Goal: Task Accomplishment & Management: Use online tool/utility

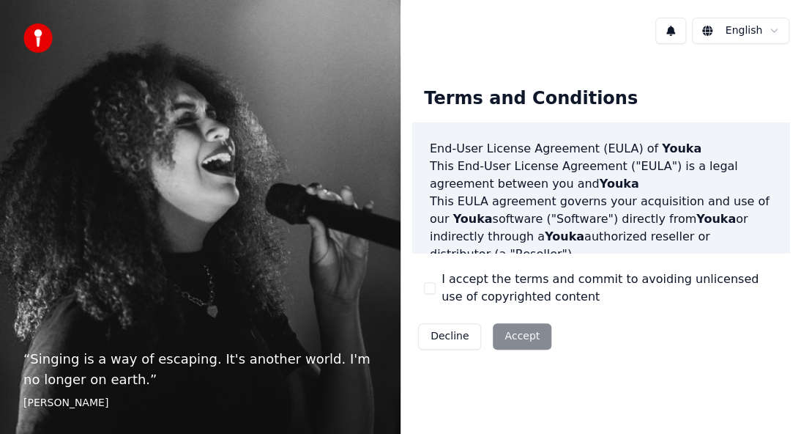
click at [431, 282] on button "I accept the terms and commit to avoiding unlicensed use of copyrighted content" at bounding box center [430, 288] width 12 height 12
click at [521, 338] on button "Accept" at bounding box center [522, 336] width 59 height 26
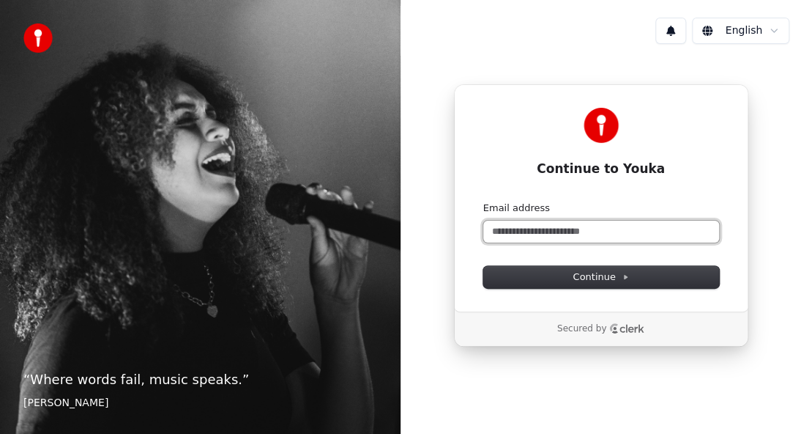
click at [517, 229] on input "Email address" at bounding box center [601, 231] width 236 height 22
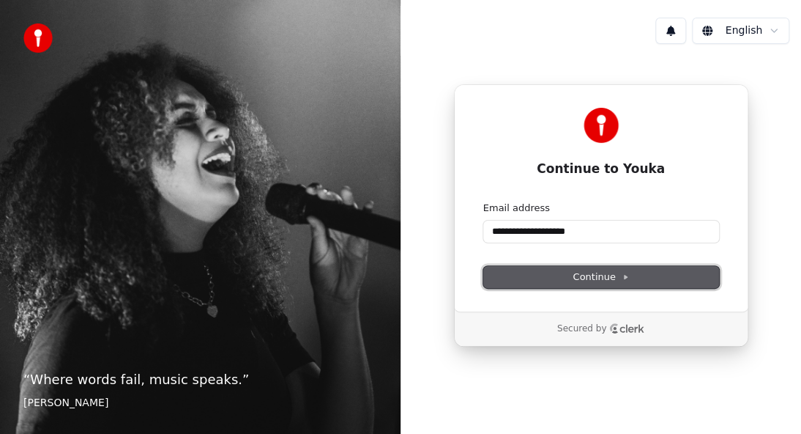
click at [586, 272] on span "Continue" at bounding box center [601, 276] width 56 height 13
type input "**********"
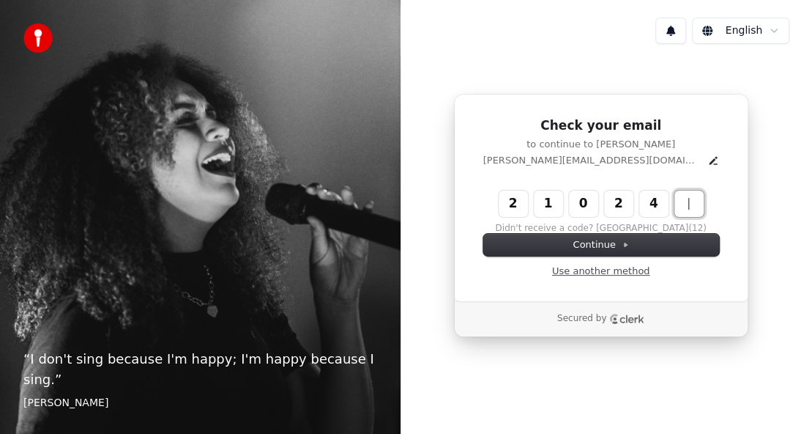
type input "******"
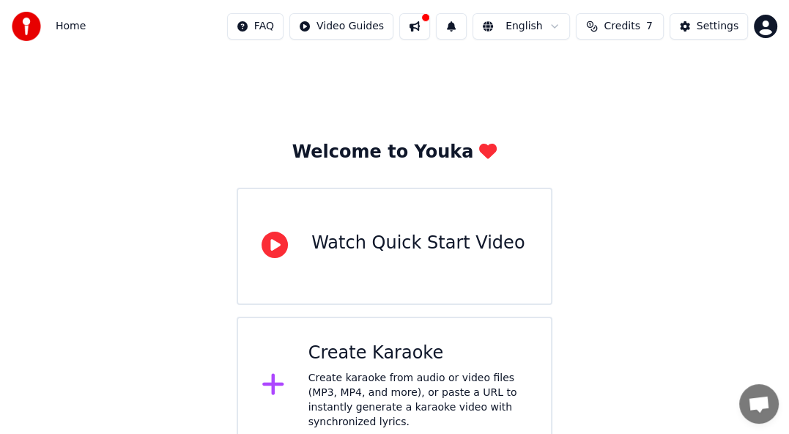
scroll to position [20, 0]
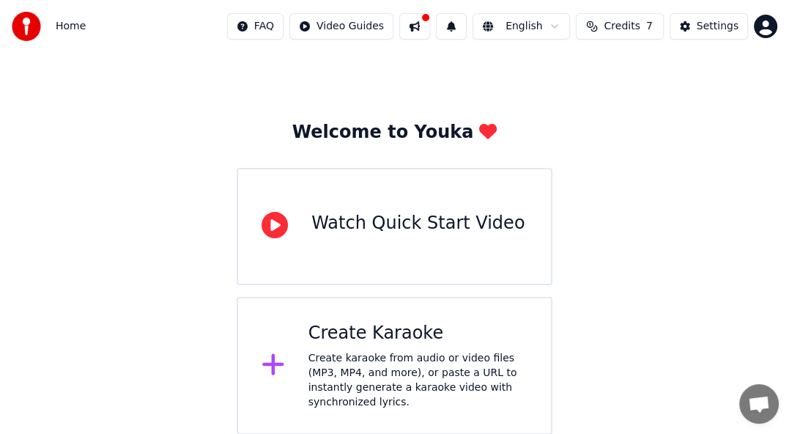
click at [710, 22] on div "Settings" at bounding box center [718, 26] width 42 height 15
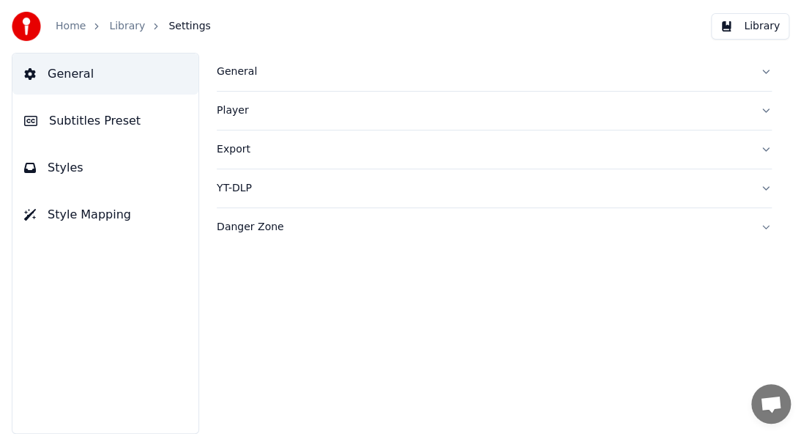
click at [708, 23] on div "Home Library Settings Library" at bounding box center [400, 26] width 801 height 53
click at [73, 24] on link "Home" at bounding box center [71, 26] width 30 height 15
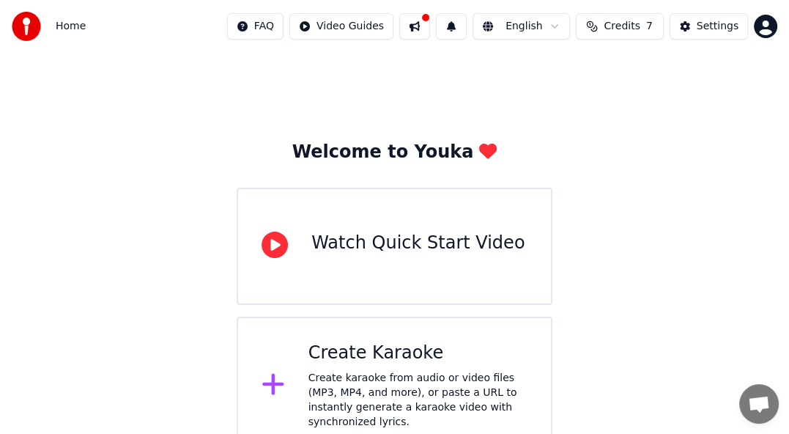
click at [764, 35] on body "Home FAQ Video Guides English Credits 7 Settings Welcome to Youka Watch Quick S…" at bounding box center [394, 227] width 789 height 454
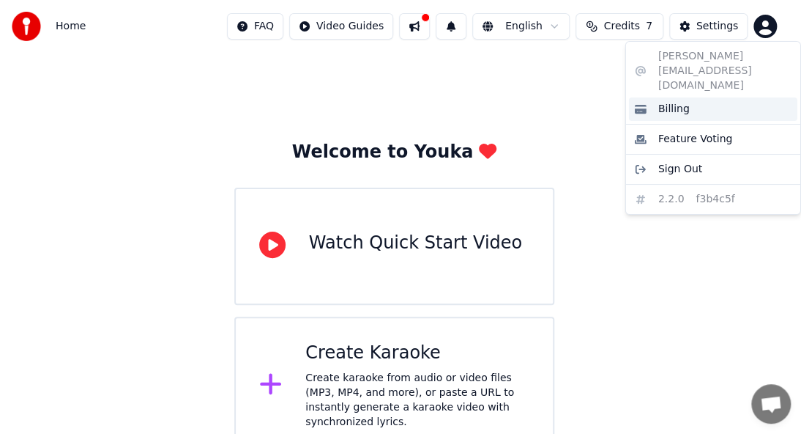
click at [717, 97] on div "Billing" at bounding box center [713, 108] width 168 height 23
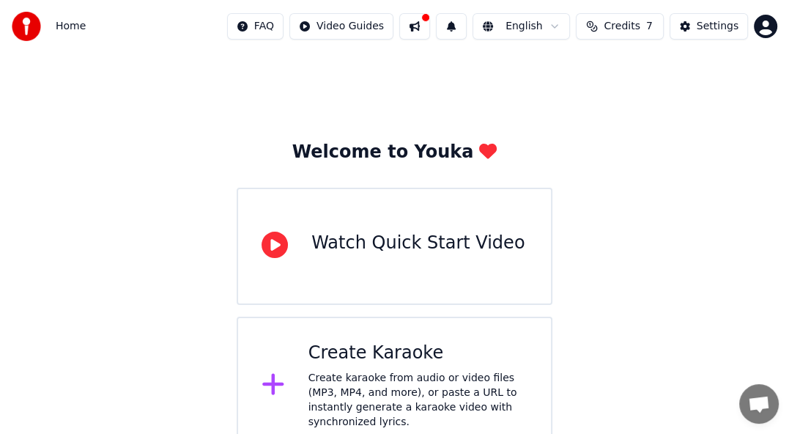
scroll to position [20, 0]
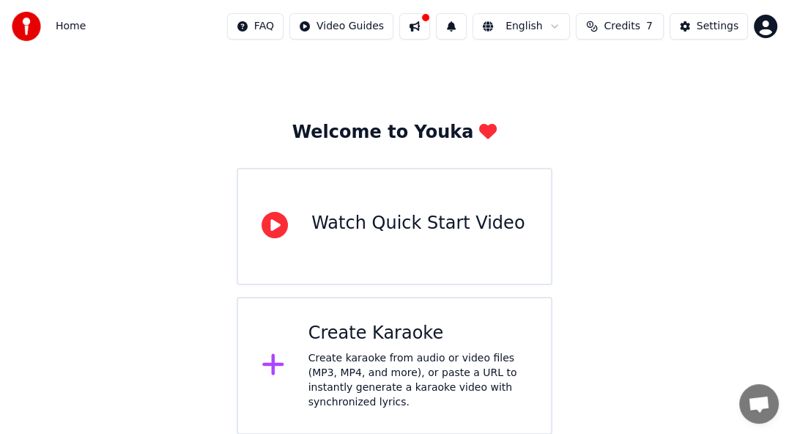
click at [415, 25] on button at bounding box center [414, 26] width 31 height 26
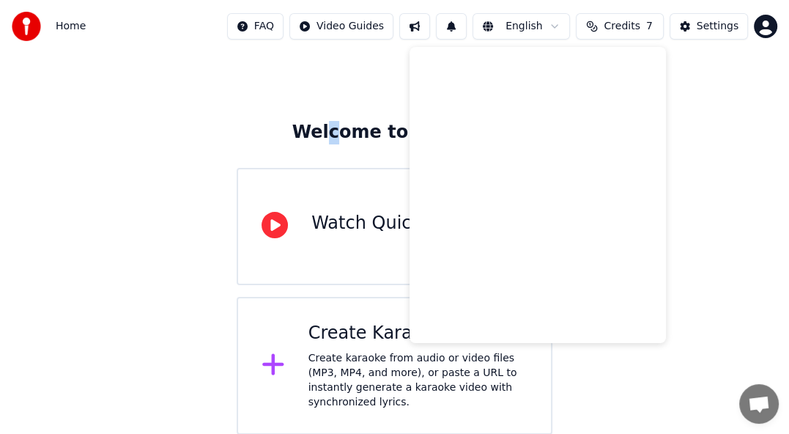
drag, startPoint x: 338, startPoint y: 108, endPoint x: 351, endPoint y: 117, distance: 15.2
click at [350, 117] on div "Welcome to Youka Watch Quick Start Video Create Karaoke Create karaoke from aud…" at bounding box center [394, 233] width 789 height 401
click at [562, 25] on html "Home FAQ Video Guides English Credits 7 Settings Welcome to Youka Watch Quick S…" at bounding box center [394, 207] width 789 height 454
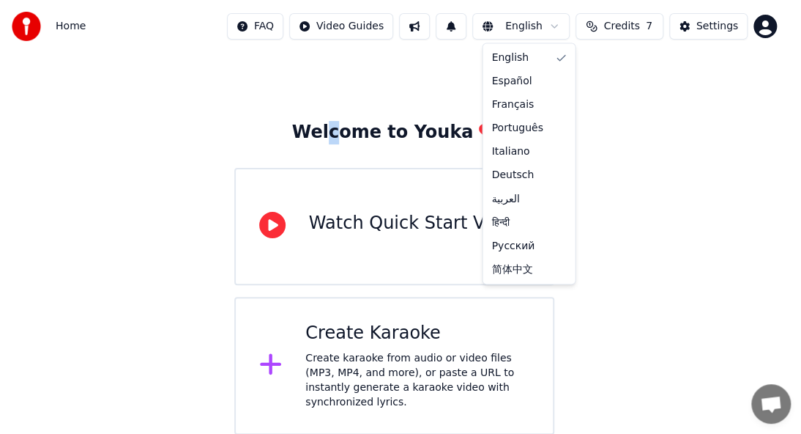
drag, startPoint x: 530, startPoint y: 29, endPoint x: 541, endPoint y: 30, distance: 11.0
click at [530, 30] on html "Home FAQ Video Guides English Credits 7 Settings Welcome to Youka Watch Quick S…" at bounding box center [400, 207] width 801 height 454
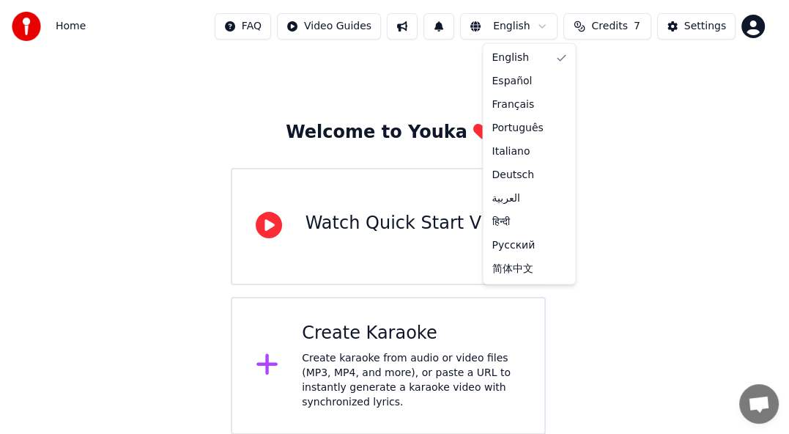
click at [527, 25] on html "Home FAQ Video Guides English Credits 7 Settings Welcome to Youka Watch Quick S…" at bounding box center [394, 207] width 789 height 454
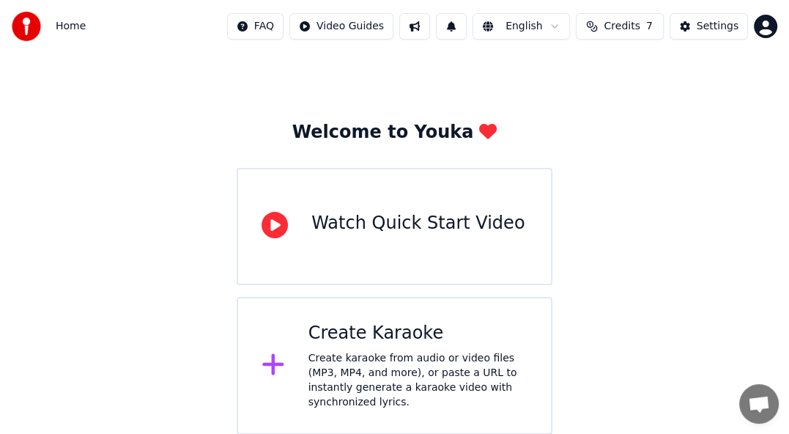
click at [762, 26] on html "Home FAQ Video Guides English Credits 7 Settings Welcome to Youka Watch Quick S…" at bounding box center [394, 207] width 789 height 454
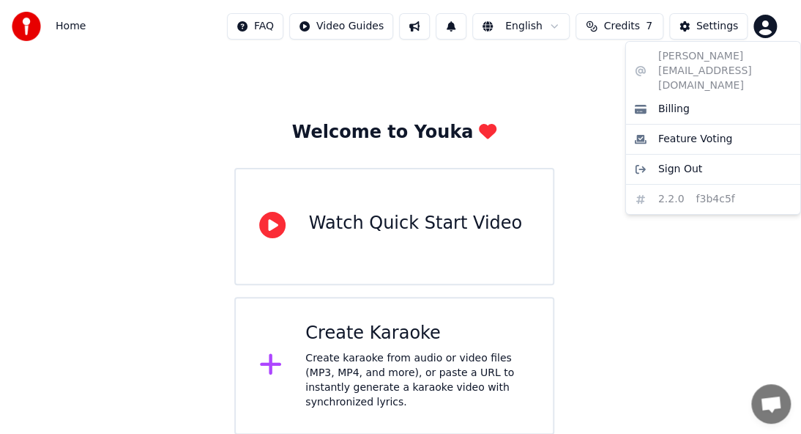
click at [705, 22] on html "Home FAQ Video Guides English Credits 7 Settings Welcome to Youka Watch Quick S…" at bounding box center [400, 207] width 801 height 454
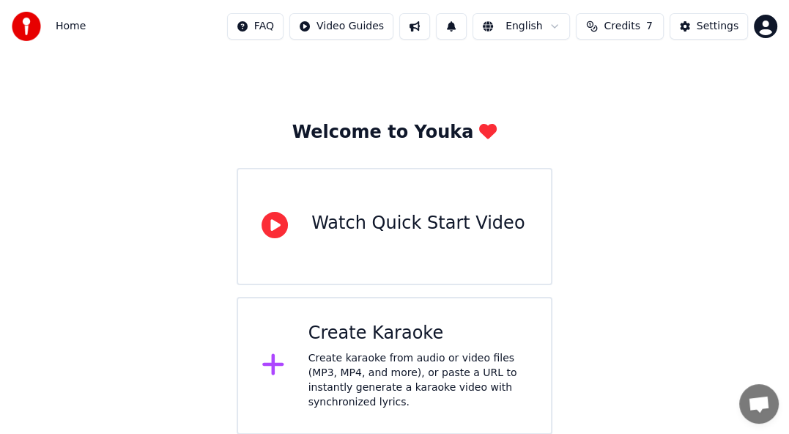
click at [705, 22] on div "Settings" at bounding box center [718, 26] width 42 height 15
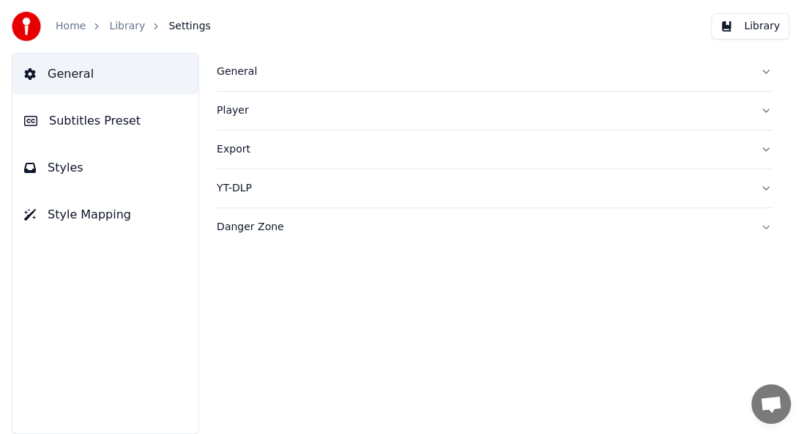
click at [64, 167] on span "Styles" at bounding box center [66, 168] width 36 height 18
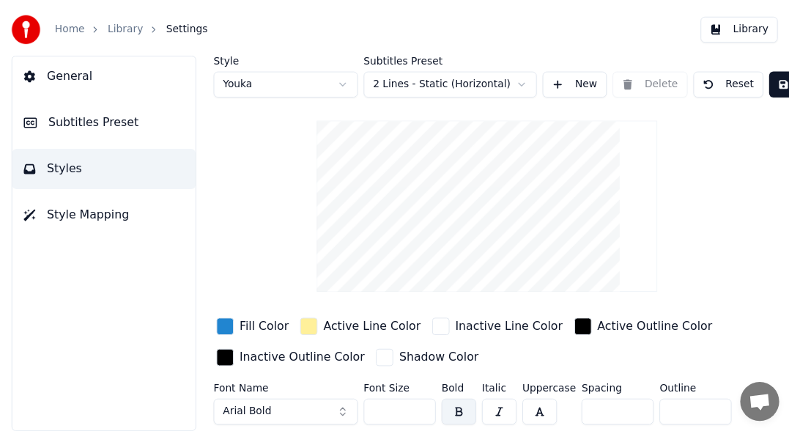
scroll to position [64, 0]
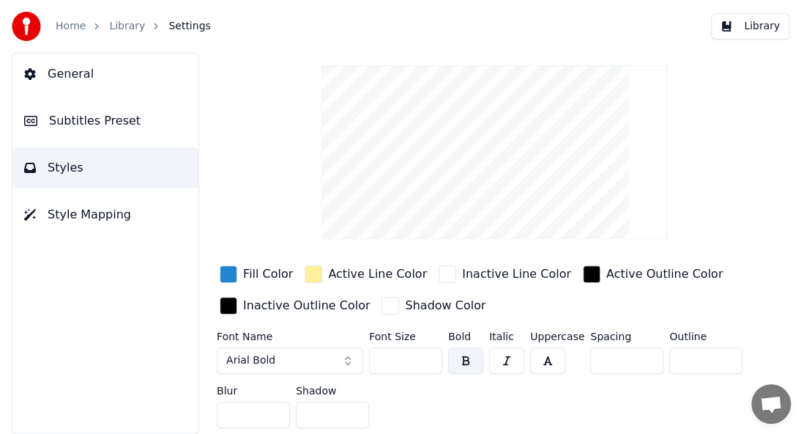
click at [300, 352] on button "Arial Bold" at bounding box center [290, 360] width 146 height 26
click at [318, 351] on button "Arial Bold" at bounding box center [290, 360] width 146 height 26
click at [347, 350] on button "Arial Bold" at bounding box center [290, 360] width 146 height 26
click at [258, 353] on span "Arial Bold" at bounding box center [250, 360] width 49 height 15
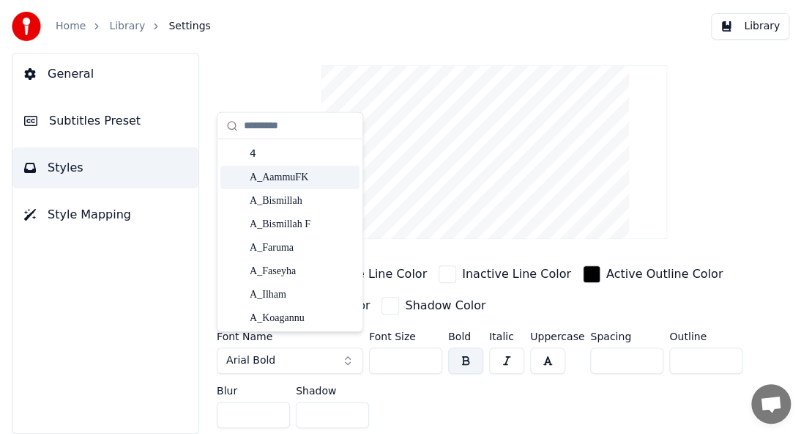
click at [456, 130] on video at bounding box center [495, 152] width 346 height 174
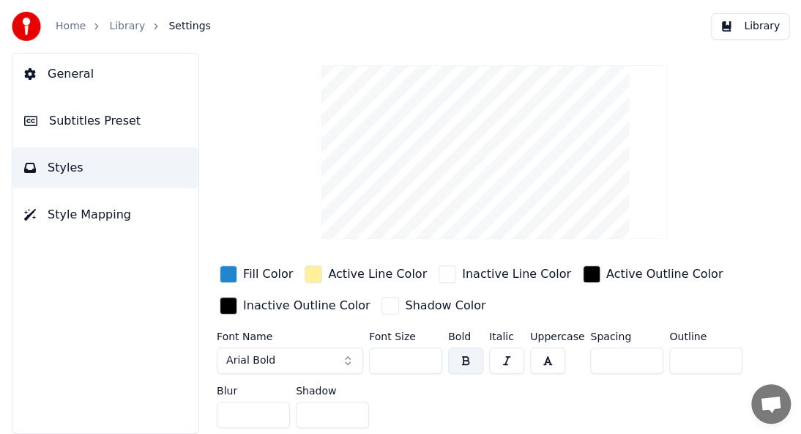
click at [60, 30] on link "Home" at bounding box center [71, 26] width 30 height 15
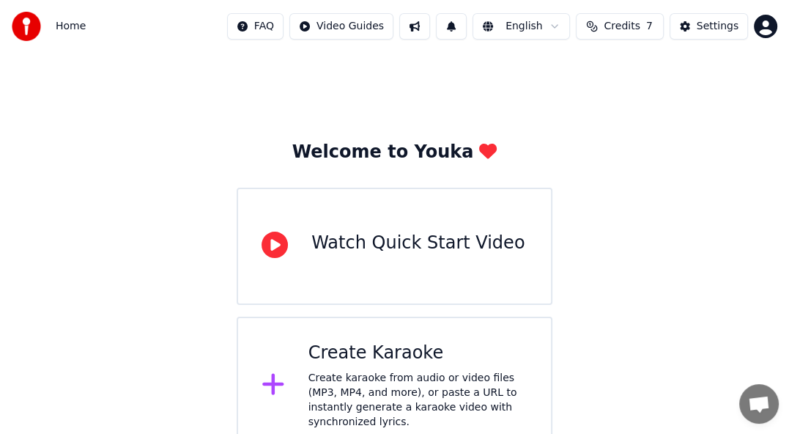
click at [764, 26] on html "Home FAQ Video Guides English Credits 7 Settings Welcome to Youka Watch Quick S…" at bounding box center [394, 227] width 789 height 454
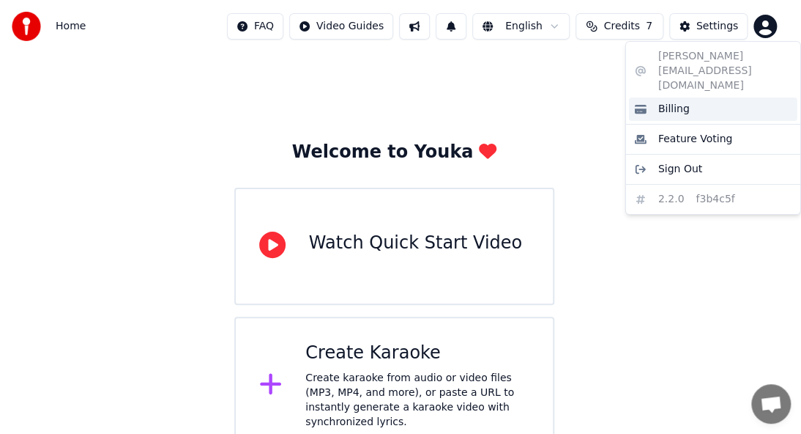
click at [654, 97] on div "Billing" at bounding box center [713, 108] width 168 height 23
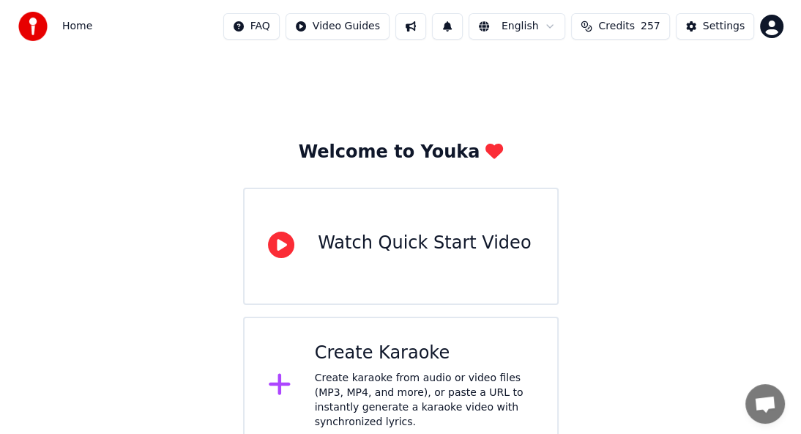
scroll to position [20, 0]
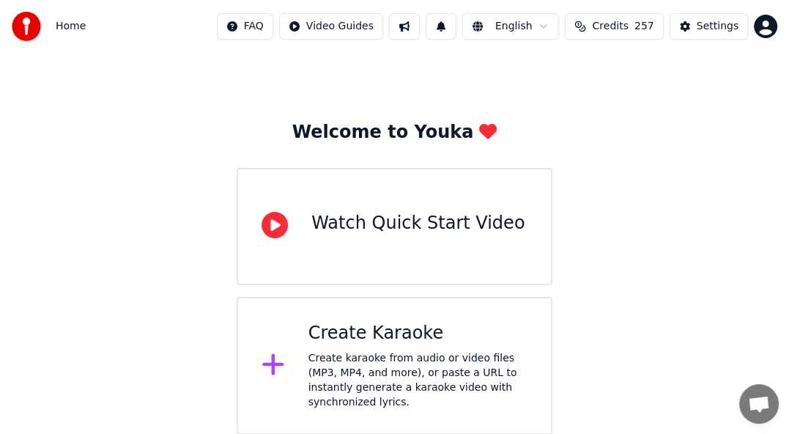
click at [748, 27] on div "FAQ Video Guides English Credits 257 Settings" at bounding box center [497, 26] width 560 height 26
click at [754, 29] on html "Home FAQ Video Guides English Credits 257 Settings Welcome to Youka Watch Quick…" at bounding box center [394, 207] width 789 height 454
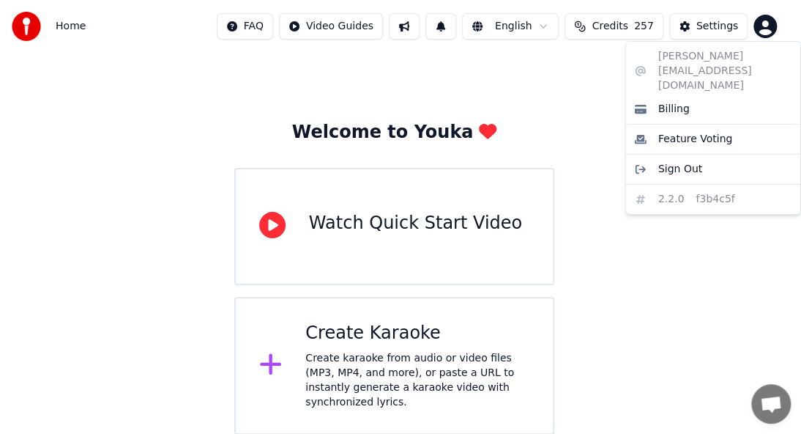
click at [272, 366] on html "Home FAQ Video Guides English Credits 257 Settings Welcome to Youka Watch Quick…" at bounding box center [400, 207] width 801 height 454
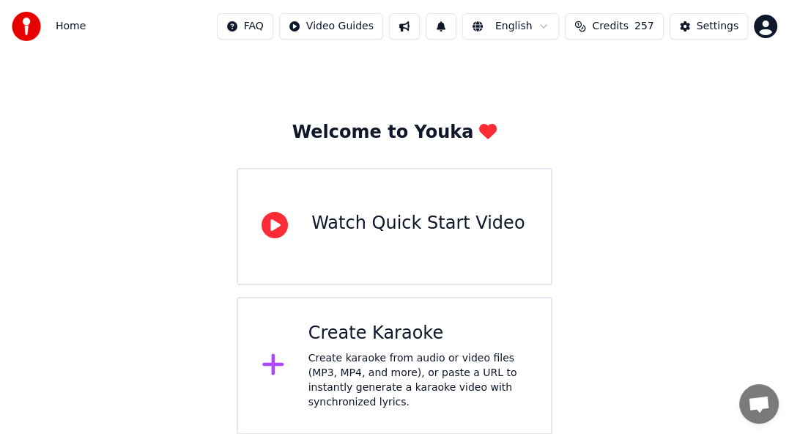
click at [274, 357] on icon at bounding box center [272, 364] width 23 height 26
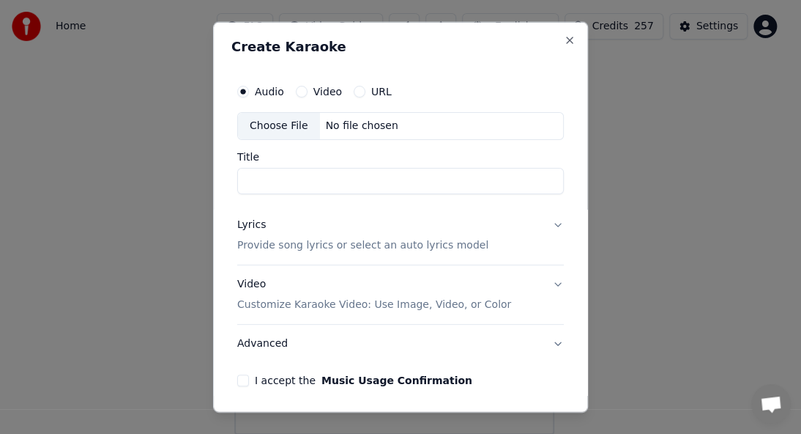
click at [299, 89] on button "Video" at bounding box center [302, 92] width 12 height 12
click at [247, 93] on button "Audio" at bounding box center [243, 92] width 12 height 12
click at [278, 125] on div "Choose File" at bounding box center [279, 126] width 82 height 26
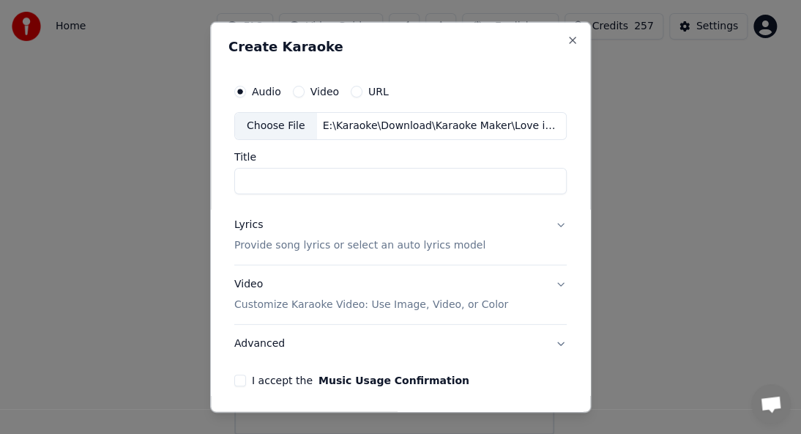
type input "**********"
click at [448, 181] on input "**********" at bounding box center [400, 181] width 333 height 26
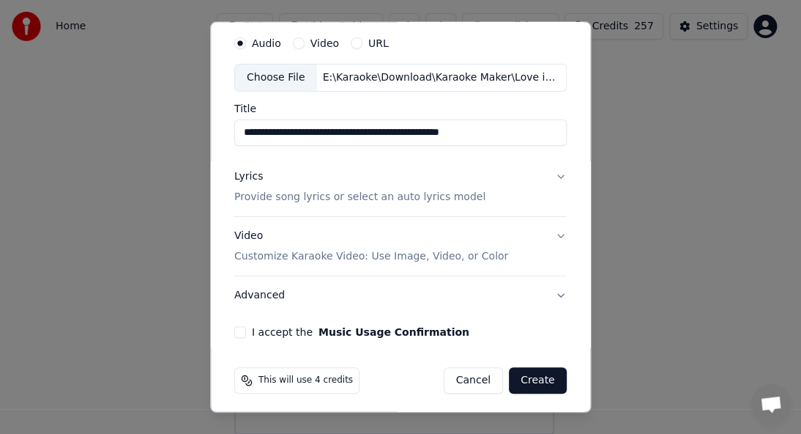
scroll to position [53, 0]
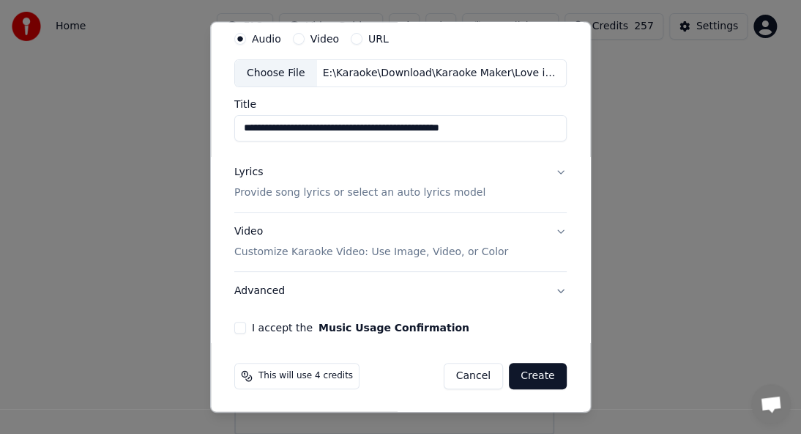
click at [366, 192] on p "Provide song lyrics or select an auto lyrics model" at bounding box center [359, 192] width 251 height 15
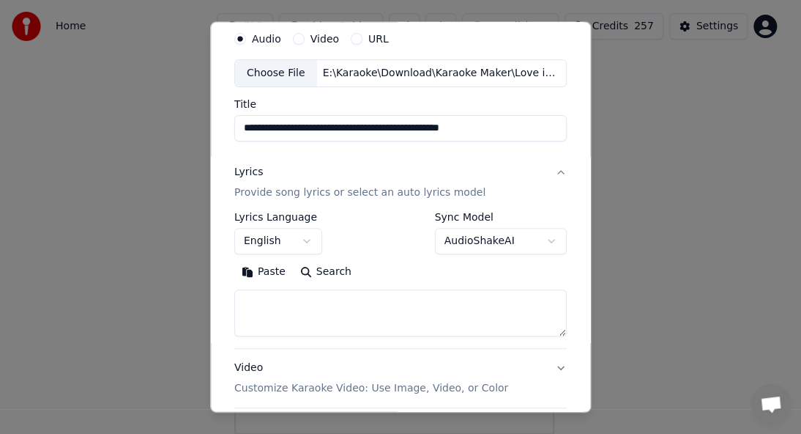
click at [306, 240] on button "English" at bounding box center [278, 241] width 88 height 26
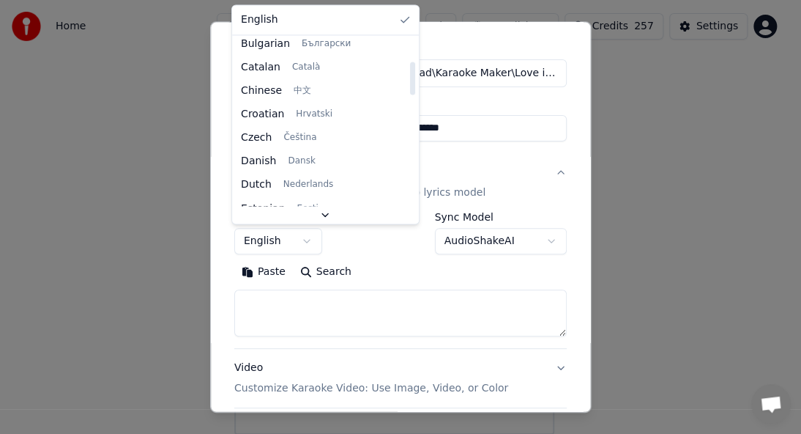
scroll to position [73, 0]
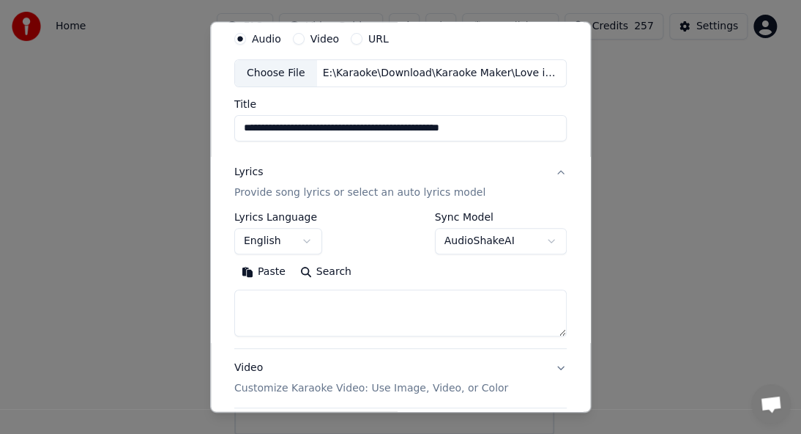
click at [138, 261] on div at bounding box center [400, 217] width 801 height 434
click at [486, 236] on body "**********" at bounding box center [394, 207] width 789 height 454
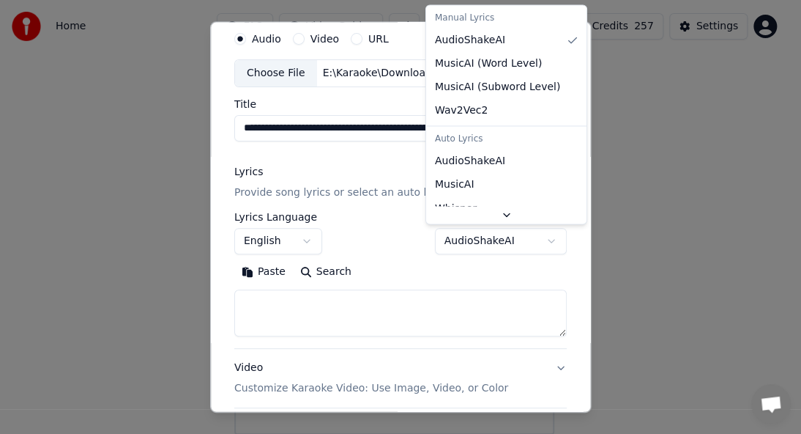
click at [486, 236] on body "**********" at bounding box center [394, 207] width 789 height 454
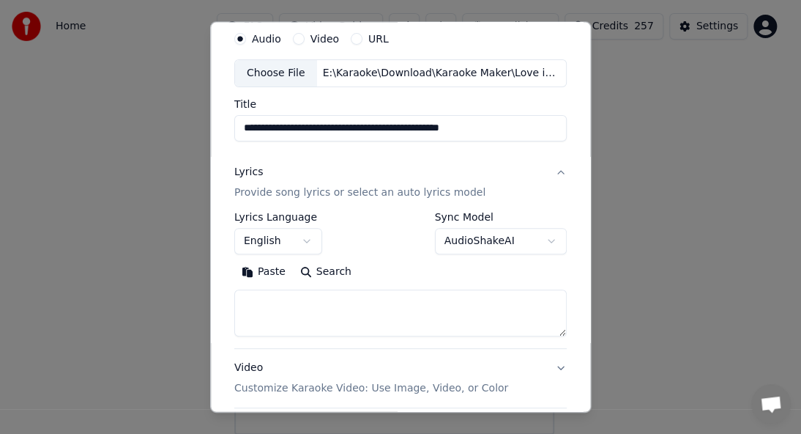
click at [249, 311] on textarea at bounding box center [400, 312] width 333 height 47
paste textarea "**********"
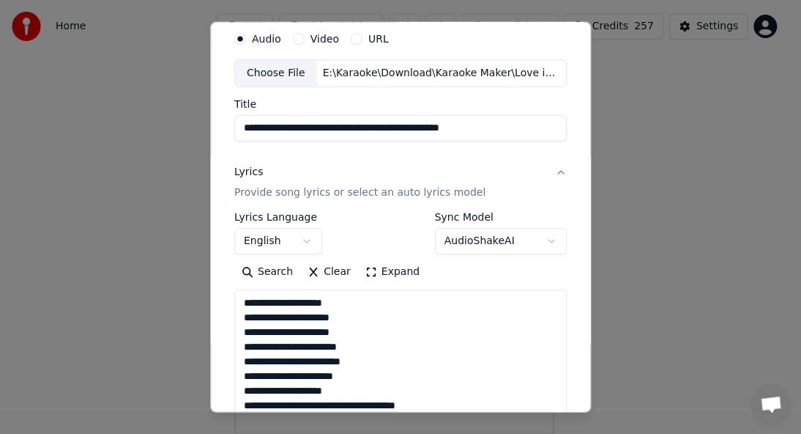
scroll to position [428, 0]
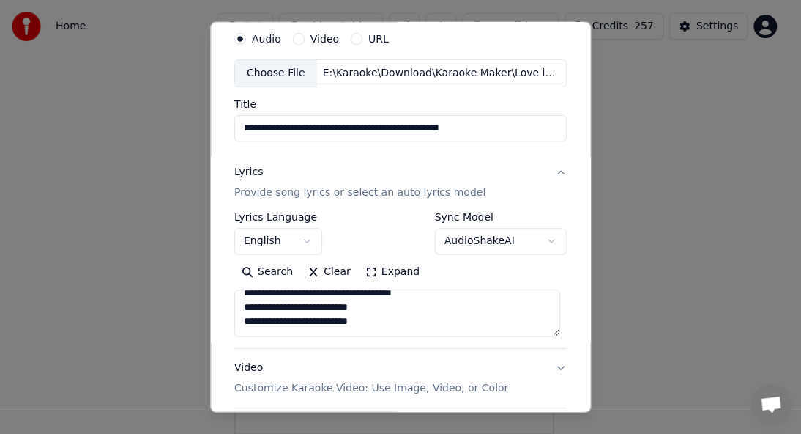
type textarea "**********"
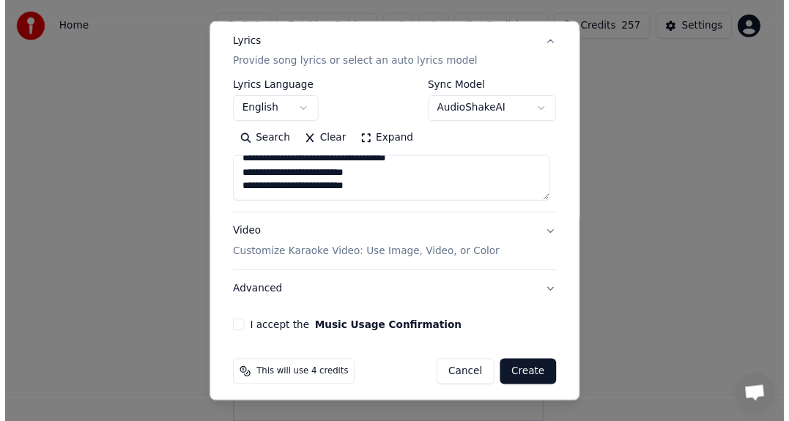
scroll to position [188, 0]
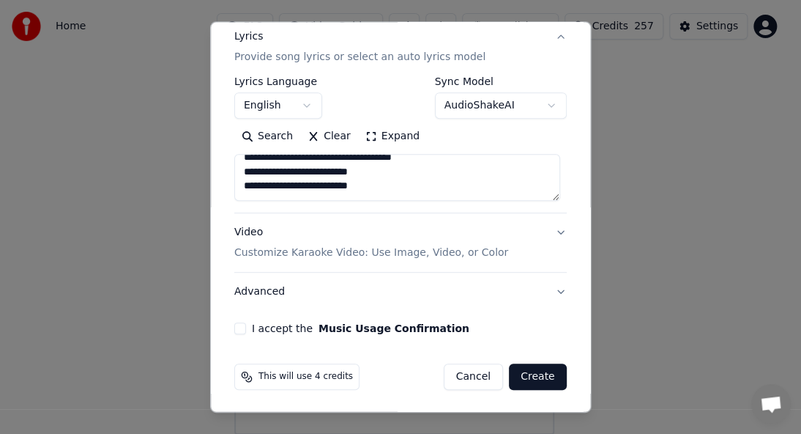
click at [242, 330] on button "I accept the Music Usage Confirmation" at bounding box center [240, 328] width 12 height 12
click at [531, 374] on button "Create" at bounding box center [538, 376] width 58 height 26
select select
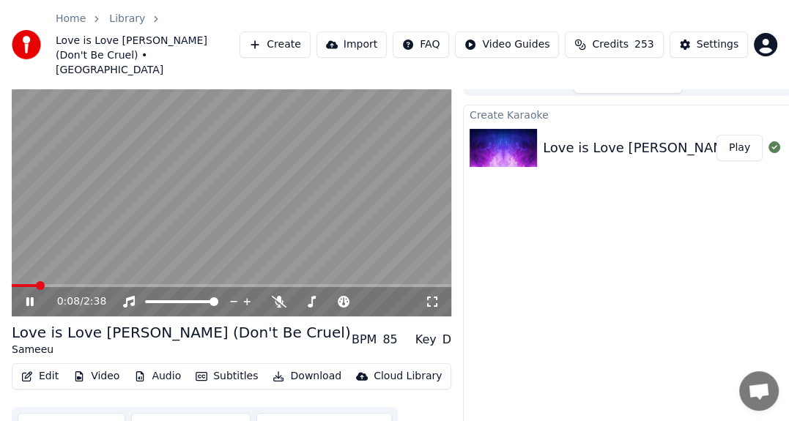
scroll to position [56, 0]
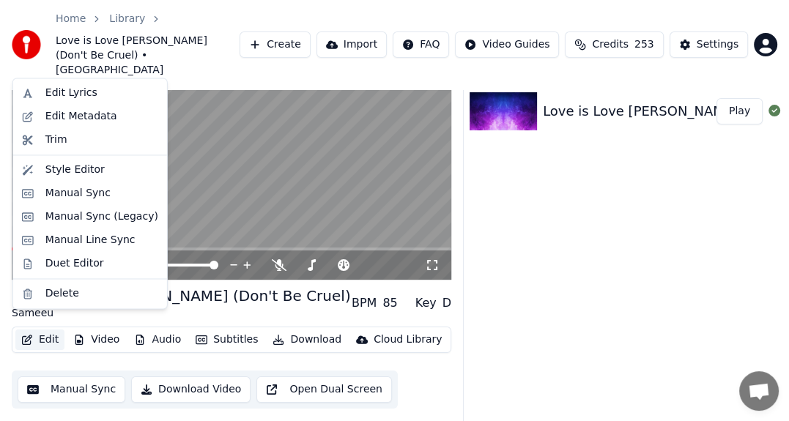
click at [45, 330] on button "Edit" at bounding box center [39, 340] width 49 height 21
click at [70, 97] on div "Edit Lyrics" at bounding box center [71, 93] width 52 height 15
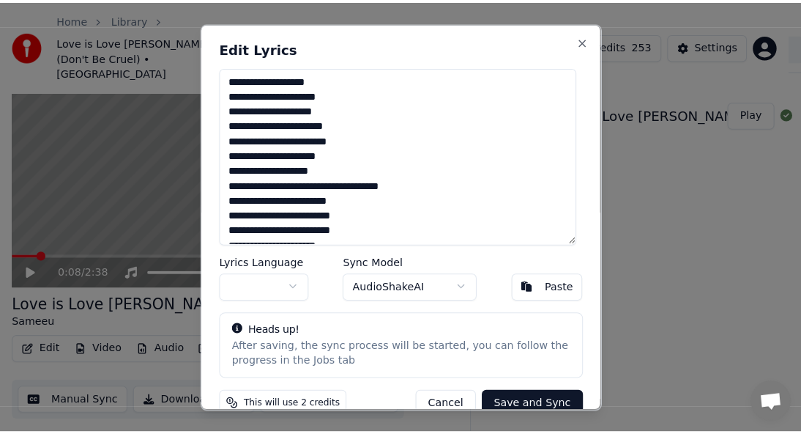
scroll to position [44, 0]
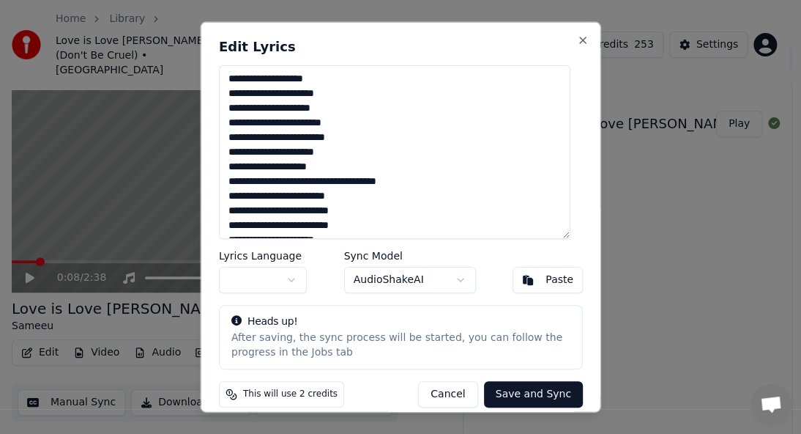
click at [290, 275] on button "button" at bounding box center [263, 279] width 88 height 26
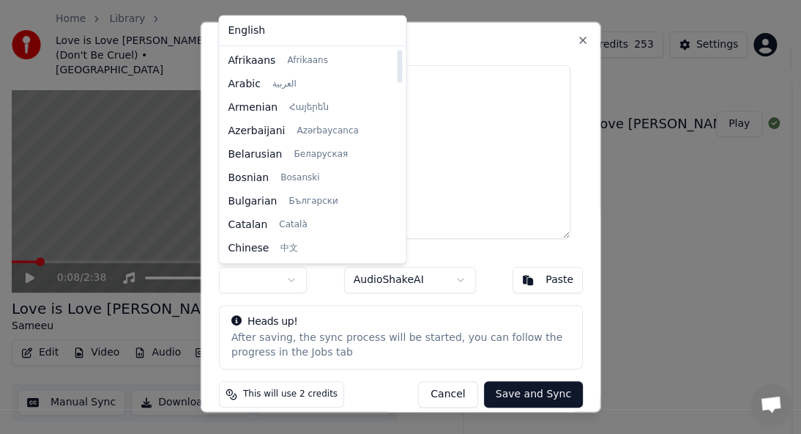
scroll to position [146, 0]
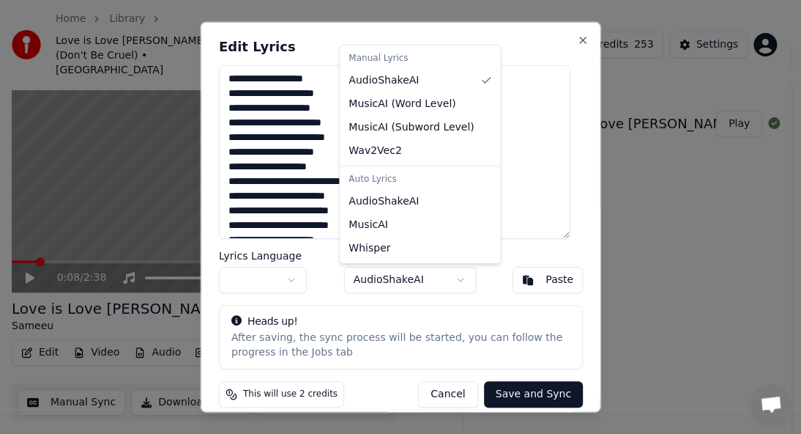
click at [407, 274] on body "Home Library Love is Love Ishqee Jaadhoo (Don't Be Cruel) • Sameeu Create Impor…" at bounding box center [394, 173] width 789 height 434
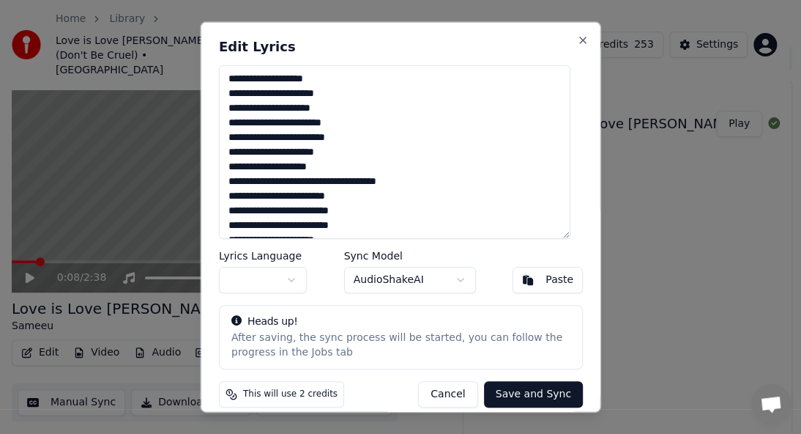
click at [290, 280] on body "Home Library Love is Love Ishqee Jaadhoo (Don't Be Cruel) • Sameeu Create Impor…" at bounding box center [394, 173] width 789 height 434
click at [292, 283] on body "Home Library Love is Love Ishqee Jaadhoo (Don't Be Cruel) • Sameeu Create Impor…" at bounding box center [394, 173] width 789 height 434
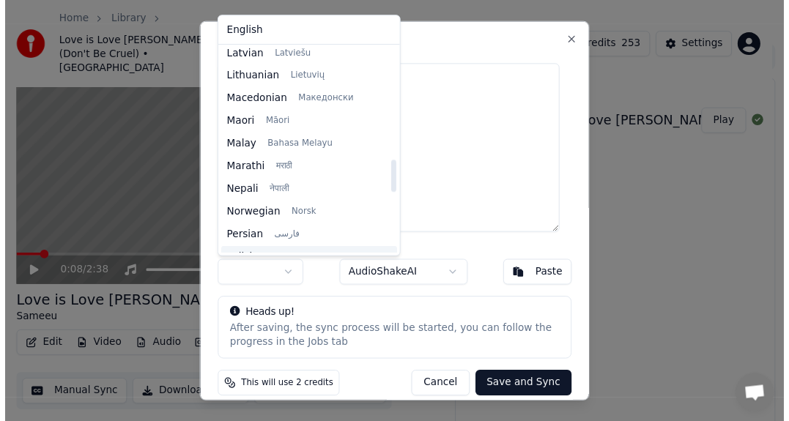
scroll to position [879, 0]
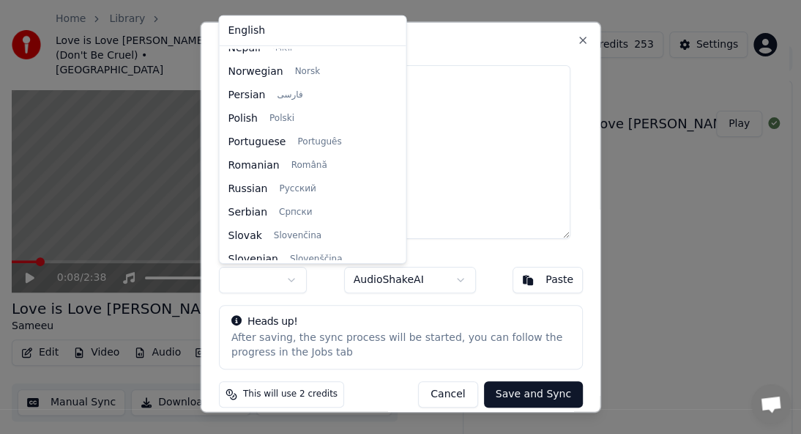
click at [15, 214] on div at bounding box center [400, 217] width 801 height 434
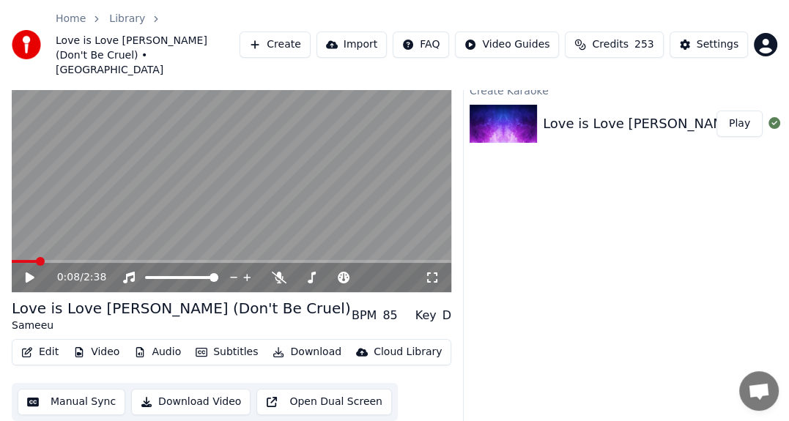
scroll to position [56, 0]
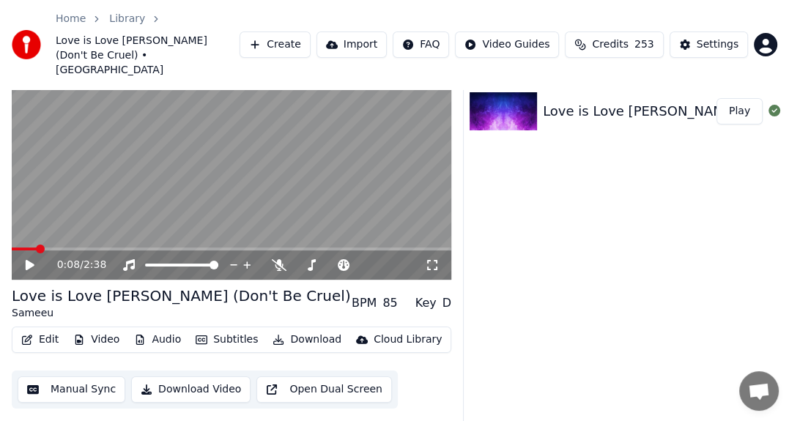
click at [56, 334] on button "Edit" at bounding box center [39, 340] width 49 height 21
click at [54, 330] on button "Edit" at bounding box center [39, 340] width 49 height 21
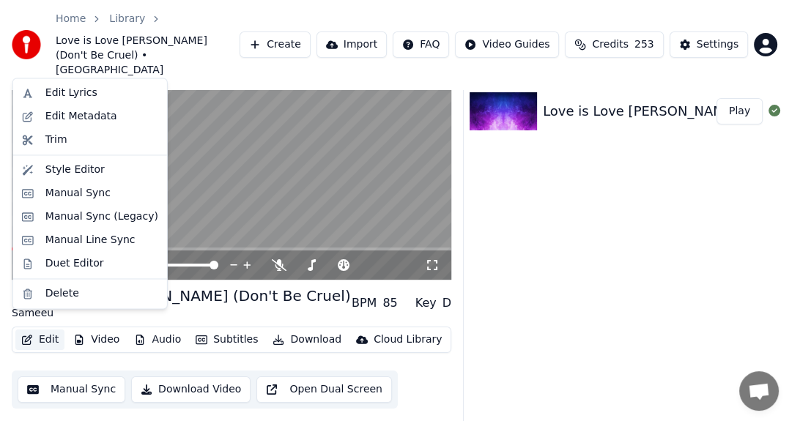
click at [40, 330] on button "Edit" at bounding box center [39, 340] width 49 height 21
click at [48, 330] on button "Edit" at bounding box center [39, 340] width 49 height 21
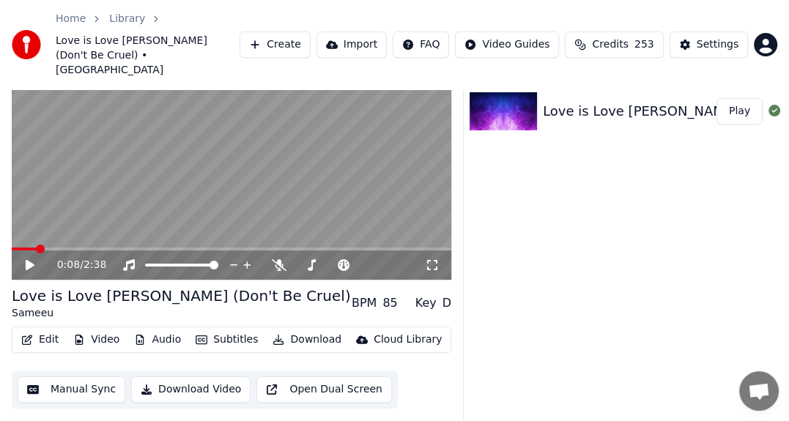
click at [34, 330] on button "Edit" at bounding box center [39, 340] width 49 height 21
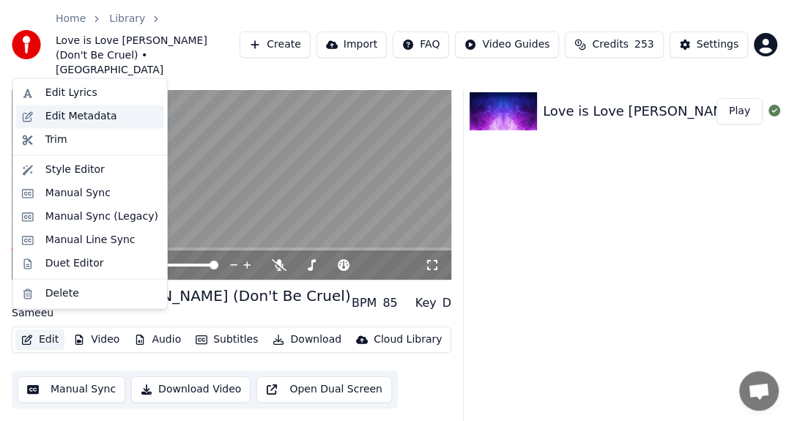
click at [60, 111] on div "Edit Metadata" at bounding box center [81, 116] width 72 height 15
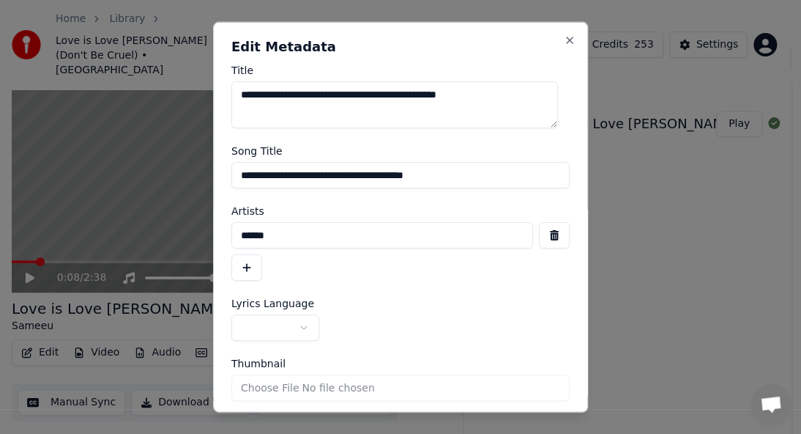
scroll to position [50, 0]
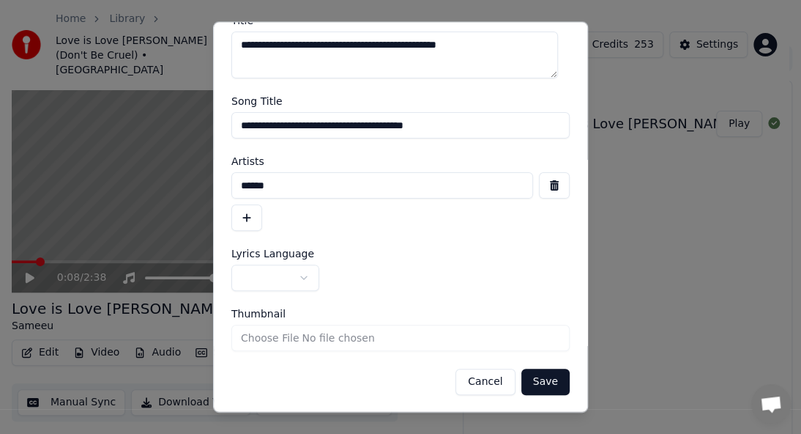
click at [301, 275] on body "**********" at bounding box center [394, 173] width 789 height 434
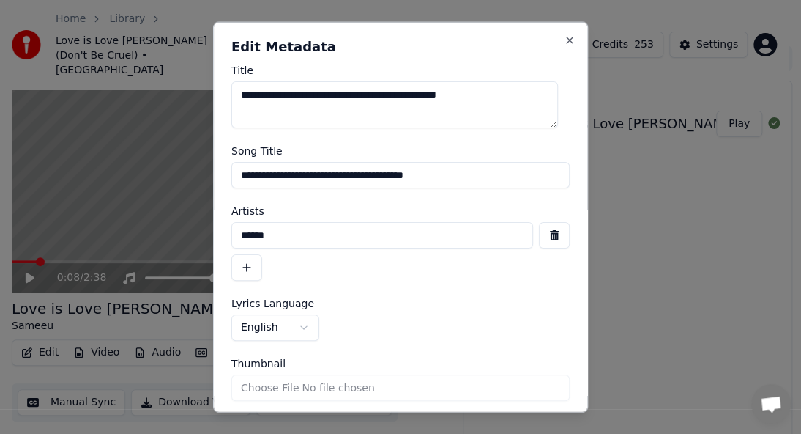
drag, startPoint x: 505, startPoint y: 91, endPoint x: 81, endPoint y: 207, distance: 439.8
click at [81, 207] on body "**********" at bounding box center [394, 173] width 789 height 434
click at [387, 174] on input "**********" at bounding box center [400, 175] width 338 height 26
click at [418, 239] on input "******" at bounding box center [382, 235] width 302 height 26
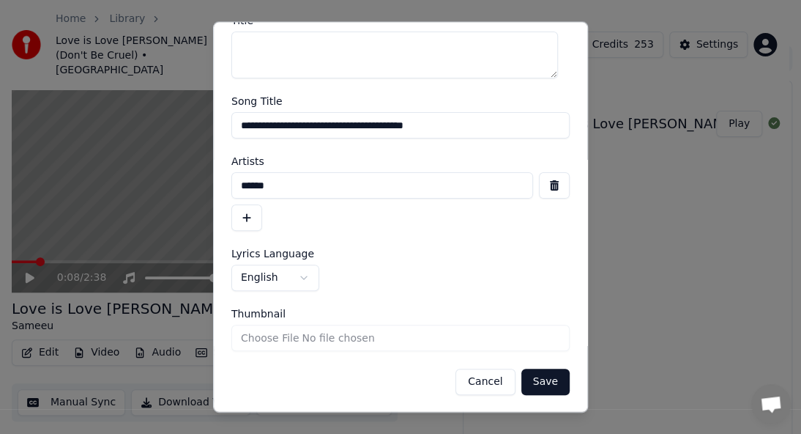
click at [530, 375] on button "Save" at bounding box center [545, 381] width 48 height 26
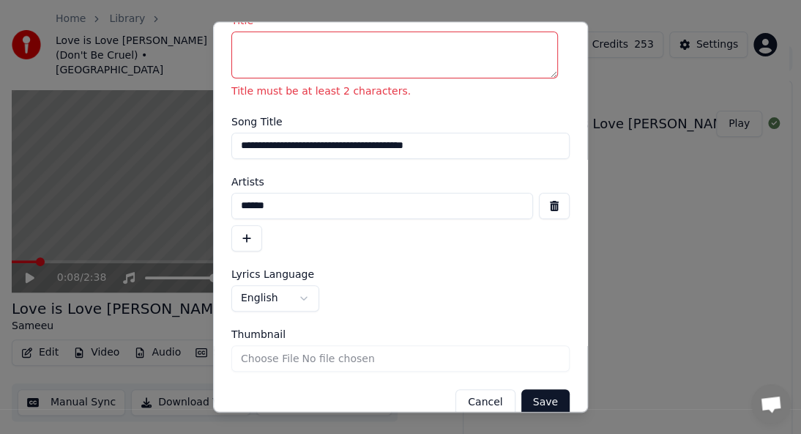
scroll to position [0, 0]
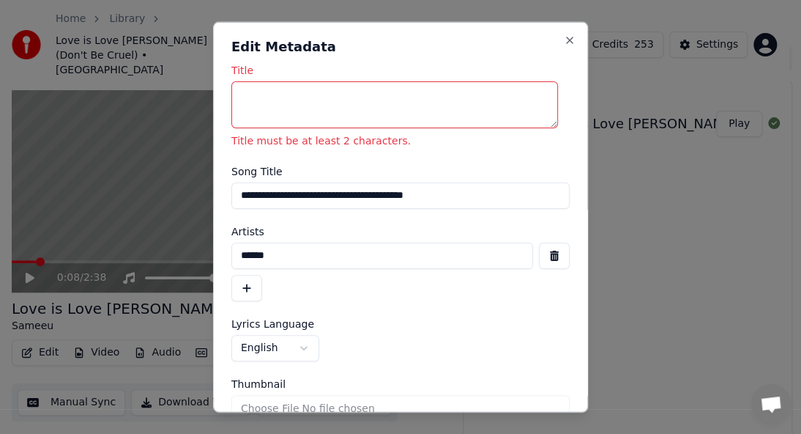
click at [315, 198] on input "**********" at bounding box center [400, 195] width 338 height 26
click at [324, 86] on textarea "Title" at bounding box center [394, 104] width 327 height 47
paste textarea "**********"
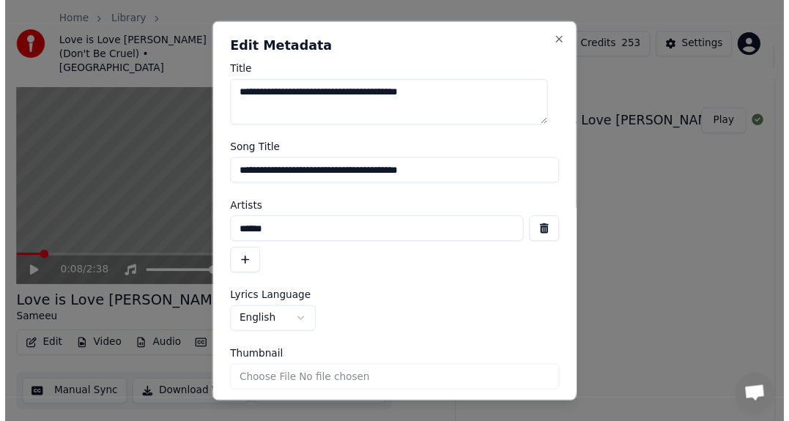
scroll to position [50, 0]
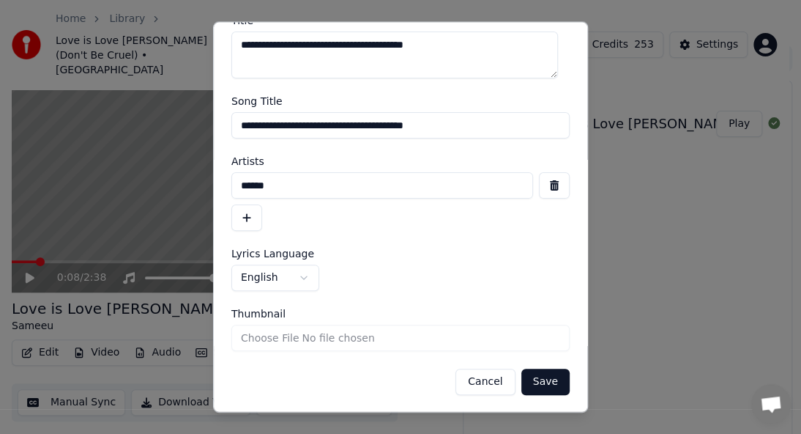
type textarea "**********"
click at [533, 381] on button "Save" at bounding box center [545, 381] width 48 height 26
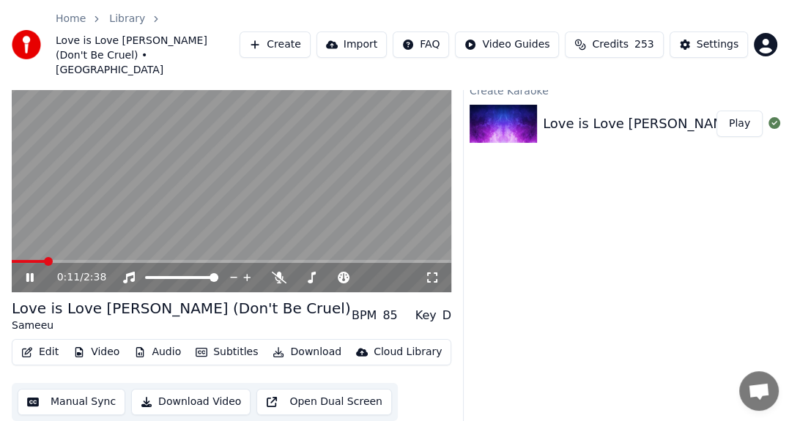
click at [29, 272] on icon at bounding box center [40, 278] width 34 height 12
click at [46, 342] on button "Edit" at bounding box center [39, 352] width 49 height 21
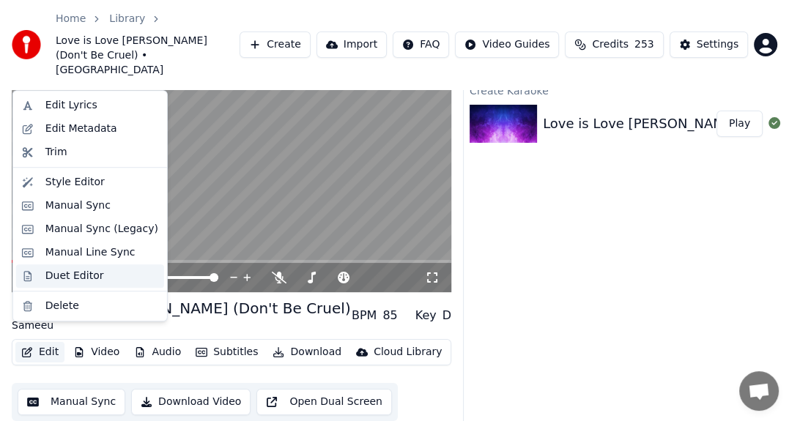
click at [111, 271] on div "Duet Editor" at bounding box center [101, 276] width 113 height 15
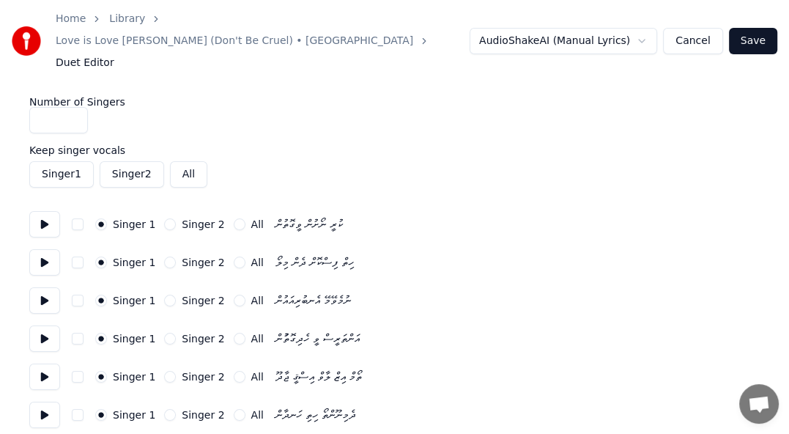
click at [38, 161] on button "Singer 1" at bounding box center [61, 174] width 64 height 26
click at [51, 161] on button "Singer 1" at bounding box center [61, 174] width 64 height 26
click at [53, 161] on button "Singer 1" at bounding box center [61, 174] width 64 height 26
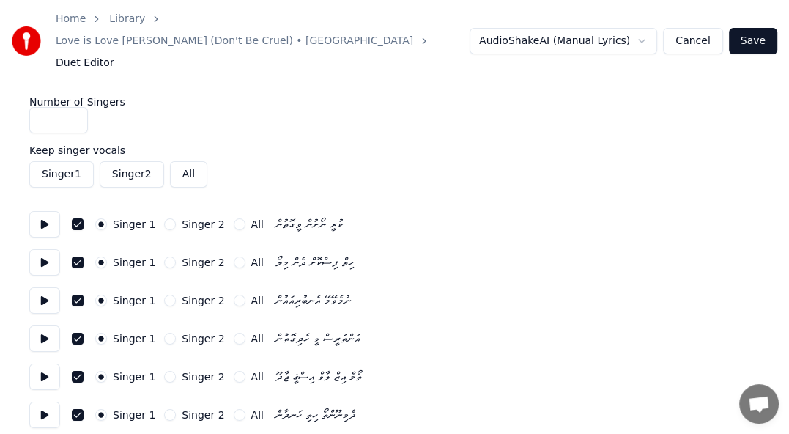
click at [747, 28] on button "Save" at bounding box center [753, 41] width 48 height 26
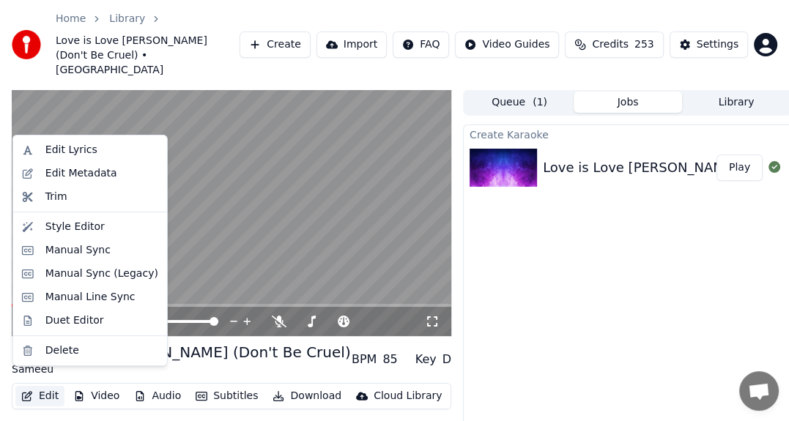
click at [42, 386] on button "Edit" at bounding box center [39, 396] width 49 height 21
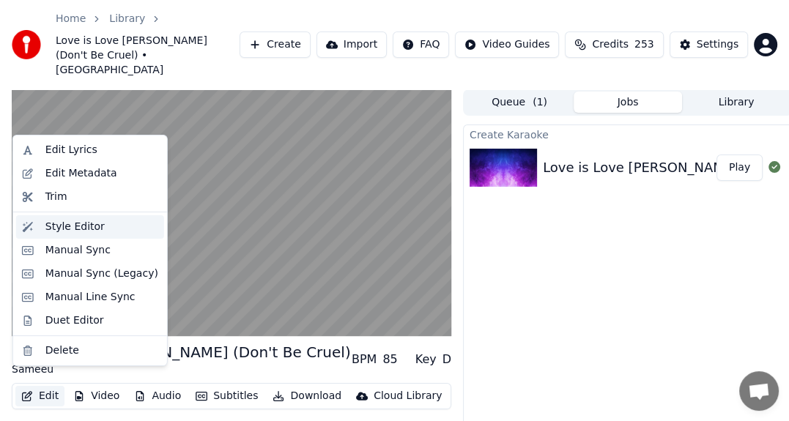
click at [81, 231] on div "Style Editor" at bounding box center [74, 227] width 59 height 15
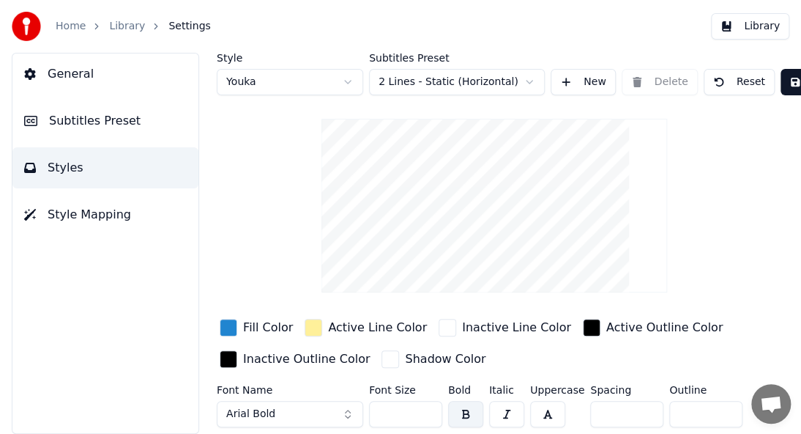
scroll to position [64, 0]
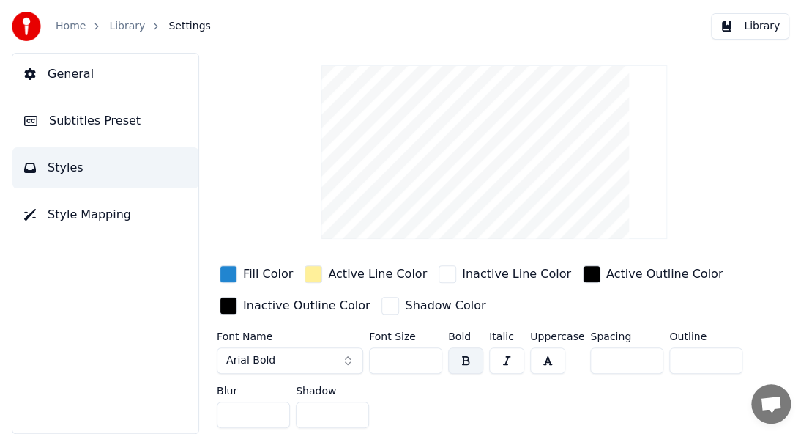
click at [305, 348] on button "Arial Bold" at bounding box center [290, 360] width 146 height 26
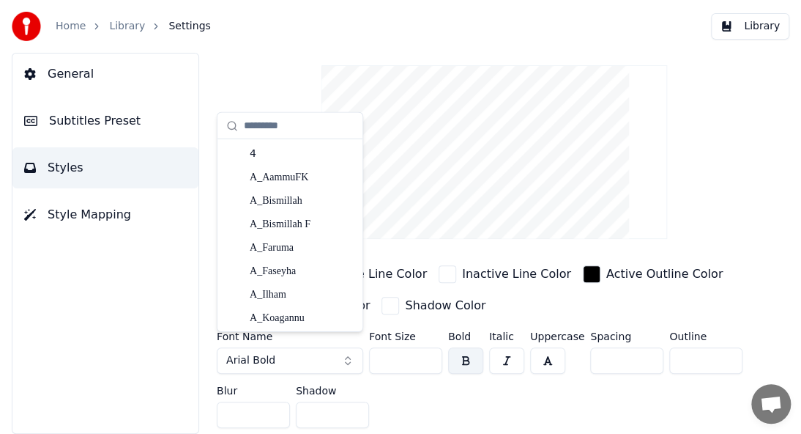
click at [311, 352] on button "Arial Bold" at bounding box center [290, 360] width 146 height 26
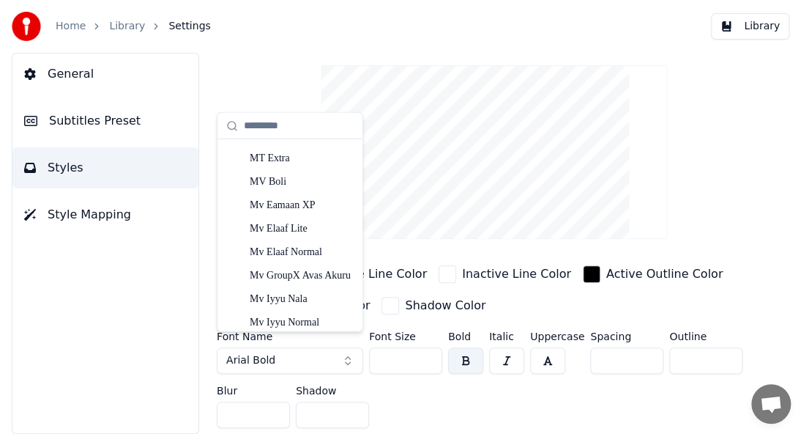
scroll to position [14431, 0]
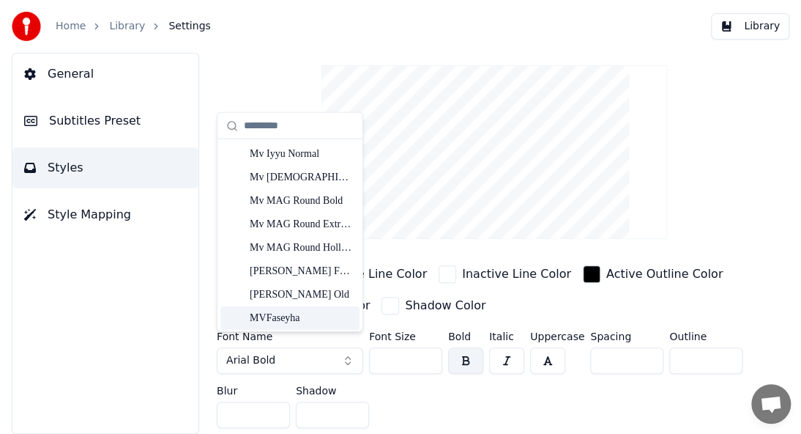
click at [291, 324] on div "MVFaseyha" at bounding box center [302, 318] width 104 height 15
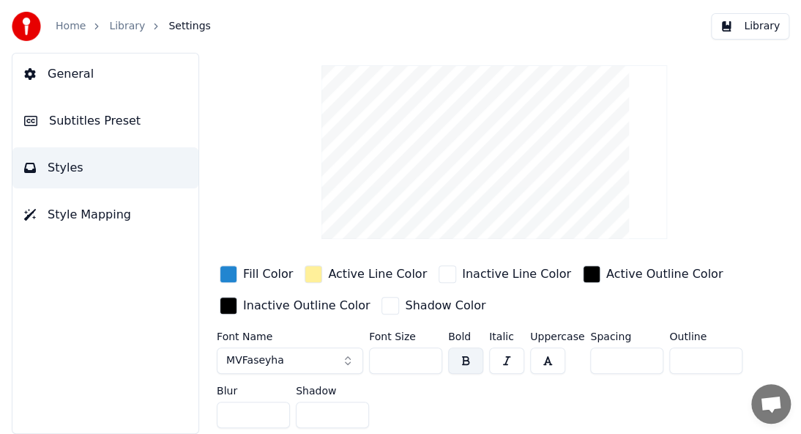
click at [399, 350] on input "**" at bounding box center [405, 360] width 73 height 26
drag, startPoint x: 400, startPoint y: 349, endPoint x: 288, endPoint y: 362, distance: 112.8
click at [288, 362] on div "Font Name MVFaseyha Font Size ** Bold Italic Uppercase Spacing * Outline * Blur…" at bounding box center [494, 382] width 555 height 103
type input "*"
drag, startPoint x: 400, startPoint y: 346, endPoint x: 322, endPoint y: 352, distance: 78.6
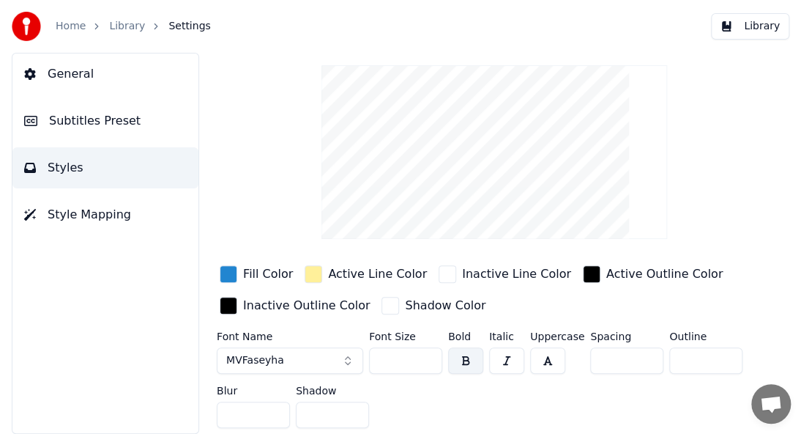
click at [323, 352] on div "Font Name MVFaseyha Font Size ** Bold Italic Uppercase Spacing * Outline * Blur…" at bounding box center [494, 382] width 555 height 103
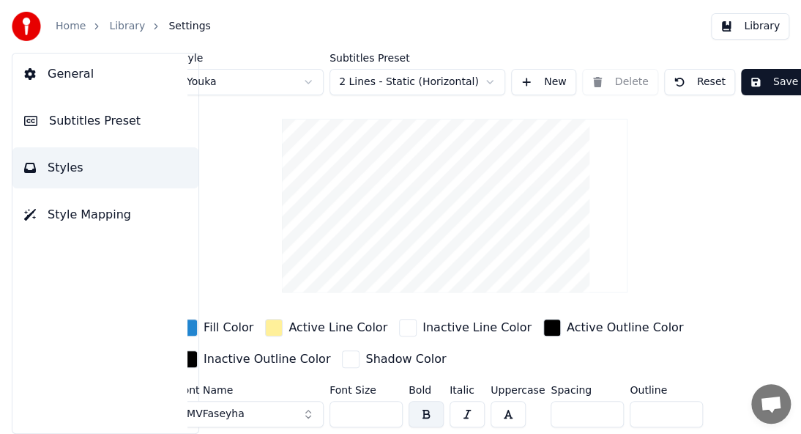
scroll to position [0, 45]
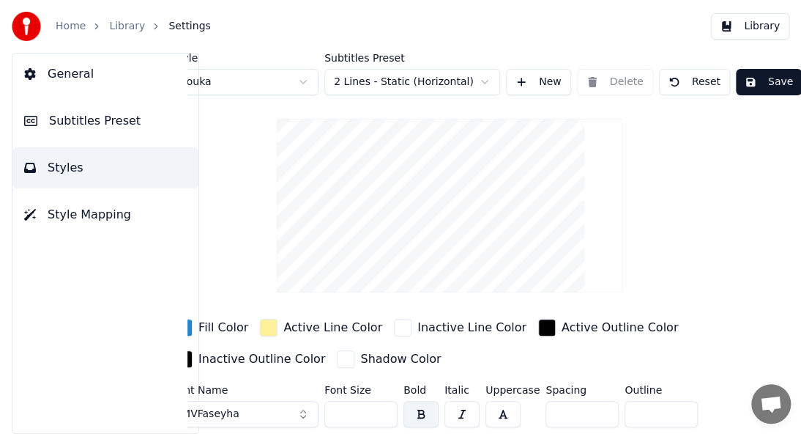
type input "**"
click at [760, 76] on button "Save" at bounding box center [769, 82] width 66 height 26
click at [760, 89] on button "Save" at bounding box center [769, 82] width 66 height 26
click at [97, 84] on button "General" at bounding box center [105, 73] width 186 height 41
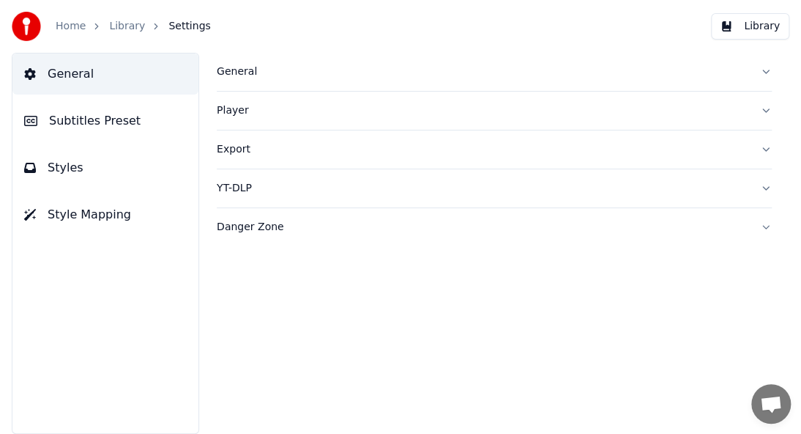
click at [231, 73] on div "General" at bounding box center [483, 71] width 532 height 15
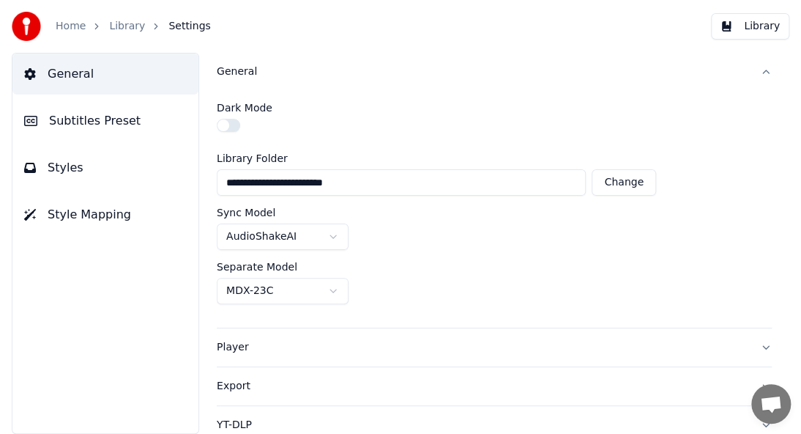
click at [237, 131] on div at bounding box center [494, 127] width 555 height 17
click at [227, 127] on button "button" at bounding box center [228, 125] width 23 height 13
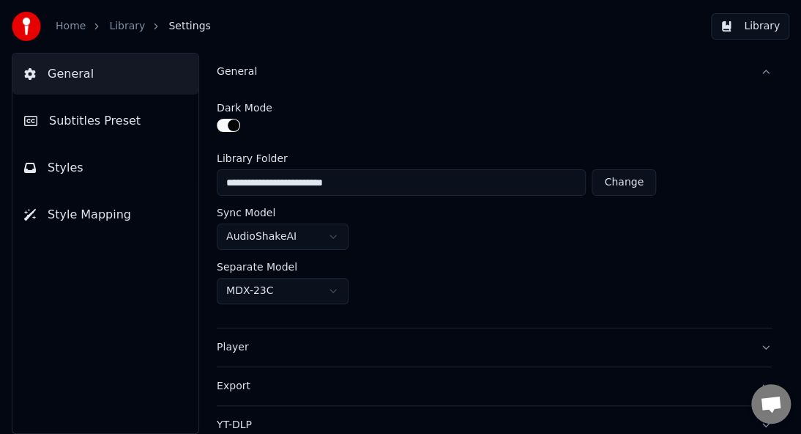
click at [228, 121] on button "button" at bounding box center [228, 125] width 23 height 13
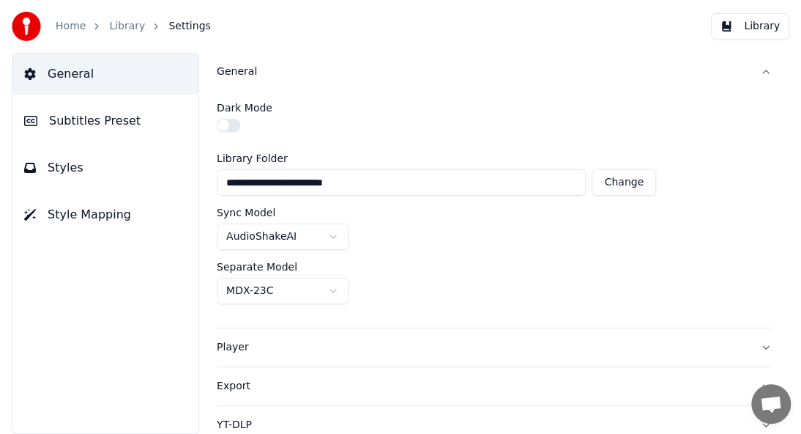
scroll to position [47, 0]
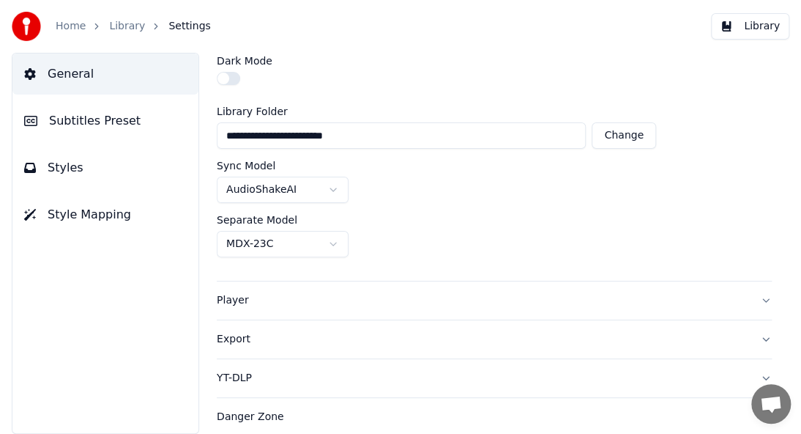
click at [82, 114] on span "Subtitles Preset" at bounding box center [95, 121] width 92 height 18
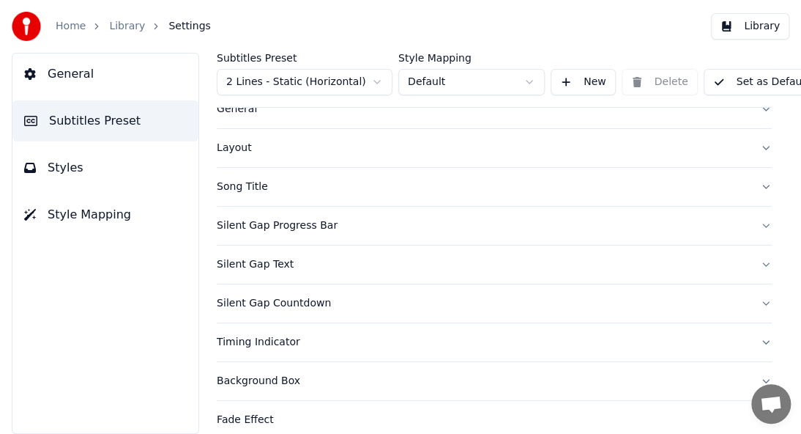
scroll to position [0, 0]
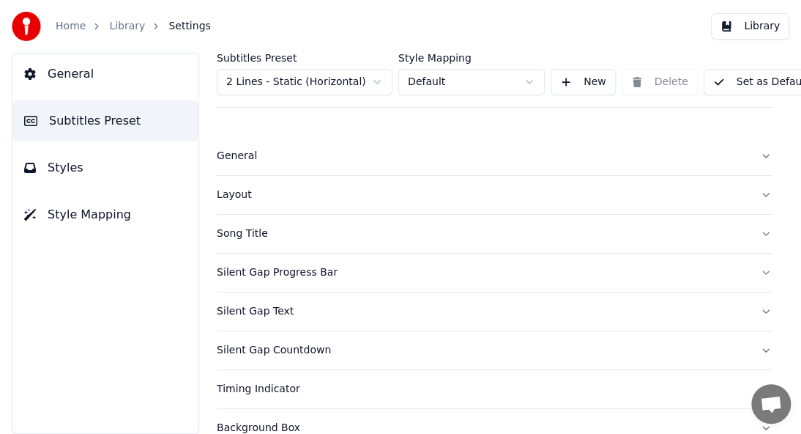
click at [282, 196] on div "Layout" at bounding box center [483, 195] width 532 height 15
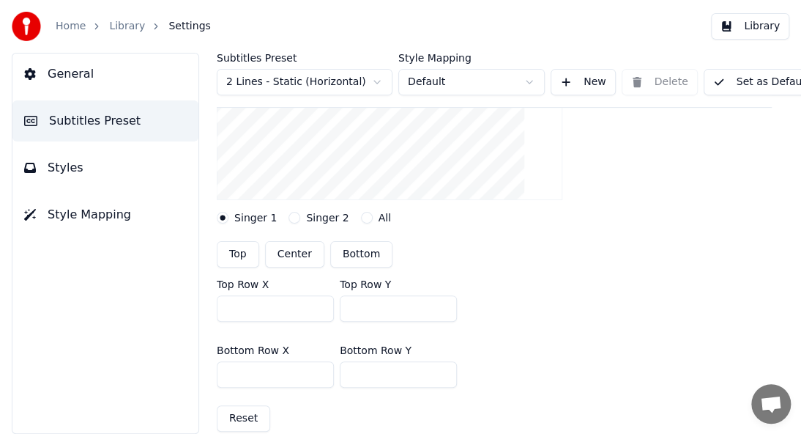
scroll to position [293, 0]
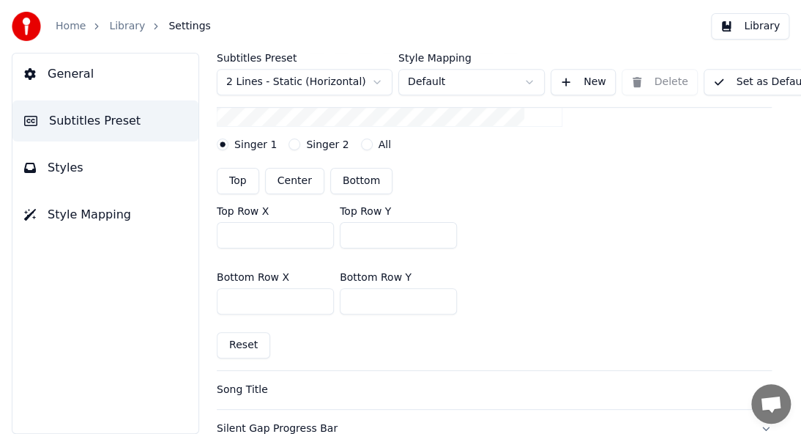
click at [346, 185] on button "Bottom" at bounding box center [361, 181] width 62 height 26
click at [350, 176] on button "Bottom" at bounding box center [361, 181] width 62 height 26
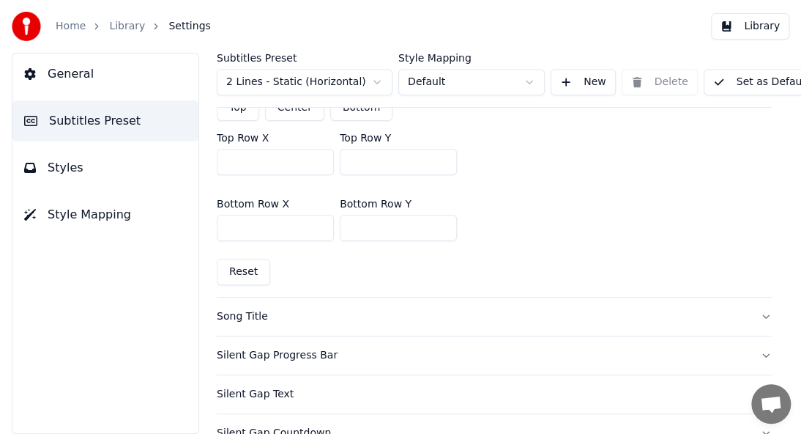
scroll to position [439, 0]
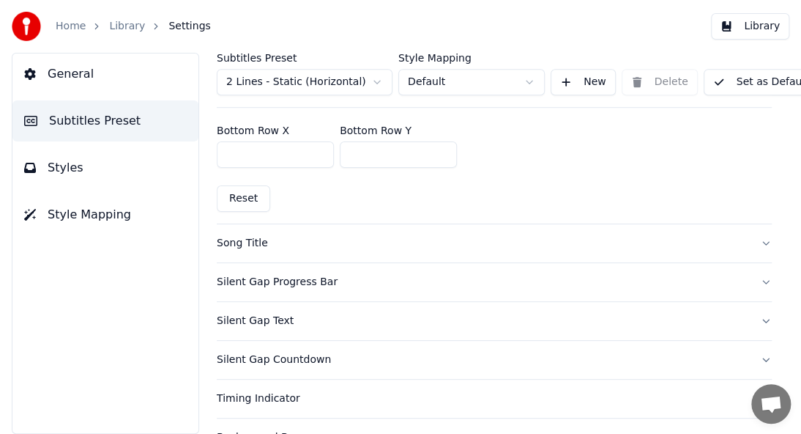
click at [353, 241] on div "Song Title" at bounding box center [483, 243] width 532 height 15
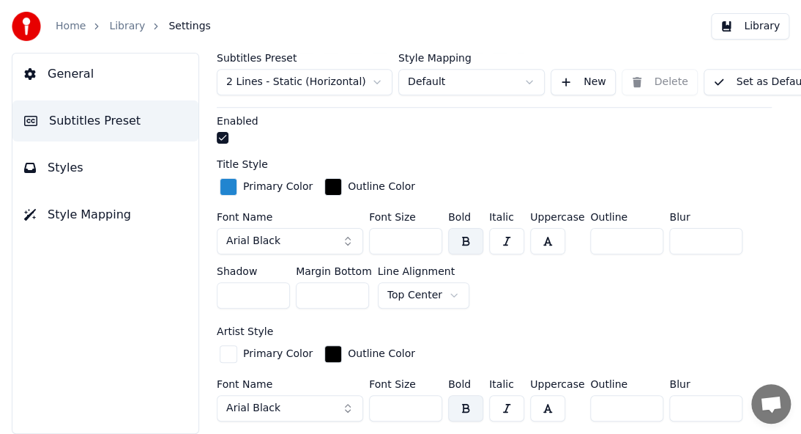
scroll to position [293, 0]
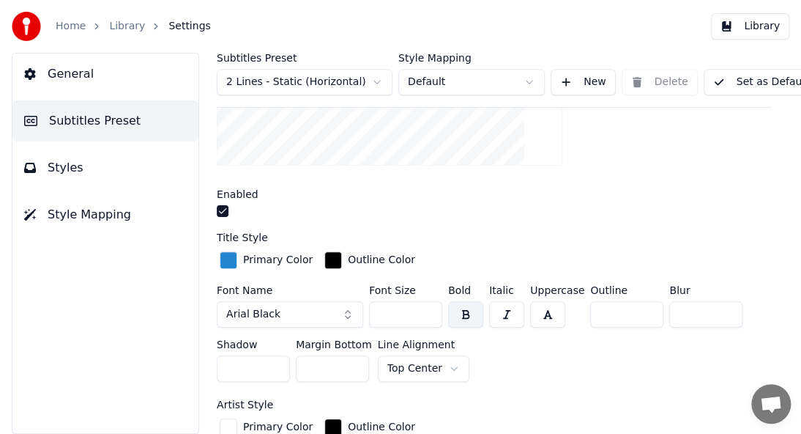
drag, startPoint x: 407, startPoint y: 310, endPoint x: 234, endPoint y: 332, distance: 174.2
click at [234, 332] on div "Font Name Arial Black Font Size *** Bold Italic Uppercase Outline * Blur * Shad…" at bounding box center [494, 336] width 555 height 103
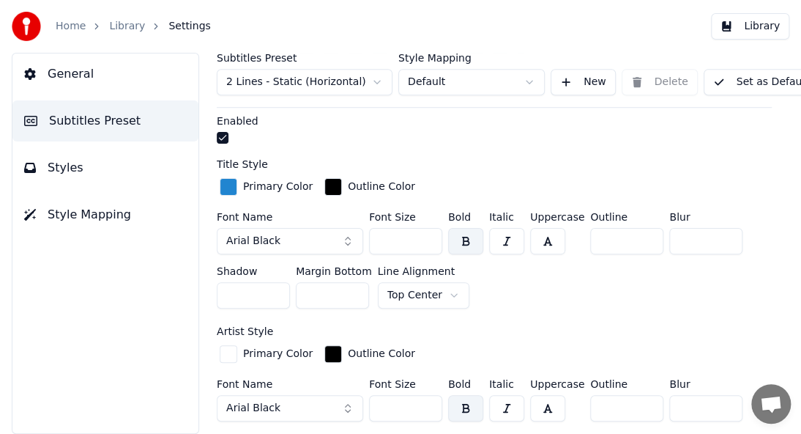
scroll to position [439, 0]
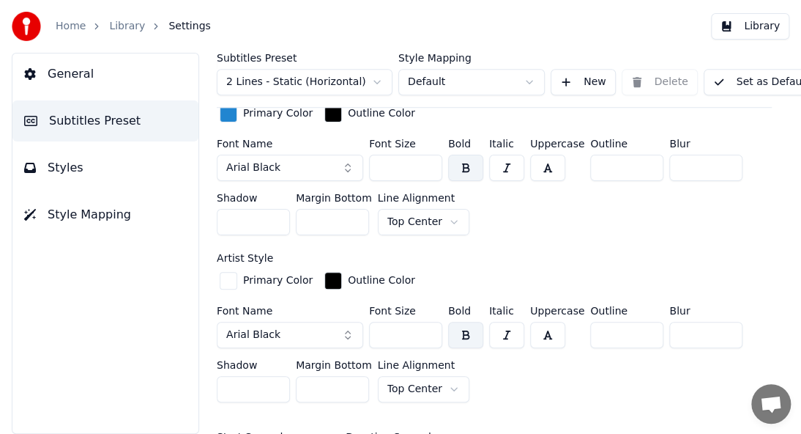
type input "***"
drag, startPoint x: 394, startPoint y: 334, endPoint x: 224, endPoint y: 351, distance: 170.8
click at [226, 351] on div "Font Name Arial Black Font Size *** Bold Italic Uppercase Outline * Blur * Shad…" at bounding box center [494, 356] width 555 height 103
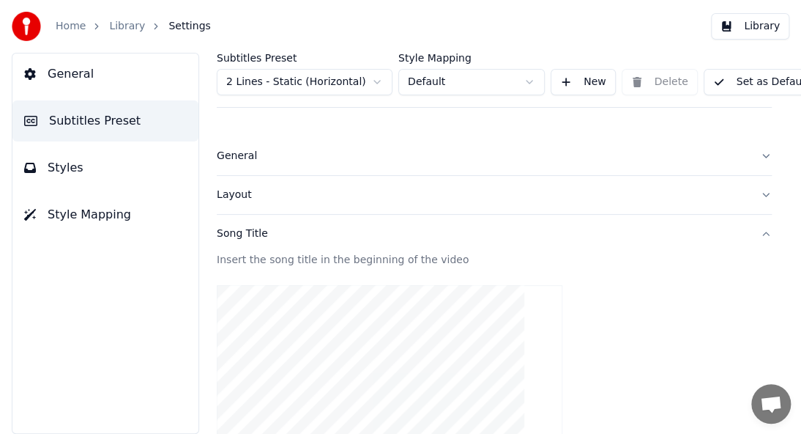
scroll to position [146, 0]
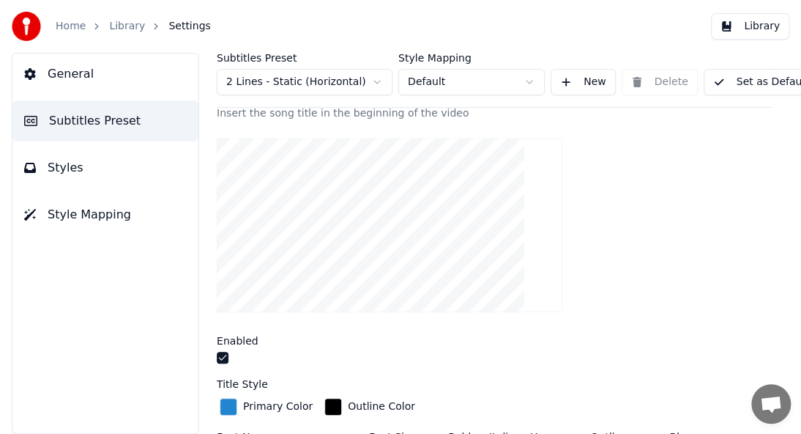
type input "***"
click at [95, 176] on button "Styles" at bounding box center [105, 167] width 186 height 41
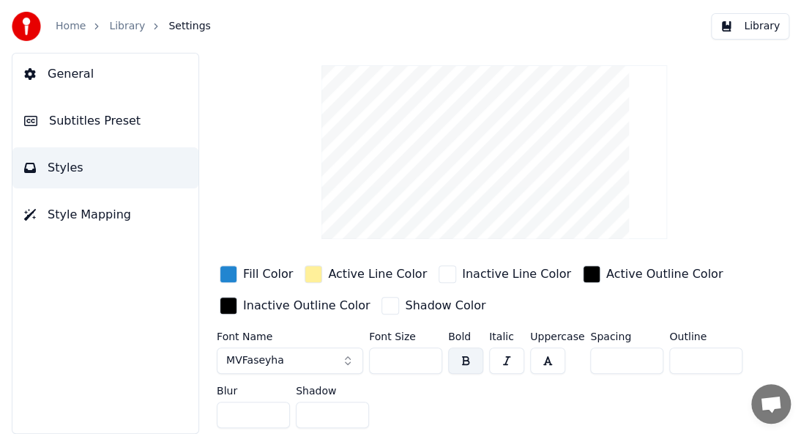
click at [93, 224] on button "Style Mapping" at bounding box center [105, 214] width 186 height 41
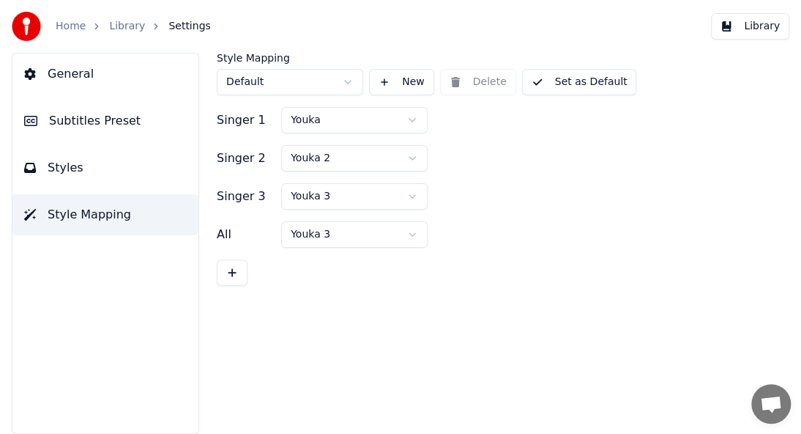
scroll to position [0, 0]
click at [541, 79] on button "Set as Default" at bounding box center [579, 82] width 115 height 26
click at [81, 124] on span "Subtitles Preset" at bounding box center [95, 121] width 92 height 18
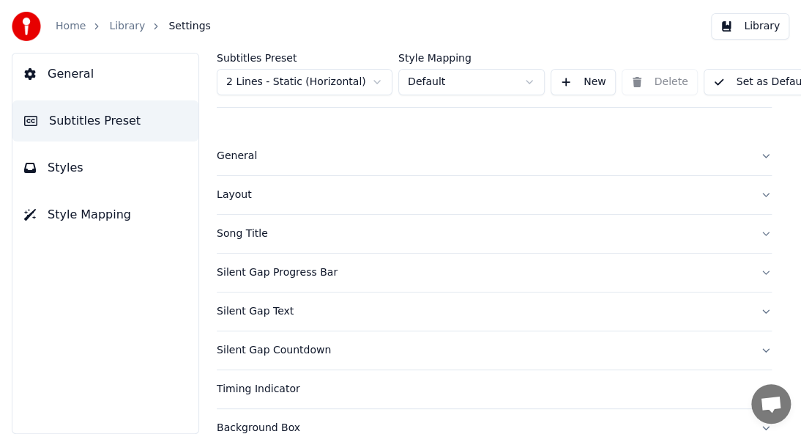
scroll to position [0, 15]
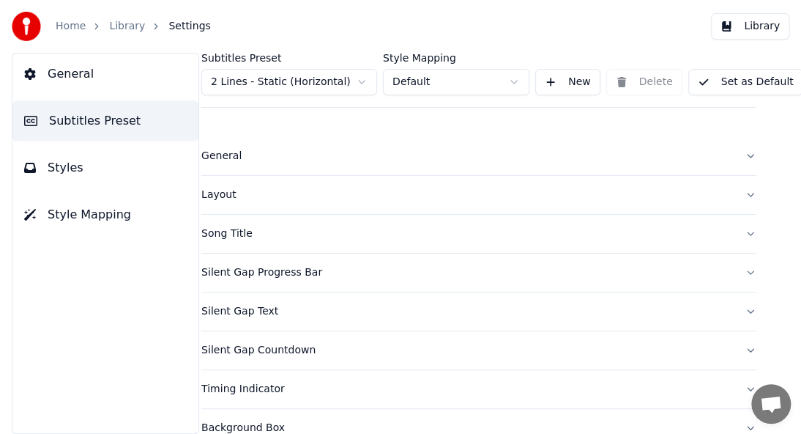
click at [721, 88] on button "Set as Default" at bounding box center [745, 82] width 115 height 26
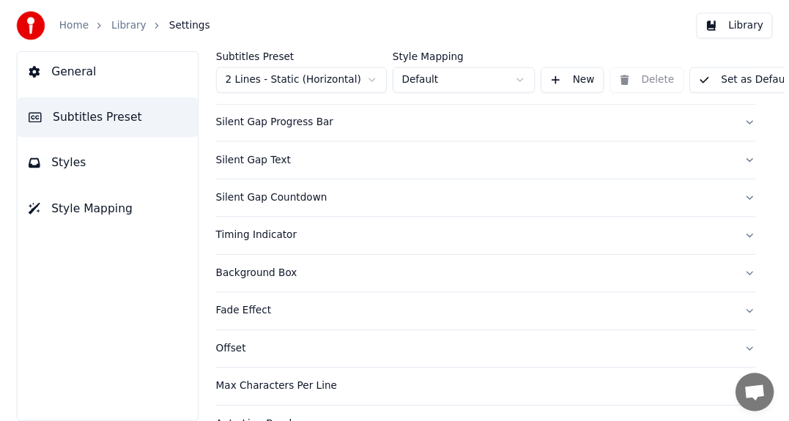
scroll to position [229, 0]
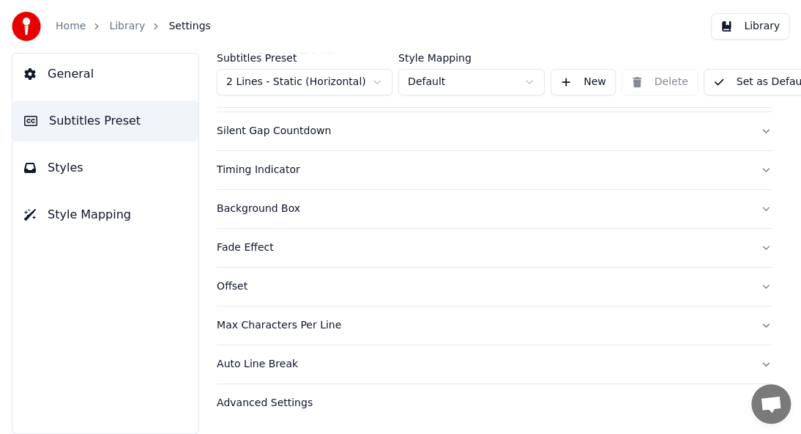
click at [129, 26] on link "Library" at bounding box center [127, 26] width 36 height 15
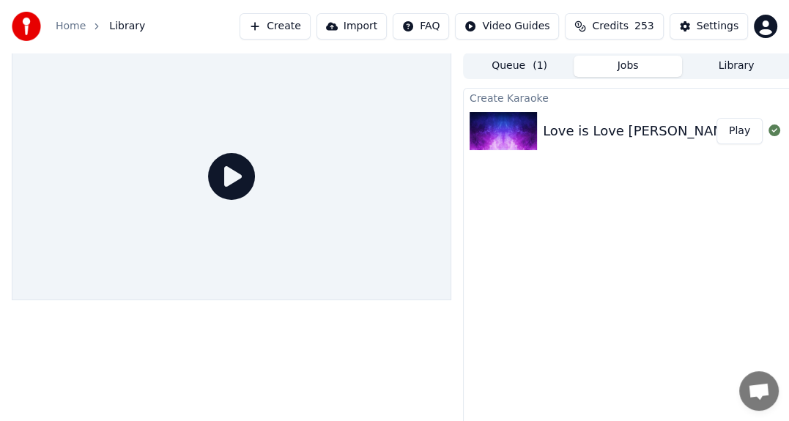
click at [568, 129] on div "Love is Love [PERSON_NAME] (Don't Be Cruel) - [PERSON_NAME]" at bounding box center [757, 131] width 428 height 21
click at [224, 179] on icon at bounding box center [231, 176] width 47 height 47
click at [608, 114] on div "Love is Love Ishqee Jaadhoo (Don't Be Cruel) - Sameeu Play" at bounding box center [628, 131] width 328 height 50
click at [70, 23] on link "Home" at bounding box center [71, 26] width 30 height 15
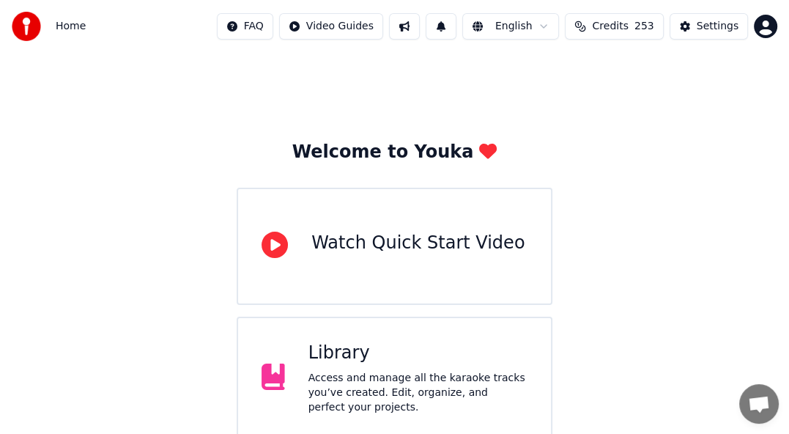
click at [348, 360] on div "Library" at bounding box center [417, 352] width 219 height 23
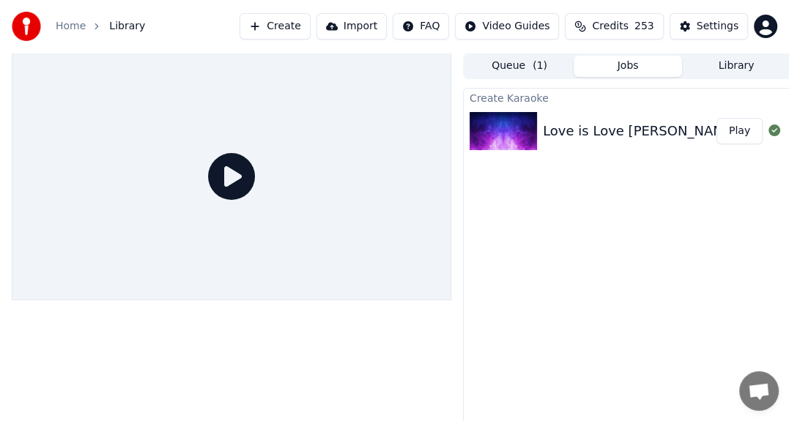
click at [570, 136] on div "Love is Love [PERSON_NAME] (Don't Be Cruel) - [PERSON_NAME]" at bounding box center [757, 131] width 428 height 21
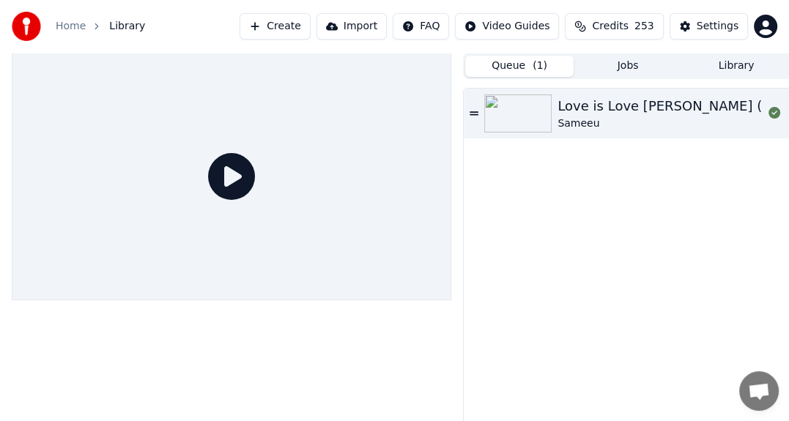
click at [505, 67] on button "Queue ( 1 )" at bounding box center [519, 66] width 108 height 21
click at [593, 107] on div "Love is Love [PERSON_NAME] (Don't Be Cruel)" at bounding box center [709, 106] width 305 height 21
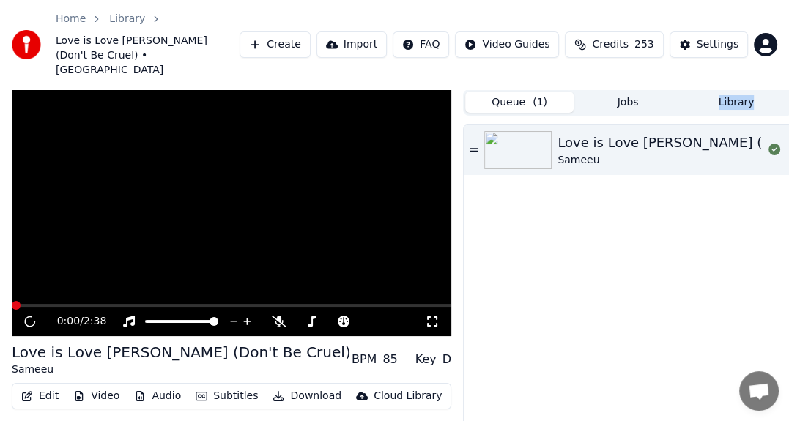
click at [592, 122] on div "Love is Love Ishqee Jaadhoo (Don't Be Cruel) Sameeu" at bounding box center [628, 302] width 330 height 361
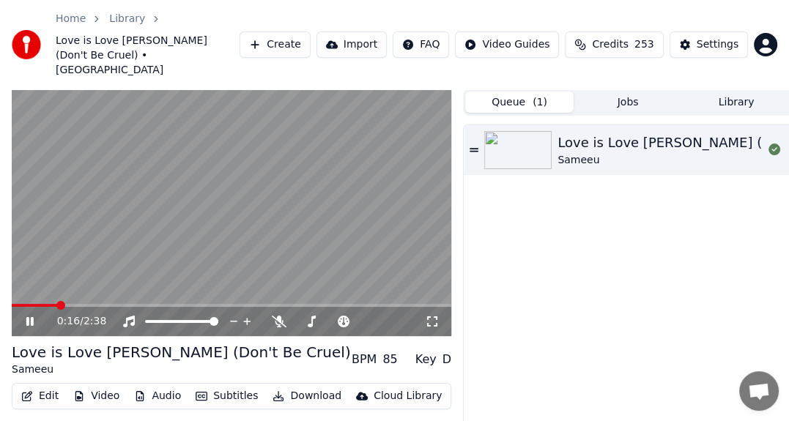
click at [428, 314] on div "0:16 / 2:38" at bounding box center [232, 321] width 428 height 15
click at [428, 316] on icon at bounding box center [432, 322] width 15 height 12
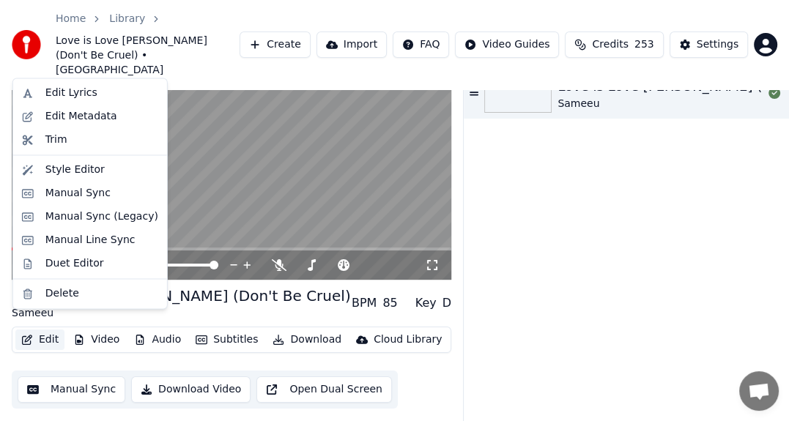
click at [48, 330] on button "Edit" at bounding box center [39, 340] width 49 height 21
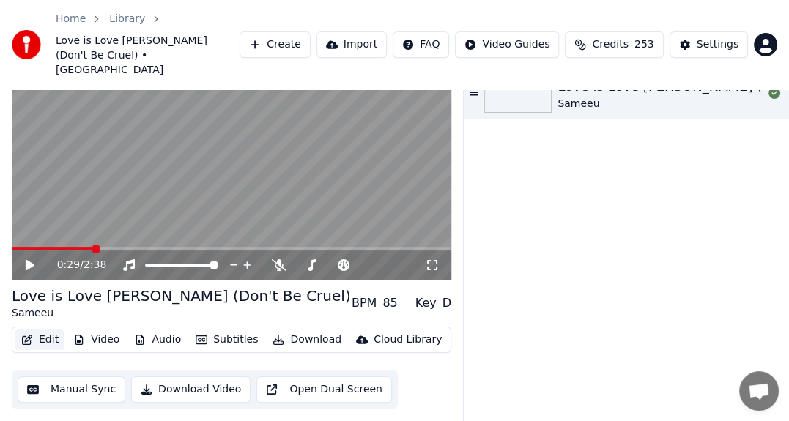
click at [50, 330] on button "Edit" at bounding box center [39, 340] width 49 height 21
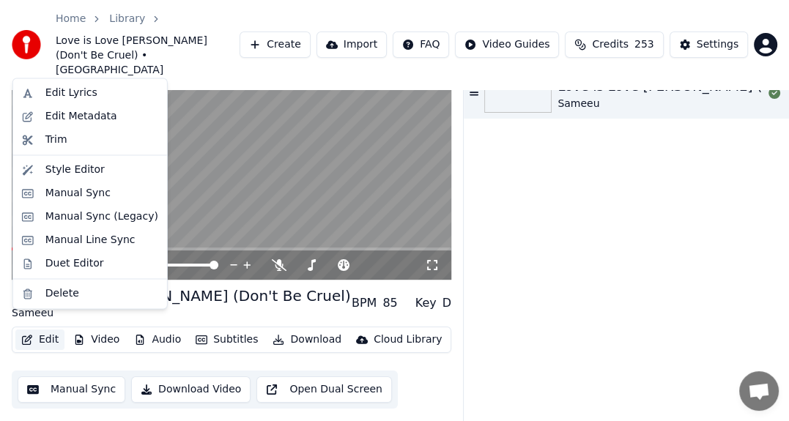
click at [47, 330] on button "Edit" at bounding box center [39, 340] width 49 height 21
click at [53, 82] on div "Edit Lyrics" at bounding box center [90, 92] width 148 height 23
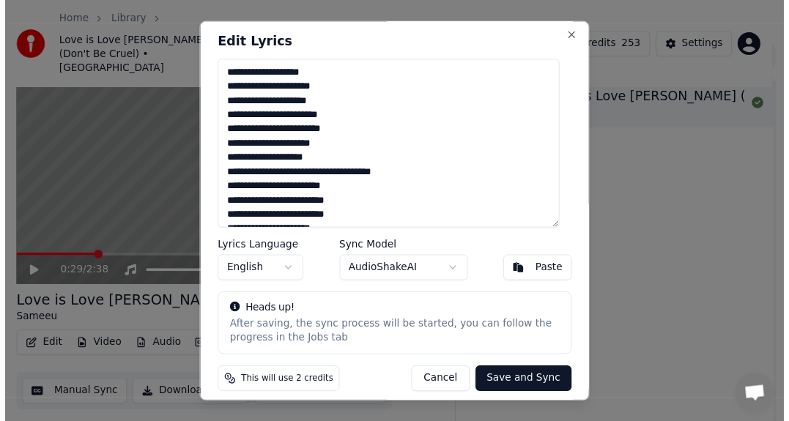
scroll to position [12, 0]
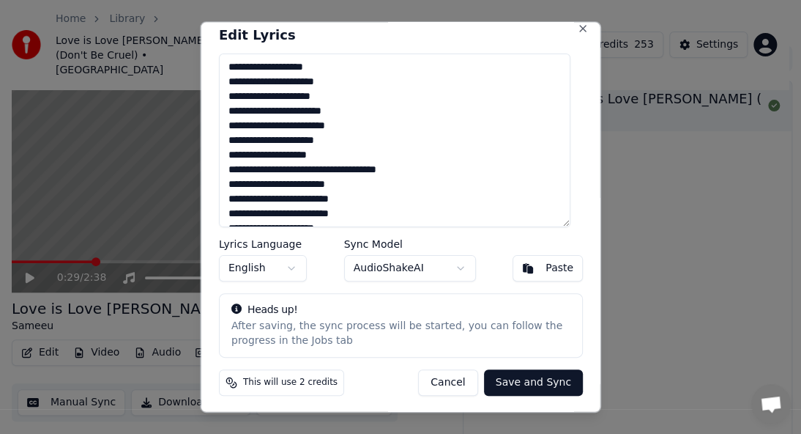
click at [409, 272] on body "Home Library Love is Love Ishqee Jaadhoo (Don't Be Cruel) • Sameeu Create Impor…" at bounding box center [394, 173] width 789 height 434
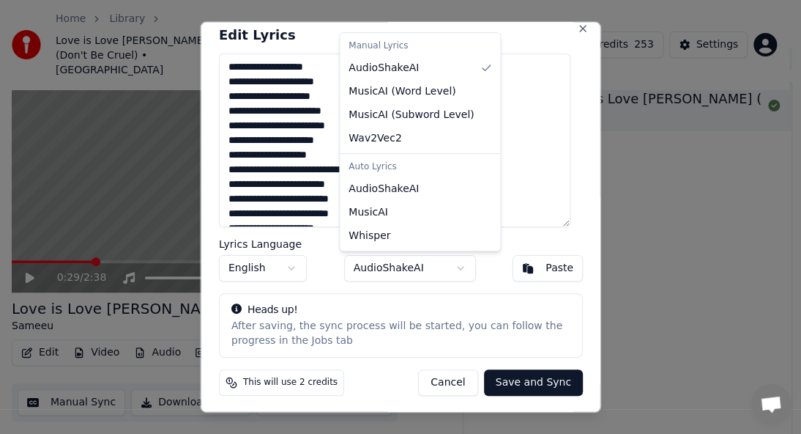
click at [409, 272] on body "Home Library Love is Love Ishqee Jaadhoo (Don't Be Cruel) • Sameeu Create Impor…" at bounding box center [394, 173] width 789 height 434
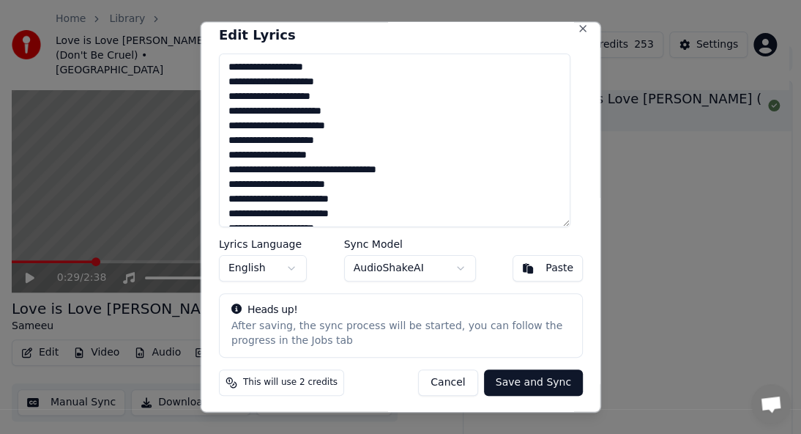
click at [448, 384] on button "Cancel" at bounding box center [447, 381] width 59 height 26
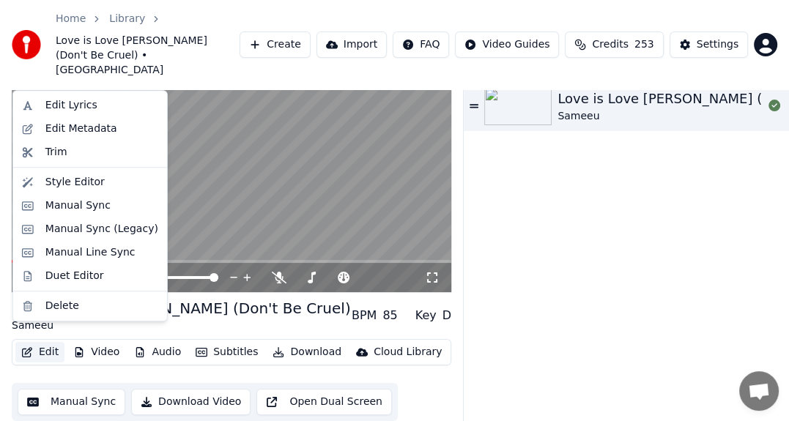
click at [47, 344] on button "Edit" at bounding box center [39, 352] width 49 height 21
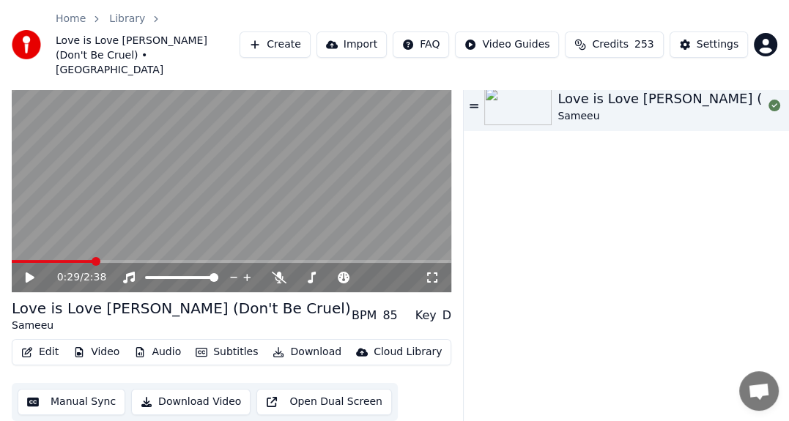
drag, startPoint x: 1, startPoint y: 108, endPoint x: 15, endPoint y: 274, distance: 166.1
click at [1, 109] on div "0:29 / 2:38 Love is Love Ishqee Jaadhoo (Don't Be Cruel) Sameeu BPM 85 Key D Ed…" at bounding box center [394, 241] width 789 height 393
click at [40, 342] on button "Edit" at bounding box center [39, 352] width 49 height 21
click at [711, 38] on div "Settings" at bounding box center [718, 44] width 42 height 15
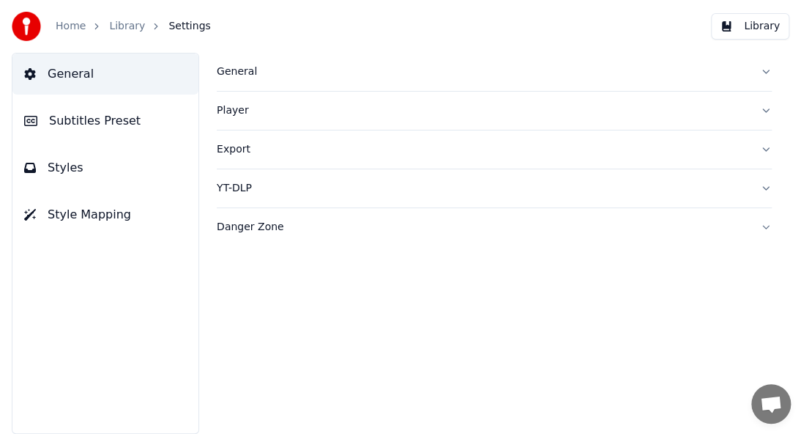
click at [92, 127] on span "Subtitles Preset" at bounding box center [95, 121] width 92 height 18
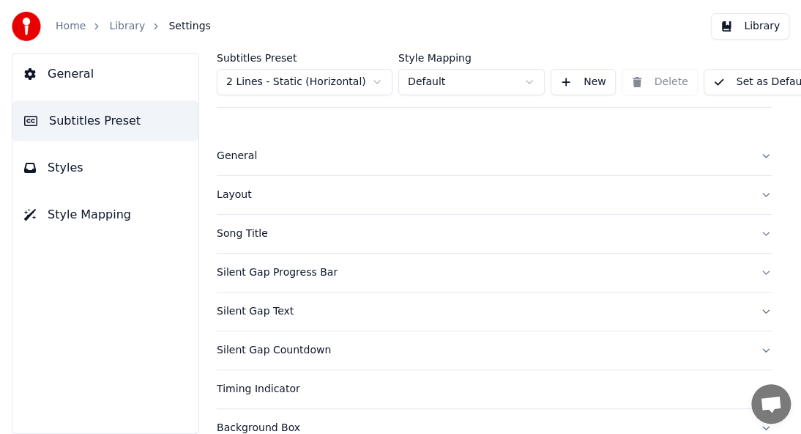
click at [221, 195] on div "Layout" at bounding box center [483, 195] width 532 height 15
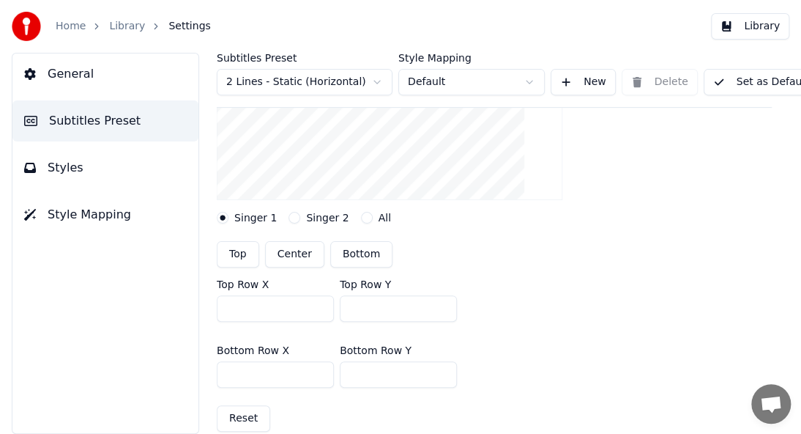
scroll to position [293, 0]
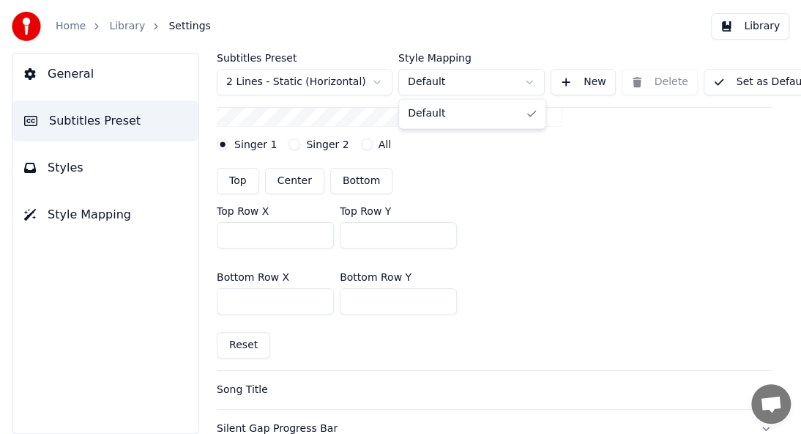
click at [535, 82] on html "Home Library Settings Library General Subtitles Preset Styles Style Mapping Sub…" at bounding box center [400, 217] width 801 height 434
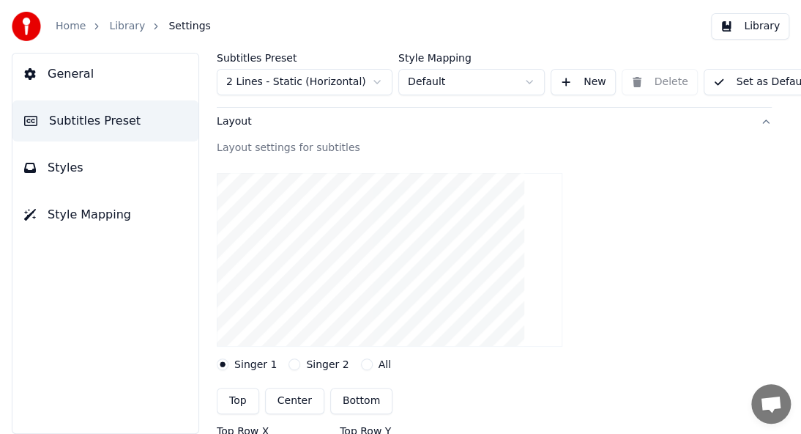
scroll to position [0, 0]
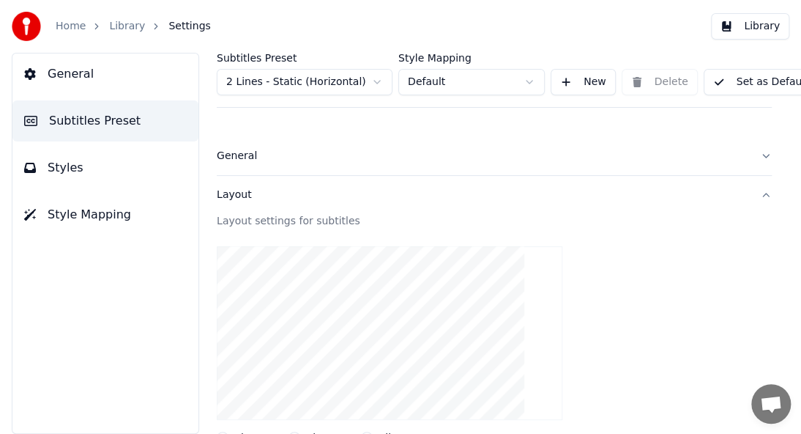
click at [500, 161] on div "General" at bounding box center [483, 156] width 532 height 15
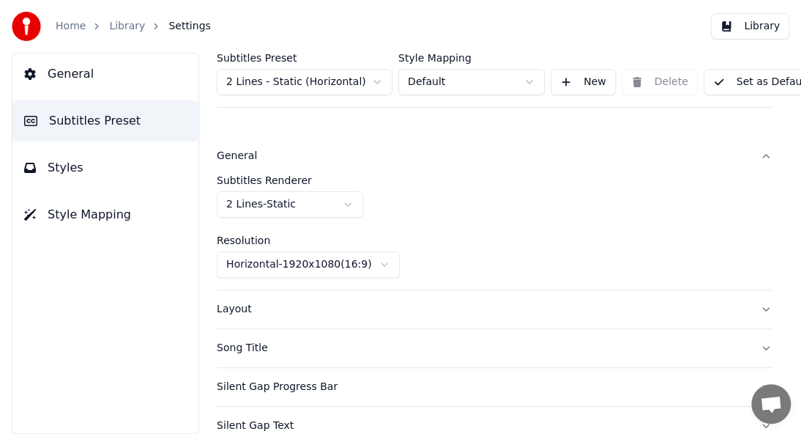
click at [495, 85] on html "Home Library Settings Library General Subtitles Preset Styles Style Mapping Sub…" at bounding box center [400, 217] width 801 height 434
click at [563, 88] on button "New" at bounding box center [583, 82] width 65 height 26
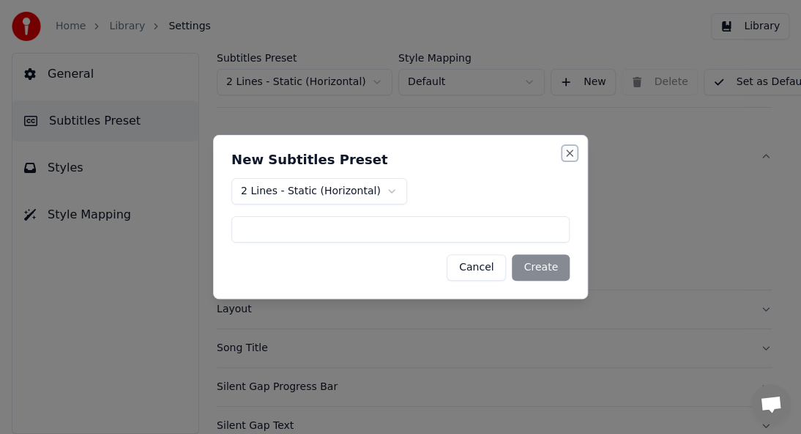
click at [568, 151] on button "Close" at bounding box center [570, 153] width 12 height 12
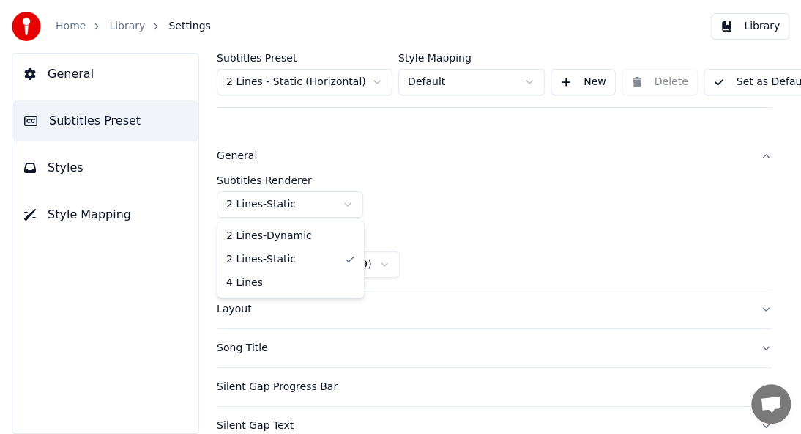
click at [347, 211] on html "Home Library Settings Library General Subtitles Preset Styles Style Mapping Sub…" at bounding box center [400, 217] width 801 height 434
click at [497, 185] on html "Home Library Settings Library General Subtitles Preset Styles Style Mapping Sub…" at bounding box center [400, 217] width 801 height 434
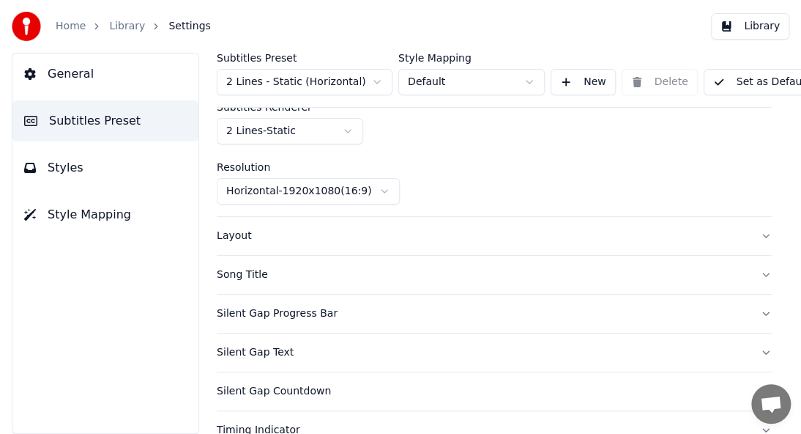
click at [464, 229] on div "Layout" at bounding box center [483, 236] width 532 height 15
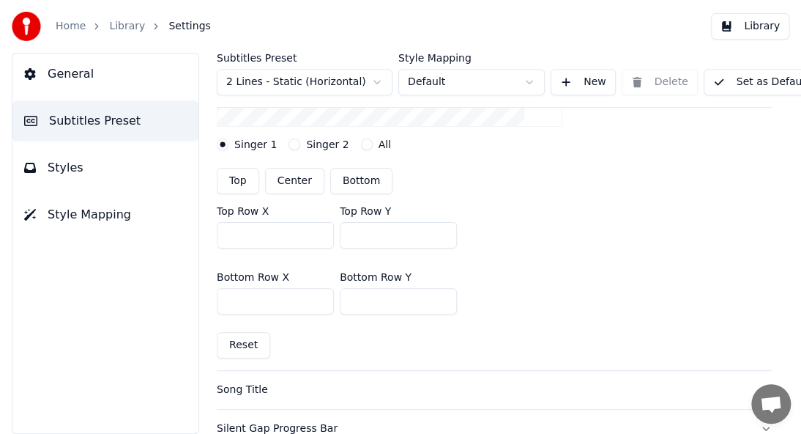
scroll to position [366, 0]
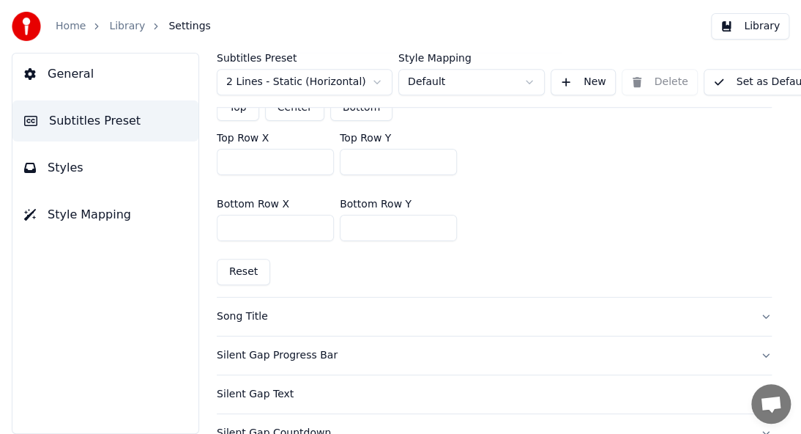
click at [480, 317] on div "Song Title" at bounding box center [483, 316] width 532 height 15
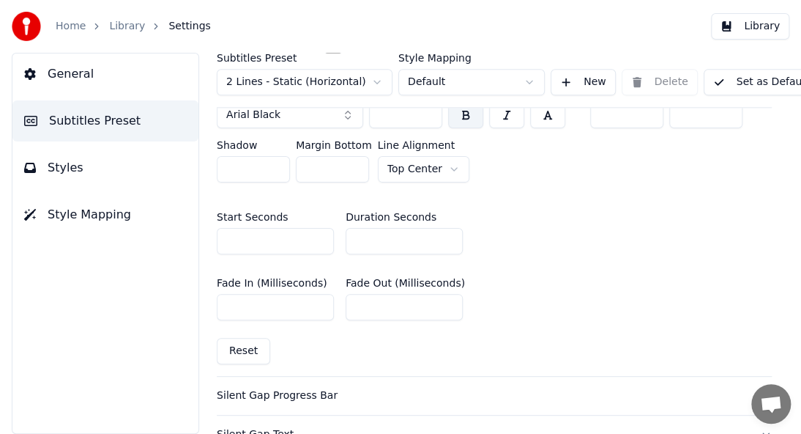
scroll to position [732, 0]
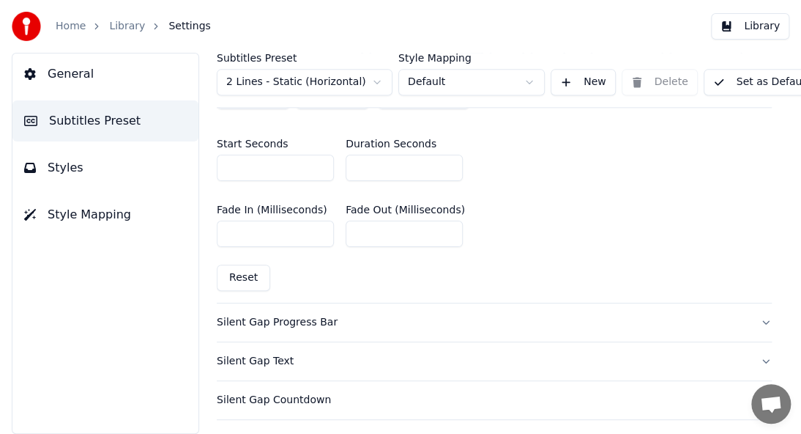
click at [306, 319] on div "Silent Gap Progress Bar" at bounding box center [483, 322] width 532 height 15
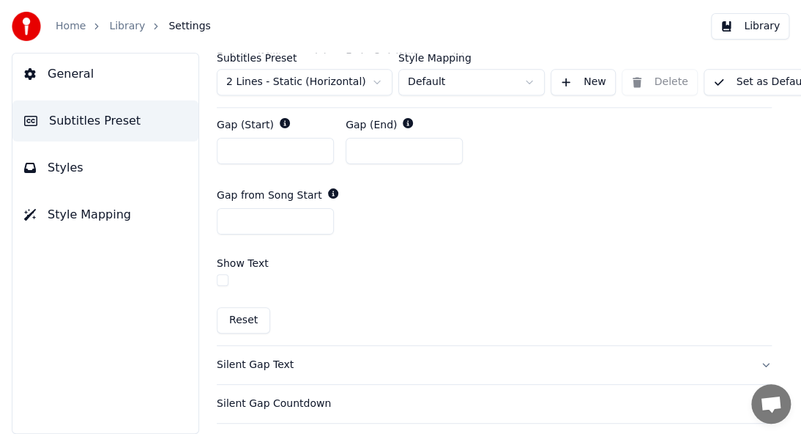
scroll to position [879, 0]
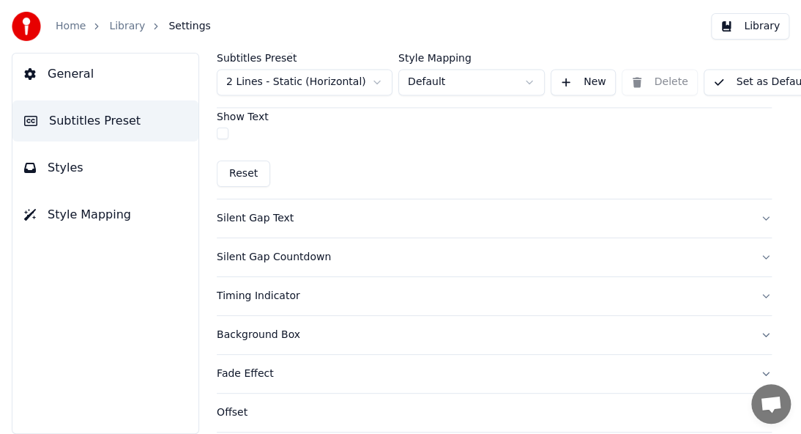
click at [273, 215] on div "Silent Gap Text" at bounding box center [483, 218] width 532 height 15
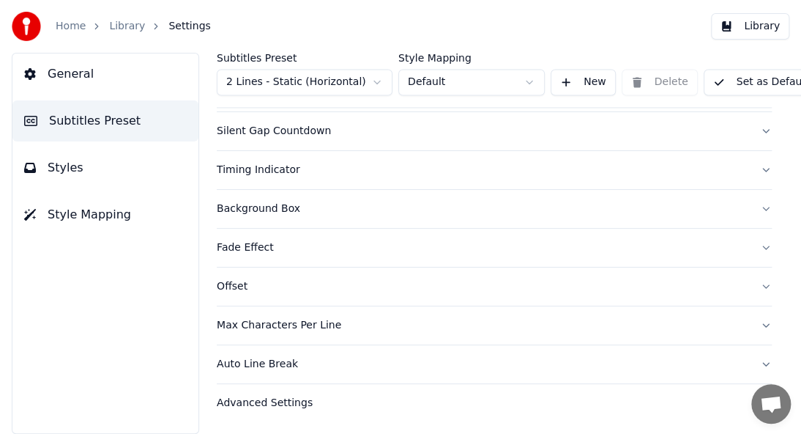
scroll to position [762, 0]
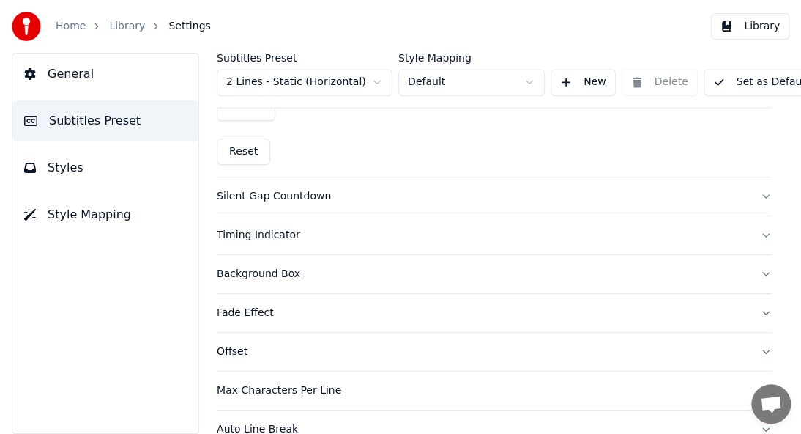
click at [296, 194] on div "Silent Gap Countdown" at bounding box center [483, 196] width 532 height 15
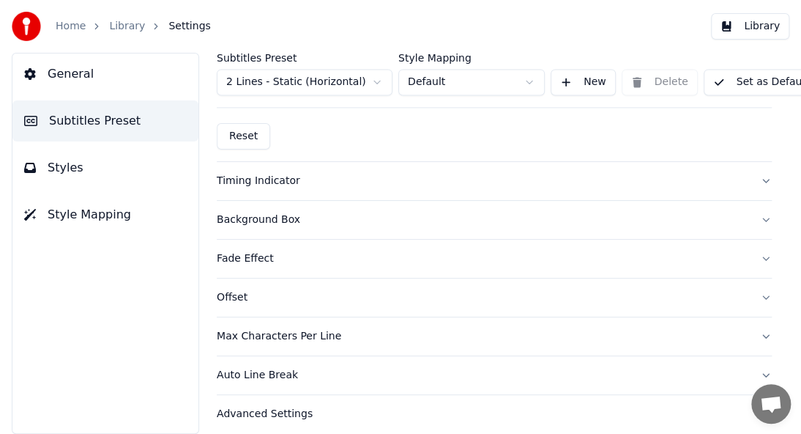
scroll to position [761, 0]
click at [263, 179] on div "Timing Indicator" at bounding box center [483, 181] width 532 height 15
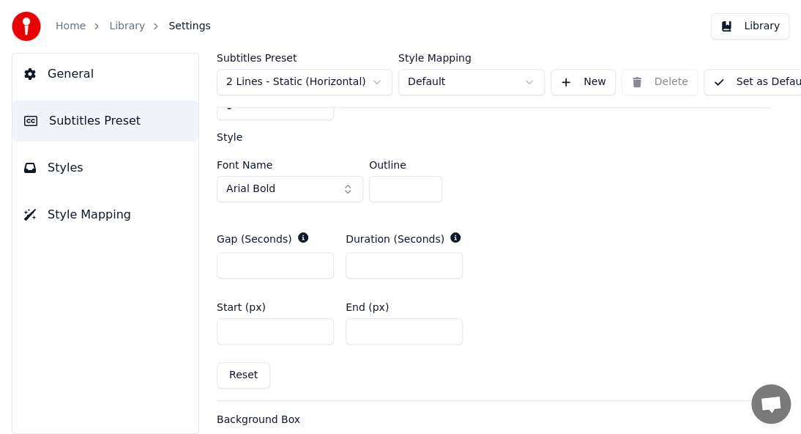
scroll to position [688, 0]
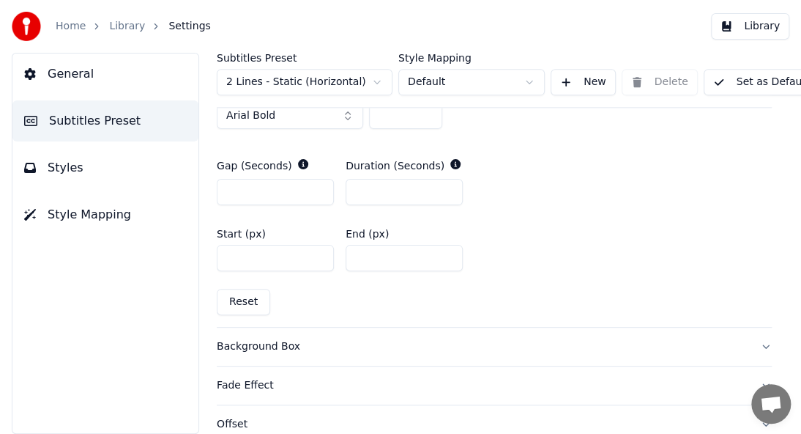
drag, startPoint x: 281, startPoint y: 258, endPoint x: 119, endPoint y: 275, distance: 163.5
click at [119, 275] on div "General Subtitles Preset Styles Style Mapping Subtitles Preset 2 Lines - Static…" at bounding box center [400, 243] width 801 height 381
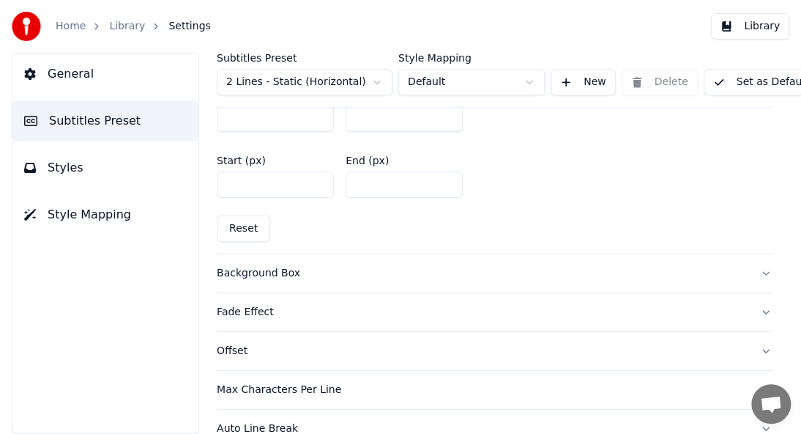
type input "***"
click at [278, 270] on div "Background Box" at bounding box center [483, 273] width 532 height 15
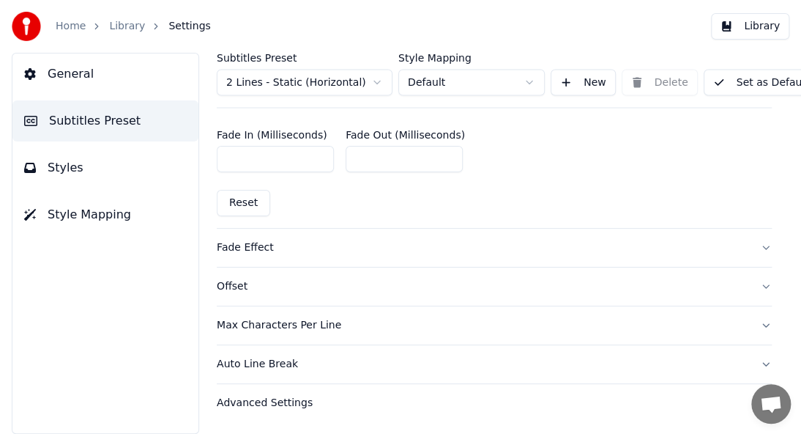
scroll to position [981, 0]
click at [256, 357] on div "Auto Line Break" at bounding box center [483, 364] width 532 height 15
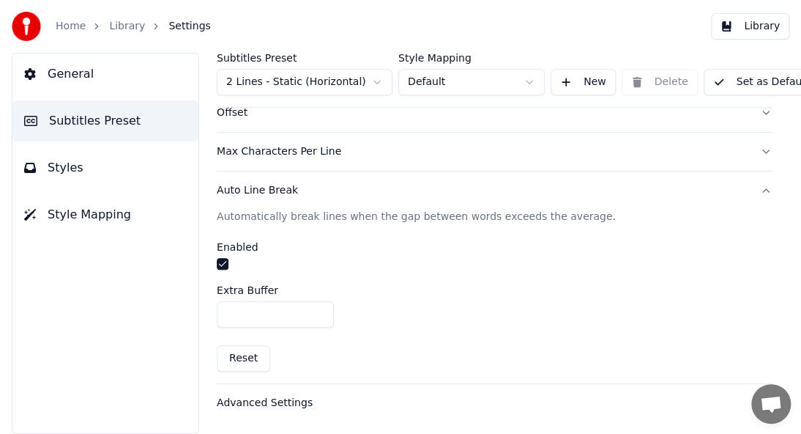
scroll to position [401, 0]
click at [292, 396] on div "Advanced Settings" at bounding box center [483, 403] width 532 height 15
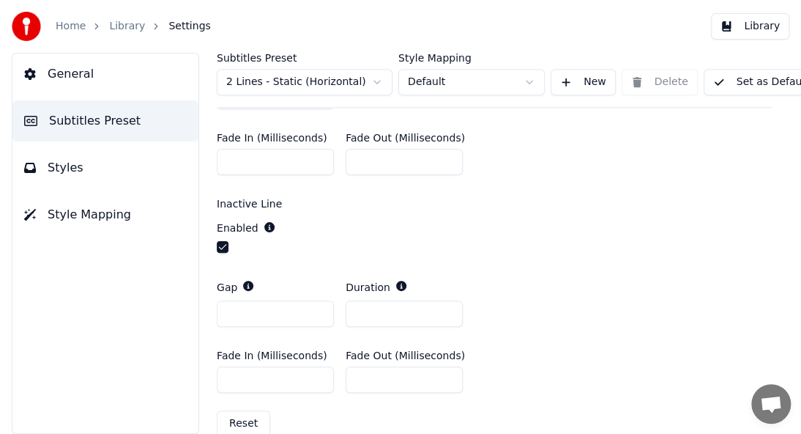
scroll to position [656, 0]
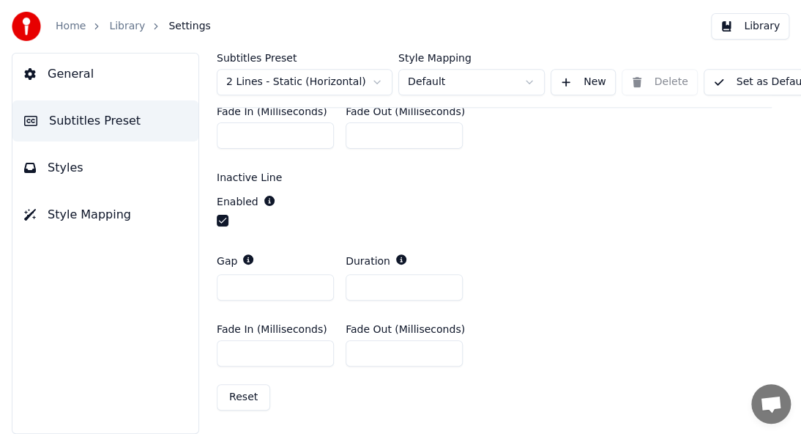
click at [730, 88] on button "Set as Default" at bounding box center [761, 82] width 115 height 26
click at [52, 166] on span "Styles" at bounding box center [66, 168] width 36 height 18
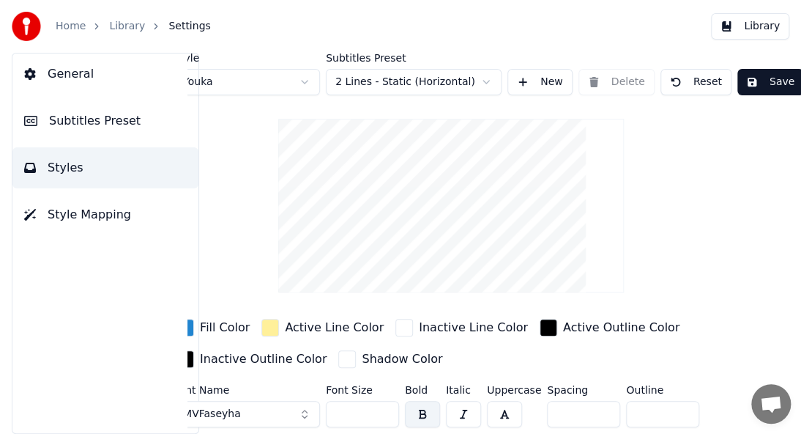
scroll to position [0, 45]
click at [748, 78] on button "Save" at bounding box center [769, 82] width 66 height 26
click at [51, 218] on span "Style Mapping" at bounding box center [89, 215] width 83 height 18
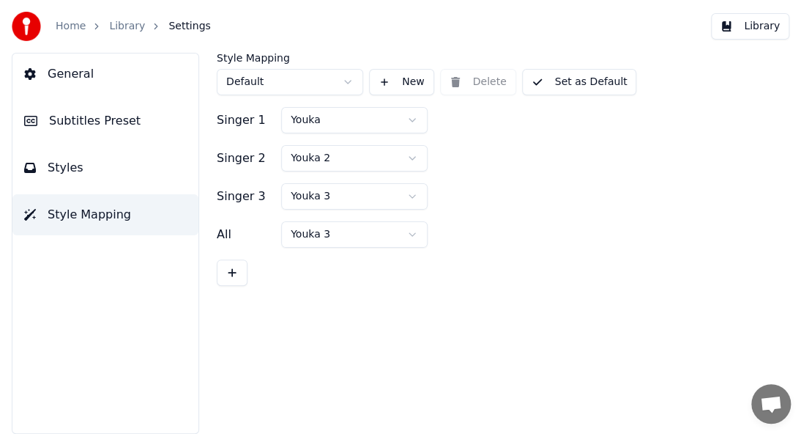
click at [35, 179] on button "Styles" at bounding box center [105, 167] width 186 height 41
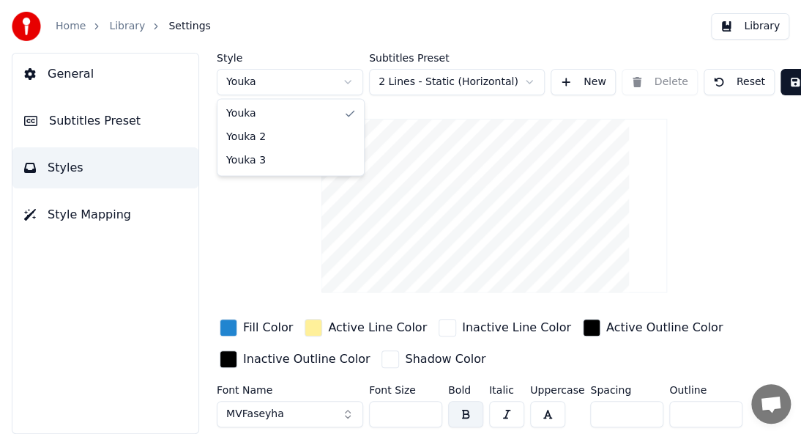
click at [308, 81] on html "Home Library Settings Library General Subtitles Preset Styles Style Mapping Sty…" at bounding box center [400, 217] width 801 height 434
click at [64, 74] on span "General" at bounding box center [71, 74] width 46 height 18
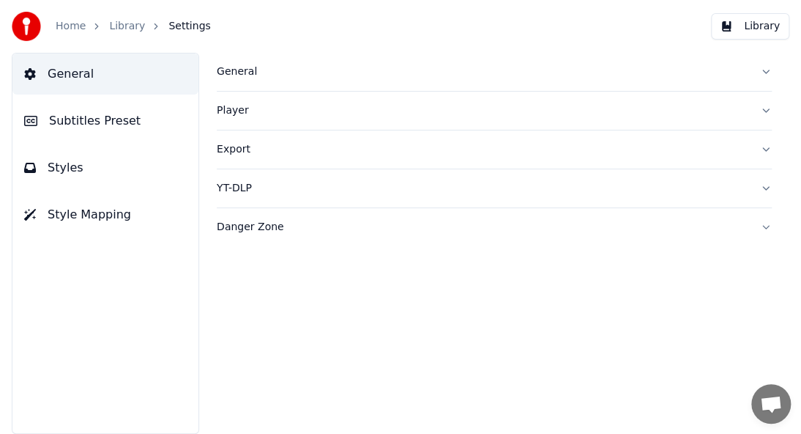
click at [222, 108] on div "Player" at bounding box center [483, 110] width 532 height 15
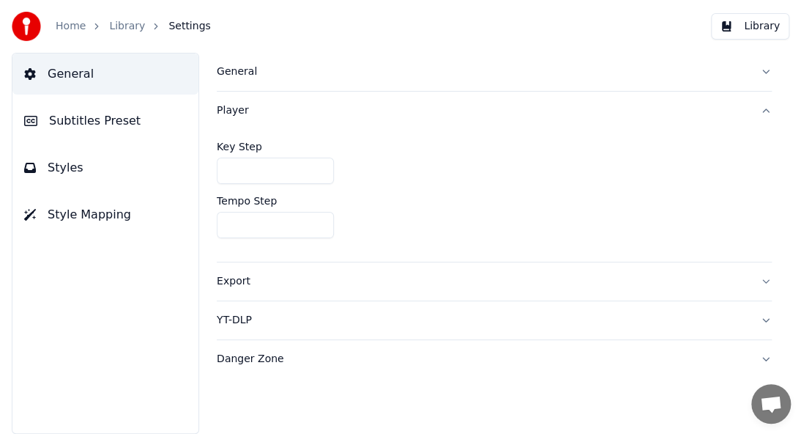
click at [123, 27] on link "Library" at bounding box center [127, 26] width 36 height 15
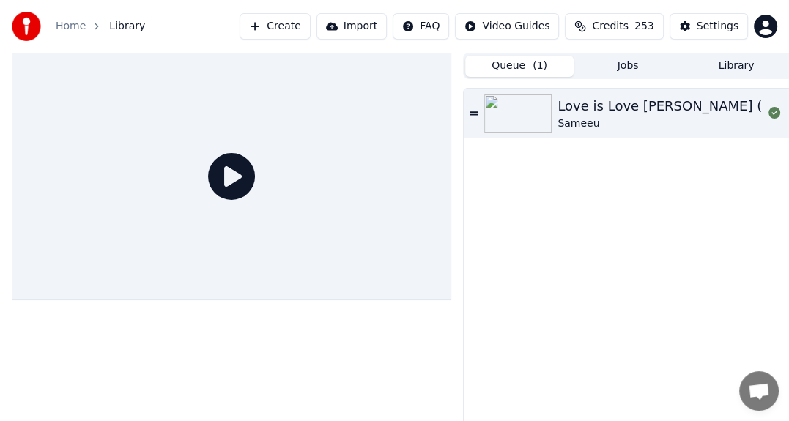
click at [72, 33] on link "Home" at bounding box center [71, 26] width 30 height 15
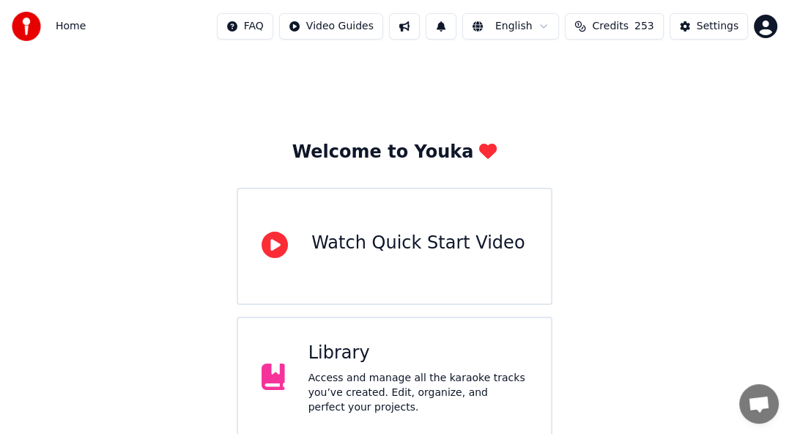
click at [333, 354] on div "Library" at bounding box center [417, 352] width 219 height 23
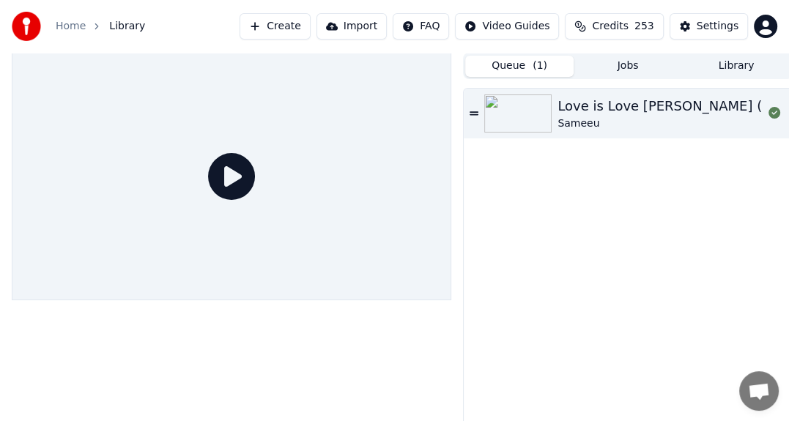
click at [583, 106] on div "Love is Love [PERSON_NAME] (Don't Be Cruel)" at bounding box center [709, 106] width 305 height 21
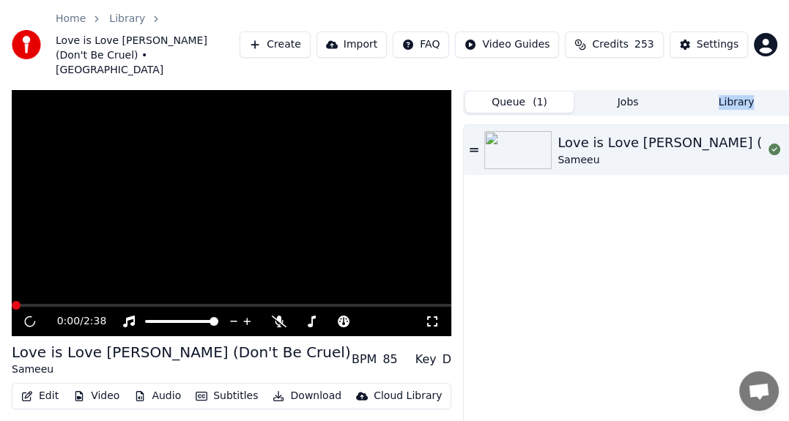
click at [583, 122] on div "Love is Love Ishqee Jaadhoo (Don't Be Cruel) Sameeu" at bounding box center [628, 302] width 330 height 361
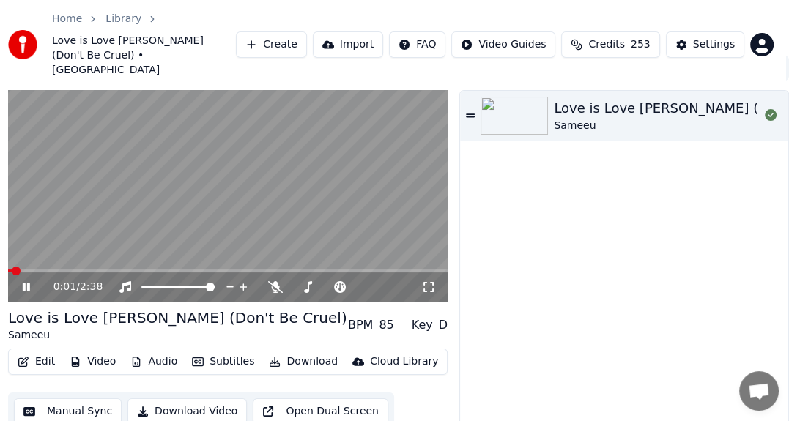
scroll to position [56, 0]
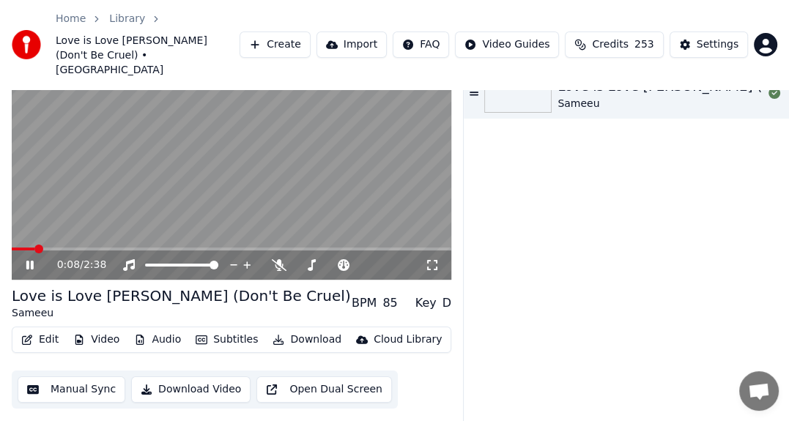
click at [29, 259] on icon at bounding box center [40, 265] width 34 height 12
drag, startPoint x: 277, startPoint y: 122, endPoint x: 286, endPoint y: 119, distance: 10.0
click at [277, 121] on video at bounding box center [231, 157] width 439 height 248
click at [29, 261] on icon at bounding box center [29, 265] width 7 height 9
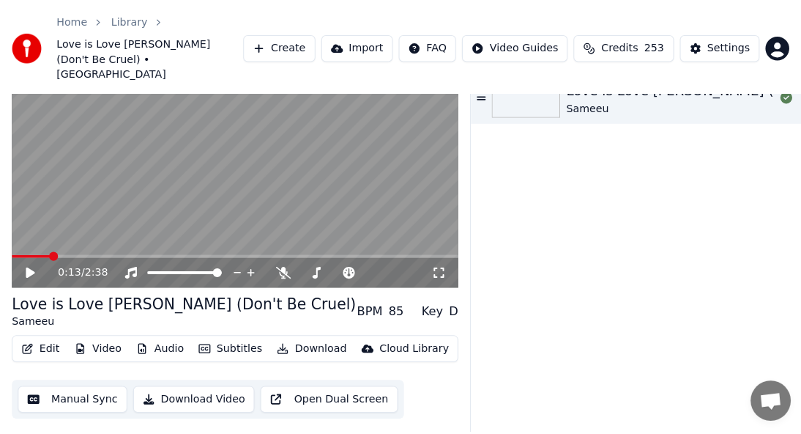
scroll to position [0, 0]
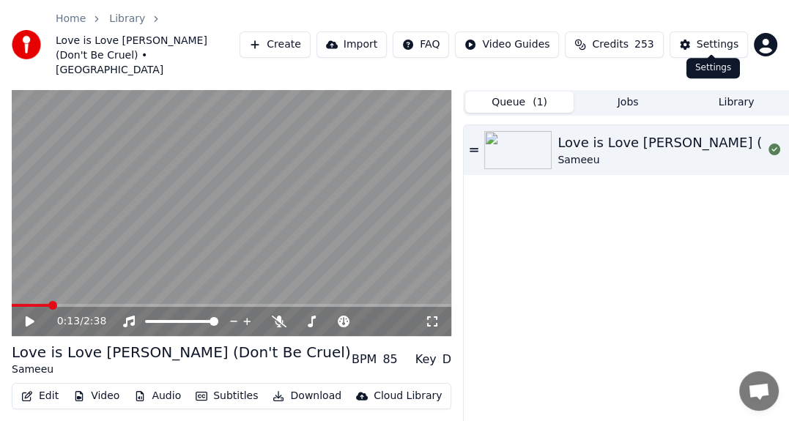
click at [697, 31] on button "Settings" at bounding box center [708, 44] width 78 height 26
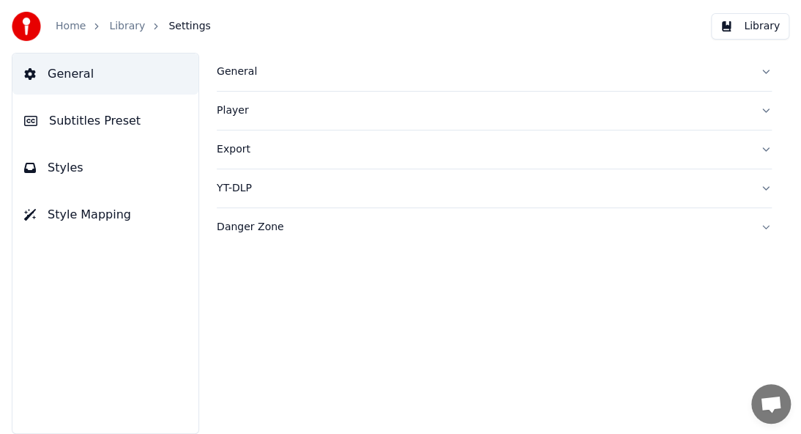
click at [111, 73] on button "General" at bounding box center [105, 73] width 186 height 41
click at [242, 74] on div "General" at bounding box center [483, 71] width 532 height 15
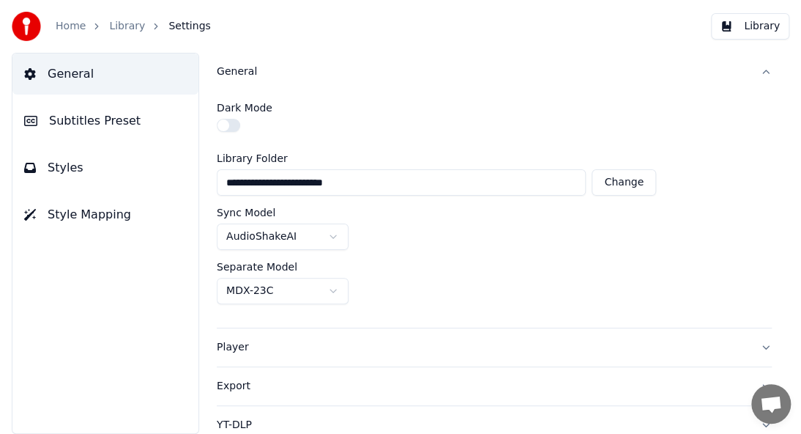
click at [51, 173] on span "Styles" at bounding box center [66, 168] width 36 height 18
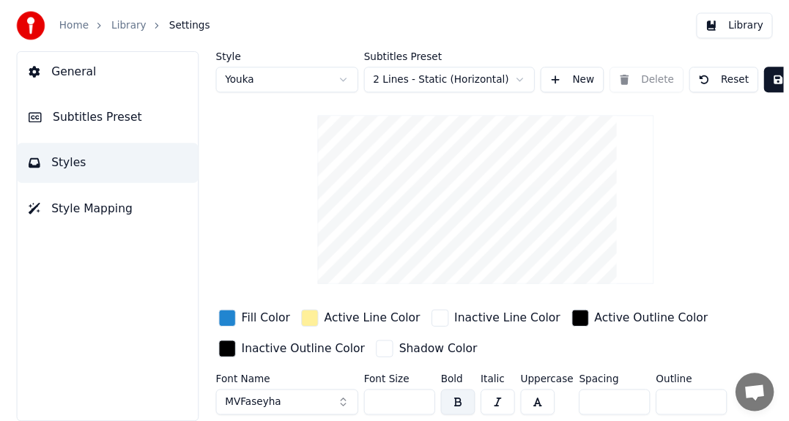
scroll to position [64, 0]
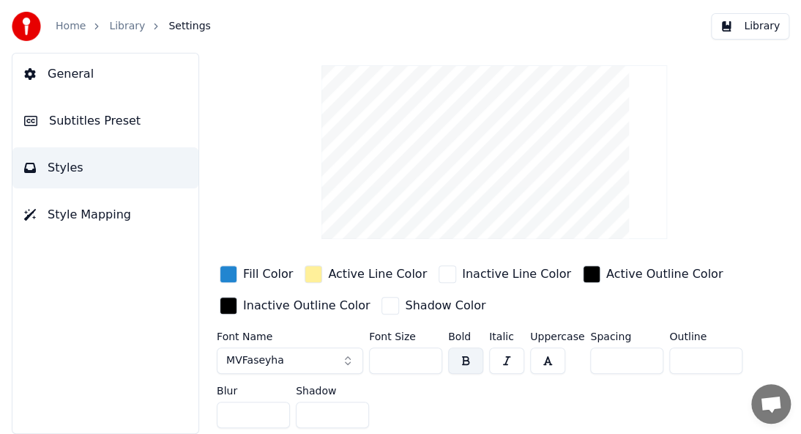
drag, startPoint x: 401, startPoint y: 352, endPoint x: 327, endPoint y: 381, distance: 80.0
click at [327, 381] on div "Font Name MVFaseyha Font Size ** Bold Italic Uppercase Spacing * Outline * Blur…" at bounding box center [494, 382] width 555 height 103
type input "****"
click at [751, 29] on button "Library" at bounding box center [750, 26] width 78 height 26
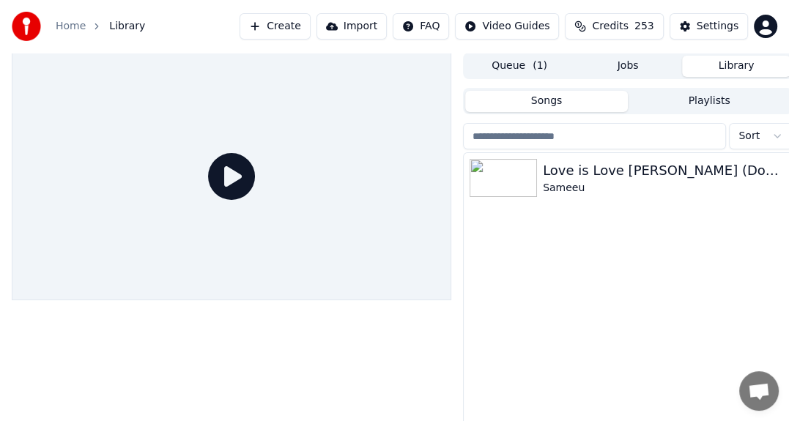
scroll to position [0, 4]
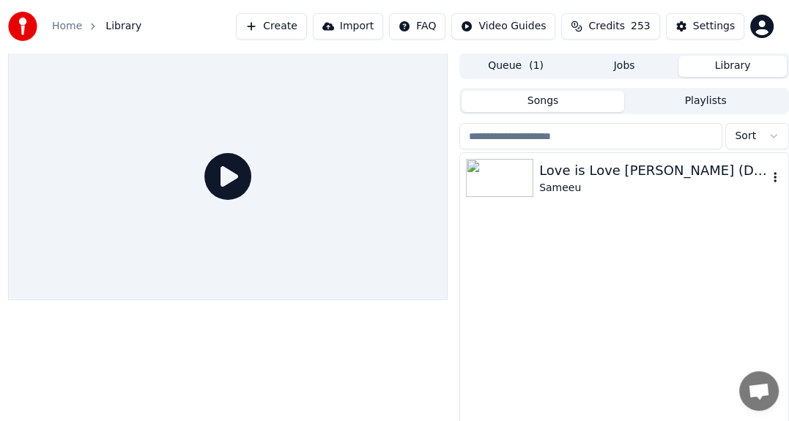
click at [610, 184] on div "Sameeu" at bounding box center [653, 188] width 229 height 15
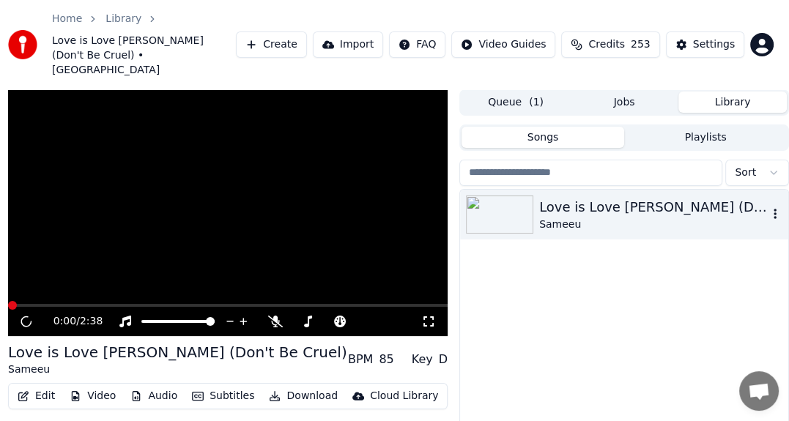
click at [610, 197] on div "Love is Love [PERSON_NAME] (Don't Be Cruel)" at bounding box center [653, 207] width 229 height 21
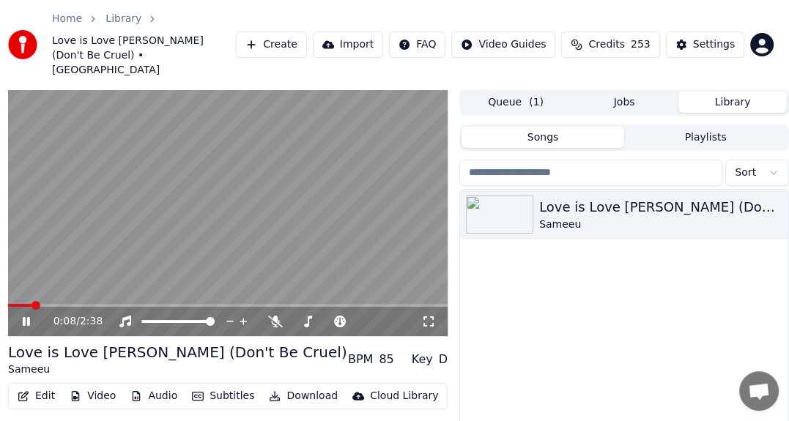
scroll to position [78, 4]
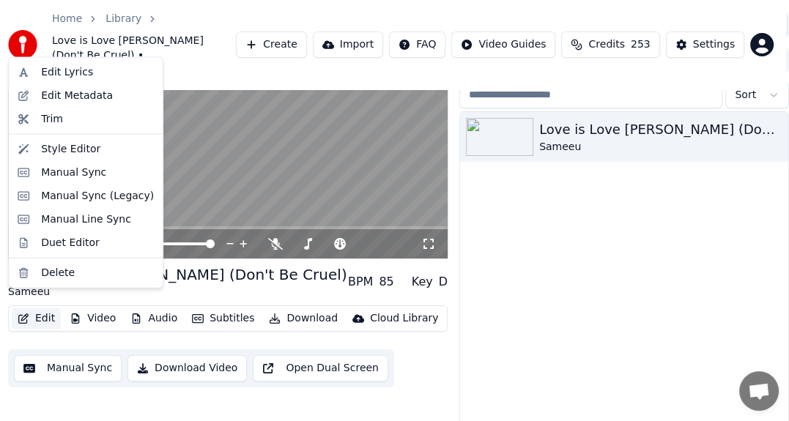
click at [36, 308] on button "Edit" at bounding box center [36, 318] width 49 height 21
click at [41, 68] on div "Edit Lyrics" at bounding box center [67, 72] width 52 height 15
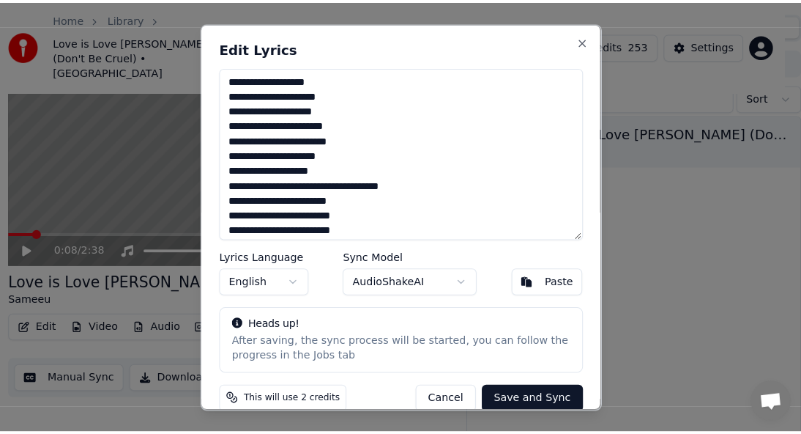
scroll to position [65, 0]
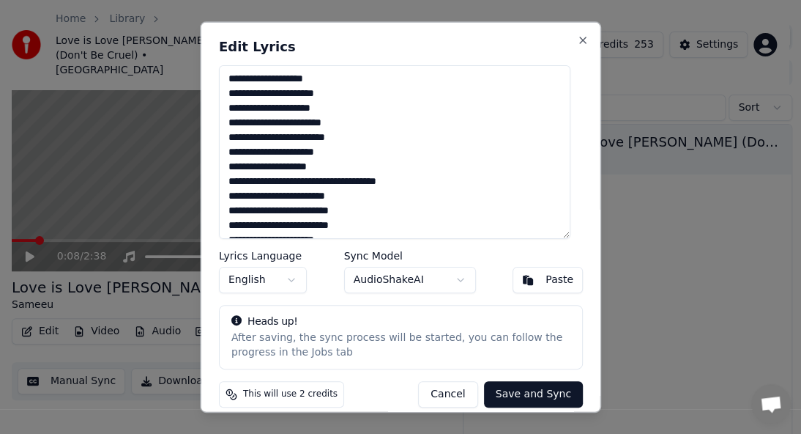
click at [406, 272] on body "Home Library Love is Love Ishqee Jaadhoo (Don't Be Cruel) • Sameeu Create Impor…" at bounding box center [394, 152] width 789 height 434
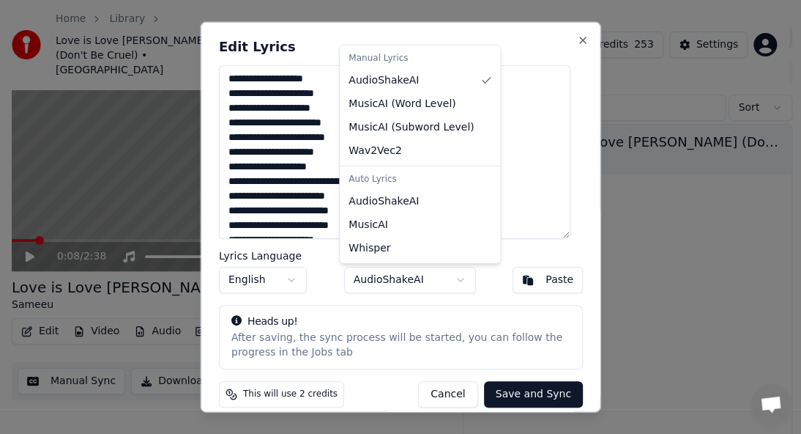
click at [406, 272] on body "Home Library Love is Love Ishqee Jaadhoo (Don't Be Cruel) • Sameeu Create Impor…" at bounding box center [394, 152] width 789 height 434
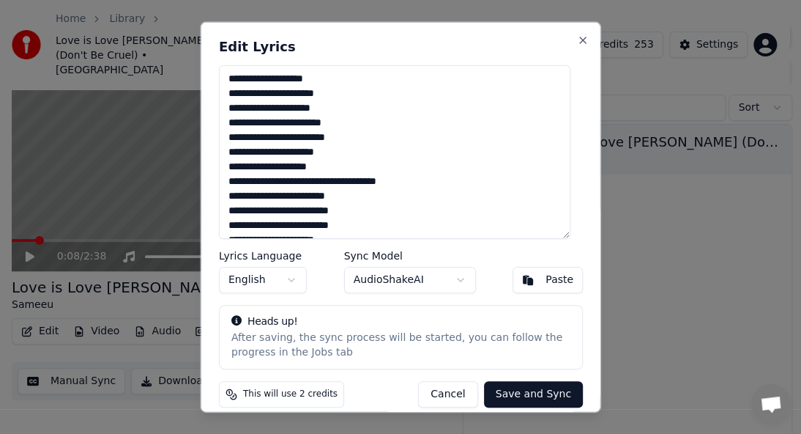
click at [442, 396] on button "Cancel" at bounding box center [447, 393] width 59 height 26
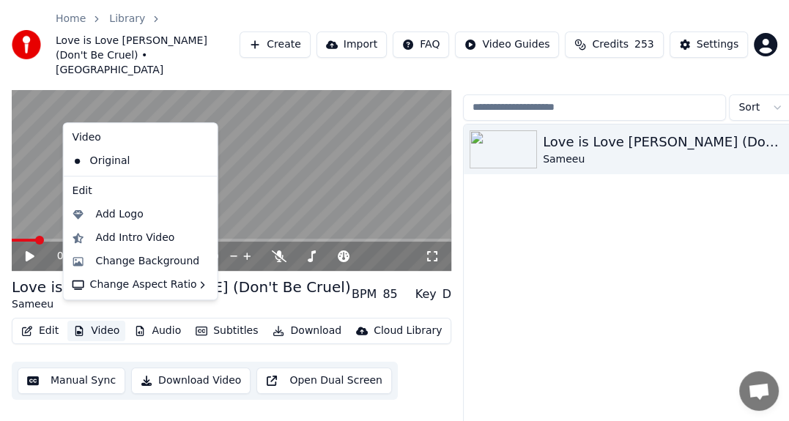
click at [88, 321] on button "Video" at bounding box center [96, 331] width 58 height 21
click at [146, 257] on div "Change Background" at bounding box center [148, 261] width 104 height 15
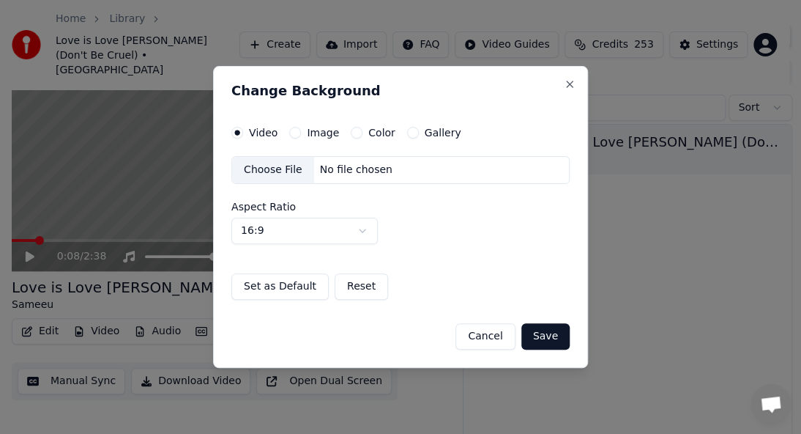
click at [265, 176] on div "Choose File" at bounding box center [273, 170] width 82 height 26
click at [308, 134] on label "Image" at bounding box center [323, 132] width 32 height 10
click at [301, 134] on button "Image" at bounding box center [295, 133] width 12 height 12
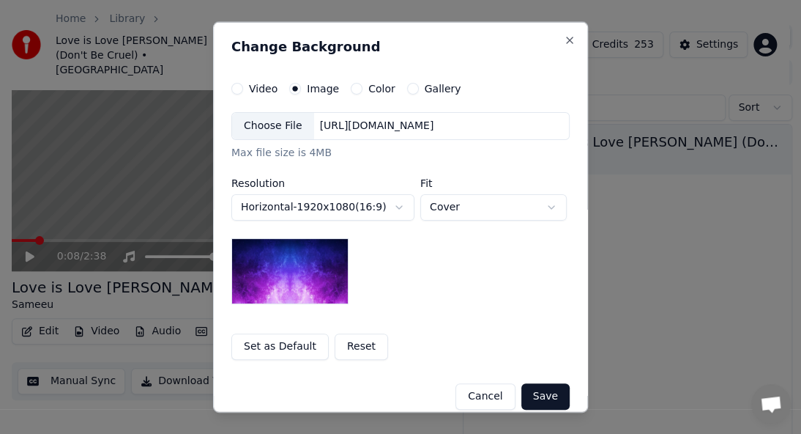
click at [266, 129] on div "Choose File" at bounding box center [273, 126] width 82 height 26
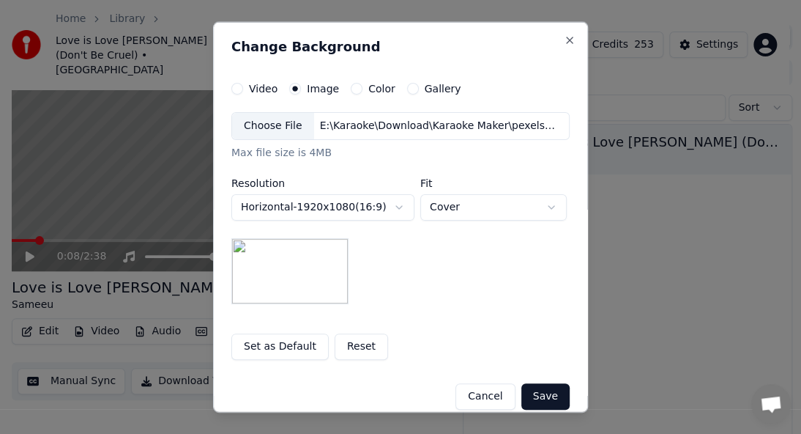
click at [539, 390] on button "Save" at bounding box center [545, 396] width 48 height 26
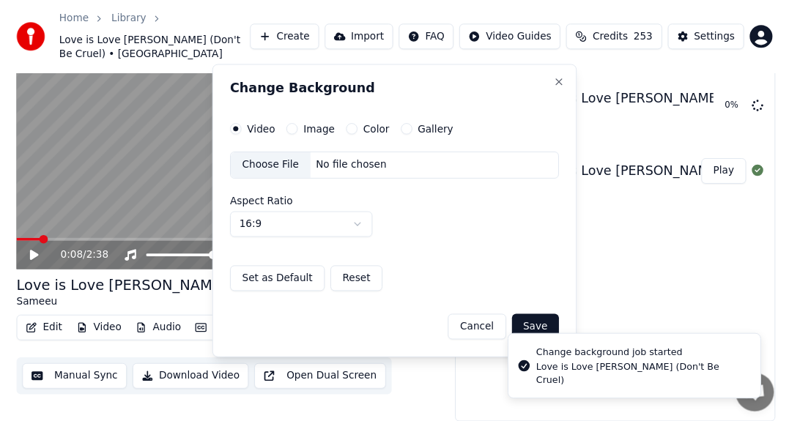
scroll to position [44, 0]
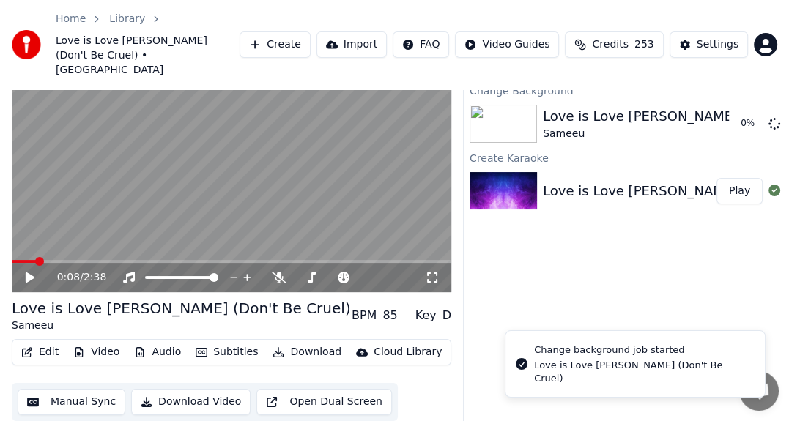
click at [34, 272] on icon at bounding box center [40, 278] width 34 height 12
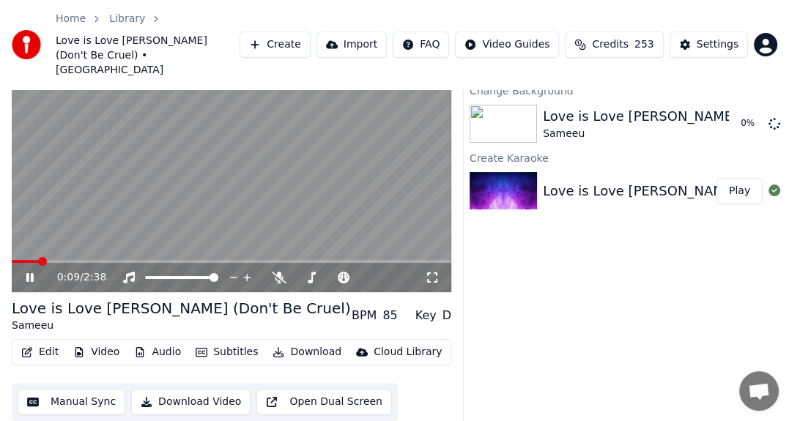
click at [29, 272] on icon at bounding box center [40, 278] width 34 height 12
click at [88, 342] on button "Video" at bounding box center [96, 352] width 58 height 21
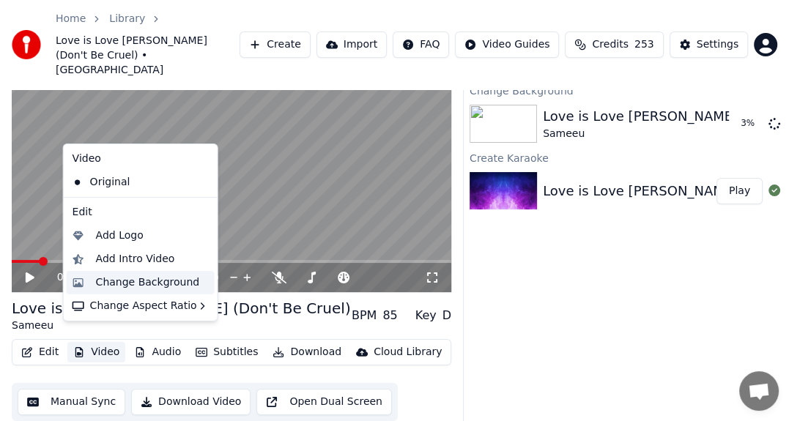
click at [120, 281] on div "Change Background" at bounding box center [148, 282] width 104 height 15
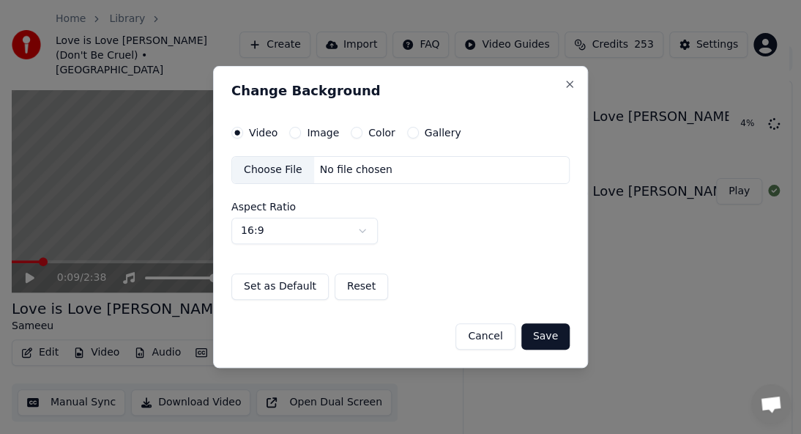
click at [307, 132] on label "Image" at bounding box center [323, 132] width 32 height 10
click at [301, 132] on button "Image" at bounding box center [295, 133] width 12 height 12
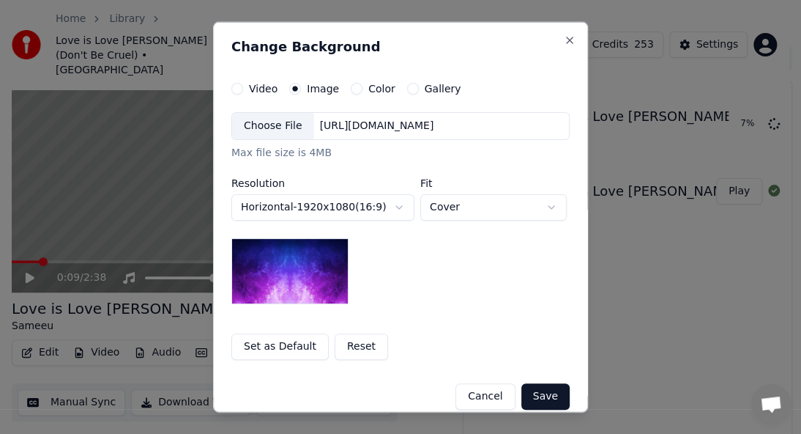
click at [278, 128] on div "Choose File" at bounding box center [273, 126] width 82 height 26
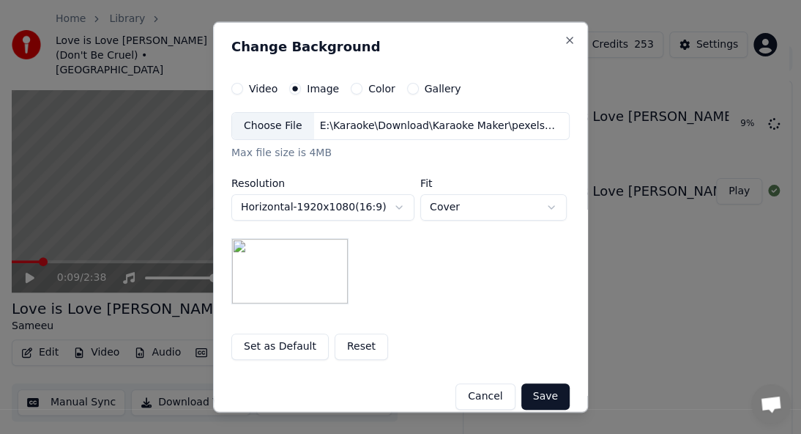
click at [491, 208] on button "Cover" at bounding box center [493, 207] width 146 height 26
select select "****"
click at [286, 346] on button "Set as Default" at bounding box center [279, 346] width 97 height 26
click at [539, 393] on button "Save" at bounding box center [545, 396] width 48 height 26
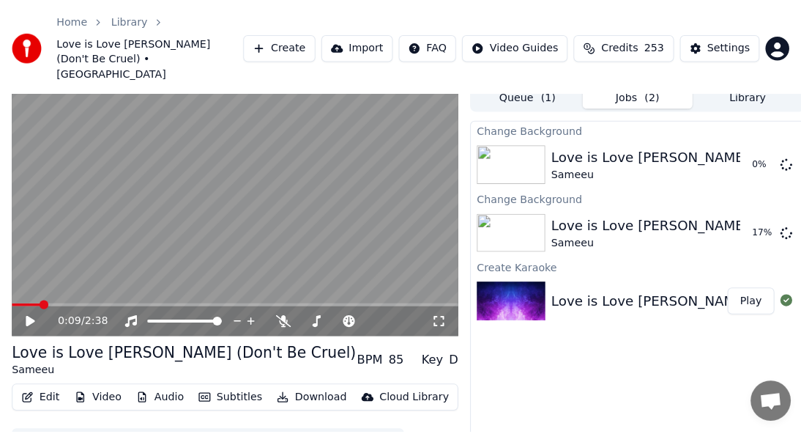
scroll to position [0, 0]
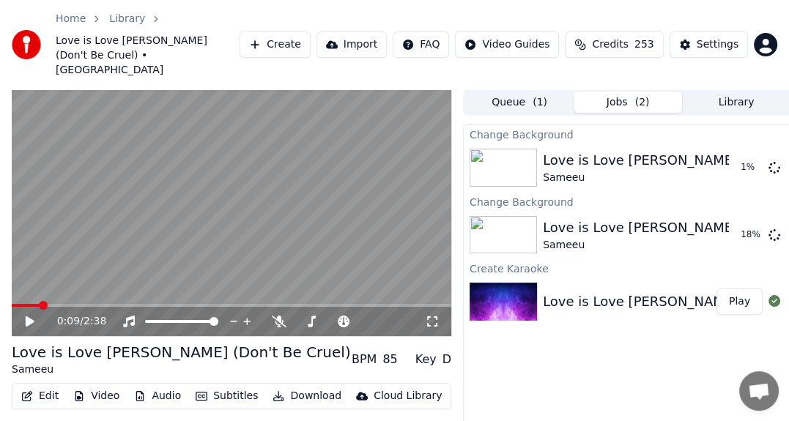
drag, startPoint x: 365, startPoint y: 163, endPoint x: 365, endPoint y: 171, distance: 7.4
drag, startPoint x: 365, startPoint y: 171, endPoint x: 360, endPoint y: 185, distance: 14.8
drag, startPoint x: 360, startPoint y: 185, endPoint x: 352, endPoint y: 196, distance: 13.6
drag, startPoint x: 352, startPoint y: 196, endPoint x: 344, endPoint y: 205, distance: 11.9
click at [149, 386] on button "Audio" at bounding box center [157, 396] width 59 height 21
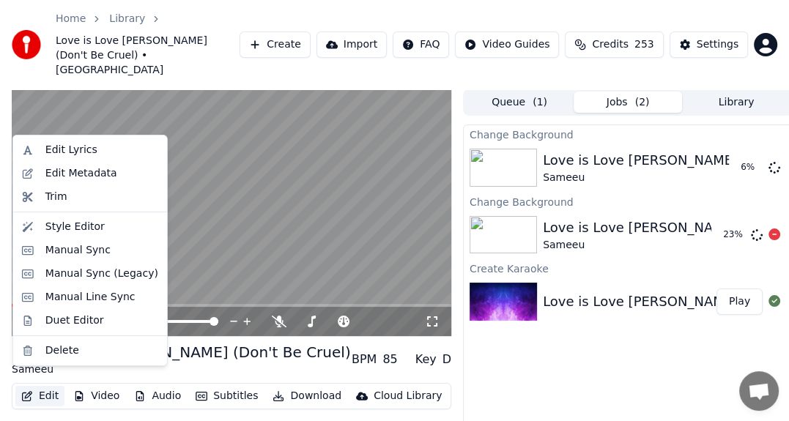
click at [716, 226] on div "23 %" at bounding box center [748, 235] width 75 height 18
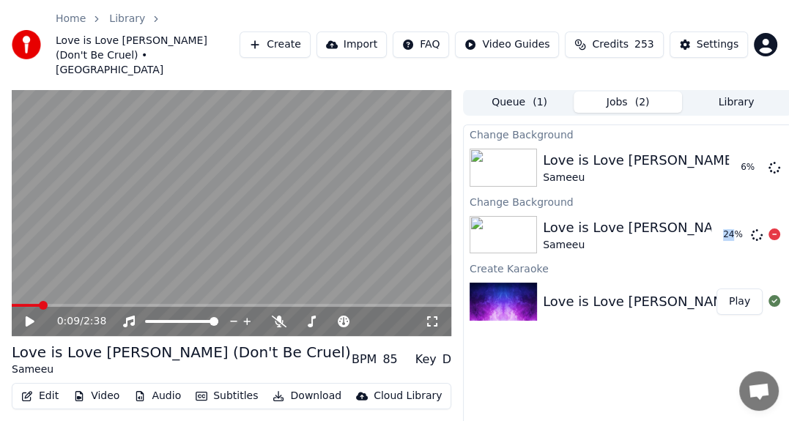
click at [716, 226] on div "24 %" at bounding box center [748, 235] width 75 height 18
click at [611, 238] on div "Sameeu" at bounding box center [695, 245] width 305 height 15
click at [609, 238] on div "Sameeu" at bounding box center [695, 245] width 305 height 15
drag, startPoint x: 506, startPoint y: 286, endPoint x: 491, endPoint y: 290, distance: 15.1
click at [518, 149] on img at bounding box center [502, 168] width 67 height 38
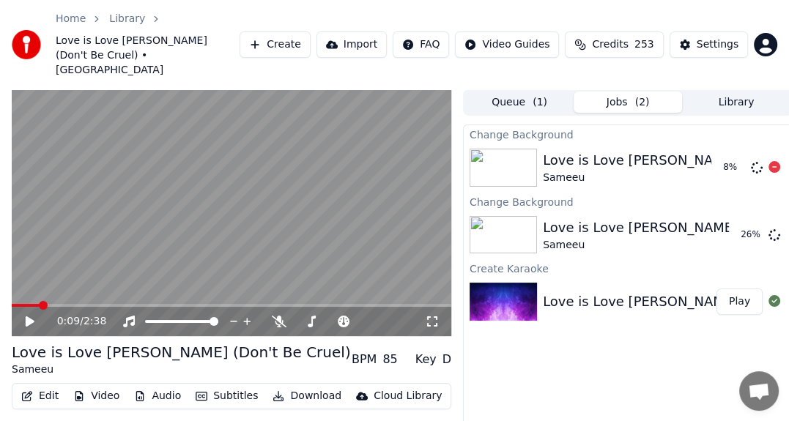
click at [518, 149] on img at bounding box center [502, 168] width 67 height 38
click at [516, 92] on button "Queue ( 1 )" at bounding box center [519, 102] width 108 height 21
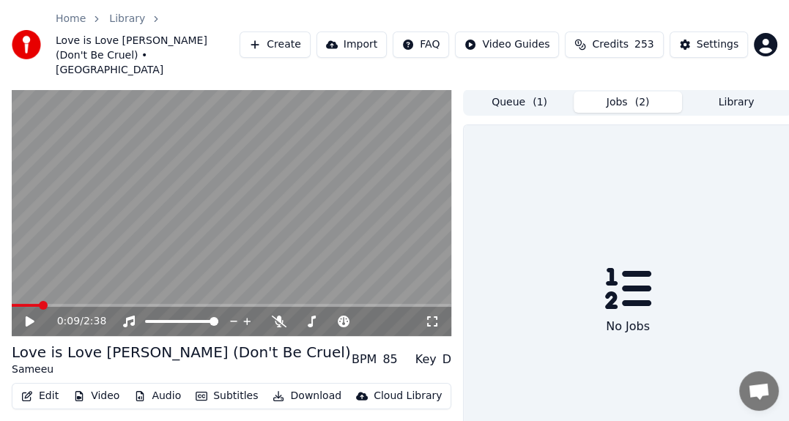
click at [617, 92] on button "Jobs ( 2 )" at bounding box center [628, 102] width 108 height 21
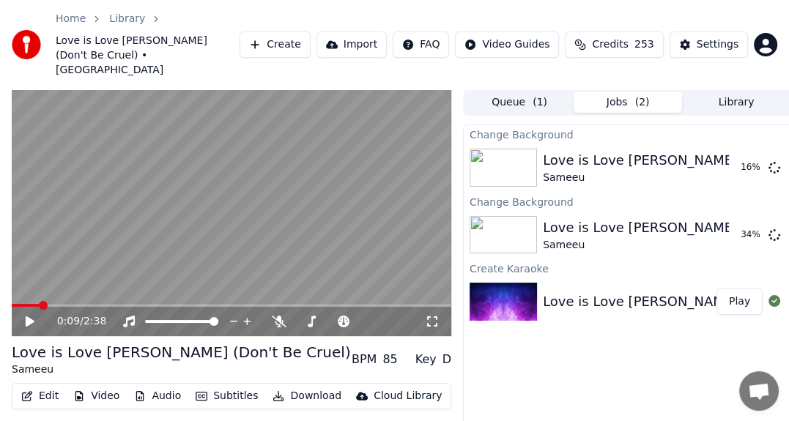
click at [234, 386] on button "Subtitles" at bounding box center [227, 396] width 74 height 21
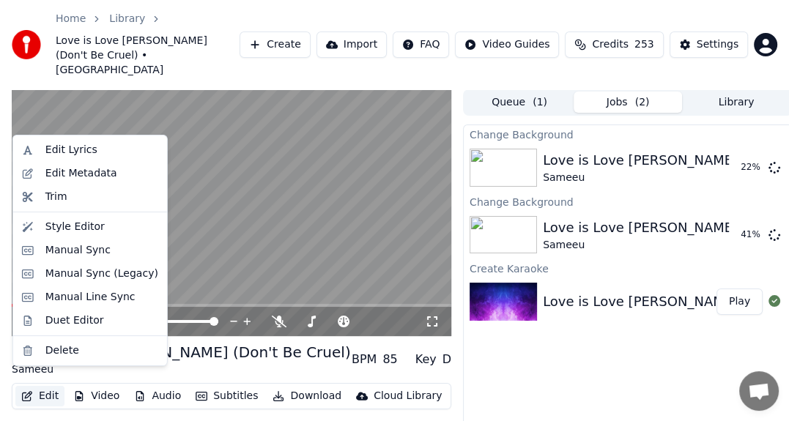
click at [768, 92] on button "Library" at bounding box center [736, 102] width 108 height 21
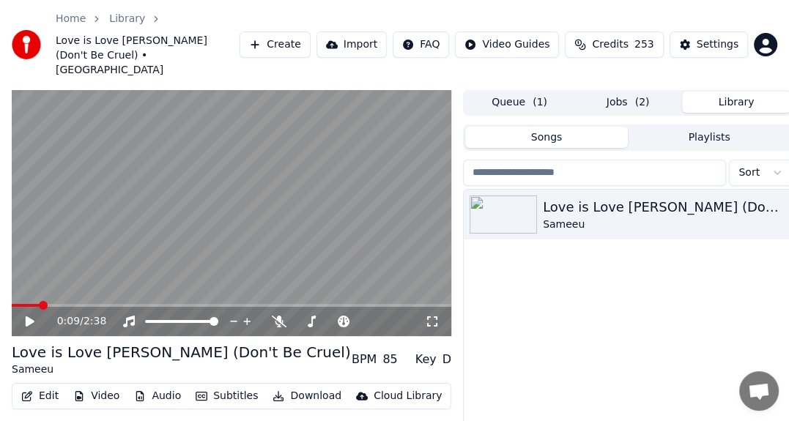
click at [606, 92] on button "Jobs ( 2 )" at bounding box center [628, 102] width 108 height 21
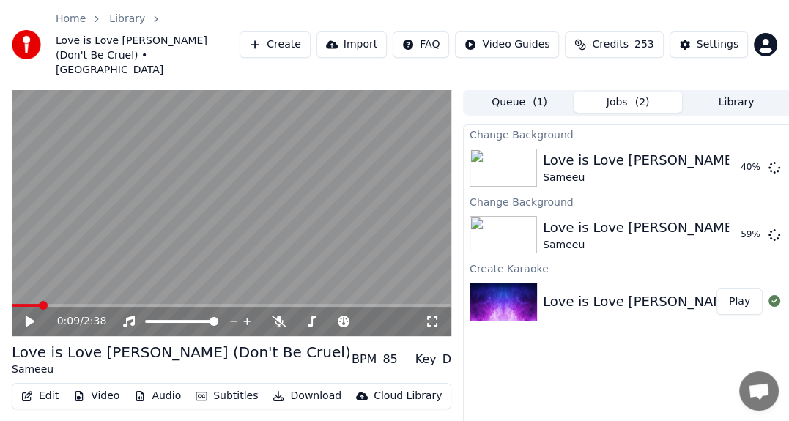
click at [52, 386] on button "Edit" at bounding box center [39, 396] width 49 height 21
click at [706, 31] on button "Settings" at bounding box center [708, 44] width 78 height 26
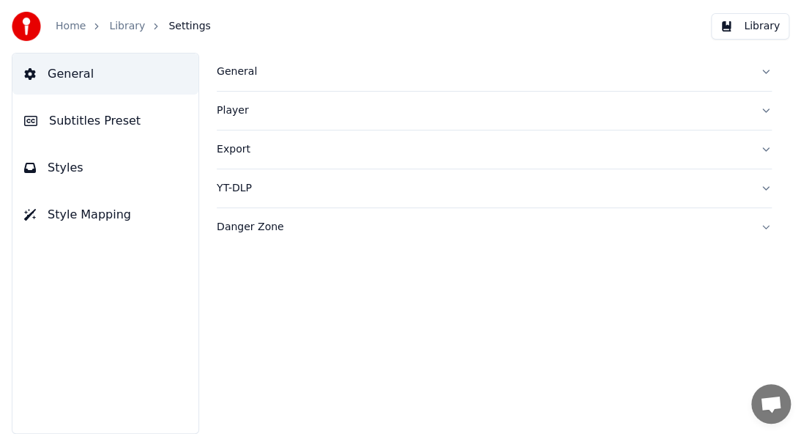
click at [120, 125] on span "Subtitles Preset" at bounding box center [95, 121] width 92 height 18
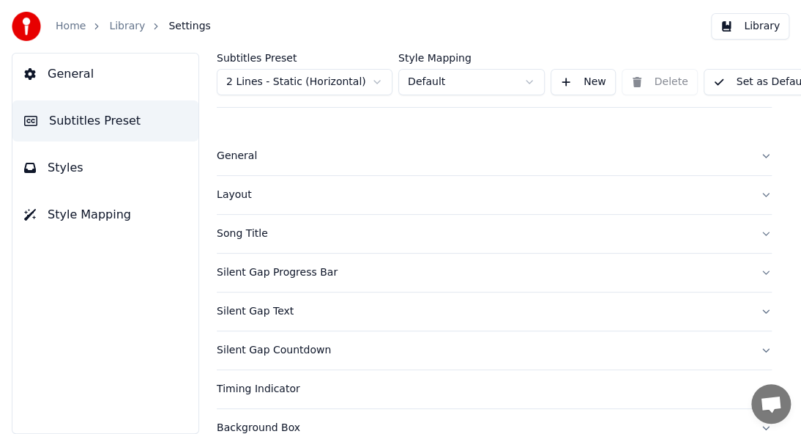
click at [108, 69] on button "General" at bounding box center [105, 73] width 186 height 41
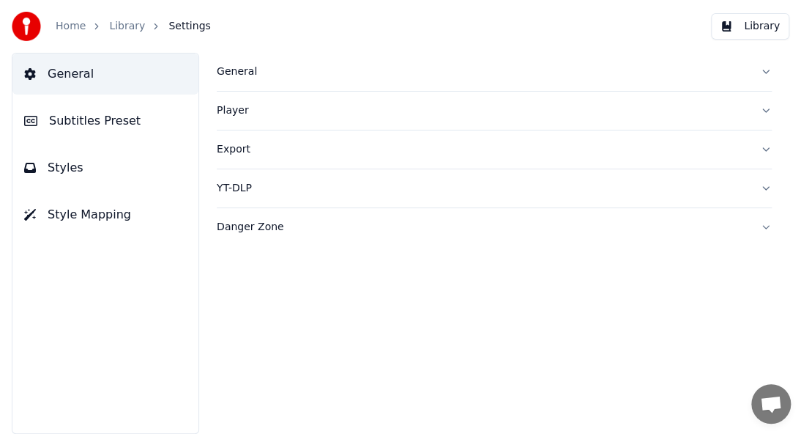
click at [239, 68] on div "General" at bounding box center [483, 71] width 532 height 15
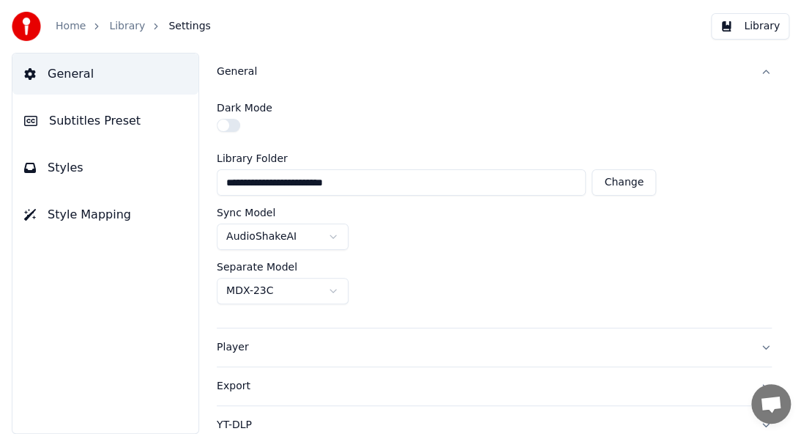
scroll to position [47, 0]
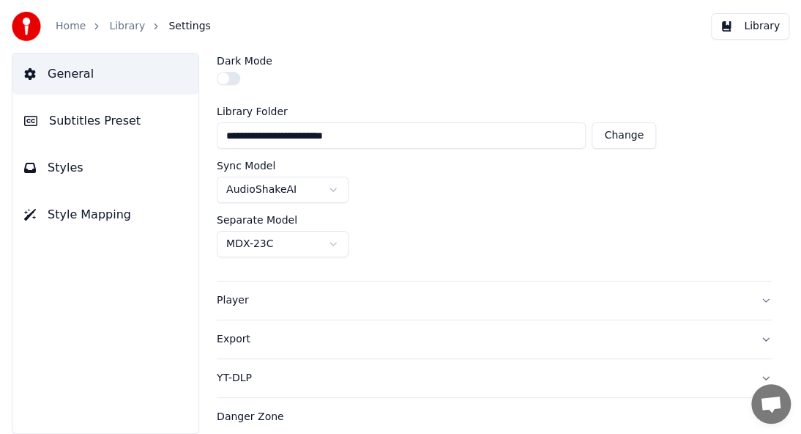
click at [433, 294] on div "Player" at bounding box center [483, 300] width 532 height 15
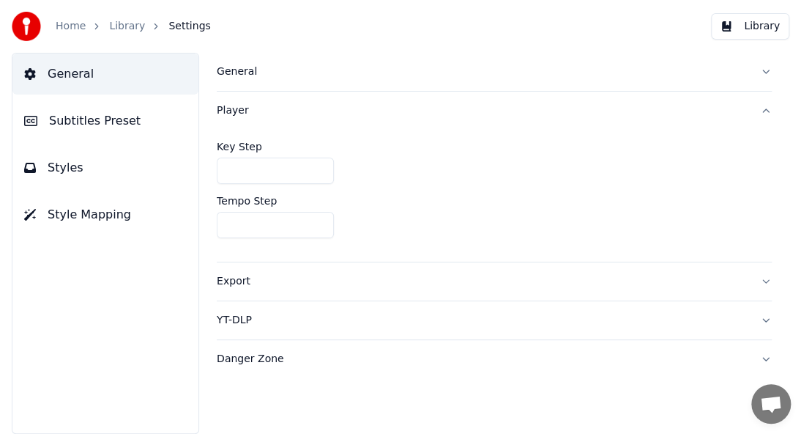
click at [769, 278] on button "Export" at bounding box center [494, 281] width 555 height 38
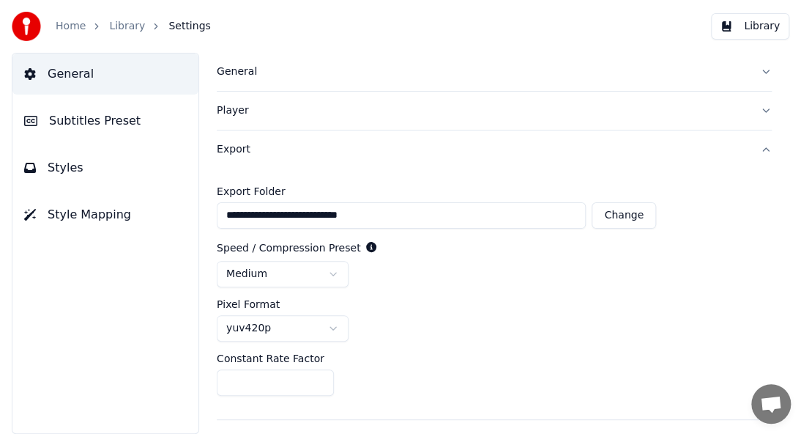
scroll to position [62, 0]
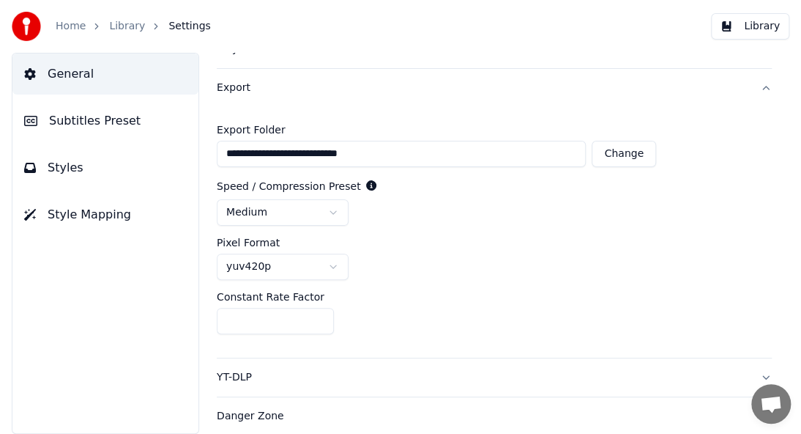
click at [746, 376] on button "YT-DLP" at bounding box center [494, 377] width 555 height 38
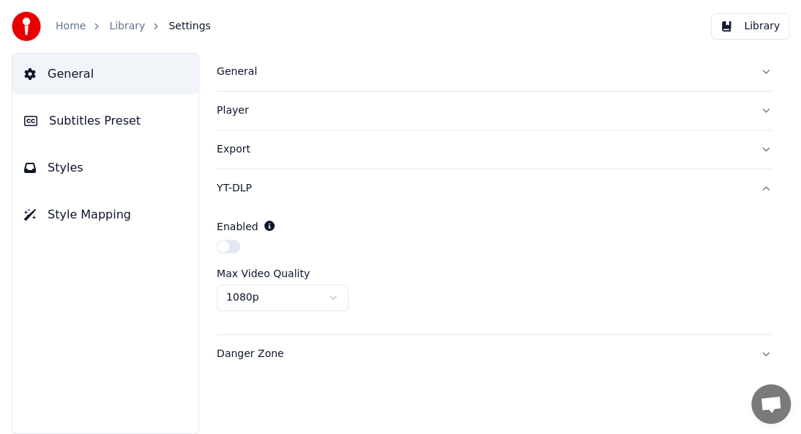
click at [237, 249] on button "button" at bounding box center [228, 246] width 23 height 13
click at [330, 293] on html "Home Library Settings Library General Subtitles Preset Styles Style Mapping Gen…" at bounding box center [400, 217] width 801 height 434
click at [768, 348] on button "Danger Zone" at bounding box center [494, 354] width 555 height 38
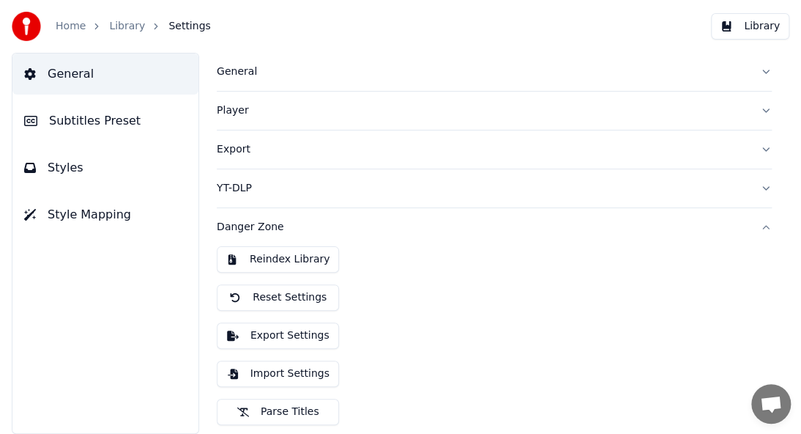
click at [757, 24] on button "Library" at bounding box center [750, 26] width 78 height 26
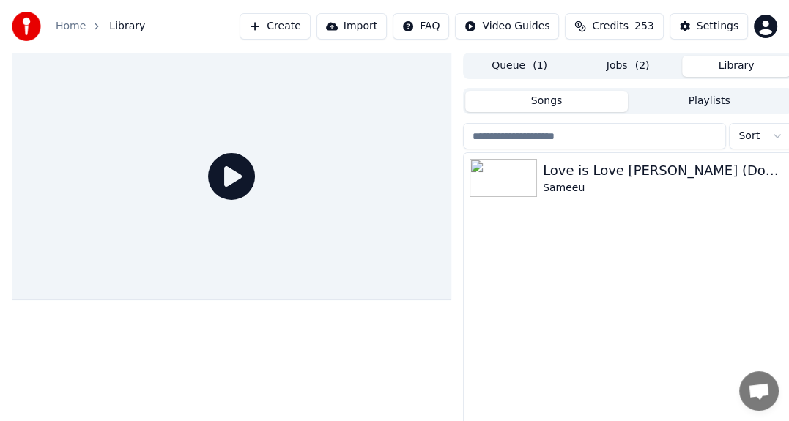
click at [638, 61] on span "( 2 )" at bounding box center [642, 66] width 15 height 15
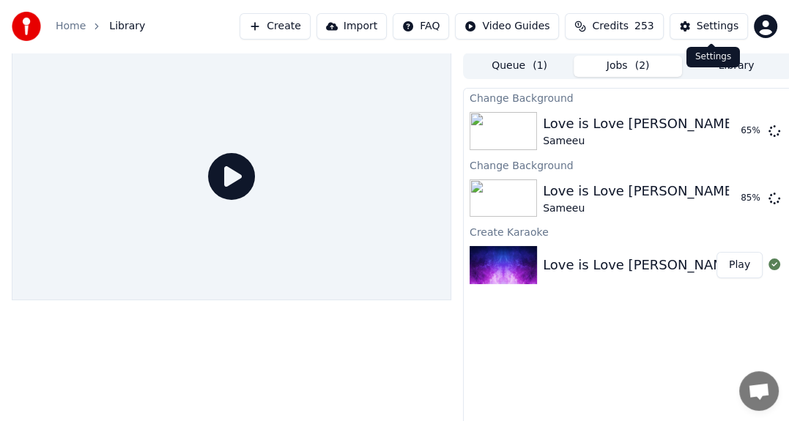
click at [702, 23] on div "Settings" at bounding box center [718, 26] width 42 height 15
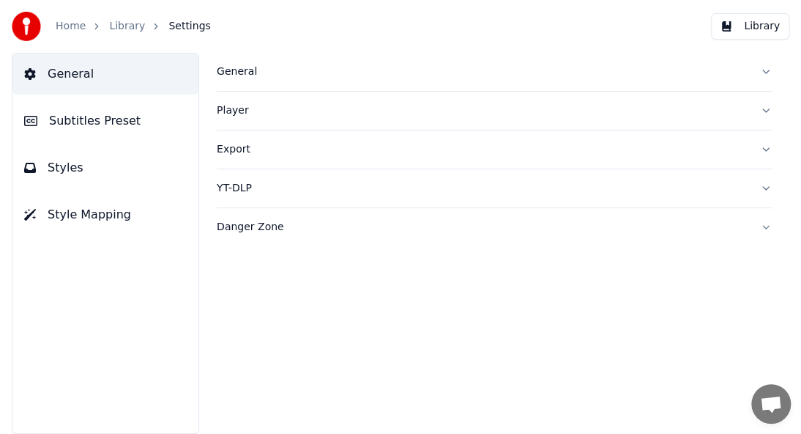
click at [67, 129] on span "Subtitles Preset" at bounding box center [95, 121] width 92 height 18
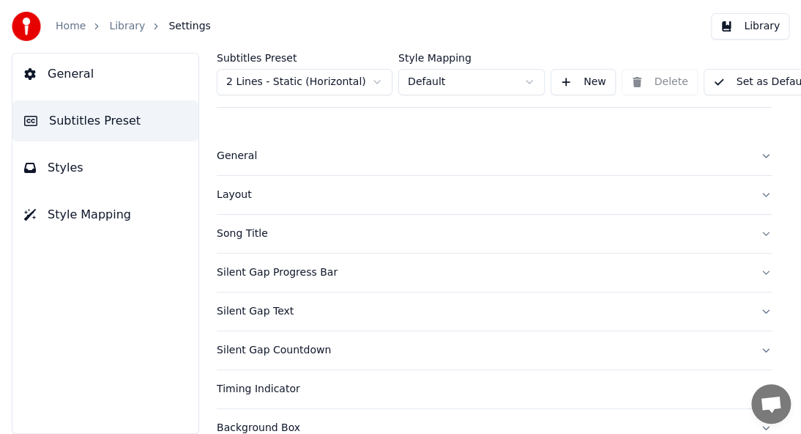
click at [232, 157] on div "General" at bounding box center [483, 156] width 532 height 15
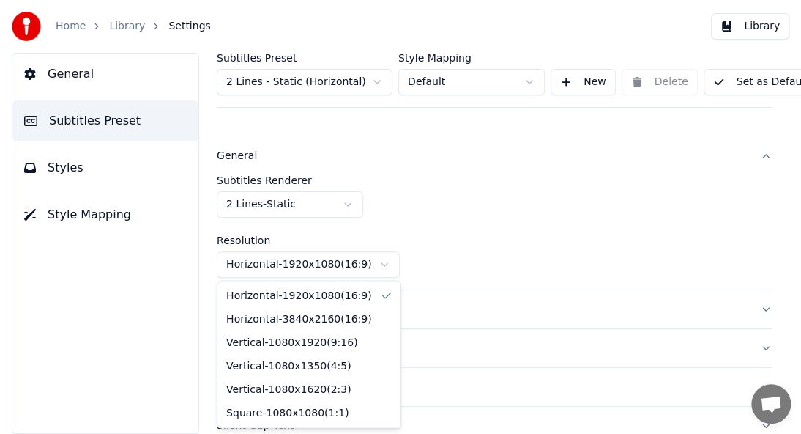
click at [383, 264] on html "Home Library Settings Library General Subtitles Preset Styles Style Mapping Sub…" at bounding box center [400, 217] width 801 height 434
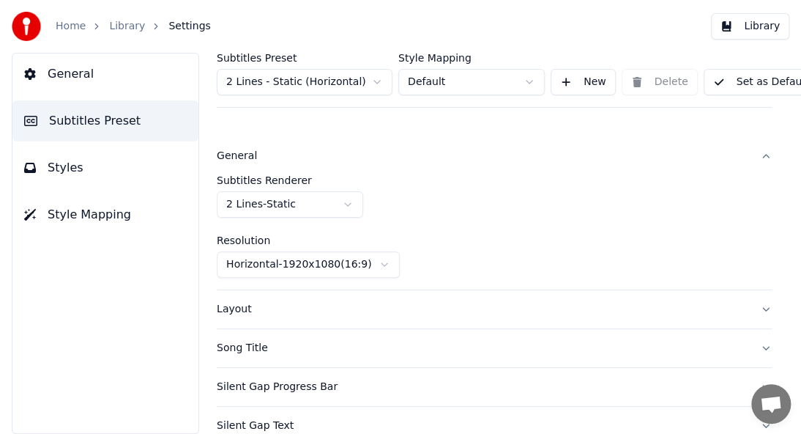
click at [383, 264] on html "Home Library Settings Library General Subtitles Preset Styles Style Mapping Sub…" at bounding box center [400, 217] width 801 height 434
click at [647, 302] on div "Layout" at bounding box center [483, 309] width 532 height 15
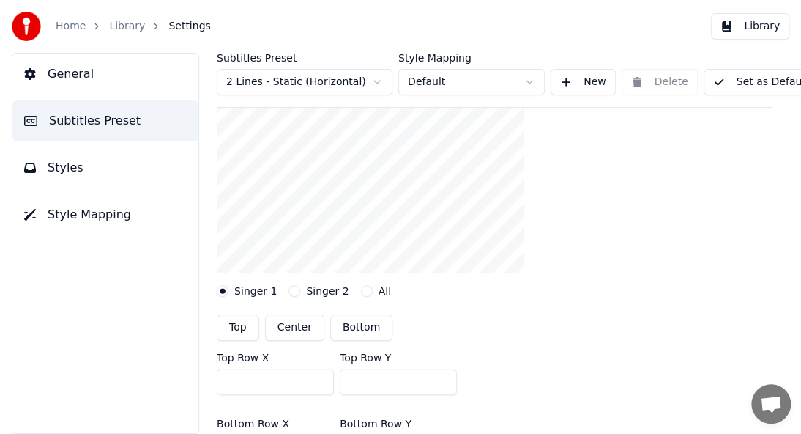
scroll to position [439, 0]
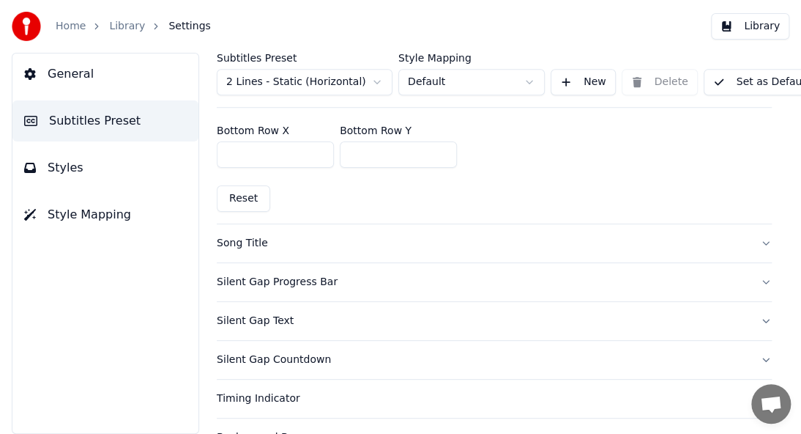
click at [466, 252] on button "Song Title" at bounding box center [494, 243] width 555 height 38
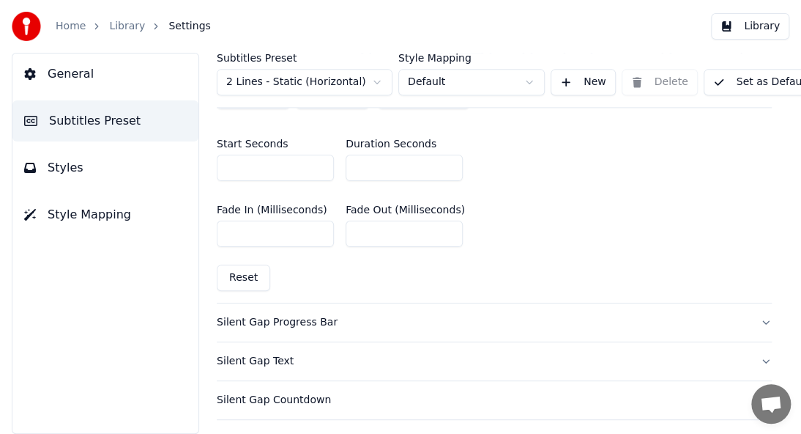
scroll to position [806, 0]
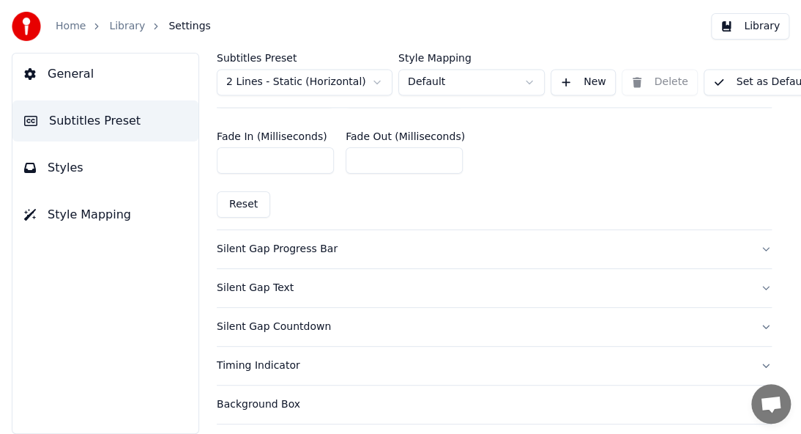
click at [273, 282] on div "Silent Gap Text" at bounding box center [483, 288] width 532 height 15
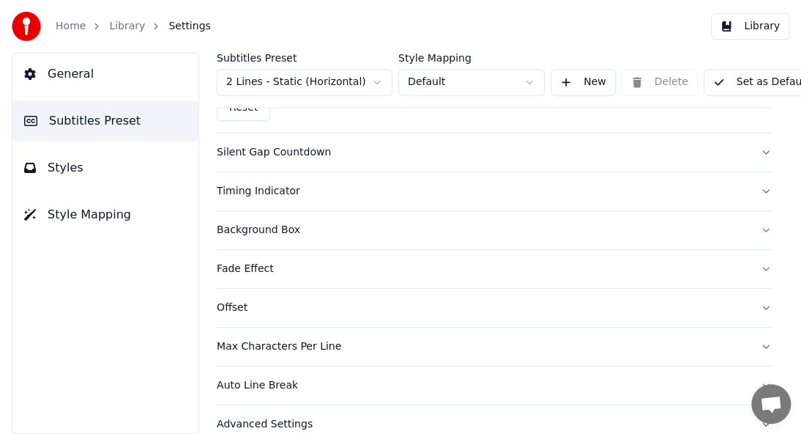
click at [480, 145] on div "Silent Gap Countdown" at bounding box center [483, 152] width 532 height 15
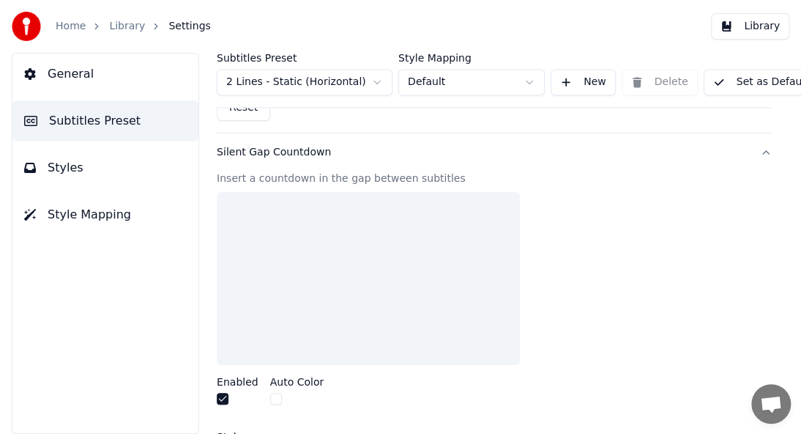
scroll to position [781, 0]
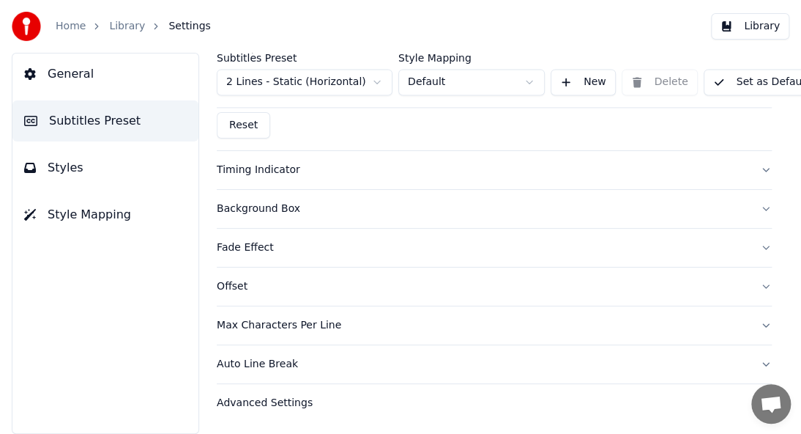
click at [486, 163] on div "Timing Indicator" at bounding box center [483, 170] width 532 height 15
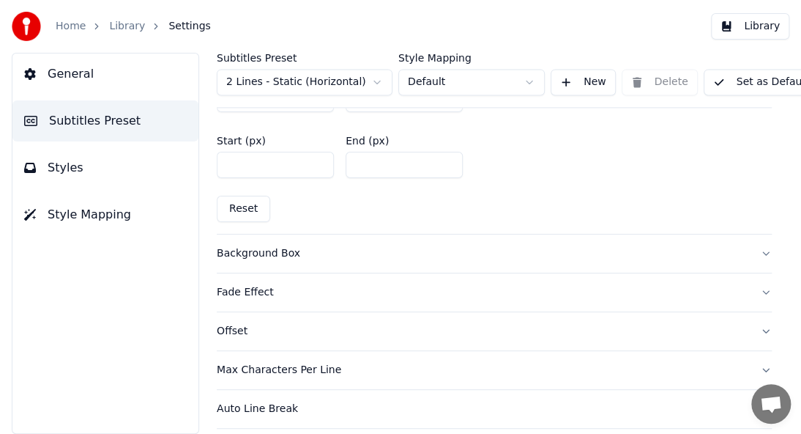
click at [357, 264] on button "Background Box" at bounding box center [494, 253] width 555 height 38
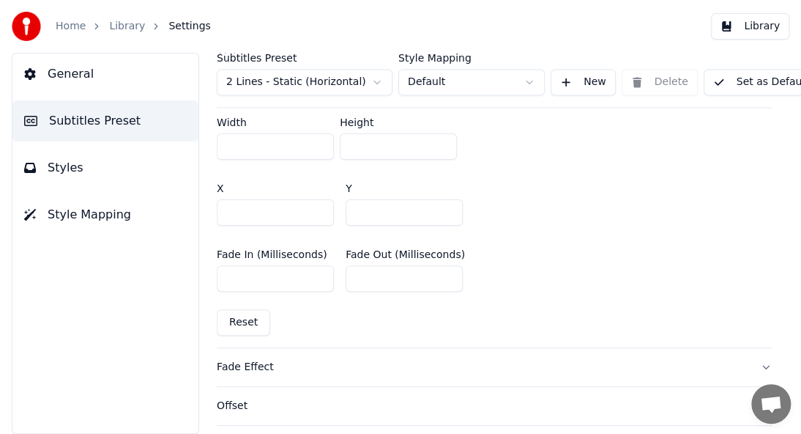
scroll to position [927, 0]
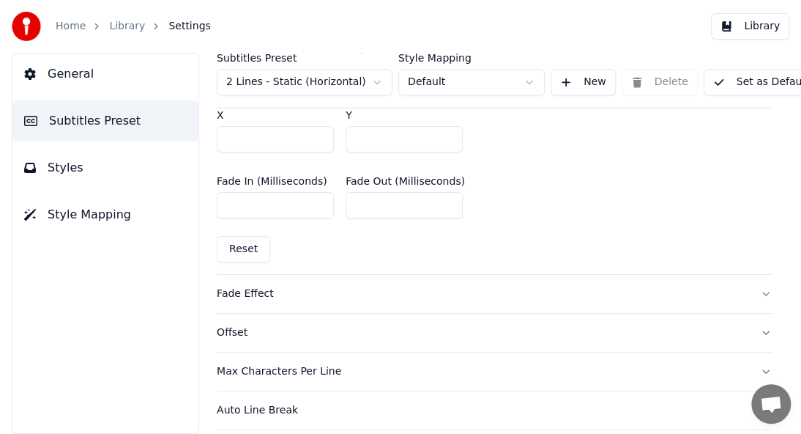
click at [407, 294] on div "Fade Effect" at bounding box center [483, 293] width 532 height 15
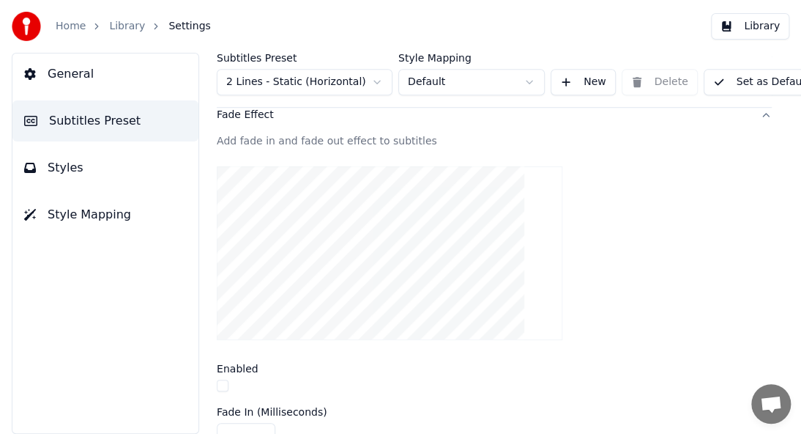
scroll to position [425, 0]
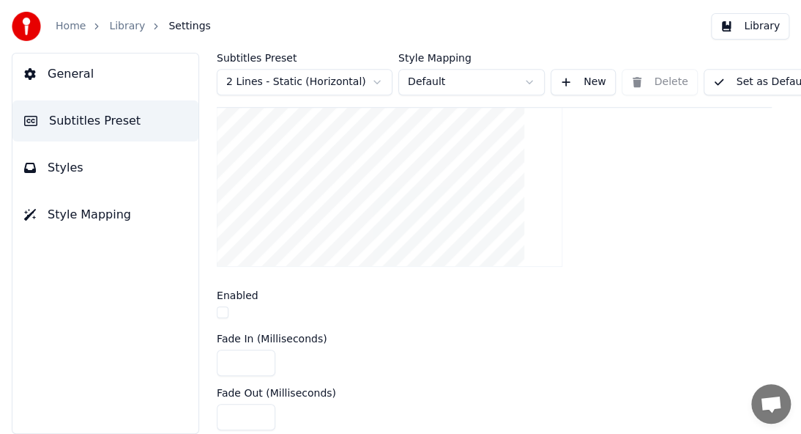
click at [237, 296] on label "Enabled" at bounding box center [238, 295] width 42 height 10
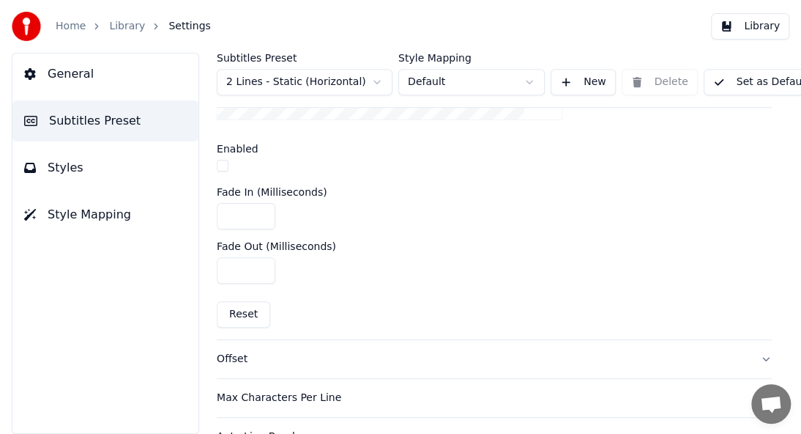
scroll to position [645, 0]
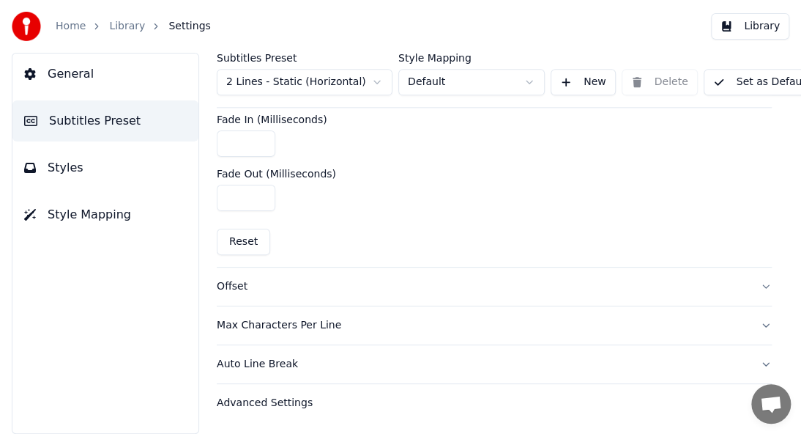
click at [437, 279] on div "Offset" at bounding box center [483, 286] width 532 height 15
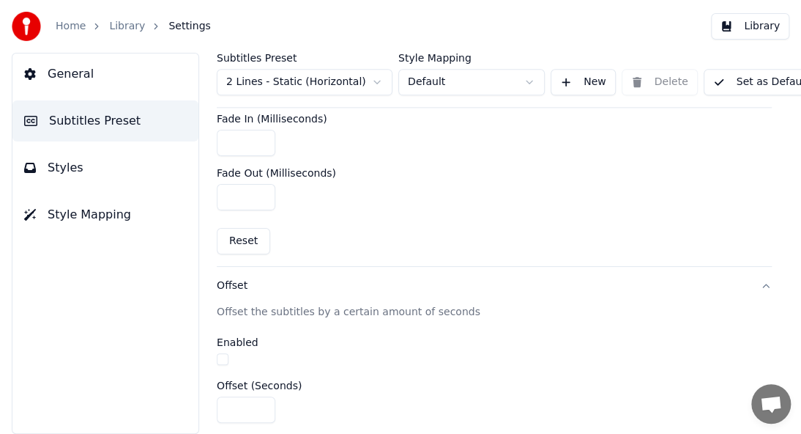
scroll to position [401, 0]
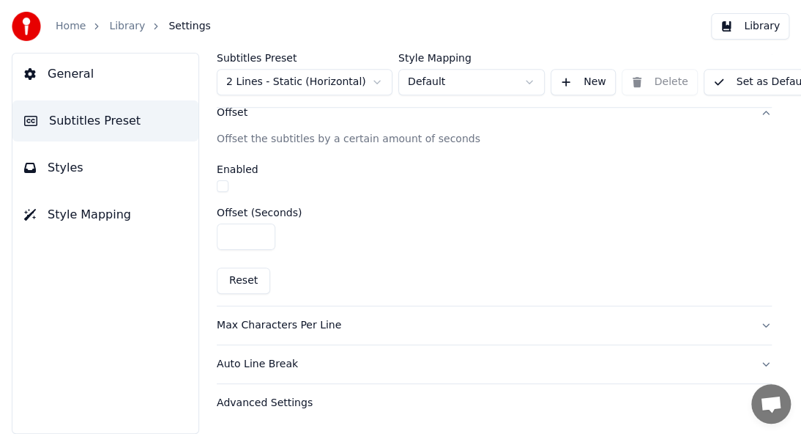
click at [412, 318] on div "Max Characters Per Line" at bounding box center [483, 325] width 532 height 15
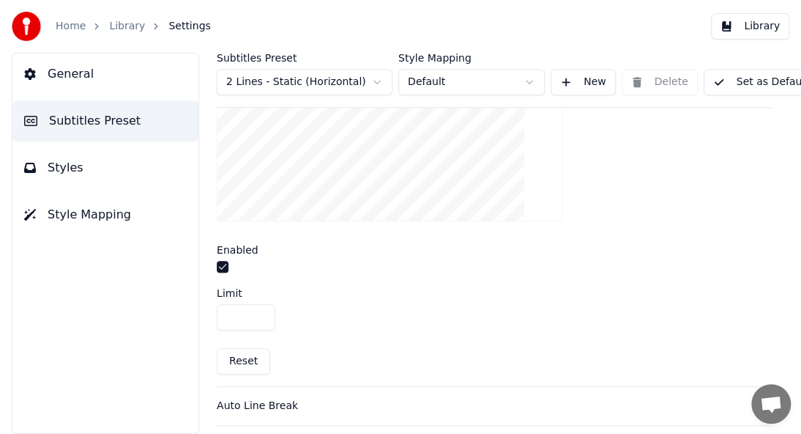
scroll to position [598, 0]
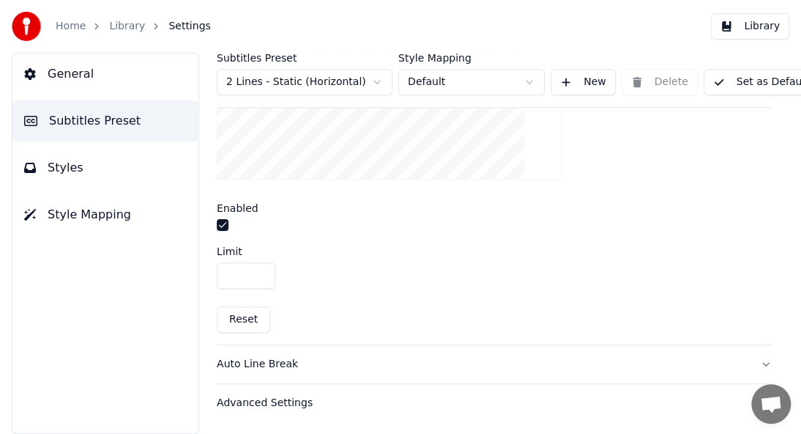
click at [273, 357] on div "Auto Line Break" at bounding box center [483, 364] width 532 height 15
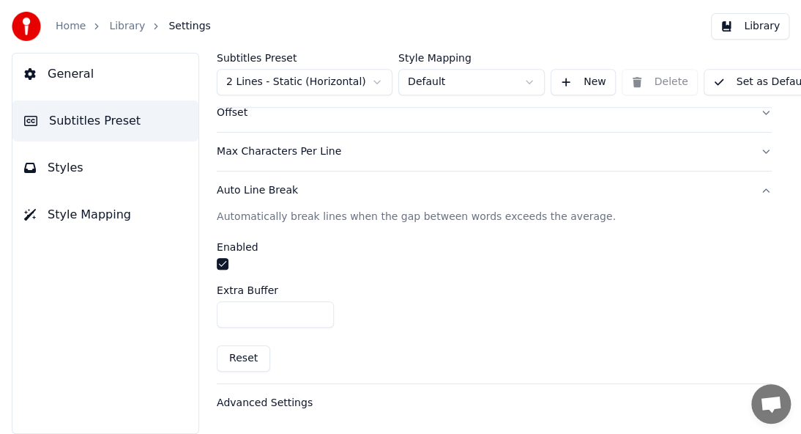
scroll to position [401, 0]
click at [284, 396] on div "Advanced Settings" at bounding box center [483, 403] width 532 height 15
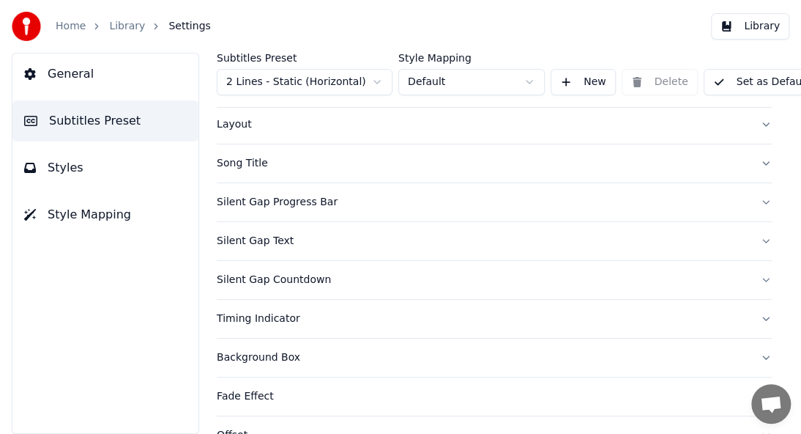
scroll to position [0, 0]
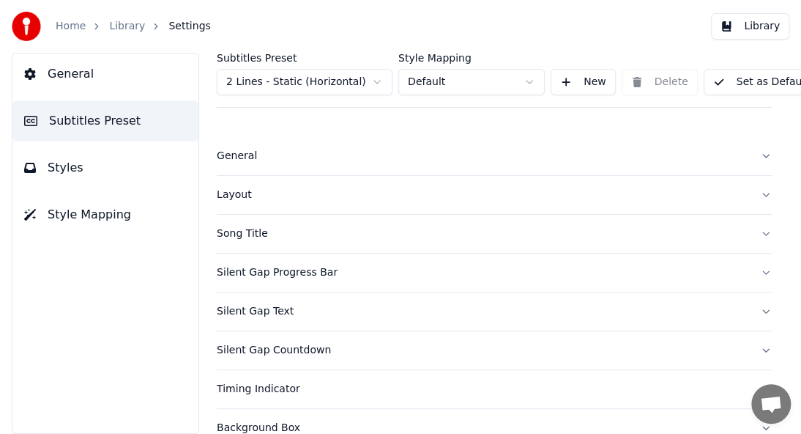
click at [708, 83] on button "Set as Default" at bounding box center [761, 82] width 115 height 26
click at [727, 85] on button "Set as Default" at bounding box center [761, 82] width 115 height 26
click at [730, 85] on button "Done" at bounding box center [739, 82] width 70 height 26
click at [70, 163] on span "Styles" at bounding box center [66, 168] width 36 height 18
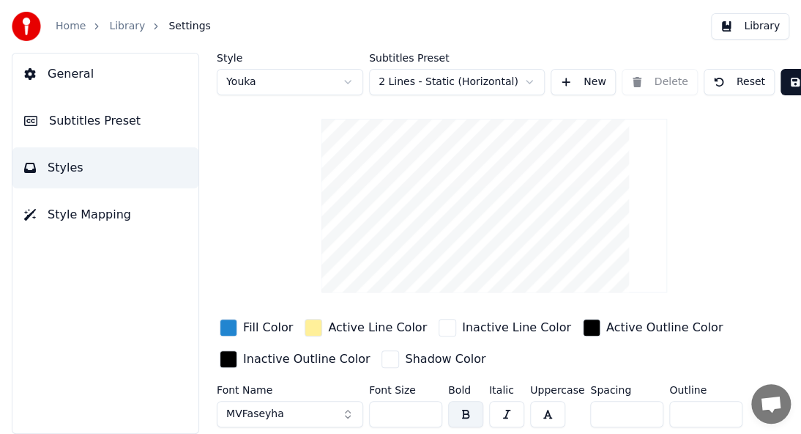
click at [61, 223] on span "Style Mapping" at bounding box center [89, 215] width 83 height 18
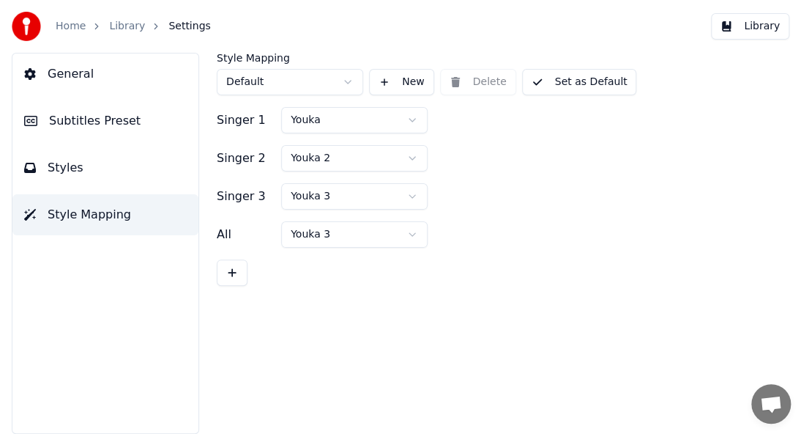
click at [70, 167] on span "Styles" at bounding box center [66, 168] width 36 height 18
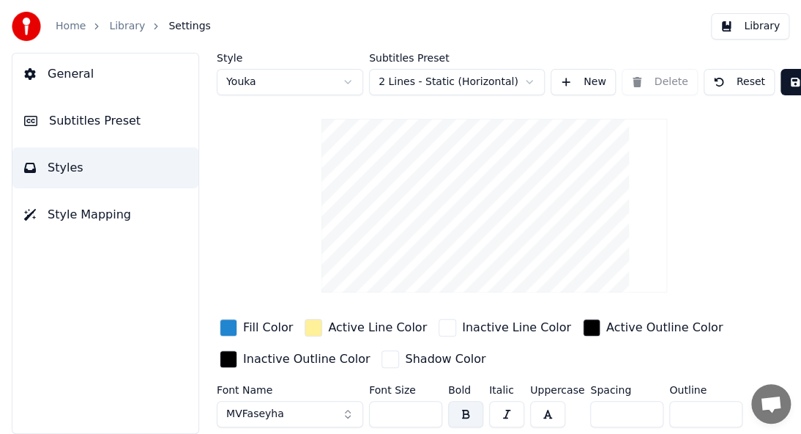
click at [86, 74] on span "General" at bounding box center [71, 74] width 46 height 18
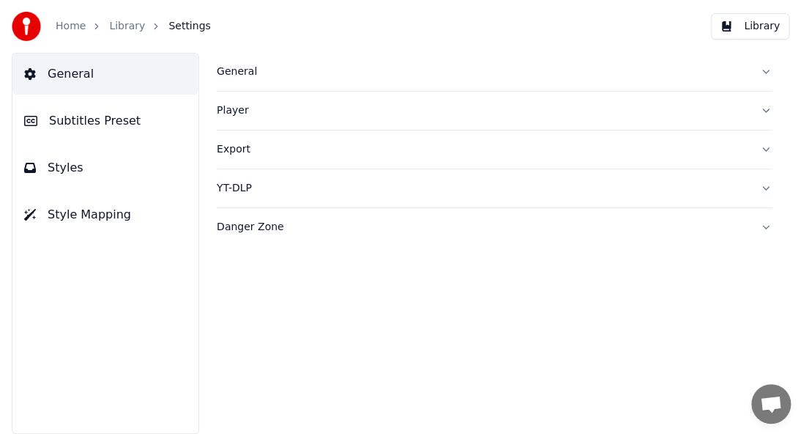
click at [120, 28] on link "Library" at bounding box center [127, 26] width 36 height 15
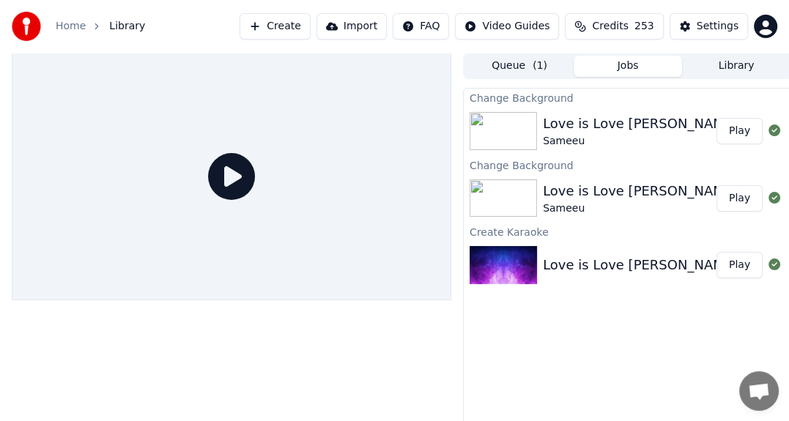
click at [516, 133] on img at bounding box center [502, 131] width 67 height 38
click at [606, 120] on div "Love is Love [PERSON_NAME] (Don't Be Cruel)" at bounding box center [695, 124] width 305 height 21
click at [560, 124] on div "Love is Love [PERSON_NAME] (Don't Be Cruel)" at bounding box center [695, 124] width 305 height 21
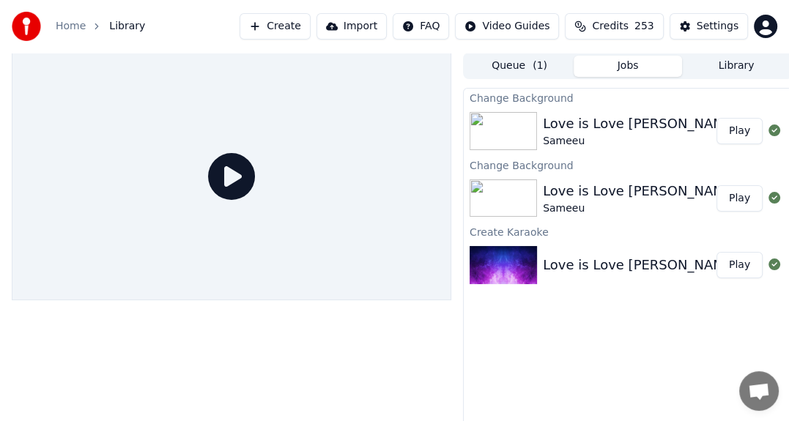
click at [560, 124] on div "Love is Love [PERSON_NAME] (Don't Be Cruel)" at bounding box center [695, 124] width 305 height 21
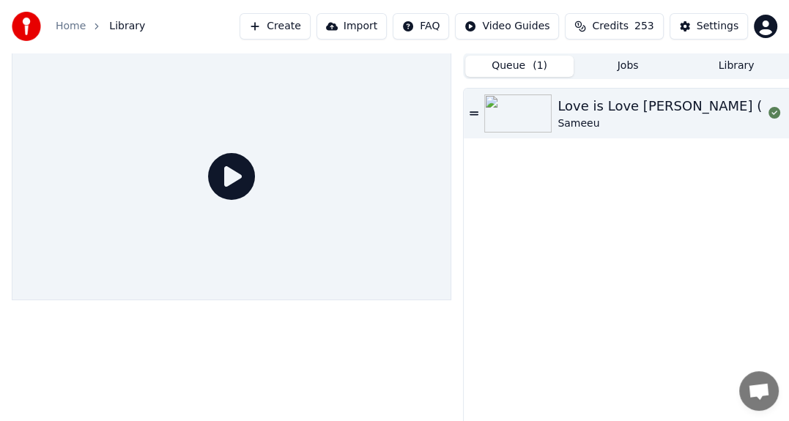
click at [480, 62] on button "Queue ( 1 )" at bounding box center [519, 66] width 108 height 21
click at [603, 61] on button "Jobs" at bounding box center [628, 66] width 108 height 21
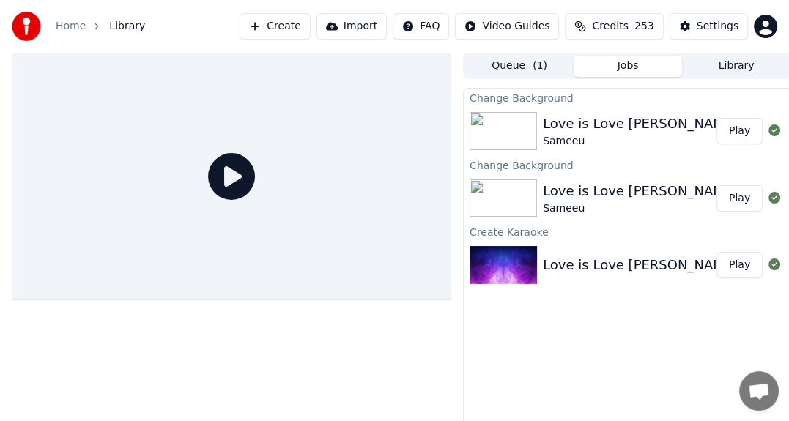
drag, startPoint x: 598, startPoint y: 116, endPoint x: 171, endPoint y: 127, distance: 427.2
click at [171, 127] on div "Queue ( 1 ) Jobs Library Change Background Love is Love Ishqee Jaadhoo (Don't B…" at bounding box center [394, 249] width 789 height 393
click at [490, 133] on img at bounding box center [502, 131] width 67 height 38
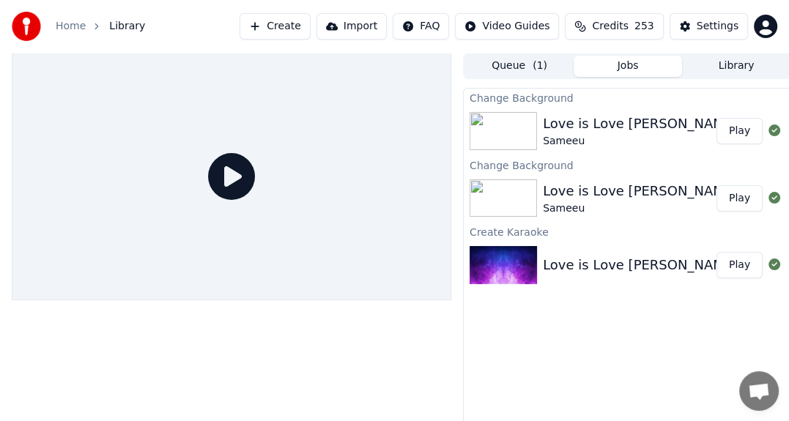
click at [490, 133] on img at bounding box center [502, 131] width 67 height 38
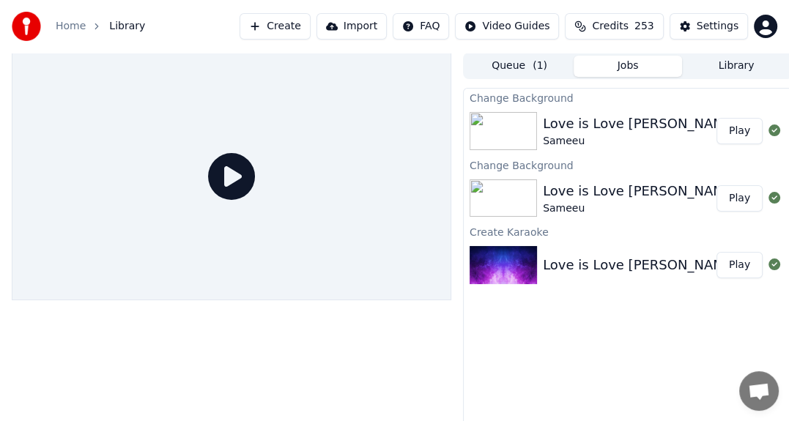
click at [486, 59] on button "Queue ( 1 )" at bounding box center [519, 66] width 108 height 21
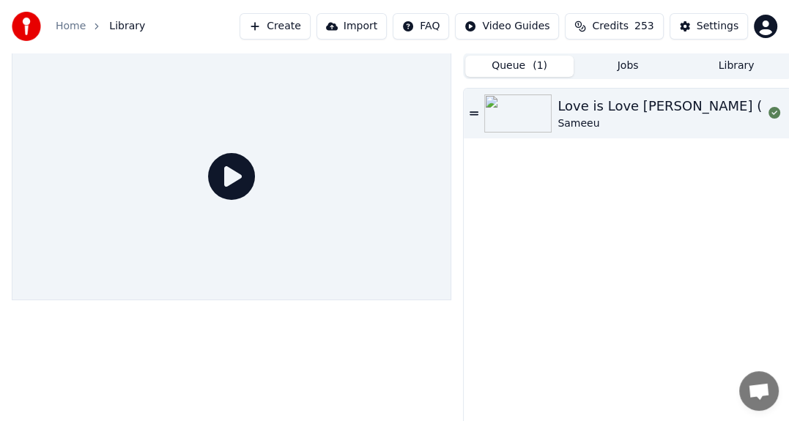
click at [511, 108] on img at bounding box center [517, 113] width 67 height 38
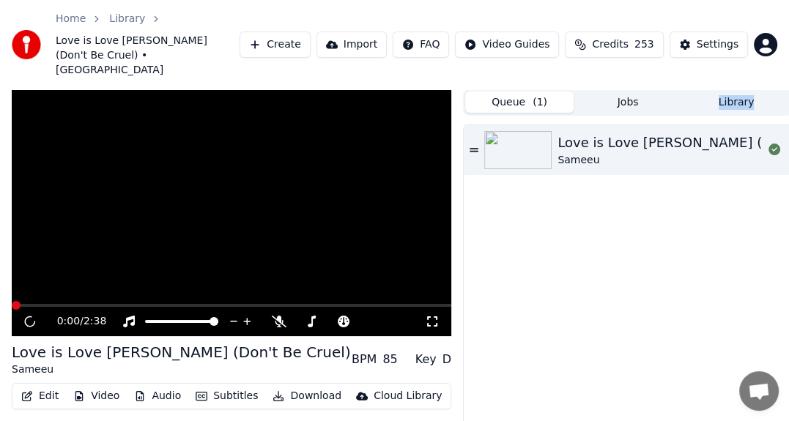
click at [510, 122] on div "Love is Love Ishqee Jaadhoo (Don't Be Cruel) Sameeu" at bounding box center [628, 302] width 330 height 361
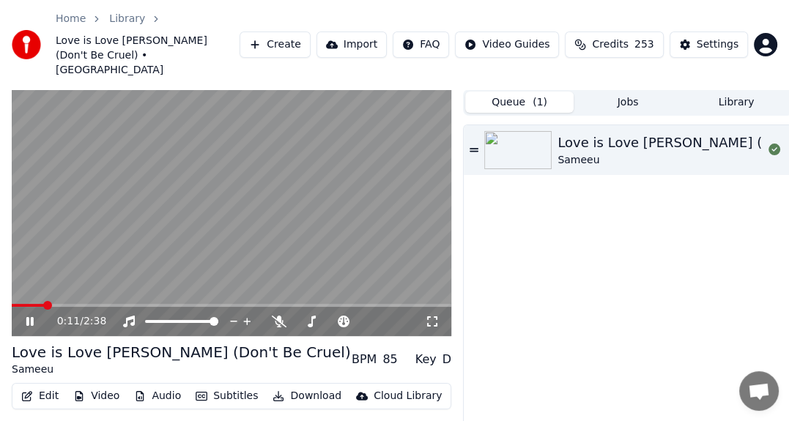
click at [26, 317] on icon at bounding box center [29, 321] width 7 height 9
click at [41, 386] on button "Edit" at bounding box center [39, 396] width 49 height 21
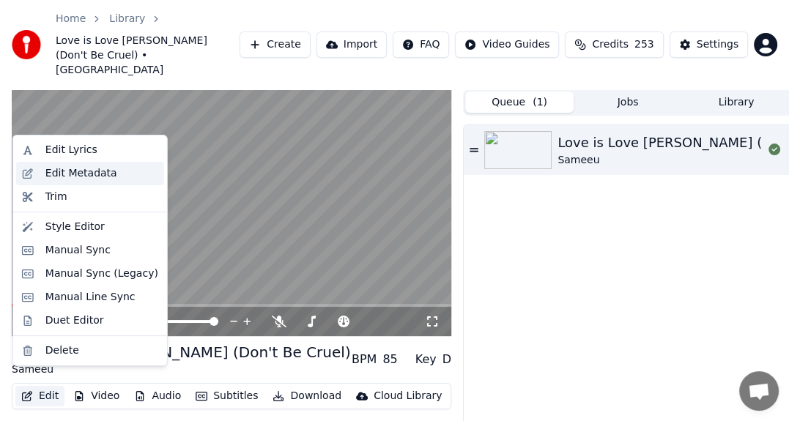
click at [89, 176] on div "Edit Metadata" at bounding box center [81, 173] width 72 height 15
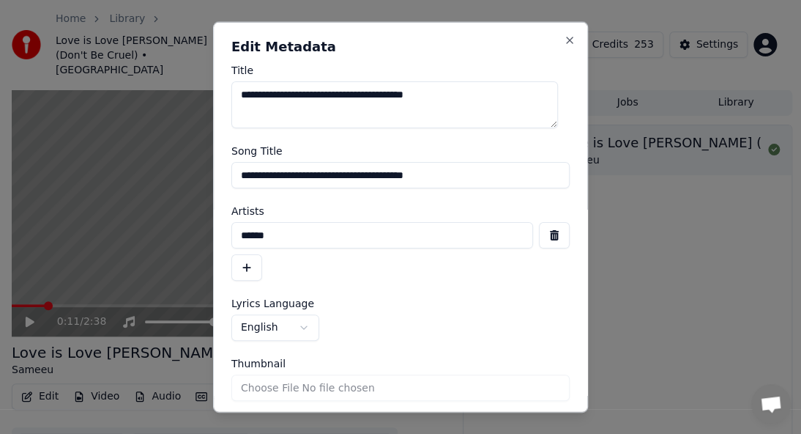
scroll to position [50, 0]
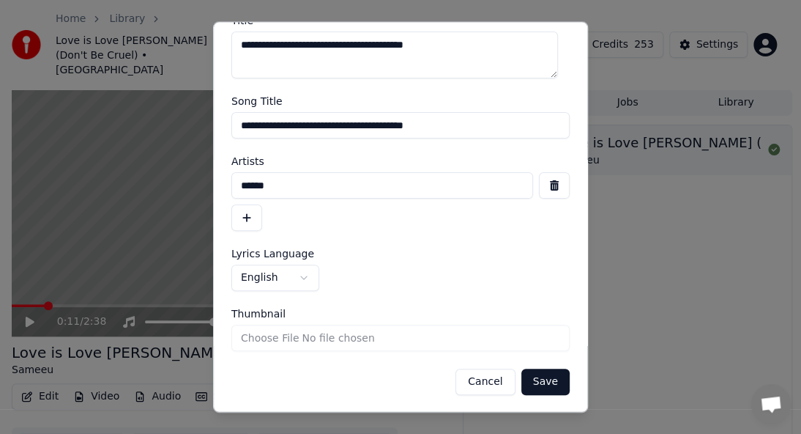
click at [472, 379] on button "Cancel" at bounding box center [485, 381] width 59 height 26
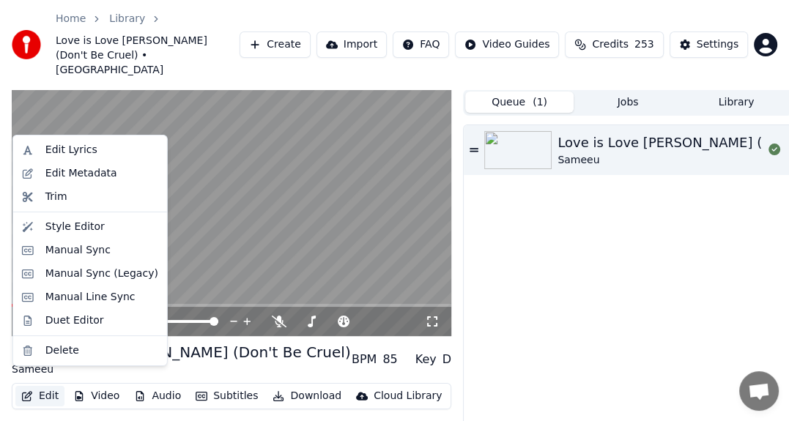
click at [42, 386] on button "Edit" at bounding box center [39, 396] width 49 height 21
click at [42, 198] on div "Trim" at bounding box center [90, 196] width 148 height 23
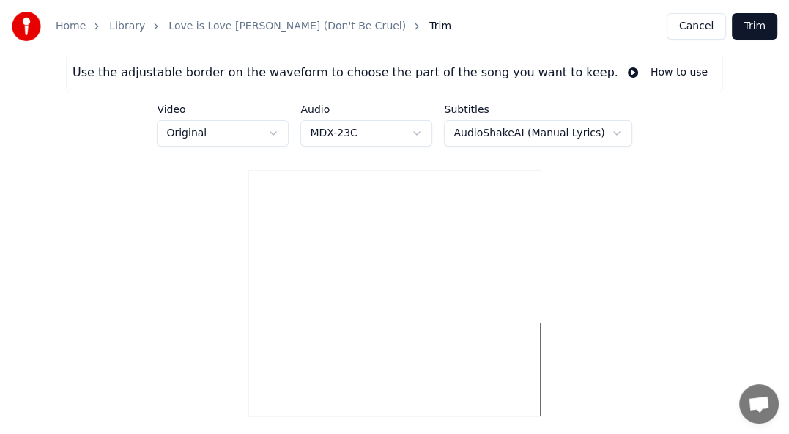
type input "*****"
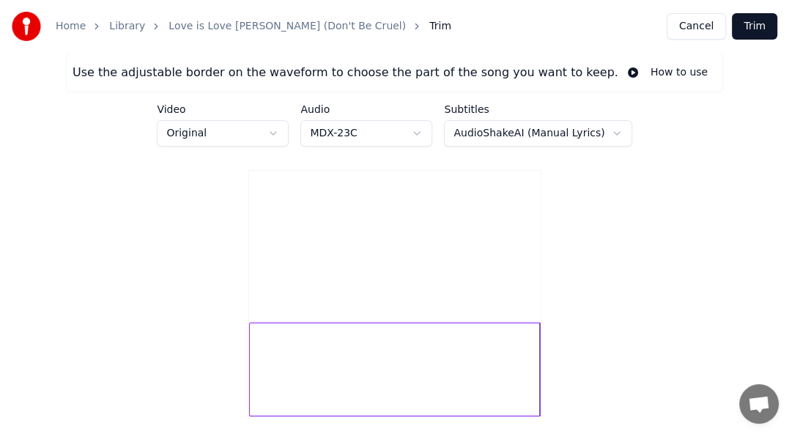
click at [287, 138] on html "Home Library Love is Love Ishqee Jaadhoo (Don't Be Cruel) Trim Cancel Trim Use …" at bounding box center [394, 278] width 789 height 556
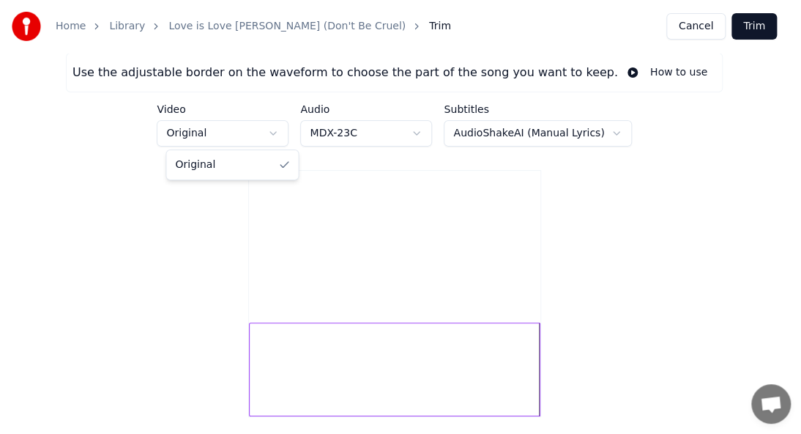
click at [282, 135] on html "Home Library Love is Love Ishqee Jaadhoo (Don't Be Cruel) Trim Cancel Trim Use …" at bounding box center [400, 278] width 801 height 556
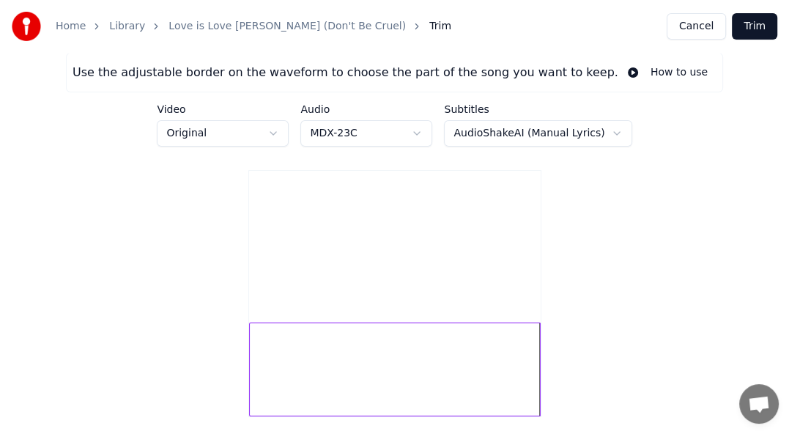
click at [378, 127] on html "Home Library Love is Love Ishqee Jaadhoo (Don't Be Cruel) Trim Cancel Trim Use …" at bounding box center [394, 278] width 789 height 556
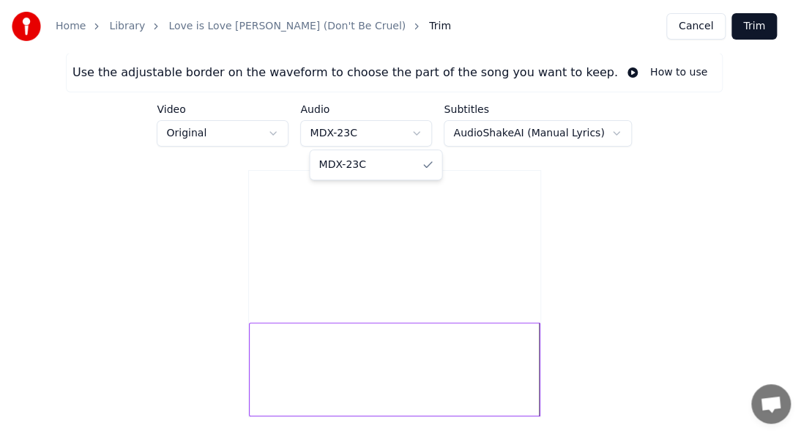
click at [378, 127] on html "Home Library Love is Love Ishqee Jaadhoo (Don't Be Cruel) Trim Cancel Trim Use …" at bounding box center [400, 278] width 801 height 556
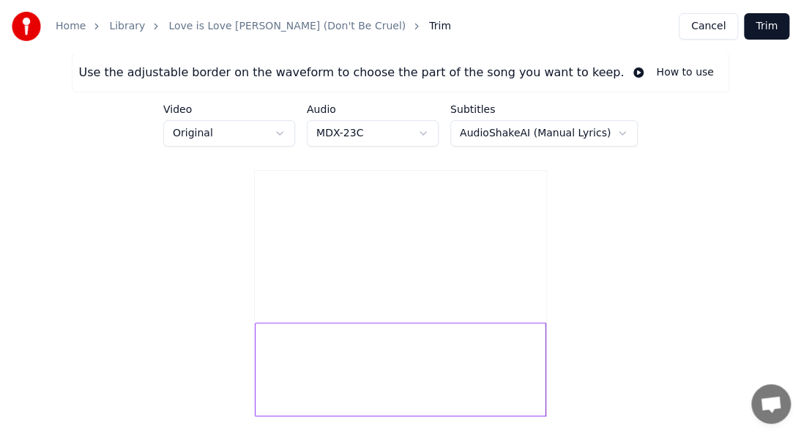
click at [554, 124] on html "Home Library Love is Love Ishqee Jaadhoo (Don't Be Cruel) Trim Cancel Trim Use …" at bounding box center [400, 278] width 801 height 556
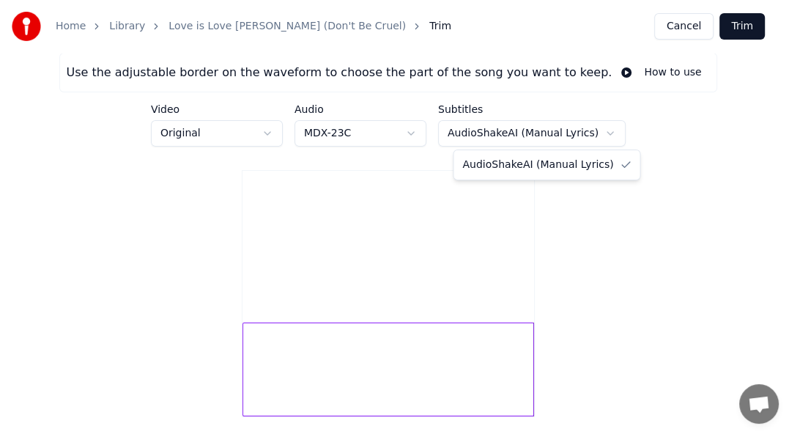
click at [554, 125] on html "Home Library Love is Love Ishqee Jaadhoo (Don't Be Cruel) Trim Cancel Trim Use …" at bounding box center [394, 278] width 789 height 556
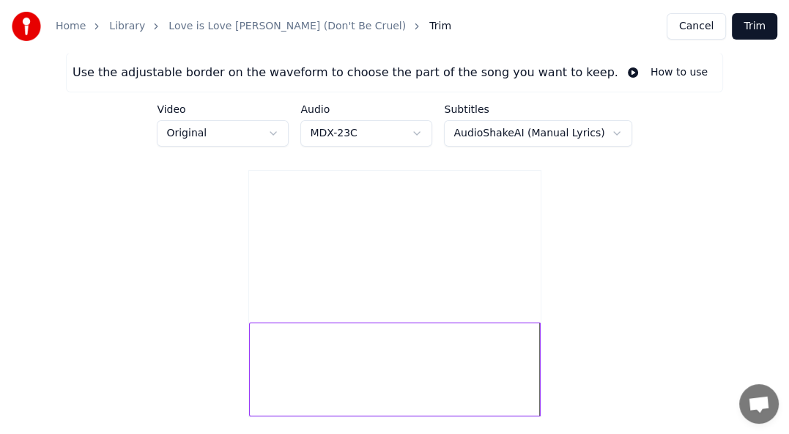
click at [689, 27] on button "Cancel" at bounding box center [696, 26] width 59 height 26
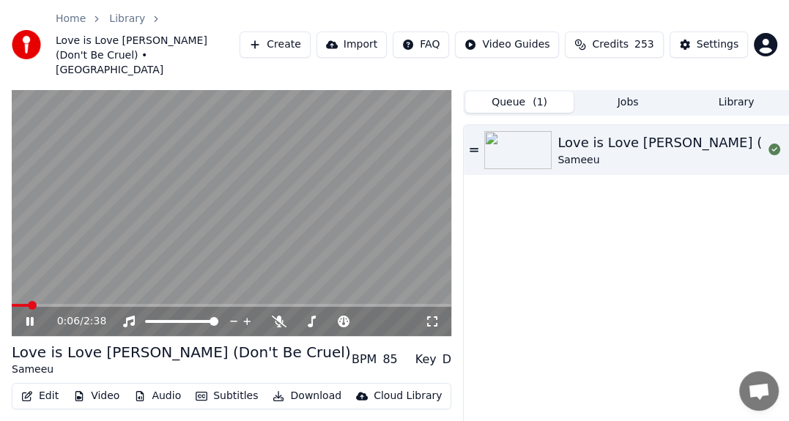
click at [35, 316] on icon at bounding box center [40, 322] width 34 height 12
click at [50, 386] on button "Edit" at bounding box center [39, 396] width 49 height 21
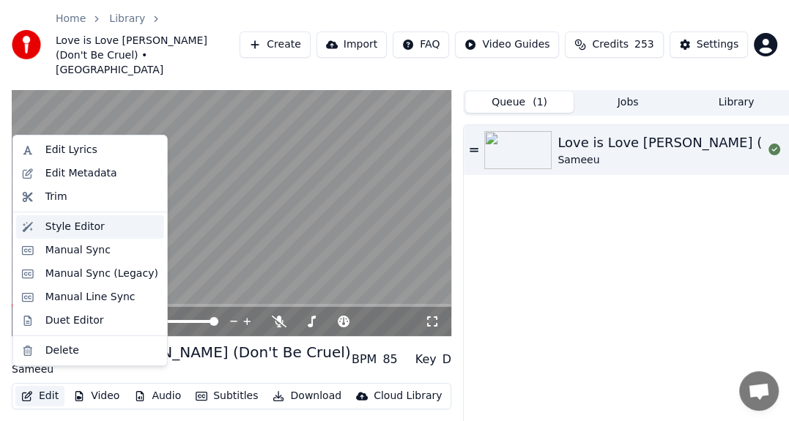
click at [83, 223] on div "Style Editor" at bounding box center [74, 227] width 59 height 15
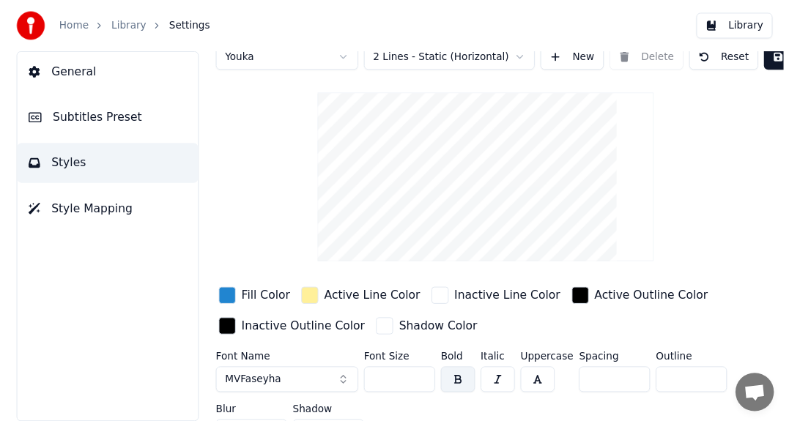
scroll to position [64, 0]
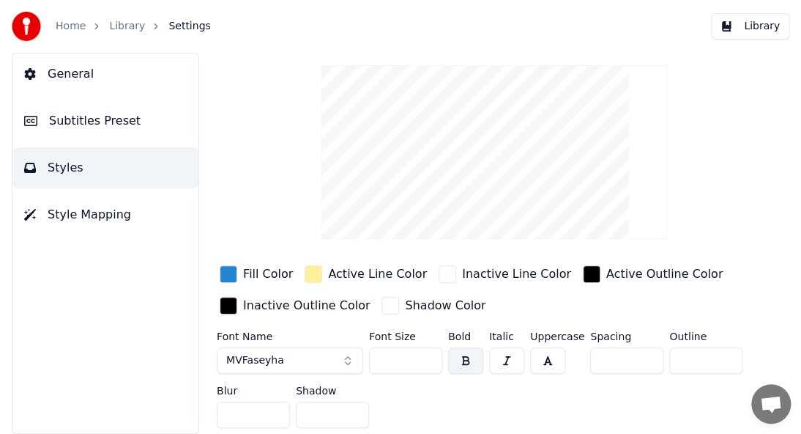
drag, startPoint x: 394, startPoint y: 406, endPoint x: 324, endPoint y: 413, distance: 70.7
click at [328, 416] on div "Font Name MVFaseyha Font Size ** Bold Italic Uppercase Spacing * Outline * Blur…" at bounding box center [494, 382] width 555 height 103
type input "***"
click at [767, 23] on button "Library" at bounding box center [750, 26] width 78 height 26
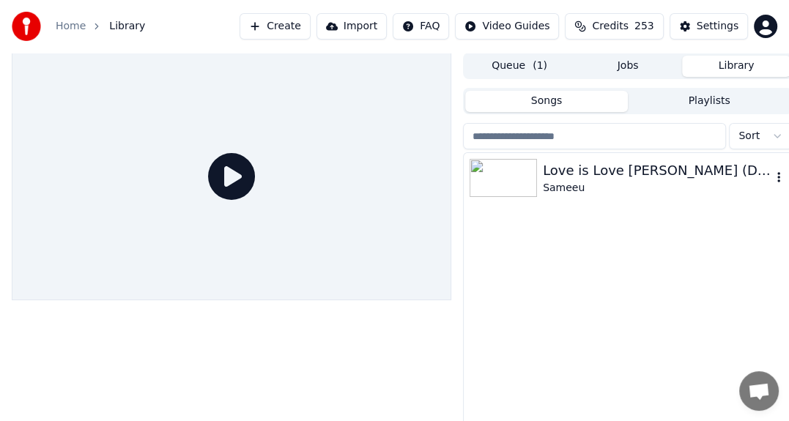
click at [505, 188] on img at bounding box center [502, 178] width 67 height 38
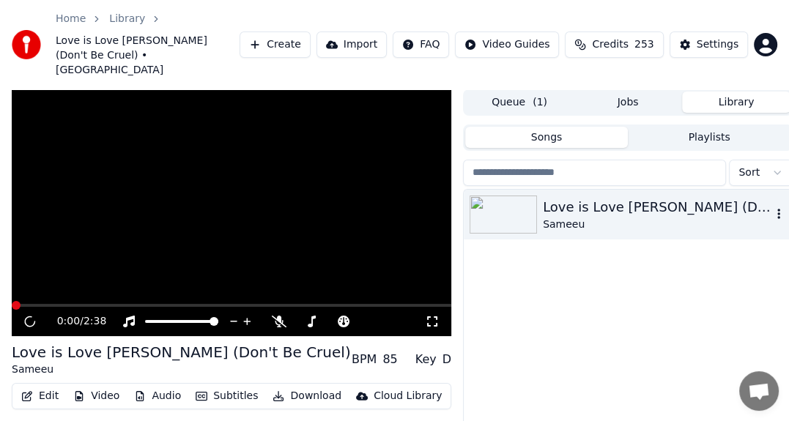
click at [505, 196] on img at bounding box center [502, 215] width 67 height 38
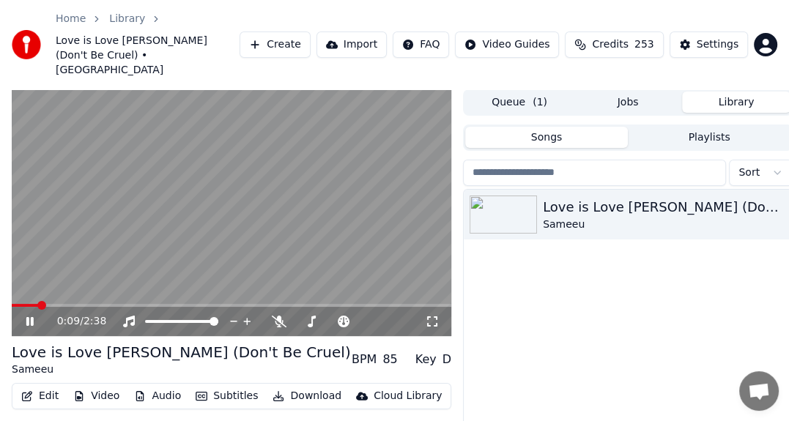
scroll to position [78, 0]
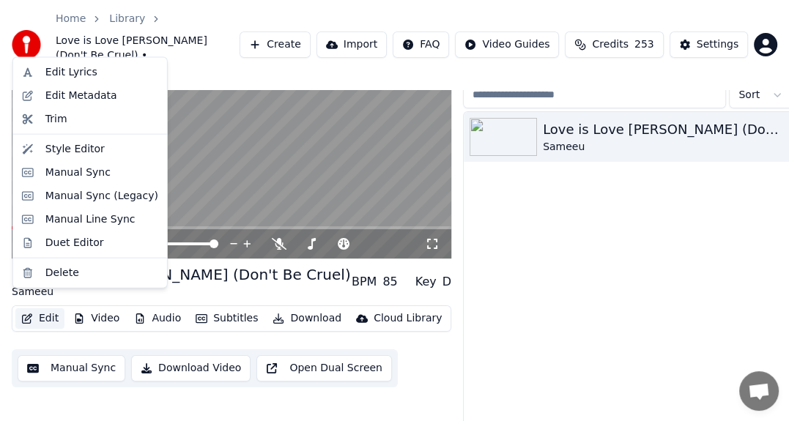
click at [45, 308] on button "Edit" at bounding box center [39, 318] width 49 height 21
click at [61, 148] on div "Style Editor" at bounding box center [74, 149] width 59 height 15
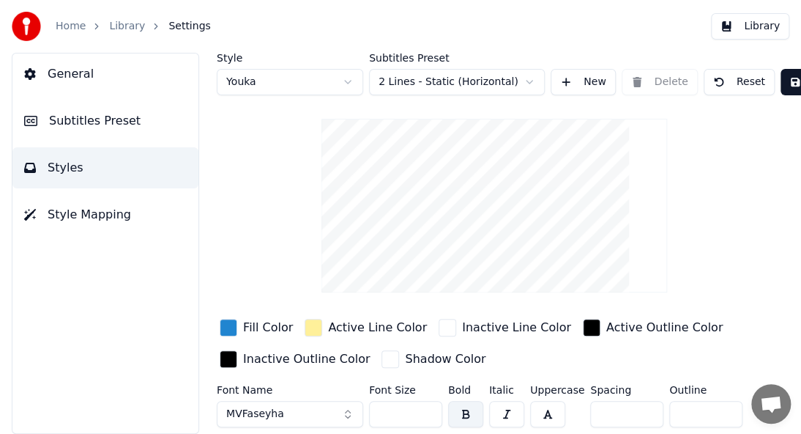
scroll to position [64, 0]
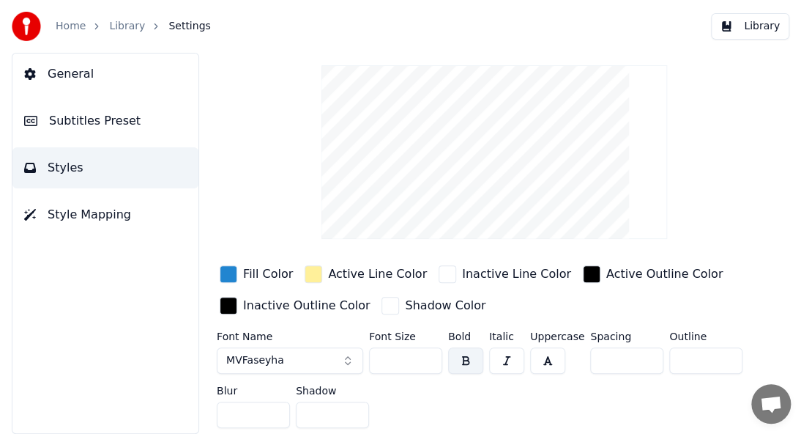
drag, startPoint x: 400, startPoint y: 349, endPoint x: 324, endPoint y: 373, distance: 79.0
click at [324, 373] on div "Font Name MVFaseyha Font Size ** Bold Italic Uppercase Spacing * Outline * Blur…" at bounding box center [494, 382] width 555 height 103
type input "***"
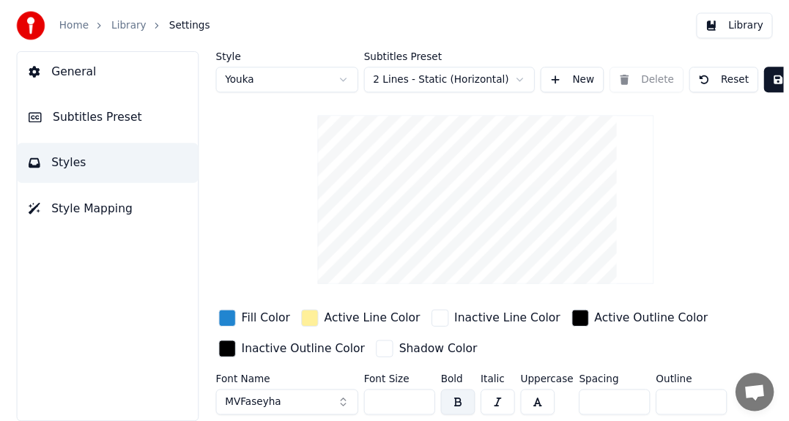
scroll to position [0, 45]
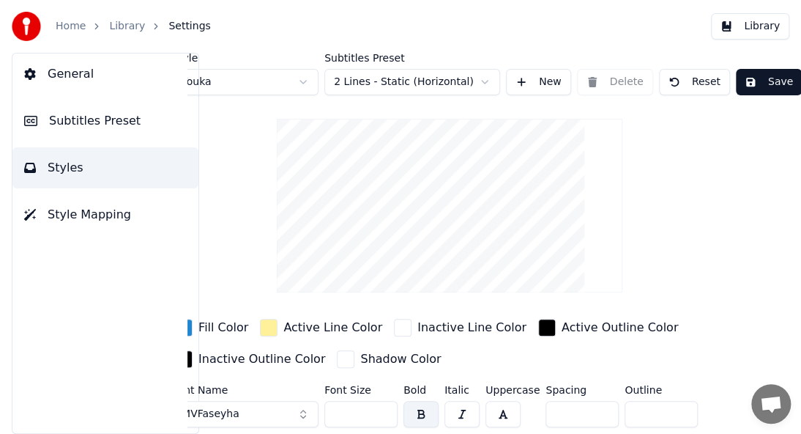
click at [771, 82] on button "Save" at bounding box center [769, 82] width 66 height 26
click at [77, 27] on link "Home" at bounding box center [71, 26] width 30 height 15
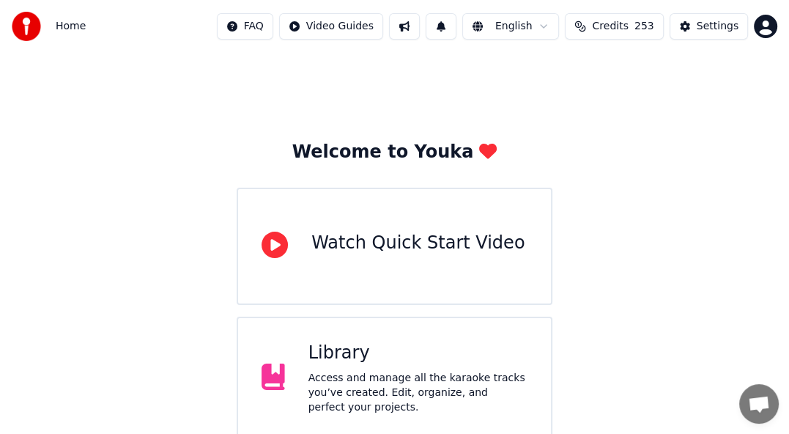
click at [369, 376] on div "Access and manage all the karaoke tracks you’ve created. Edit, organize, and pe…" at bounding box center [417, 393] width 219 height 44
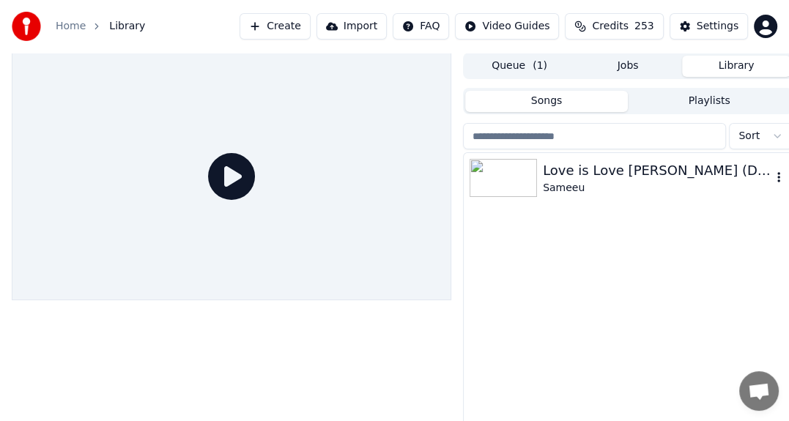
click at [524, 181] on img at bounding box center [502, 178] width 67 height 38
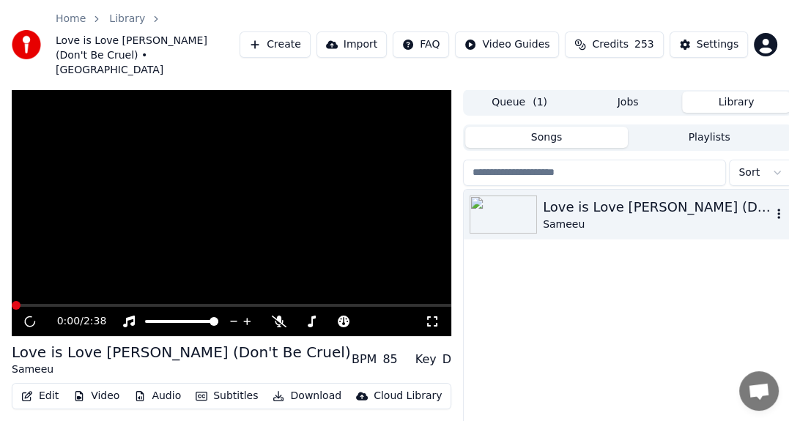
click at [524, 196] on img at bounding box center [502, 215] width 67 height 38
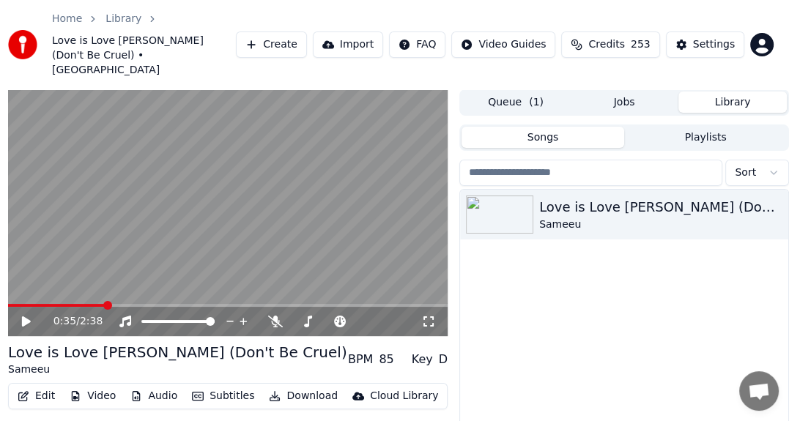
scroll to position [78, 4]
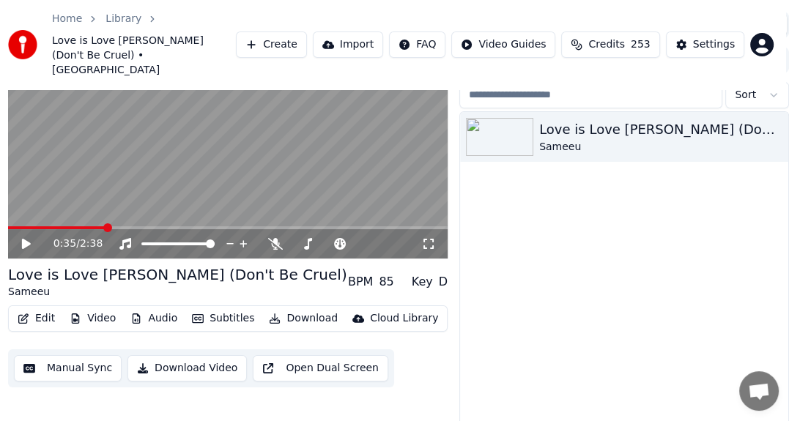
click at [40, 308] on button "Edit" at bounding box center [36, 318] width 49 height 21
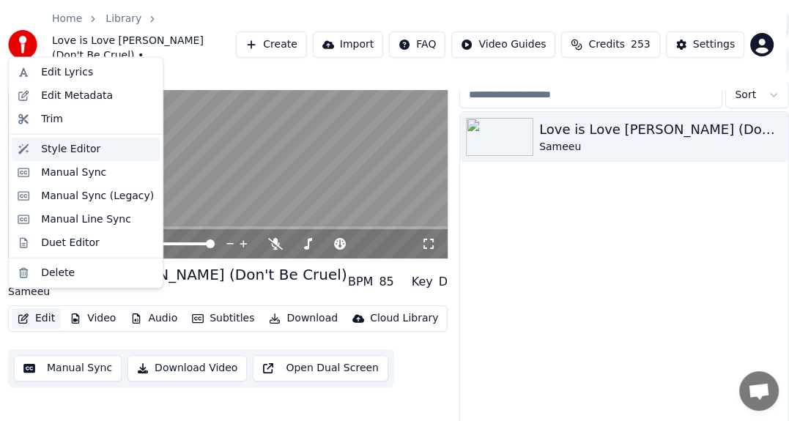
click at [105, 146] on div "Style Editor" at bounding box center [97, 149] width 113 height 15
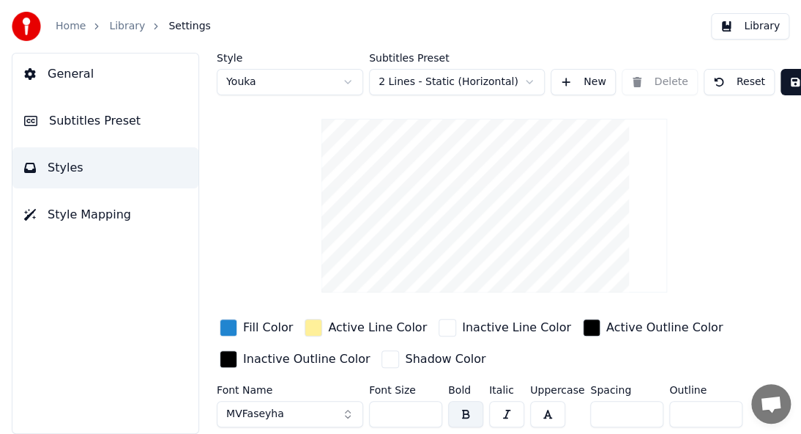
click at [109, 23] on link "Library" at bounding box center [127, 26] width 36 height 15
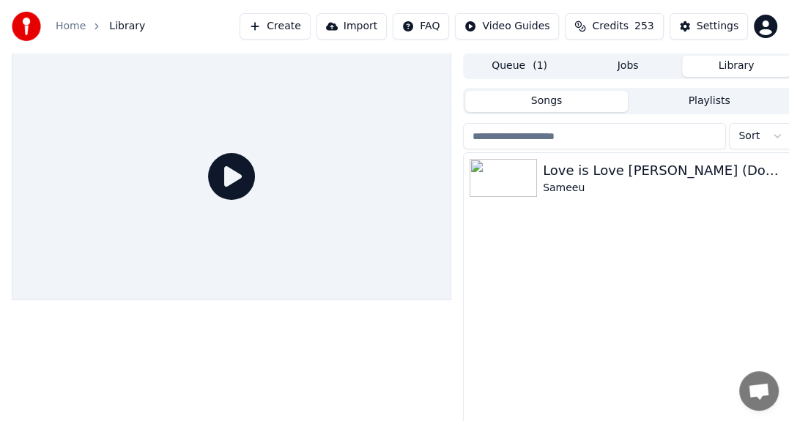
click at [478, 73] on button "Queue ( 1 )" at bounding box center [519, 66] width 108 height 21
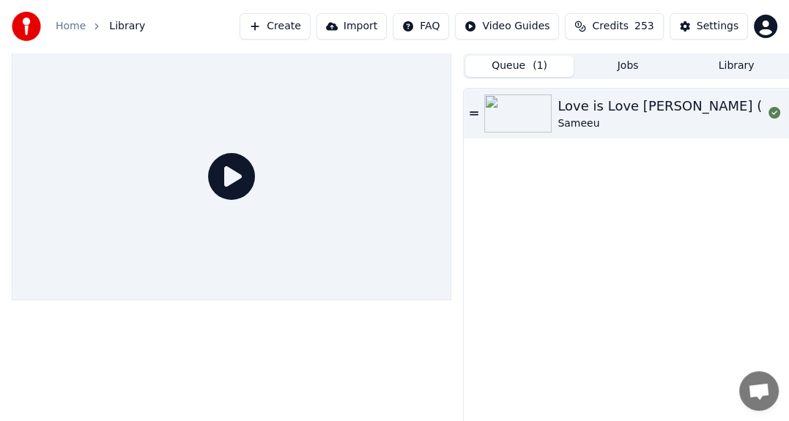
click at [542, 94] on img at bounding box center [517, 113] width 67 height 38
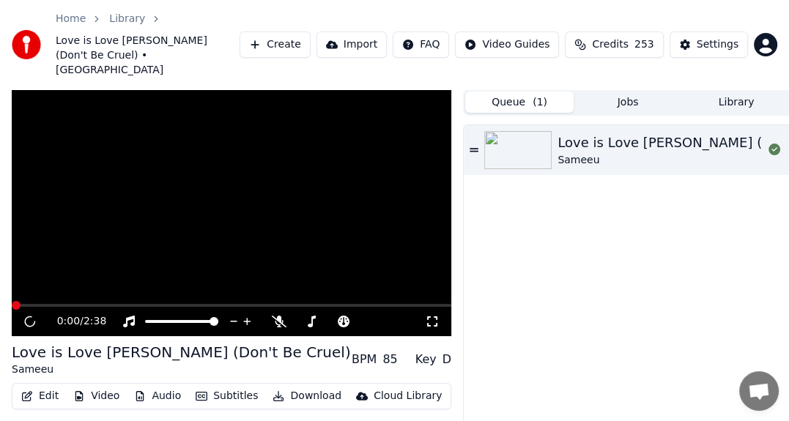
click at [541, 96] on button "Queue ( 1 )" at bounding box center [519, 102] width 108 height 21
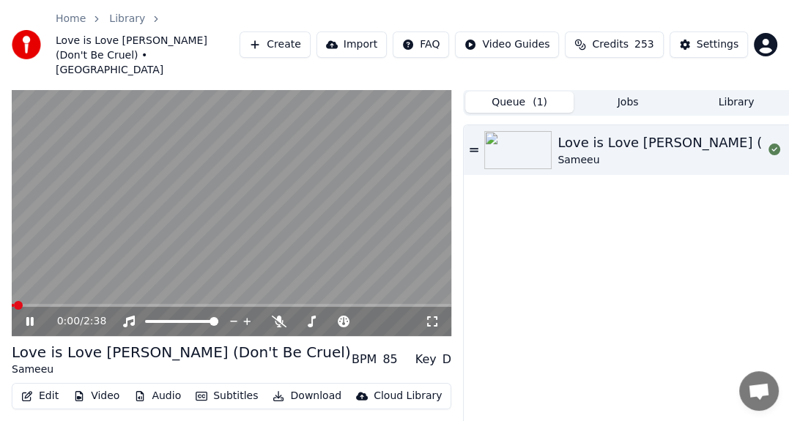
click at [31, 317] on icon at bounding box center [29, 321] width 7 height 9
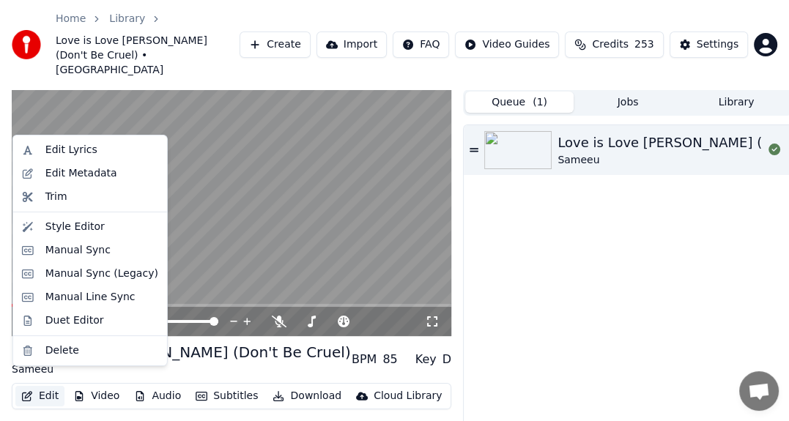
click at [42, 386] on button "Edit" at bounding box center [39, 396] width 49 height 21
click at [82, 253] on div "Manual Sync" at bounding box center [77, 250] width 65 height 15
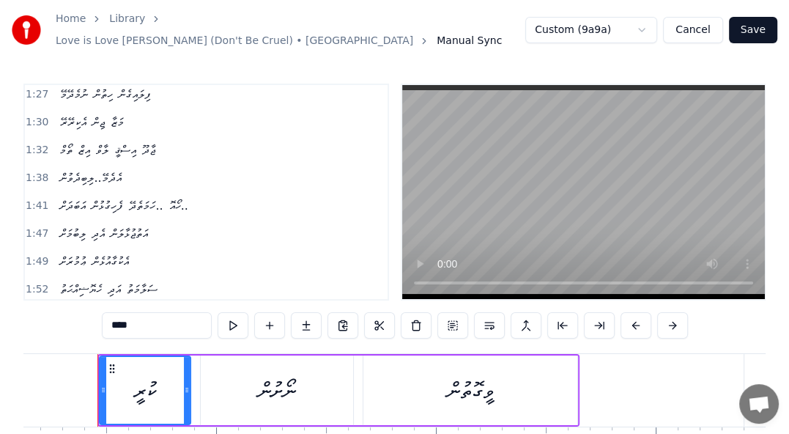
scroll to position [96, 0]
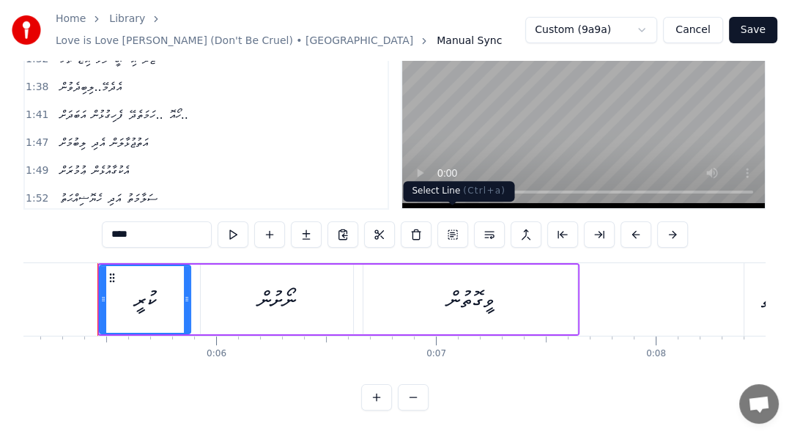
click at [449, 225] on button at bounding box center [452, 234] width 31 height 26
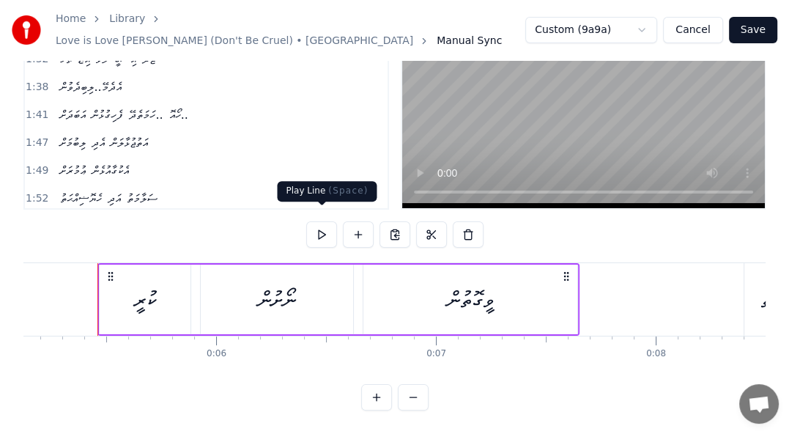
click at [320, 231] on button at bounding box center [321, 234] width 31 height 26
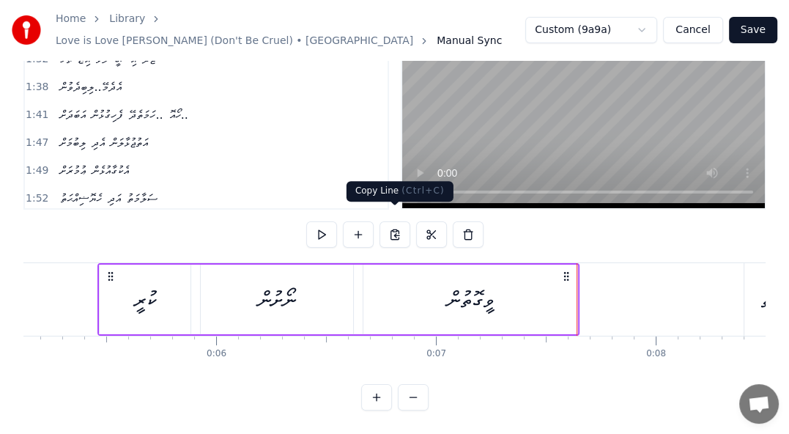
click at [389, 224] on button at bounding box center [394, 234] width 31 height 26
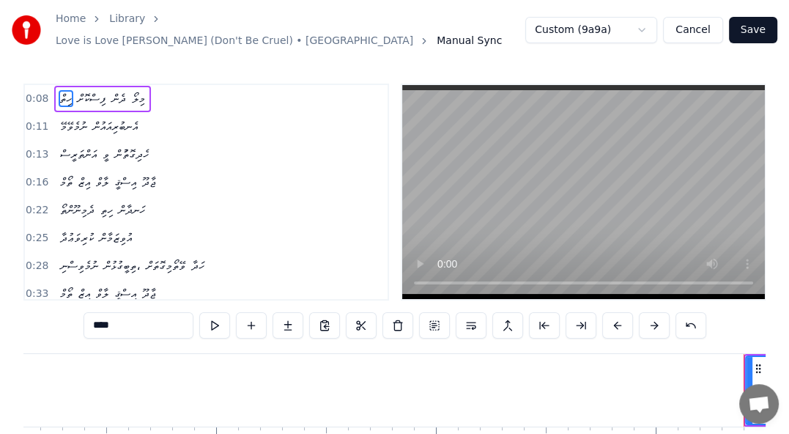
scroll to position [0, 1772]
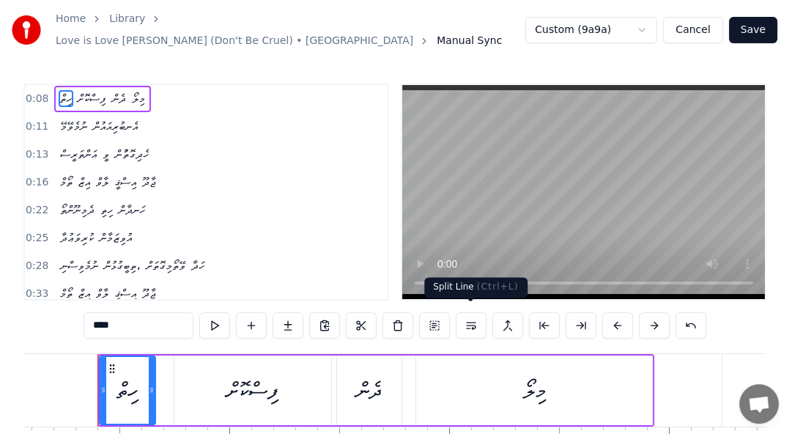
click at [466, 313] on button at bounding box center [471, 325] width 31 height 26
click at [474, 322] on button at bounding box center [471, 325] width 31 height 26
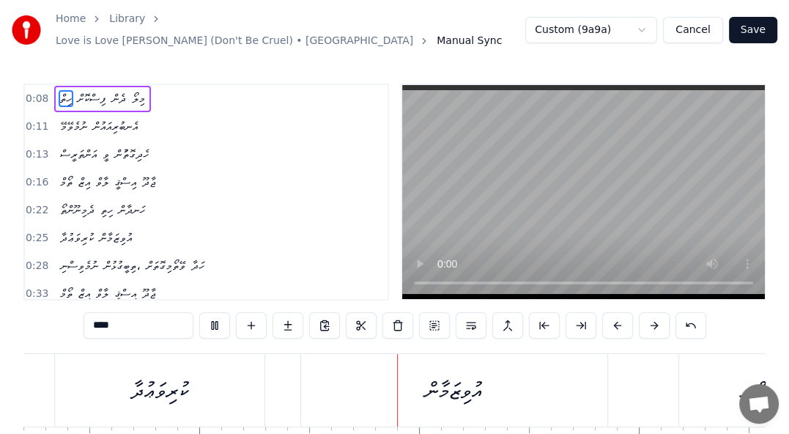
scroll to position [96, 0]
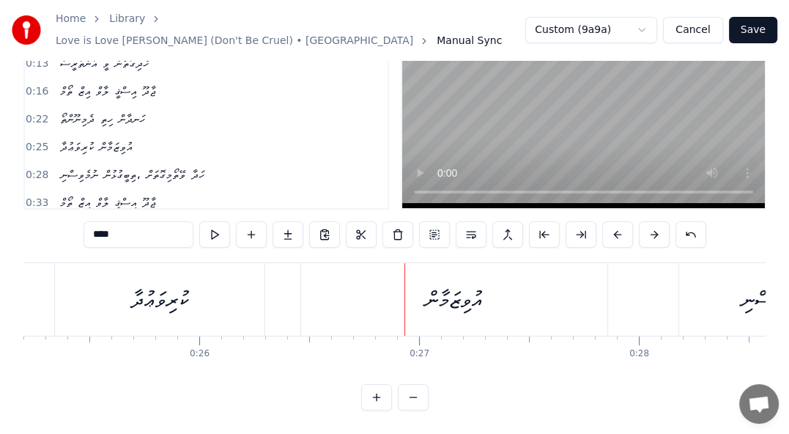
click at [184, 34] on link "Love is Love Ishqee Jaadhoo (Don't Be Cruel) • Sameeu" at bounding box center [234, 41] width 357 height 15
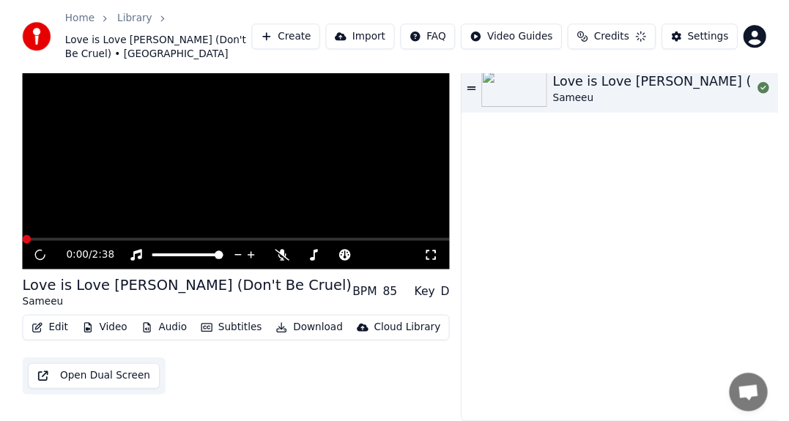
scroll to position [56, 0]
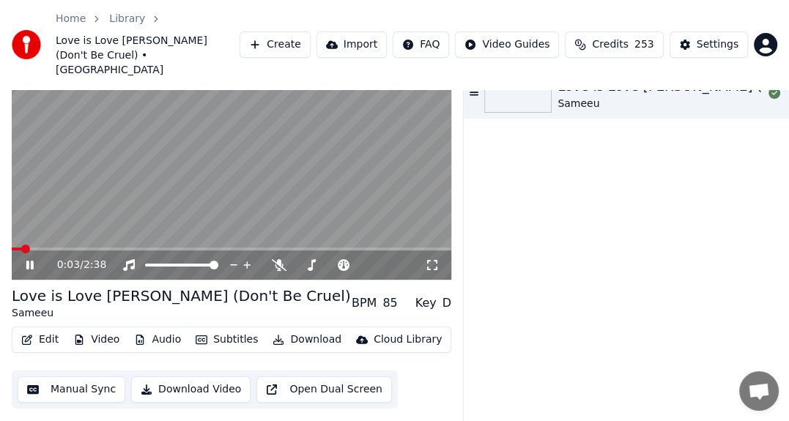
click at [32, 261] on icon at bounding box center [29, 265] width 7 height 9
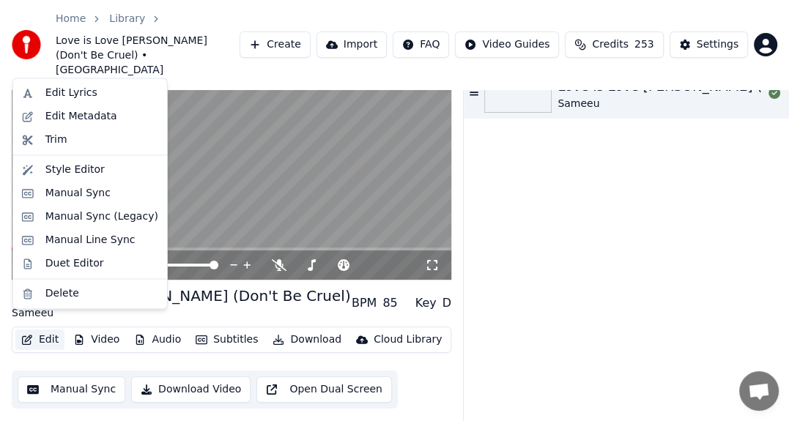
click at [41, 330] on button "Edit" at bounding box center [39, 340] width 49 height 21
click at [75, 216] on div "Manual Sync (Legacy)" at bounding box center [101, 216] width 113 height 15
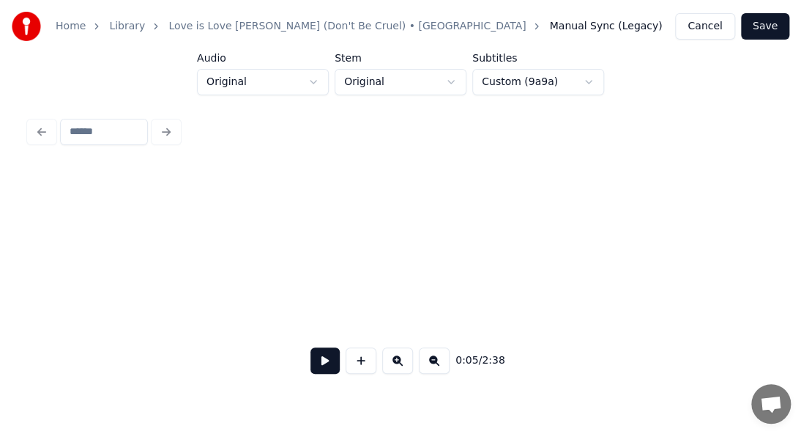
scroll to position [0, 799]
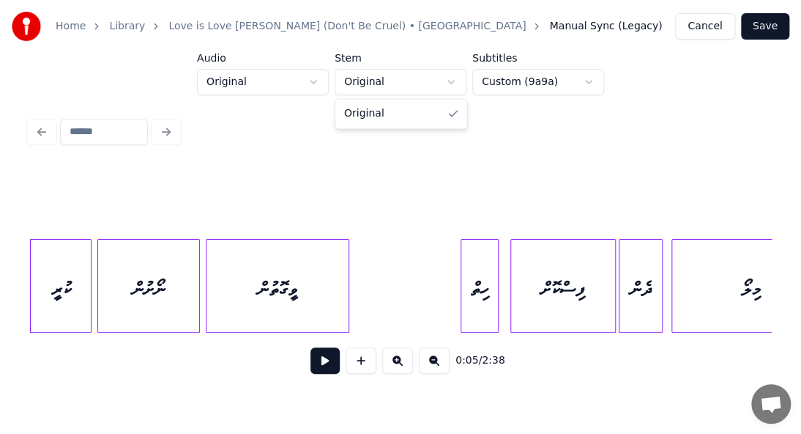
click at [390, 83] on html "Home Library Love is Love Ishqee Jaadhoo (Don't Be Cruel) • Sameeu Manual Sync …" at bounding box center [400, 201] width 801 height 402
click at [43, 129] on div at bounding box center [400, 132] width 754 height 32
click at [122, 24] on link "Library" at bounding box center [127, 26] width 36 height 15
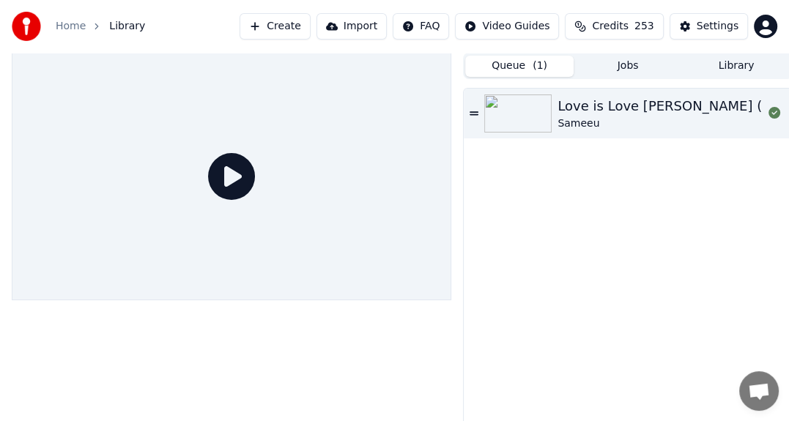
click at [513, 119] on img at bounding box center [517, 113] width 67 height 38
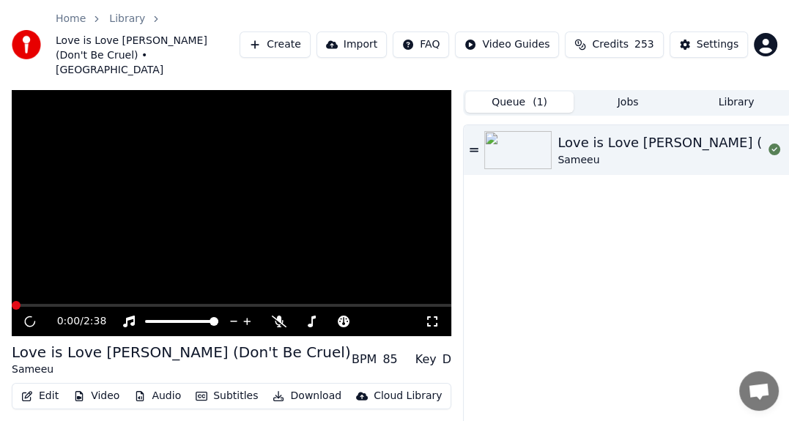
click at [513, 131] on img at bounding box center [517, 150] width 67 height 38
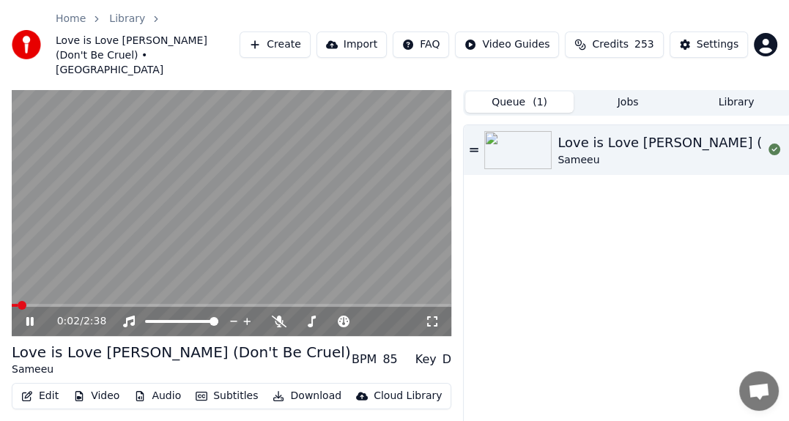
click at [31, 317] on icon at bounding box center [29, 321] width 7 height 9
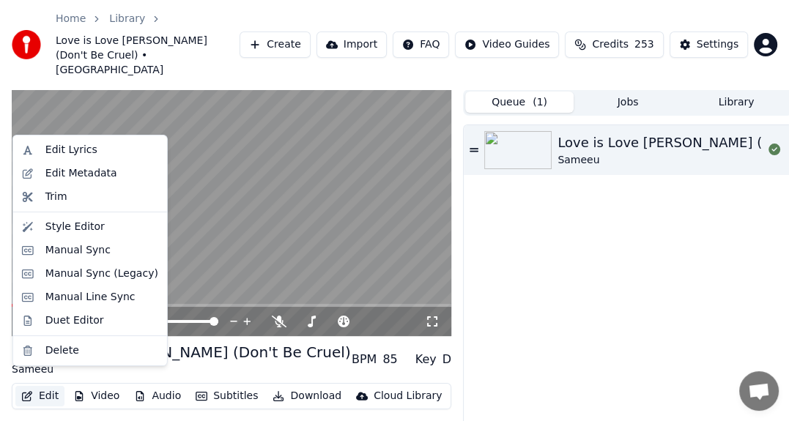
click at [51, 386] on button "Edit" at bounding box center [39, 396] width 49 height 21
click at [92, 298] on div "Manual Line Sync" at bounding box center [90, 297] width 90 height 15
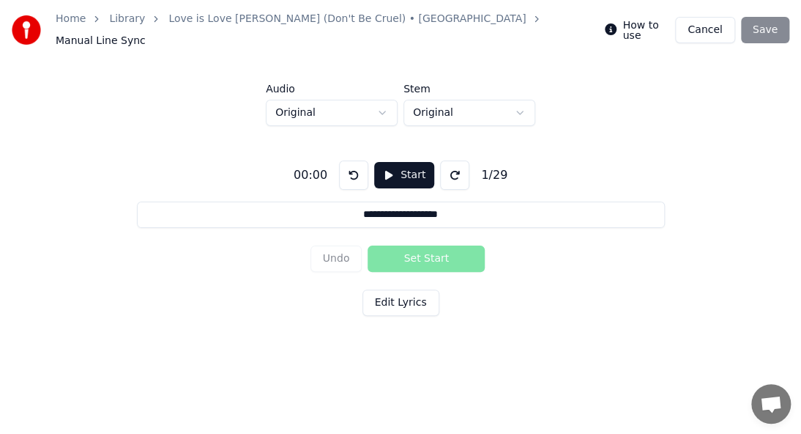
click at [437, 255] on div "Undo Set Start" at bounding box center [401, 259] width 181 height 38
click at [413, 297] on button "Edit Lyrics" at bounding box center [401, 302] width 77 height 26
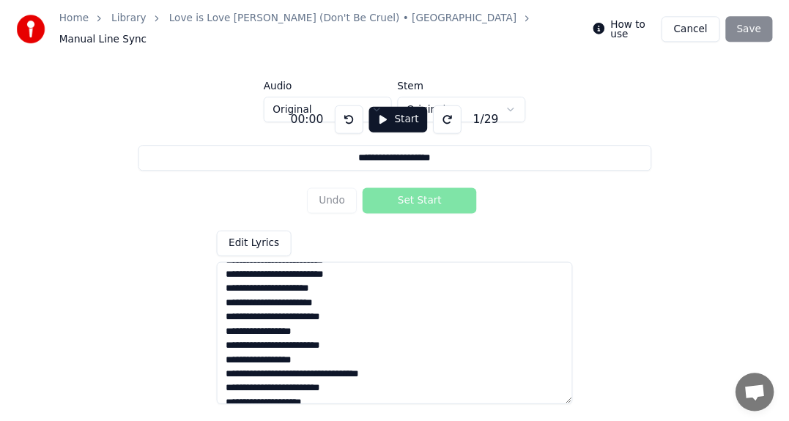
scroll to position [291, 0]
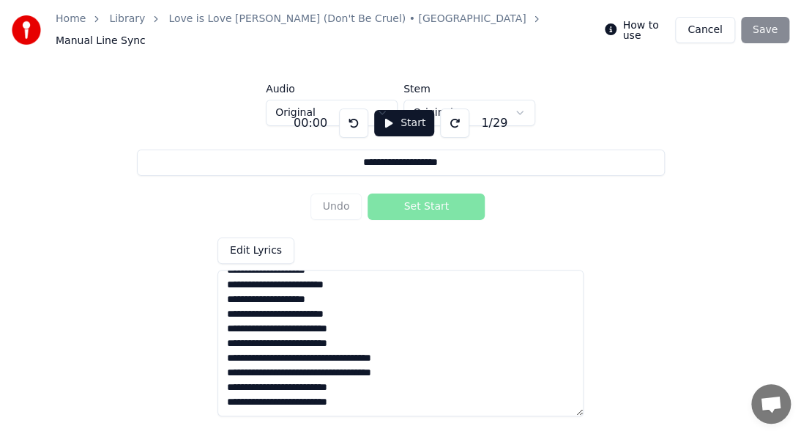
click at [718, 23] on button "Cancel" at bounding box center [704, 30] width 59 height 26
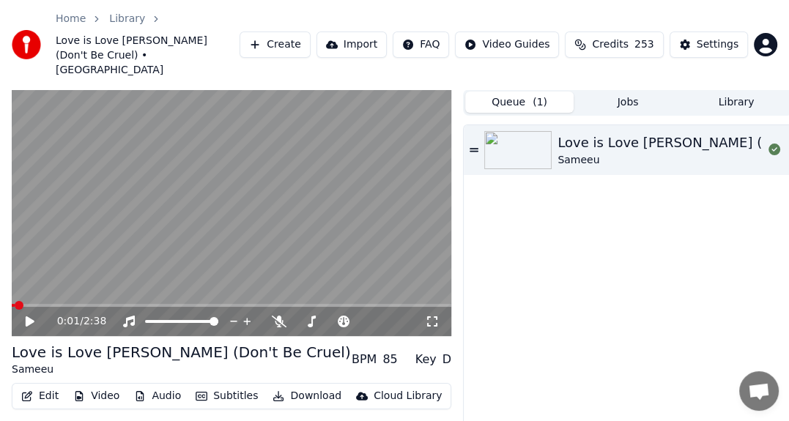
scroll to position [56, 0]
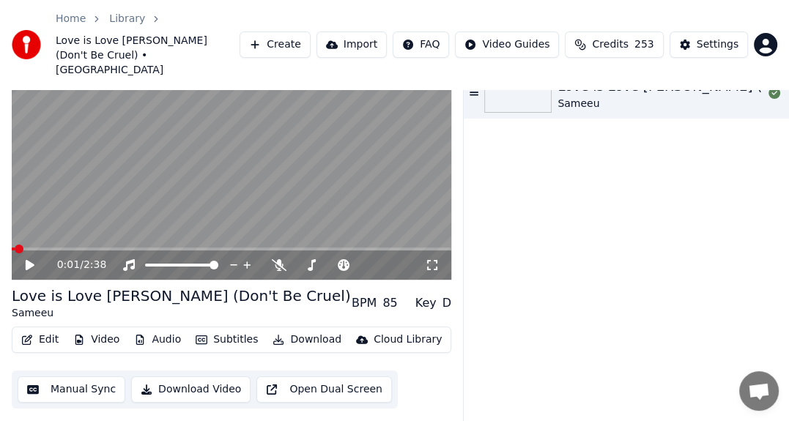
click at [37, 330] on button "Edit" at bounding box center [39, 340] width 49 height 21
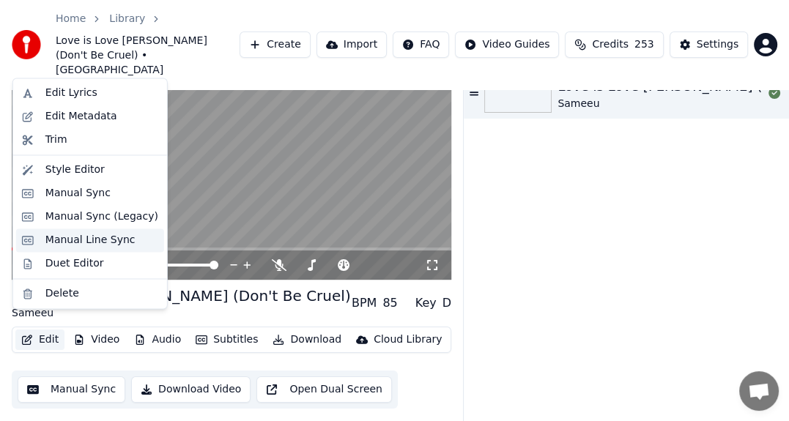
click at [94, 240] on div "Manual Line Sync" at bounding box center [90, 240] width 90 height 15
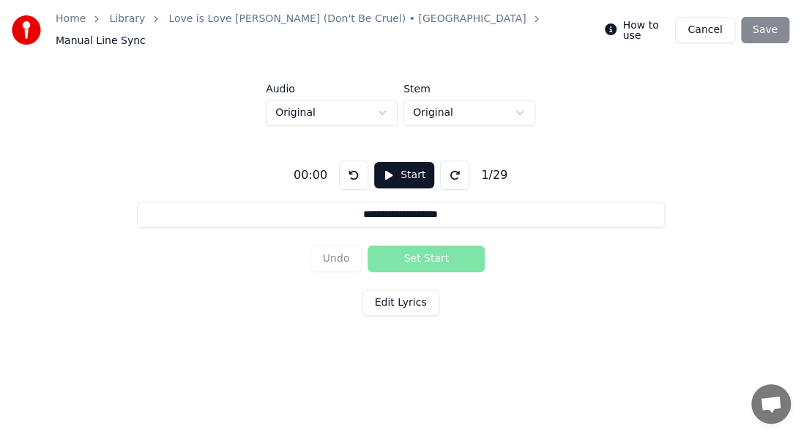
click at [700, 25] on button "Cancel" at bounding box center [704, 30] width 59 height 26
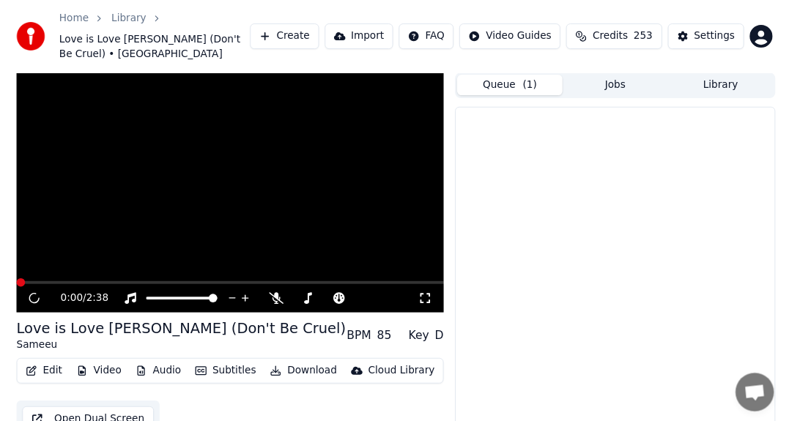
scroll to position [56, 0]
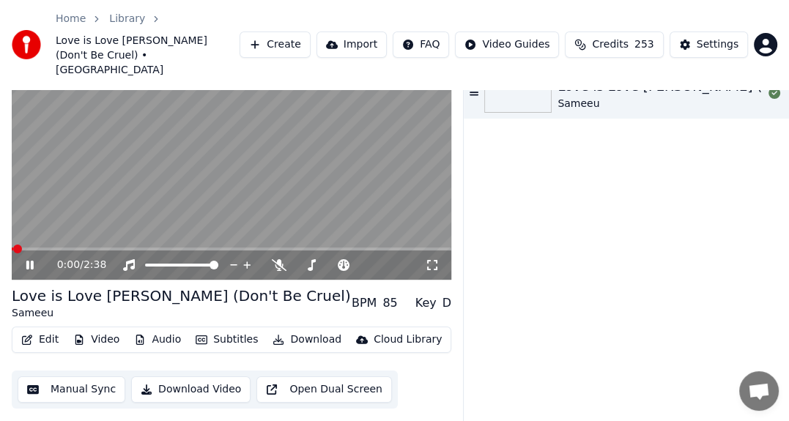
click at [30, 259] on icon at bounding box center [40, 265] width 34 height 12
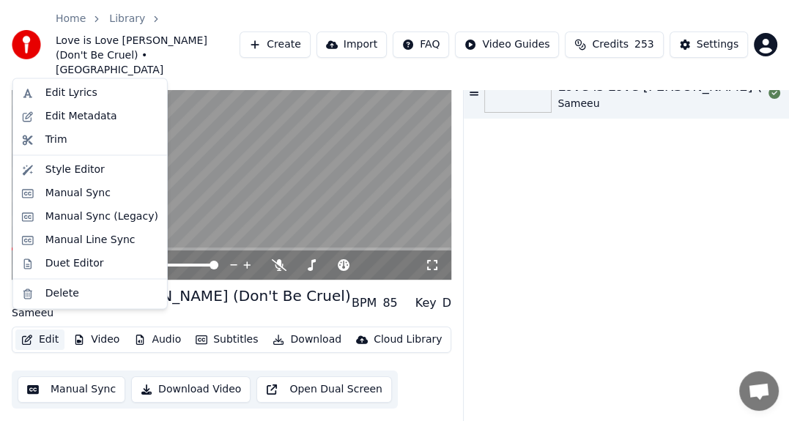
click at [41, 330] on button "Edit" at bounding box center [39, 340] width 49 height 21
click at [67, 264] on div "Duet Editor" at bounding box center [74, 263] width 59 height 15
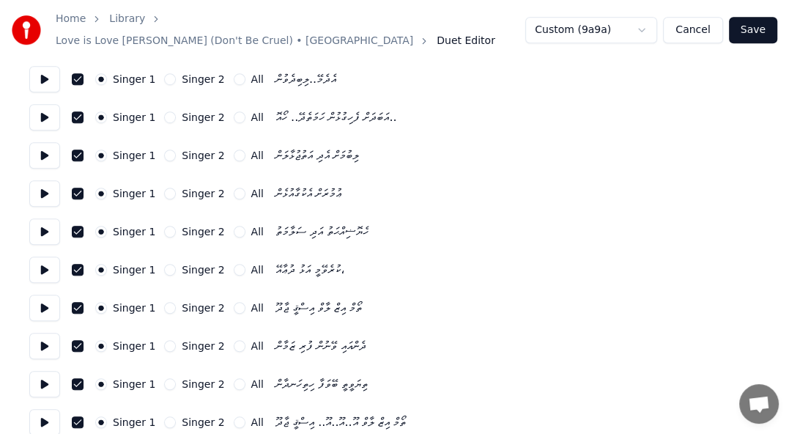
scroll to position [855, 0]
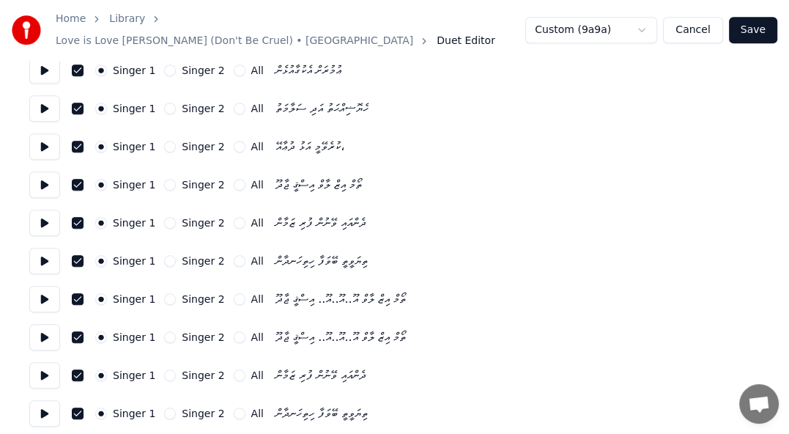
click at [680, 26] on button "Cancel" at bounding box center [692, 30] width 59 height 26
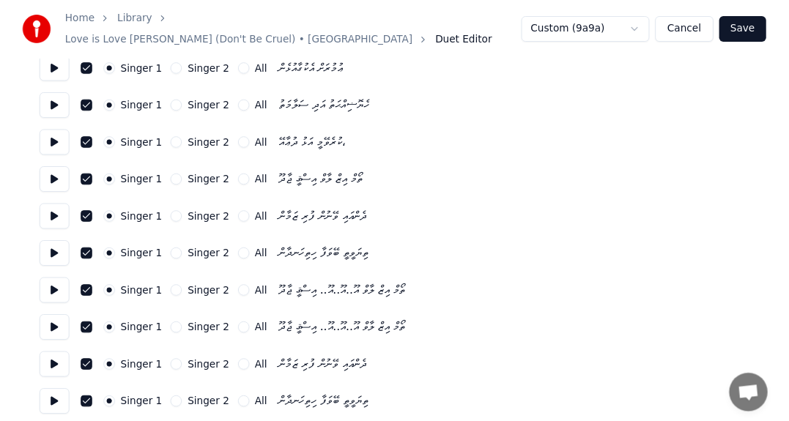
scroll to position [56, 0]
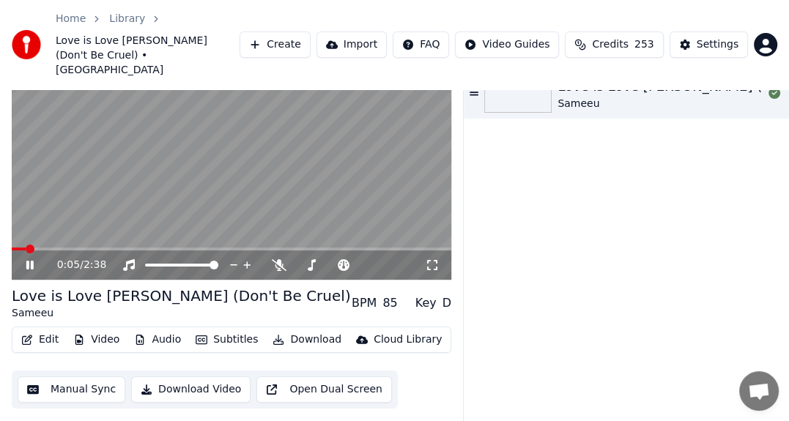
click at [31, 261] on icon at bounding box center [29, 265] width 7 height 9
click at [442, 294] on div "D" at bounding box center [446, 303] width 9 height 18
click at [448, 294] on div "D" at bounding box center [446, 303] width 9 height 18
click at [425, 294] on div "Key" at bounding box center [425, 303] width 21 height 18
click at [376, 294] on div "BPM" at bounding box center [364, 303] width 25 height 18
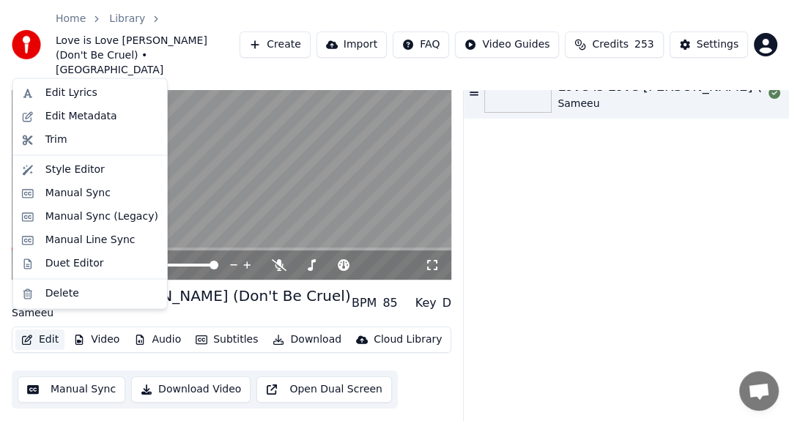
click at [48, 330] on button "Edit" at bounding box center [39, 340] width 49 height 21
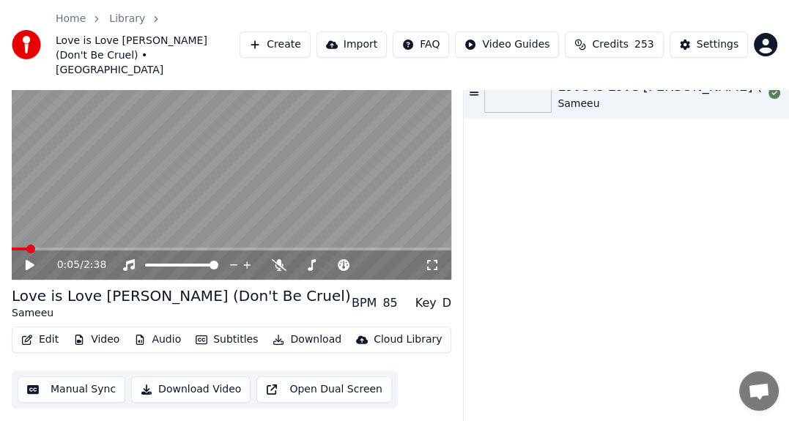
click at [61, 377] on button "Manual Sync" at bounding box center [72, 389] width 108 height 26
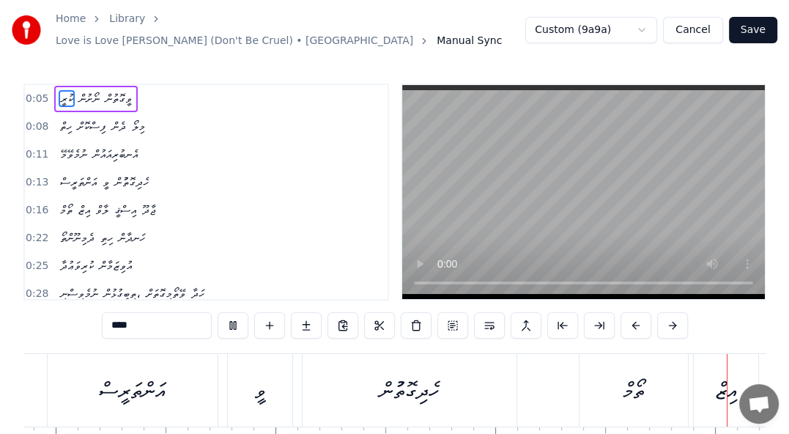
scroll to position [0, 3700]
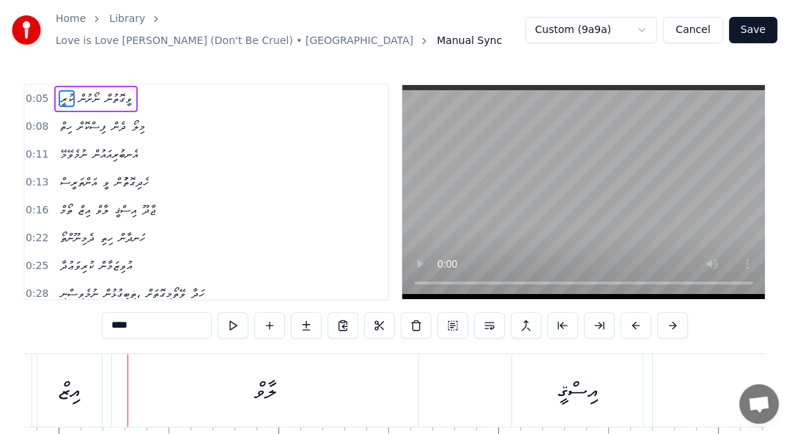
click at [173, 316] on input "****" at bounding box center [157, 325] width 110 height 26
click at [595, 23] on html "Home Library Love is Love Ishqee Jaadhoo (Don't Be Cruel) • Sameeu Manual Sync …" at bounding box center [394, 262] width 789 height 524
drag, startPoint x: 682, startPoint y: 20, endPoint x: 633, endPoint y: 21, distance: 49.1
click at [674, 21] on button "Cancel" at bounding box center [692, 30] width 59 height 26
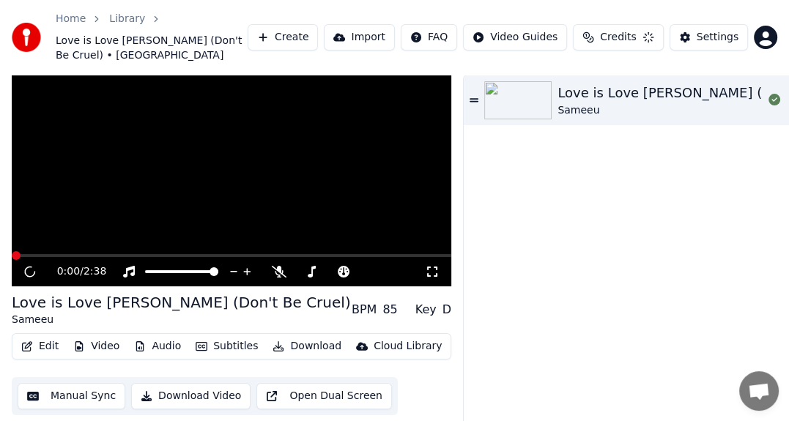
scroll to position [56, 0]
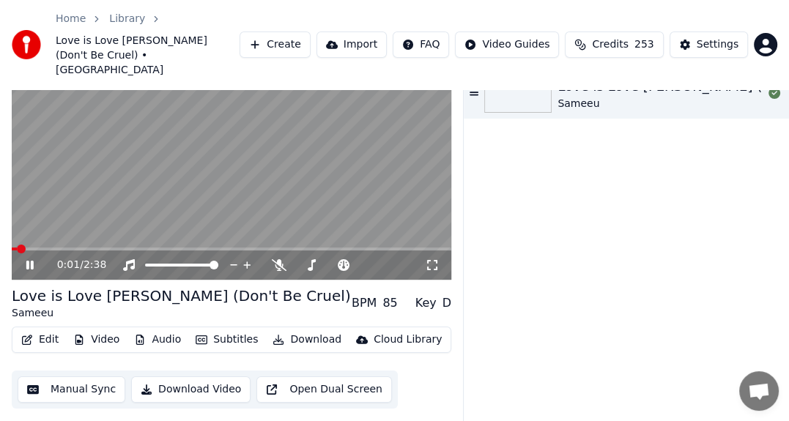
click at [231, 330] on button "Subtitles" at bounding box center [227, 340] width 74 height 21
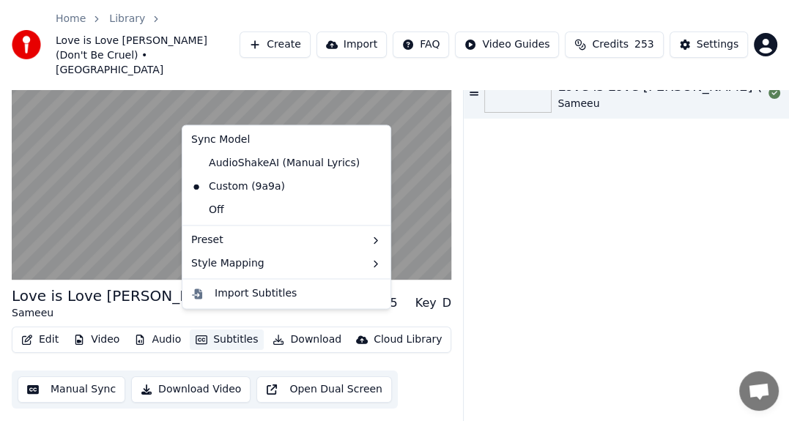
click at [0, 355] on div "Love is Love Ishqee Jaadhoo (Don't Be Cruel) Sameeu BPM 85 Key D Edit Video Aud…" at bounding box center [394, 229] width 789 height 393
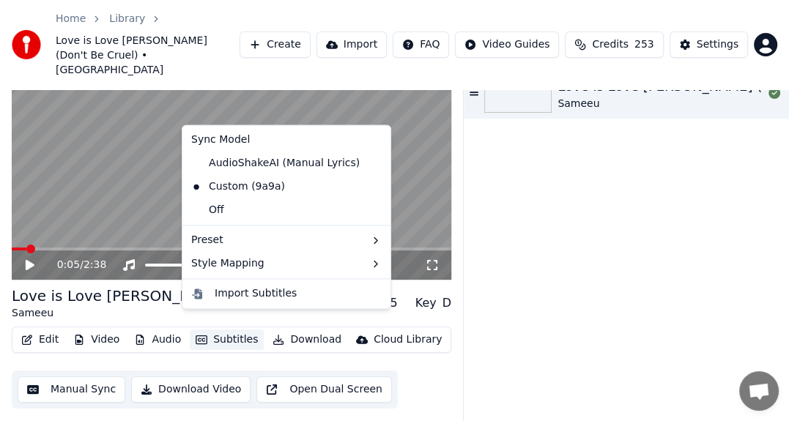
click at [230, 330] on button "Subtitles" at bounding box center [227, 340] width 74 height 21
click at [257, 216] on div "Off" at bounding box center [286, 209] width 202 height 23
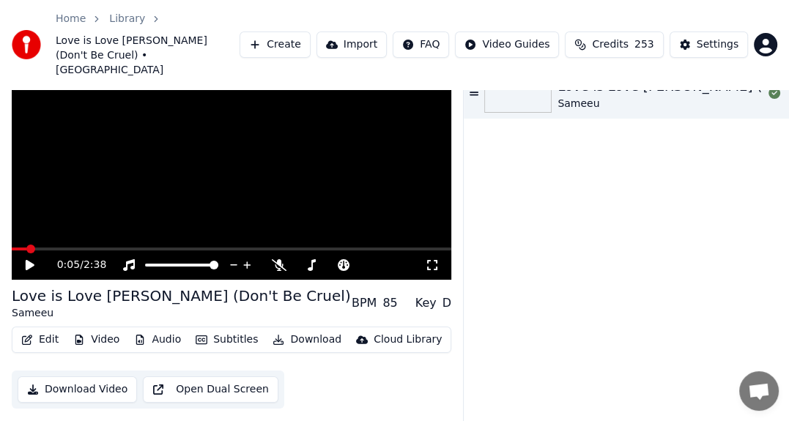
click at [25, 259] on icon at bounding box center [40, 265] width 34 height 12
click at [218, 330] on button "Subtitles" at bounding box center [227, 340] width 74 height 21
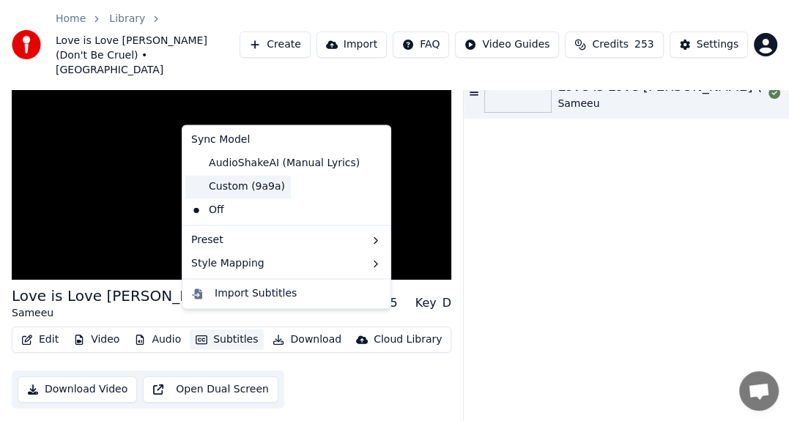
click at [245, 194] on div "Custom (9a9a)" at bounding box center [237, 186] width 105 height 23
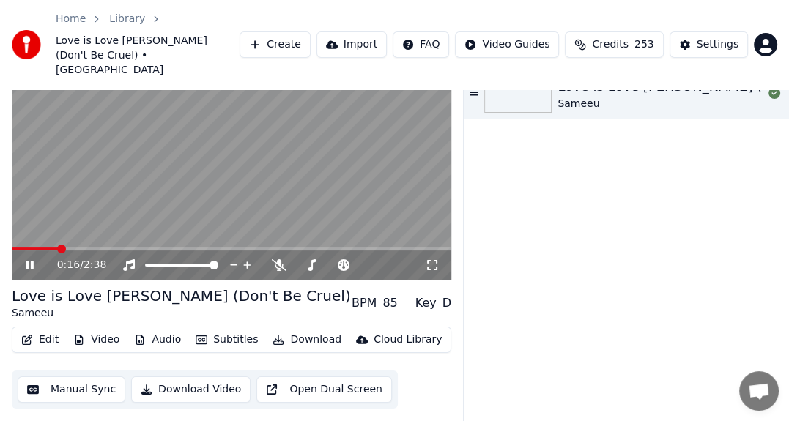
click at [29, 259] on icon at bounding box center [40, 265] width 34 height 12
click at [44, 330] on button "Edit" at bounding box center [39, 340] width 49 height 21
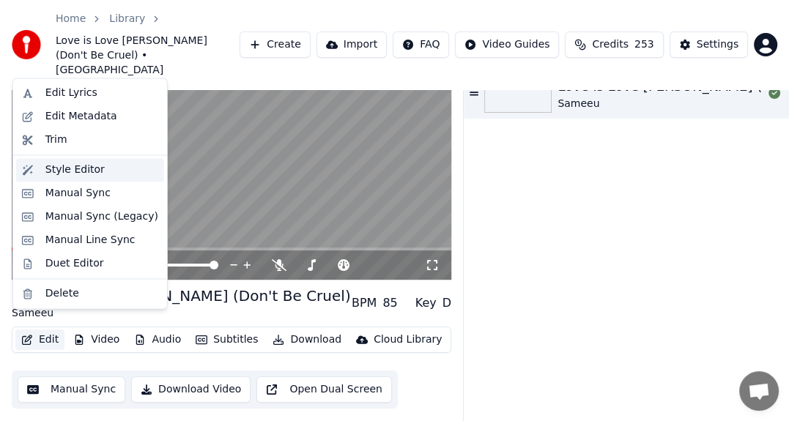
click at [67, 170] on div "Style Editor" at bounding box center [74, 170] width 59 height 15
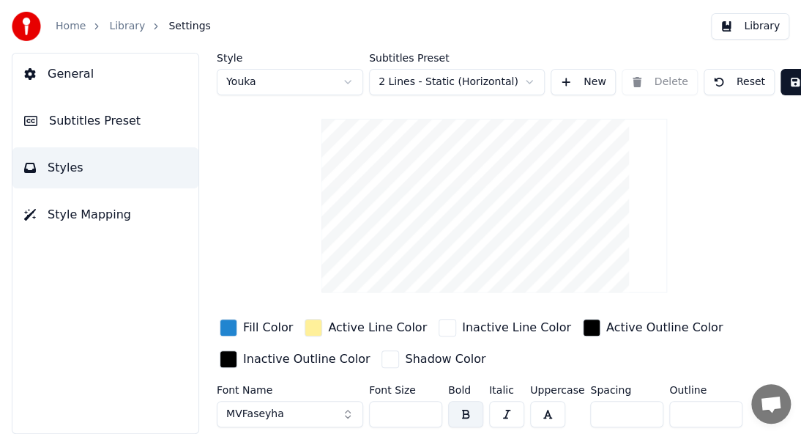
scroll to position [64, 0]
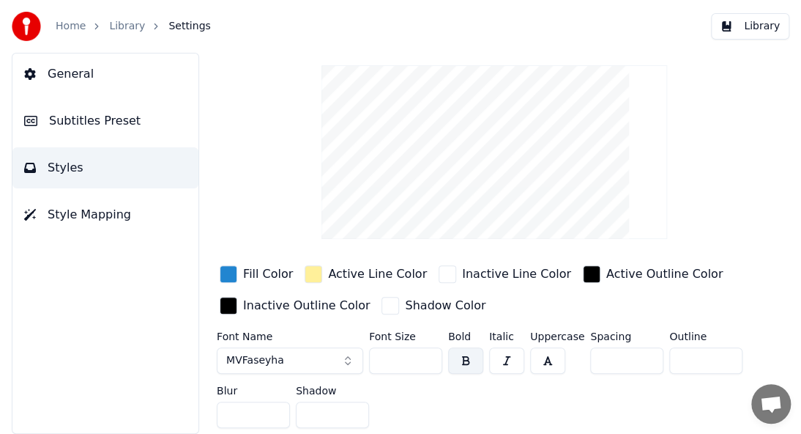
click at [278, 352] on button "MVFaseyha" at bounding box center [290, 360] width 146 height 26
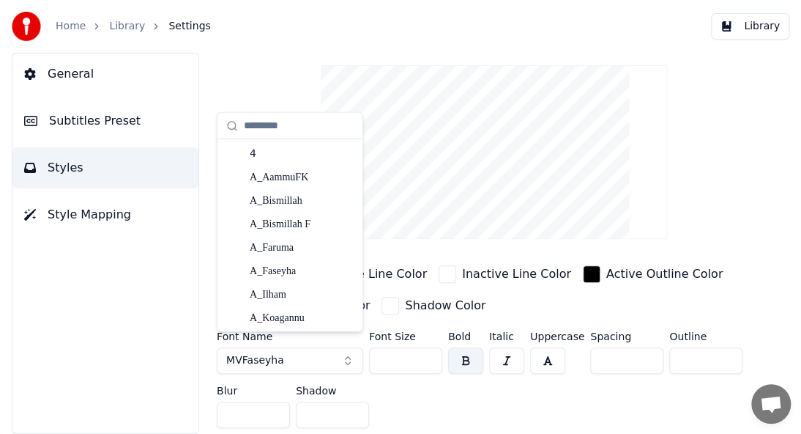
click at [343, 349] on button "MVFaseyha" at bounding box center [290, 360] width 146 height 26
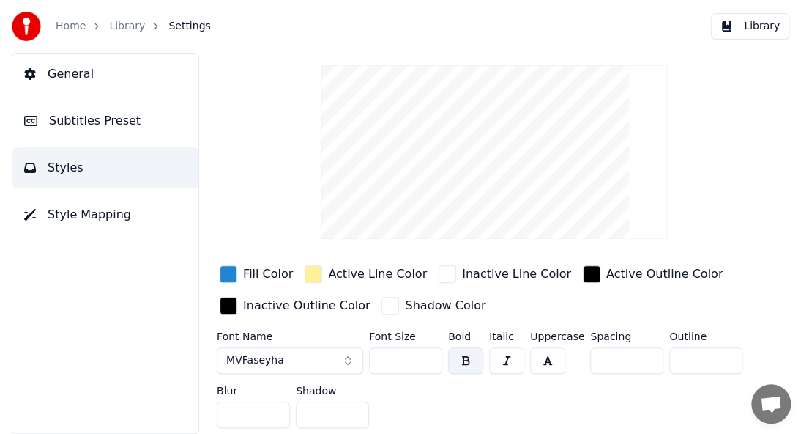
click at [105, 220] on span "Style Mapping" at bounding box center [89, 215] width 83 height 18
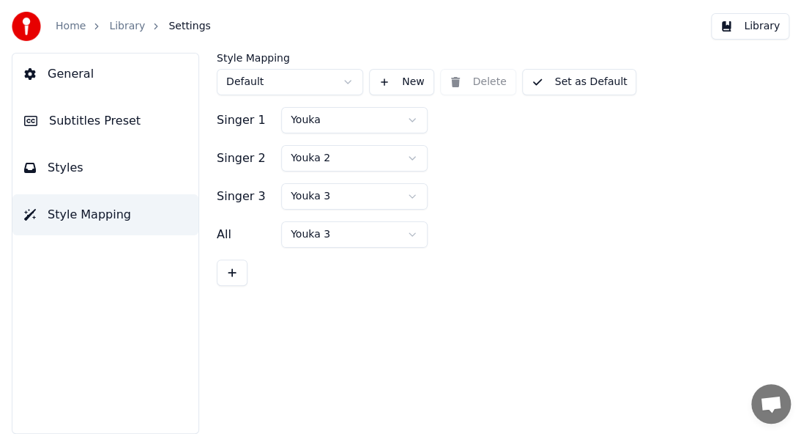
click at [72, 175] on span "Styles" at bounding box center [66, 168] width 36 height 18
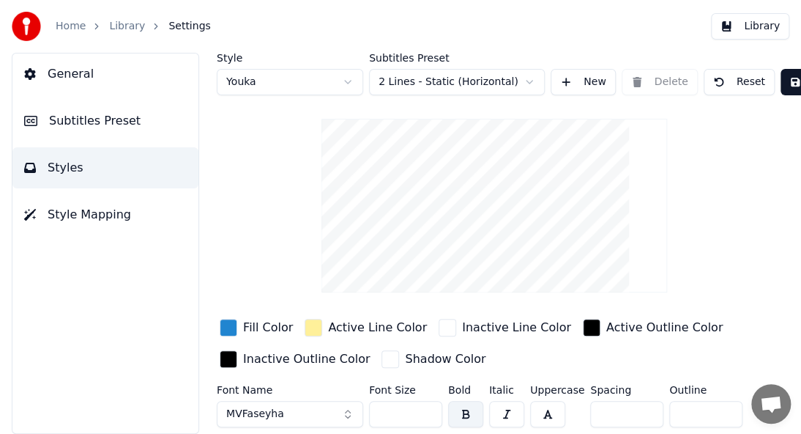
click at [85, 115] on span "Subtitles Preset" at bounding box center [95, 121] width 92 height 18
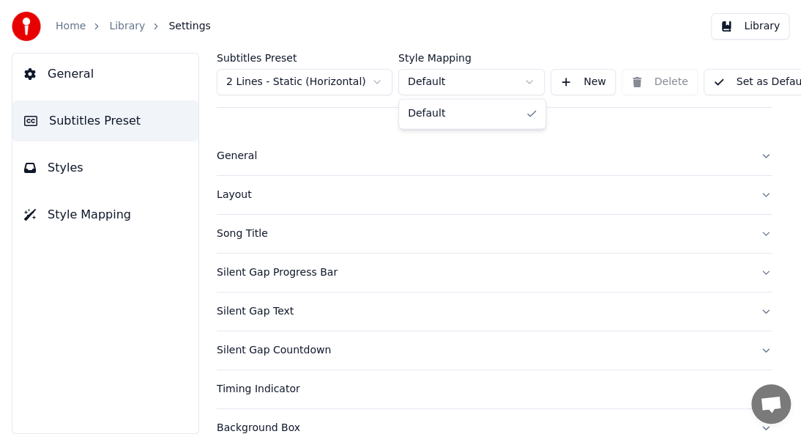
click at [464, 87] on html "Home Library Settings Library General Subtitles Preset Styles Style Mapping Sub…" at bounding box center [400, 217] width 801 height 434
click at [53, 177] on button "Styles" at bounding box center [105, 167] width 186 height 41
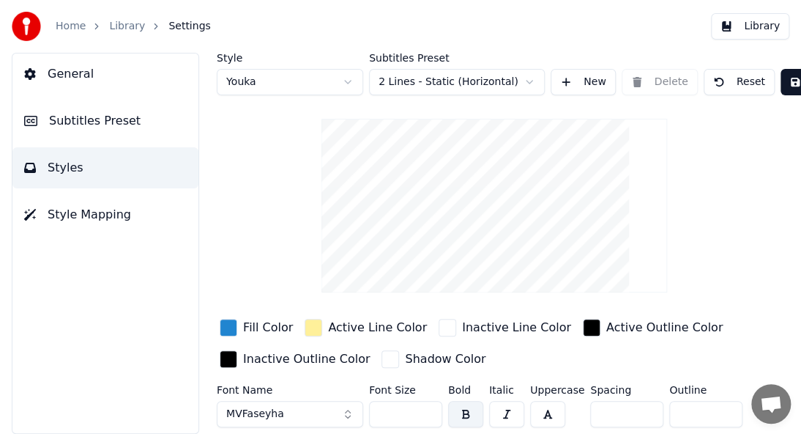
click at [97, 215] on span "Style Mapping" at bounding box center [89, 215] width 83 height 18
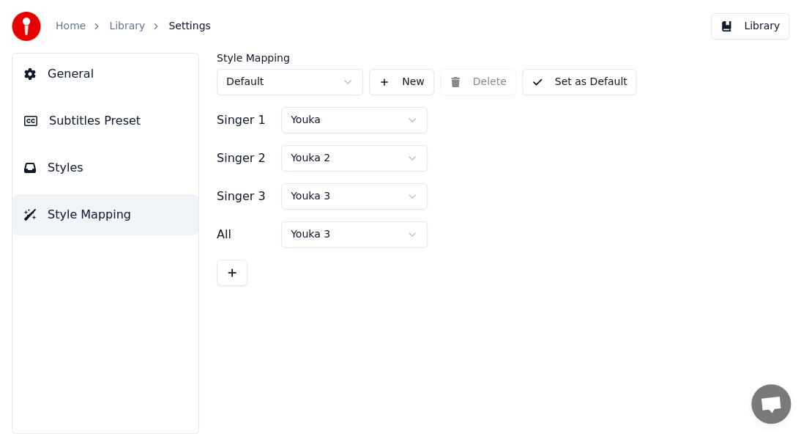
click at [125, 127] on span "Subtitles Preset" at bounding box center [95, 121] width 92 height 18
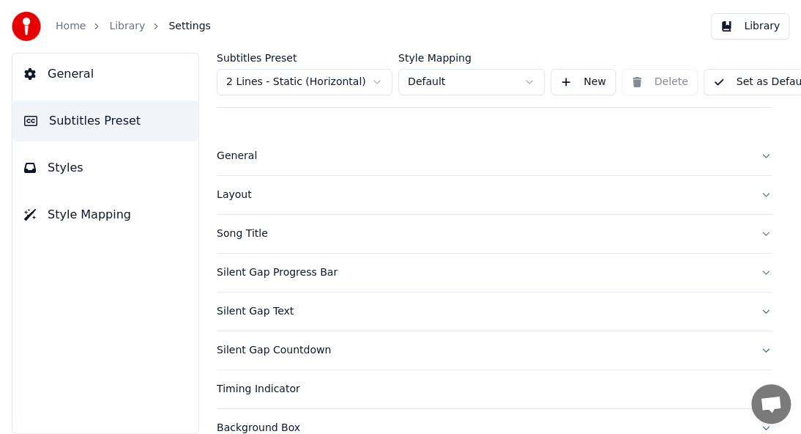
click at [384, 189] on div "Layout" at bounding box center [483, 195] width 532 height 15
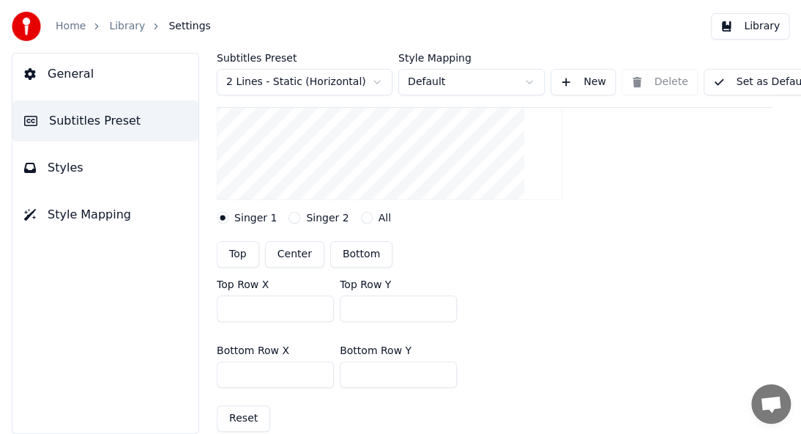
scroll to position [293, 0]
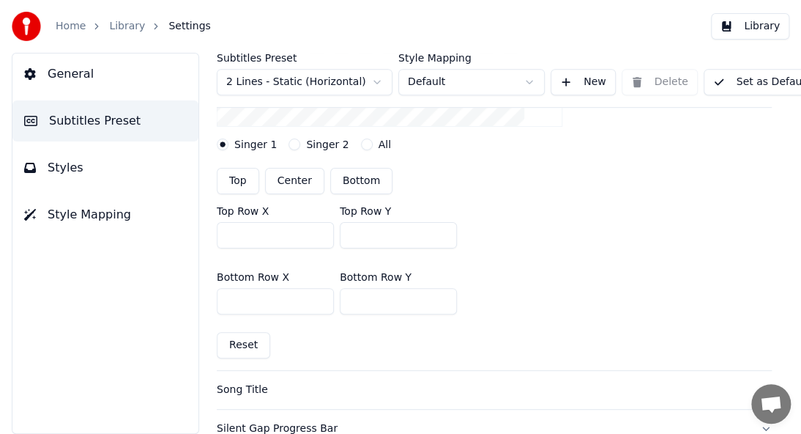
click at [305, 179] on button "Center" at bounding box center [294, 181] width 59 height 26
type input "***"
click at [737, 85] on button "Set as Default" at bounding box center [761, 82] width 115 height 26
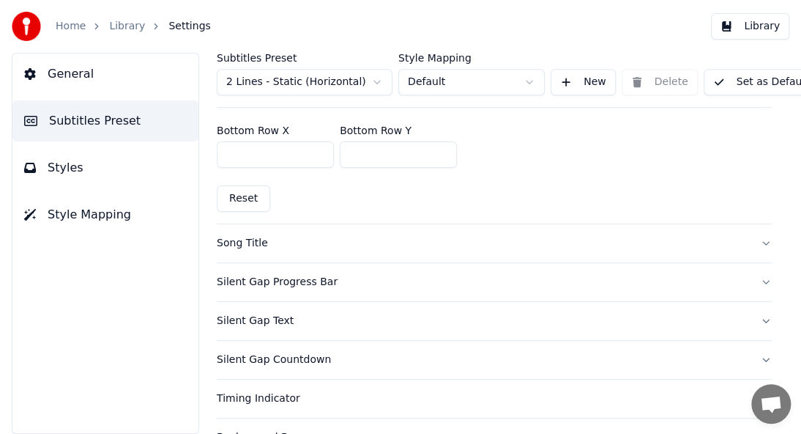
click at [695, 240] on div "Song Title" at bounding box center [483, 243] width 532 height 15
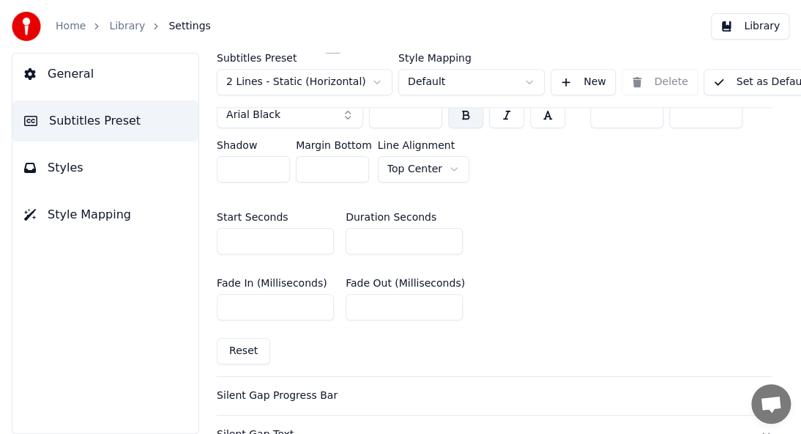
scroll to position [732, 0]
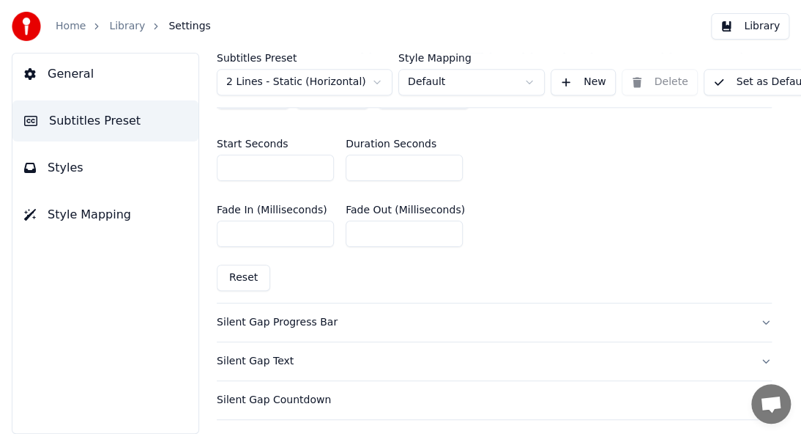
click at [444, 322] on div "Silent Gap Progress Bar" at bounding box center [483, 322] width 532 height 15
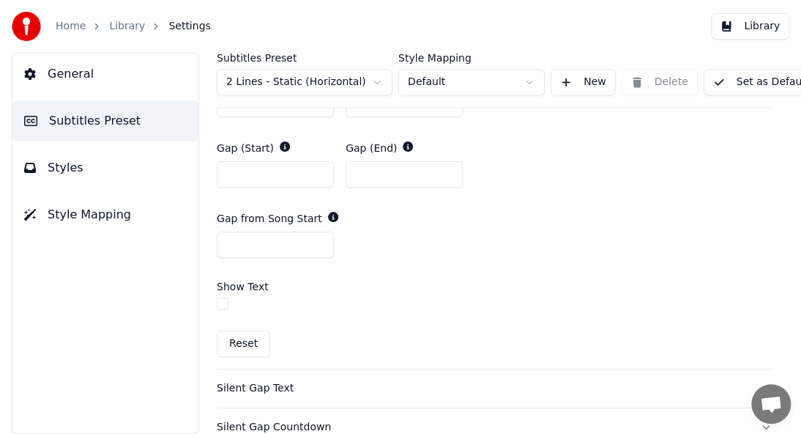
scroll to position [806, 0]
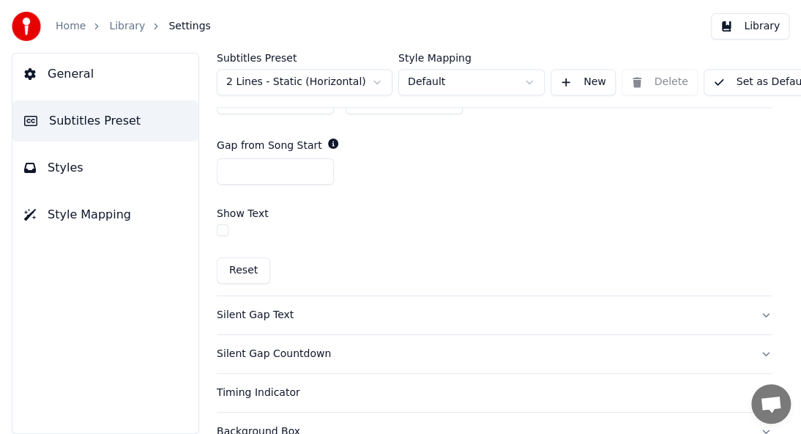
click at [267, 308] on div "Silent Gap Text" at bounding box center [483, 315] width 532 height 15
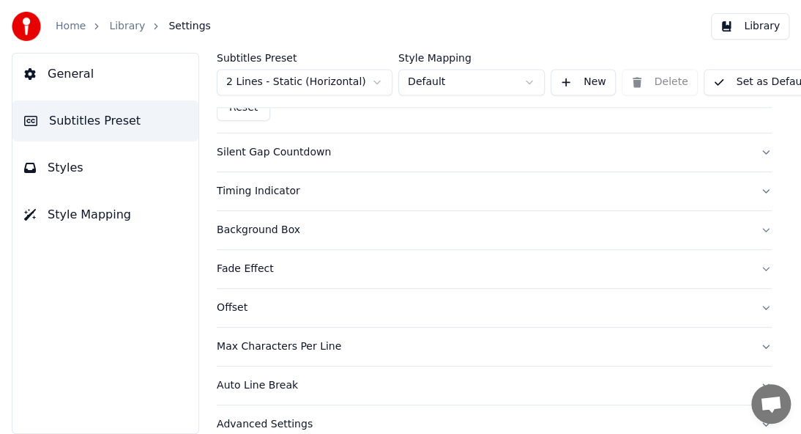
click at [546, 391] on button "Auto Line Break" at bounding box center [494, 385] width 555 height 38
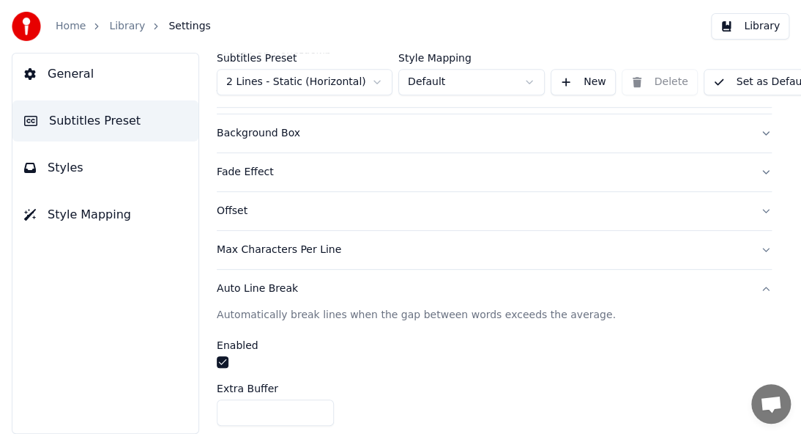
scroll to position [401, 0]
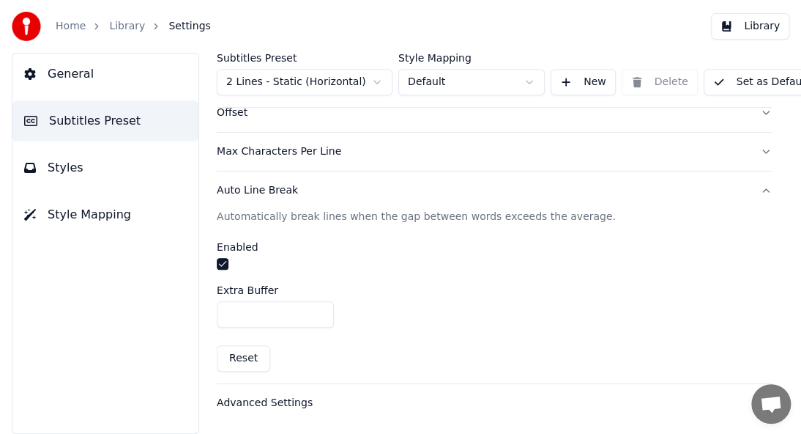
click at [267, 396] on div "Advanced Settings" at bounding box center [483, 403] width 532 height 15
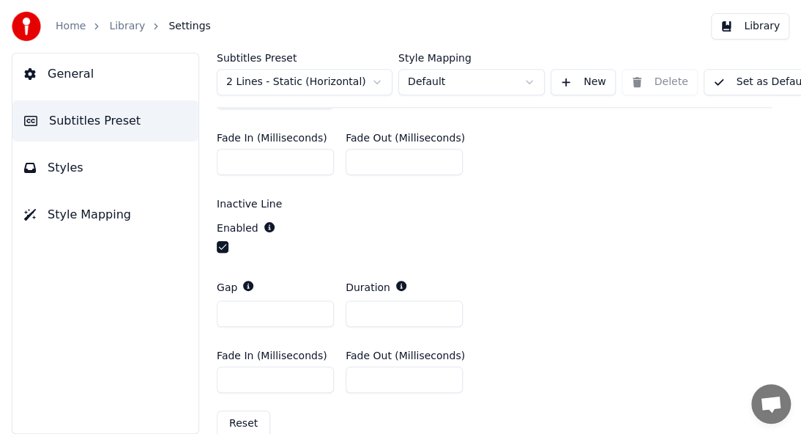
scroll to position [656, 0]
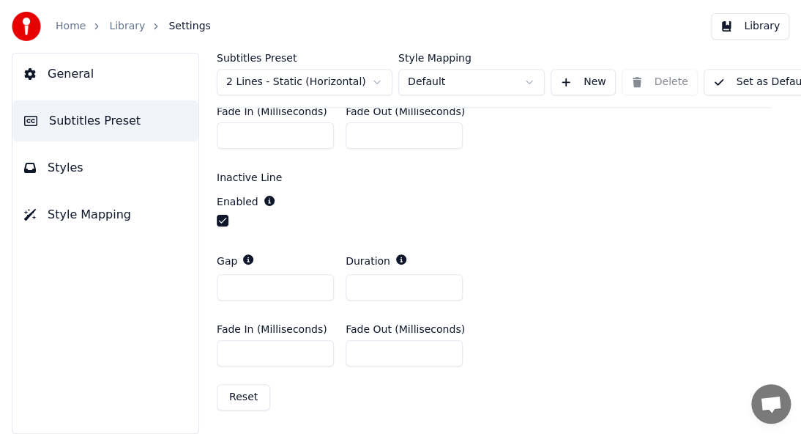
click at [71, 170] on span "Styles" at bounding box center [66, 168] width 36 height 18
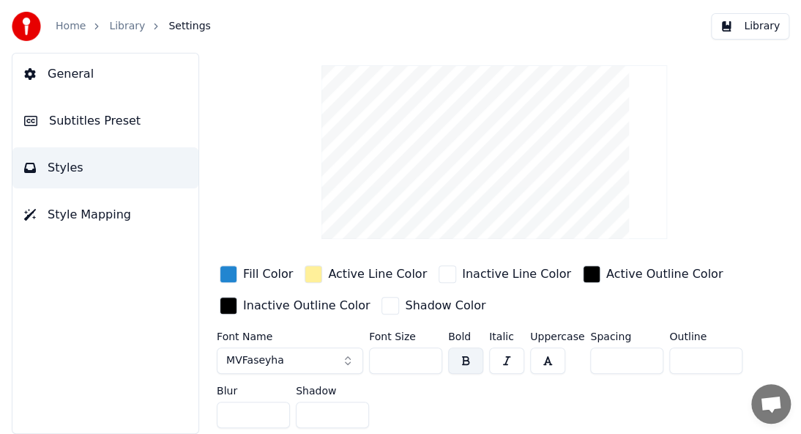
scroll to position [64, 0]
click at [760, 29] on button "Library" at bounding box center [750, 26] width 78 height 26
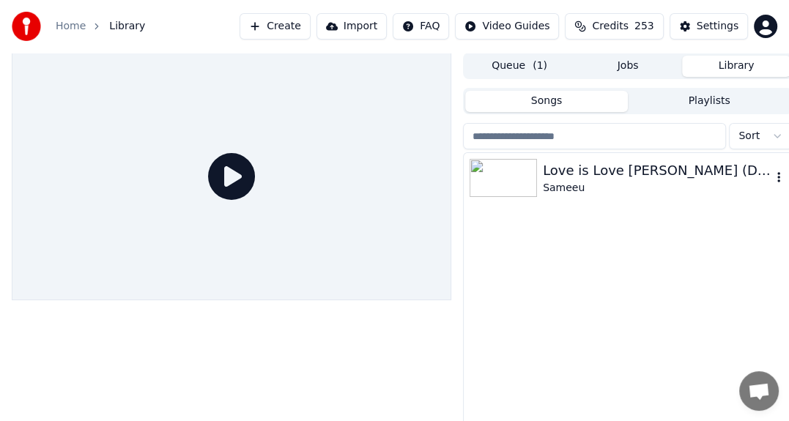
click at [541, 174] on div at bounding box center [505, 178] width 73 height 38
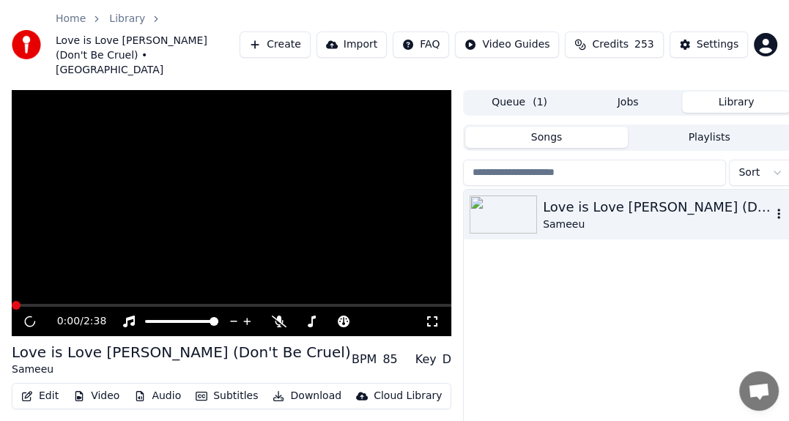
click at [541, 189] on div "Love is Love Ishqee Jaadhoo (Don't Be Cruel) Sameeu" at bounding box center [628, 347] width 330 height 316
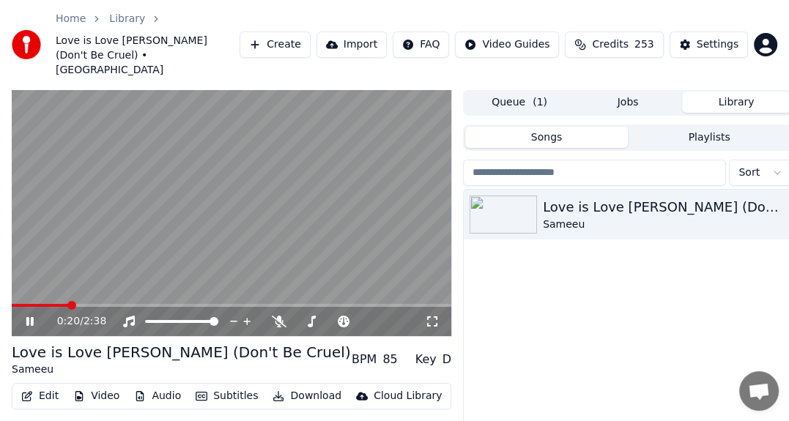
click at [51, 387] on button "Edit" at bounding box center [39, 396] width 49 height 21
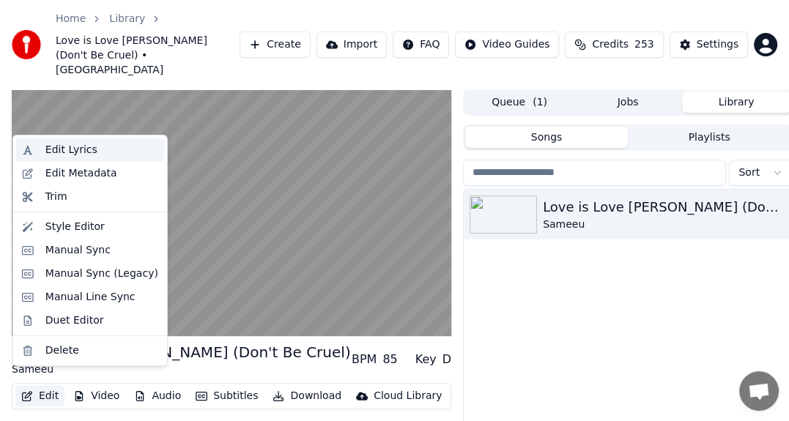
click at [53, 141] on div "Edit Lyrics" at bounding box center [90, 149] width 148 height 23
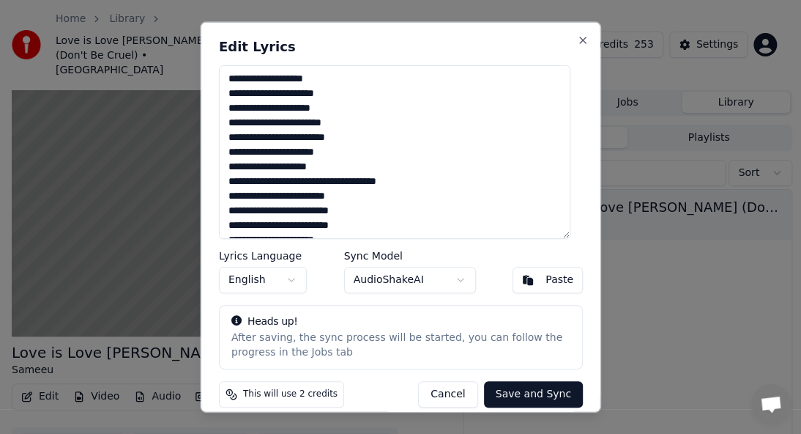
drag, startPoint x: 435, startPoint y: 396, endPoint x: 54, endPoint y: 343, distance: 384.6
click at [433, 396] on button "Cancel" at bounding box center [447, 393] width 59 height 26
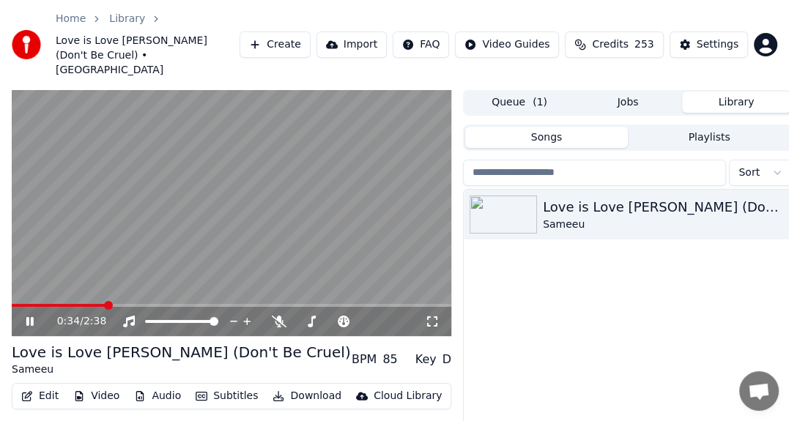
click at [29, 317] on icon at bounding box center [29, 321] width 7 height 9
click at [45, 386] on button "Edit" at bounding box center [39, 396] width 49 height 21
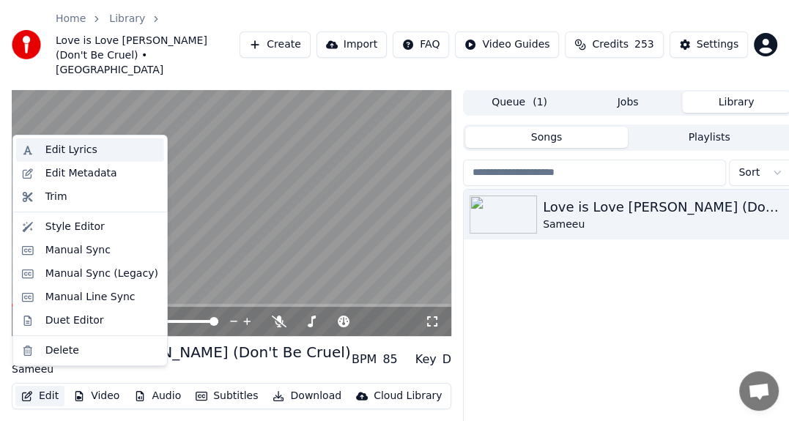
click at [53, 149] on div "Edit Lyrics" at bounding box center [71, 150] width 52 height 15
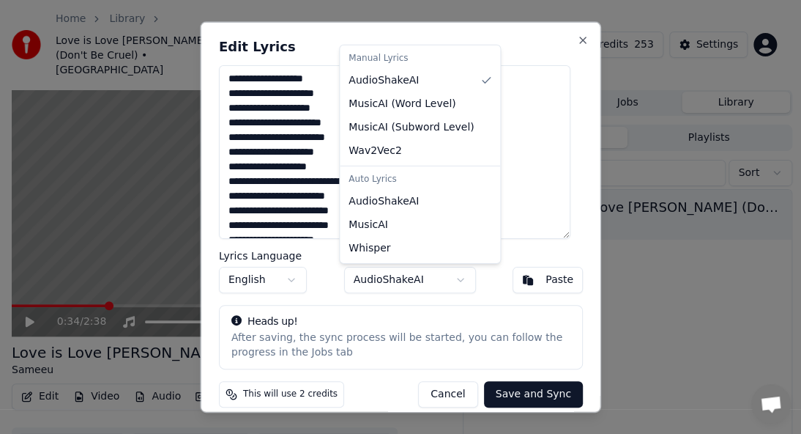
click at [404, 276] on body "Home Library Love is Love Ishqee Jaadhoo (Don't Be Cruel) • Sameeu Create Impor…" at bounding box center [394, 217] width 789 height 434
click at [404, 277] on div at bounding box center [400, 217] width 801 height 434
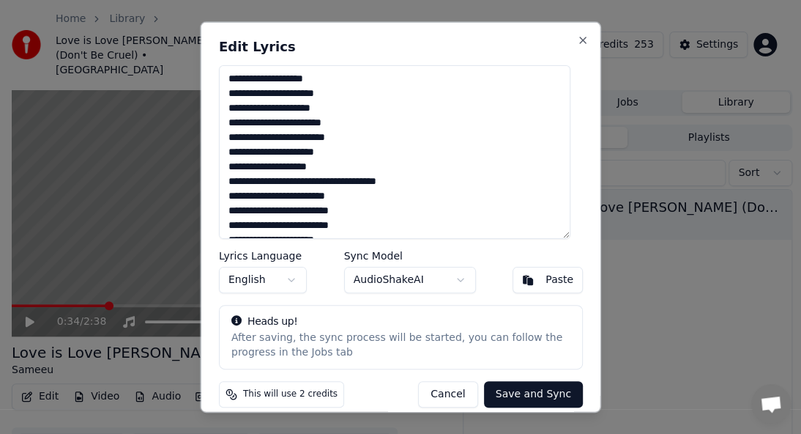
scroll to position [12, 0]
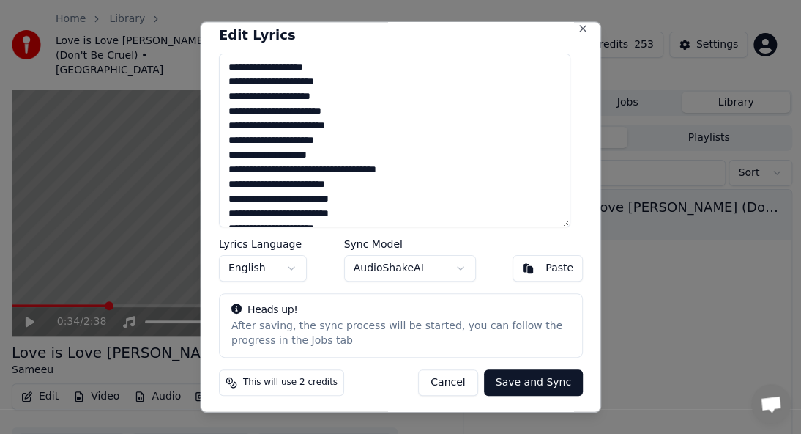
click at [243, 278] on button "English" at bounding box center [263, 267] width 88 height 26
click at [510, 376] on button "Save and Sync" at bounding box center [532, 381] width 99 height 26
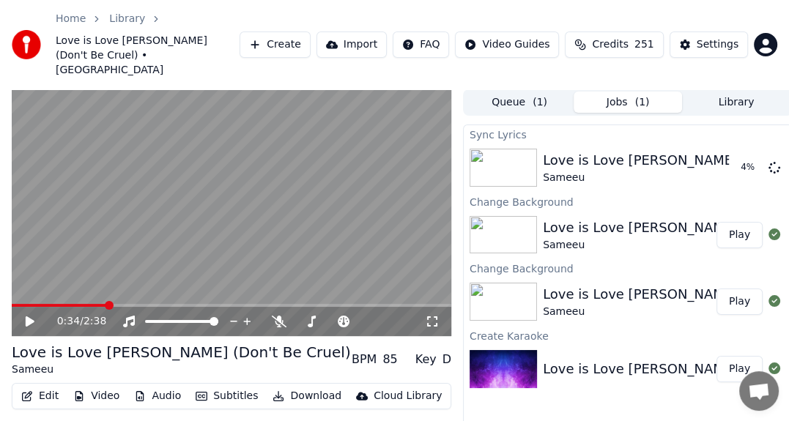
click at [738, 356] on button "Play" at bounding box center [739, 369] width 46 height 26
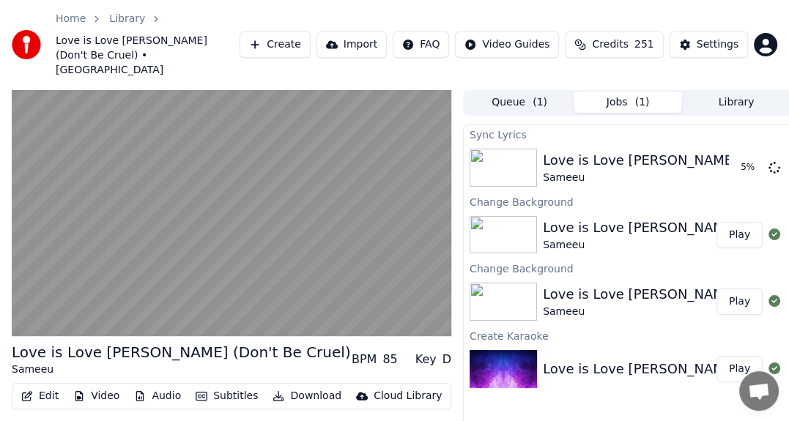
click at [676, 305] on div "Sameeu" at bounding box center [695, 312] width 305 height 15
click at [669, 286] on div "Love is Love [PERSON_NAME] (Don't Be Cruel)" at bounding box center [695, 294] width 305 height 21
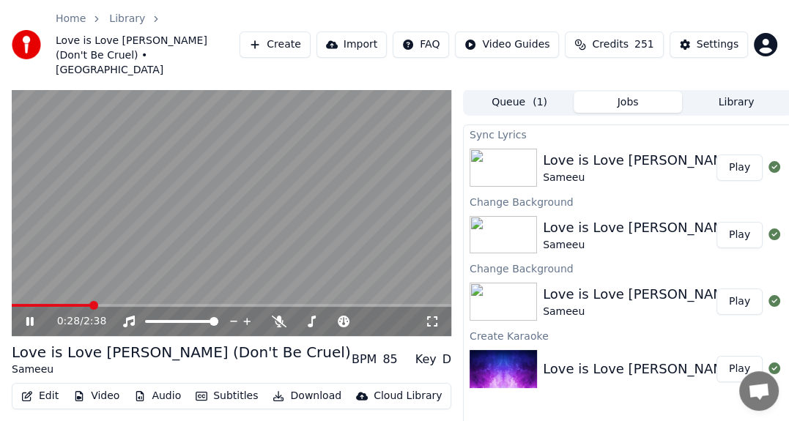
click at [27, 317] on icon at bounding box center [29, 321] width 7 height 9
click at [557, 92] on button "Queue ( 1 )" at bounding box center [519, 102] width 108 height 21
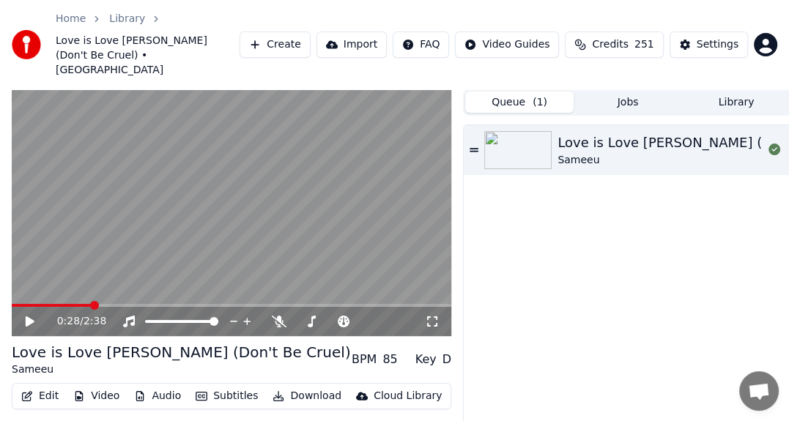
click at [626, 133] on div "Love is Love [PERSON_NAME] (Don't Be Cruel)" at bounding box center [709, 143] width 305 height 21
click at [32, 317] on icon at bounding box center [29, 321] width 7 height 9
click at [661, 94] on button "Jobs" at bounding box center [628, 102] width 108 height 21
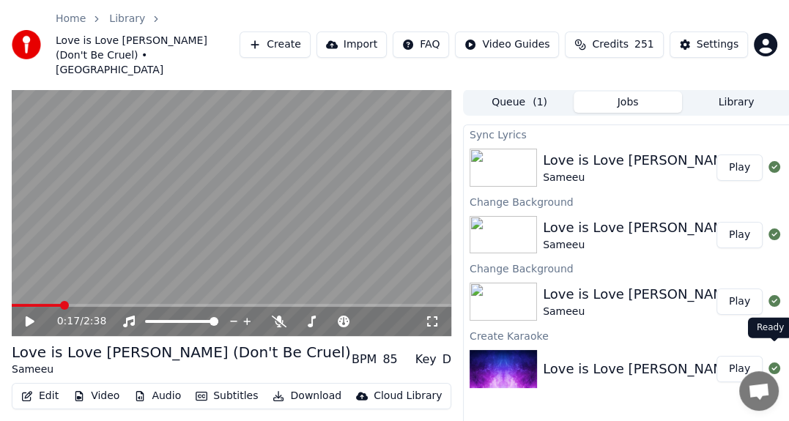
click at [774, 363] on icon at bounding box center [774, 369] width 12 height 12
click at [773, 363] on icon at bounding box center [774, 369] width 12 height 12
drag, startPoint x: 589, startPoint y: 207, endPoint x: 597, endPoint y: 206, distance: 8.1
click at [643, 171] on div "Sameeu" at bounding box center [695, 178] width 305 height 15
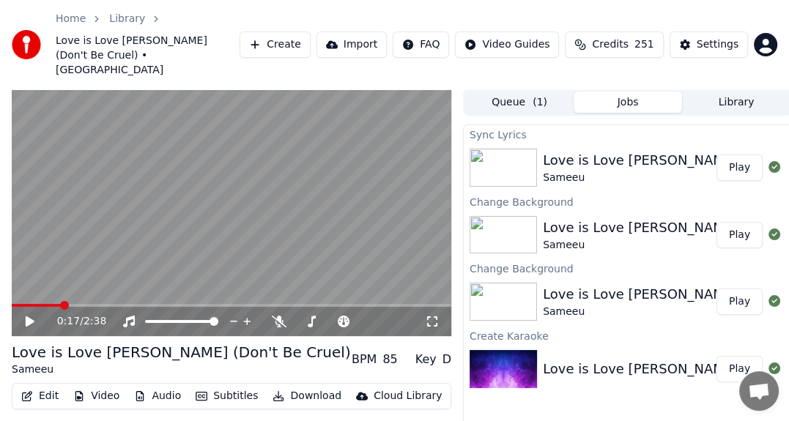
click at [643, 171] on div "Sameeu" at bounding box center [695, 178] width 305 height 15
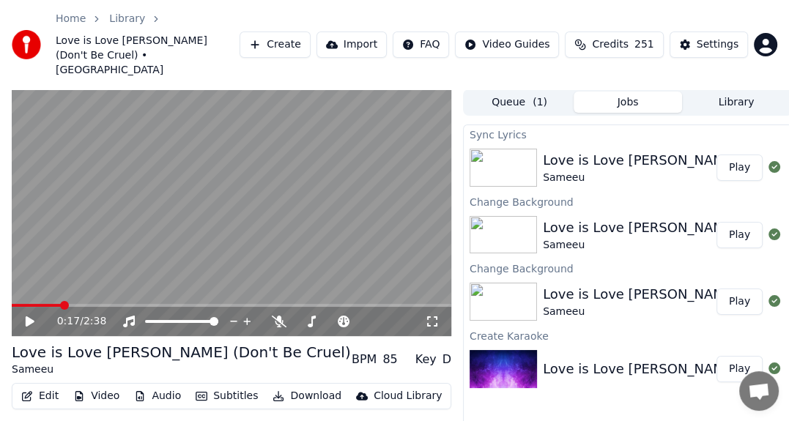
click at [746, 155] on button "Play" at bounding box center [739, 168] width 46 height 26
drag, startPoint x: 32, startPoint y: 311, endPoint x: 26, endPoint y: 318, distance: 9.9
click at [32, 317] on icon at bounding box center [29, 321] width 7 height 9
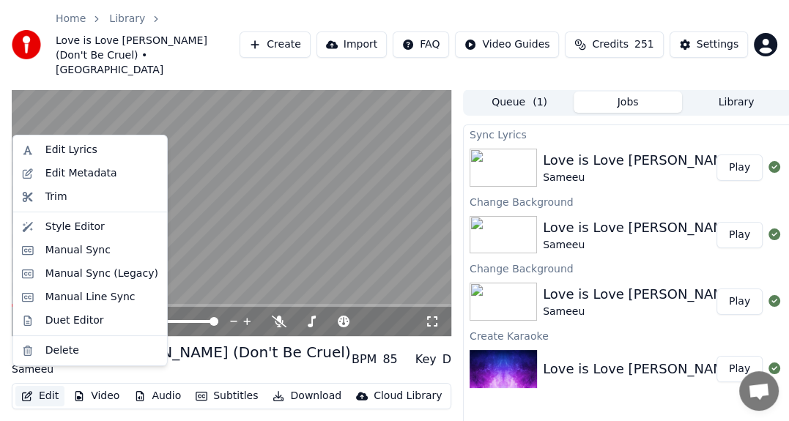
click at [56, 387] on button "Edit" at bounding box center [39, 396] width 49 height 21
click at [57, 140] on div "Edit Lyrics" at bounding box center [90, 149] width 148 height 23
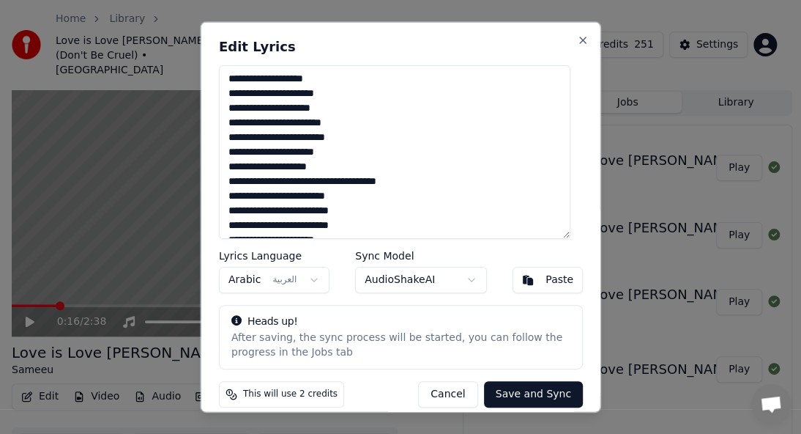
click at [508, 387] on button "Save and Sync" at bounding box center [532, 393] width 99 height 26
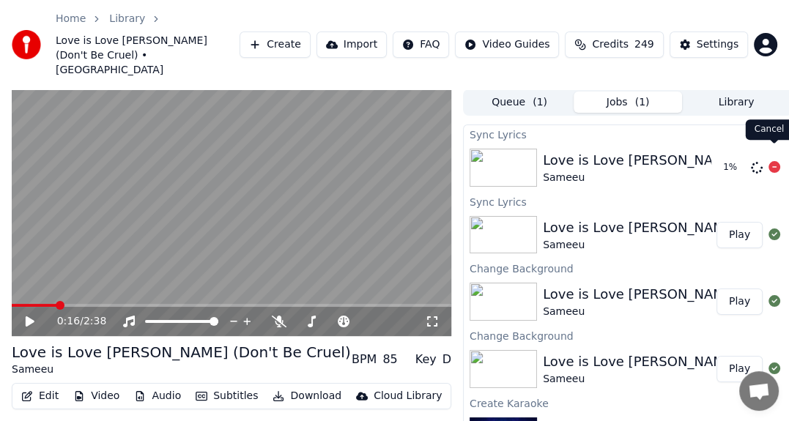
click at [772, 161] on icon at bounding box center [774, 167] width 12 height 12
click at [776, 161] on icon at bounding box center [774, 167] width 12 height 12
click at [42, 386] on button "Edit" at bounding box center [39, 396] width 49 height 21
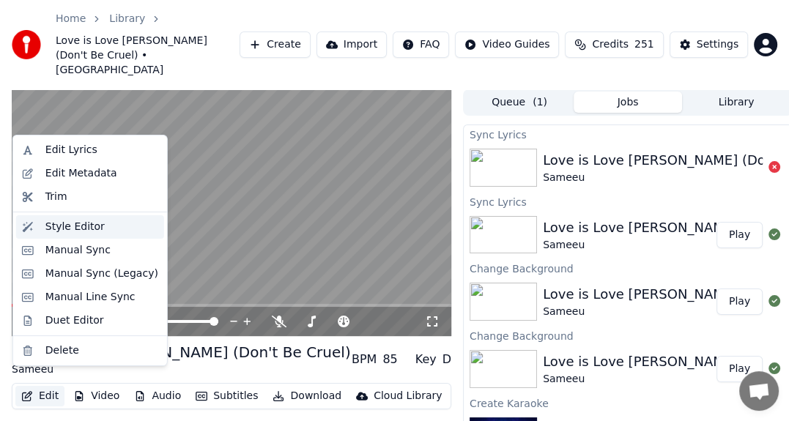
click at [56, 226] on div "Style Editor" at bounding box center [74, 227] width 59 height 15
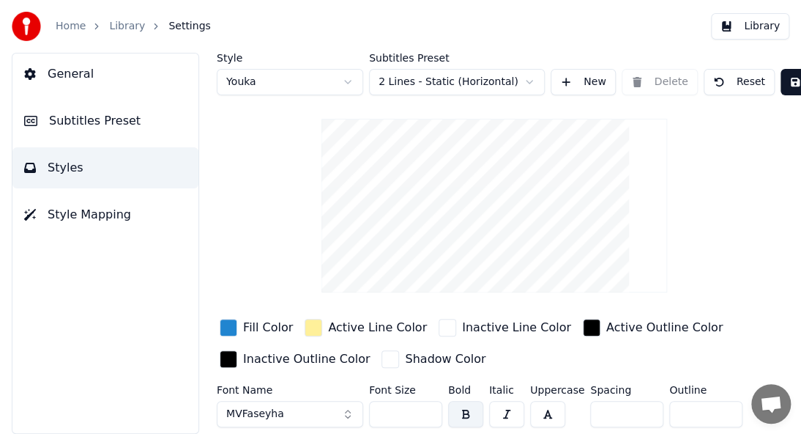
scroll to position [64, 0]
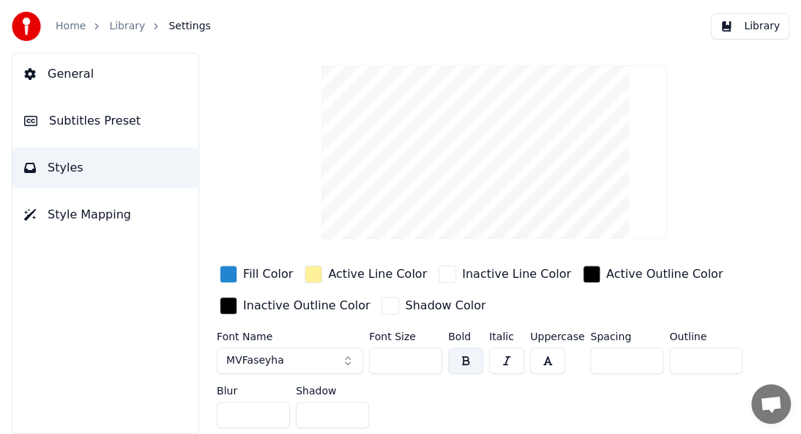
click at [73, 133] on button "Subtitles Preset" at bounding box center [105, 120] width 186 height 41
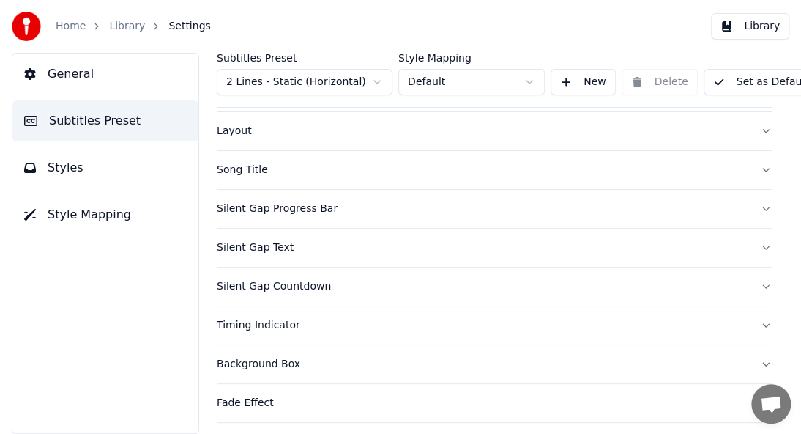
click at [229, 127] on div "Layout" at bounding box center [483, 131] width 532 height 15
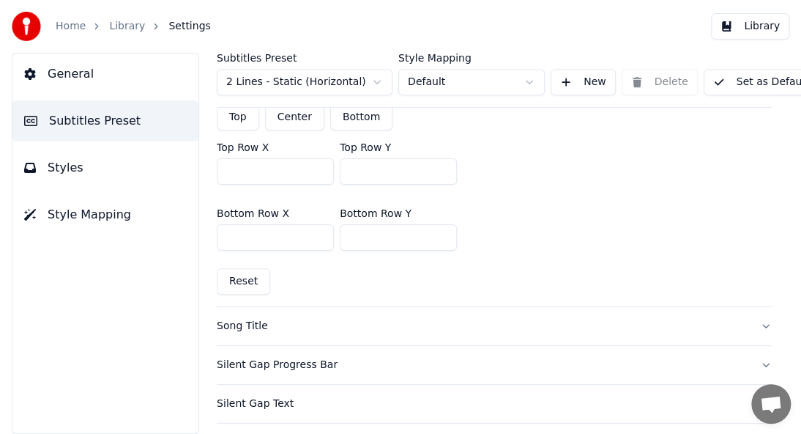
scroll to position [430, 0]
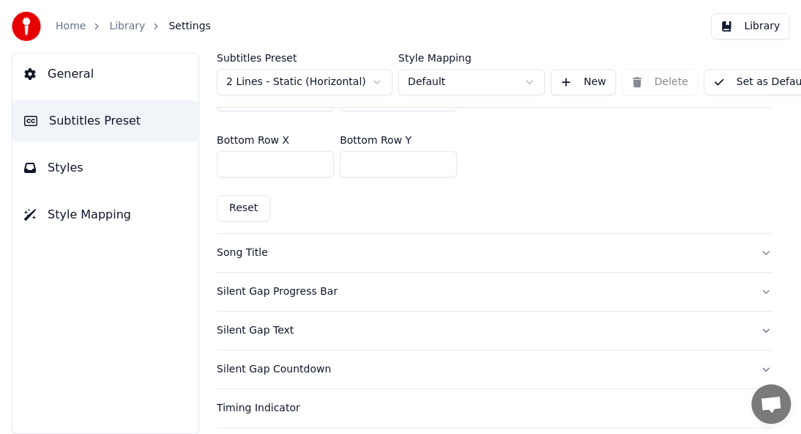
click at [263, 253] on div "Song Title" at bounding box center [483, 252] width 532 height 15
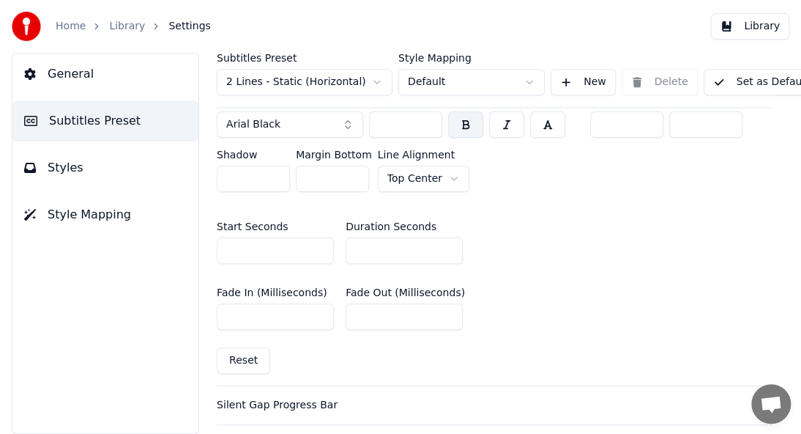
scroll to position [723, 0]
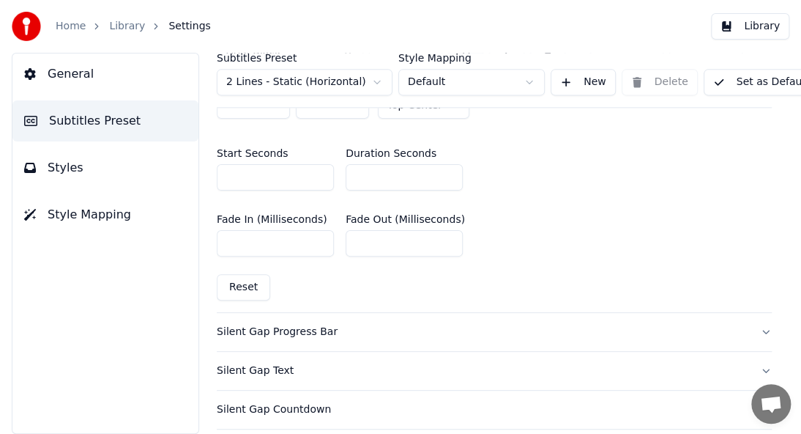
click at [286, 325] on div "Silent Gap Progress Bar" at bounding box center [483, 331] width 532 height 15
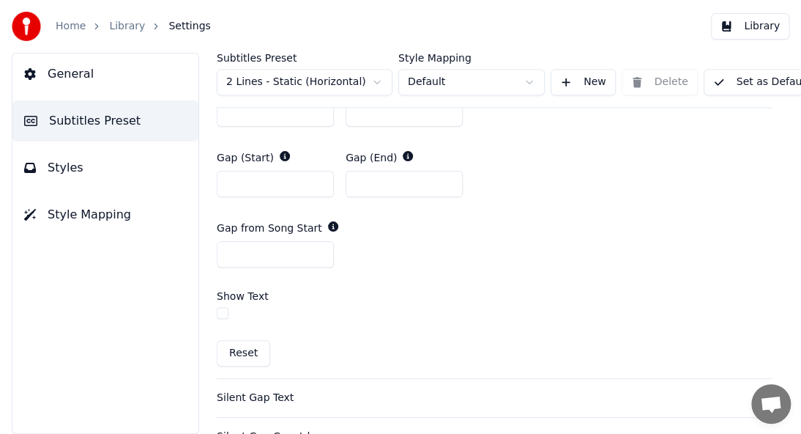
scroll to position [943, 0]
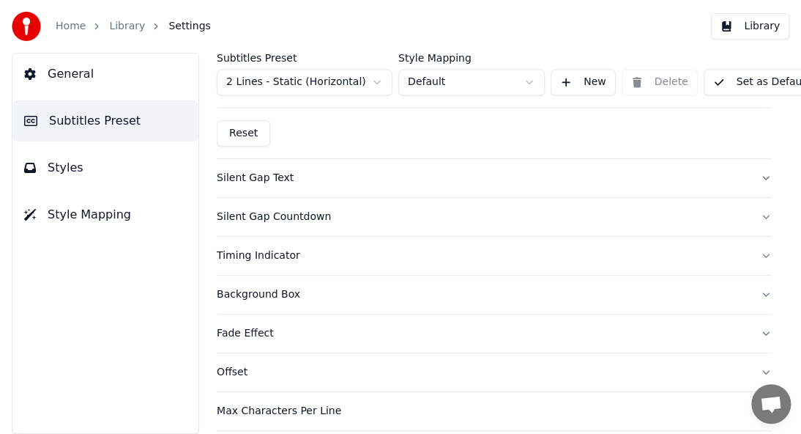
click at [228, 173] on div "Silent Gap Text" at bounding box center [483, 178] width 532 height 15
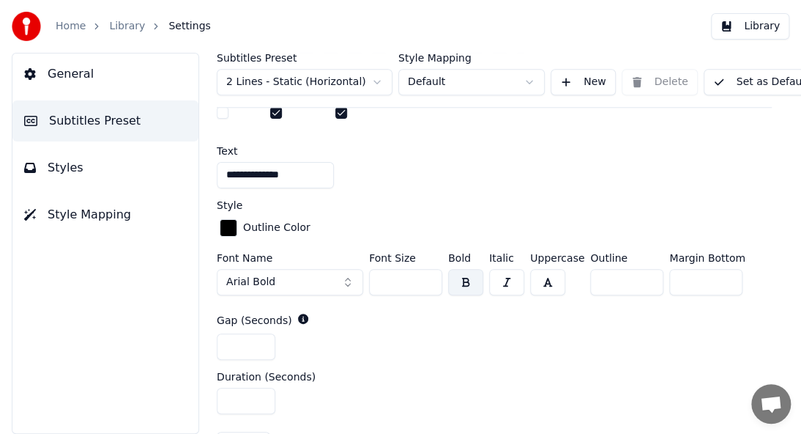
scroll to position [396, 0]
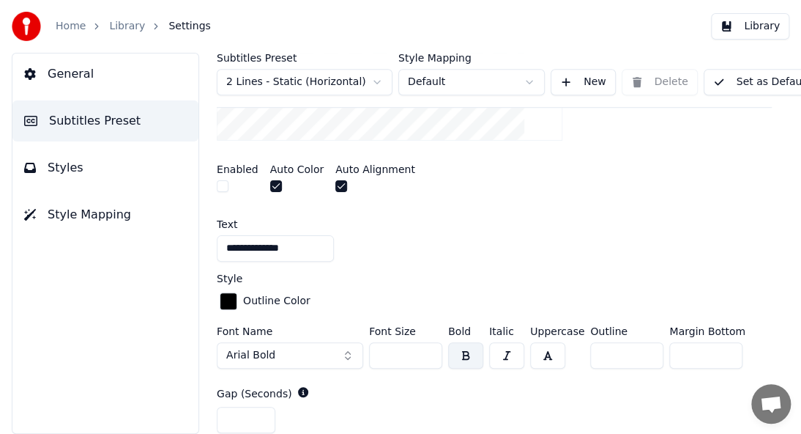
click at [298, 357] on button "Arial Bold" at bounding box center [290, 355] width 146 height 26
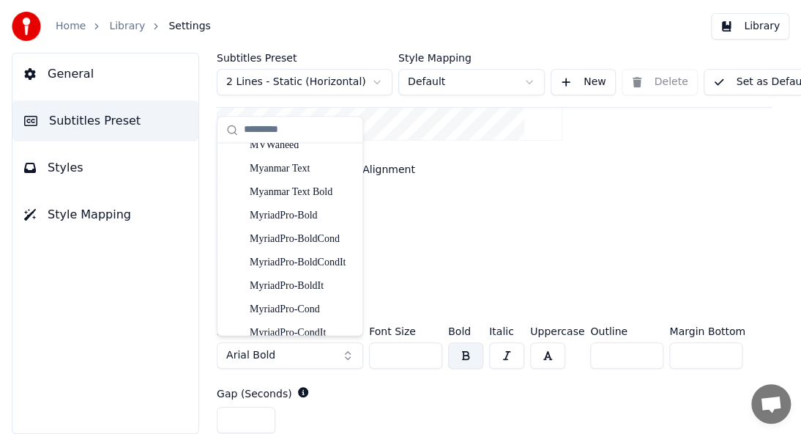
scroll to position [14462, 0]
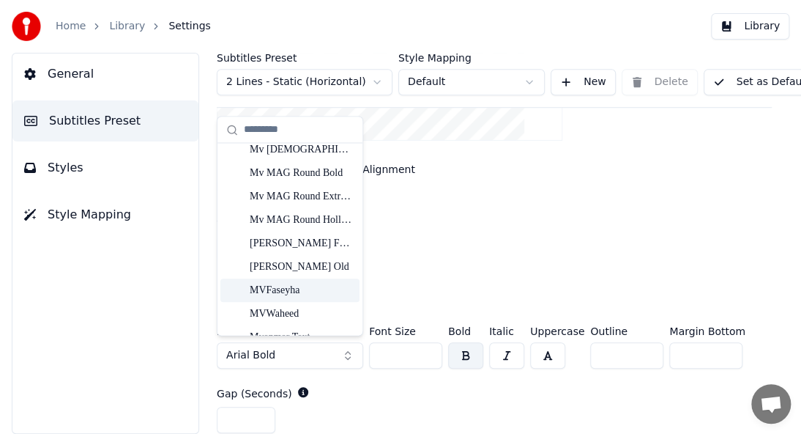
click at [264, 294] on div "MVFaseyha" at bounding box center [302, 290] width 104 height 15
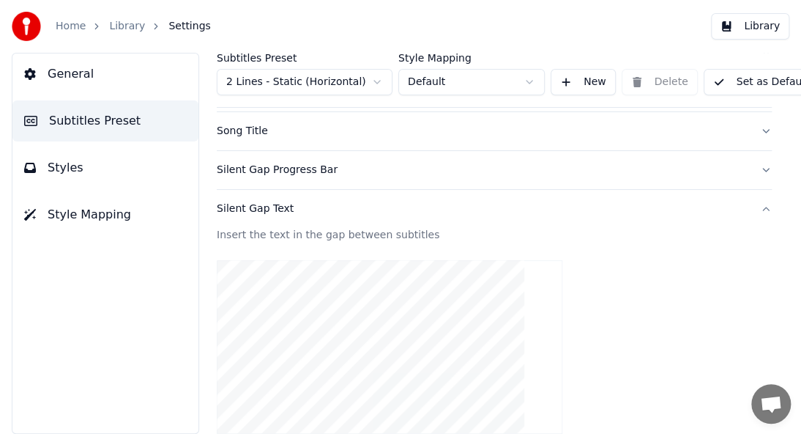
scroll to position [29, 0]
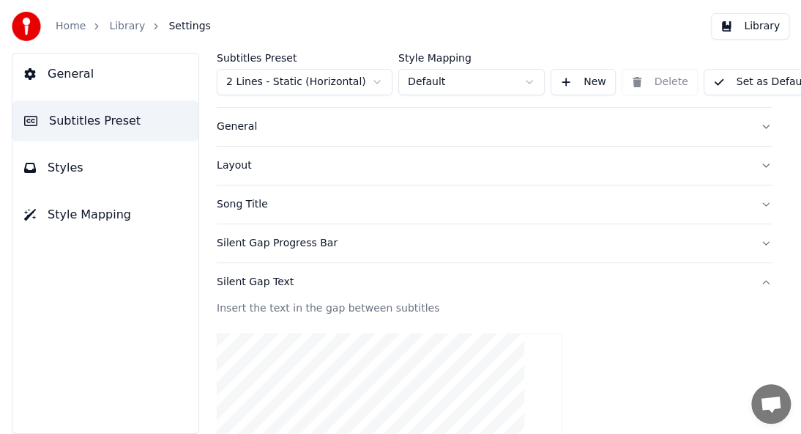
click at [226, 171] on div "Layout" at bounding box center [483, 165] width 532 height 15
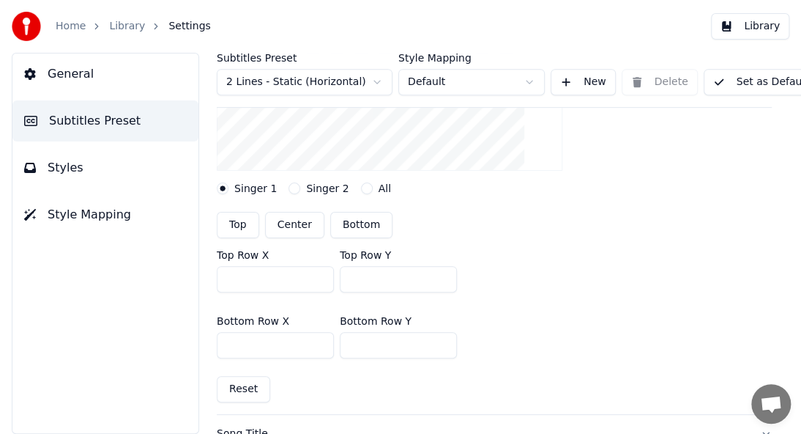
scroll to position [322, 0]
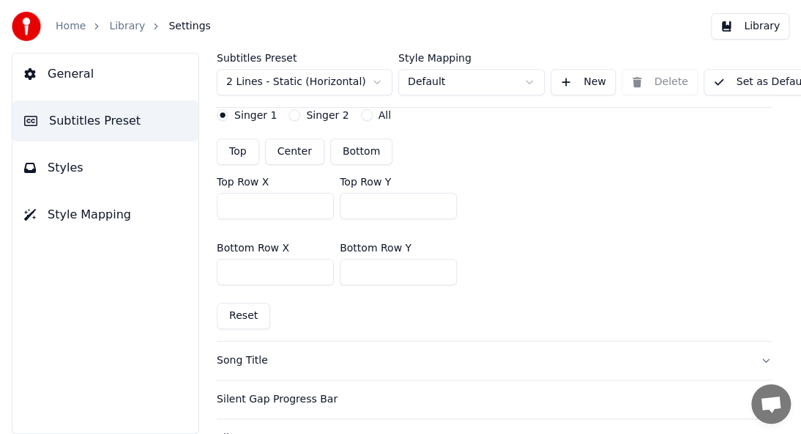
click at [341, 151] on button "Bottom" at bounding box center [361, 151] width 62 height 26
type input "***"
click at [732, 78] on button "Set as Default" at bounding box center [761, 82] width 115 height 26
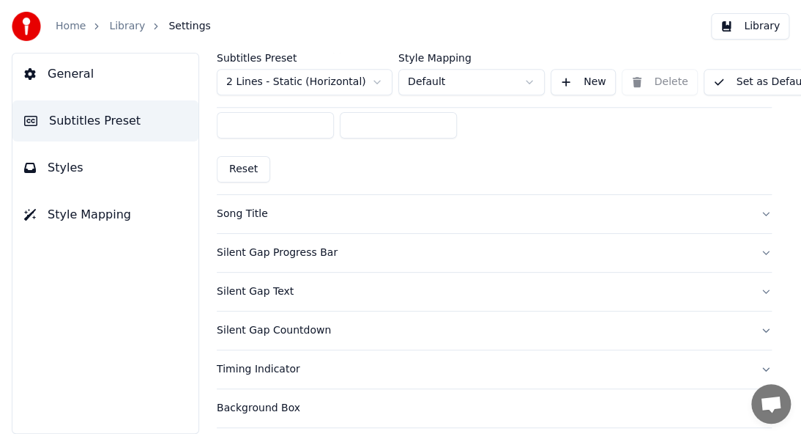
scroll to position [542, 0]
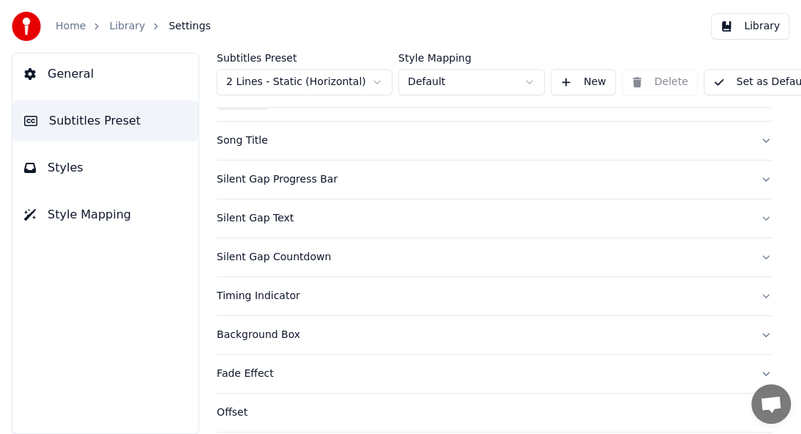
click at [222, 146] on button "Song Title" at bounding box center [494, 141] width 555 height 38
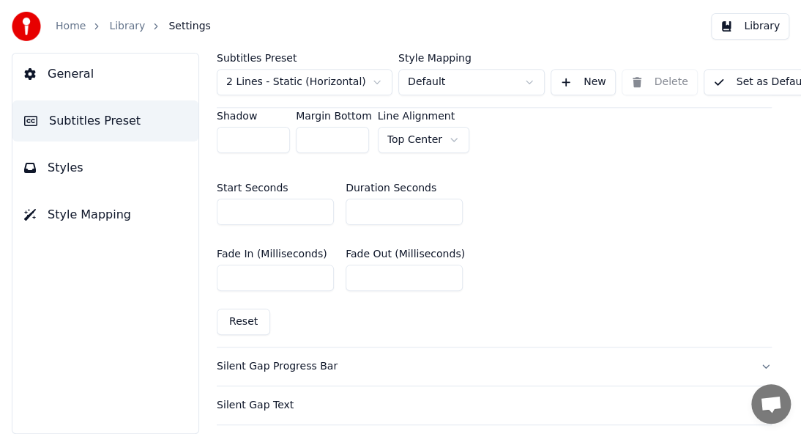
scroll to position [762, 0]
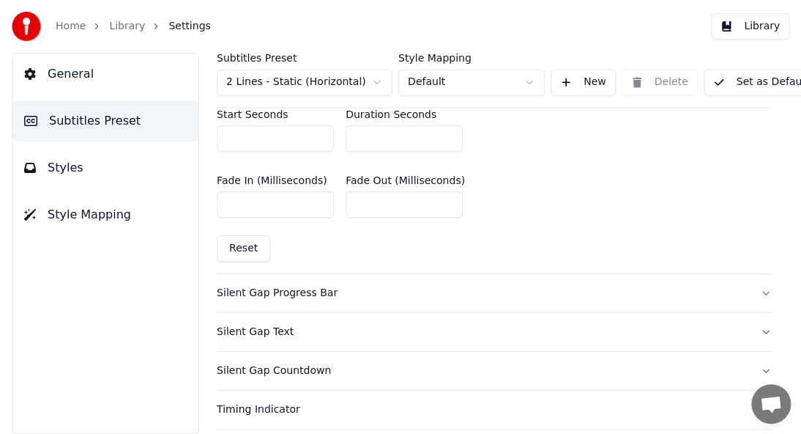
click at [271, 292] on div "Silent Gap Progress Bar" at bounding box center [483, 293] width 532 height 15
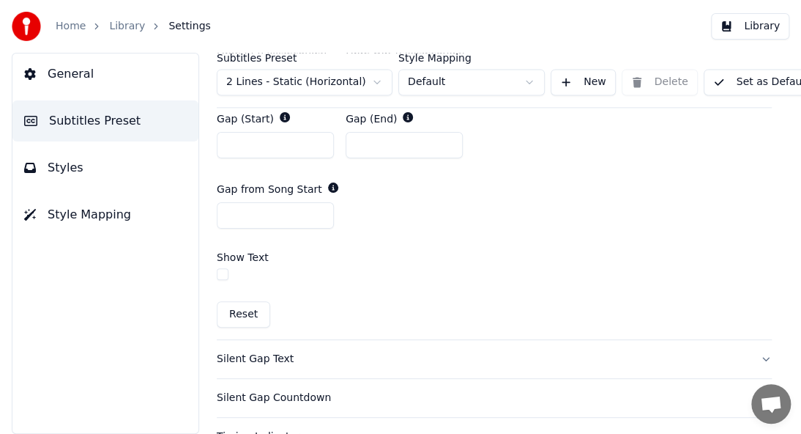
scroll to position [835, 0]
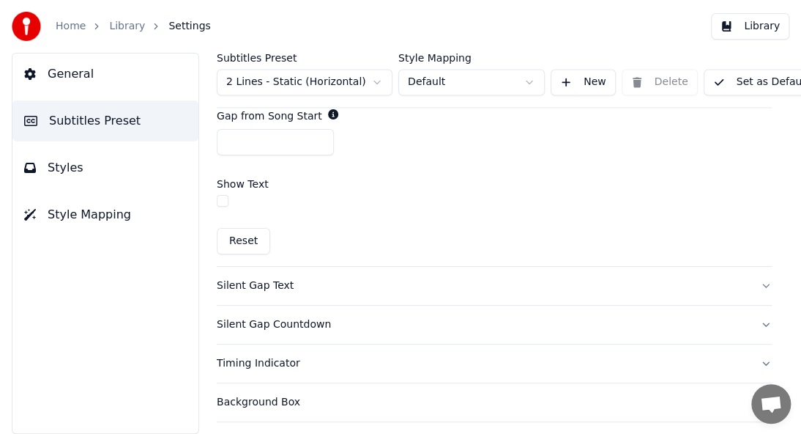
click at [250, 281] on div "Silent Gap Text" at bounding box center [483, 285] width 532 height 15
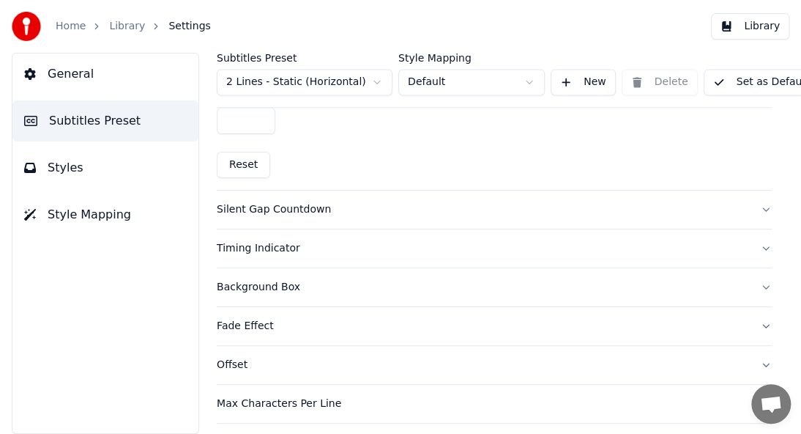
scroll to position [675, 0]
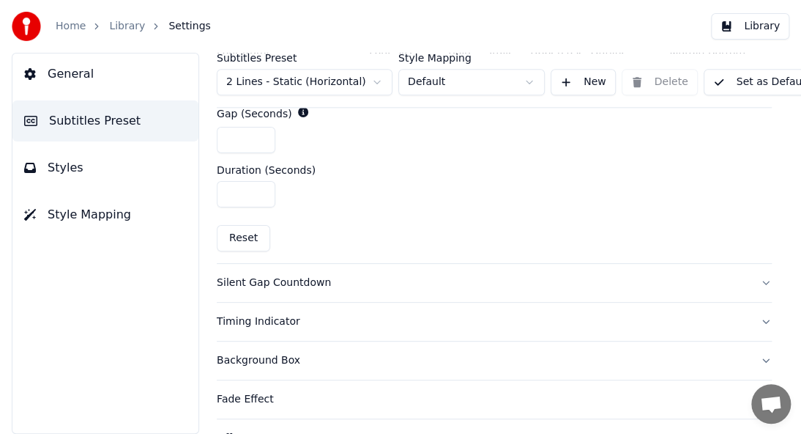
click at [232, 270] on button "Silent Gap Countdown" at bounding box center [494, 283] width 555 height 38
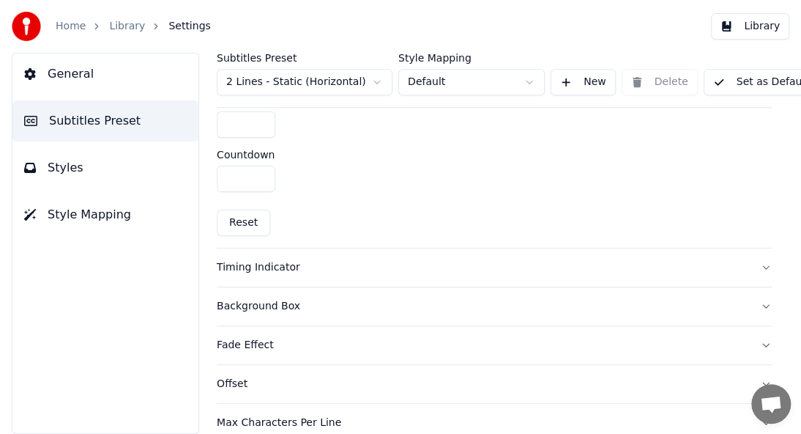
click at [262, 267] on div "Timing Indicator" at bounding box center [483, 267] width 532 height 15
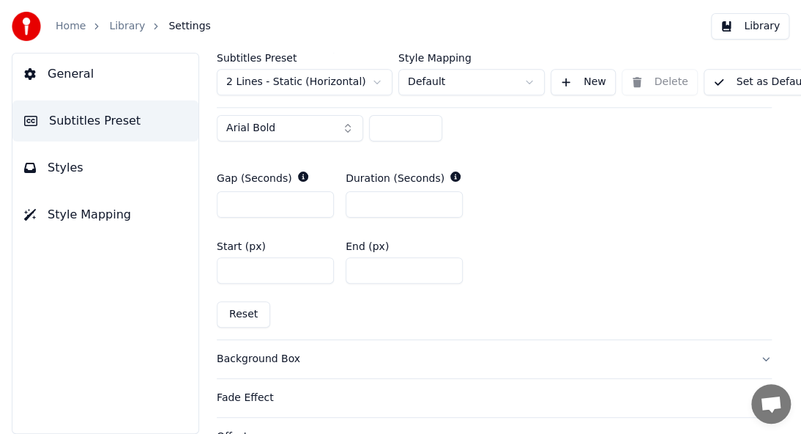
scroll to position [749, 0]
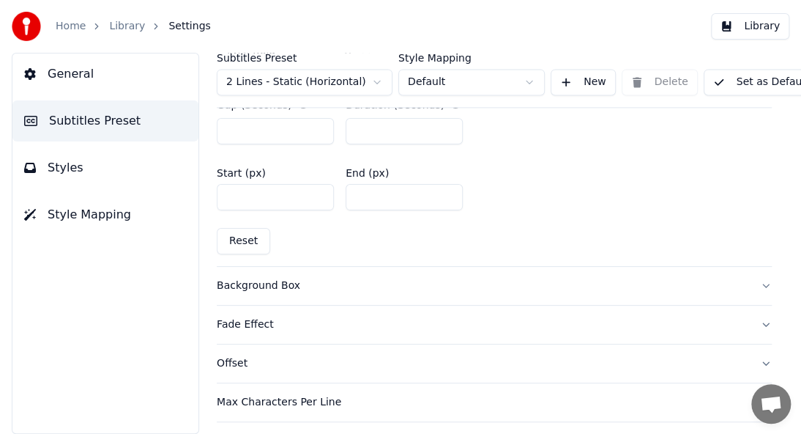
click at [229, 288] on div "Background Box" at bounding box center [483, 285] width 532 height 15
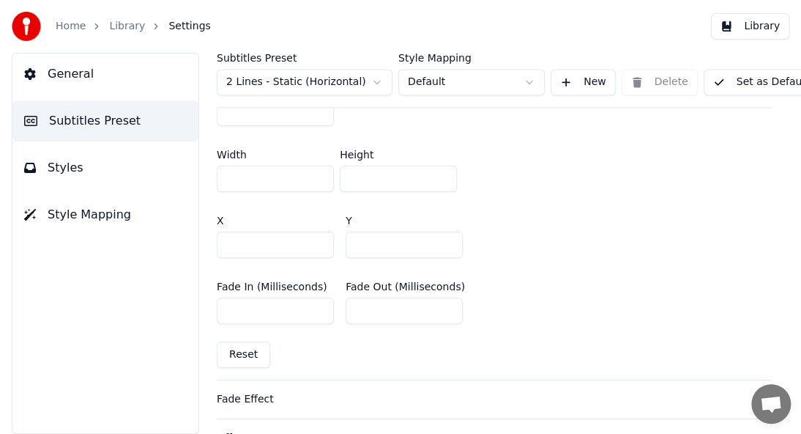
scroll to position [895, 0]
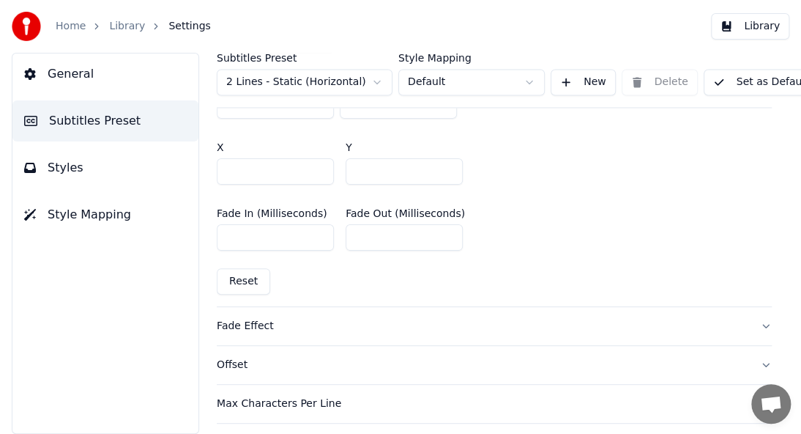
click at [255, 323] on div "Fade Effect" at bounding box center [483, 326] width 532 height 15
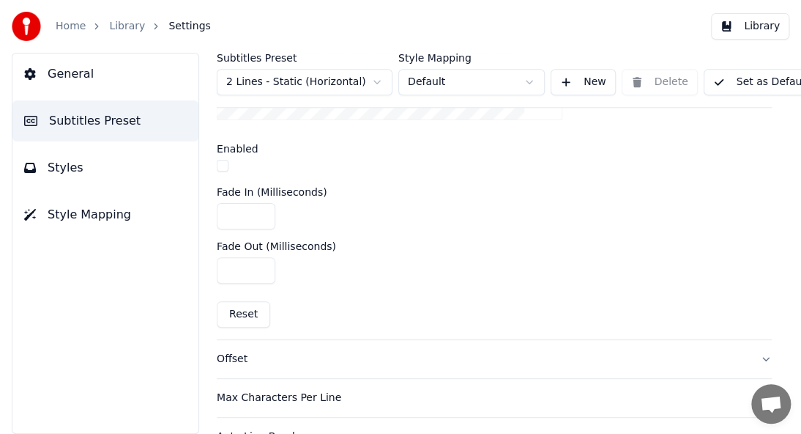
scroll to position [645, 0]
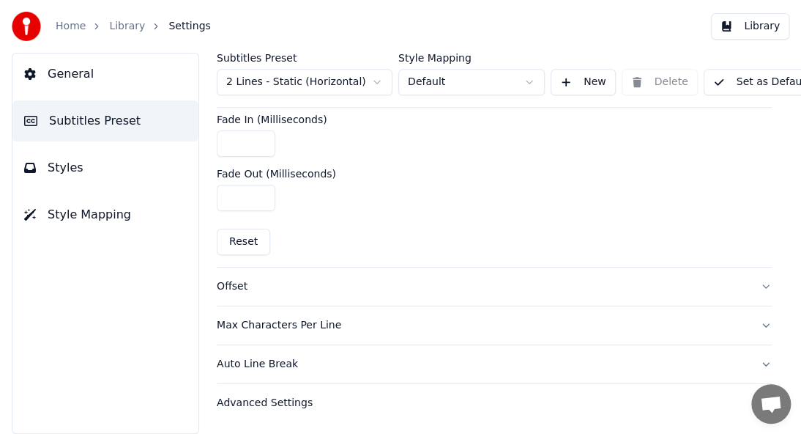
click at [288, 324] on div "Max Characters Per Line" at bounding box center [483, 325] width 532 height 15
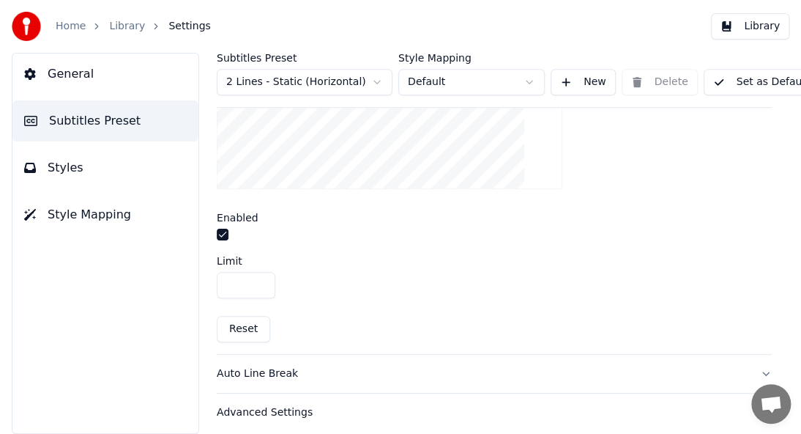
scroll to position [598, 0]
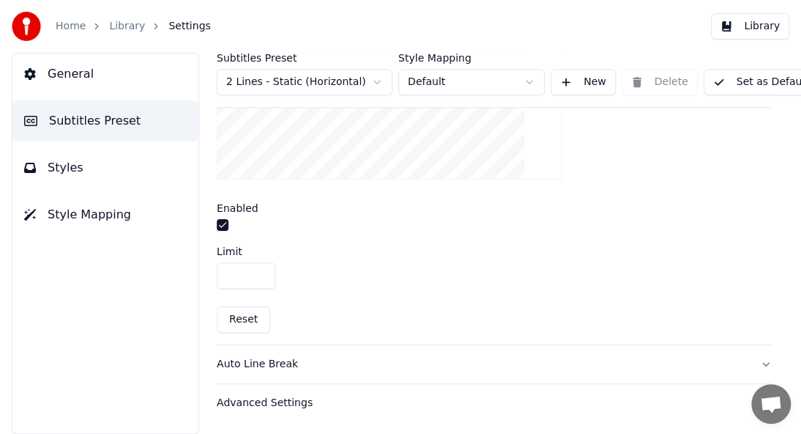
click at [251, 357] on div "Auto Line Break" at bounding box center [483, 364] width 532 height 15
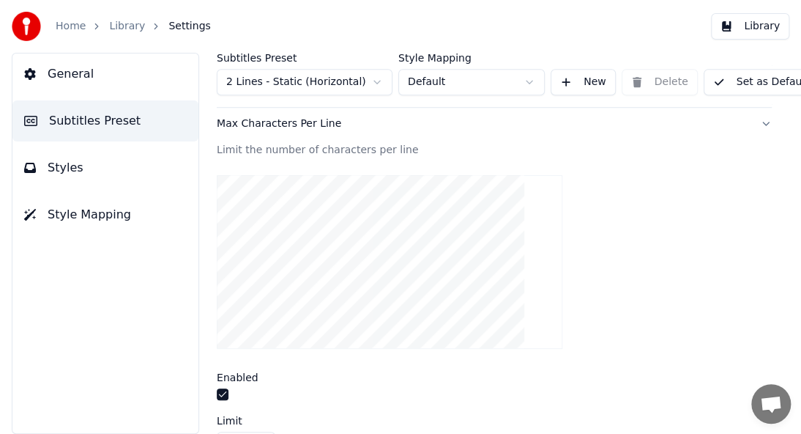
scroll to position [401, 0]
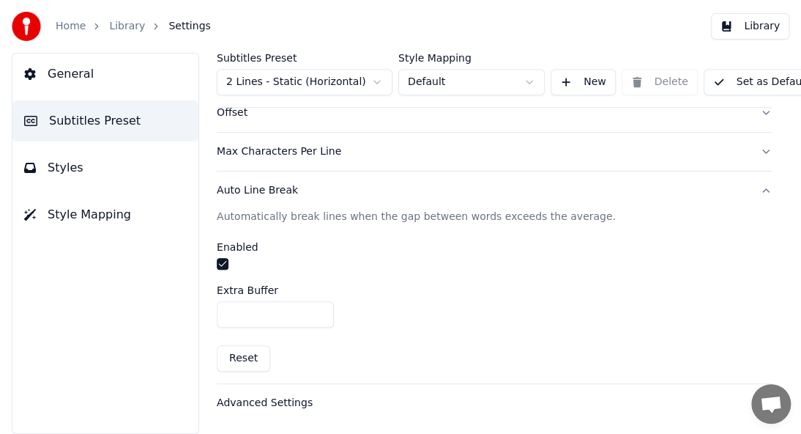
click at [283, 396] on div "Advanced Settings" at bounding box center [483, 403] width 532 height 15
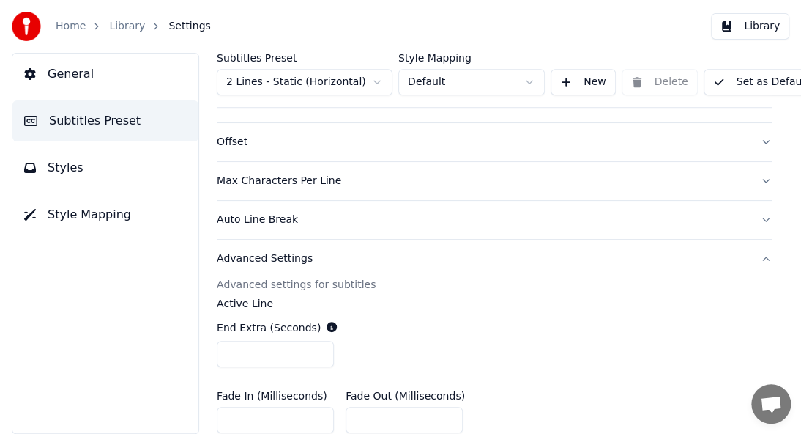
scroll to position [0, 0]
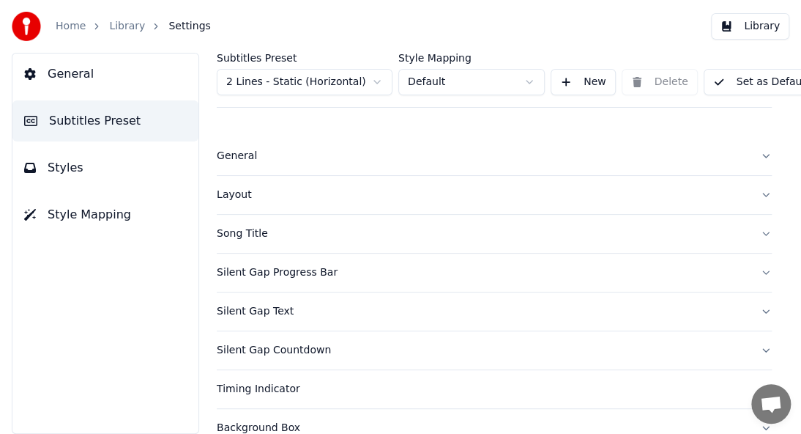
click at [44, 171] on button "Styles" at bounding box center [105, 167] width 186 height 41
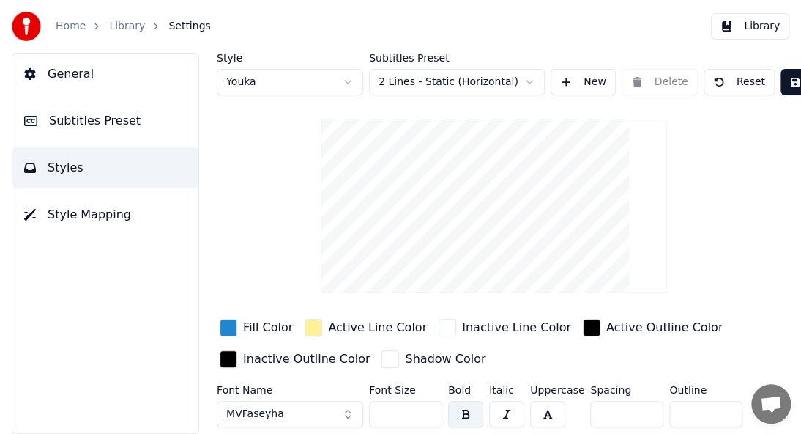
scroll to position [64, 0]
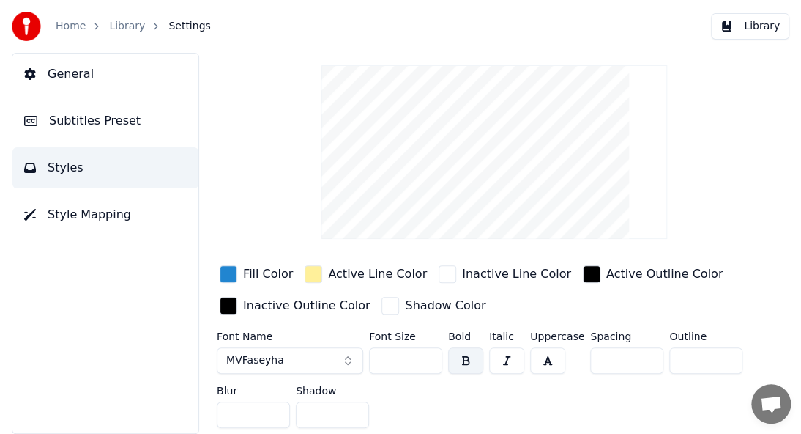
click at [54, 76] on span "General" at bounding box center [71, 74] width 46 height 18
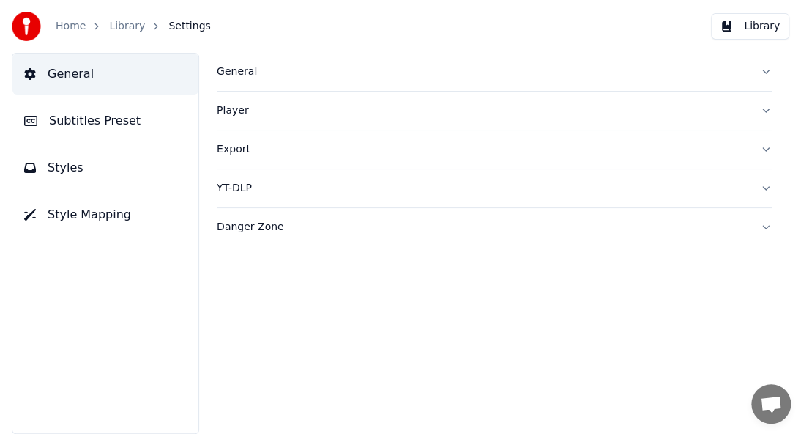
scroll to position [0, 0]
click at [70, 119] on span "Subtitles Preset" at bounding box center [95, 121] width 92 height 18
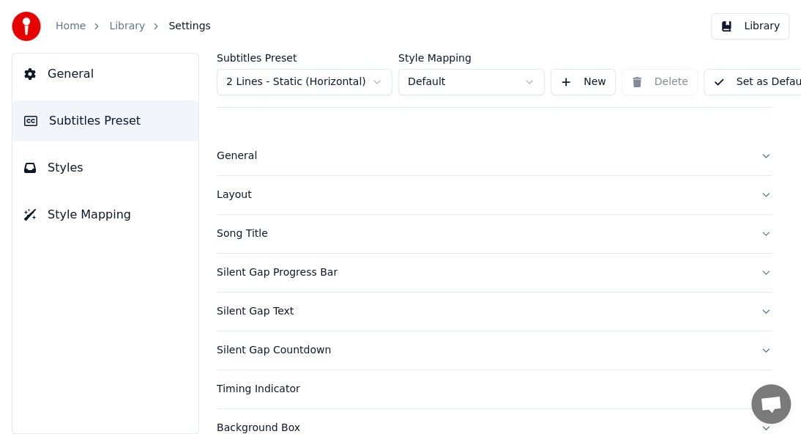
click at [249, 165] on button "General" at bounding box center [494, 156] width 555 height 38
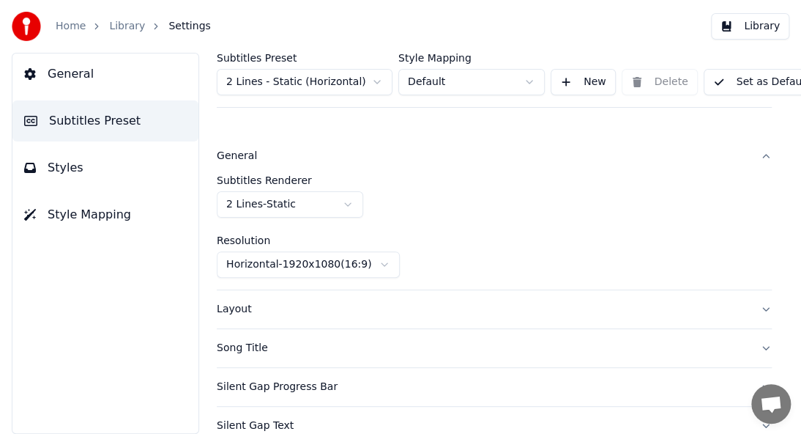
click at [235, 308] on div "Layout" at bounding box center [483, 309] width 532 height 15
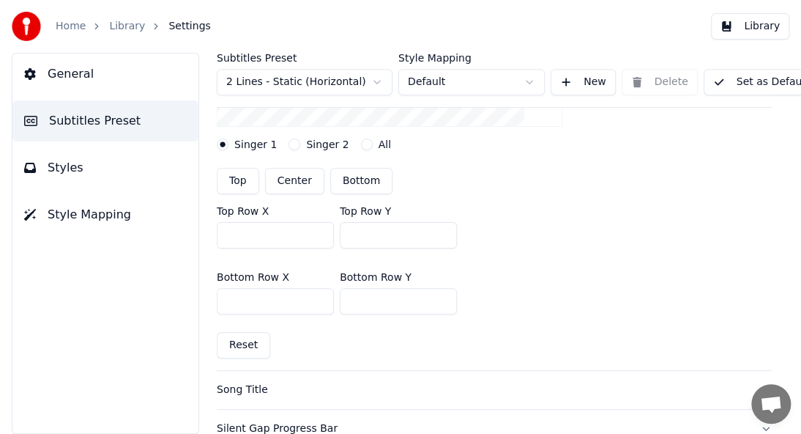
scroll to position [439, 0]
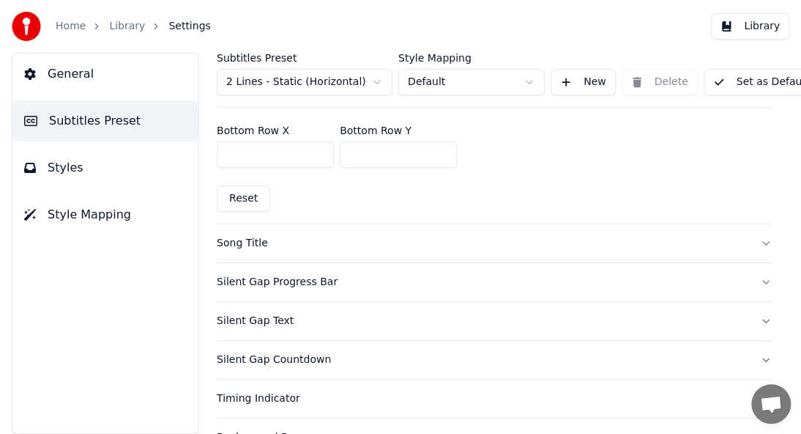
click at [245, 245] on div "Song Title" at bounding box center [483, 243] width 532 height 15
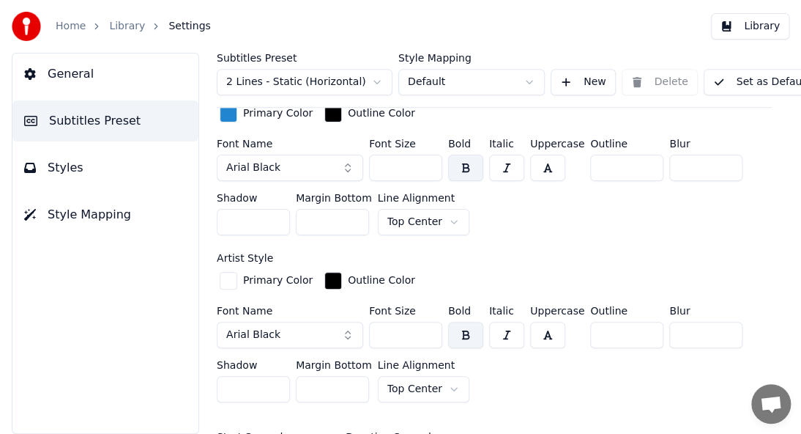
scroll to position [366, 0]
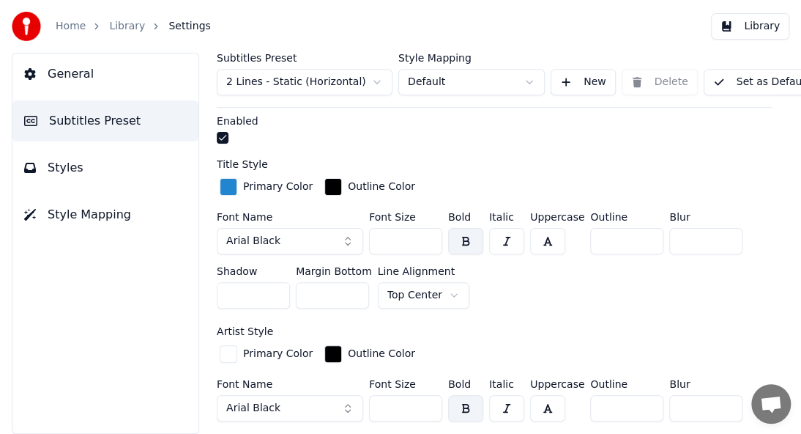
click at [327, 240] on button "Arial Black" at bounding box center [290, 241] width 146 height 26
click at [286, 238] on button "Arial Black" at bounding box center [290, 241] width 146 height 26
drag, startPoint x: 274, startPoint y: 234, endPoint x: 281, endPoint y: 242, distance: 10.4
click at [274, 234] on span "Arial Black" at bounding box center [253, 241] width 54 height 15
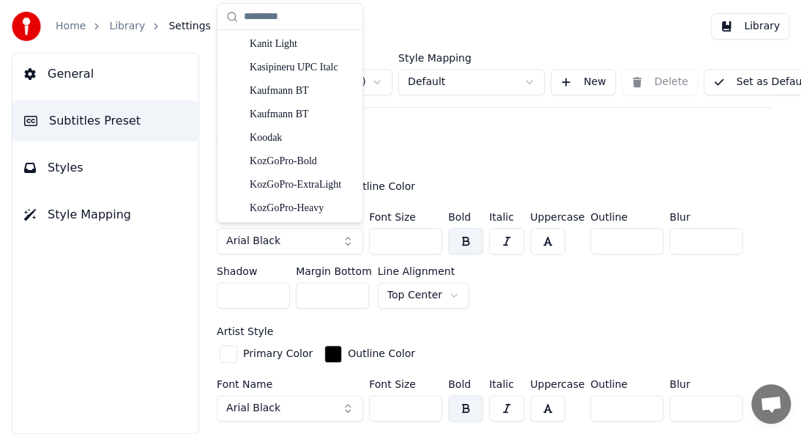
scroll to position [11795, 0]
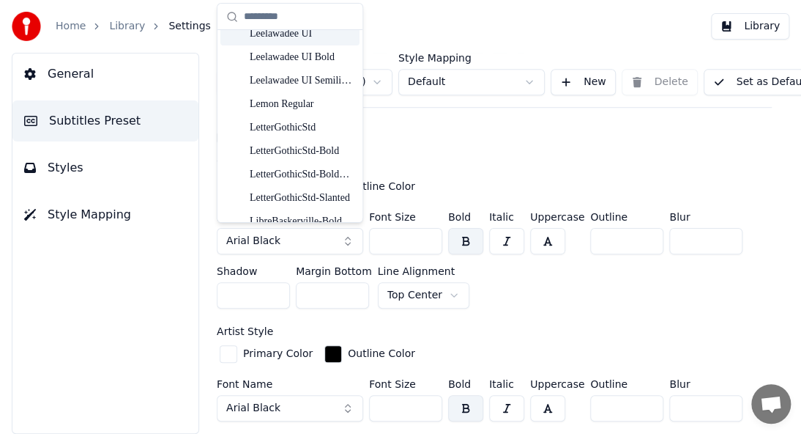
click at [300, 18] on input "text" at bounding box center [299, 16] width 110 height 29
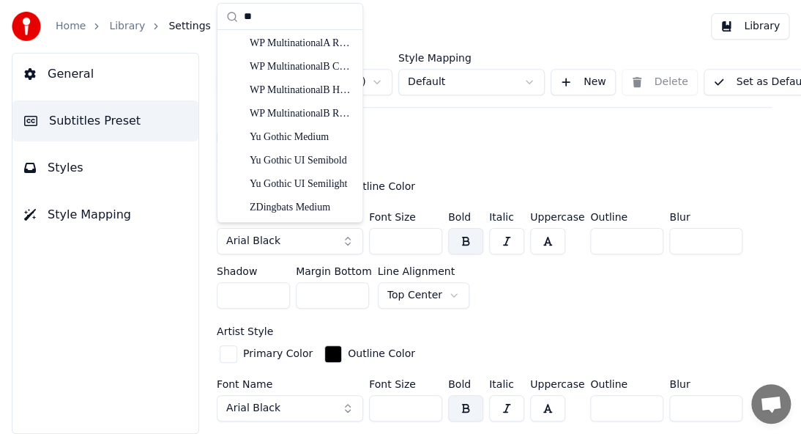
scroll to position [329, 0]
type input "**"
click at [289, 108] on div "MVFaseyha" at bounding box center [302, 114] width 104 height 15
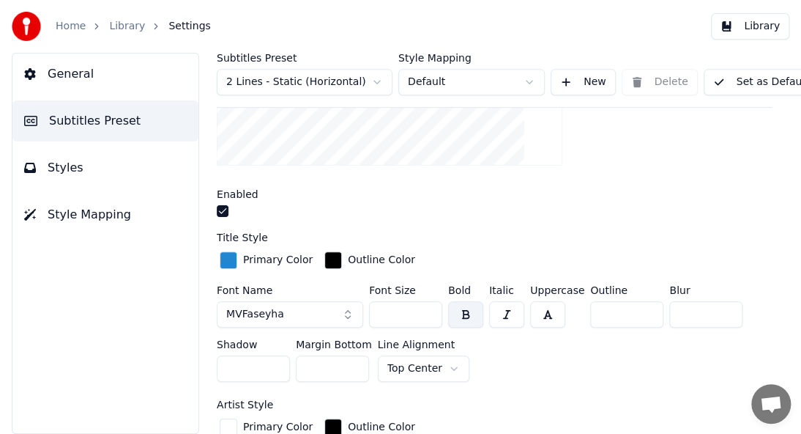
scroll to position [366, 0]
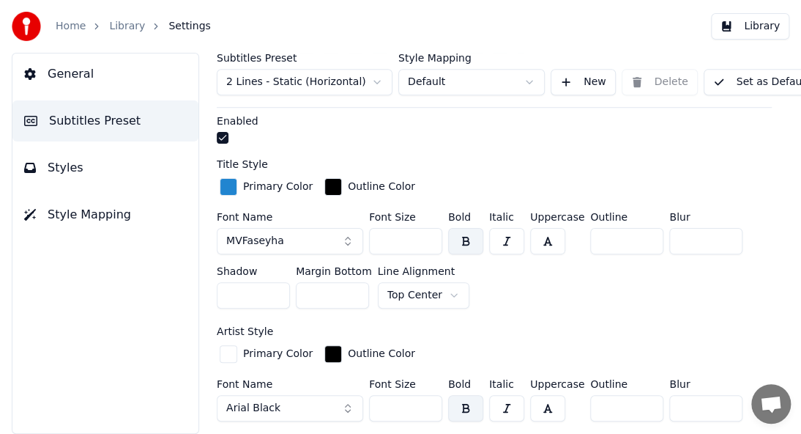
drag, startPoint x: 404, startPoint y: 243, endPoint x: 337, endPoint y: 260, distance: 69.5
click at [337, 260] on div "Font Name MVFaseyha Font Size *** Bold Italic Uppercase Outline * Blur * Shadow…" at bounding box center [494, 263] width 555 height 103
type input "***"
click at [307, 402] on button "Arial Black" at bounding box center [290, 408] width 146 height 26
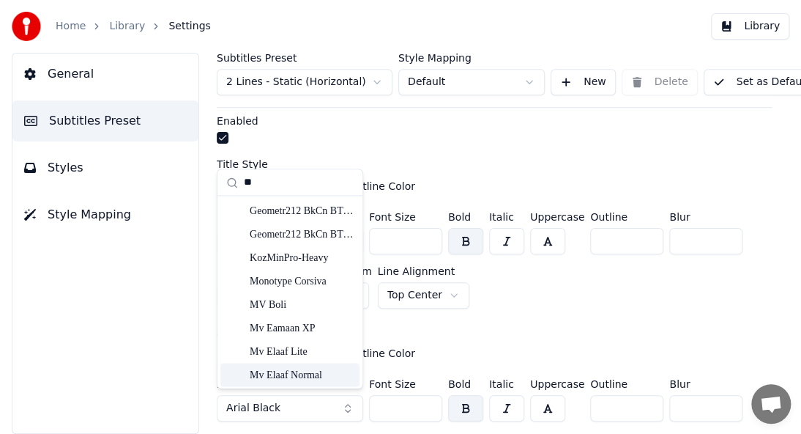
type input "**"
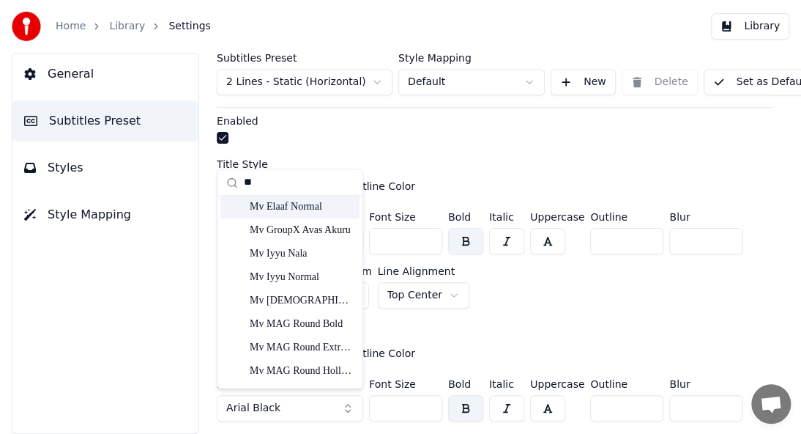
scroll to position [329, 0]
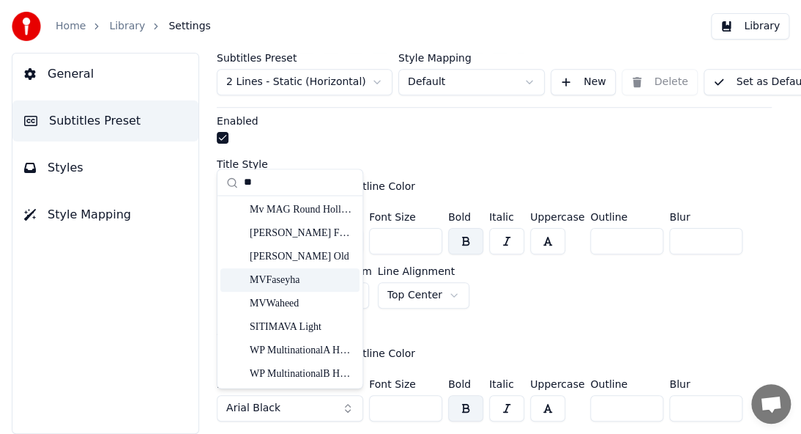
click at [313, 287] on div "MVFaseyha" at bounding box center [289, 279] width 139 height 23
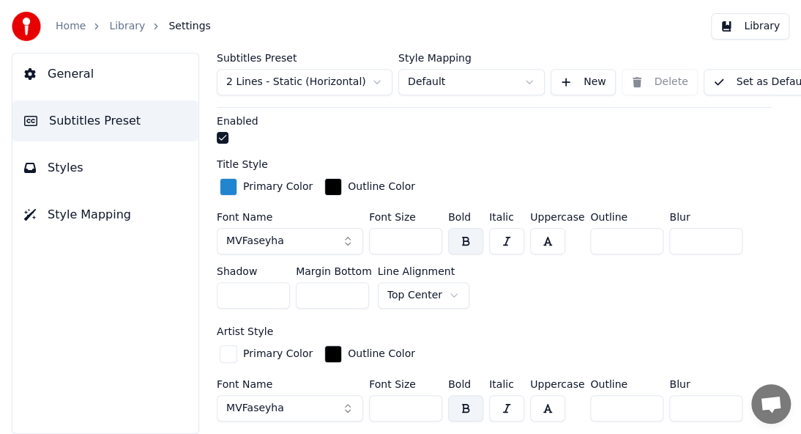
click at [385, 410] on input "***" at bounding box center [405, 408] width 73 height 26
click at [387, 409] on input "***" at bounding box center [405, 408] width 73 height 26
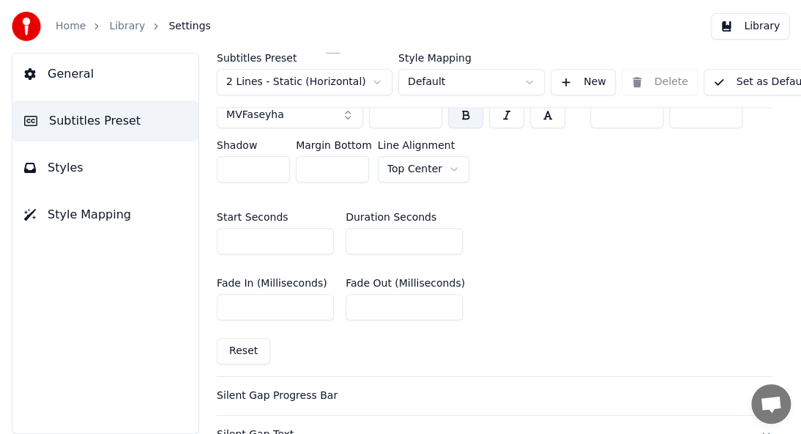
scroll to position [732, 0]
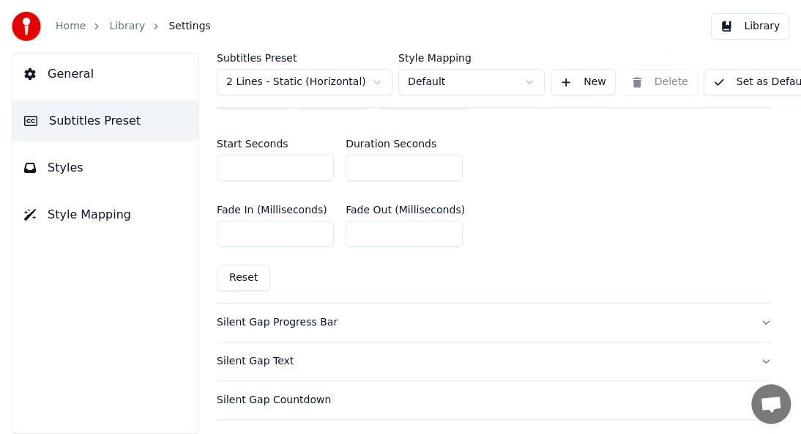
type input "***"
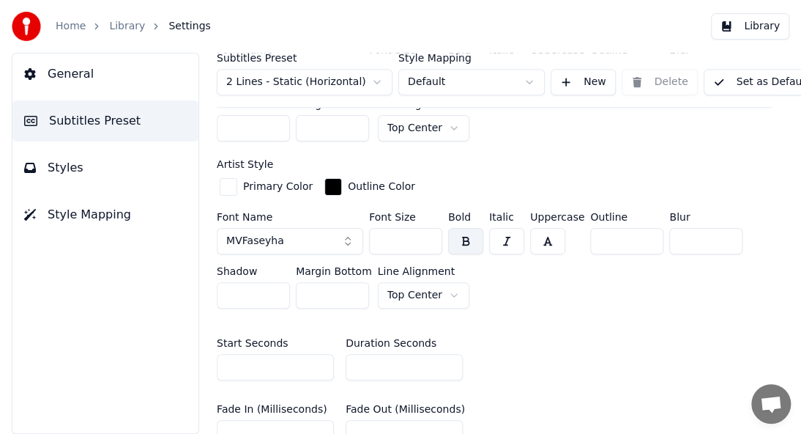
type input "***"
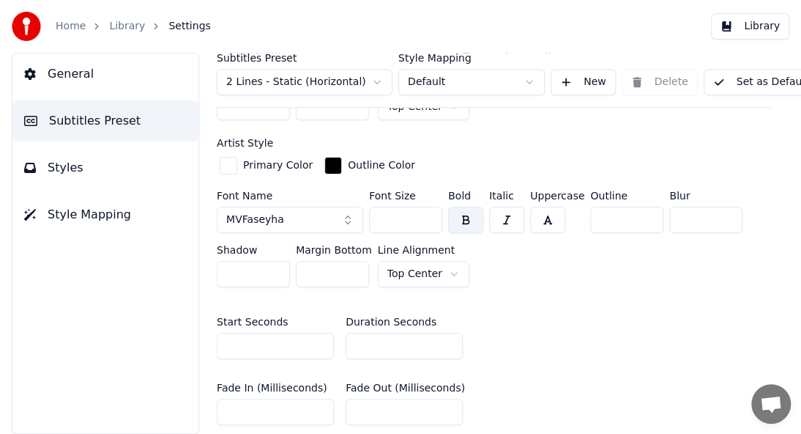
scroll to position [770, 0]
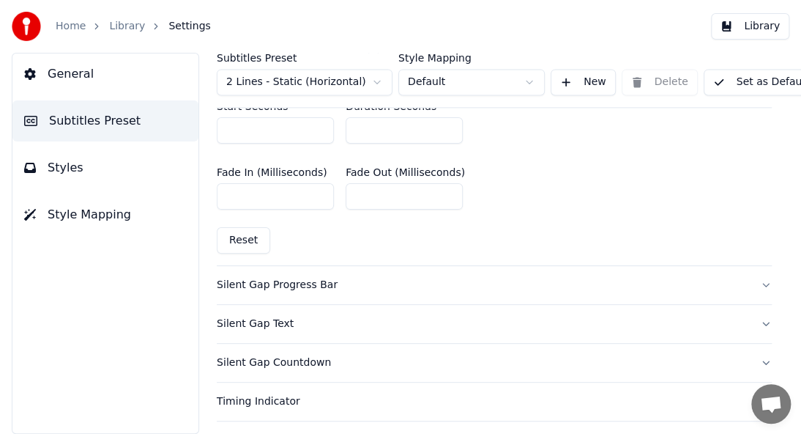
click at [217, 266] on button "Silent Gap Progress Bar" at bounding box center [494, 285] width 555 height 38
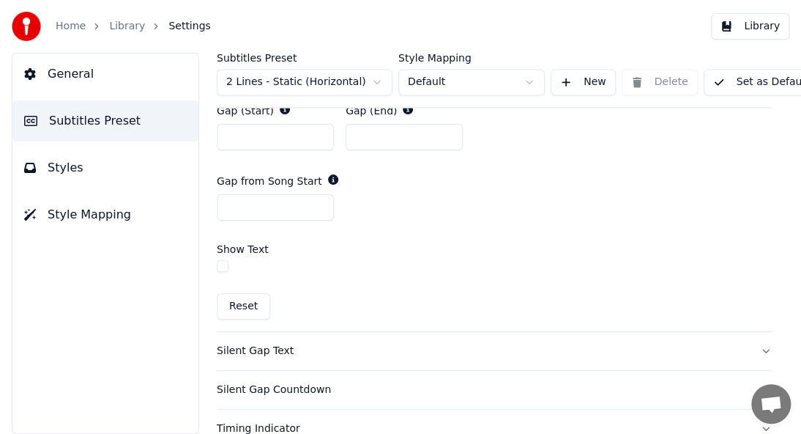
type button "on"
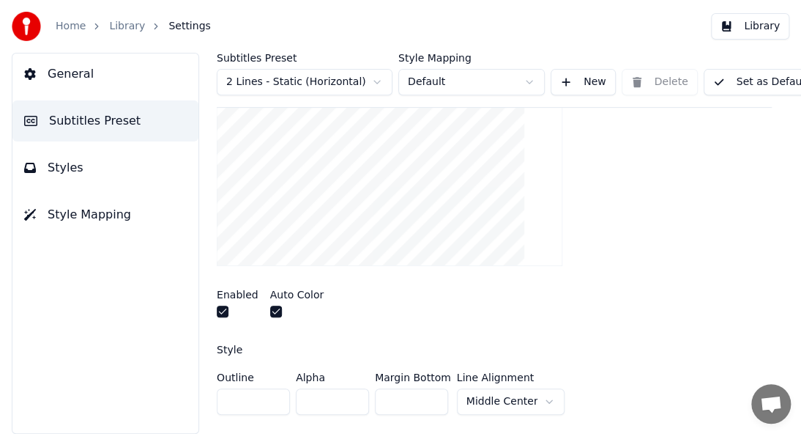
scroll to position [305, 0]
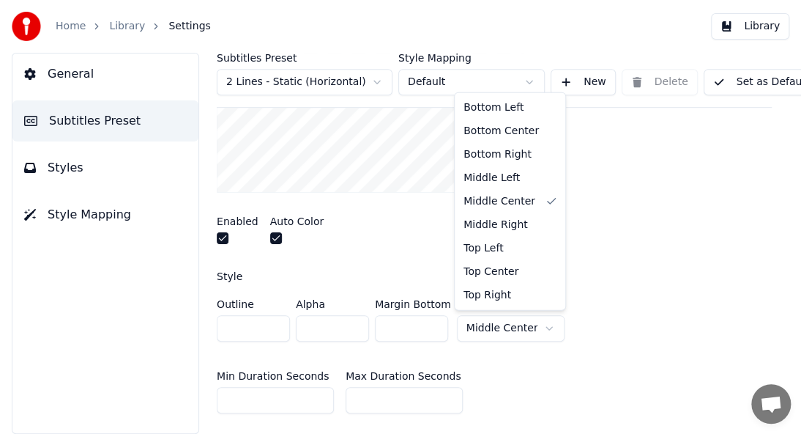
click at [483, 329] on html "Home Library Settings Library General Subtitles Preset Styles Style Mapping Sub…" at bounding box center [400, 217] width 801 height 434
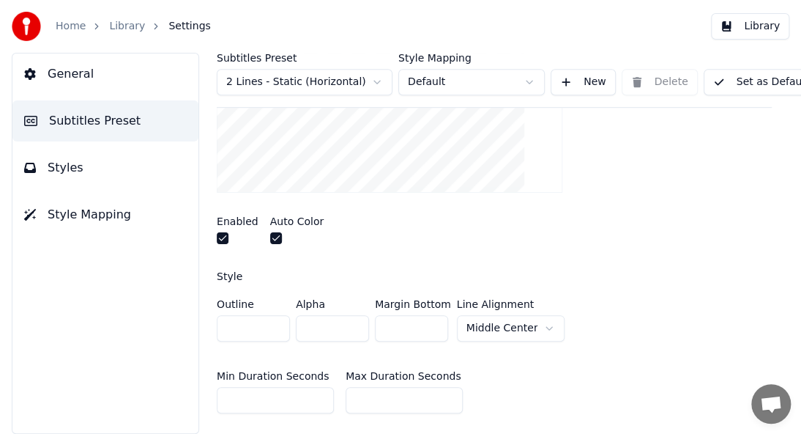
click at [483, 329] on html "Home Library Settings Library General Subtitles Preset Styles Style Mapping Sub…" at bounding box center [400, 217] width 801 height 434
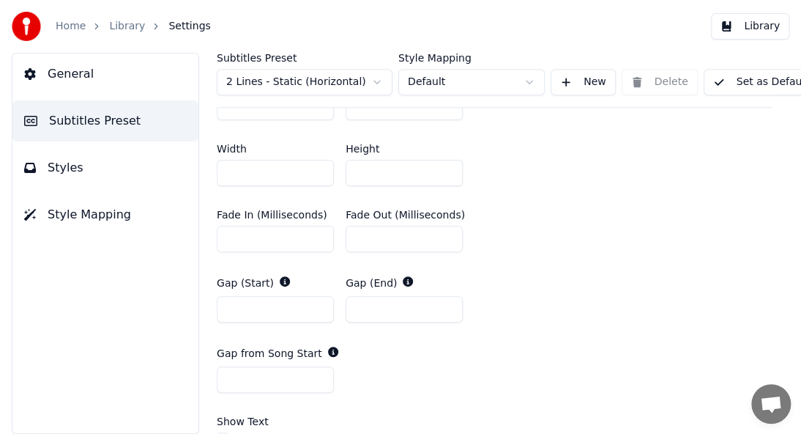
scroll to position [797, 0]
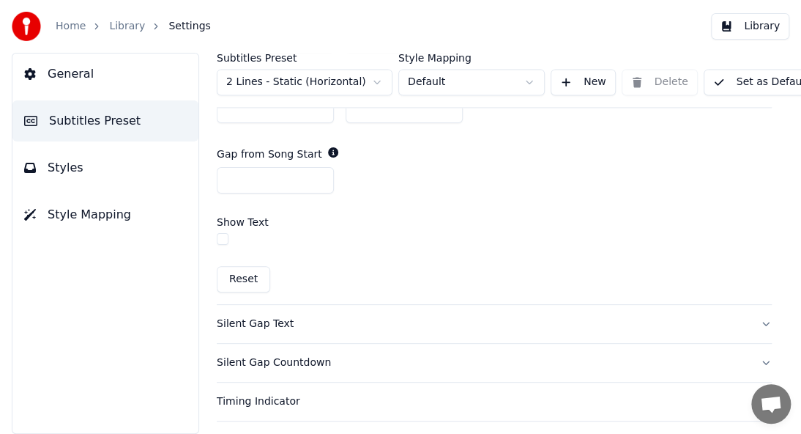
type button "on"
click at [439, 326] on div "Silent Gap Text" at bounding box center [483, 323] width 532 height 15
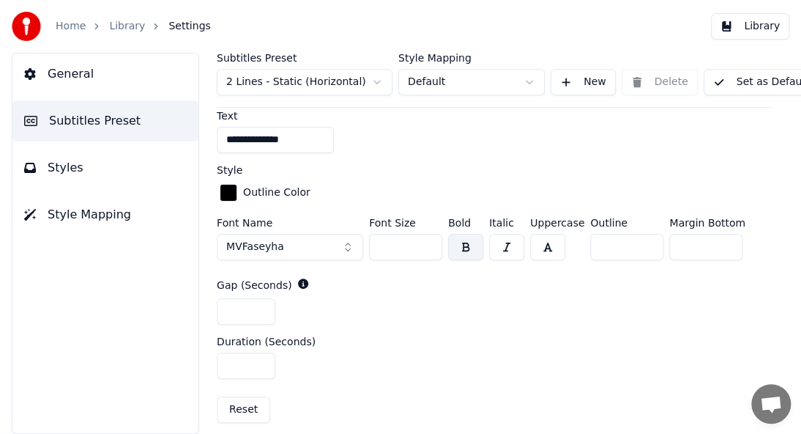
scroll to position [431, 0]
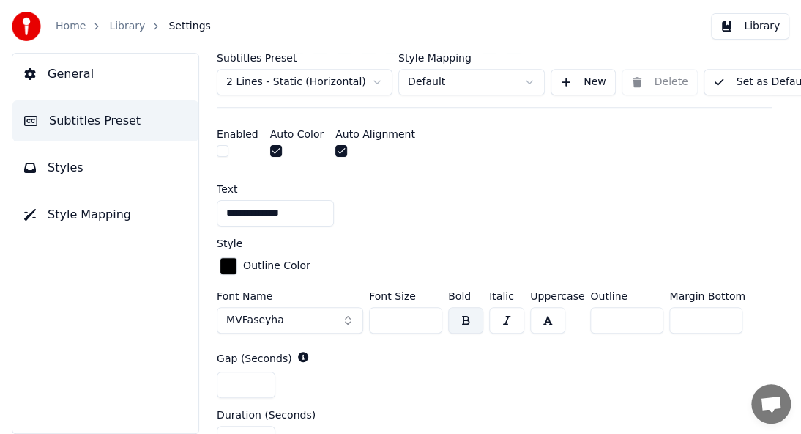
click at [229, 149] on div at bounding box center [238, 152] width 42 height 15
click at [223, 150] on button "button" at bounding box center [223, 151] width 12 height 12
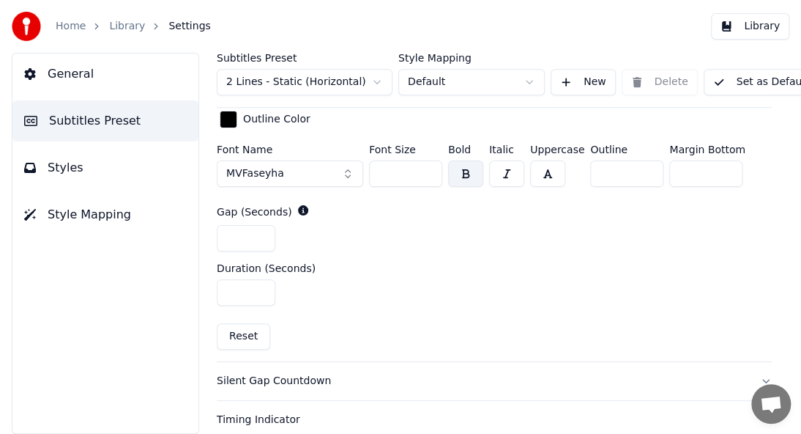
scroll to position [650, 0]
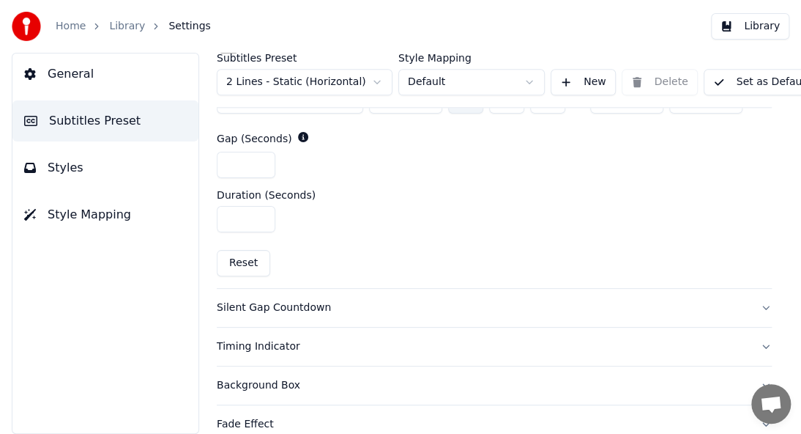
type button "on"
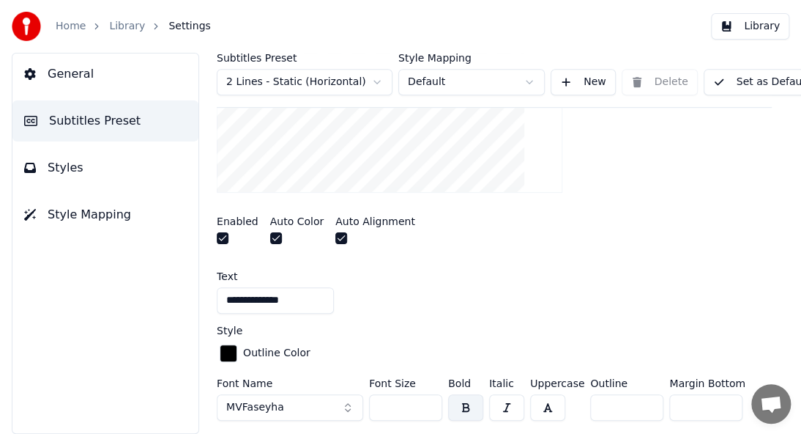
type button "on"
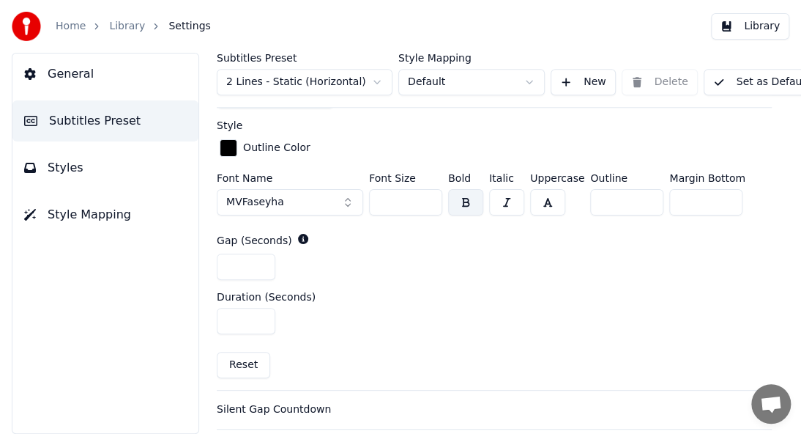
scroll to position [553, 0]
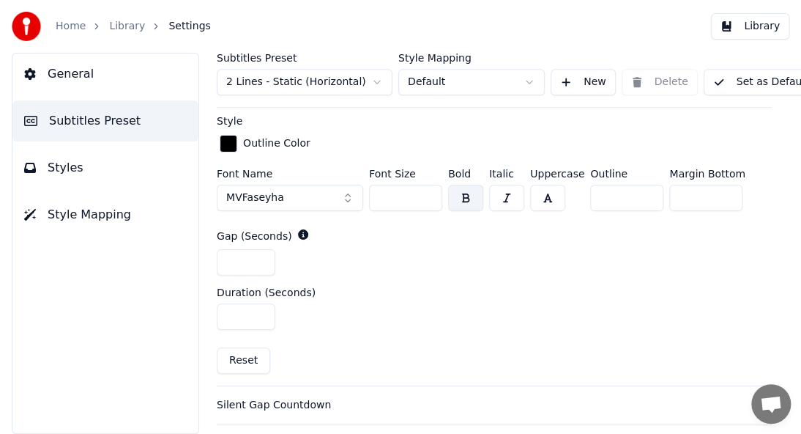
click at [217, 386] on button "Silent Gap Countdown" at bounding box center [494, 405] width 555 height 38
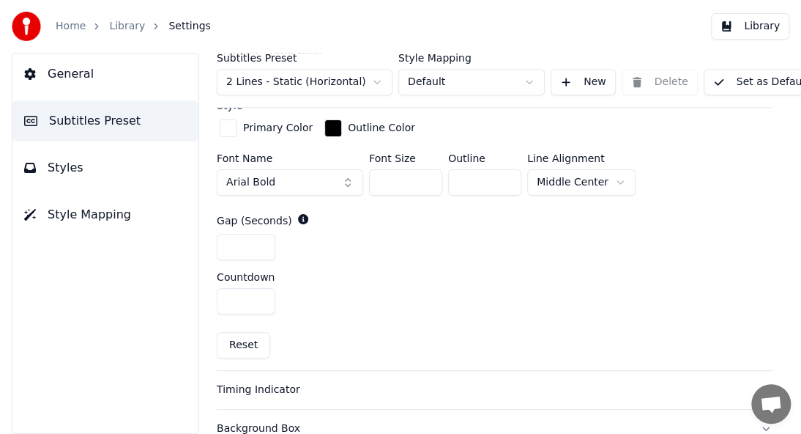
scroll to position [480, 0]
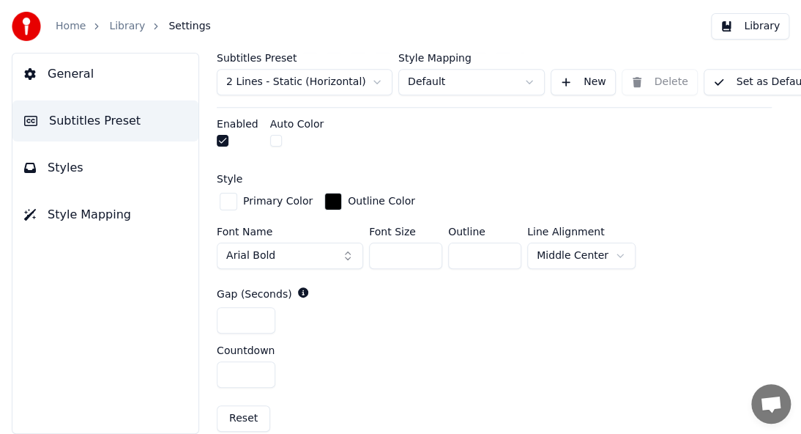
click at [274, 253] on button "Arial Bold" at bounding box center [290, 255] width 146 height 26
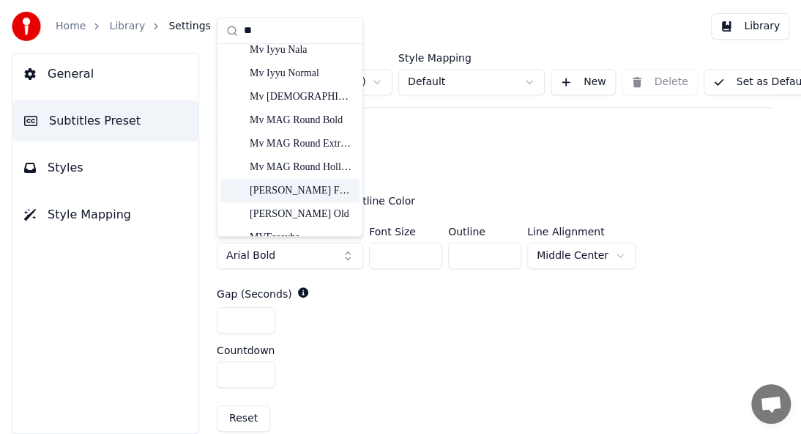
scroll to position [293, 0]
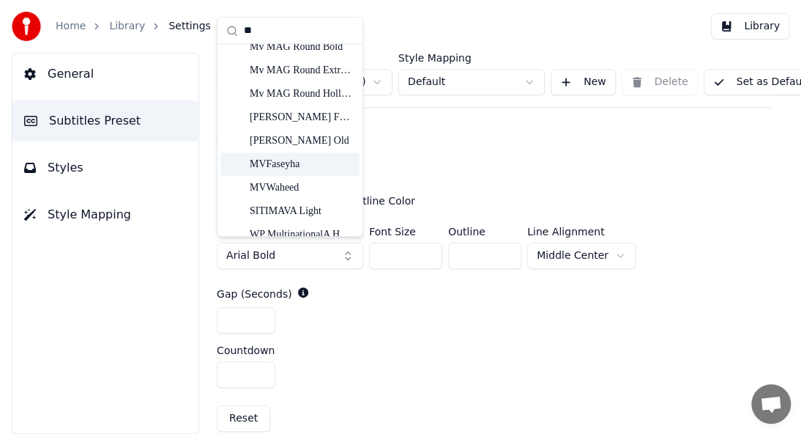
type input "**"
click at [258, 165] on div "MVFaseyha" at bounding box center [302, 164] width 104 height 15
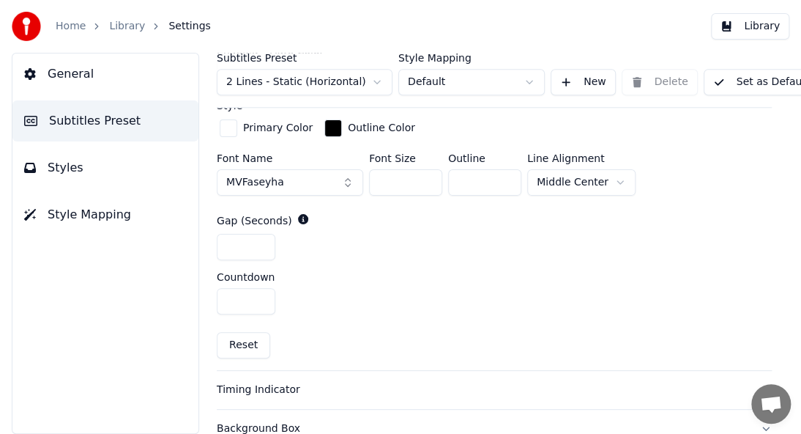
scroll to position [626, 0]
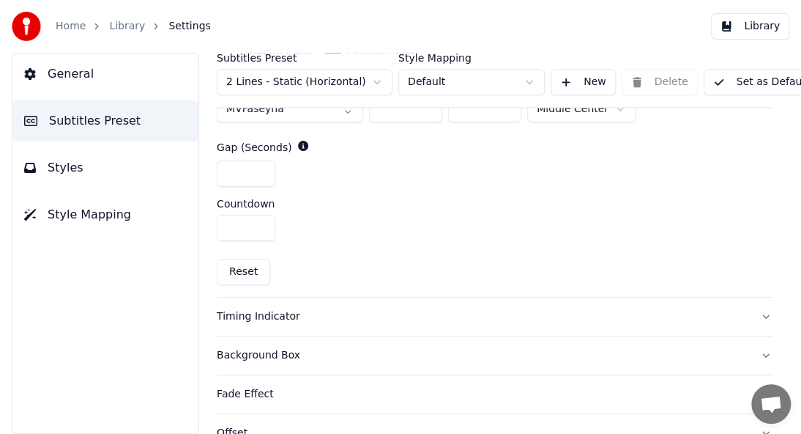
click at [289, 313] on div "Timing Indicator" at bounding box center [483, 316] width 532 height 15
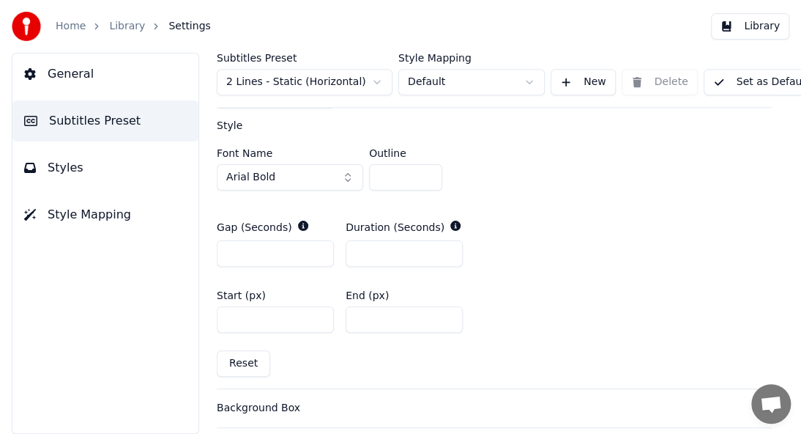
click at [305, 174] on button "Arial Bold" at bounding box center [290, 177] width 146 height 26
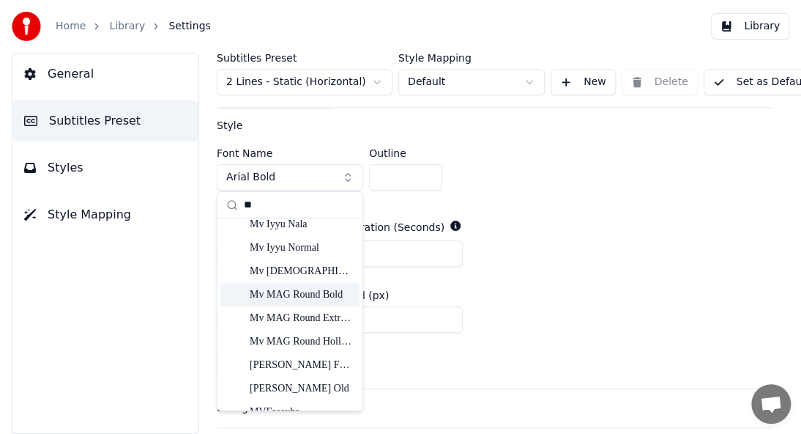
scroll to position [293, 0]
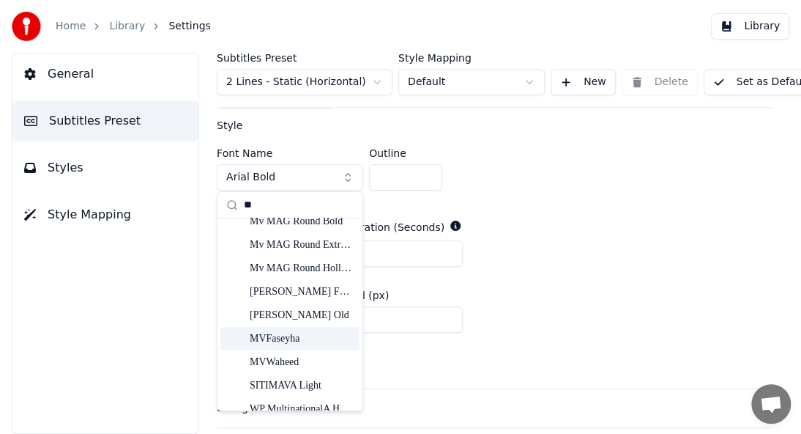
type input "**"
click at [280, 337] on div "MVFaseyha" at bounding box center [302, 338] width 104 height 15
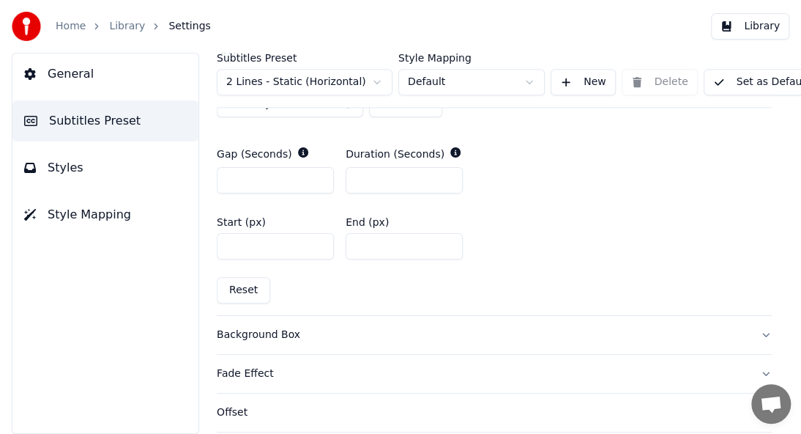
scroll to position [773, 0]
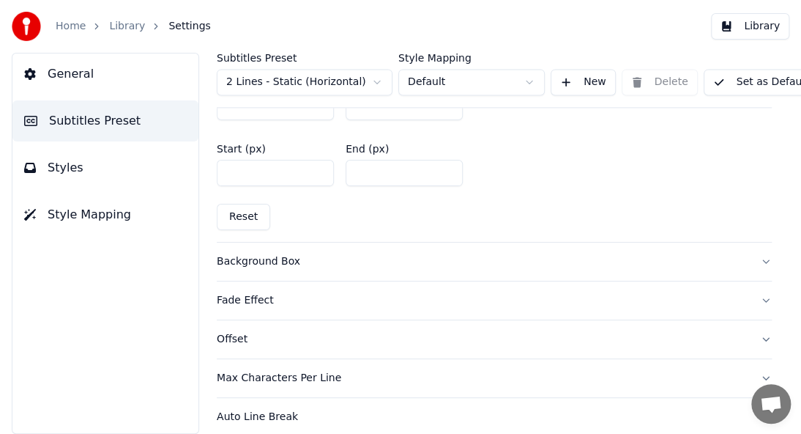
click at [283, 264] on div "Background Box" at bounding box center [483, 261] width 532 height 15
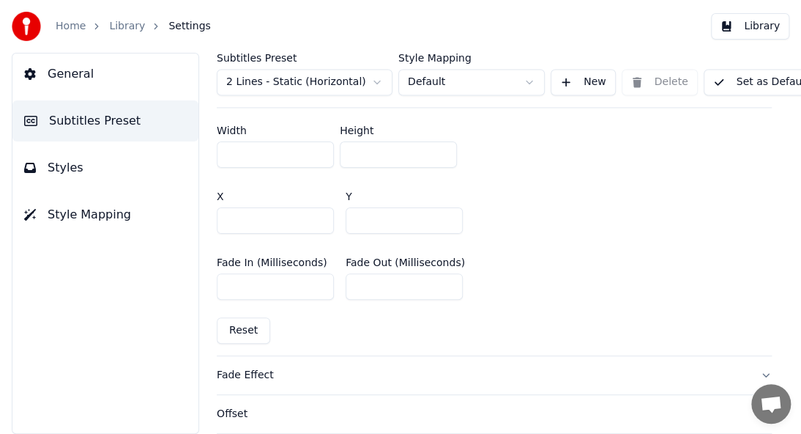
scroll to position [919, 0]
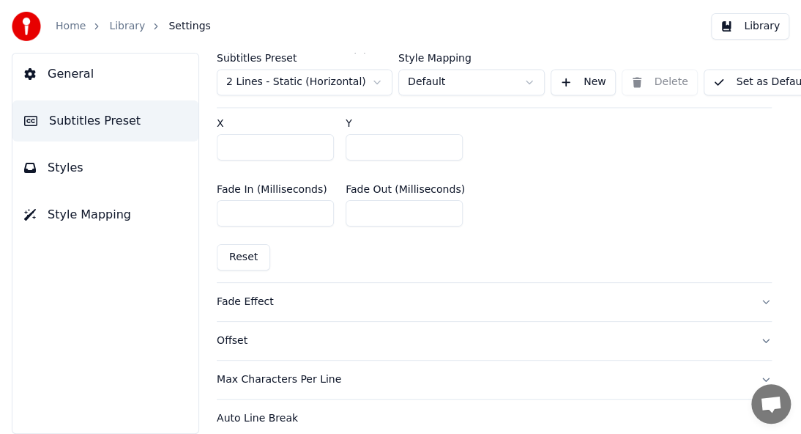
click at [234, 298] on div "Fade Effect" at bounding box center [483, 301] width 532 height 15
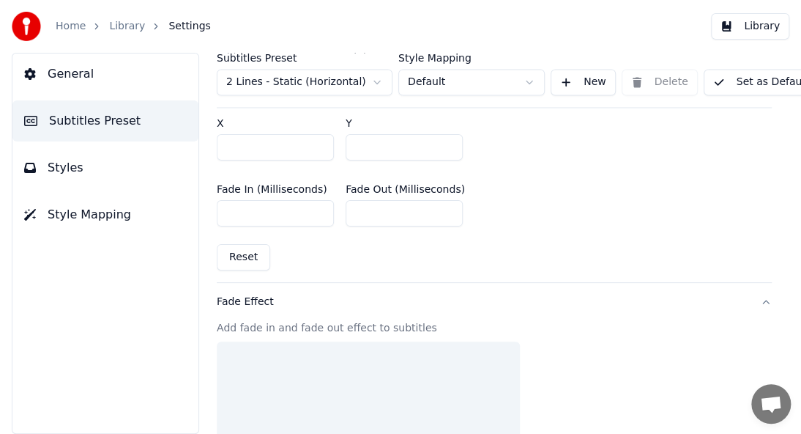
scroll to position [425, 0]
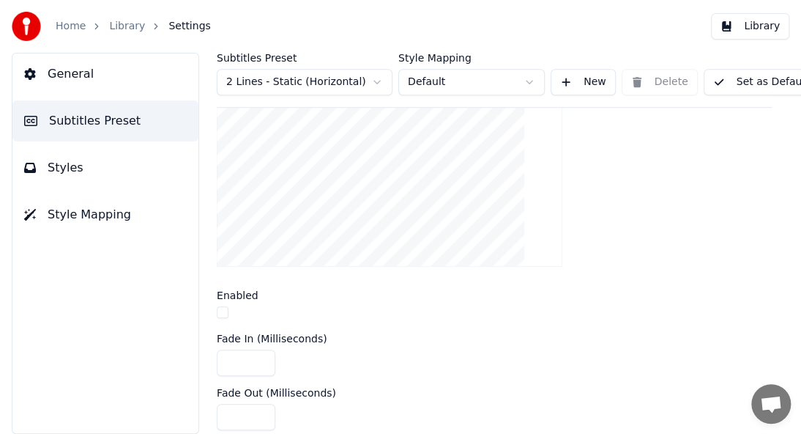
click at [222, 309] on button "button" at bounding box center [223, 312] width 12 height 12
click at [223, 308] on button "button" at bounding box center [223, 312] width 12 height 12
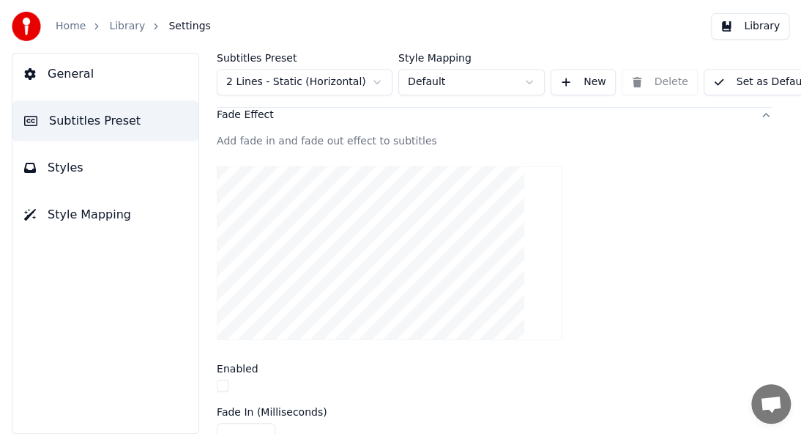
scroll to position [278, 0]
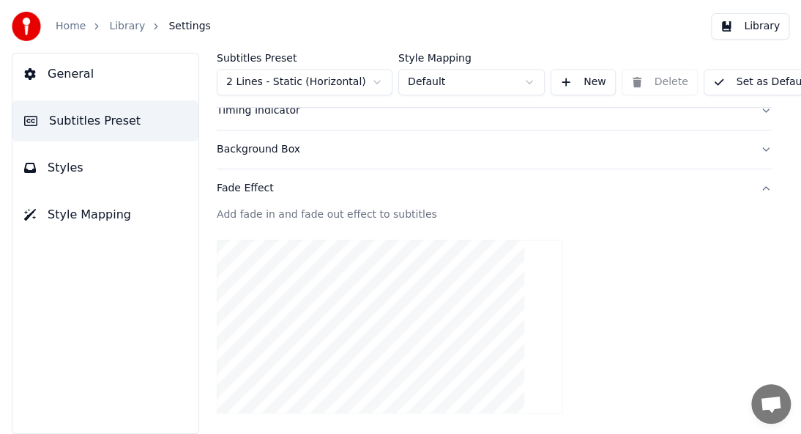
click at [748, 182] on button "Fade Effect" at bounding box center [494, 188] width 555 height 38
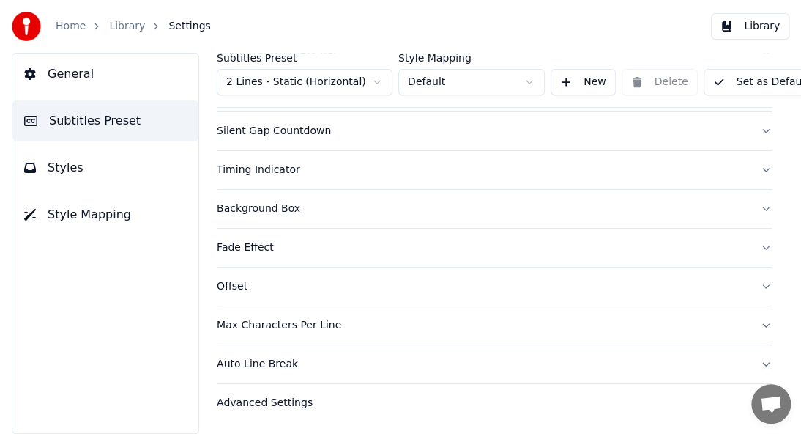
click at [240, 240] on div "Fade Effect" at bounding box center [483, 247] width 532 height 15
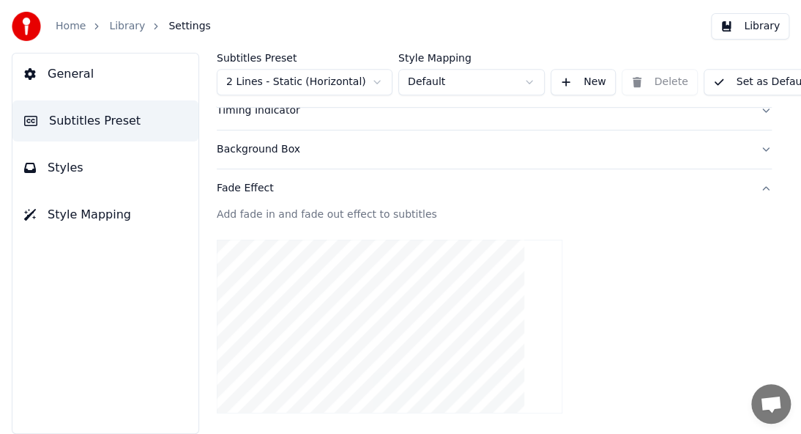
scroll to position [425, 0]
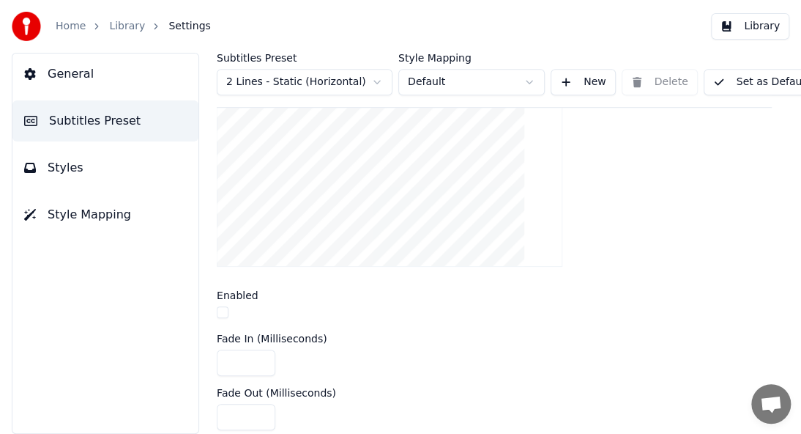
click at [219, 317] on div at bounding box center [494, 313] width 555 height 15
click at [223, 310] on button "button" at bounding box center [223, 312] width 12 height 12
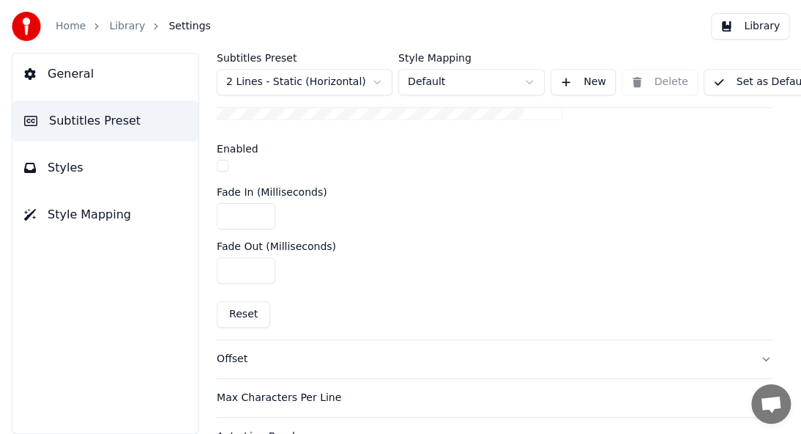
scroll to position [498, 0]
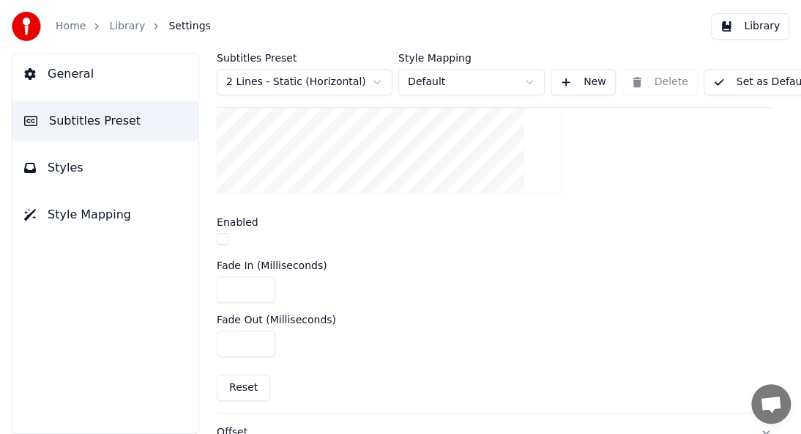
click at [242, 388] on button "Reset" at bounding box center [243, 387] width 53 height 26
drag, startPoint x: 249, startPoint y: 288, endPoint x: 182, endPoint y: 296, distance: 67.9
click at [182, 296] on div "General Subtitles Preset Styles Style Mapping Subtitles Preset 2 Lines - Static…" at bounding box center [400, 243] width 801 height 381
drag, startPoint x: 232, startPoint y: 294, endPoint x: 173, endPoint y: 316, distance: 63.3
click at [173, 316] on div "General Subtitles Preset Styles Style Mapping Subtitles Preset 2 Lines - Static…" at bounding box center [400, 243] width 801 height 381
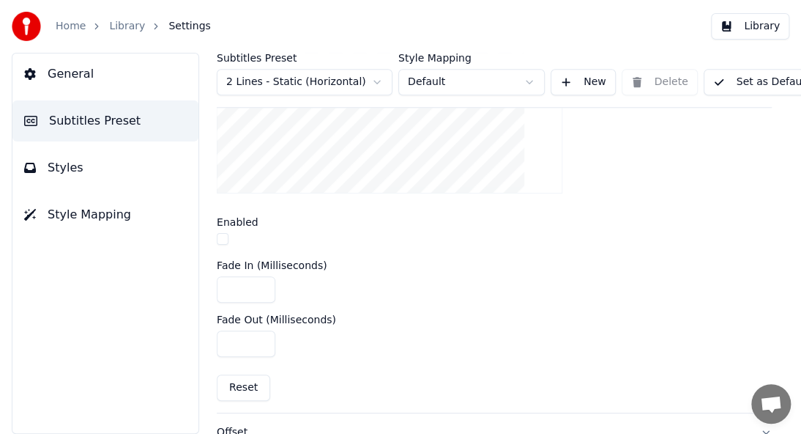
type input "****"
click at [231, 341] on input "***" at bounding box center [246, 343] width 59 height 26
click at [231, 341] on input "*" at bounding box center [246, 343] width 59 height 26
click at [229, 341] on input "*" at bounding box center [246, 343] width 59 height 26
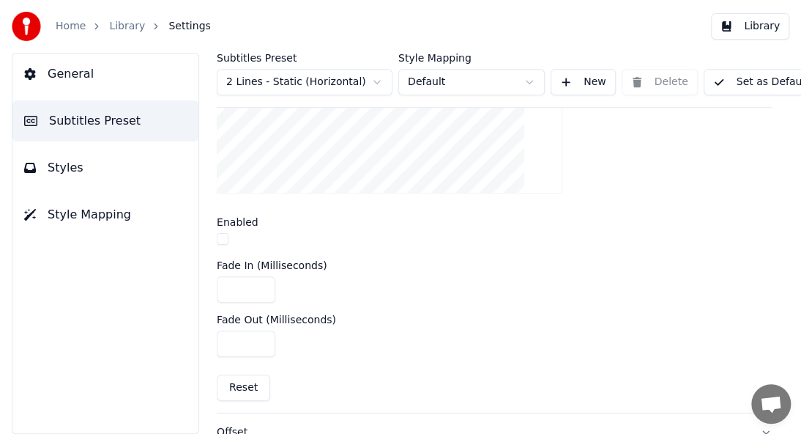
drag, startPoint x: 235, startPoint y: 341, endPoint x: 129, endPoint y: 385, distance: 114.7
click at [129, 385] on div "General Subtitles Preset Styles Style Mapping Subtitles Preset 2 Lines - Static…" at bounding box center [400, 243] width 801 height 381
type input "***"
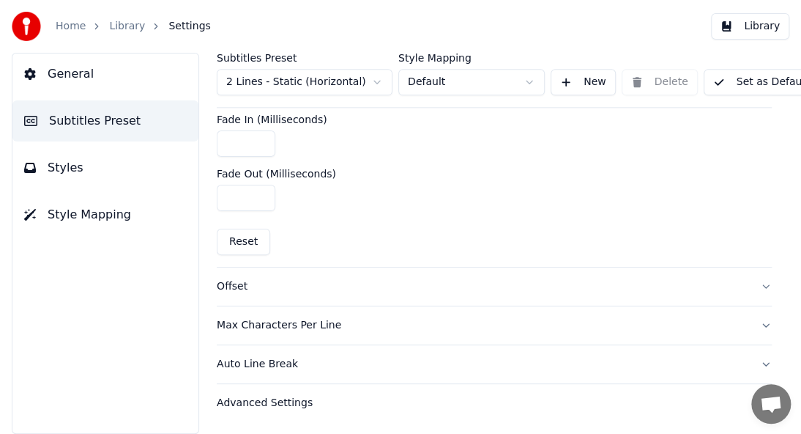
click at [217, 279] on div "Offset" at bounding box center [483, 286] width 532 height 15
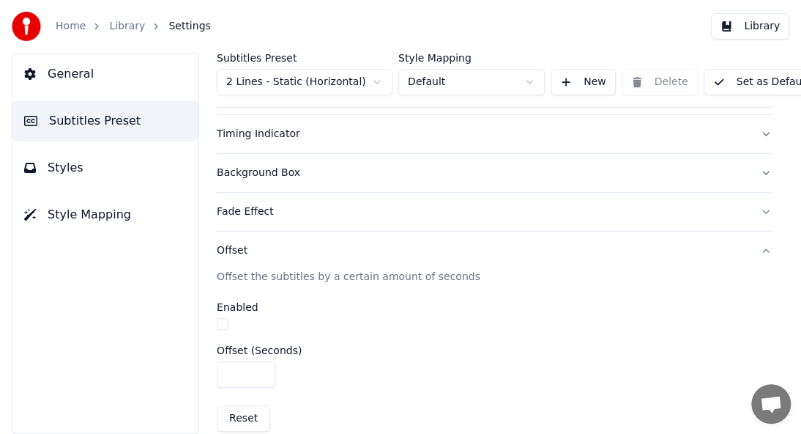
scroll to position [401, 0]
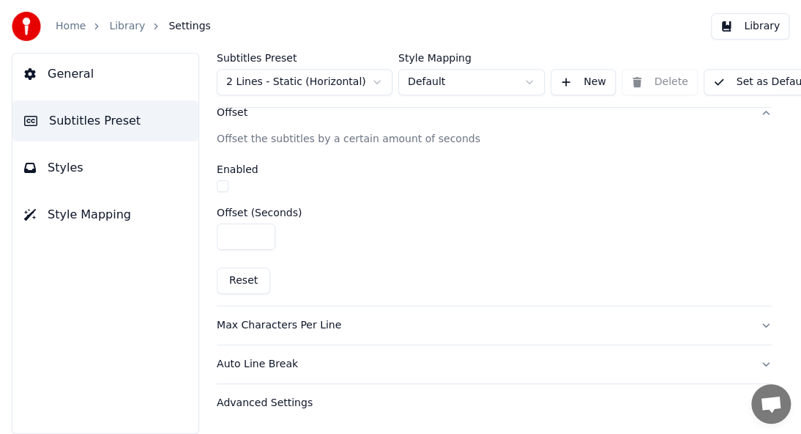
click at [309, 318] on div "Max Characters Per Line" at bounding box center [483, 325] width 532 height 15
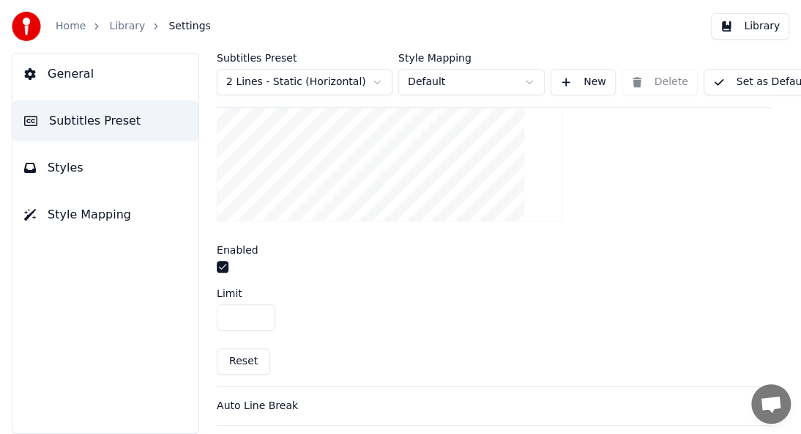
scroll to position [598, 0]
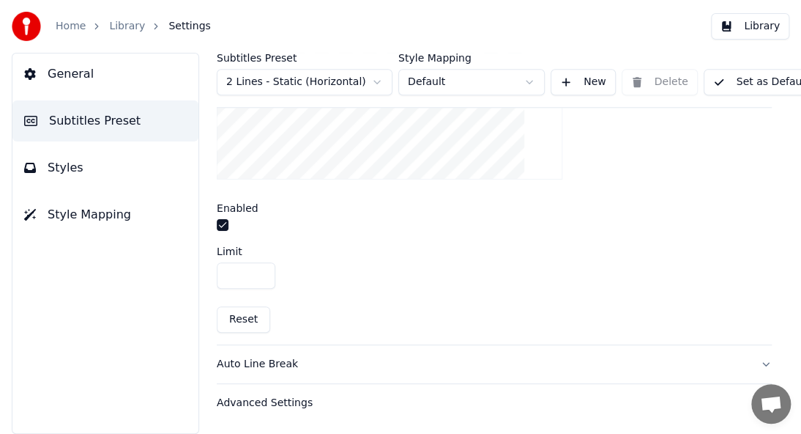
click at [281, 357] on div "Auto Line Break" at bounding box center [483, 364] width 532 height 15
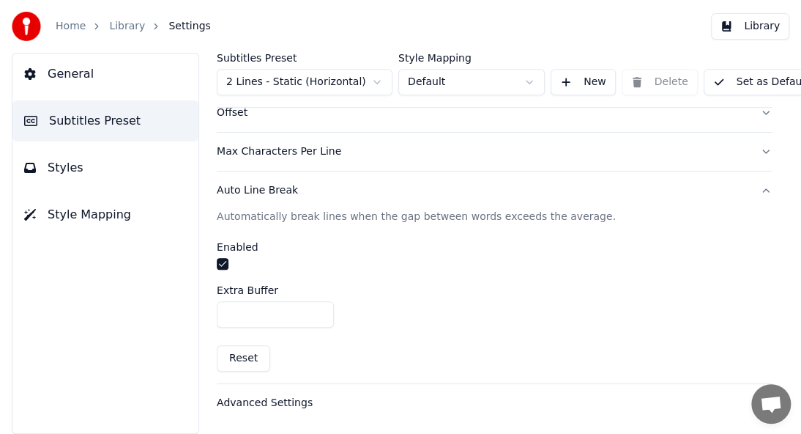
scroll to position [401, 0]
click at [218, 258] on button "button" at bounding box center [223, 264] width 12 height 12
click at [278, 396] on div "Advanced Settings" at bounding box center [483, 403] width 532 height 15
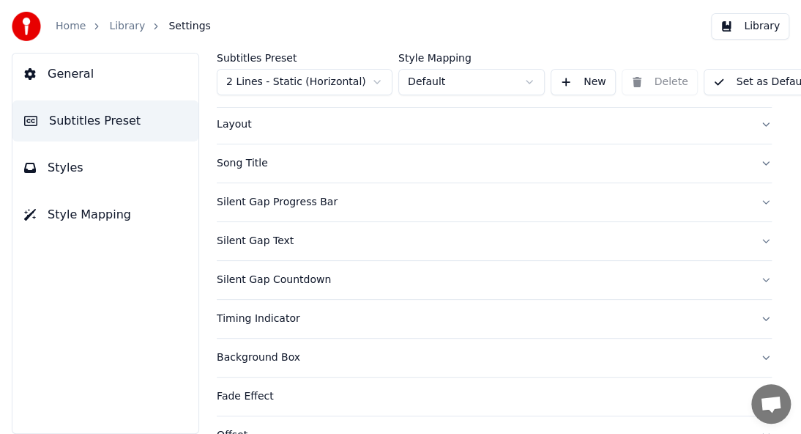
scroll to position [0, 0]
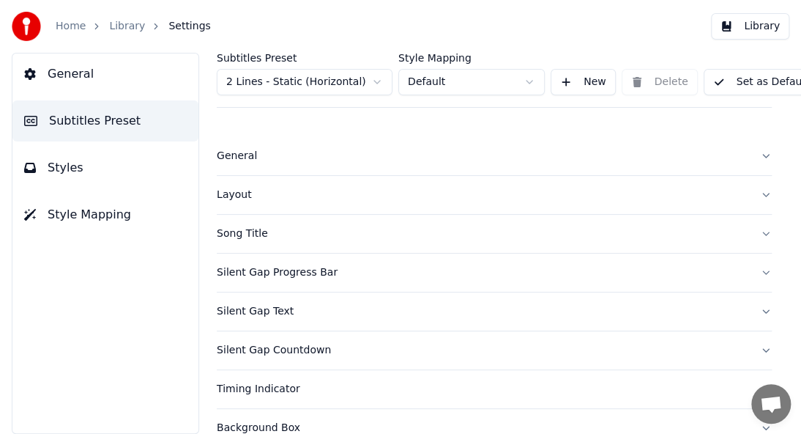
click at [253, 162] on div "General" at bounding box center [483, 156] width 532 height 15
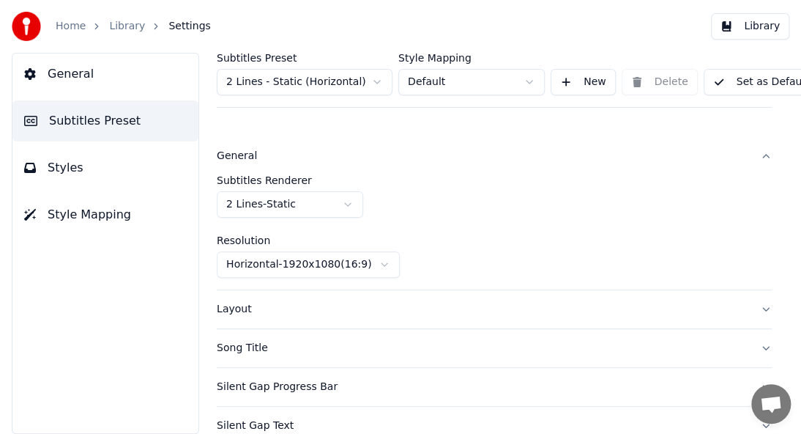
click at [230, 310] on div "Layout" at bounding box center [483, 309] width 532 height 15
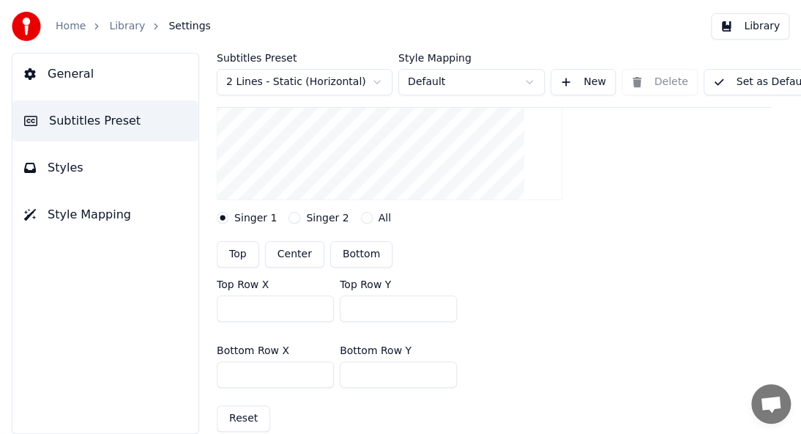
scroll to position [366, 0]
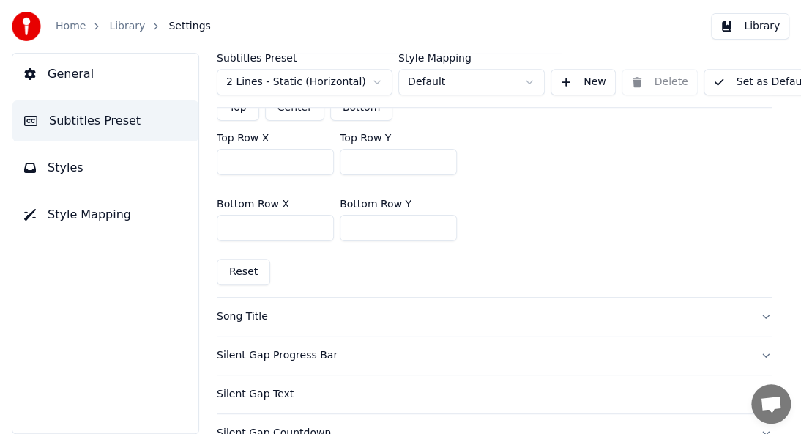
click at [226, 318] on div "Song Title" at bounding box center [483, 316] width 532 height 15
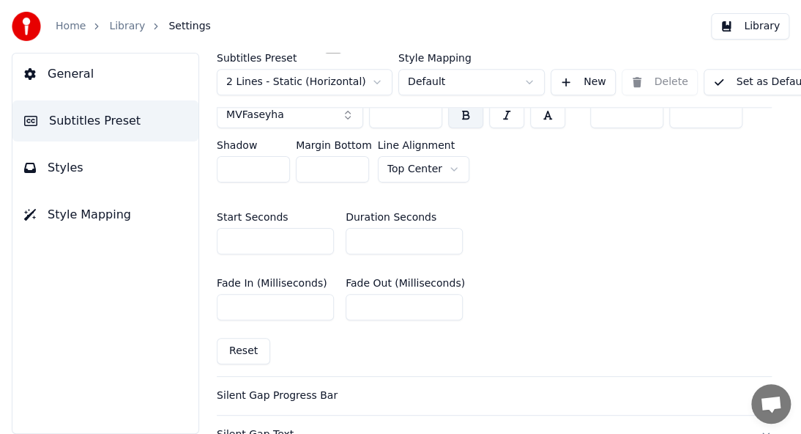
scroll to position [732, 0]
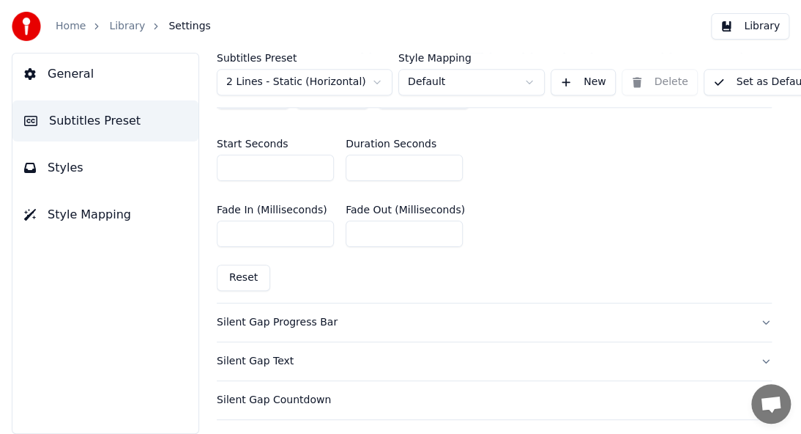
click at [261, 324] on div "Silent Gap Progress Bar" at bounding box center [483, 322] width 532 height 15
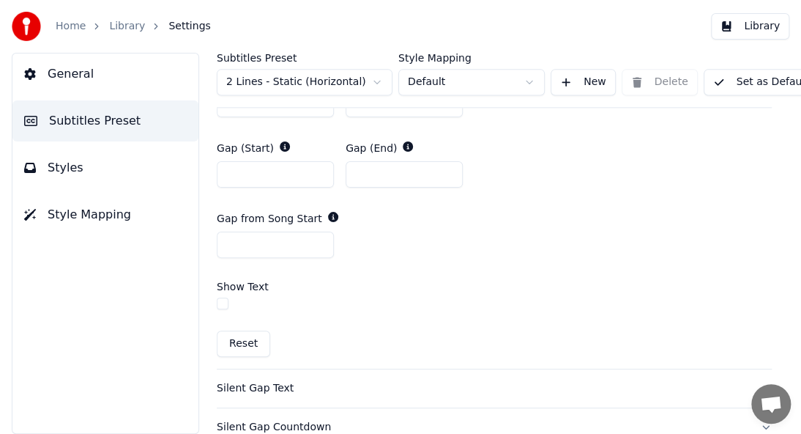
click at [220, 305] on button "button" at bounding box center [223, 303] width 12 height 12
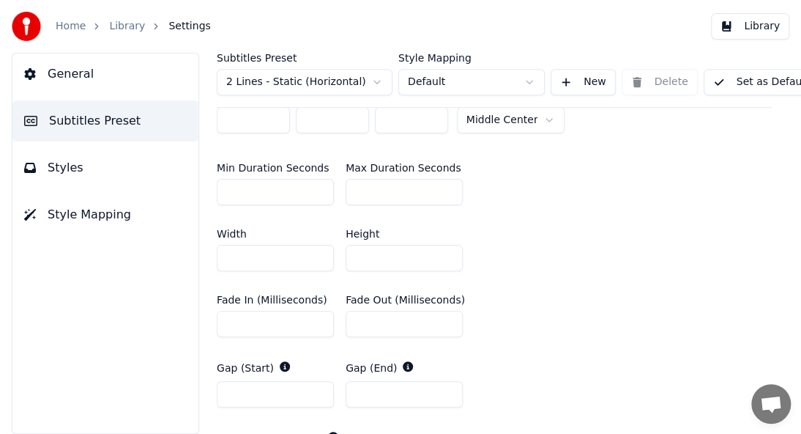
scroll to position [659, 0]
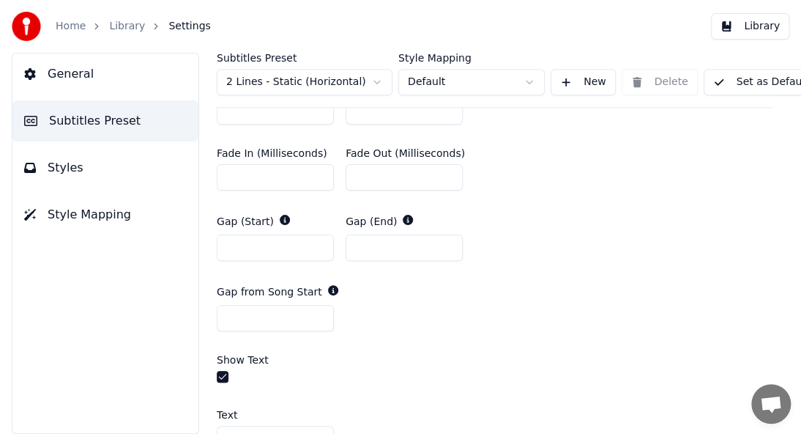
click at [218, 381] on div at bounding box center [494, 378] width 555 height 15
click at [223, 378] on button "button" at bounding box center [223, 377] width 12 height 12
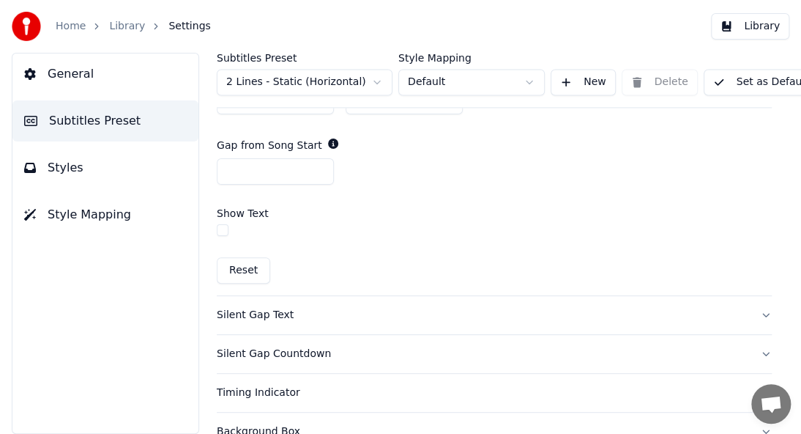
scroll to position [879, 0]
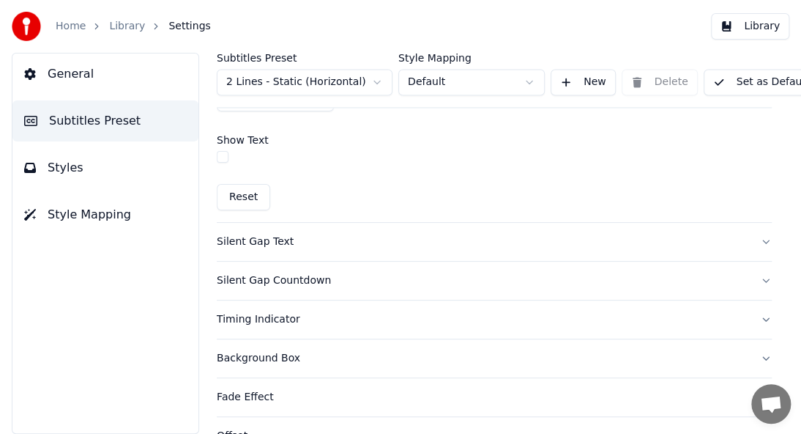
click at [264, 248] on button "Silent Gap Text" at bounding box center [494, 242] width 555 height 38
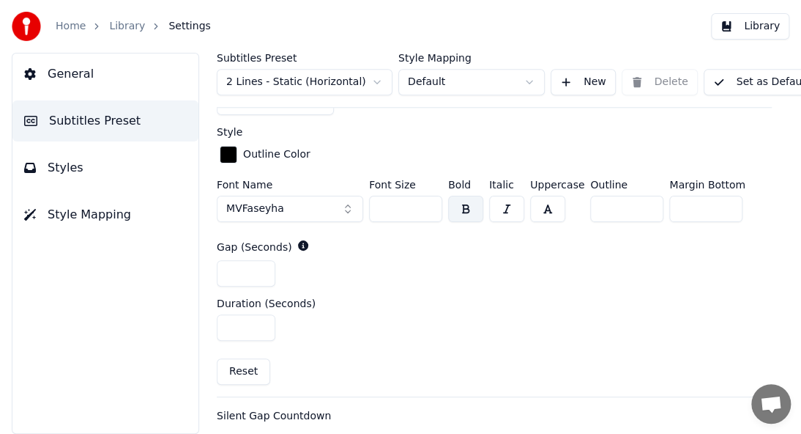
scroll to position [688, 0]
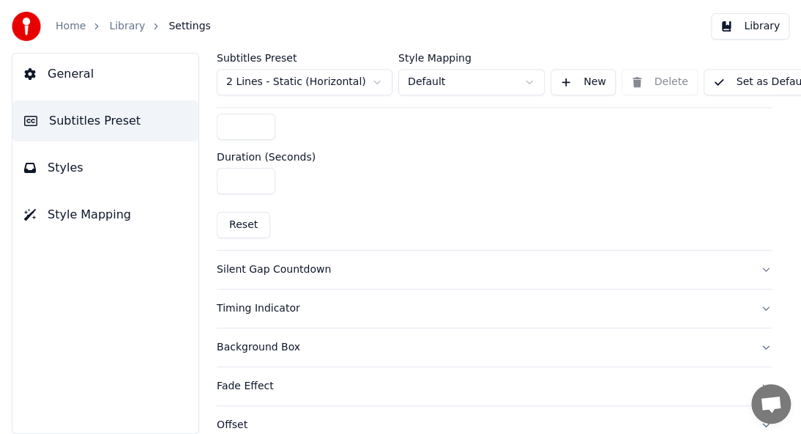
click at [251, 270] on div "Silent Gap Countdown" at bounding box center [483, 269] width 532 height 15
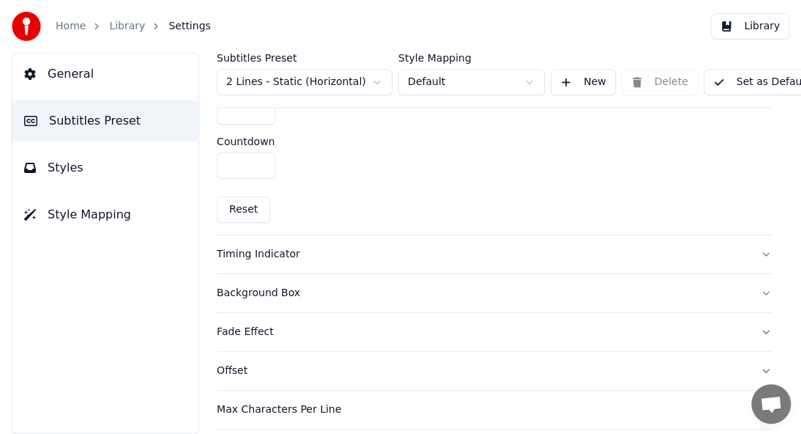
click at [270, 256] on div "Timing Indicator" at bounding box center [483, 254] width 532 height 15
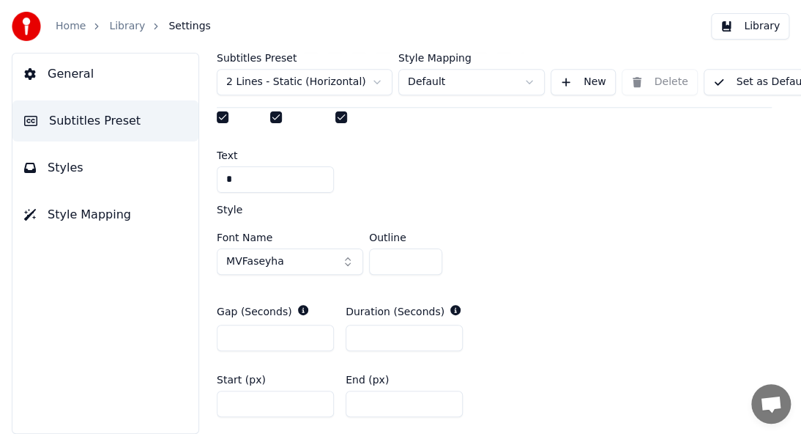
scroll to position [615, 0]
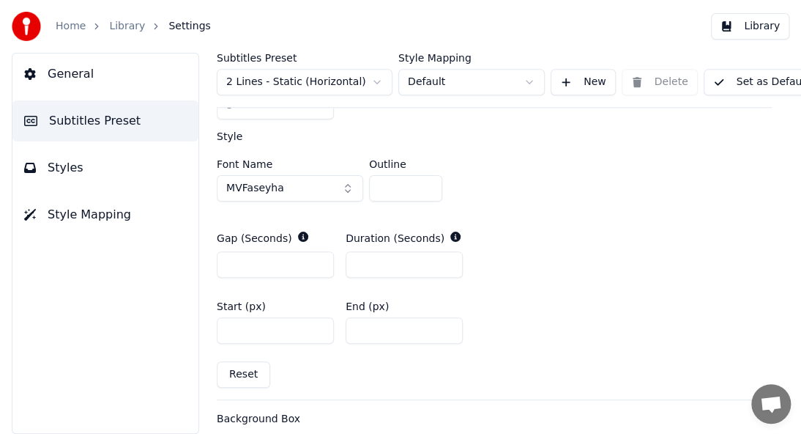
drag, startPoint x: 390, startPoint y: 325, endPoint x: 288, endPoint y: 341, distance: 103.0
click at [288, 341] on div "Start (px) *** End (px) ***" at bounding box center [494, 322] width 555 height 66
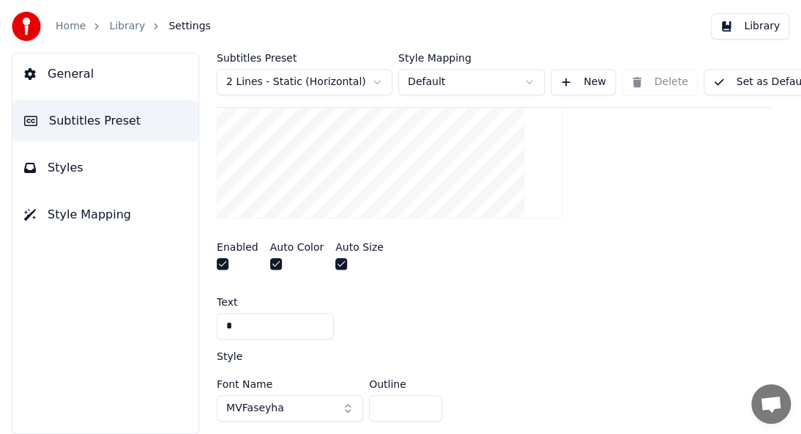
scroll to position [542, 0]
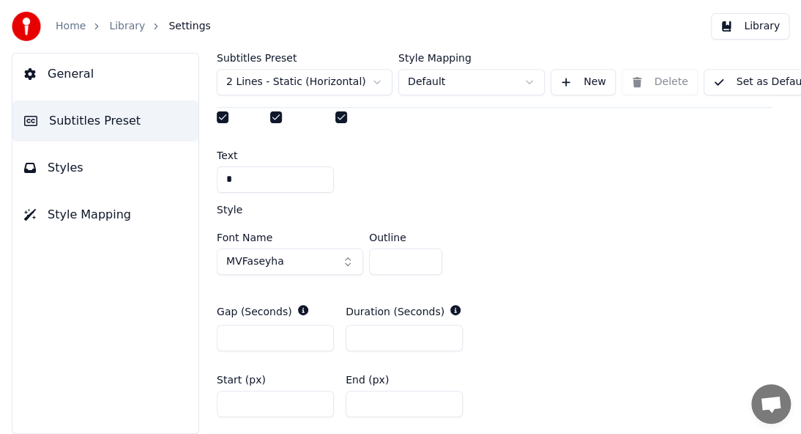
type input "*"
drag, startPoint x: 270, startPoint y: 402, endPoint x: 136, endPoint y: 400, distance: 134.1
click at [136, 400] on div "General Subtitles Preset Styles Style Mapping Subtitles Preset 2 Lines - Static…" at bounding box center [400, 243] width 801 height 381
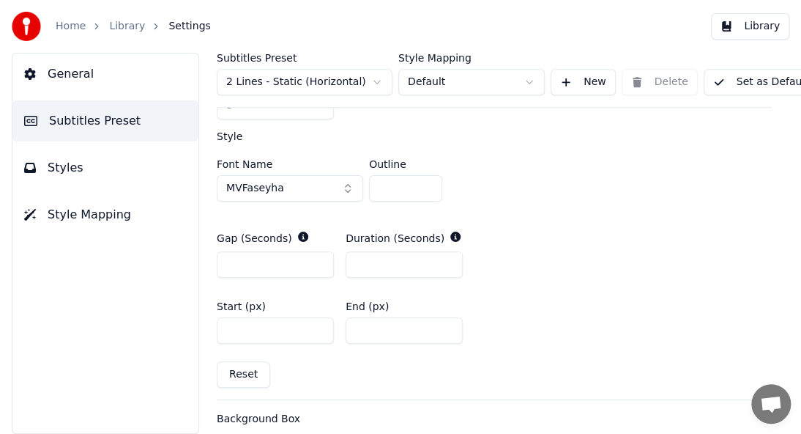
click at [319, 326] on input "*" at bounding box center [275, 330] width 117 height 26
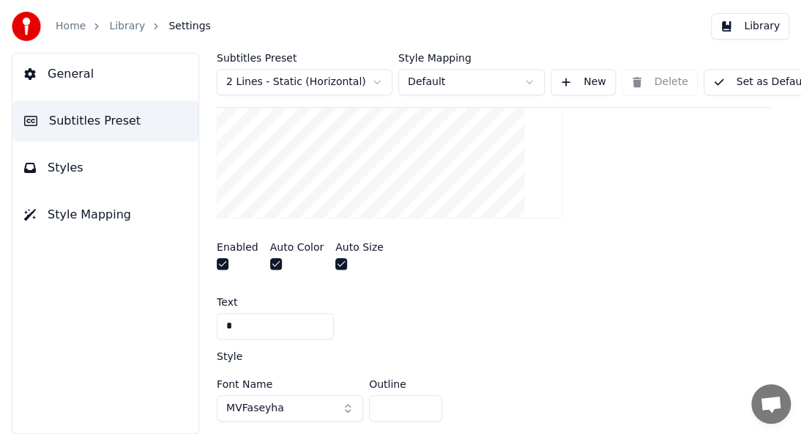
scroll to position [542, 0]
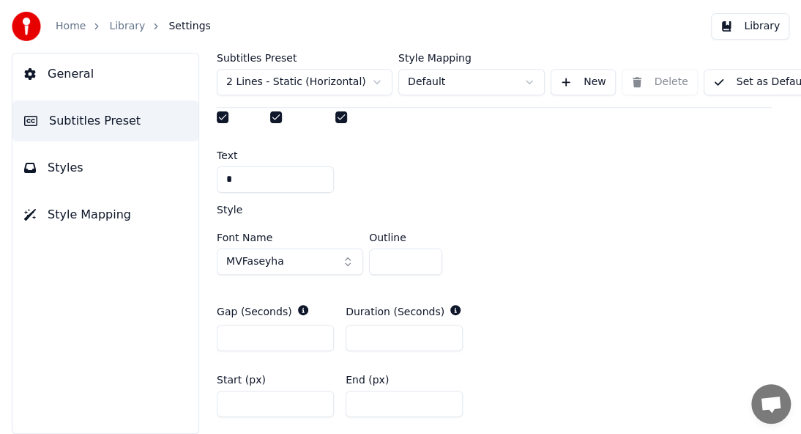
click at [317, 396] on input "*" at bounding box center [275, 403] width 117 height 26
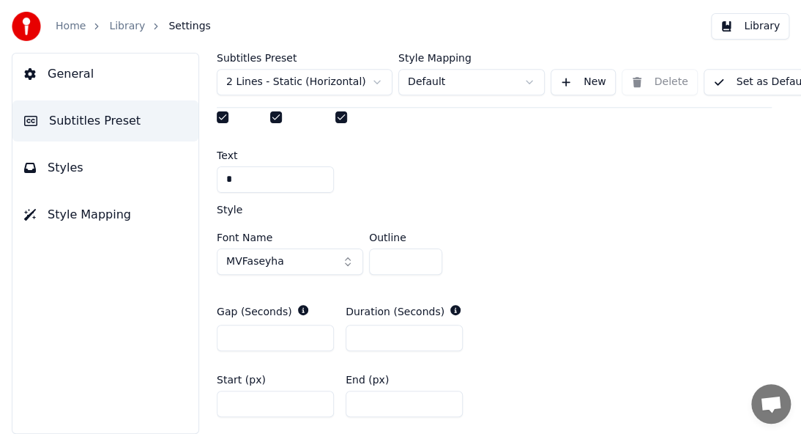
click at [317, 396] on input "*" at bounding box center [275, 403] width 117 height 26
type input "**"
click at [317, 396] on input "**" at bounding box center [275, 403] width 117 height 26
click at [318, 329] on input "*" at bounding box center [275, 337] width 117 height 26
type input "*"
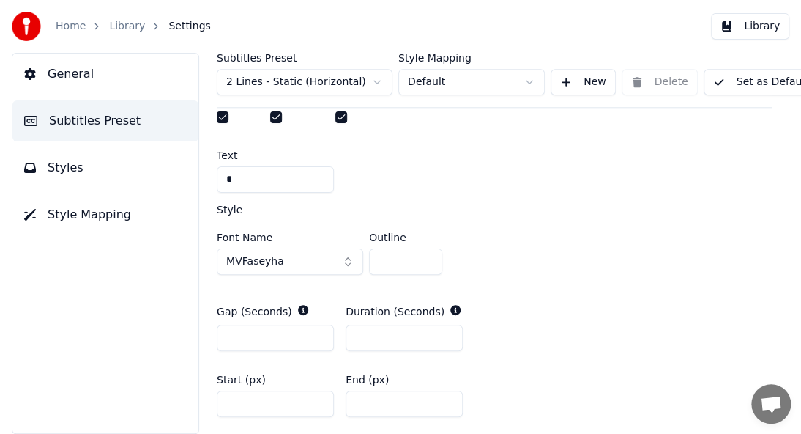
click at [318, 329] on input "*" at bounding box center [275, 337] width 117 height 26
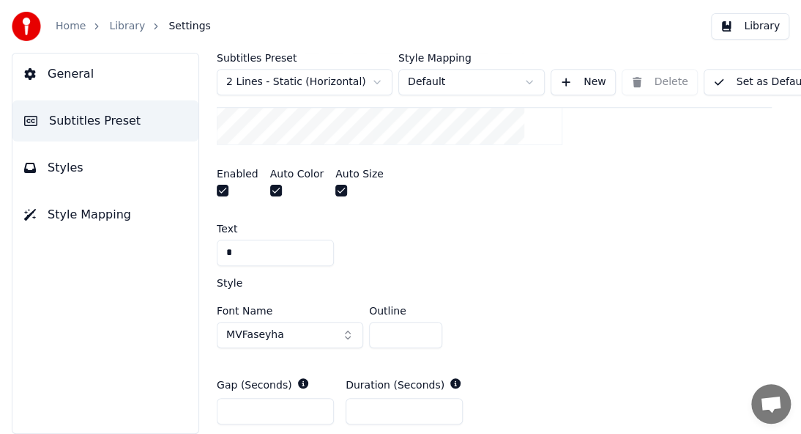
click at [331, 278] on div "Style" at bounding box center [494, 283] width 555 height 10
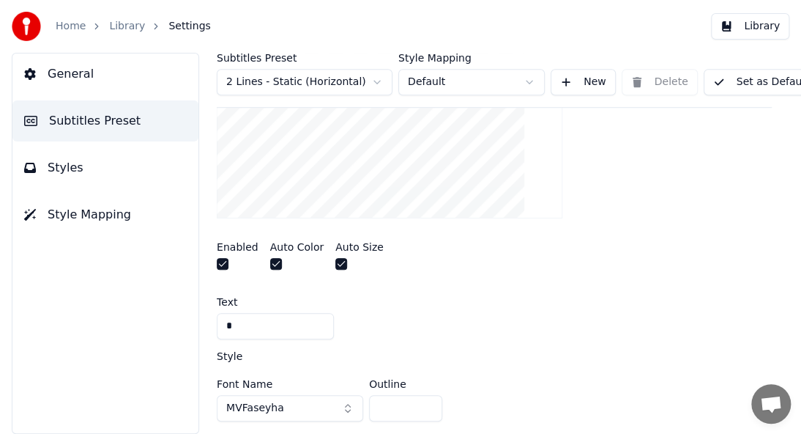
drag, startPoint x: 278, startPoint y: 330, endPoint x: 124, endPoint y: 349, distance: 155.7
click at [124, 349] on div "General Subtitles Preset Styles Style Mapping Subtitles Preset 2 Lines - Static…" at bounding box center [400, 243] width 801 height 381
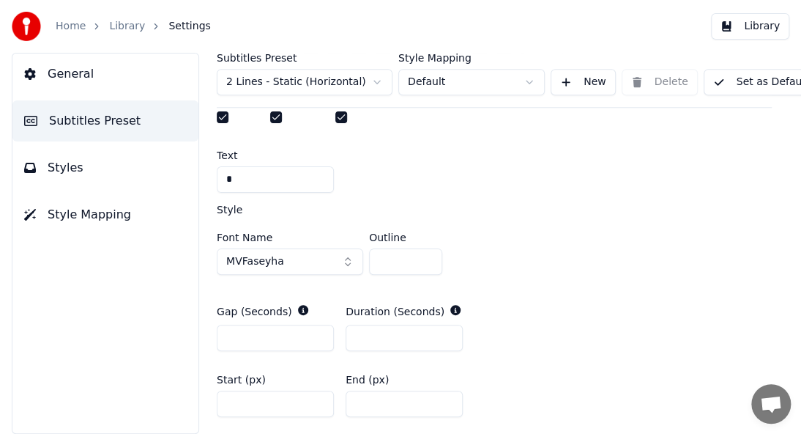
scroll to position [688, 0]
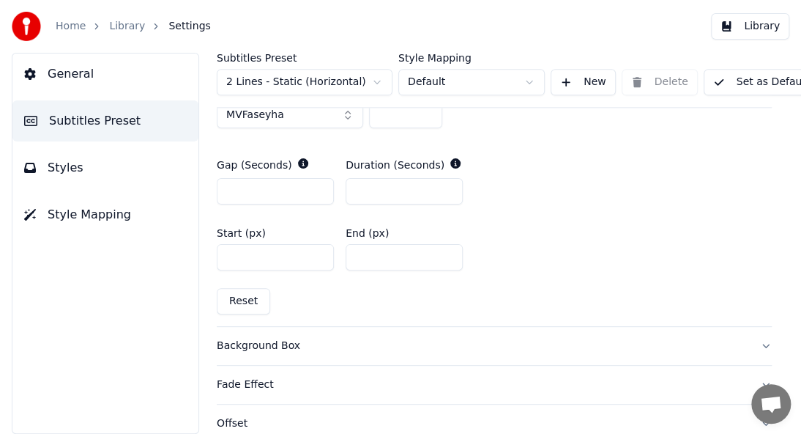
click at [267, 250] on input "**" at bounding box center [275, 257] width 117 height 26
drag, startPoint x: 267, startPoint y: 250, endPoint x: 192, endPoint y: 271, distance: 77.5
click at [192, 271] on div "Subtitles Preset 2 Lines - Static (Horizontal) Style Mapping Default New Delete…" at bounding box center [495, 243] width 614 height 381
click at [342, 218] on div "Start (px) *** End (px) *" at bounding box center [494, 249] width 555 height 66
drag, startPoint x: 249, startPoint y: 254, endPoint x: 65, endPoint y: 324, distance: 196.6
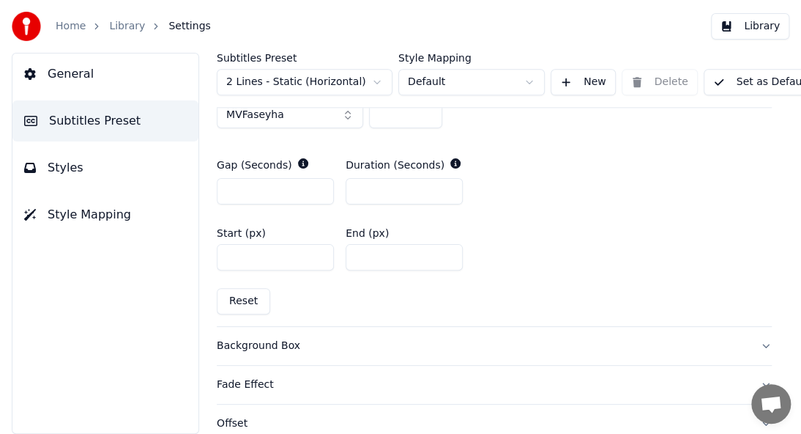
click at [65, 324] on div "General Subtitles Preset Styles Style Mapping Subtitles Preset 2 Lines - Static…" at bounding box center [400, 243] width 801 height 381
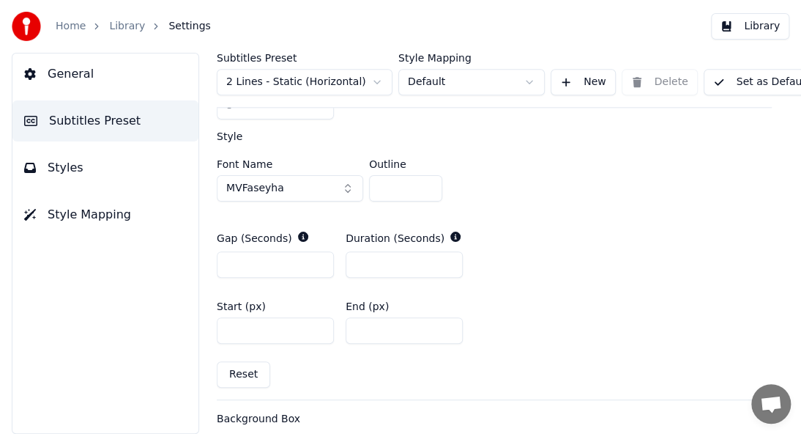
scroll to position [396, 0]
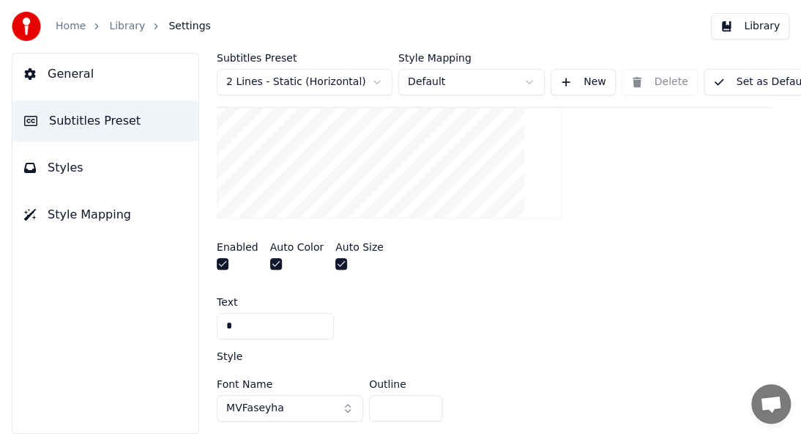
type input "*"
click at [335, 258] on button "button" at bounding box center [341, 264] width 12 height 12
click at [335, 267] on div at bounding box center [359, 265] width 48 height 15
click at [335, 266] on button "button" at bounding box center [341, 264] width 12 height 12
click at [223, 264] on button "button" at bounding box center [223, 264] width 12 height 12
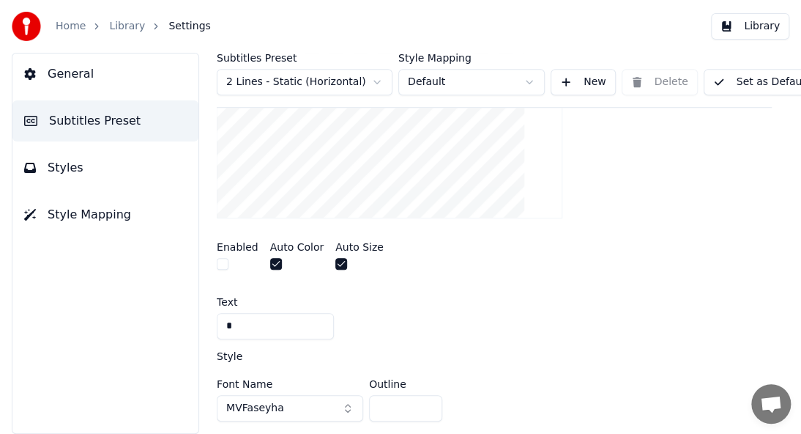
click at [223, 264] on button "button" at bounding box center [223, 264] width 12 height 12
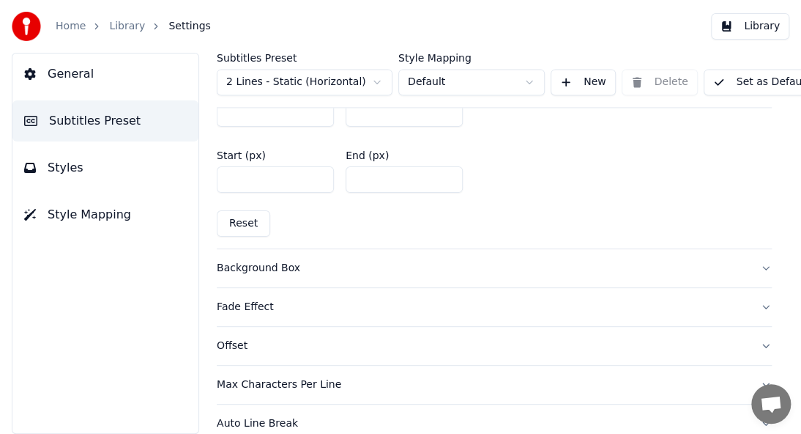
scroll to position [835, 0]
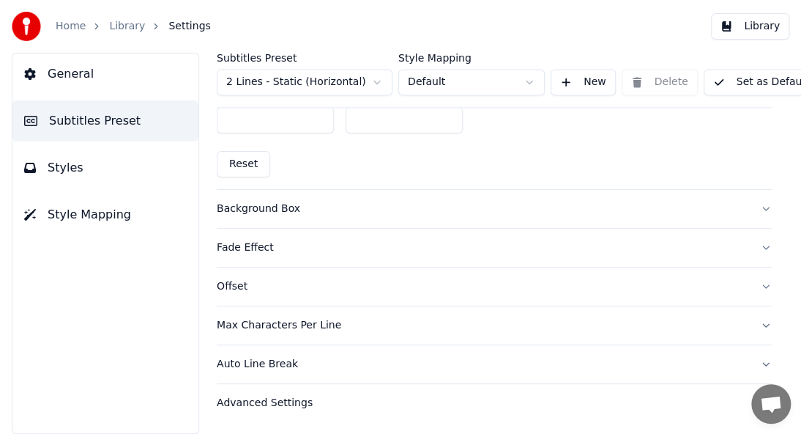
drag, startPoint x: 238, startPoint y: 409, endPoint x: 37, endPoint y: 432, distance: 202.0
click at [37, 432] on div "General Subtitles Preset Styles Style Mapping Subtitles Preset 2 Lines - Static…" at bounding box center [400, 243] width 801 height 381
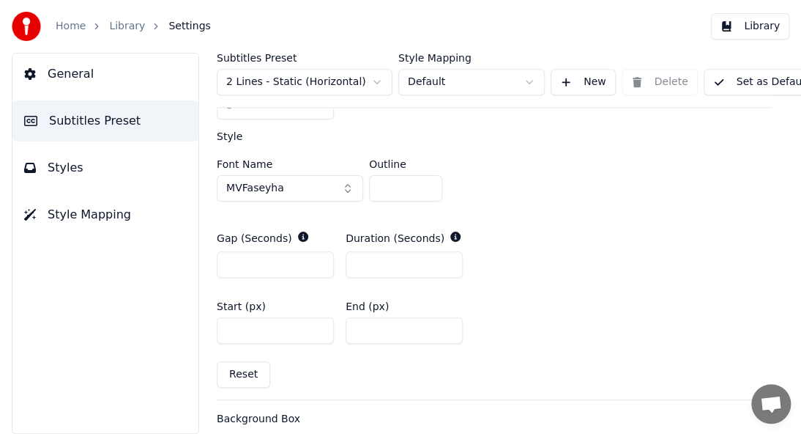
scroll to position [469, 0]
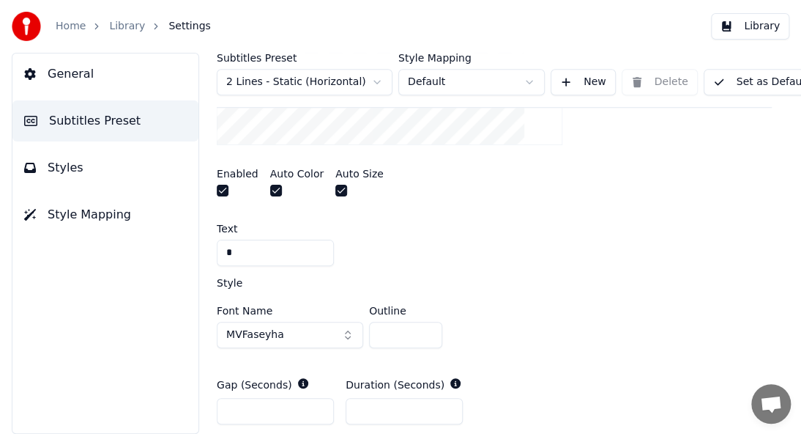
type input "**"
click at [402, 229] on div "Text" at bounding box center [494, 228] width 555 height 10
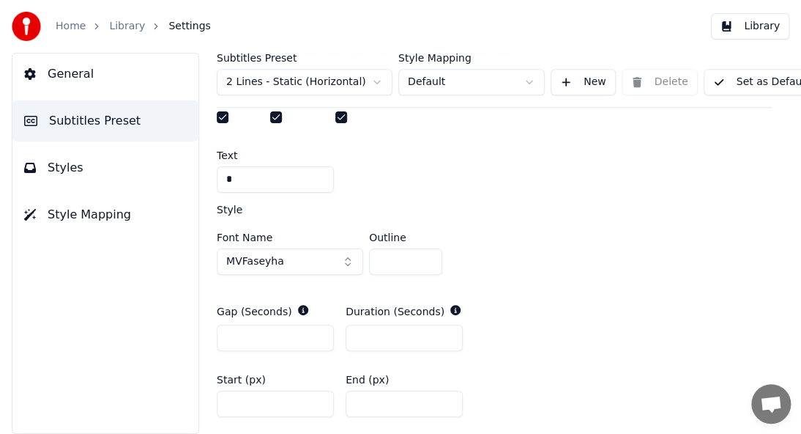
drag, startPoint x: 370, startPoint y: 331, endPoint x: 276, endPoint y: 331, distance: 93.8
click at [280, 349] on div "Gap (Seconds) ** Duration (Seconds) *" at bounding box center [494, 327] width 555 height 70
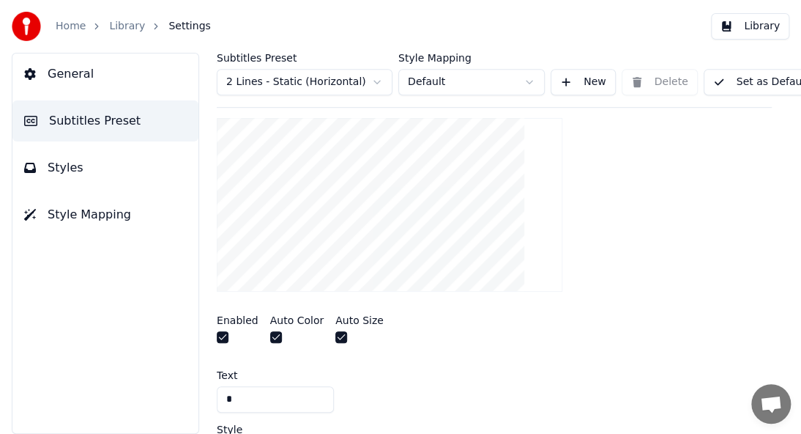
scroll to position [463, 0]
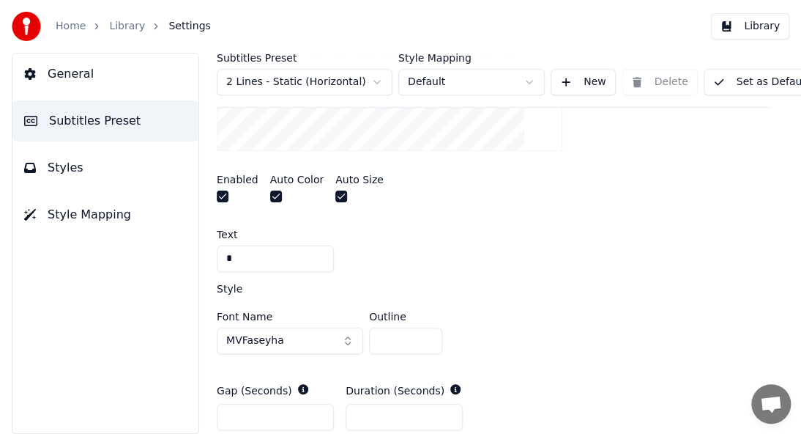
click at [531, 216] on div "A visual cue that shows when to start singing by indicating the timing before t…" at bounding box center [494, 248] width 555 height 606
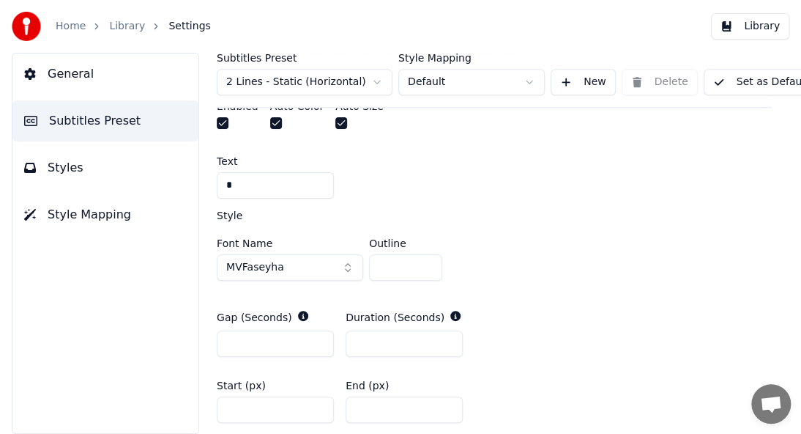
scroll to position [609, 0]
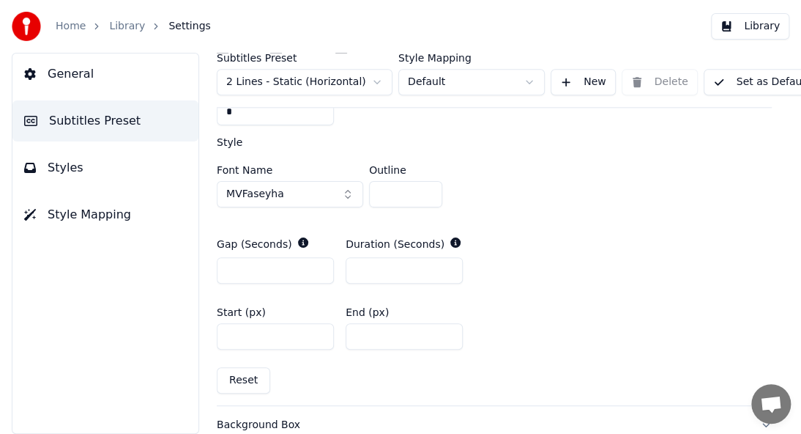
drag, startPoint x: 374, startPoint y: 267, endPoint x: 238, endPoint y: 286, distance: 136.7
click at [238, 286] on div "Gap (Seconds) ** Duration (Seconds) **" at bounding box center [494, 260] width 555 height 70
type input "*"
drag, startPoint x: 512, startPoint y: 182, endPoint x: 492, endPoint y: 184, distance: 19.9
click at [507, 185] on div "Font Name MVFaseyha Outline *" at bounding box center [494, 189] width 555 height 48
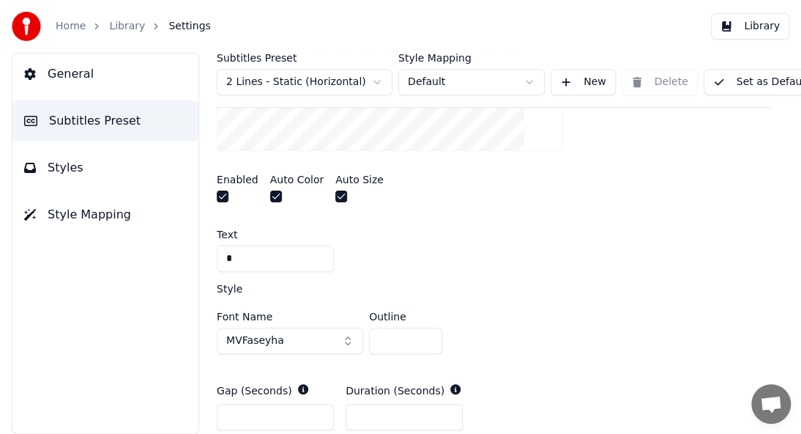
scroll to position [536, 0]
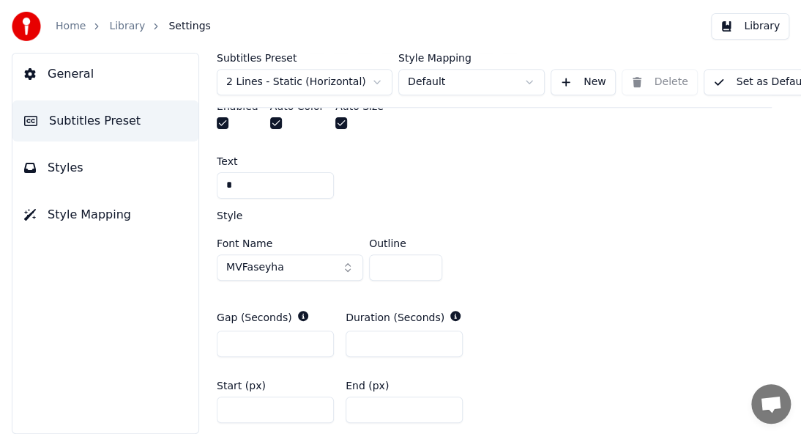
drag, startPoint x: 260, startPoint y: 342, endPoint x: 132, endPoint y: 366, distance: 130.4
click at [160, 366] on div "General Subtitles Preset Styles Style Mapping Subtitles Preset 2 Lines - Static…" at bounding box center [400, 243] width 801 height 381
type input "*"
click at [538, 206] on div "A visual cue that shows when to start singing by indicating the timing before t…" at bounding box center [494, 175] width 555 height 606
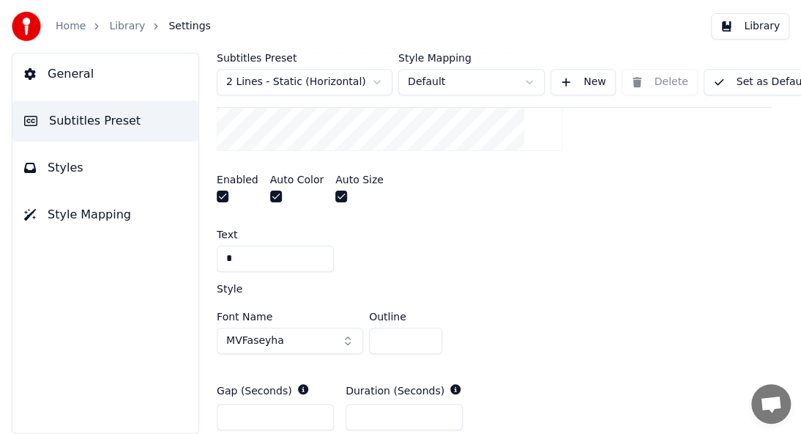
scroll to position [609, 0]
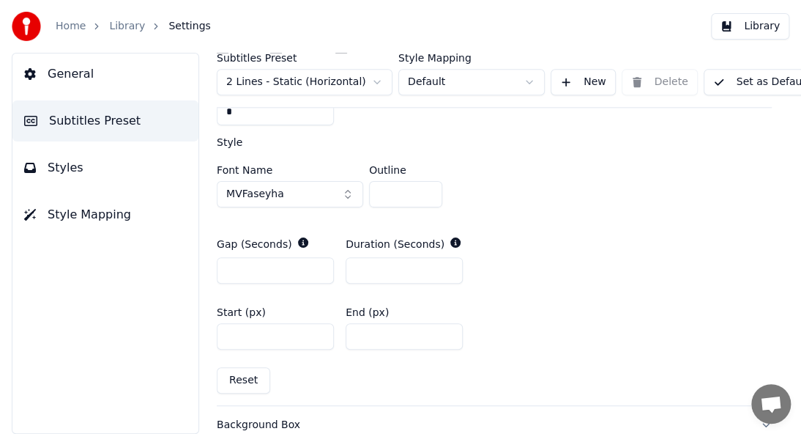
drag, startPoint x: 253, startPoint y: 270, endPoint x: 94, endPoint y: 304, distance: 162.6
click at [94, 304] on div "General Subtitles Preset Styles Style Mapping Subtitles Preset 2 Lines - Static…" at bounding box center [400, 243] width 801 height 381
drag, startPoint x: 240, startPoint y: 330, endPoint x: 161, endPoint y: 346, distance: 80.9
click at [161, 346] on div "General Subtitles Preset Styles Style Mapping Subtitles Preset 2 Lines - Static…" at bounding box center [400, 243] width 801 height 381
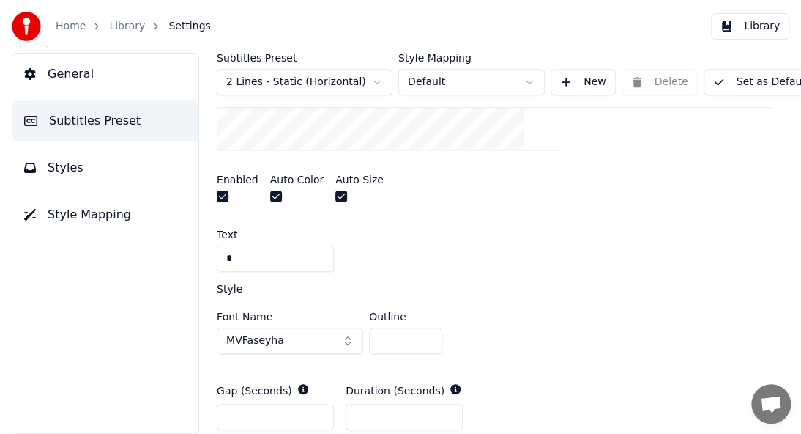
scroll to position [536, 0]
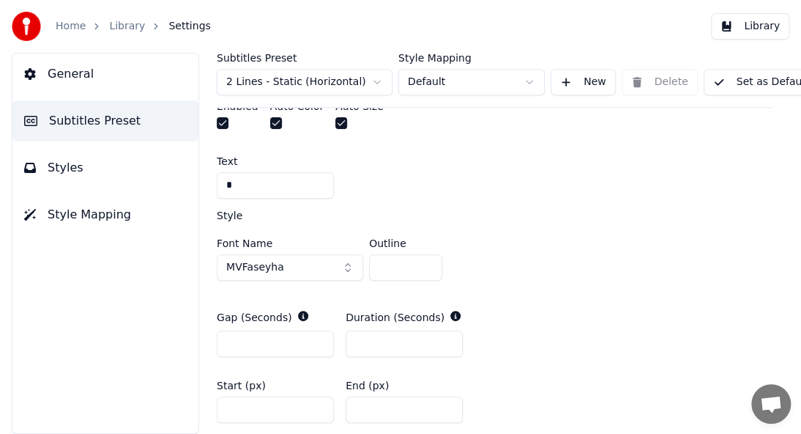
type input "*"
drag, startPoint x: 240, startPoint y: 341, endPoint x: 149, endPoint y: 360, distance: 92.7
click at [149, 360] on div "General Subtitles Preset Styles Style Mapping Subtitles Preset 2 Lines - Static…" at bounding box center [400, 243] width 801 height 381
type input "**"
click at [469, 180] on div "*" at bounding box center [494, 185] width 555 height 26
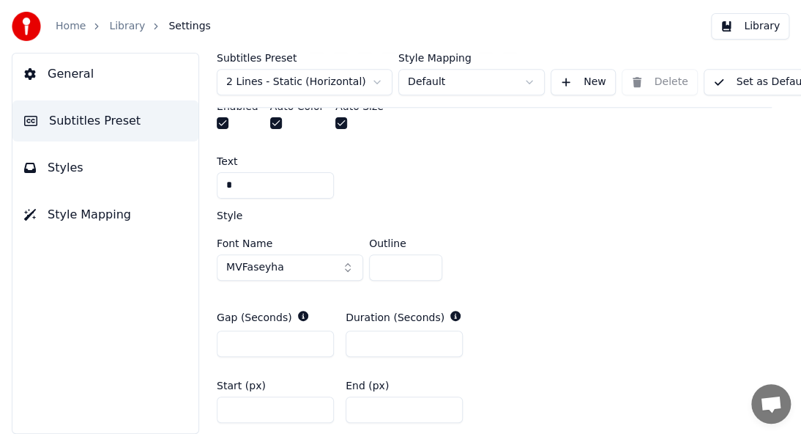
scroll to position [609, 0]
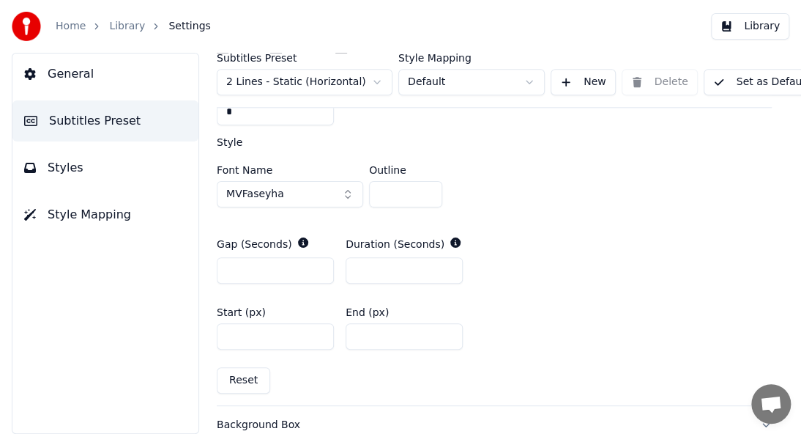
drag, startPoint x: 268, startPoint y: 335, endPoint x: 168, endPoint y: 352, distance: 101.6
click at [168, 352] on div "General Subtitles Preset Styles Style Mapping Subtitles Preset 2 Lines - Static…" at bounding box center [400, 243] width 801 height 381
type input "**"
click at [580, 163] on div "Font Name MVFaseyha Outline *" at bounding box center [494, 183] width 555 height 60
drag, startPoint x: 385, startPoint y: 272, endPoint x: 208, endPoint y: 324, distance: 183.8
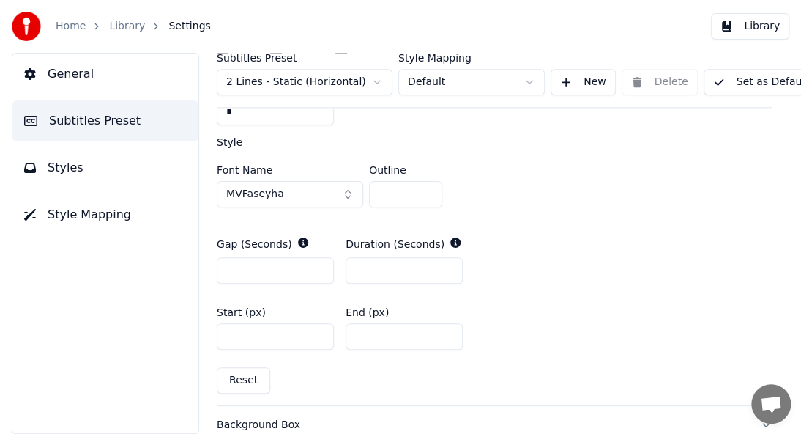
click at [208, 324] on div "Subtitles Preset 2 Lines - Static (Horizontal) Style Mapping Default New Delete…" at bounding box center [495, 243] width 614 height 381
type input "**"
click at [576, 208] on div "Font Name MVFaseyha Outline *" at bounding box center [494, 189] width 555 height 48
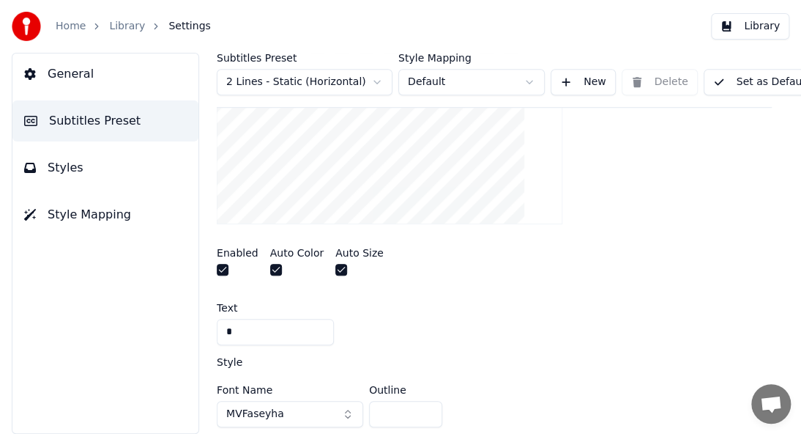
scroll to position [463, 0]
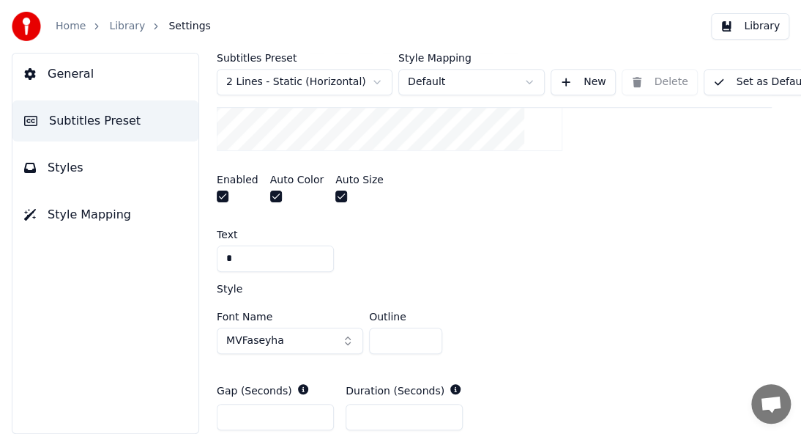
drag, startPoint x: 394, startPoint y: 338, endPoint x: 252, endPoint y: 366, distance: 144.9
click at [281, 363] on div "A visual cue that shows when to start singing by indicating the timing before t…" at bounding box center [494, 248] width 555 height 606
click at [252, 366] on div "A visual cue that shows when to start singing by indicating the timing before t…" at bounding box center [494, 248] width 555 height 606
drag, startPoint x: 390, startPoint y: 335, endPoint x: 346, endPoint y: 346, distance: 45.3
click at [346, 346] on div "Font Name MVFaseyha Outline *" at bounding box center [494, 335] width 555 height 48
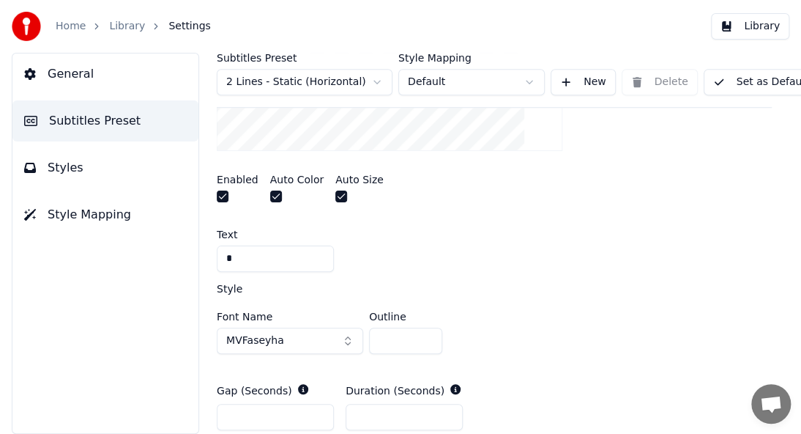
click at [534, 283] on div "A visual cue that shows when to start singing by indicating the timing before t…" at bounding box center [494, 248] width 555 height 606
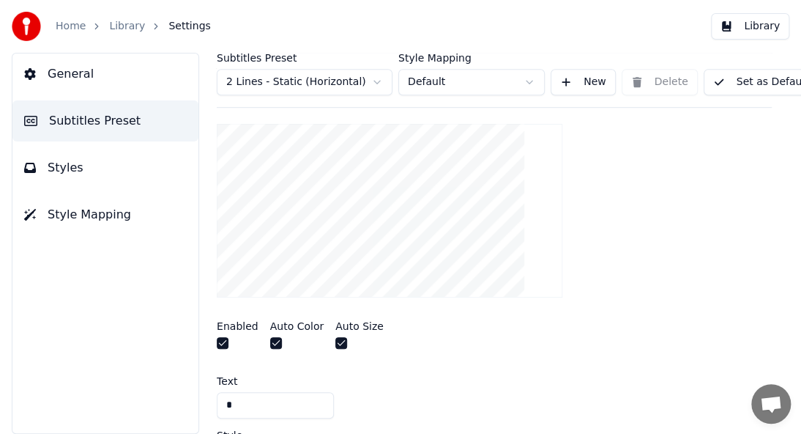
scroll to position [536, 0]
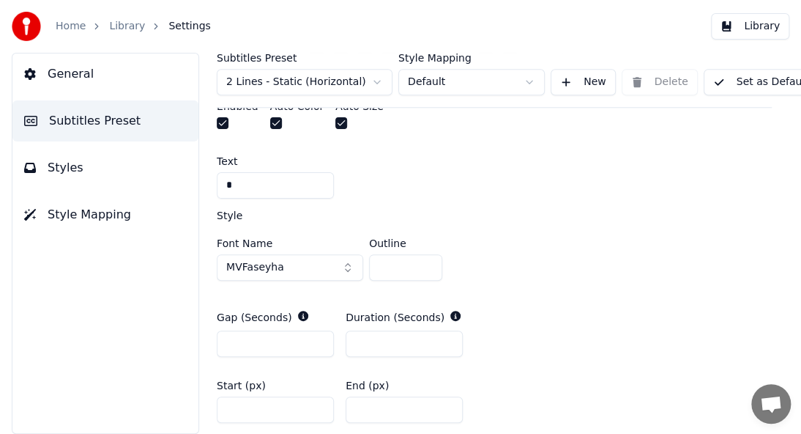
drag, startPoint x: 396, startPoint y: 272, endPoint x: 292, endPoint y: 294, distance: 106.3
click at [292, 294] on div "A visual cue that shows when to start singing by indicating the timing before t…" at bounding box center [494, 175] width 555 height 606
type input "**"
click at [501, 284] on div "A visual cue that shows when to start singing by indicating the timing before t…" at bounding box center [494, 175] width 555 height 606
click at [740, 85] on button "Set as Default" at bounding box center [761, 82] width 115 height 26
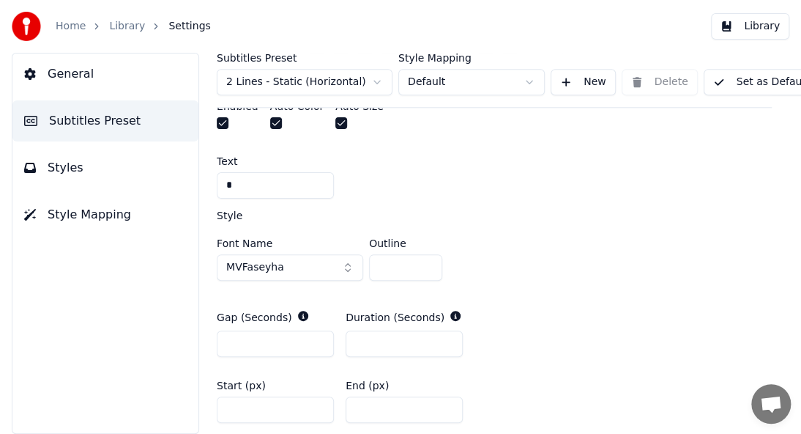
click at [453, 77] on html "Home Library Settings Library General Subtitles Preset Styles Style Mapping Sub…" at bounding box center [400, 217] width 801 height 434
click at [453, 78] on html "Home Library Settings Library General Subtitles Preset Styles Style Mapping Sub…" at bounding box center [400, 217] width 801 height 434
drag, startPoint x: 92, startPoint y: 79, endPoint x: 100, endPoint y: 72, distance: 10.4
click at [93, 79] on button "General" at bounding box center [105, 73] width 186 height 41
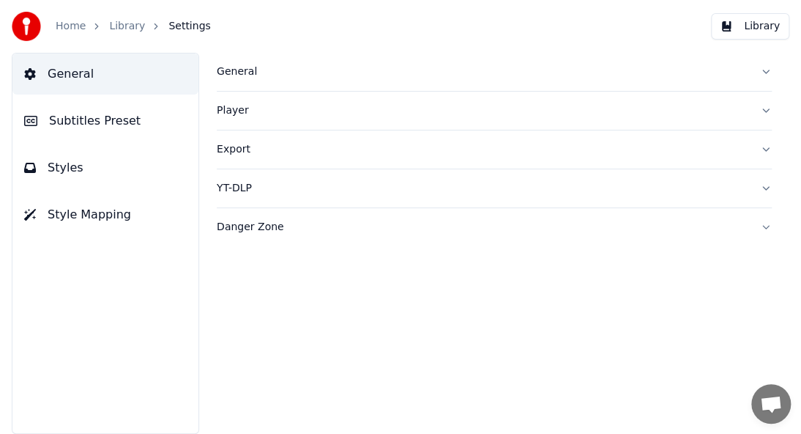
click at [119, 29] on link "Library" at bounding box center [127, 26] width 36 height 15
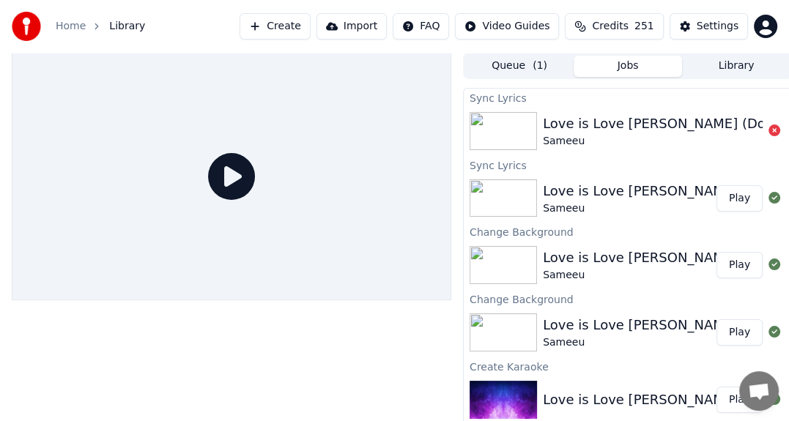
click at [668, 129] on div "Love is Love [PERSON_NAME] (Don't Be Cruel)" at bounding box center [695, 124] width 305 height 21
click at [640, 127] on div "Love is Love [PERSON_NAME] (Don't Be Cruel)" at bounding box center [695, 124] width 305 height 21
click at [519, 56] on button "Queue ( 1 )" at bounding box center [519, 66] width 108 height 21
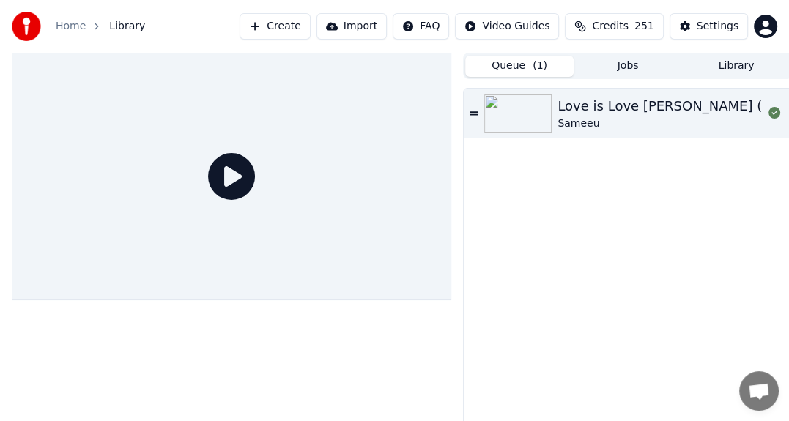
click at [516, 103] on img at bounding box center [517, 113] width 67 height 38
click at [516, 103] on div "Queue ( 1 ) Jobs Library Love is Love Ishqee Jaadhoo (Don't Be Cruel) Sameeu" at bounding box center [628, 249] width 330 height 393
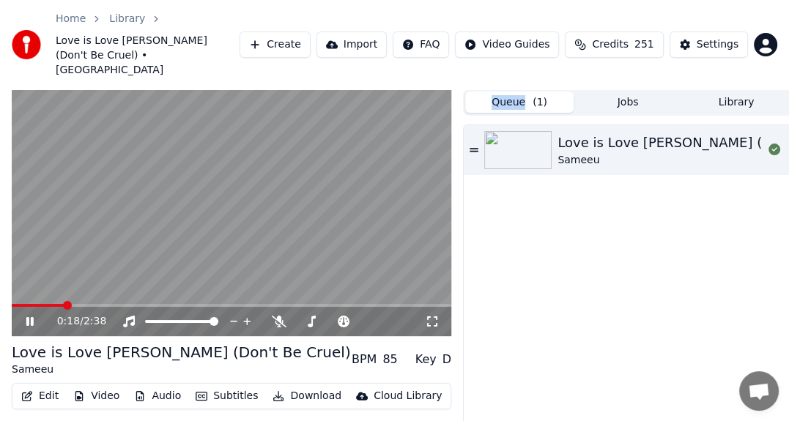
click at [47, 386] on button "Edit" at bounding box center [39, 396] width 49 height 21
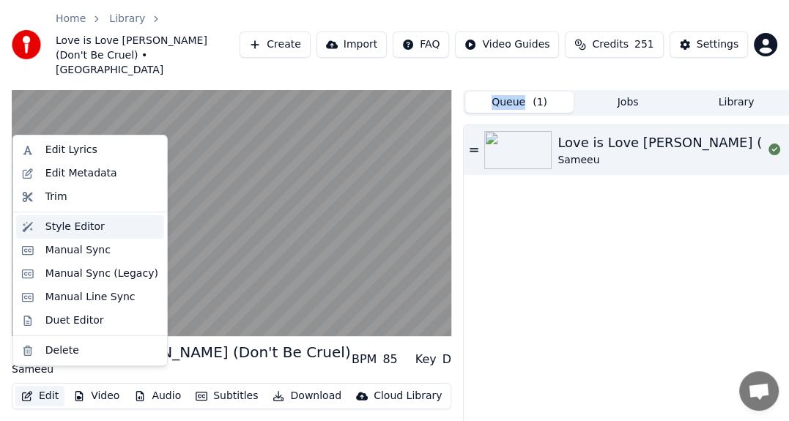
click at [75, 226] on div "Style Editor" at bounding box center [74, 227] width 59 height 15
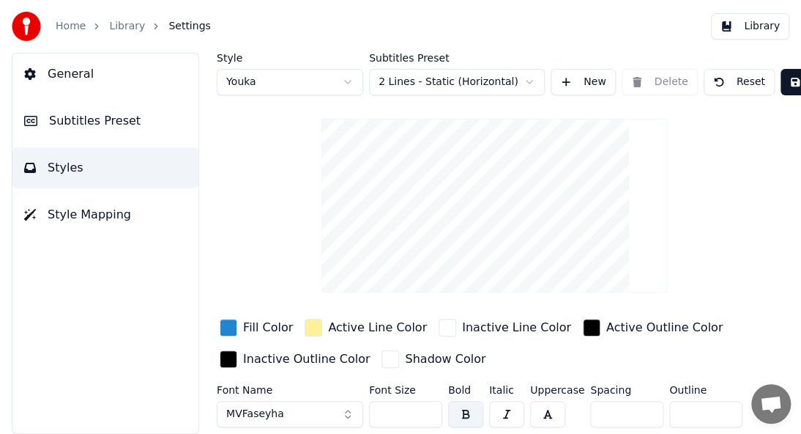
scroll to position [64, 0]
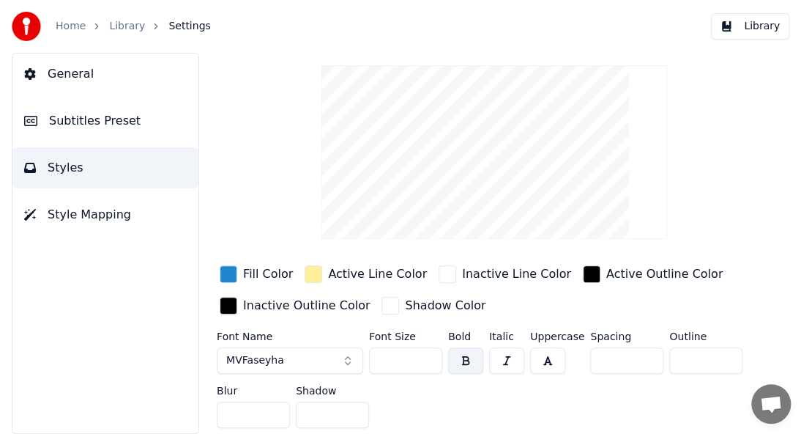
click at [119, 120] on span "Subtitles Preset" at bounding box center [95, 121] width 92 height 18
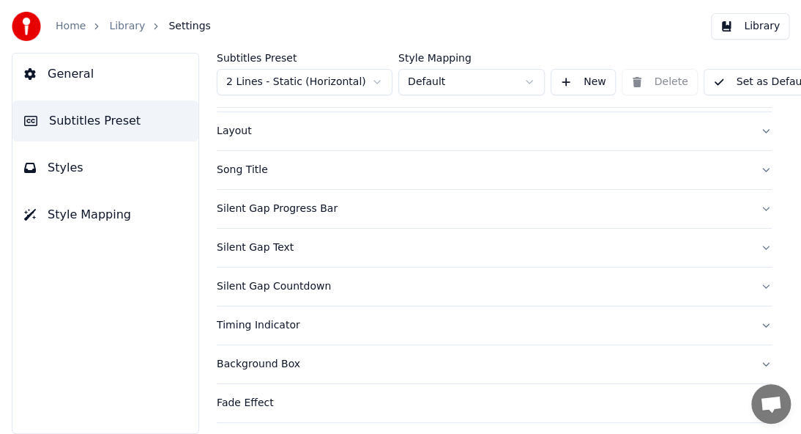
click at [245, 167] on div "Song Title" at bounding box center [483, 170] width 532 height 15
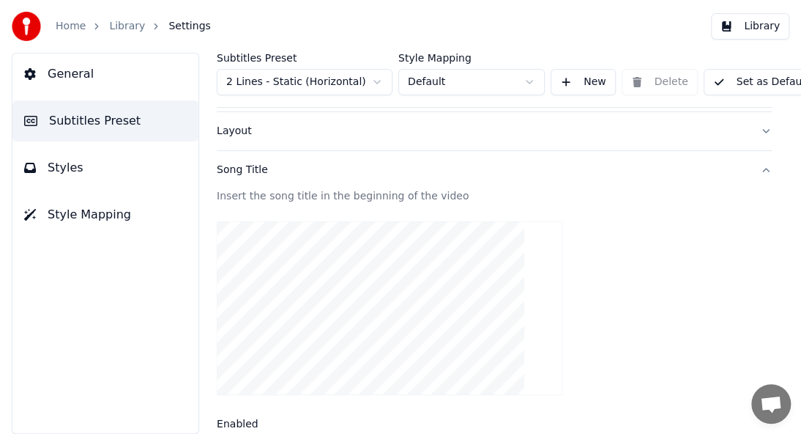
scroll to position [283, 0]
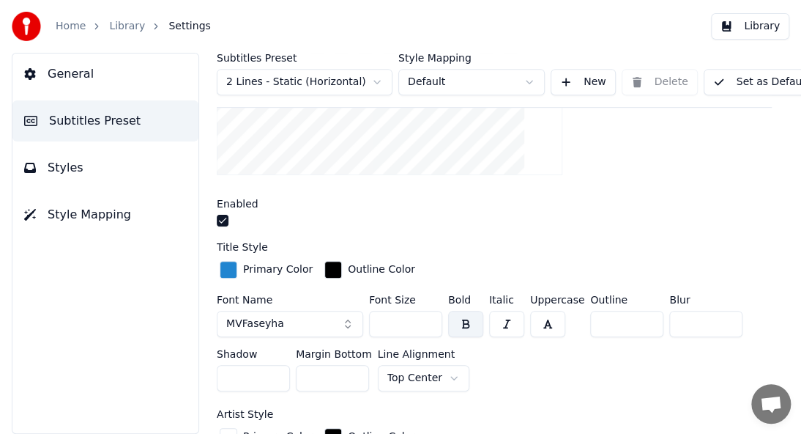
click at [125, 168] on button "Styles" at bounding box center [105, 167] width 186 height 41
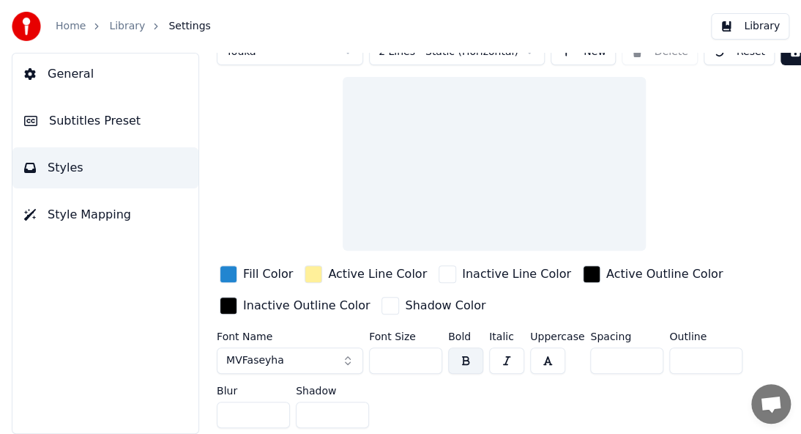
scroll to position [64, 0]
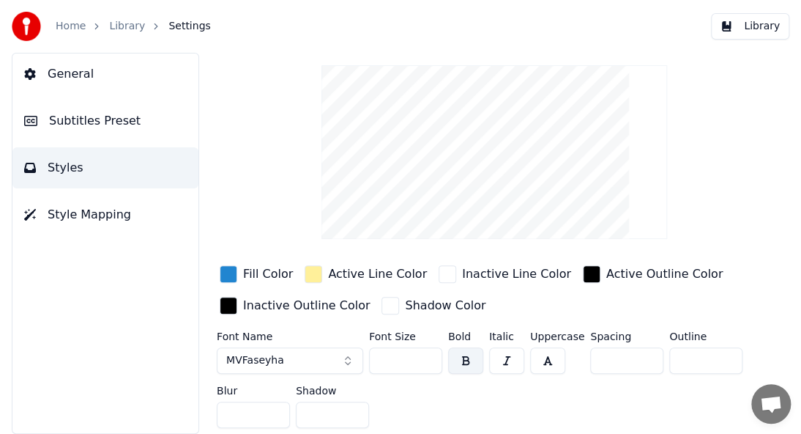
click at [122, 90] on button "General" at bounding box center [105, 73] width 186 height 41
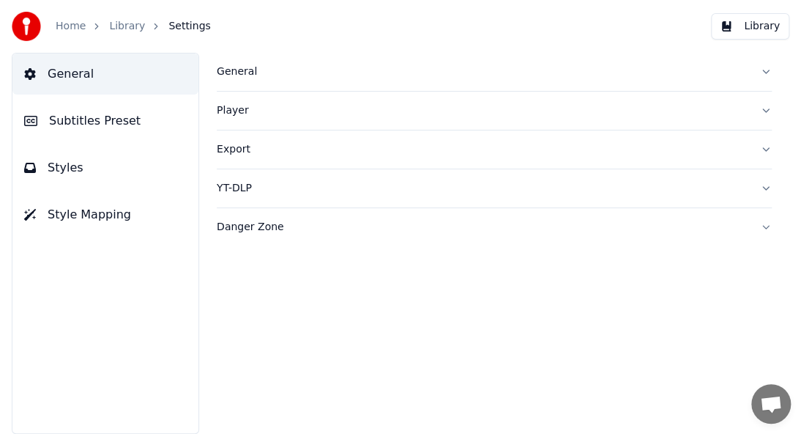
scroll to position [0, 0]
click at [123, 24] on link "Library" at bounding box center [127, 26] width 36 height 15
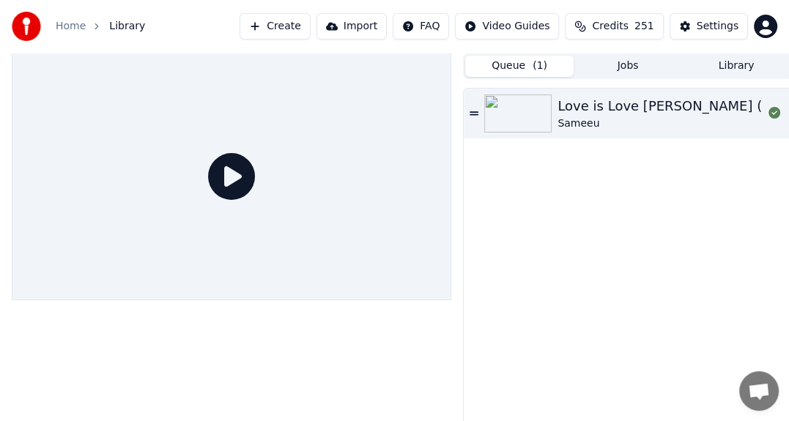
drag, startPoint x: 589, startPoint y: 104, endPoint x: 581, endPoint y: 105, distance: 8.2
click at [589, 105] on div "Love is Love [PERSON_NAME] (Don't Be Cruel)" at bounding box center [709, 106] width 305 height 21
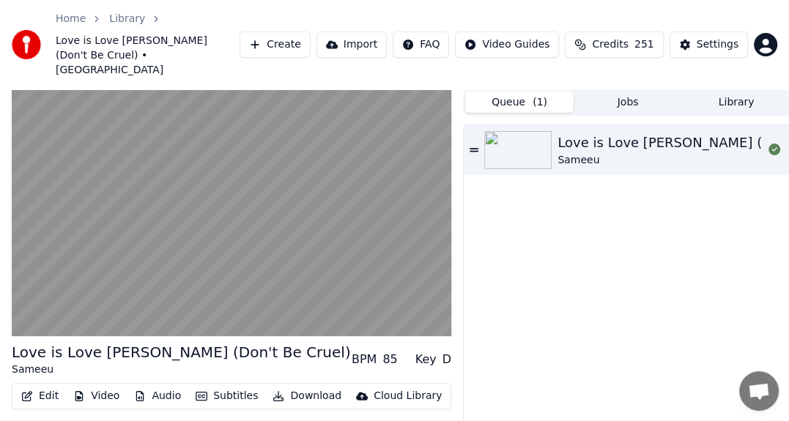
click at [212, 386] on button "Subtitles" at bounding box center [227, 396] width 74 height 21
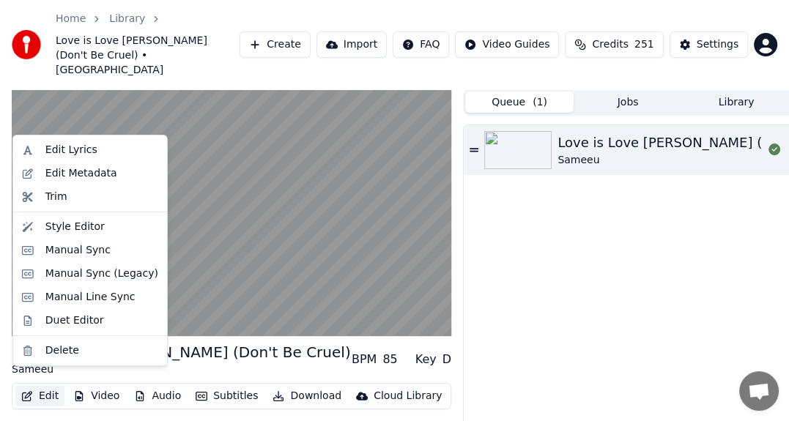
click at [41, 386] on button "Edit" at bounding box center [39, 396] width 49 height 21
click at [47, 386] on button "Edit" at bounding box center [39, 396] width 49 height 21
click at [51, 152] on div "Edit Lyrics" at bounding box center [71, 150] width 52 height 15
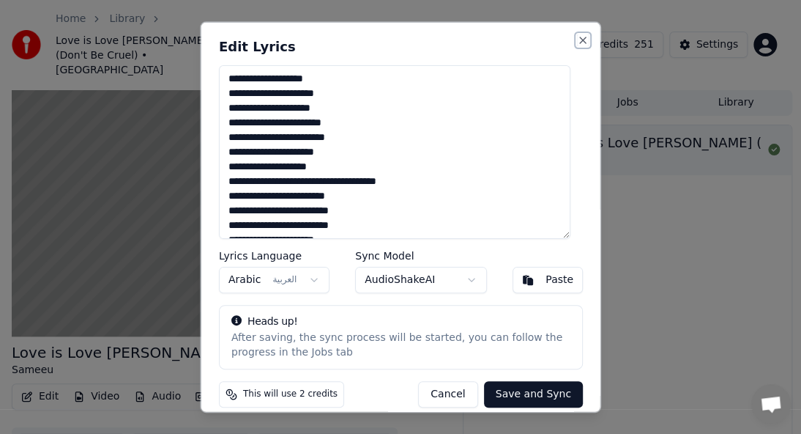
click at [577, 38] on button "Close" at bounding box center [583, 40] width 12 height 12
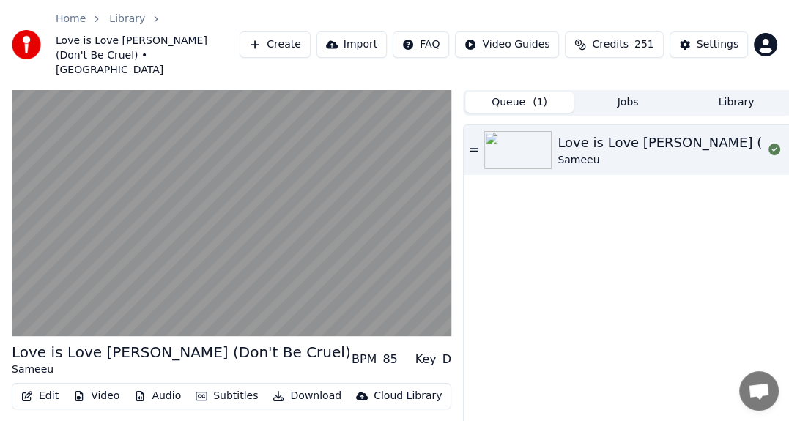
click at [42, 386] on button "Edit" at bounding box center [39, 396] width 49 height 21
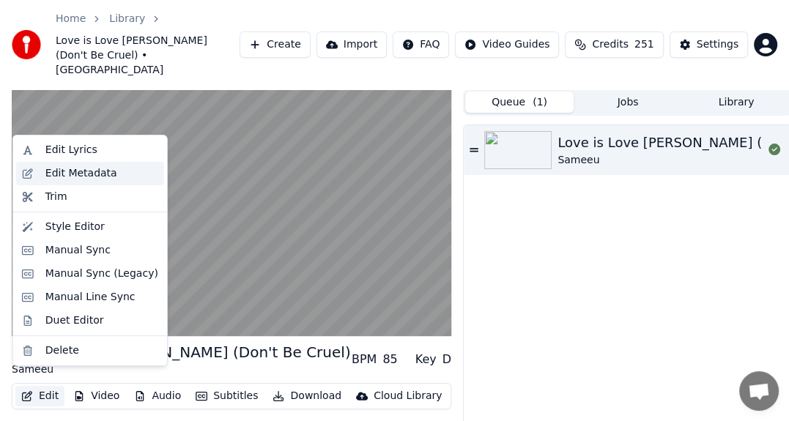
click at [56, 176] on div "Edit Metadata" at bounding box center [81, 173] width 72 height 15
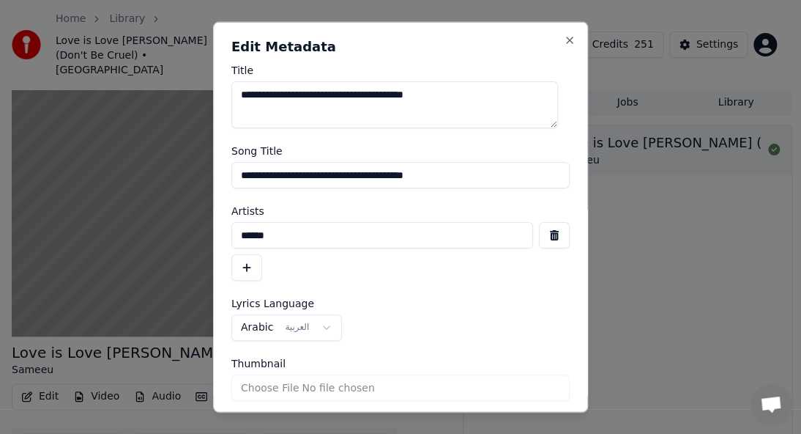
paste textarea
type textarea "**********"
drag, startPoint x: 464, startPoint y: 174, endPoint x: 237, endPoint y: 184, distance: 227.3
click at [258, 183] on input "**********" at bounding box center [400, 175] width 338 height 26
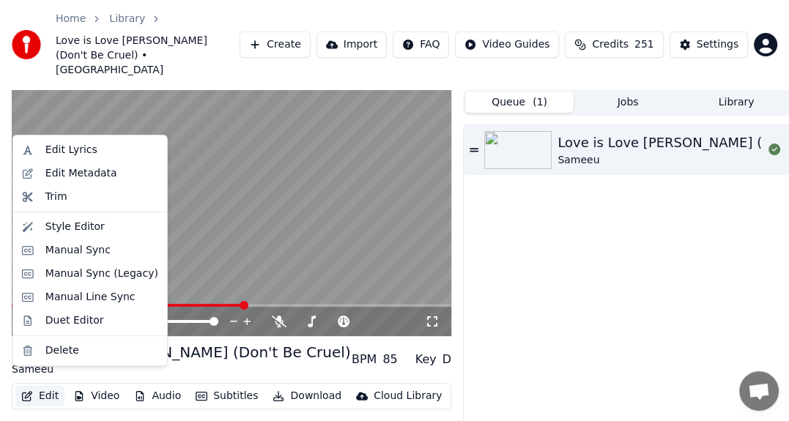
click at [48, 390] on button "Edit" at bounding box center [39, 396] width 49 height 21
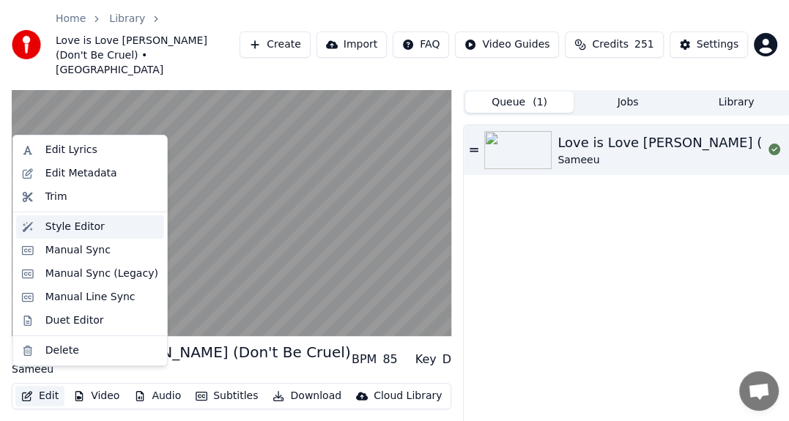
click at [84, 226] on div "Style Editor" at bounding box center [74, 227] width 59 height 15
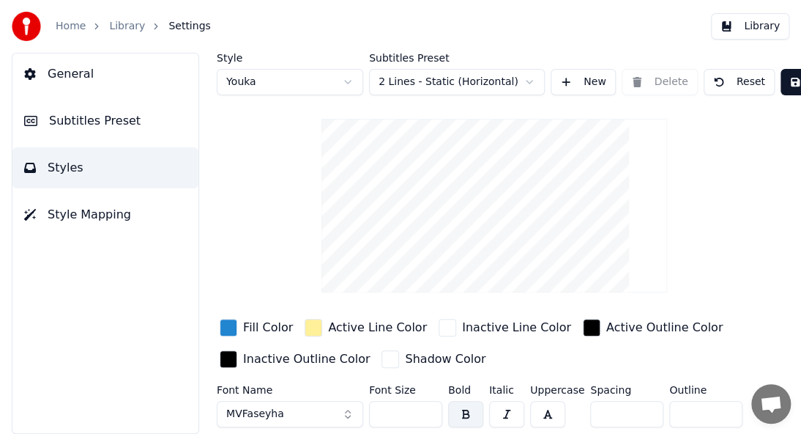
click at [76, 114] on span "Subtitles Preset" at bounding box center [95, 121] width 92 height 18
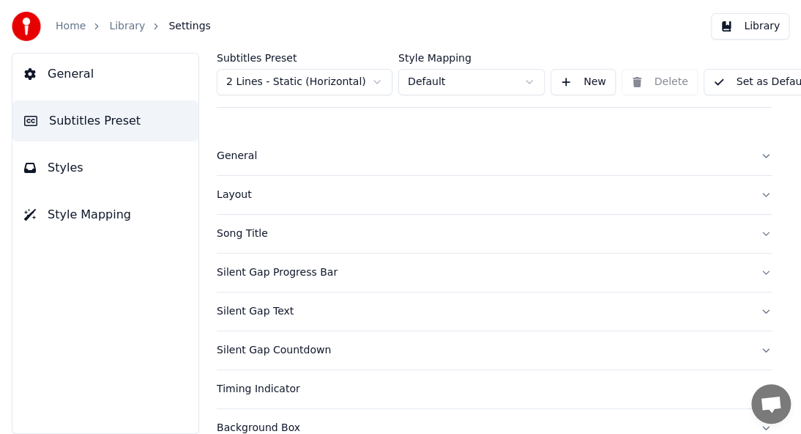
click at [132, 24] on link "Library" at bounding box center [127, 26] width 36 height 15
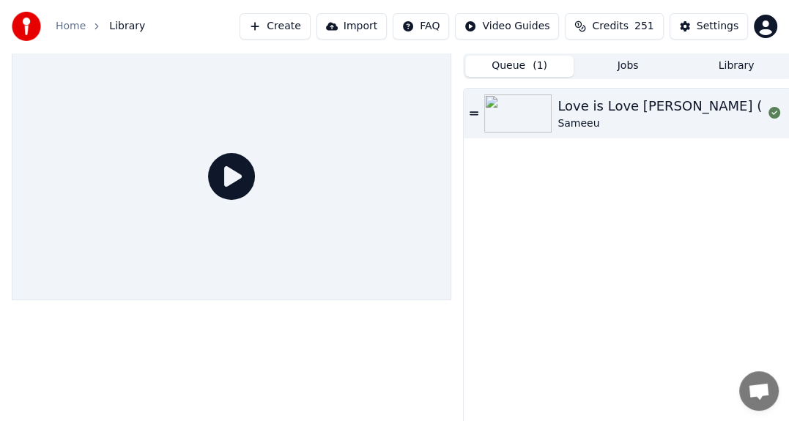
click at [519, 103] on img at bounding box center [517, 113] width 67 height 38
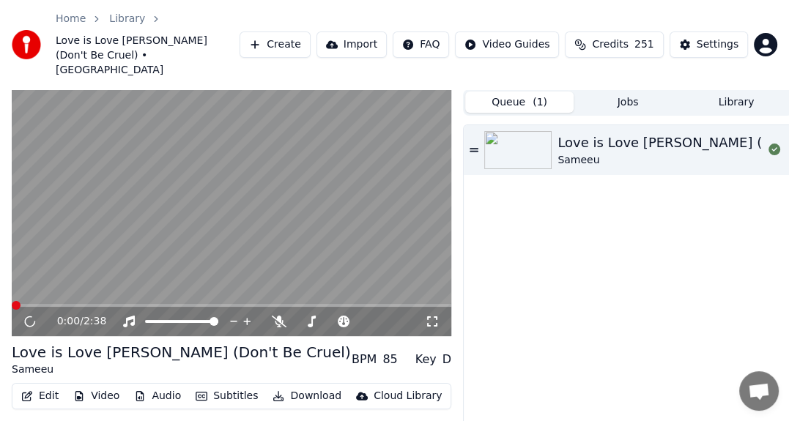
click at [49, 386] on button "Edit" at bounding box center [39, 396] width 49 height 21
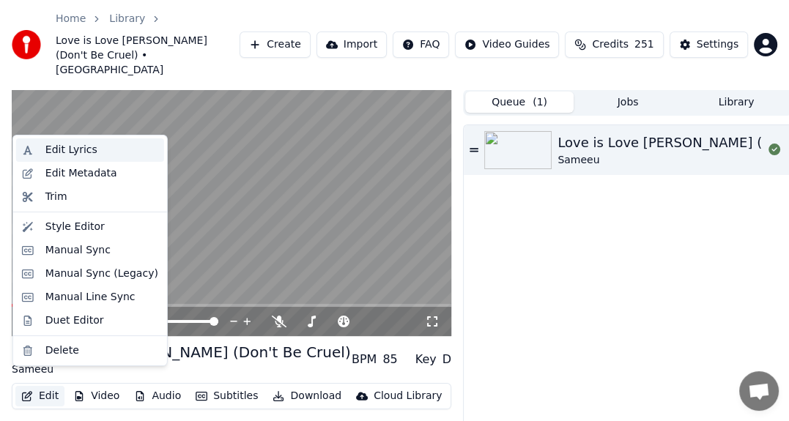
click at [70, 150] on div "Edit Lyrics" at bounding box center [71, 150] width 52 height 15
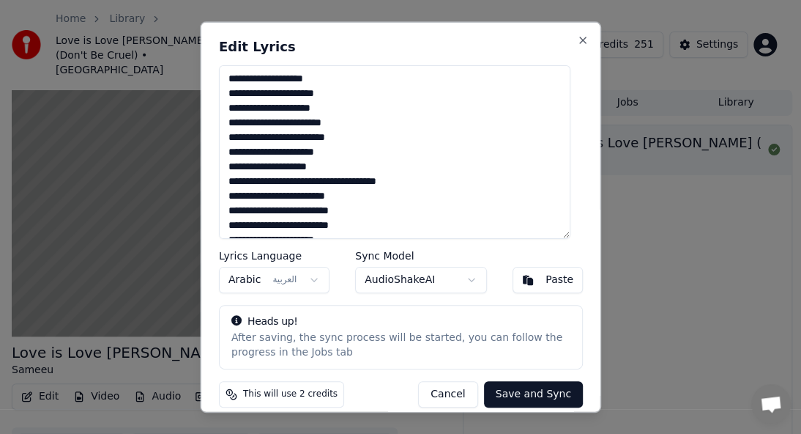
click at [452, 388] on button "Cancel" at bounding box center [447, 393] width 59 height 26
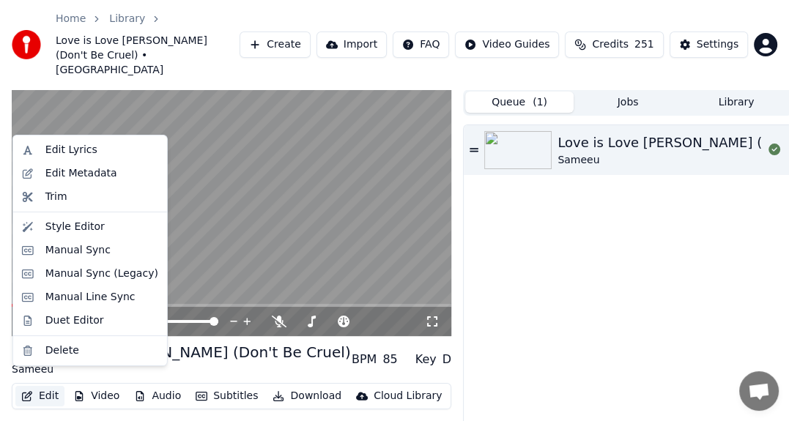
click at [51, 386] on button "Edit" at bounding box center [39, 396] width 49 height 21
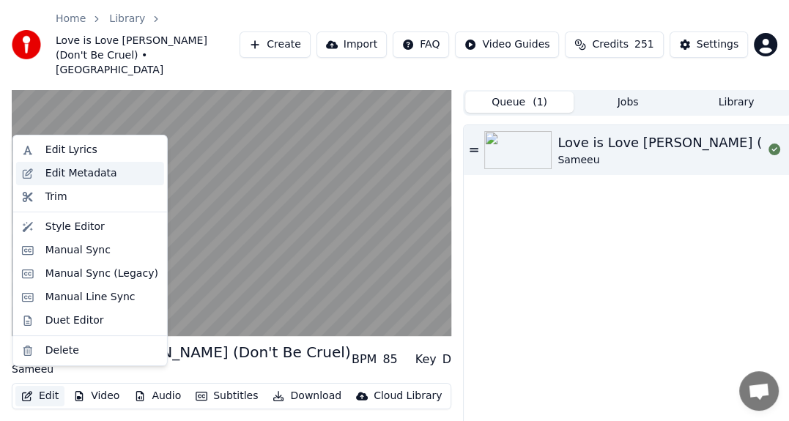
click at [59, 174] on div "Edit Metadata" at bounding box center [81, 173] width 72 height 15
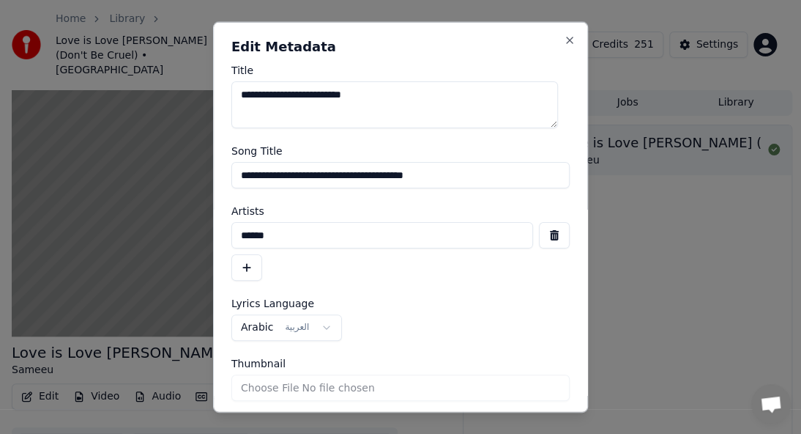
type textarea "**********"
drag, startPoint x: 419, startPoint y: 182, endPoint x: 0, endPoint y: 238, distance: 422.7
click at [0, 238] on body "**********" at bounding box center [394, 217] width 789 height 434
paste input
type input "**********"
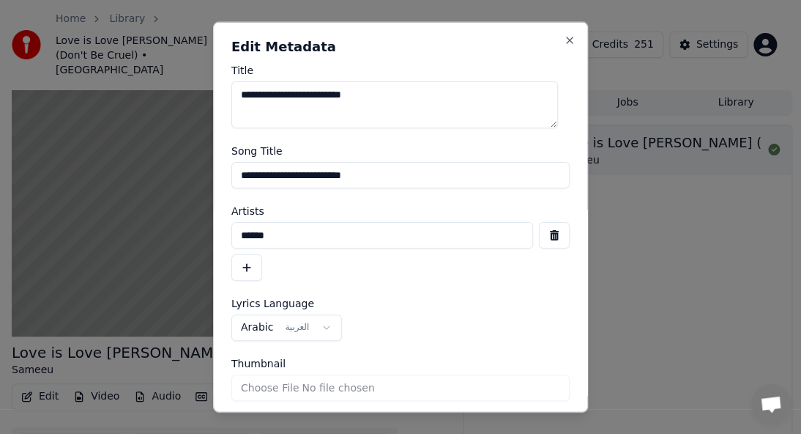
drag, startPoint x: 322, startPoint y: 239, endPoint x: 16, endPoint y: 325, distance: 317.4
click at [16, 325] on body "**********" at bounding box center [394, 217] width 789 height 434
paste input
type input "******"
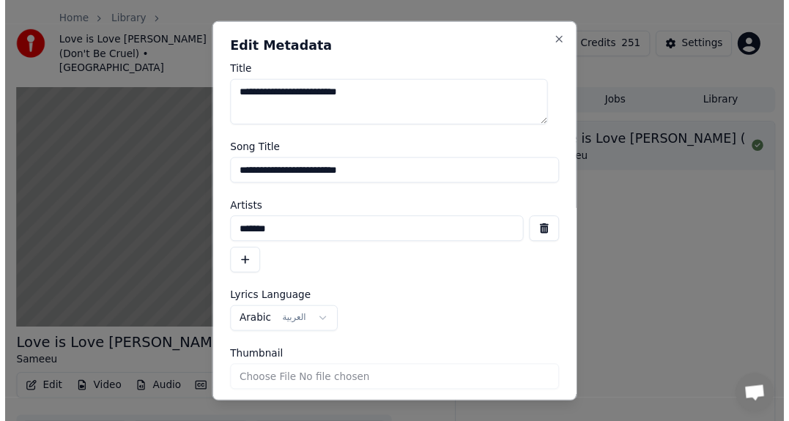
scroll to position [50, 0]
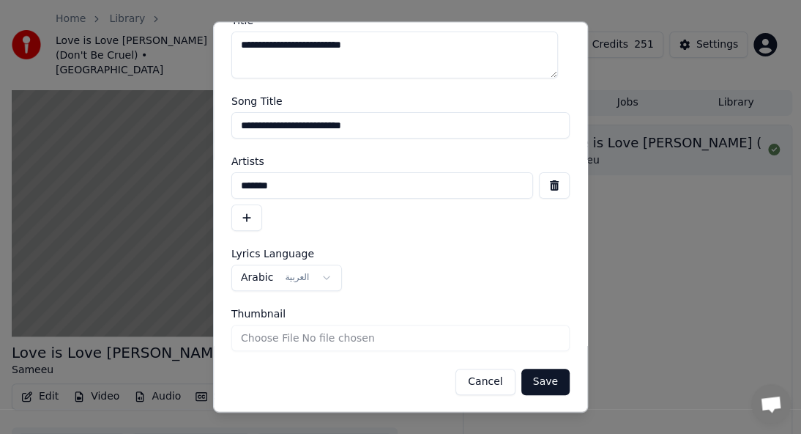
click at [541, 379] on button "Save" at bounding box center [545, 381] width 48 height 26
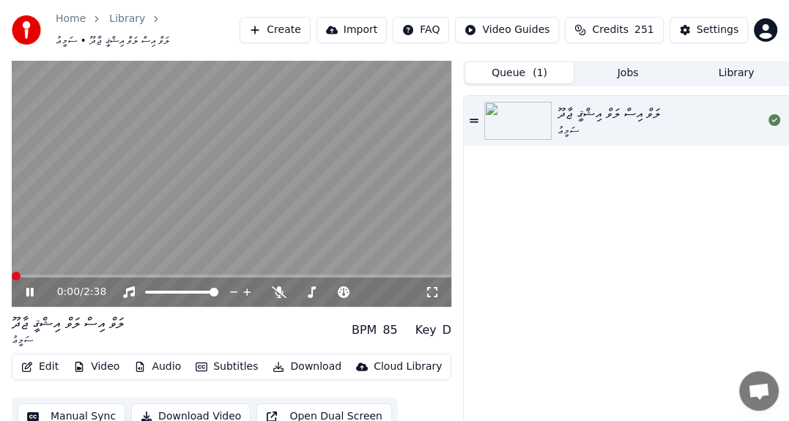
click at [12, 281] on span at bounding box center [16, 276] width 9 height 9
click at [475, 120] on icon at bounding box center [473, 121] width 9 height 10
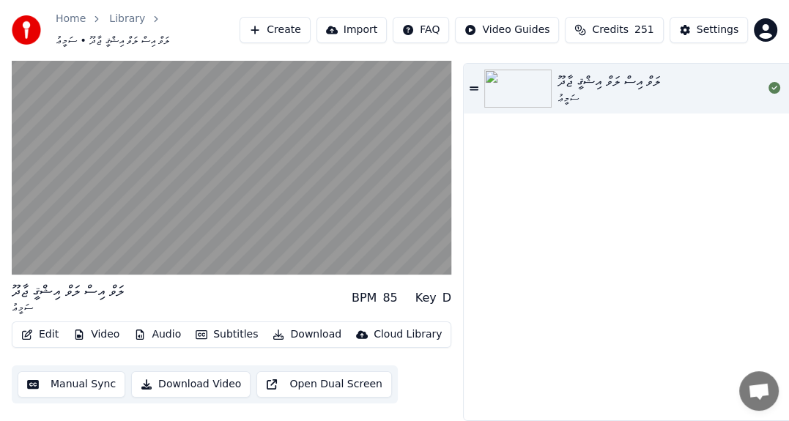
click at [81, 375] on button "Manual Sync" at bounding box center [72, 384] width 108 height 26
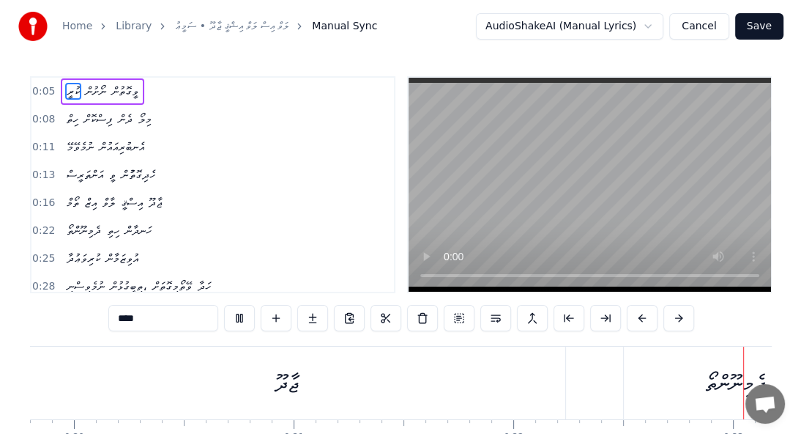
scroll to position [0, 5000]
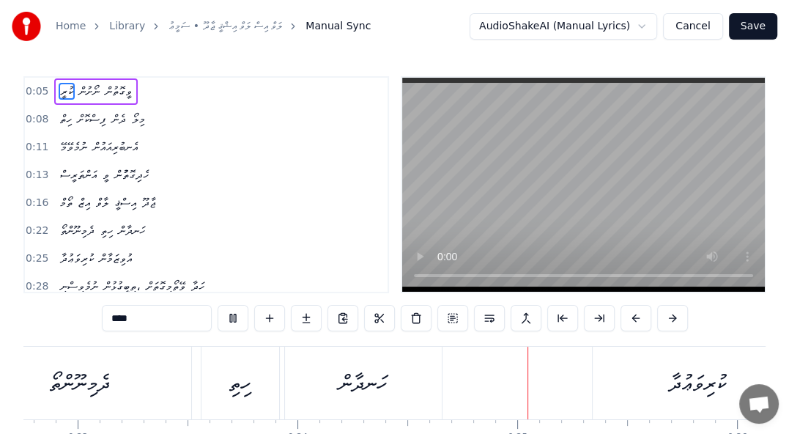
click at [600, 22] on html "Home Library ލަވް އިސް ލަވް އިޝްޤީ ޖާދޫ • ސަމީޢު Manual Sync AudioShakeAI (Manu…" at bounding box center [394, 258] width 789 height 517
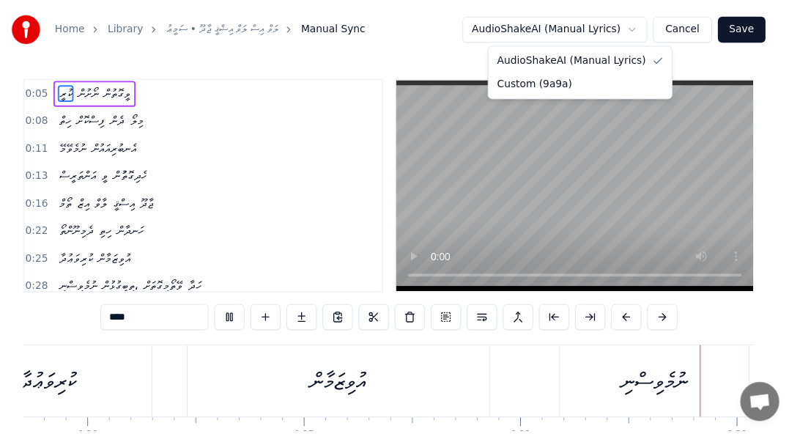
scroll to position [0, 6266]
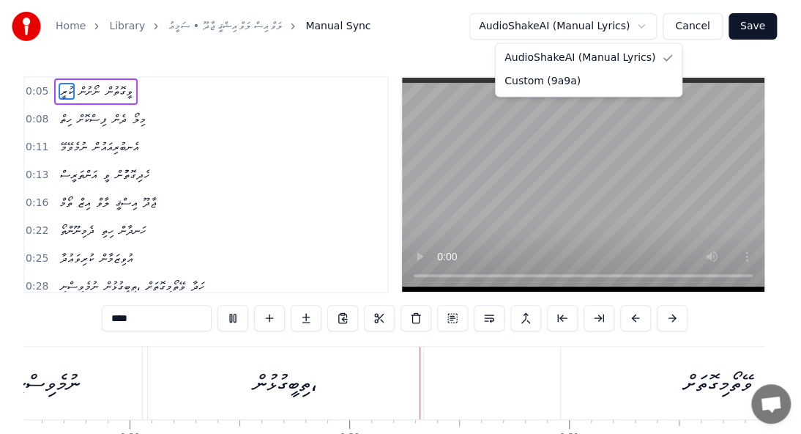
click at [200, 25] on html "Home Library ލަވް އިސް ލަވް އިޝްޤީ ޖާދޫ • ސަމީޢު Manual Sync AudioShakeAI (Manu…" at bounding box center [400, 258] width 801 height 517
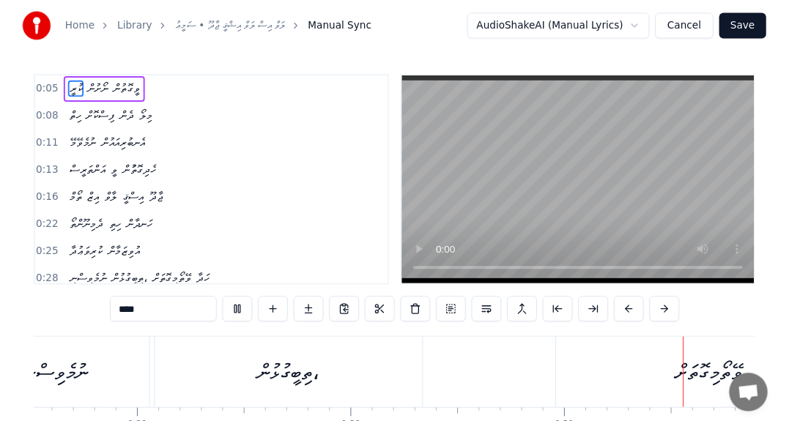
scroll to position [0, 6886]
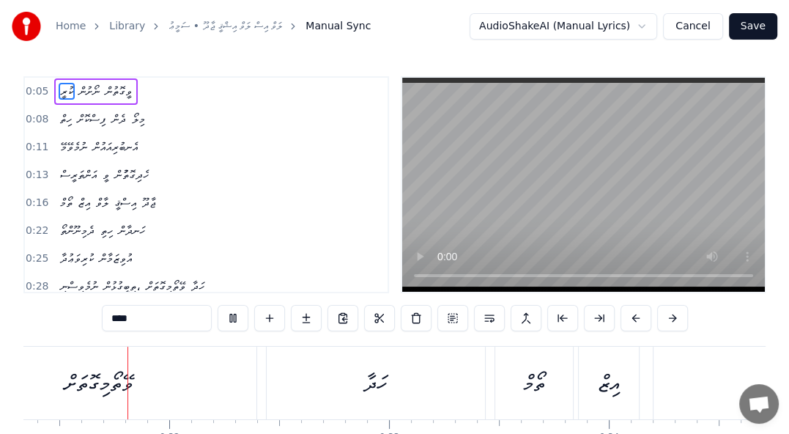
click at [134, 26] on link "Library" at bounding box center [127, 26] width 36 height 15
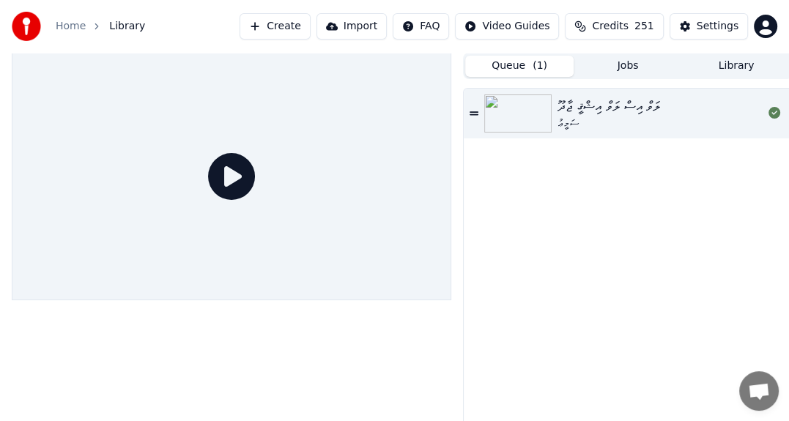
click at [521, 97] on img at bounding box center [517, 113] width 67 height 38
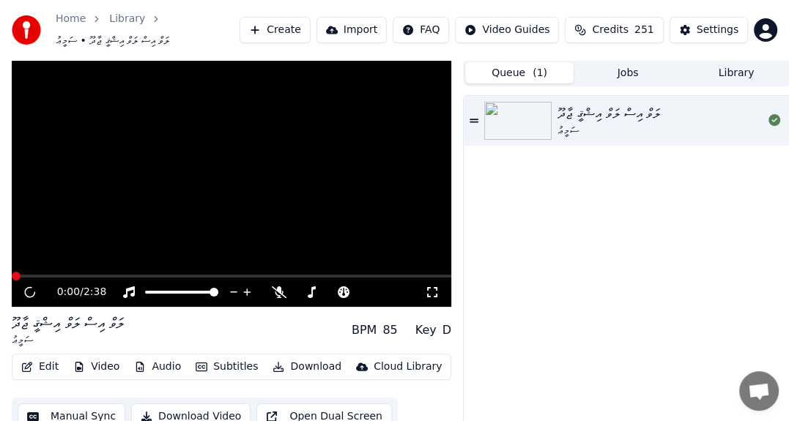
click at [518, 98] on div "ލަވް އިސް ލަވް އިޝްޤީ ޖާދޫ ސަމީޢު" at bounding box center [628, 121] width 328 height 50
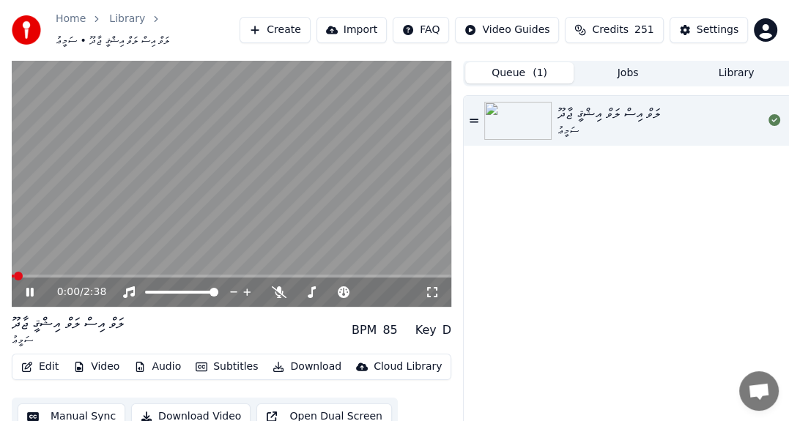
scroll to position [42, 0]
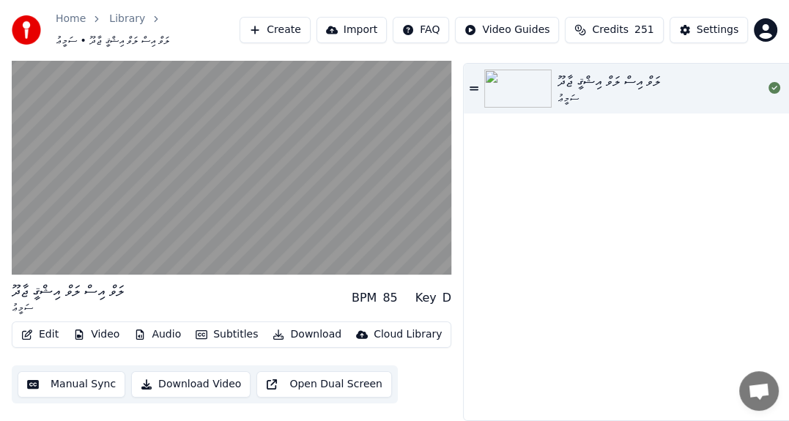
click at [139, 373] on button "Download Video" at bounding box center [190, 384] width 119 height 26
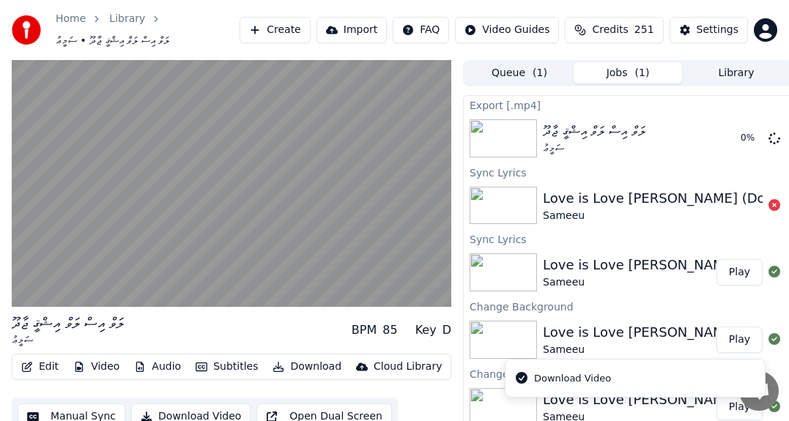
scroll to position [42, 0]
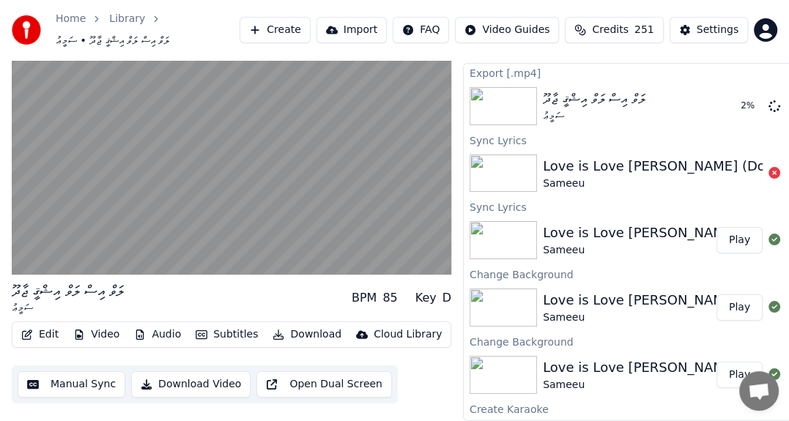
click at [281, 324] on button "Download" at bounding box center [307, 334] width 81 height 21
click at [768, 167] on icon at bounding box center [774, 173] width 12 height 12
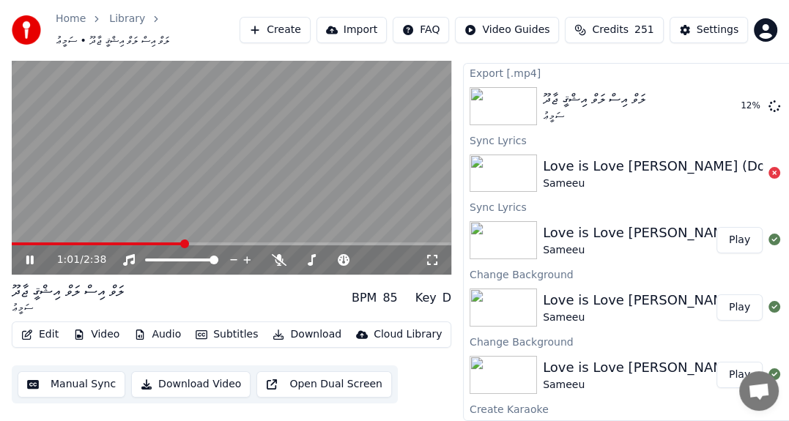
click at [34, 254] on icon at bounding box center [40, 260] width 34 height 12
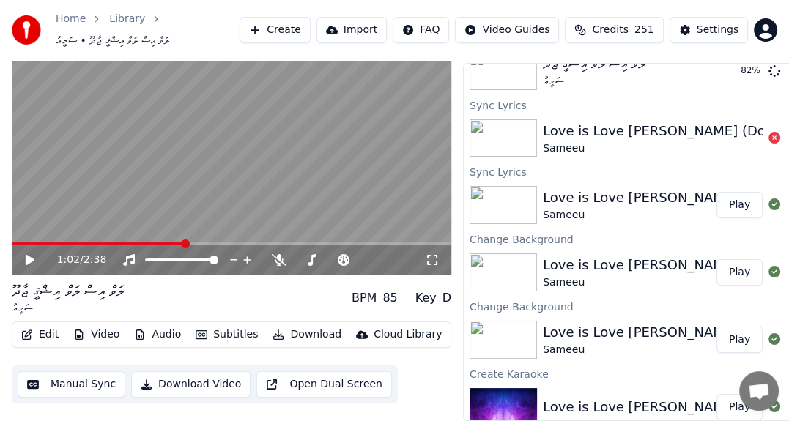
scroll to position [0, 0]
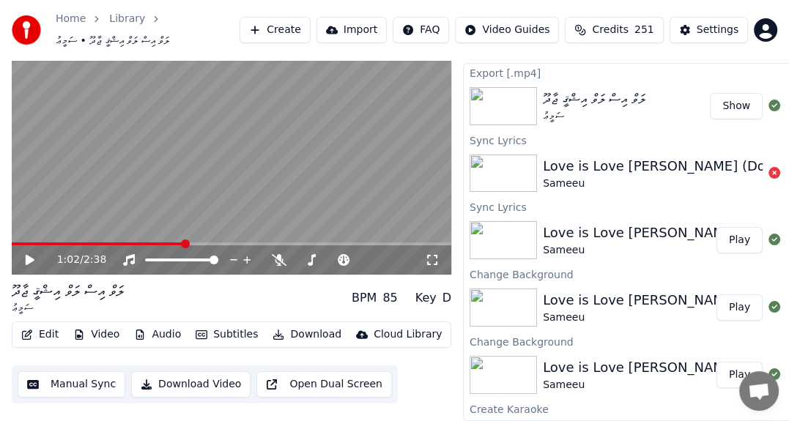
click at [727, 94] on button "Show" at bounding box center [736, 106] width 53 height 26
click at [130, 18] on link "Library" at bounding box center [127, 19] width 36 height 15
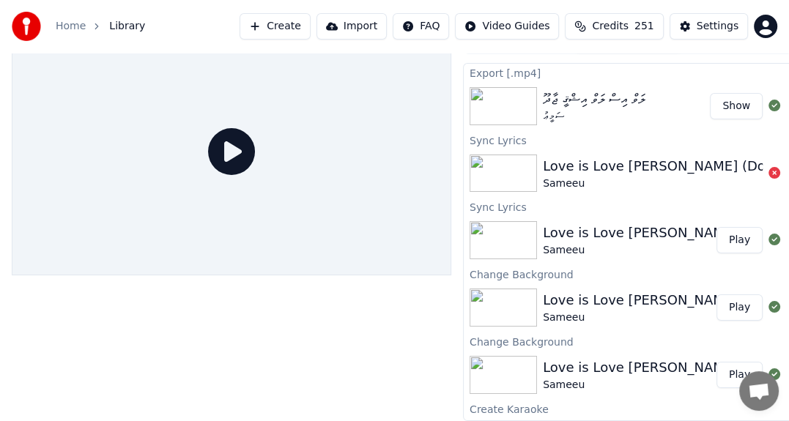
scroll to position [35, 0]
click at [577, 109] on div "ސަމީޢު" at bounding box center [594, 116] width 103 height 15
click at [121, 24] on span "Library" at bounding box center [127, 26] width 36 height 15
click at [70, 26] on link "Home" at bounding box center [71, 26] width 30 height 15
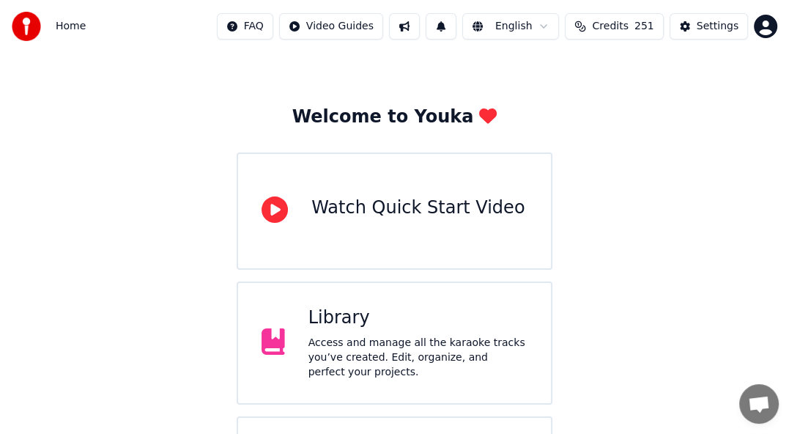
click at [411, 330] on div "Library" at bounding box center [417, 317] width 219 height 23
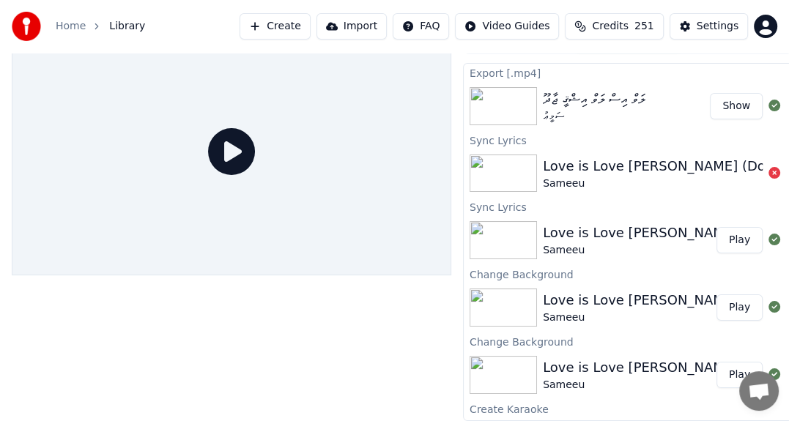
click at [494, 96] on img at bounding box center [502, 106] width 67 height 38
click at [574, 89] on div "ލަވް އިސް ލަވް އިޝްޤީ ޖާދޫ" at bounding box center [594, 99] width 103 height 21
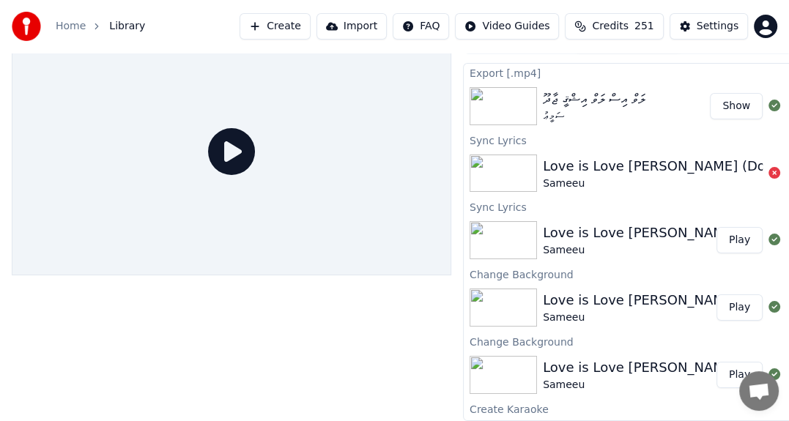
click at [223, 152] on icon at bounding box center [231, 151] width 47 height 47
click at [130, 29] on span "Library" at bounding box center [127, 26] width 36 height 15
click at [122, 27] on span "Library" at bounding box center [127, 26] width 36 height 15
click at [65, 26] on link "Home" at bounding box center [71, 26] width 30 height 15
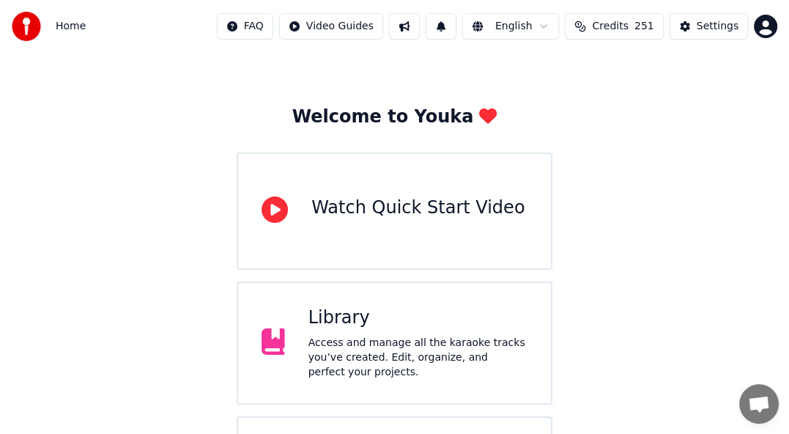
click at [340, 319] on div "Library" at bounding box center [417, 317] width 219 height 23
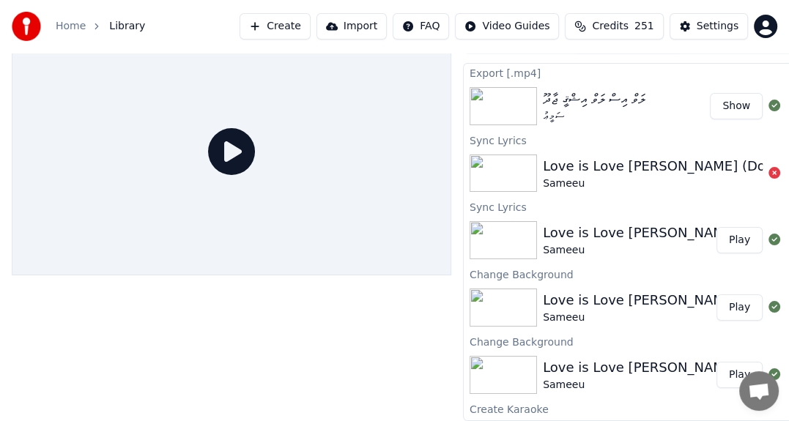
click at [605, 114] on div "ލަވް އިސް ލަވް އިޝްޤީ ޖާދޫ ސަމީޢު Show" at bounding box center [628, 106] width 328 height 50
click at [499, 117] on div "ލަވް އިސް ލަވް އިޝްޤީ ޖާދޫ ސަމީޢު Show" at bounding box center [628, 106] width 328 height 50
click at [493, 100] on img at bounding box center [502, 106] width 67 height 38
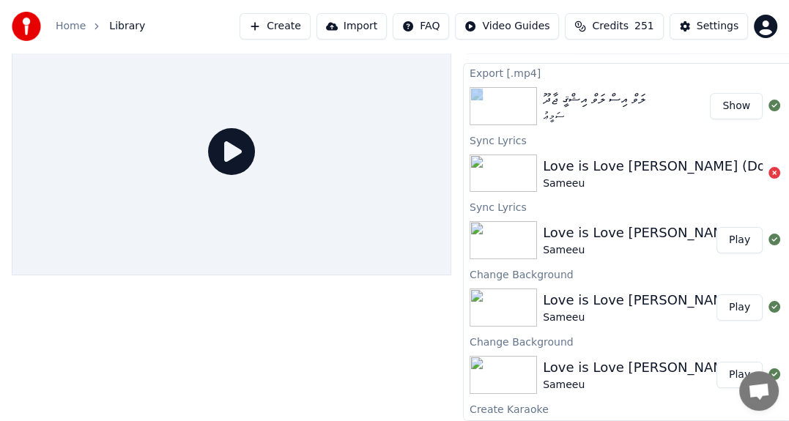
click at [493, 100] on img at bounding box center [502, 106] width 67 height 38
click at [500, 155] on img at bounding box center [502, 174] width 67 height 38
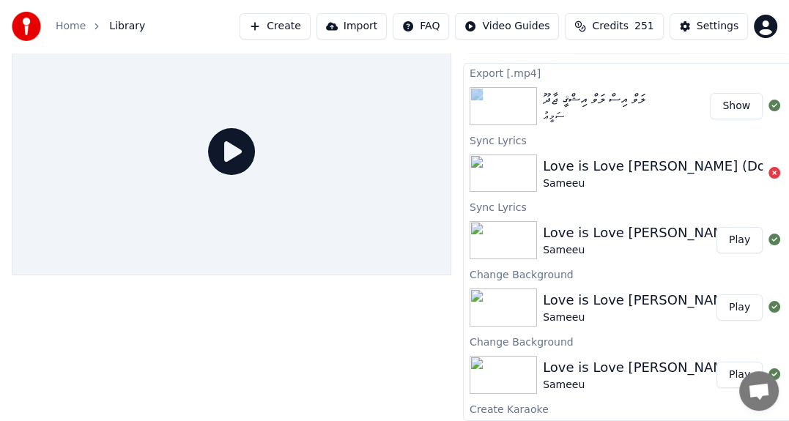
click at [502, 223] on img at bounding box center [502, 240] width 67 height 38
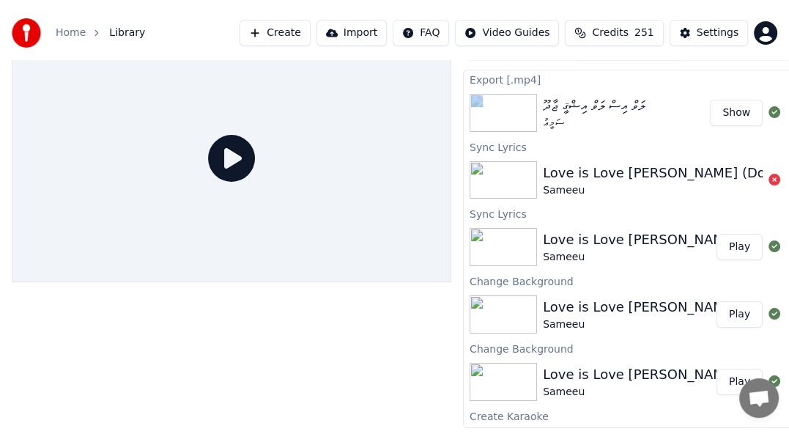
scroll to position [23, 0]
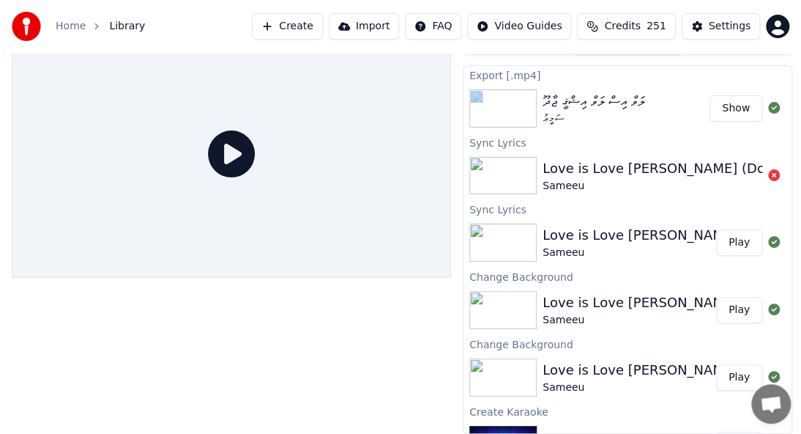
click at [761, 23] on html "Home Library Create Import FAQ Video Guides Credits 251 Settings Queue ( 1 ) Jo…" at bounding box center [400, 194] width 801 height 434
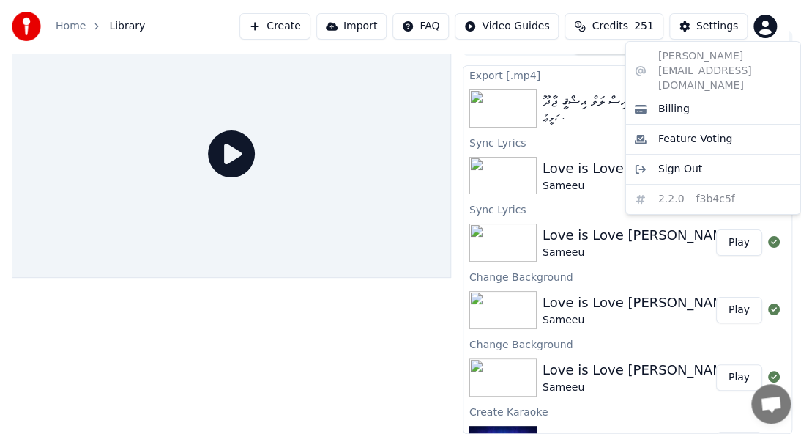
click at [299, 232] on html "Home Library Create Import FAQ Video Guides Credits 251 Settings Queue ( 1 ) Jo…" at bounding box center [400, 194] width 801 height 434
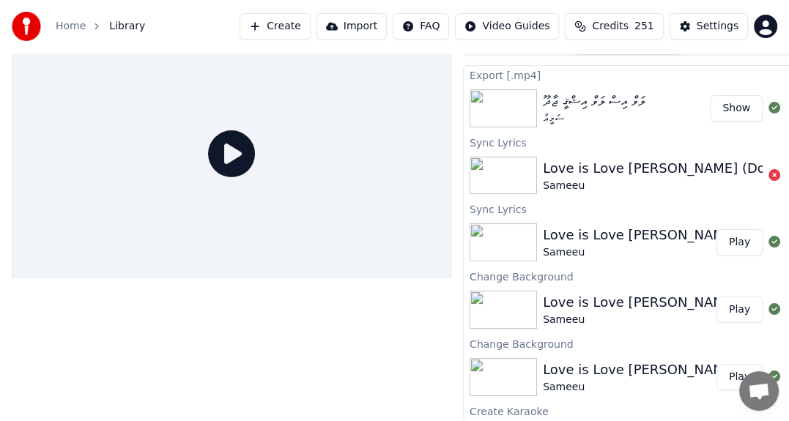
click at [70, 23] on link "Home" at bounding box center [71, 26] width 30 height 15
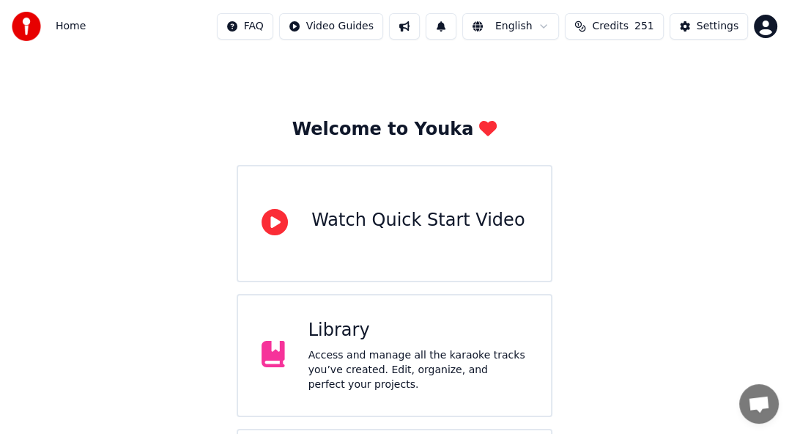
scroll to position [149, 0]
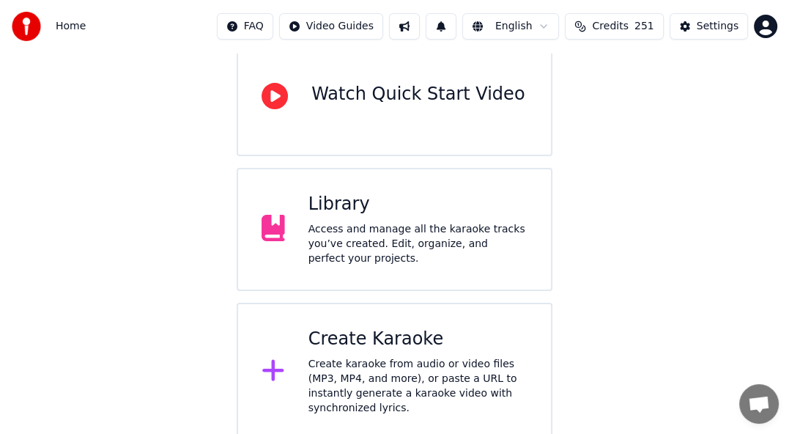
click at [387, 265] on div "Library Access and manage all the karaoke tracks you’ve created. Edit, organize…" at bounding box center [395, 229] width 316 height 123
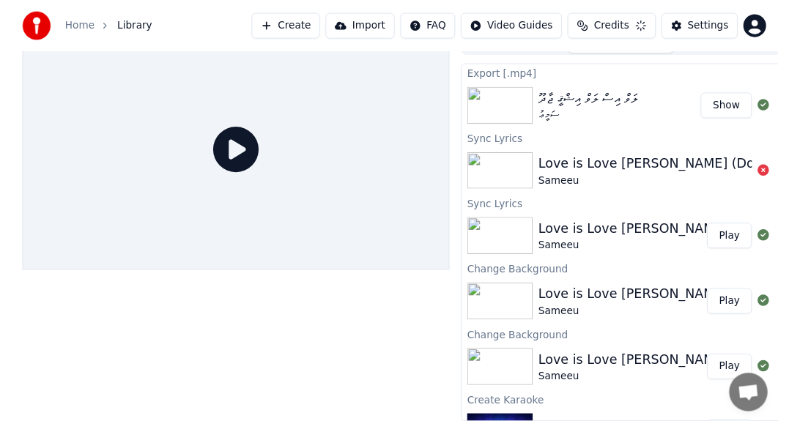
scroll to position [35, 0]
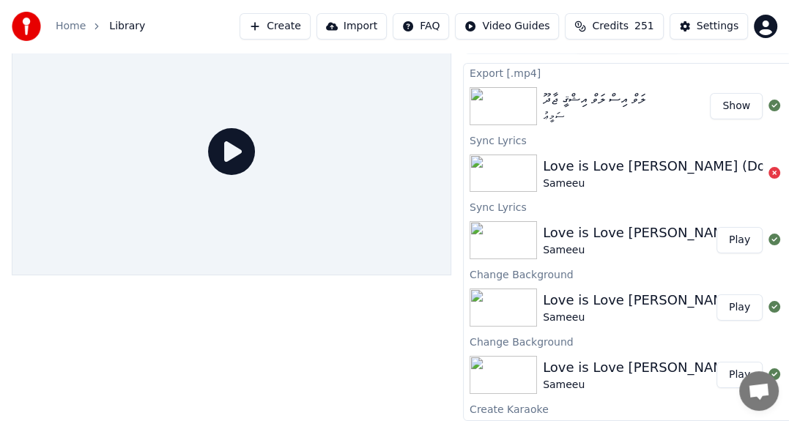
click at [495, 157] on img at bounding box center [502, 174] width 67 height 38
click at [294, 22] on button "Create" at bounding box center [275, 26] width 71 height 26
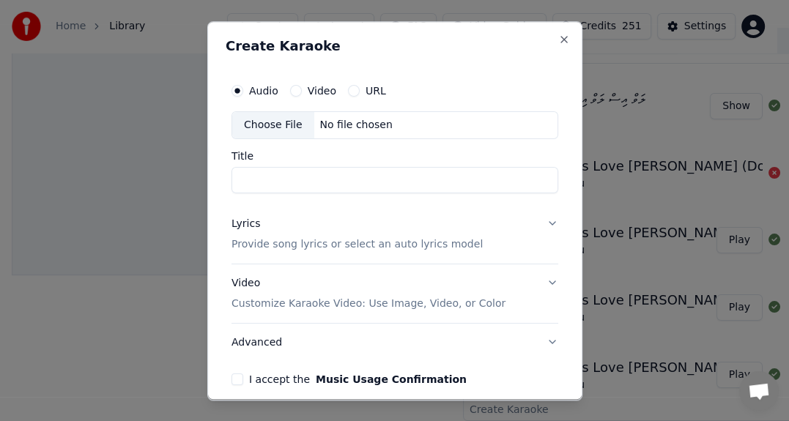
scroll to position [23, 0]
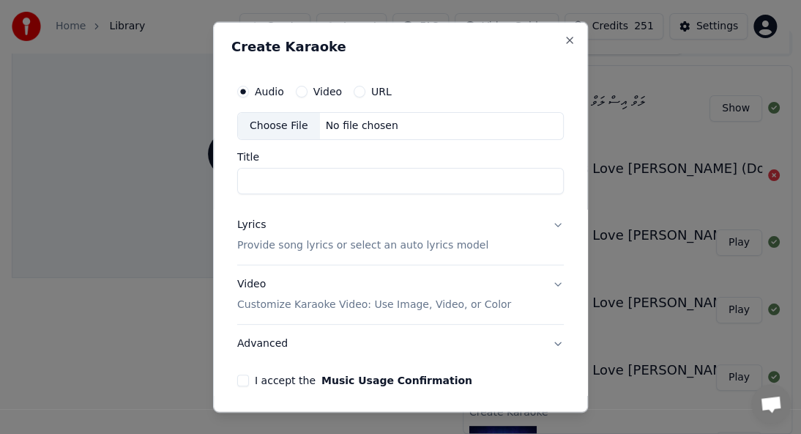
click at [300, 89] on button "Video" at bounding box center [302, 92] width 12 height 12
click at [293, 127] on div "Choose File" at bounding box center [279, 126] width 82 height 26
click at [564, 35] on button "Close" at bounding box center [570, 40] width 12 height 12
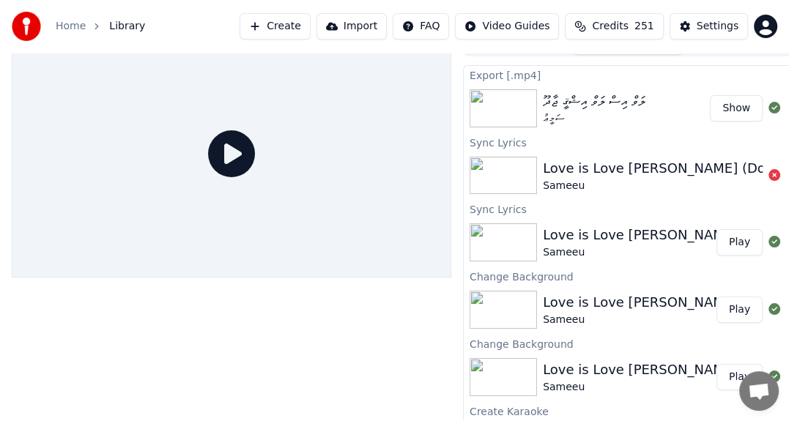
click at [231, 156] on icon at bounding box center [231, 153] width 47 height 47
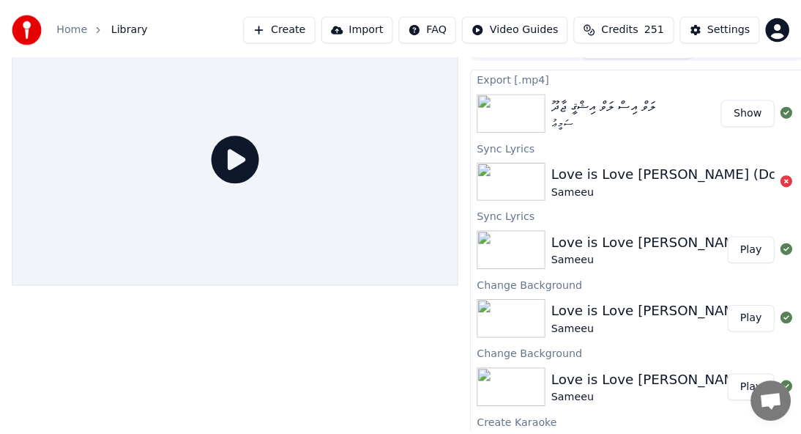
scroll to position [0, 0]
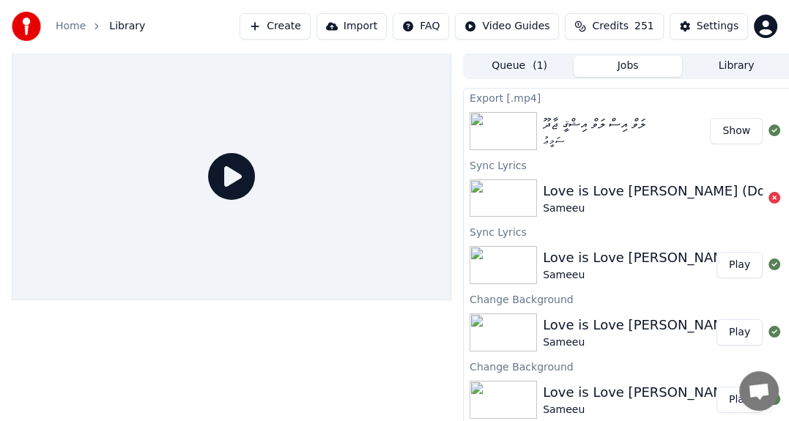
click at [384, 28] on button "Import" at bounding box center [351, 26] width 70 height 26
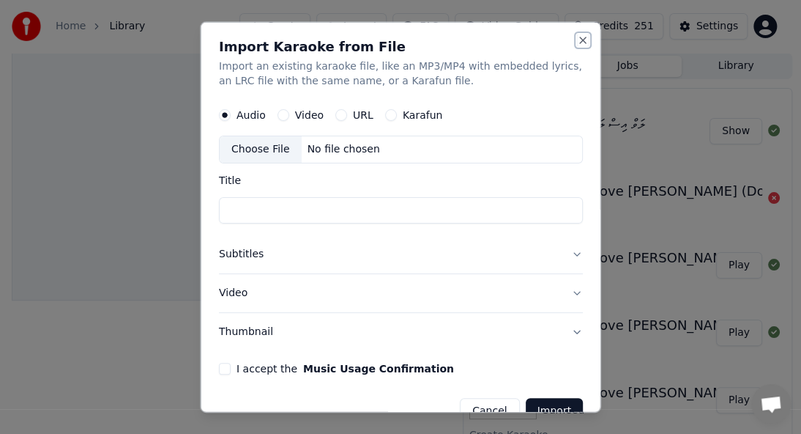
click at [577, 43] on button "Close" at bounding box center [583, 40] width 12 height 12
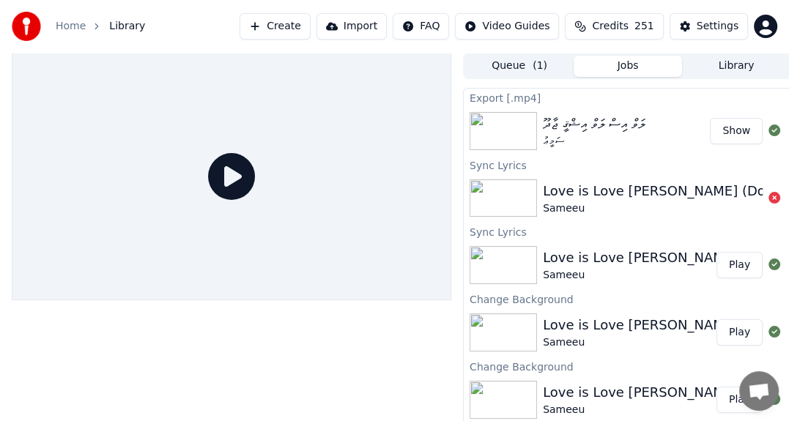
click at [355, 28] on button "Import" at bounding box center [351, 26] width 70 height 26
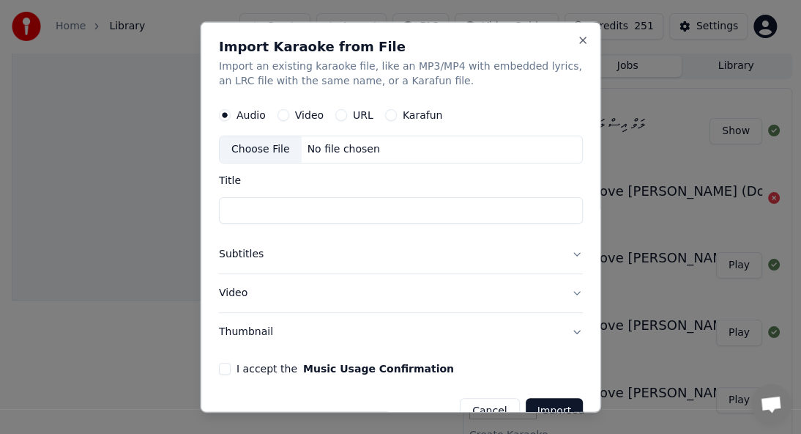
click at [273, 146] on div "Choose File" at bounding box center [261, 149] width 82 height 26
click at [302, 116] on label "Video" at bounding box center [308, 115] width 29 height 10
click at [289, 116] on button "Video" at bounding box center [283, 115] width 12 height 12
click at [267, 146] on div "Choose File" at bounding box center [261, 149] width 82 height 26
type input "**********"
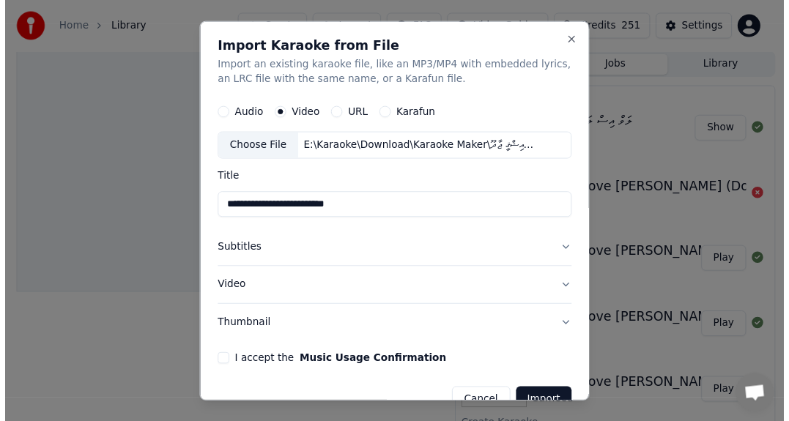
scroll to position [29, 0]
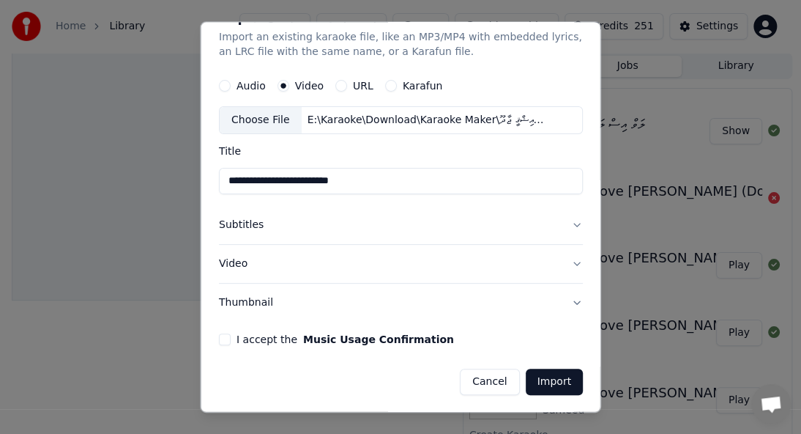
click at [226, 223] on button "Subtitles" at bounding box center [401, 225] width 364 height 38
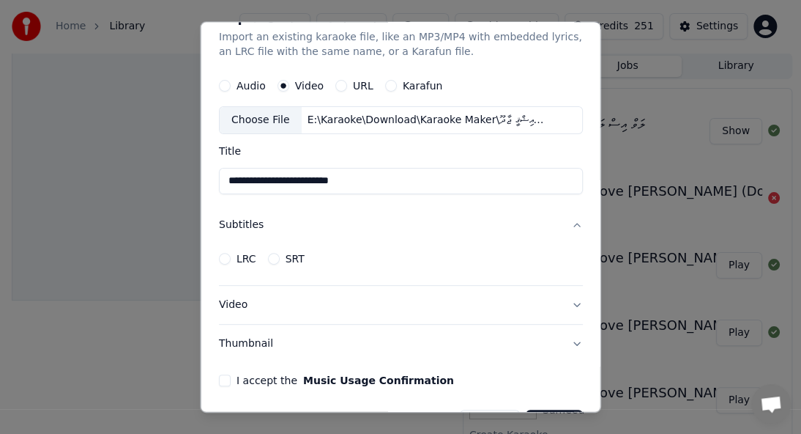
click at [226, 223] on button "Subtitles" at bounding box center [401, 225] width 364 height 38
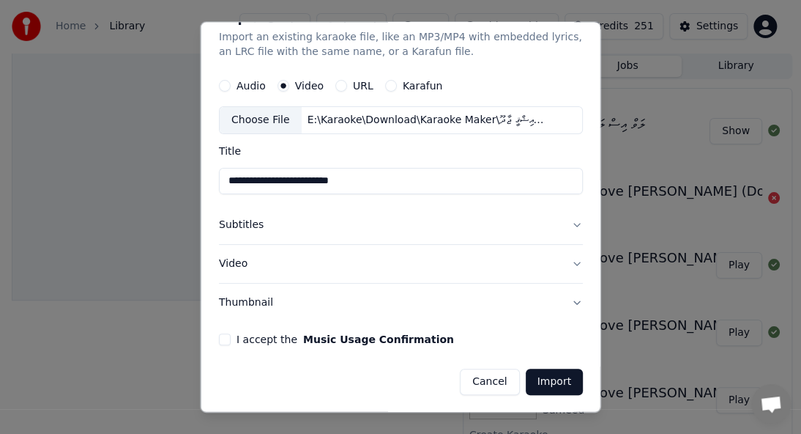
click at [294, 349] on form "**********" at bounding box center [401, 233] width 364 height 324
click at [290, 336] on label "I accept the Music Usage Confirmation" at bounding box center [346, 339] width 218 height 10
click at [231, 336] on button "I accept the Music Usage Confirmation" at bounding box center [225, 339] width 12 height 12
click at [549, 376] on button "Import" at bounding box center [553, 381] width 57 height 26
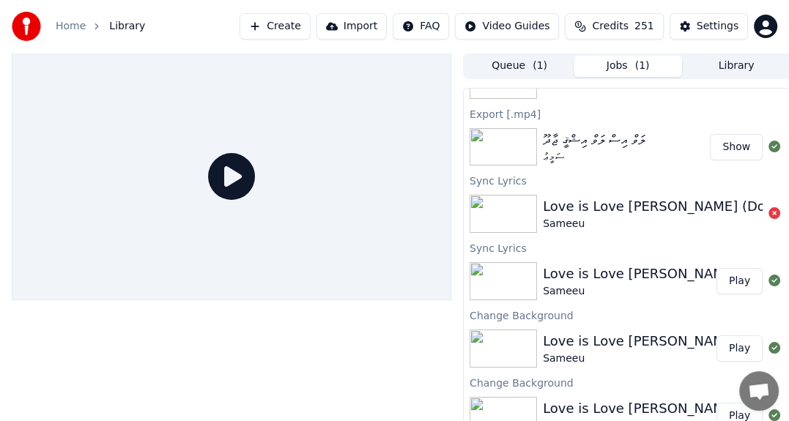
scroll to position [89, 0]
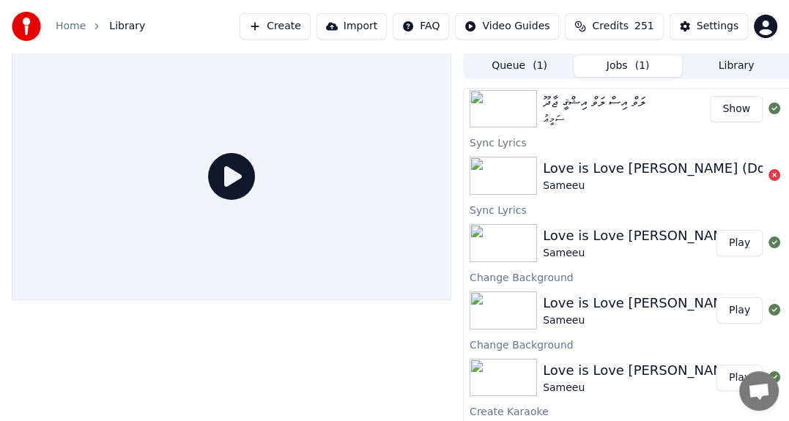
drag, startPoint x: 595, startPoint y: 375, endPoint x: 604, endPoint y: 372, distance: 9.3
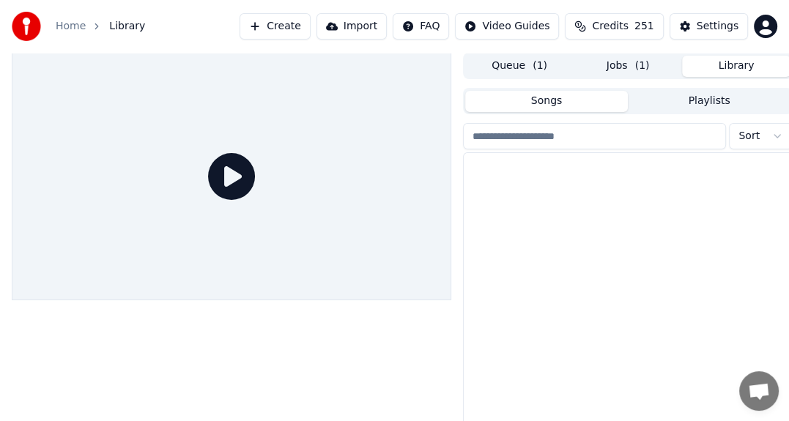
drag, startPoint x: 738, startPoint y: 65, endPoint x: 731, endPoint y: 66, distance: 7.4
click at [738, 64] on button "Library" at bounding box center [736, 66] width 108 height 21
click at [617, 66] on button "Jobs ( 1 )" at bounding box center [628, 66] width 108 height 21
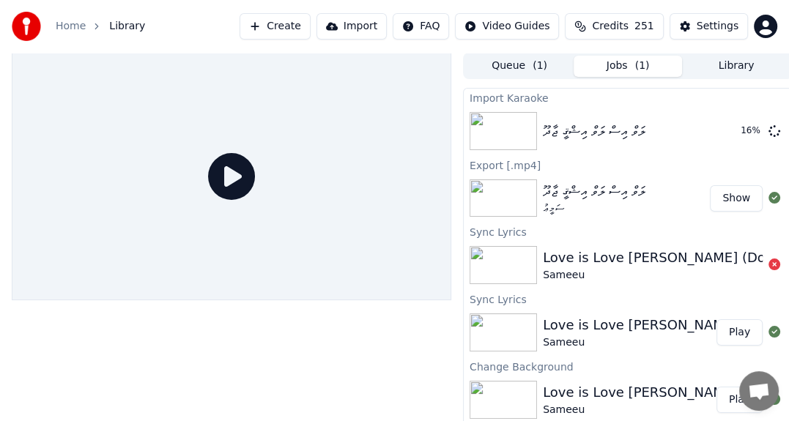
click at [750, 64] on button "Library" at bounding box center [736, 66] width 108 height 21
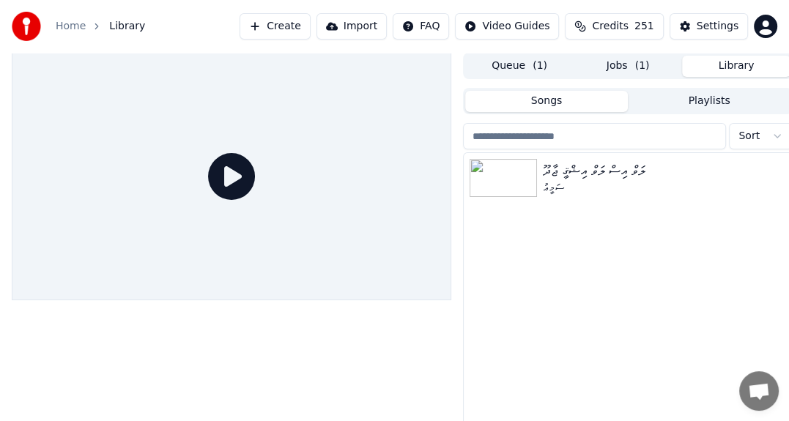
click at [610, 66] on button "Jobs ( 1 )" at bounding box center [628, 66] width 108 height 21
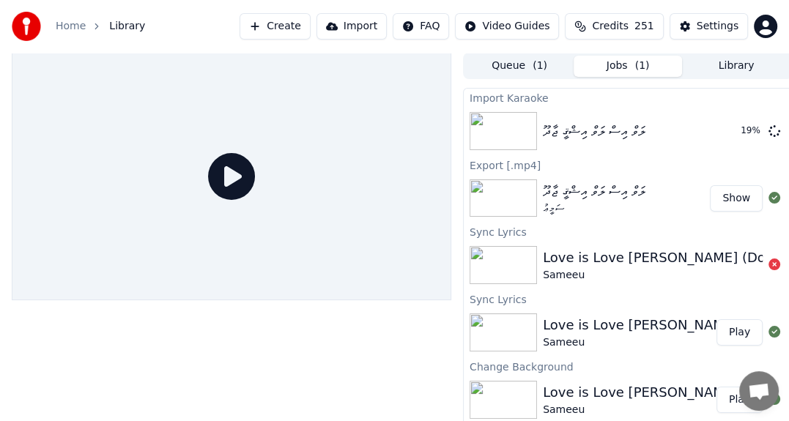
click at [513, 64] on button "Queue ( 1 )" at bounding box center [519, 66] width 108 height 21
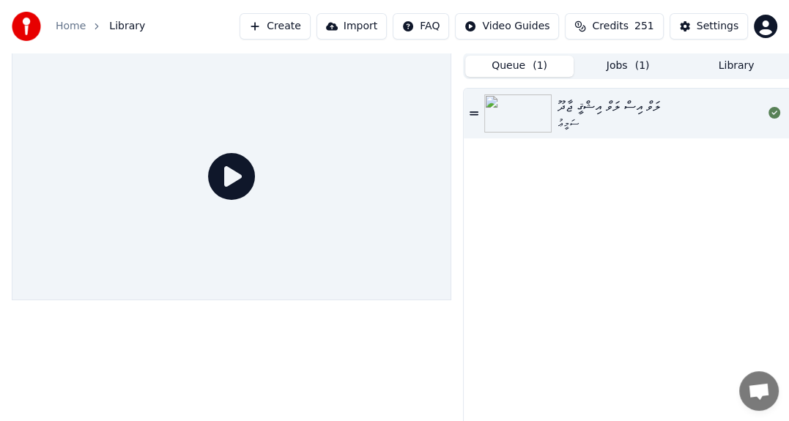
click at [582, 105] on div "ލަވް އިސް ލަވް އިޝްޤީ ޖާދޫ" at bounding box center [608, 106] width 103 height 21
click at [582, 104] on div "ލަވް އިސް ލަވް އިޝްޤީ ޖާދޫ" at bounding box center [608, 106] width 103 height 21
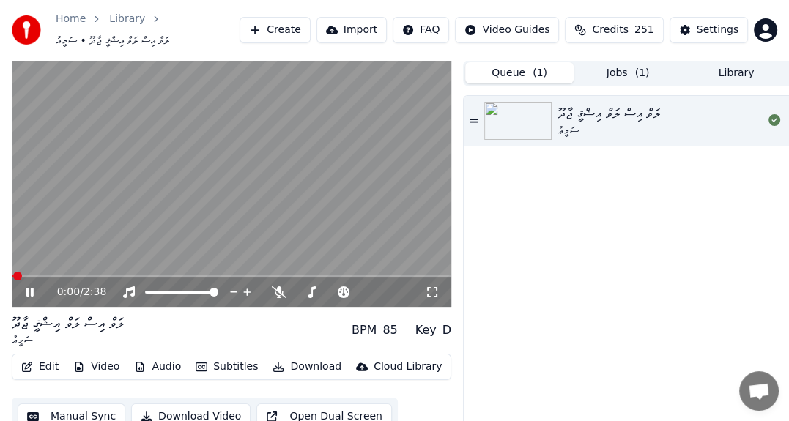
scroll to position [42, 0]
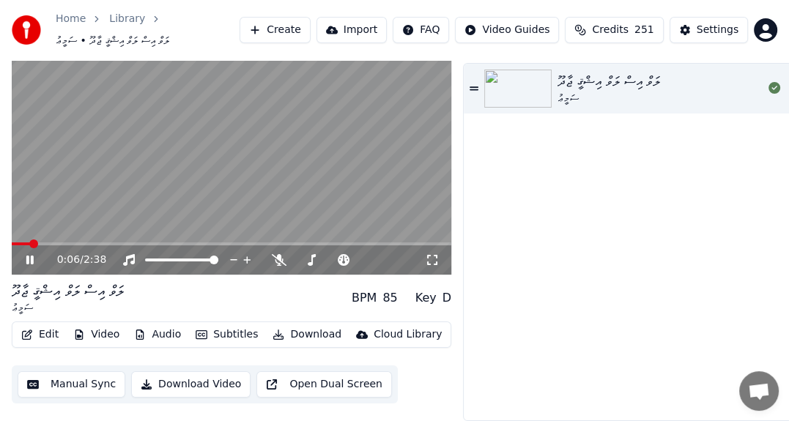
click at [28, 256] on icon at bounding box center [29, 260] width 7 height 9
click at [39, 328] on button "Edit" at bounding box center [39, 334] width 49 height 21
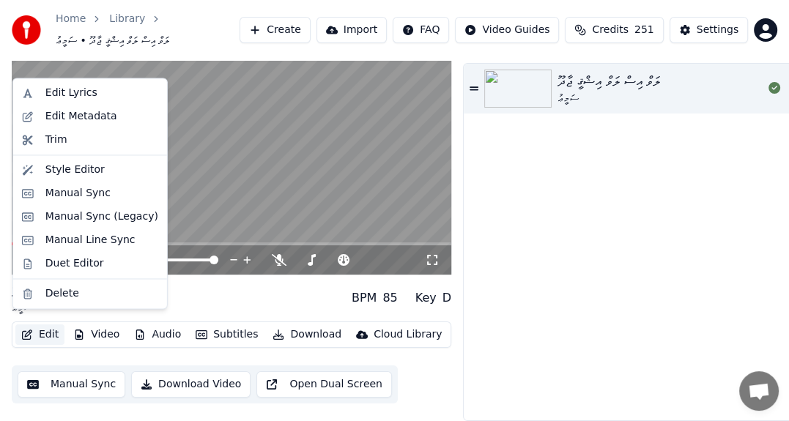
click at [625, 92] on div "ސަމީޢު" at bounding box center [608, 99] width 103 height 15
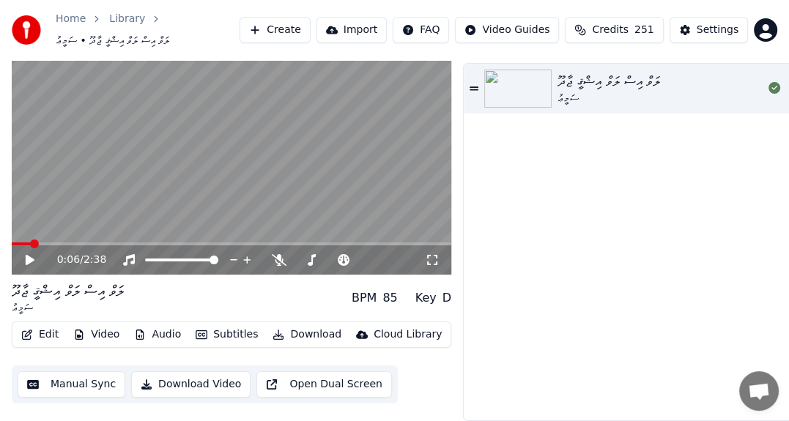
click at [91, 324] on button "Video" at bounding box center [96, 334] width 58 height 21
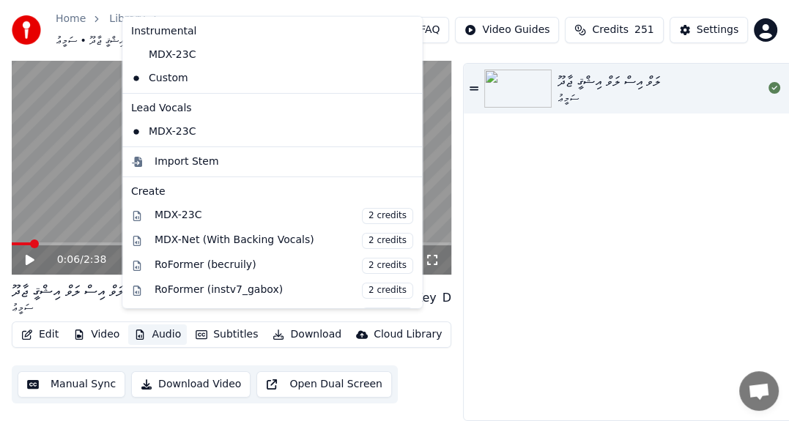
click at [765, 21] on html "Home Library ލަވް އިސް ލަވް އިޝްޤީ ޖާދޫ • ސަމީޢު Create Import FAQ Video Guides…" at bounding box center [394, 178] width 789 height 421
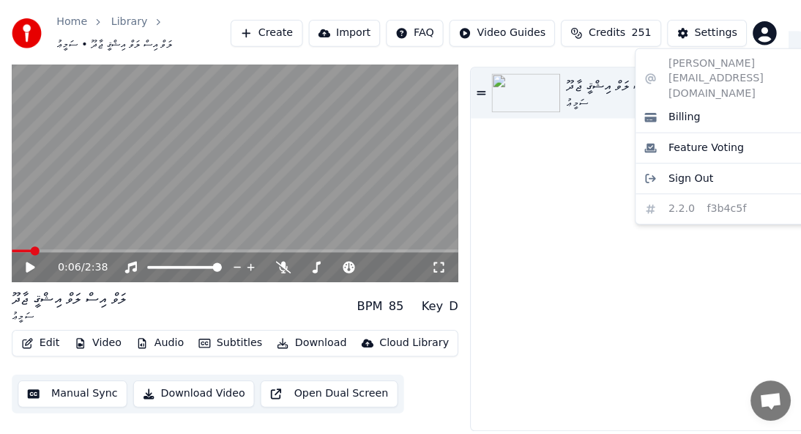
scroll to position [29, 0]
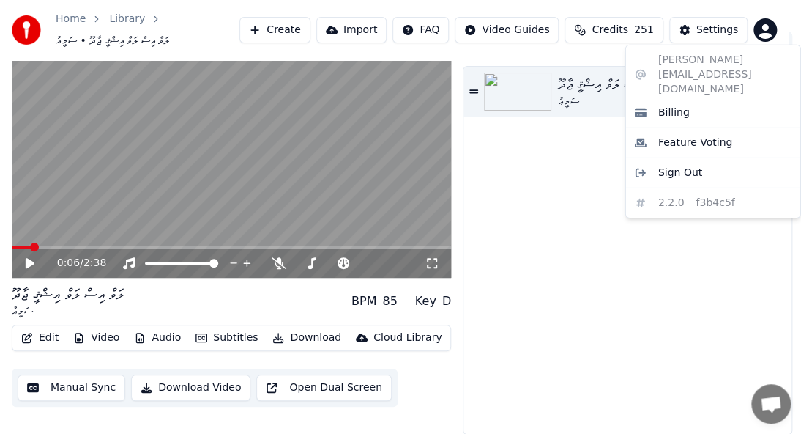
click at [703, 31] on html "Home Library ލަވް އިސް ލަވް އިޝްޤީ ޖާދޫ • ސަމީޢު Create Import FAQ Video Guides…" at bounding box center [400, 188] width 801 height 434
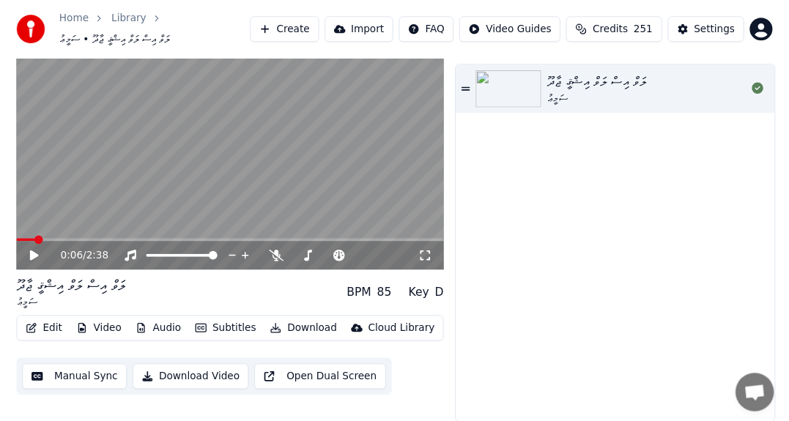
scroll to position [23, 0]
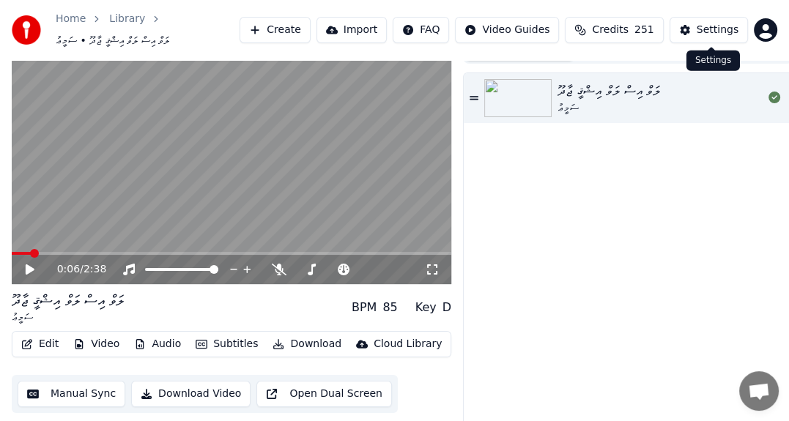
click at [700, 29] on div "Settings" at bounding box center [718, 30] width 42 height 15
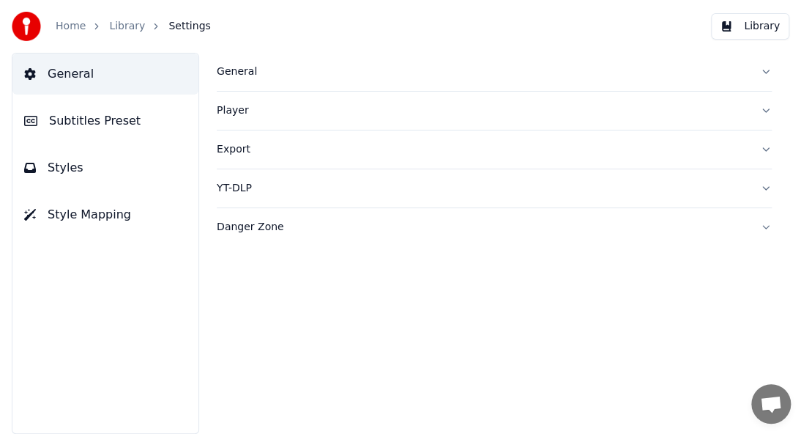
click at [123, 24] on link "Library" at bounding box center [127, 26] width 36 height 15
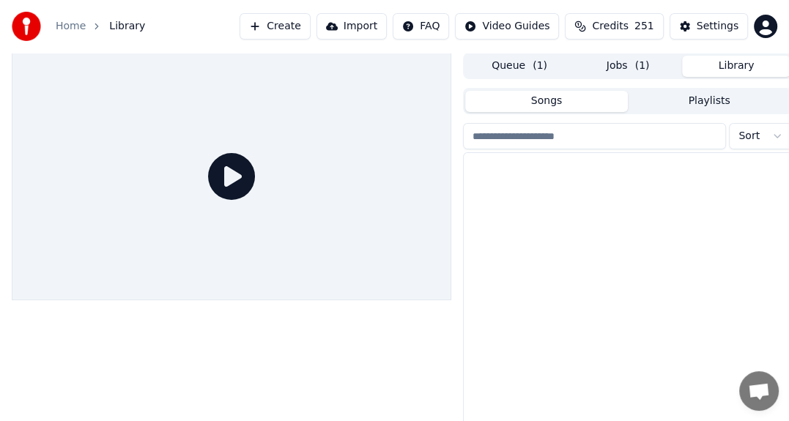
click at [714, 62] on button "Library" at bounding box center [736, 66] width 108 height 21
click at [574, 163] on div "ލަވް އިސް ލަވް އިޝްޤީ ޖާދޫ" at bounding box center [657, 170] width 229 height 21
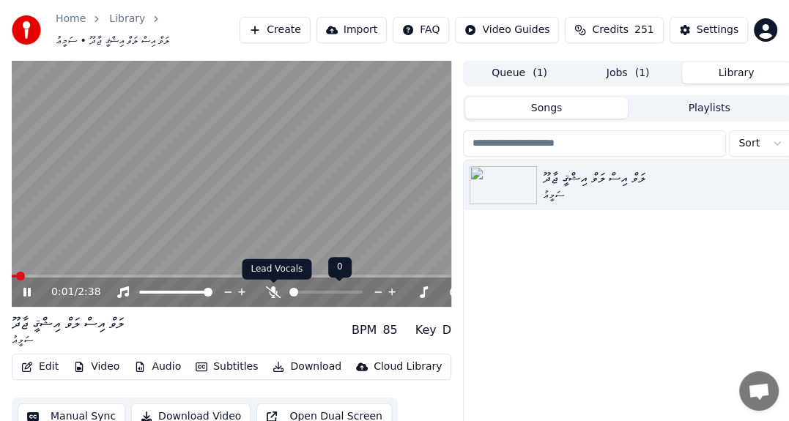
click at [272, 289] on icon at bounding box center [273, 292] width 15 height 12
click at [272, 291] on icon at bounding box center [274, 292] width 8 height 12
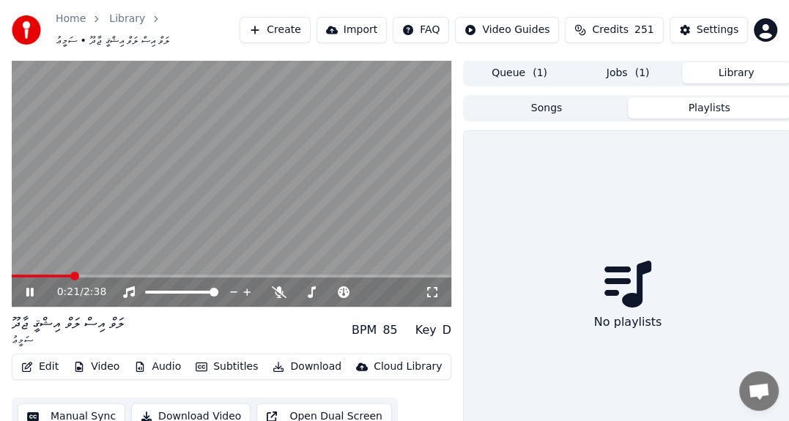
click at [710, 105] on button "Playlists" at bounding box center [709, 107] width 163 height 21
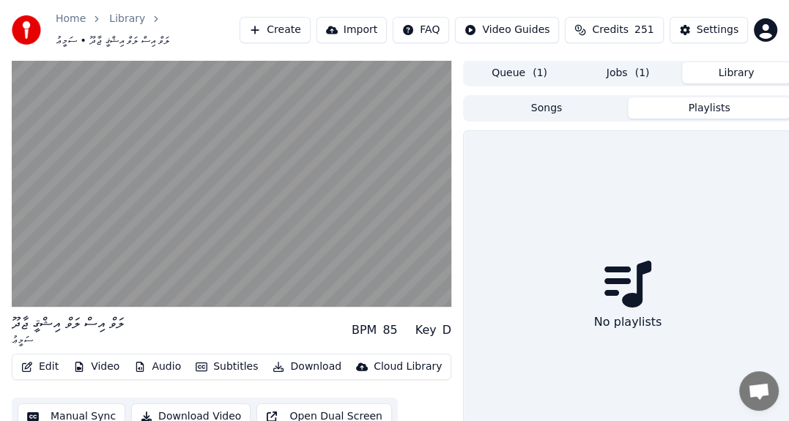
click at [519, 80] on button "Queue ( 1 )" at bounding box center [519, 72] width 108 height 21
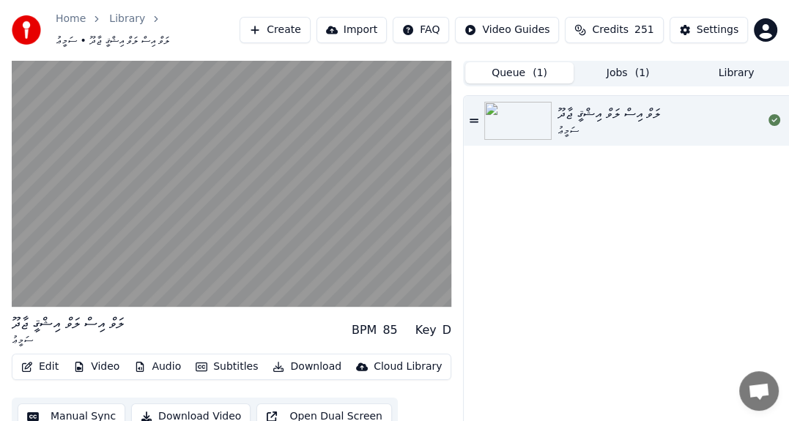
click at [531, 111] on img at bounding box center [517, 121] width 67 height 38
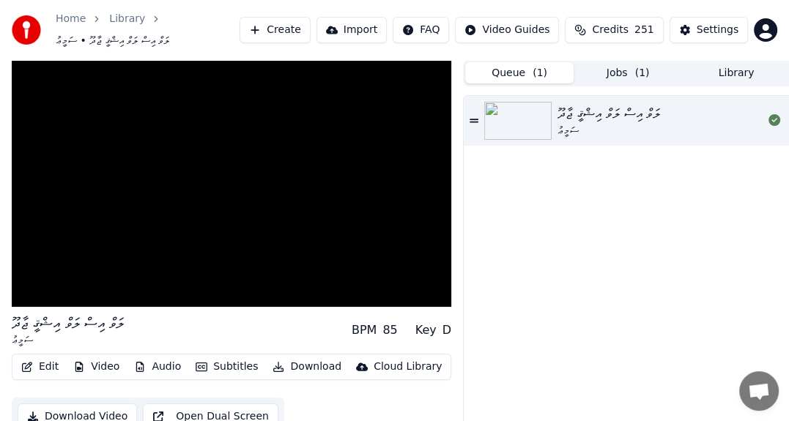
click at [531, 111] on img at bounding box center [517, 121] width 67 height 38
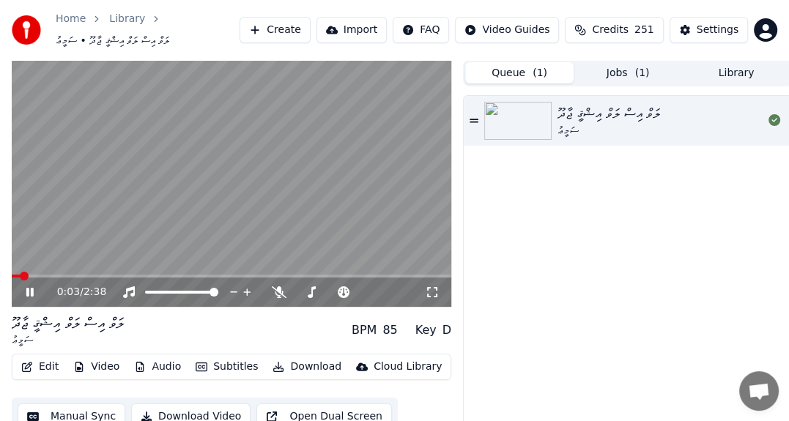
click at [32, 294] on icon at bounding box center [29, 292] width 7 height 9
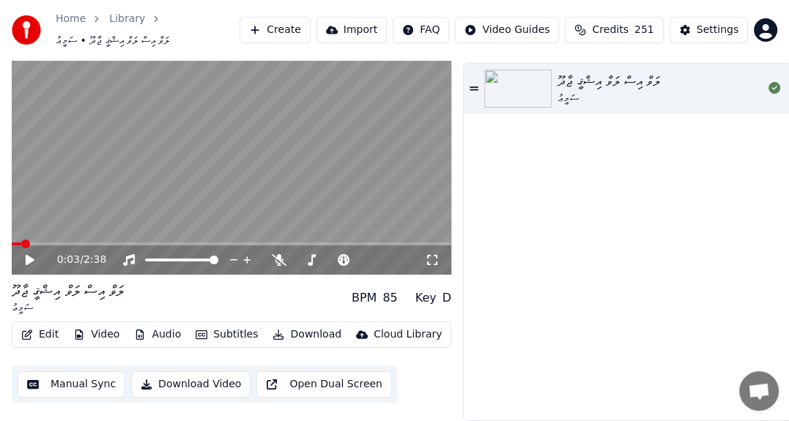
click at [230, 328] on button "Subtitles" at bounding box center [227, 334] width 74 height 21
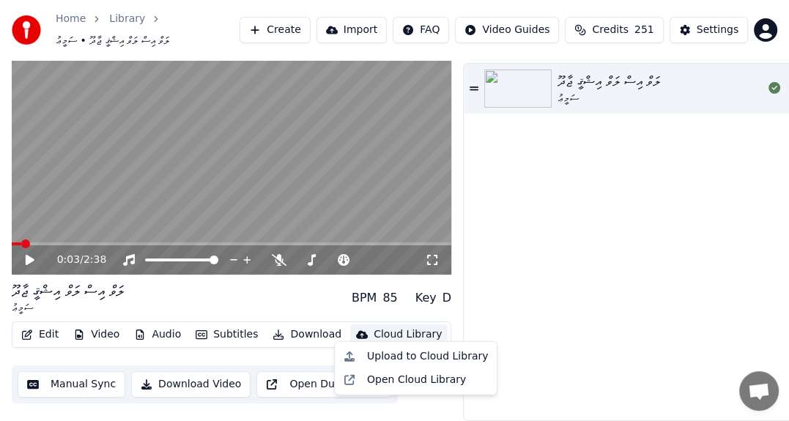
click at [297, 371] on button "Open Dual Screen" at bounding box center [324, 384] width 136 height 26
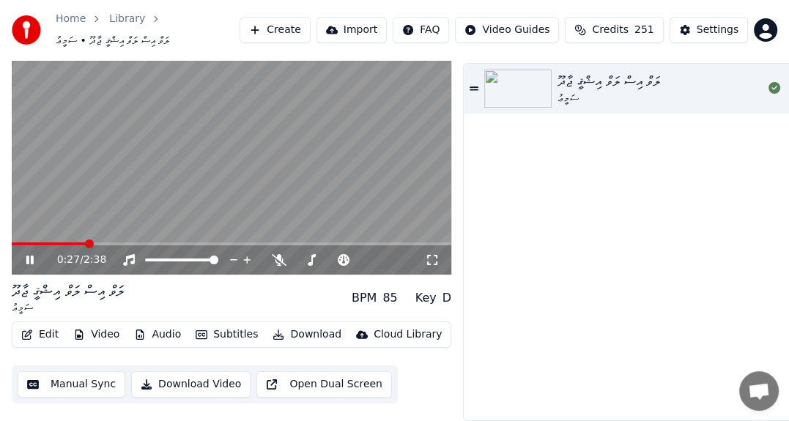
click at [256, 371] on button "Open Dual Screen" at bounding box center [324, 384] width 136 height 26
click at [28, 256] on icon at bounding box center [29, 260] width 7 height 9
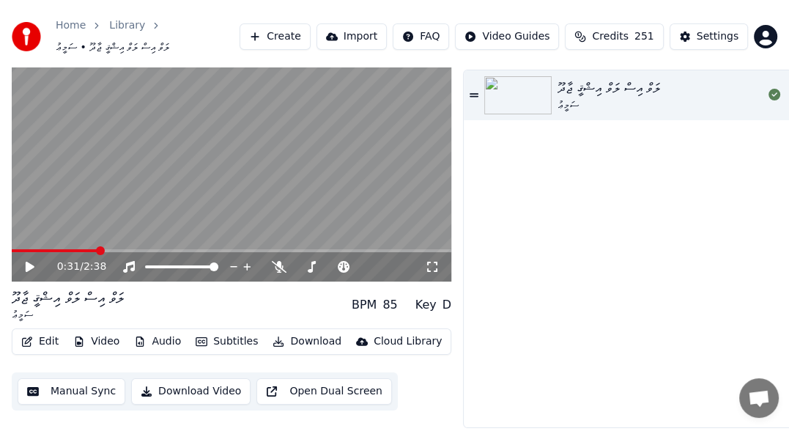
scroll to position [0, 0]
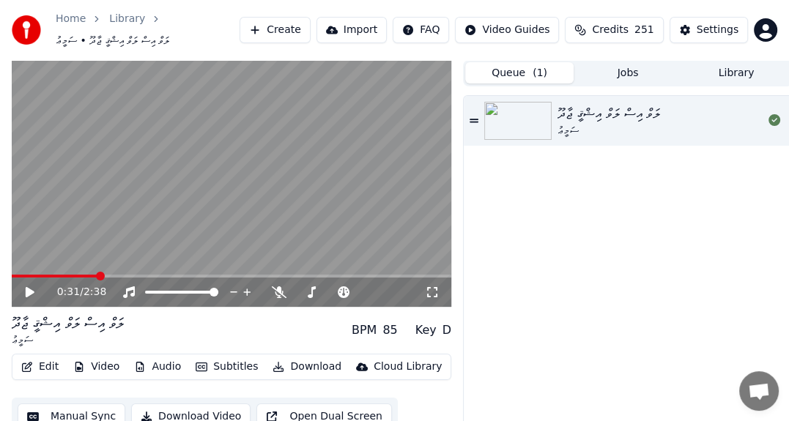
drag, startPoint x: 306, startPoint y: 110, endPoint x: 303, endPoint y: 121, distance: 11.4
drag, startPoint x: 375, startPoint y: 125, endPoint x: 373, endPoint y: 134, distance: 9.8
click at [120, 43] on span "ލަވް އިސް ލަވް އިޝްޤީ ޖާދޫ • ސަމީޢު" at bounding box center [113, 41] width 114 height 15
click at [68, 15] on link "Home" at bounding box center [71, 19] width 30 height 15
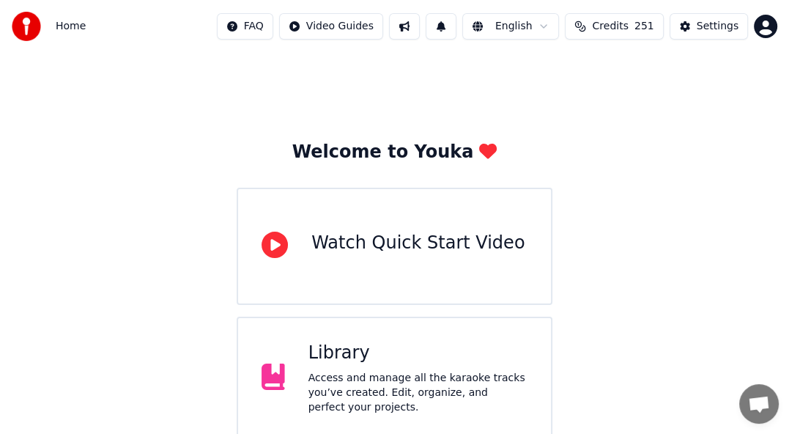
click at [508, 21] on html "Home FAQ Video Guides English Credits 251 Settings Welcome to Youka Watch Quick…" at bounding box center [394, 294] width 789 height 589
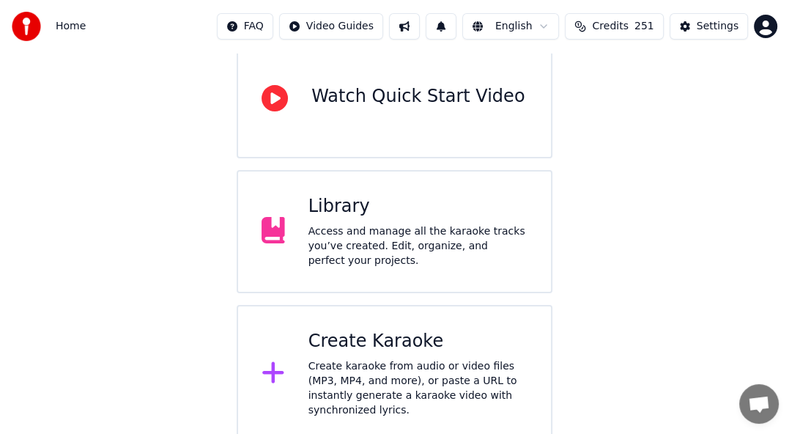
click at [396, 103] on div "Watch Quick Start Video" at bounding box center [417, 96] width 213 height 23
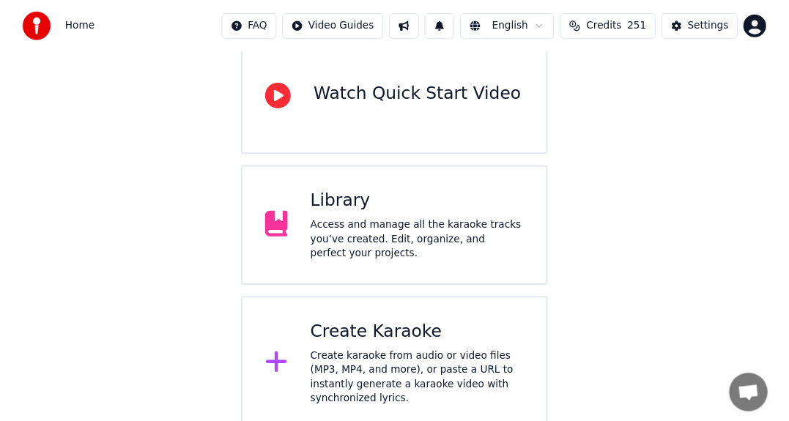
scroll to position [20, 0]
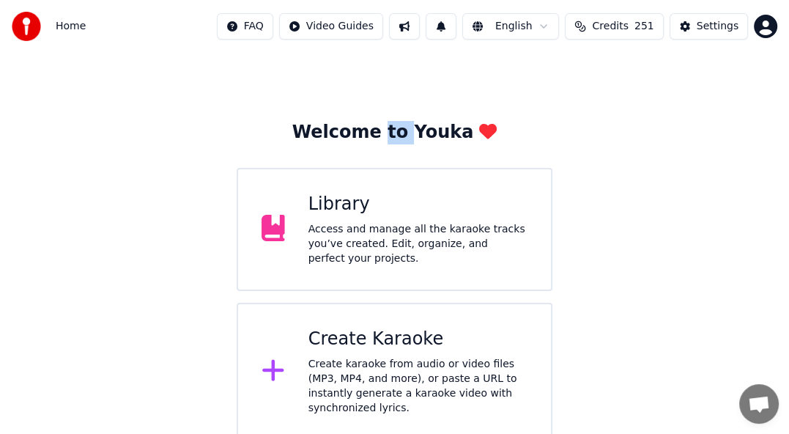
click at [396, 103] on div "Welcome to Youka Library Access and manage all the karaoke tracks you’ve create…" at bounding box center [394, 236] width 789 height 407
click at [338, 216] on div "Library" at bounding box center [417, 204] width 219 height 23
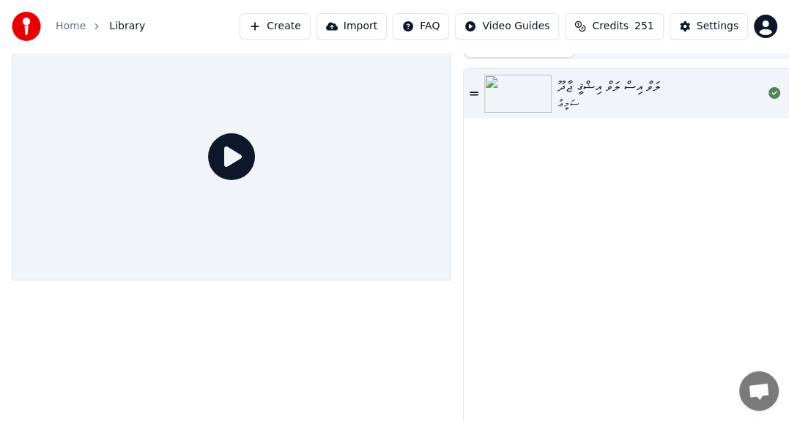
click at [527, 97] on img at bounding box center [517, 94] width 67 height 38
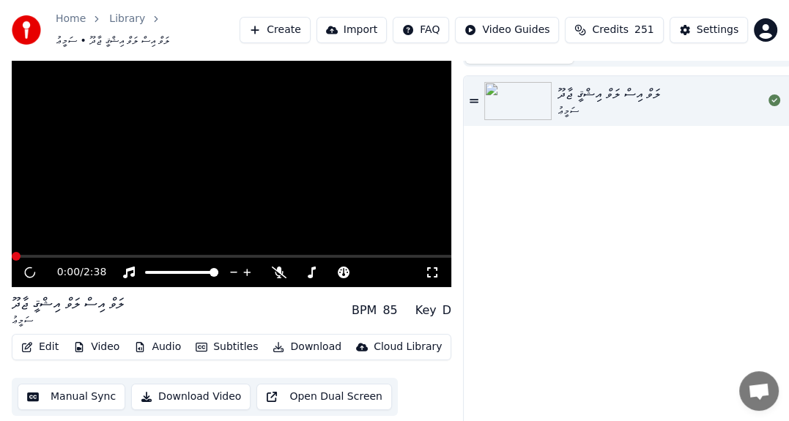
scroll to position [26, 0]
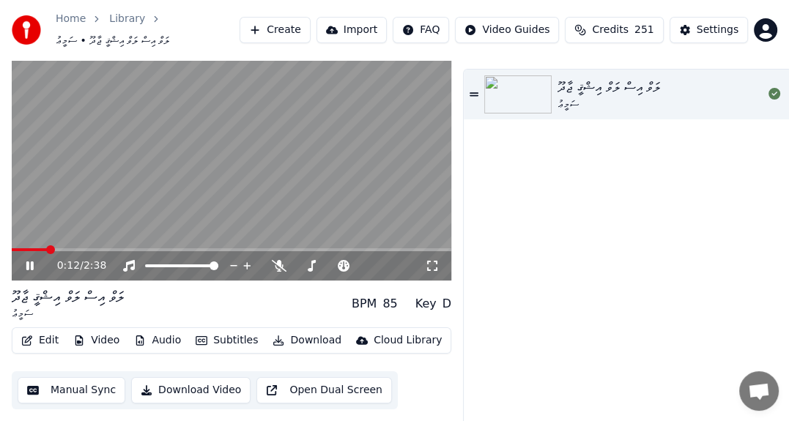
click at [29, 261] on icon at bounding box center [40, 266] width 34 height 12
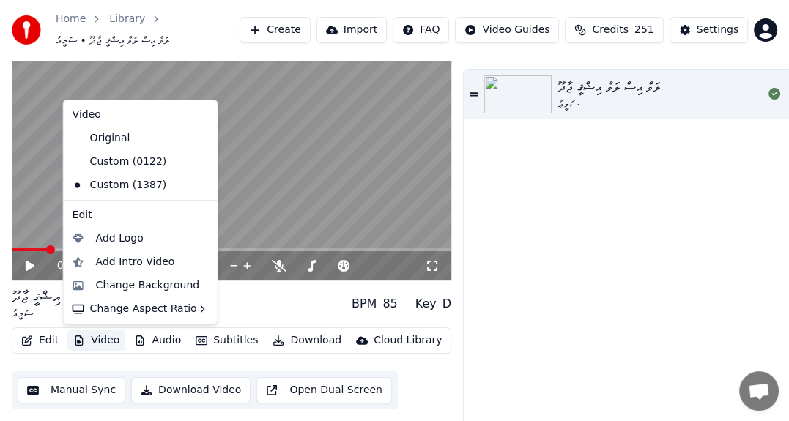
click at [103, 336] on button "Video" at bounding box center [96, 340] width 58 height 21
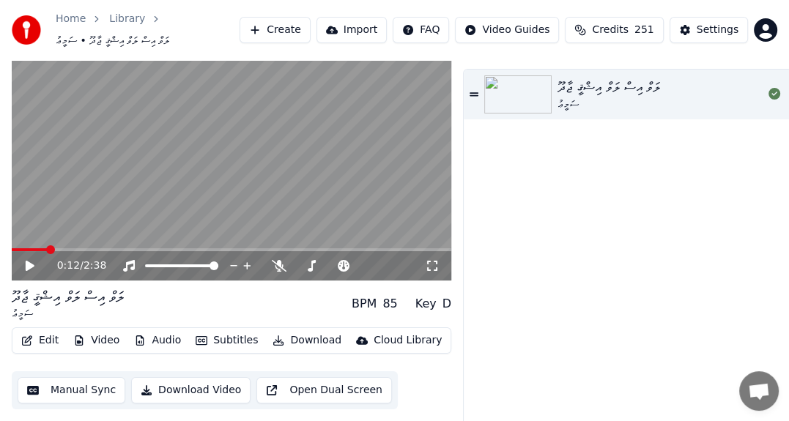
click at [337, 166] on video at bounding box center [231, 158] width 439 height 248
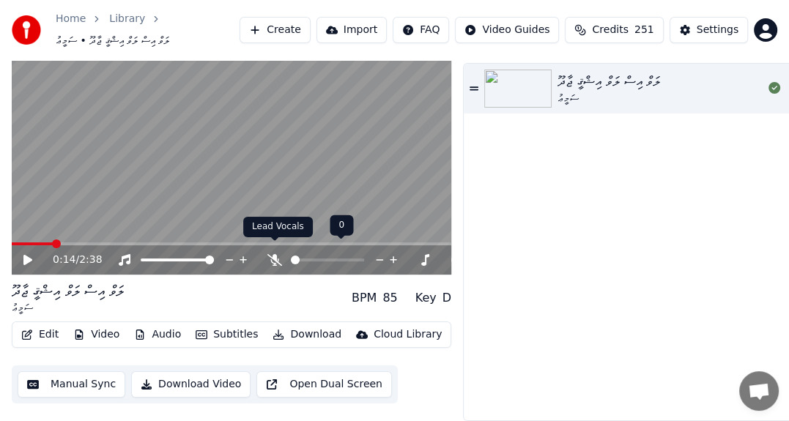
click at [275, 254] on icon at bounding box center [274, 260] width 15 height 12
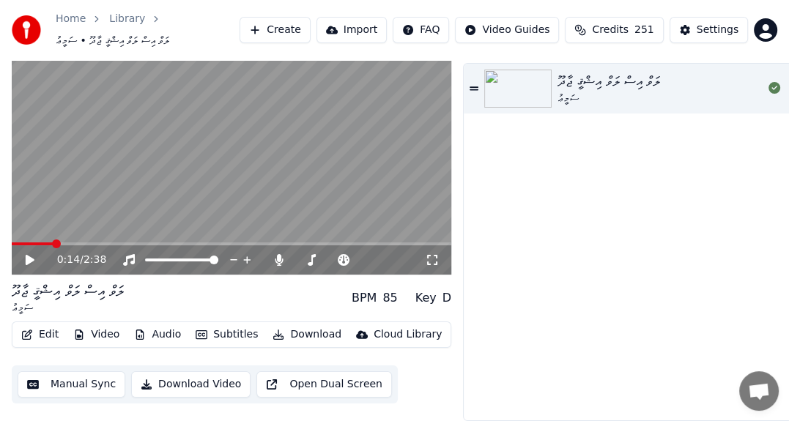
click at [30, 255] on icon at bounding box center [30, 260] width 9 height 10
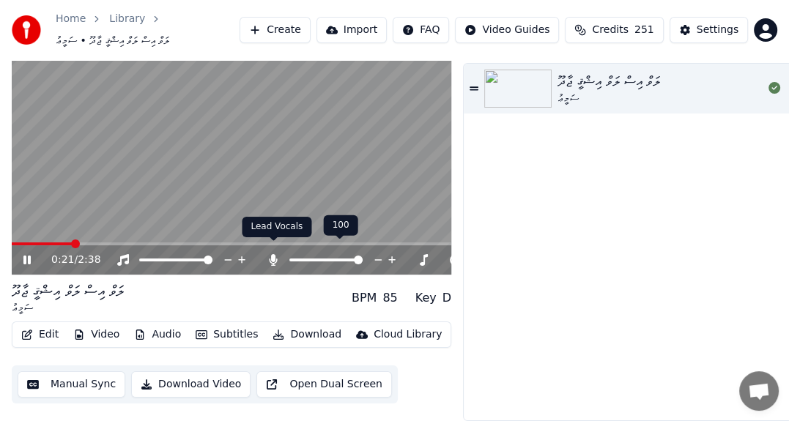
click at [274, 254] on icon at bounding box center [274, 260] width 8 height 12
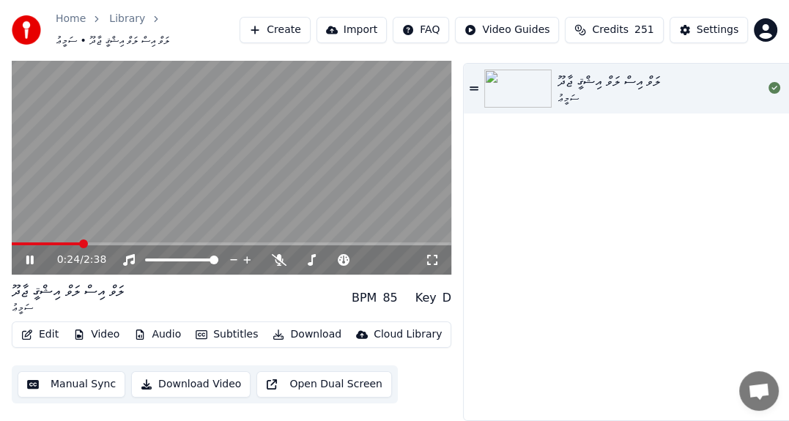
click at [30, 254] on icon at bounding box center [40, 260] width 34 height 12
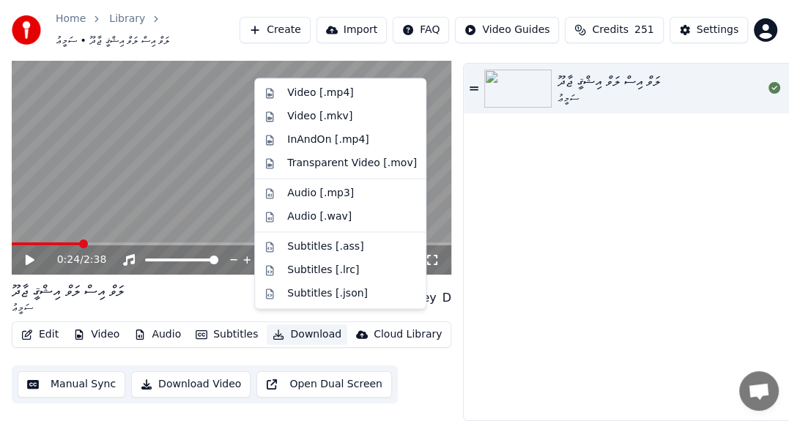
click at [287, 327] on button "Download" at bounding box center [307, 334] width 81 height 21
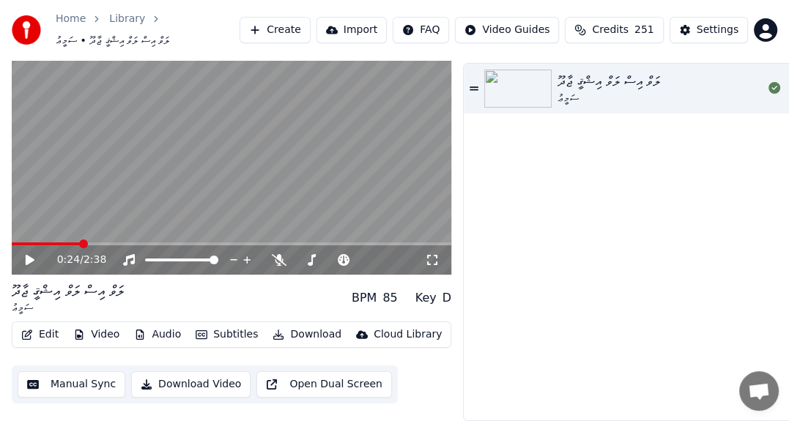
click at [0, 279] on div "0:24 / 2:38 ލަވް އިސް ލަވް އިޝްޤީ ޖާދޫ ސަމީޢު BPM 85 Key D Edit Video Audio Sub…" at bounding box center [394, 224] width 789 height 393
click at [281, 29] on button "Create" at bounding box center [275, 30] width 71 height 26
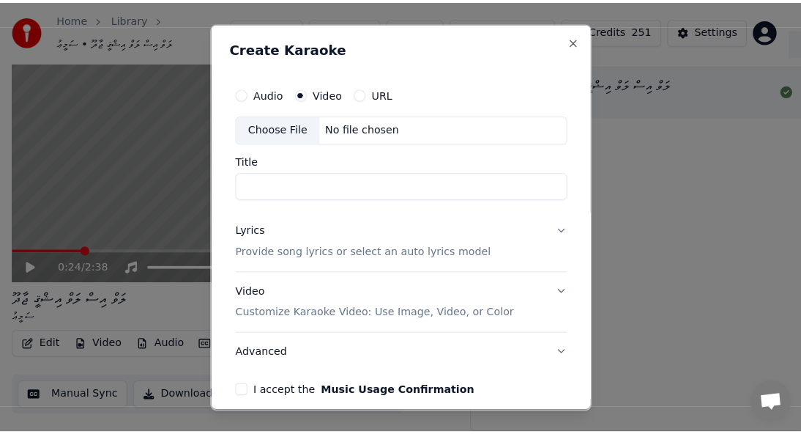
scroll to position [29, 0]
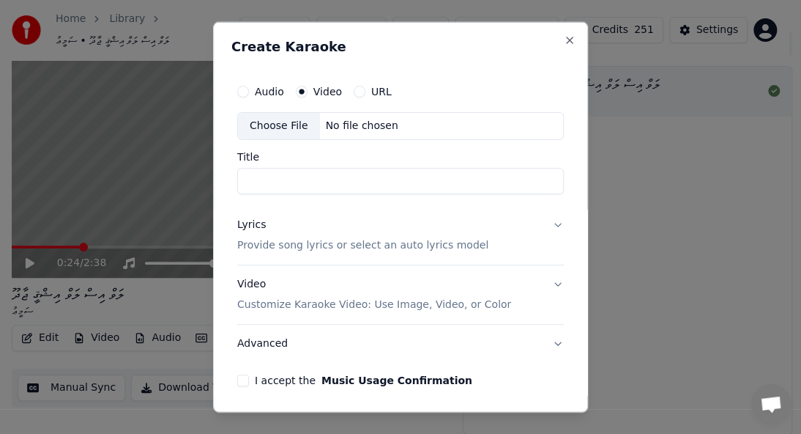
click at [278, 127] on div "Choose File" at bounding box center [279, 126] width 82 height 26
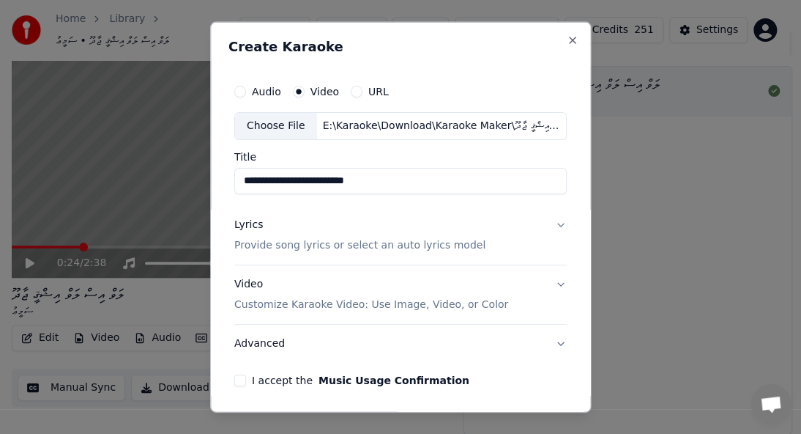
click at [264, 128] on div "Choose File" at bounding box center [276, 126] width 82 height 26
click at [334, 176] on input "**********" at bounding box center [400, 181] width 333 height 26
paste input
type input "**********"
click at [398, 245] on p "Provide song lyrics or select an auto lyrics model" at bounding box center [359, 245] width 251 height 15
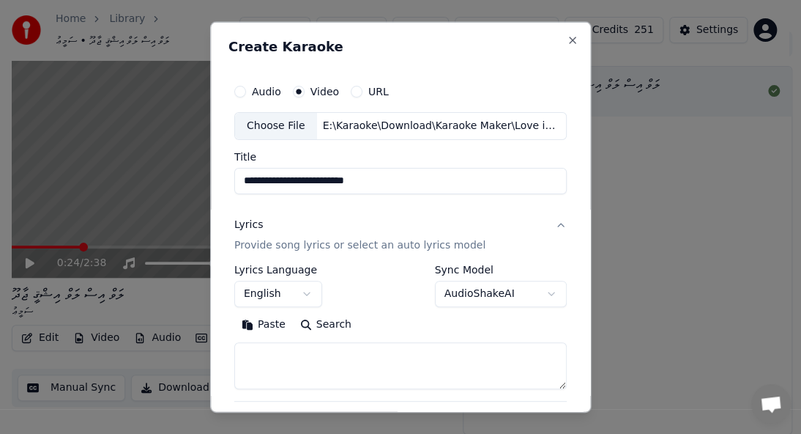
click at [285, 302] on button "English" at bounding box center [278, 294] width 88 height 26
click at [285, 302] on body "**********" at bounding box center [394, 188] width 789 height 434
click at [456, 284] on body "**********" at bounding box center [394, 188] width 789 height 434
click at [453, 290] on body "**********" at bounding box center [394, 188] width 789 height 434
click at [330, 363] on textarea at bounding box center [400, 365] width 333 height 47
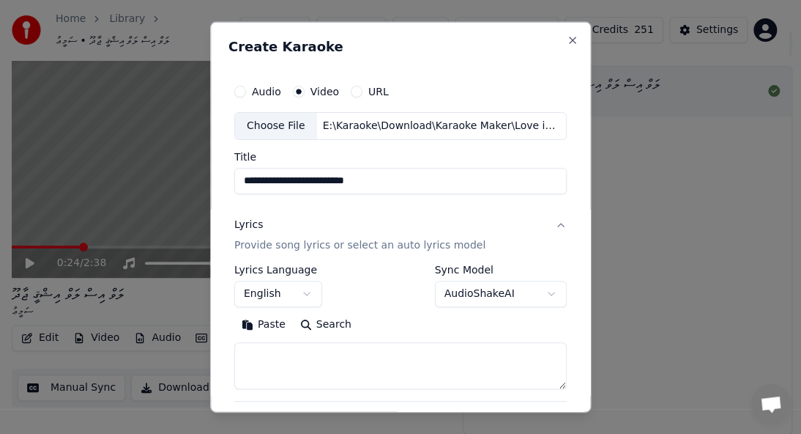
click at [315, 358] on textarea at bounding box center [400, 365] width 333 height 47
paste textarea "**********"
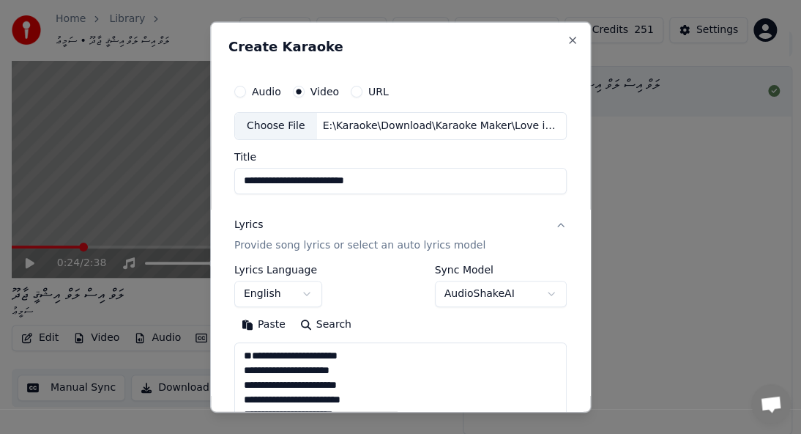
scroll to position [428, 0]
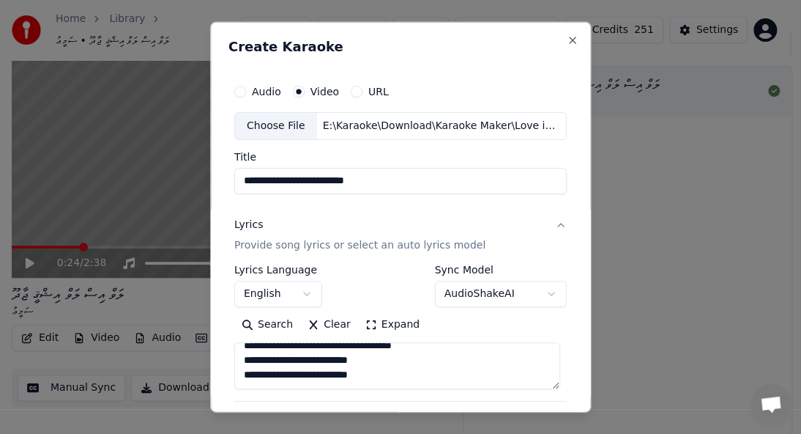
type textarea "**********"
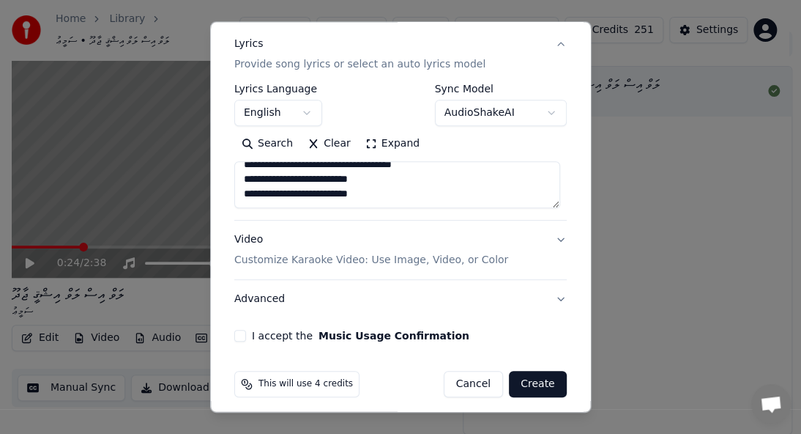
scroll to position [188, 0]
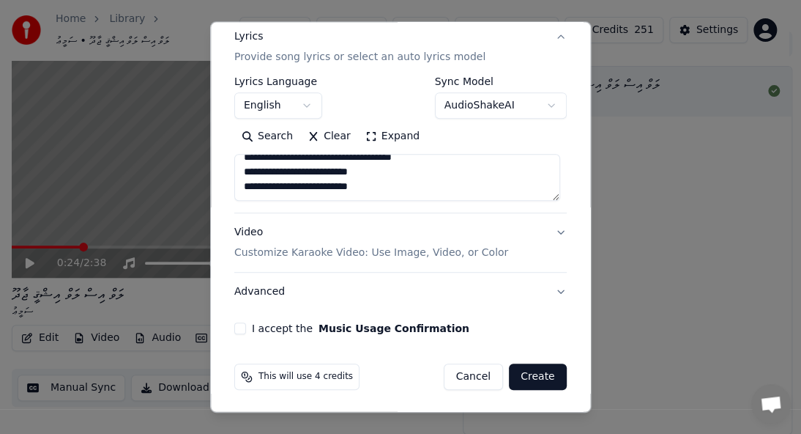
click at [415, 252] on p "Customize Karaoke Video: Use Image, Video, or Color" at bounding box center [371, 252] width 274 height 15
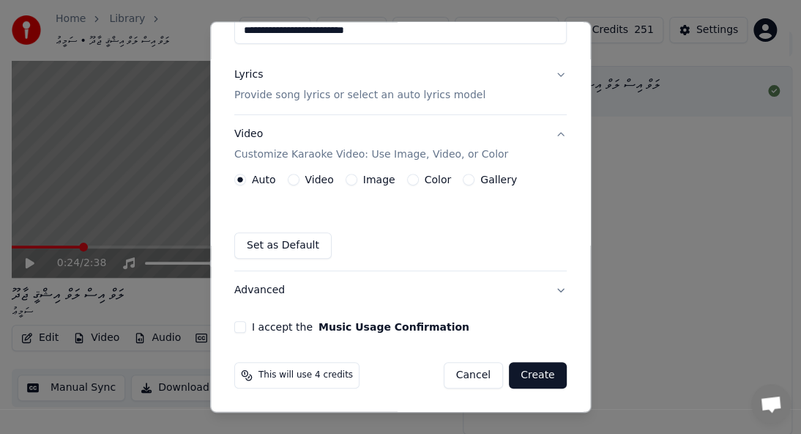
scroll to position [149, 0]
click at [363, 177] on label "Image" at bounding box center [379, 180] width 32 height 10
click at [357, 177] on button "Image" at bounding box center [352, 180] width 12 height 12
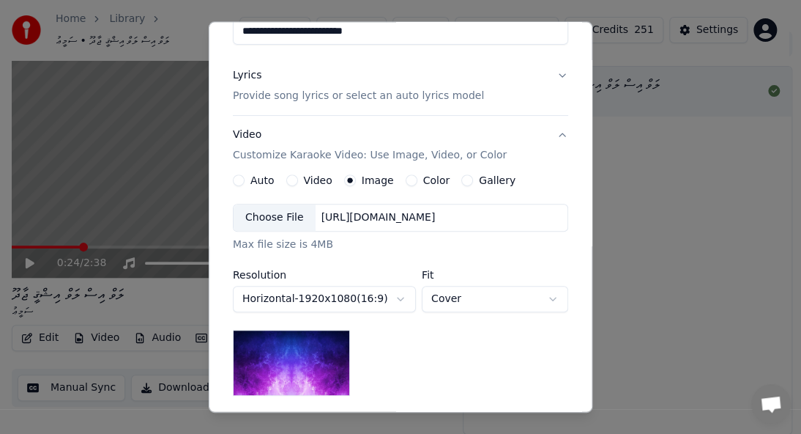
click at [283, 223] on div "Choose File" at bounding box center [275, 217] width 82 height 26
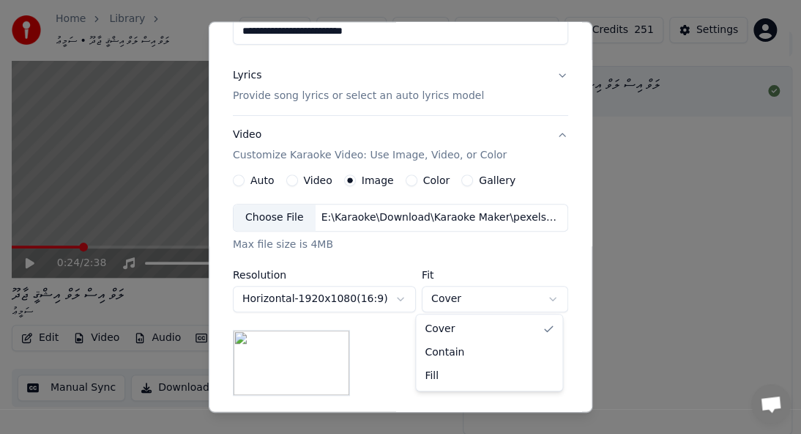
click at [542, 293] on body "**********" at bounding box center [394, 188] width 789 height 434
select select "****"
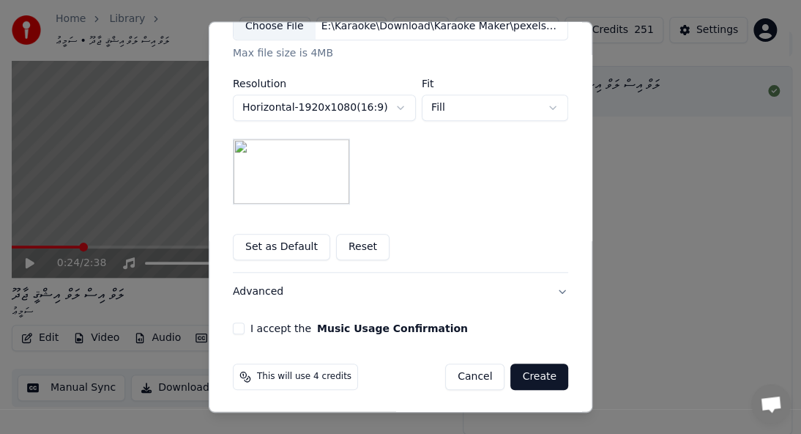
scroll to position [341, 0]
click at [270, 245] on button "Set as Default" at bounding box center [281, 246] width 97 height 26
click at [237, 325] on button "I accept the Music Usage Confirmation" at bounding box center [239, 328] width 12 height 12
click at [234, 329] on button "I accept the Music Usage Confirmation" at bounding box center [239, 328] width 12 height 12
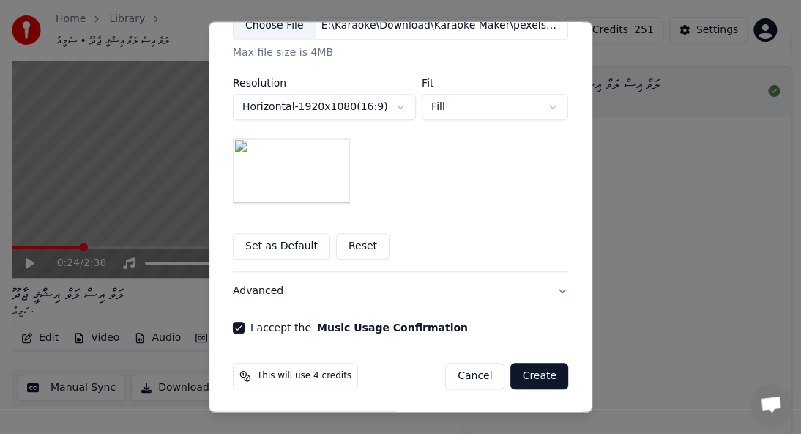
click at [527, 374] on button "Create" at bounding box center [540, 376] width 58 height 26
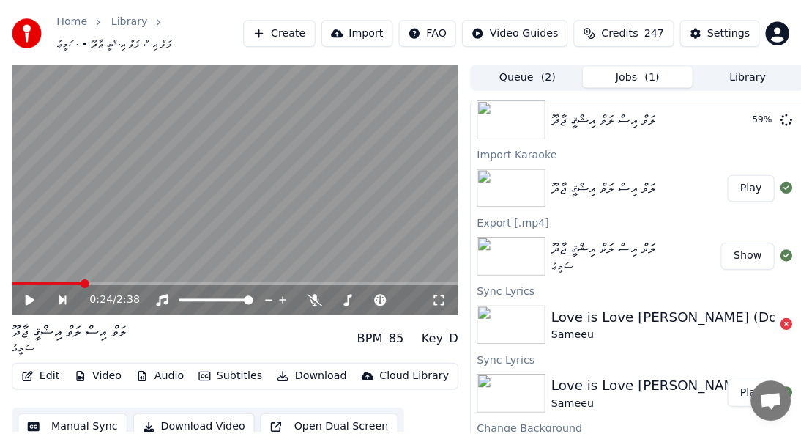
scroll to position [0, 0]
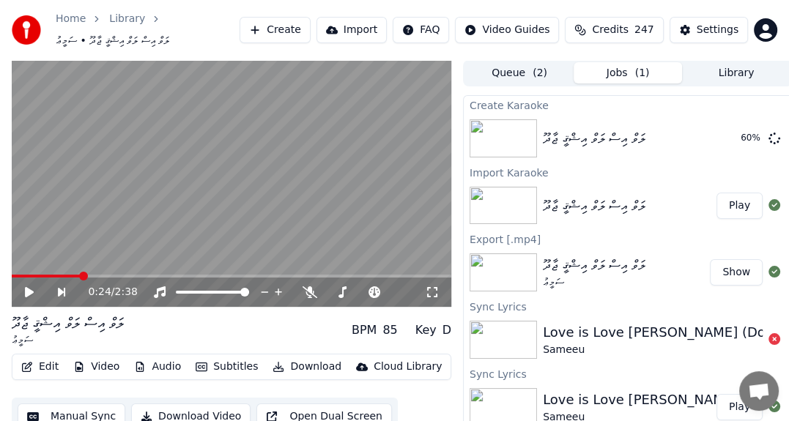
click at [765, 30] on html "Home Library ލަވް އިސް ލަވް އިޝްޤީ ޖާދޫ • ސަމީޢު Create Import FAQ Video Guides…" at bounding box center [394, 210] width 789 height 421
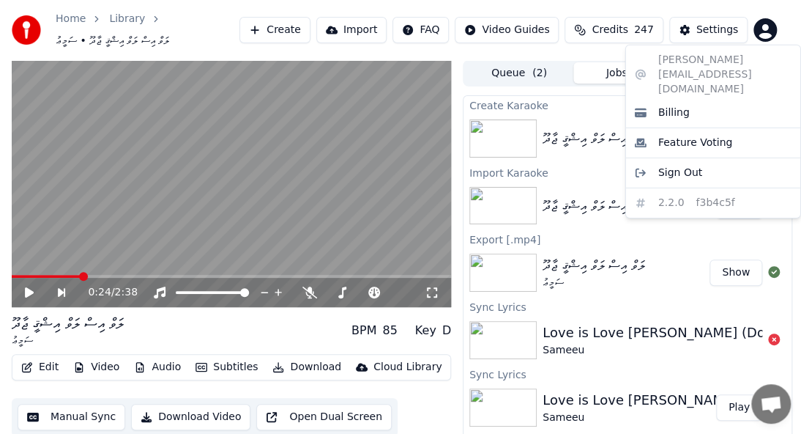
click at [771, 19] on html "Home Library ލަވް އިސް ލަވް އިޝްޤީ ޖާދޫ • ސަމީޢު Create Import FAQ Video Guides…" at bounding box center [400, 217] width 801 height 434
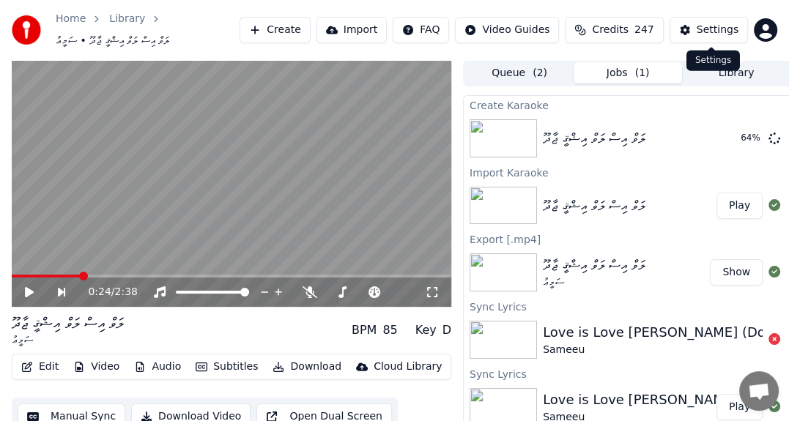
click at [709, 23] on div "Settings" at bounding box center [718, 30] width 42 height 15
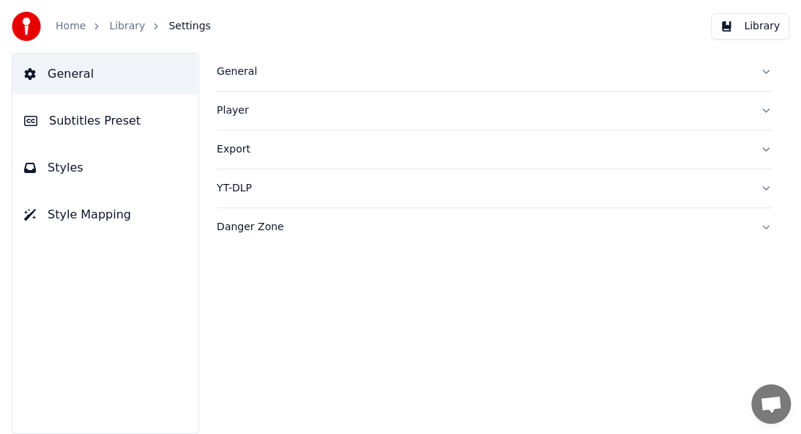
click at [729, 23] on button "Library" at bounding box center [750, 26] width 78 height 26
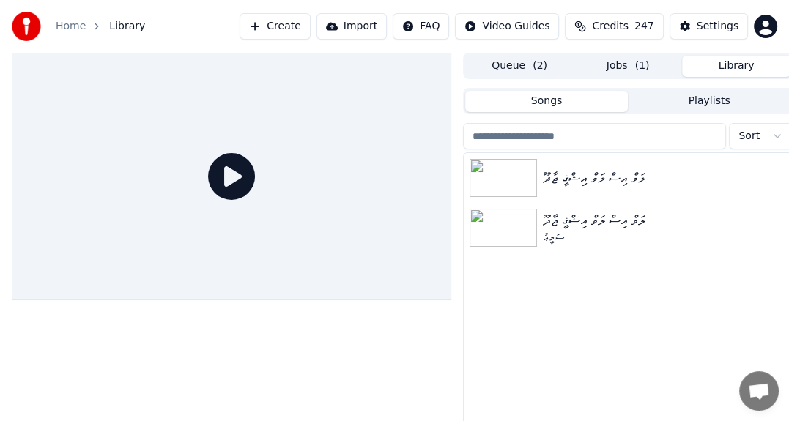
click at [536, 60] on span "( 2 )" at bounding box center [539, 66] width 15 height 15
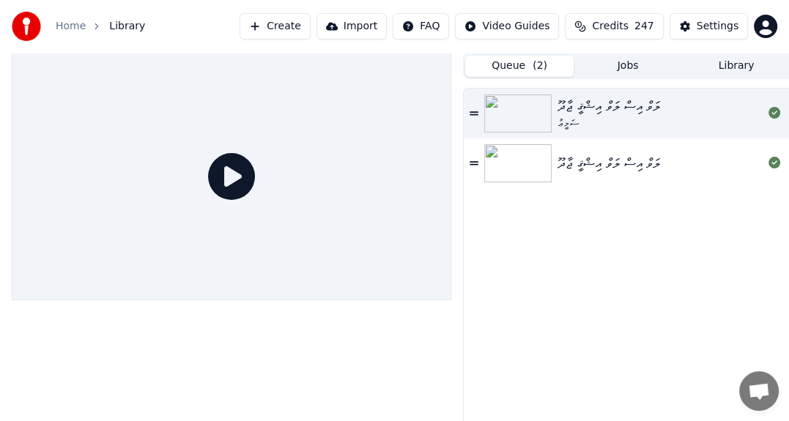
click at [637, 162] on div "ލަވް އިސް ލަވް އިޝްޤީ ޖާދޫ" at bounding box center [608, 163] width 103 height 21
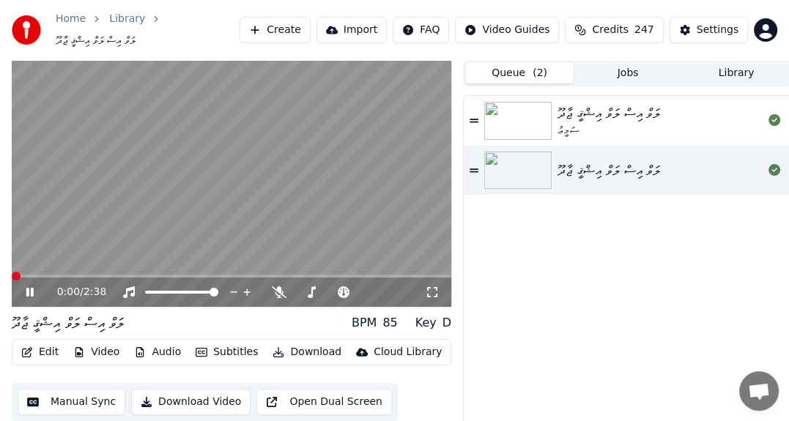
click at [12, 281] on span at bounding box center [16, 276] width 9 height 9
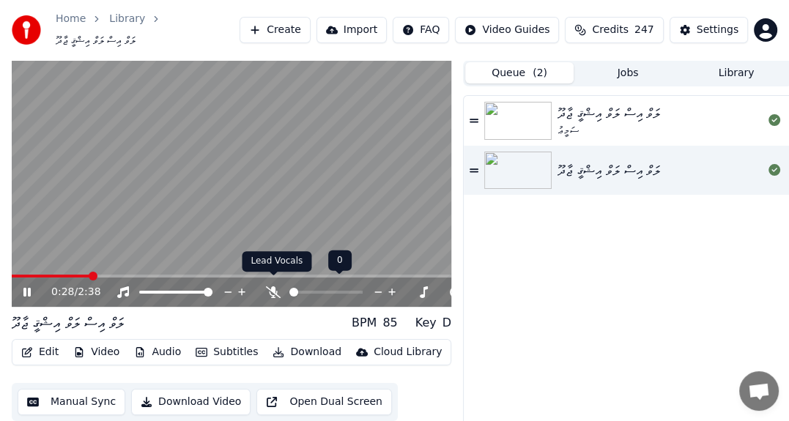
click at [276, 286] on icon at bounding box center [273, 292] width 15 height 12
click at [275, 286] on icon at bounding box center [274, 292] width 8 height 12
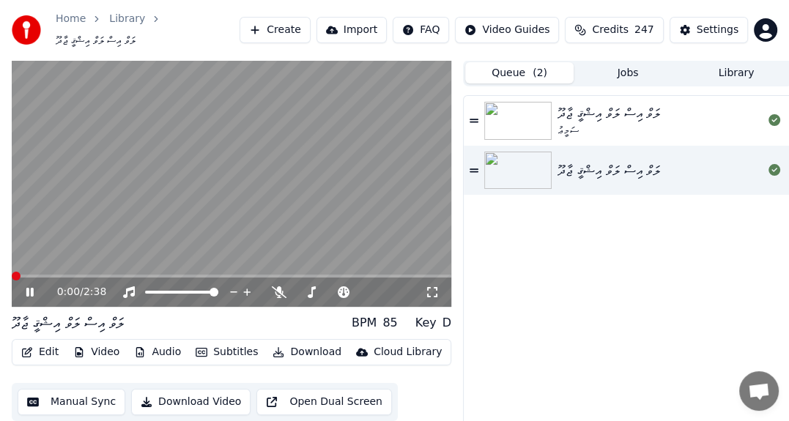
click at [12, 281] on span at bounding box center [16, 276] width 9 height 9
drag, startPoint x: 34, startPoint y: 263, endPoint x: 0, endPoint y: 285, distance: 40.8
click at [0, 285] on div "0:08 / 2:38 ލަވް އިސް ލަވް އިޝްޤީ ޖާދޫ BPM 85 Key D Edit Video Audio Subtitles …" at bounding box center [394, 256] width 789 height 393
click at [12, 272] on span at bounding box center [16, 276] width 9 height 9
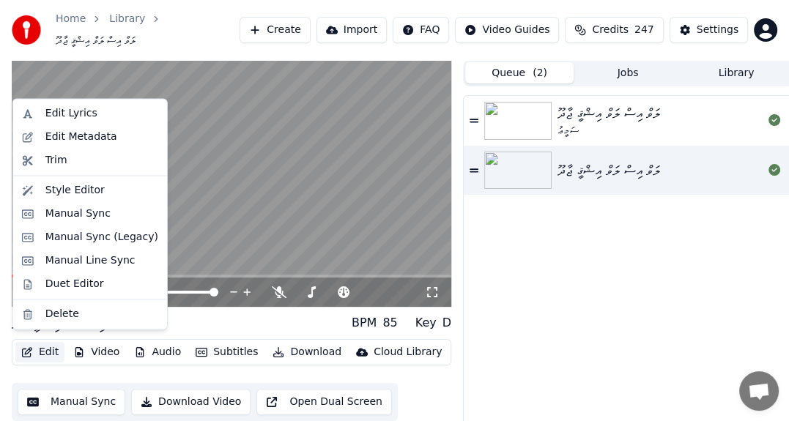
click at [47, 346] on button "Edit" at bounding box center [39, 352] width 49 height 21
click at [96, 114] on div "Edit Lyrics" at bounding box center [101, 113] width 113 height 15
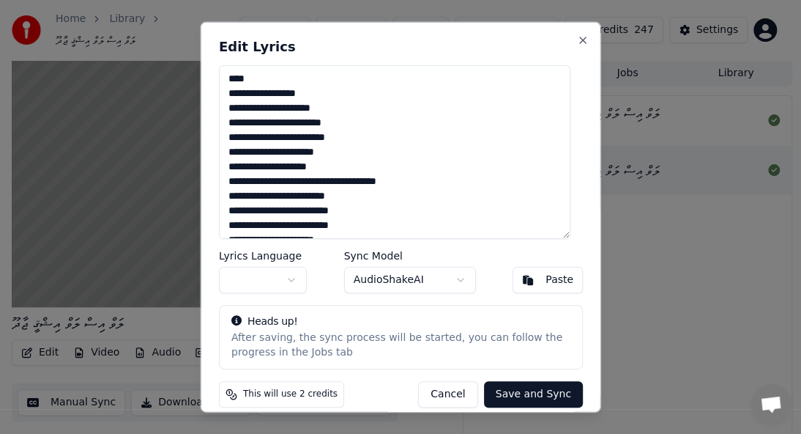
click at [291, 278] on button "button" at bounding box center [263, 279] width 88 height 26
click at [518, 393] on button "Save and Sync" at bounding box center [532, 393] width 99 height 26
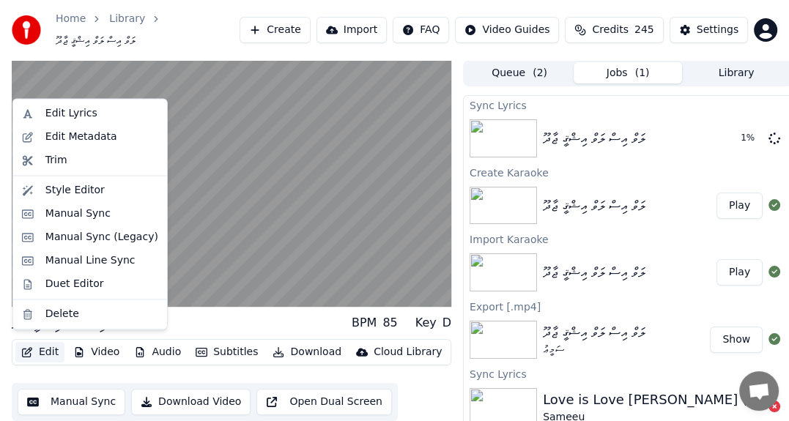
click at [50, 345] on button "Edit" at bounding box center [39, 352] width 49 height 21
click at [44, 132] on div "Edit Metadata" at bounding box center [90, 136] width 148 height 23
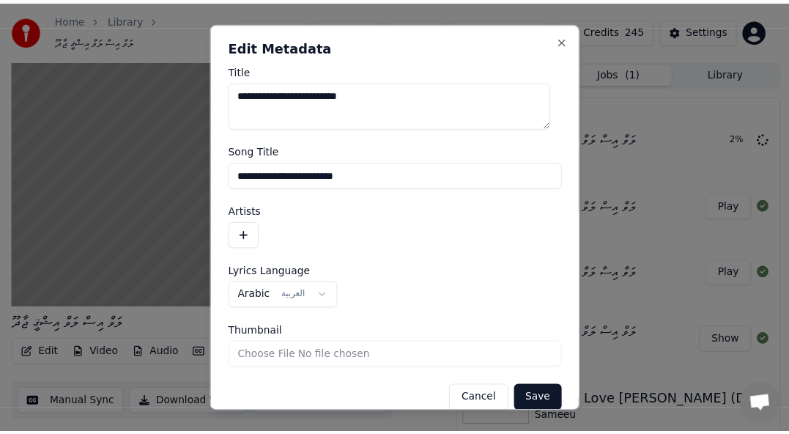
scroll to position [18, 0]
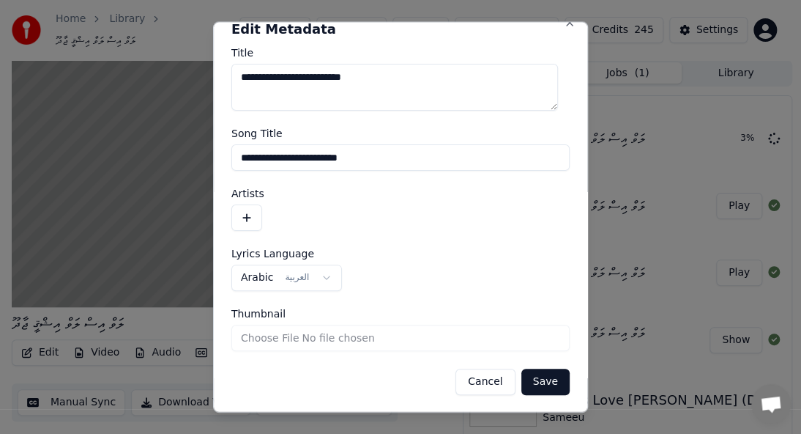
click at [480, 386] on button "Cancel" at bounding box center [485, 381] width 59 height 26
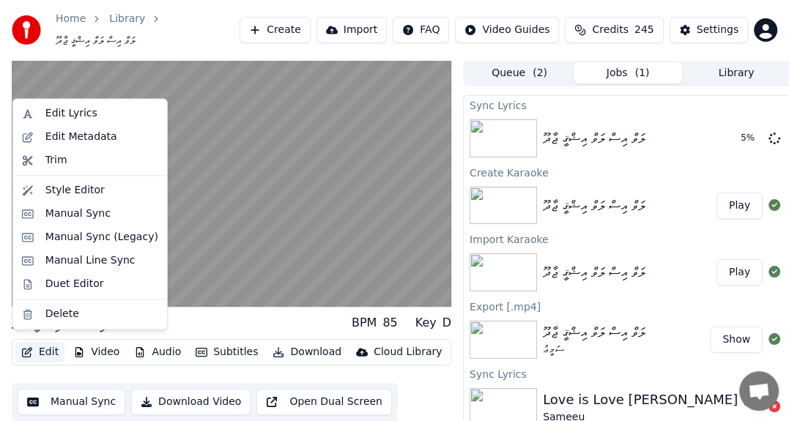
click at [49, 347] on button "Edit" at bounding box center [39, 352] width 49 height 21
click at [70, 157] on div "Trim" at bounding box center [101, 160] width 113 height 15
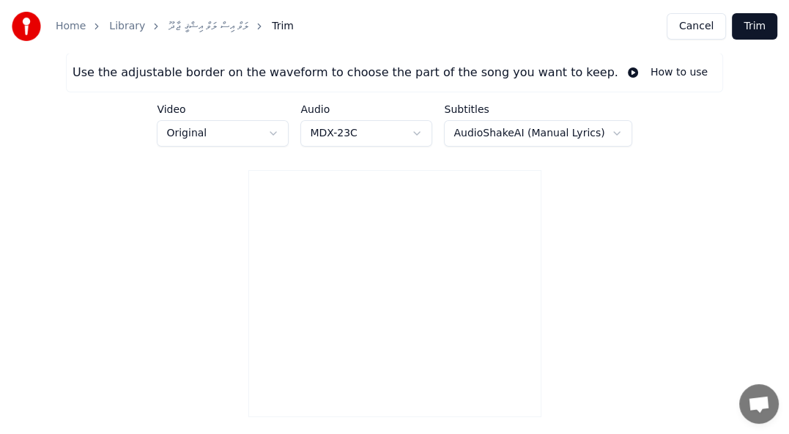
type input "*****"
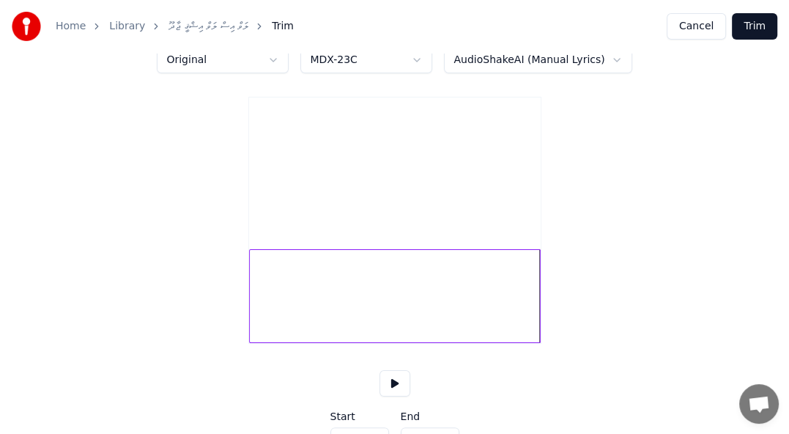
scroll to position [140, 0]
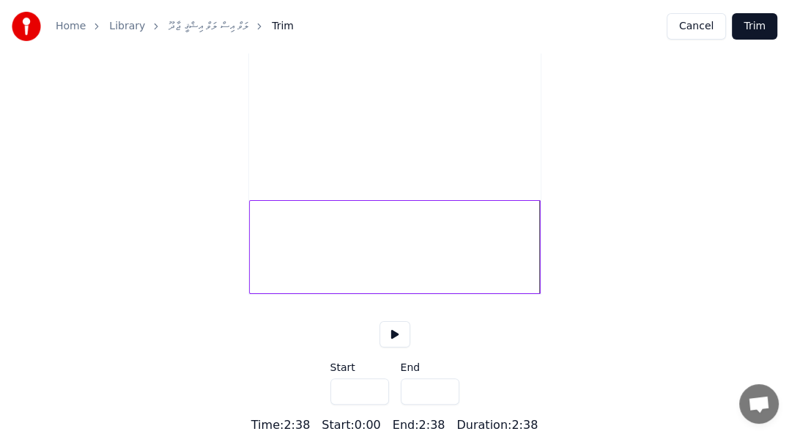
click at [109, 26] on link "Library" at bounding box center [127, 26] width 36 height 15
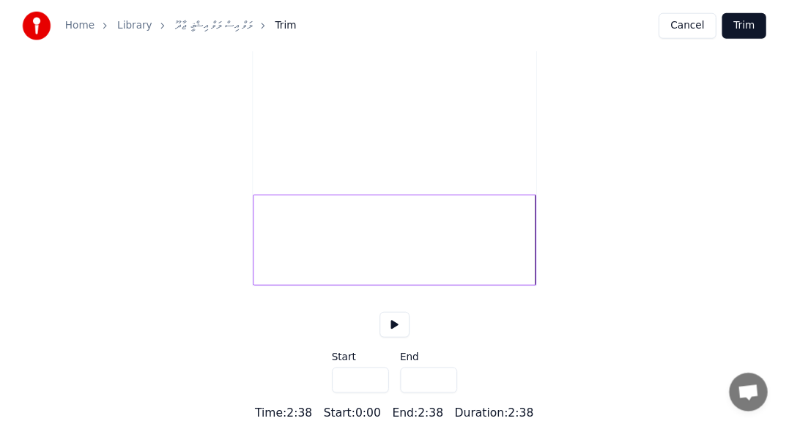
scroll to position [35, 0]
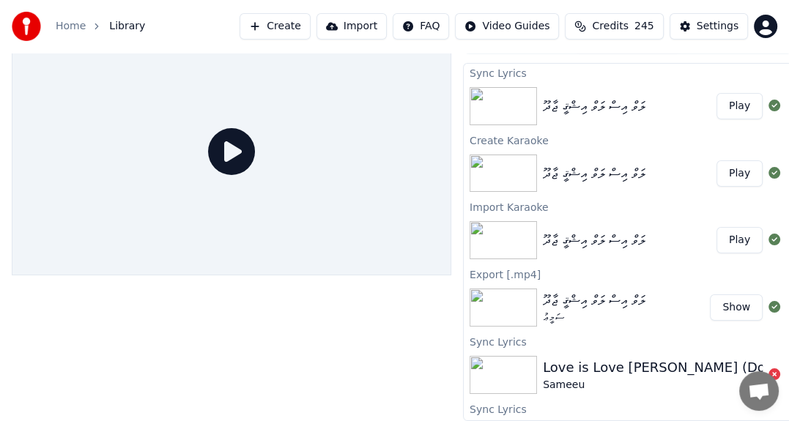
click at [586, 96] on div "ލަވް އިސް ލަވް އިޝްޤީ ޖާދޫ" at bounding box center [594, 106] width 103 height 21
click at [114, 32] on span "Library" at bounding box center [127, 26] width 36 height 15
click at [140, 29] on div "Home Library Create Import FAQ Video Guides Credits 245 Settings" at bounding box center [394, 26] width 789 height 53
click at [126, 26] on span "Library" at bounding box center [127, 26] width 36 height 15
click at [727, 96] on button "Play" at bounding box center [739, 106] width 46 height 26
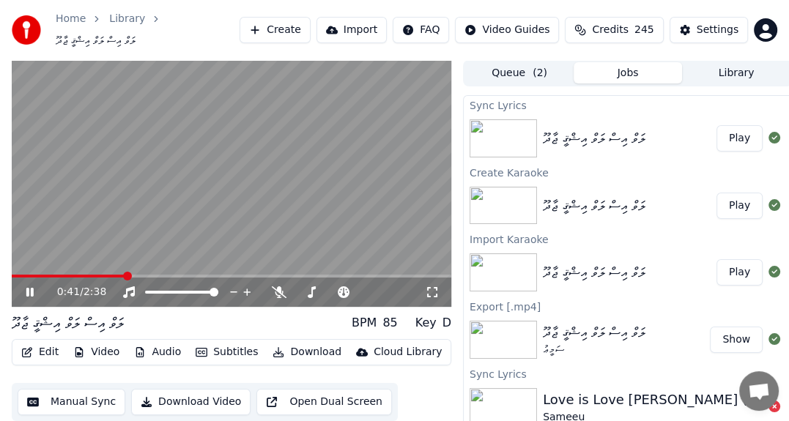
click at [46, 350] on button "Edit" at bounding box center [39, 352] width 49 height 21
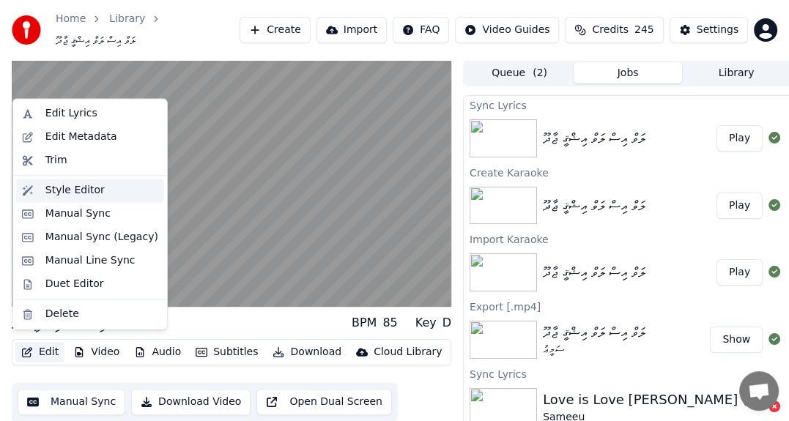
click at [64, 192] on div "Style Editor" at bounding box center [74, 190] width 59 height 15
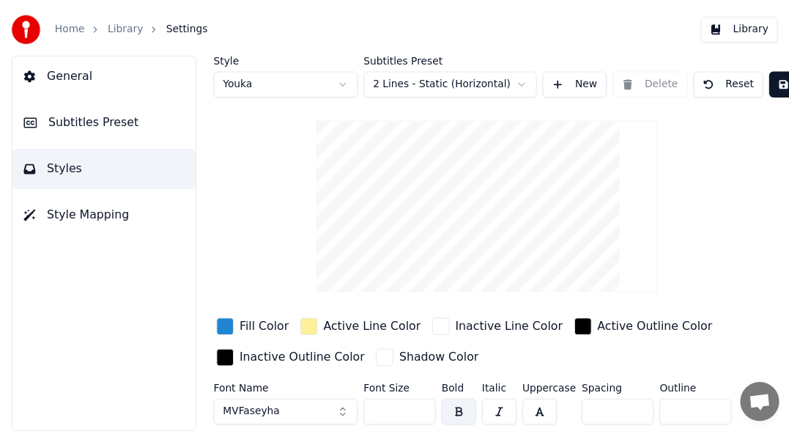
scroll to position [64, 0]
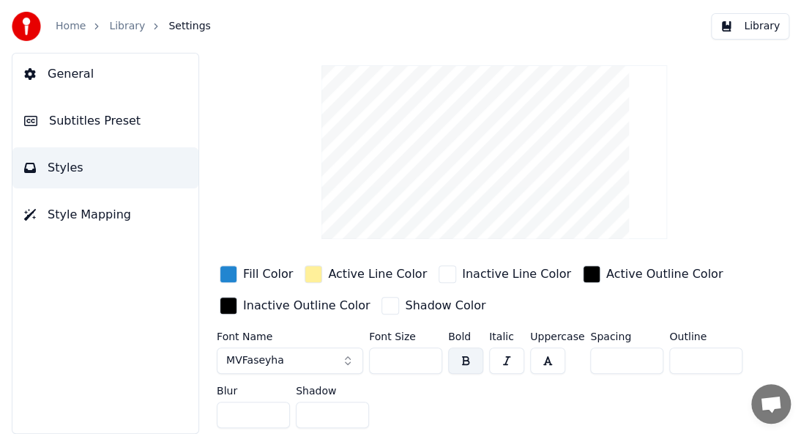
click at [115, 27] on link "Library" at bounding box center [127, 26] width 36 height 15
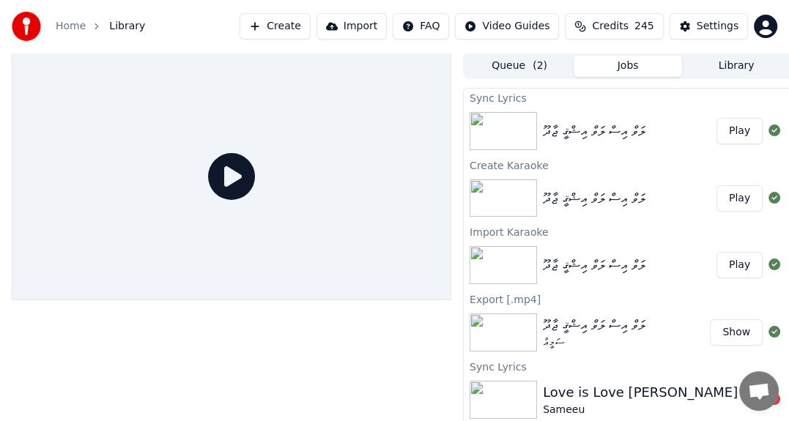
click at [549, 125] on div "ލަވް އިސް ލަވް އިޝްޤީ ޖާދޫ" at bounding box center [594, 131] width 103 height 21
click at [556, 121] on div "ލަވް އިސް ލަވް އިޝްޤީ ޖާދޫ" at bounding box center [594, 131] width 103 height 21
drag, startPoint x: 715, startPoint y: 123, endPoint x: 574, endPoint y: 155, distance: 145.0
click at [716, 125] on button "Play" at bounding box center [739, 131] width 46 height 26
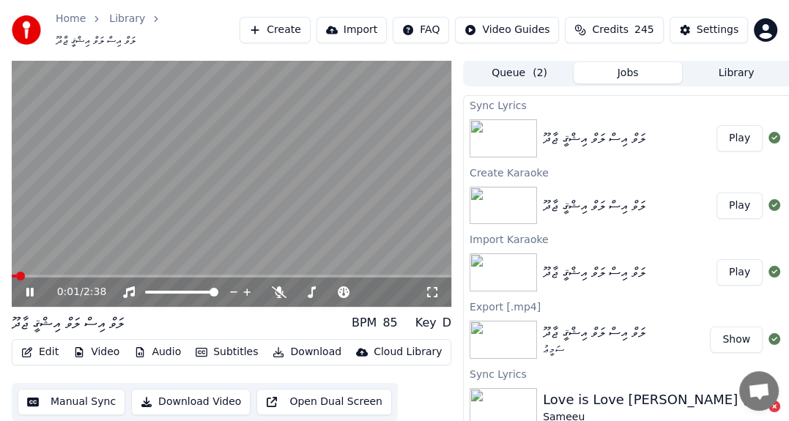
click at [32, 288] on icon at bounding box center [29, 292] width 7 height 9
click at [48, 349] on button "Edit" at bounding box center [39, 352] width 49 height 21
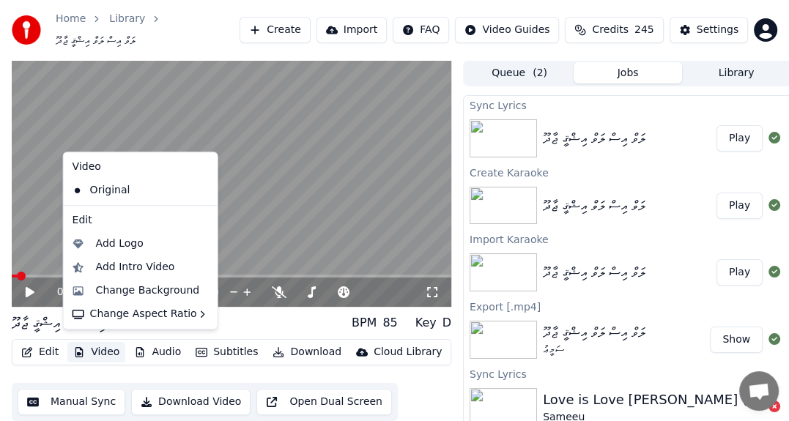
click at [0, 263] on div "0:01 / 2:38 ލަވް އިސް ލަވް އިޝްޤީ ޖާދޫ BPM 85 Key D Edit Video Audio Subtitles …" at bounding box center [394, 256] width 789 height 393
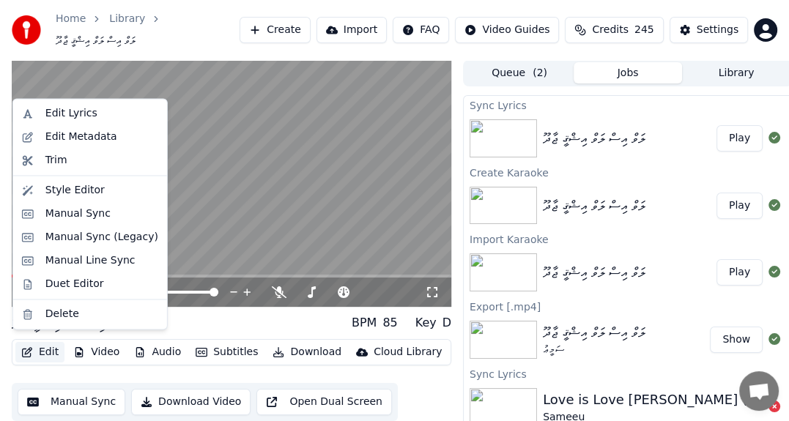
click at [46, 352] on button "Edit" at bounding box center [39, 352] width 49 height 21
click at [53, 352] on button "Edit" at bounding box center [39, 352] width 49 height 21
click at [40, 344] on button "Edit" at bounding box center [39, 352] width 49 height 21
click at [71, 218] on div "Manual Sync" at bounding box center [77, 214] width 65 height 15
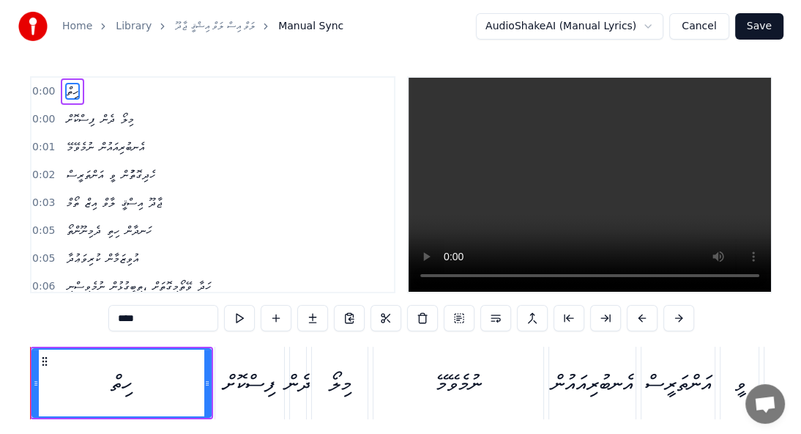
scroll to position [0, 6967]
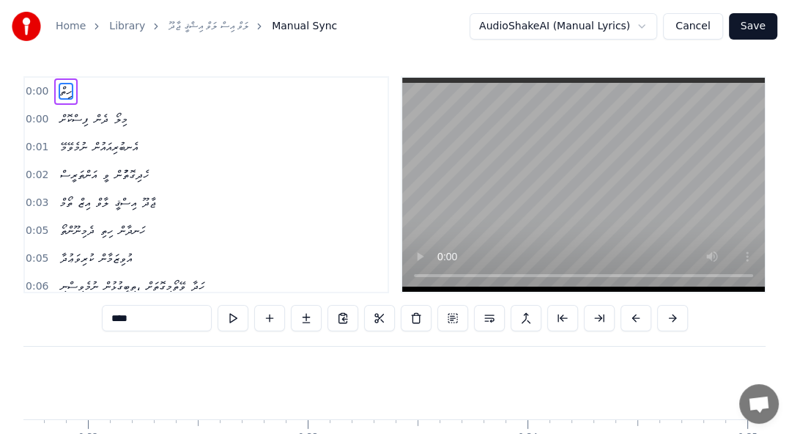
click at [179, 21] on link "ލަވް އިސް ލަވް އިޝްޤީ ޖާދޫ" at bounding box center [208, 26] width 80 height 15
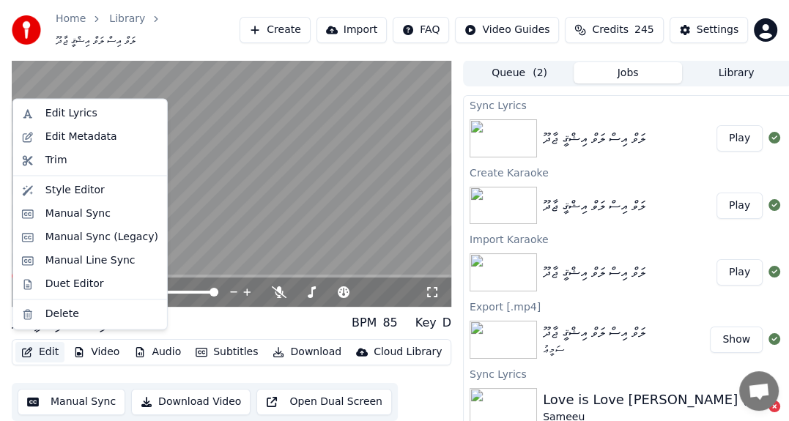
click at [48, 343] on button "Edit" at bounding box center [39, 352] width 49 height 21
click at [57, 106] on div "Edit Lyrics" at bounding box center [71, 113] width 52 height 15
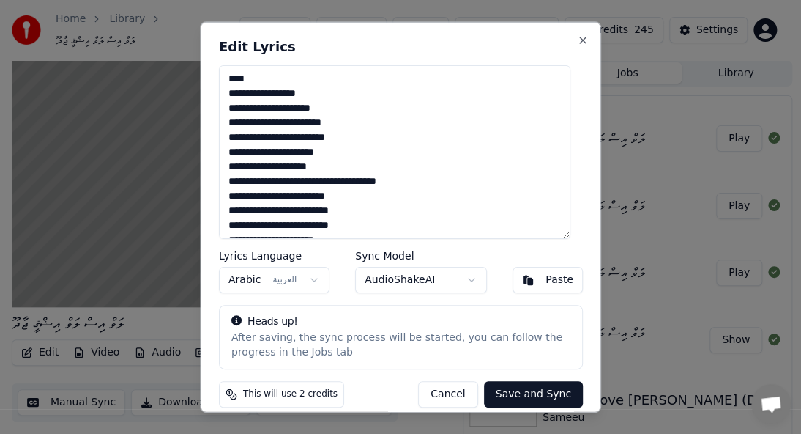
paste textarea "**********"
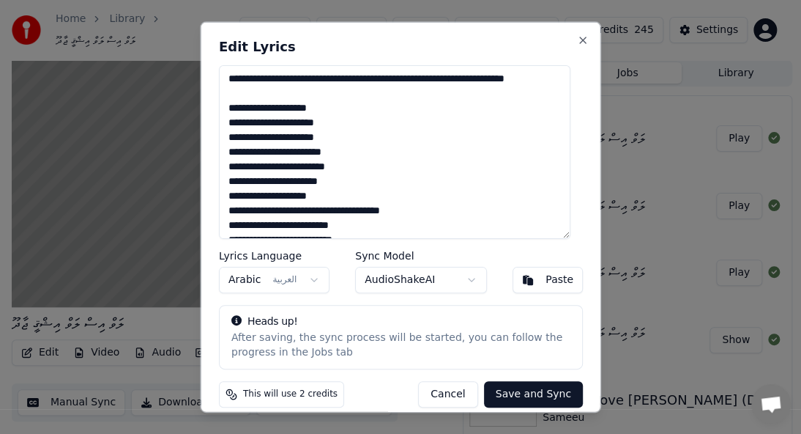
click at [320, 79] on textarea "**********" at bounding box center [395, 152] width 352 height 174
click at [322, 79] on textarea "**********" at bounding box center [395, 152] width 352 height 174
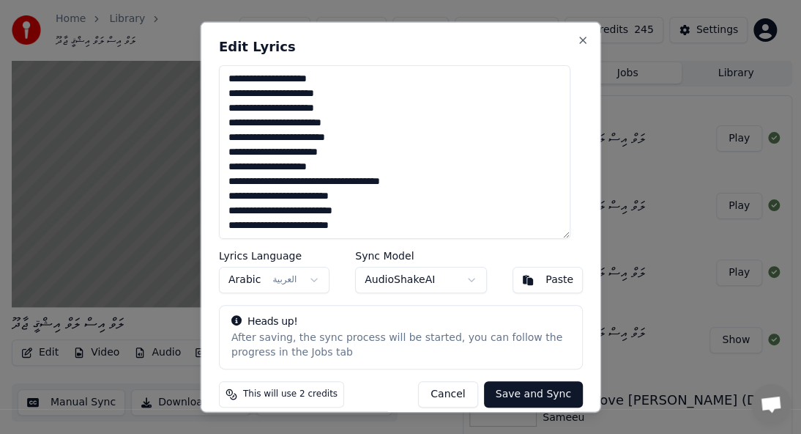
click at [546, 392] on button "Save and Sync" at bounding box center [532, 393] width 99 height 26
type textarea "**********"
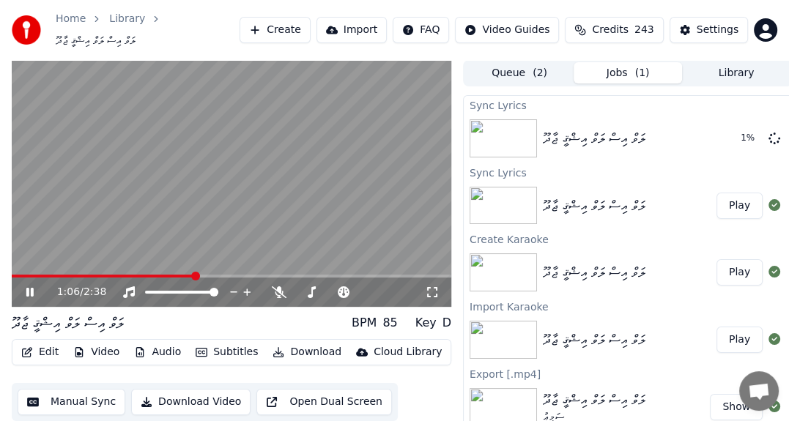
click at [27, 288] on icon at bounding box center [29, 292] width 7 height 9
click at [24, 293] on div "1:11 / 2:38" at bounding box center [231, 292] width 439 height 29
click at [26, 288] on icon at bounding box center [29, 292] width 7 height 9
click at [732, 127] on button "Play" at bounding box center [739, 138] width 46 height 26
click at [23, 286] on div "0:17 / 2:38" at bounding box center [232, 292] width 428 height 15
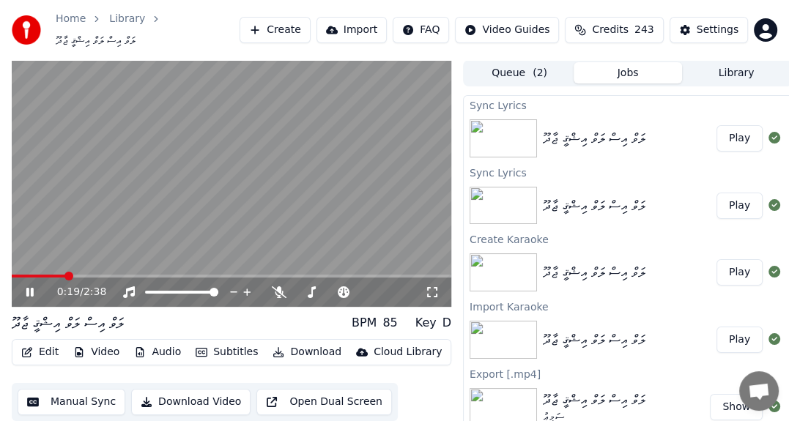
click at [26, 288] on icon at bounding box center [29, 292] width 7 height 9
click at [747, 62] on button "Library" at bounding box center [736, 72] width 108 height 21
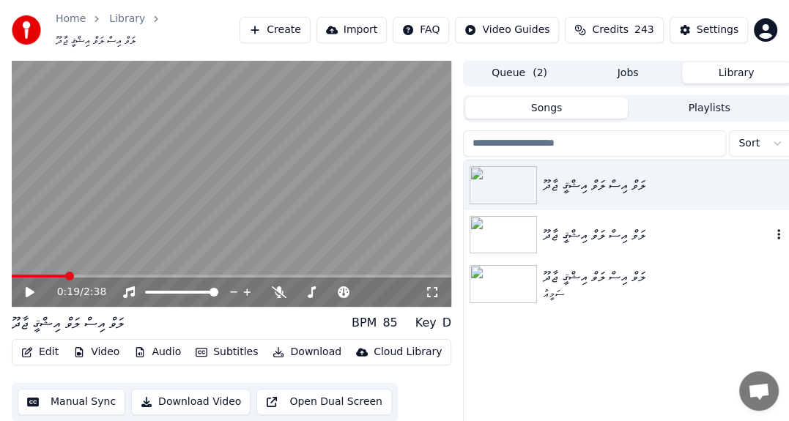
click at [636, 230] on div "ލަވް އިސް ލަވް އިޝްޤީ ޖާދޫ" at bounding box center [657, 235] width 229 height 21
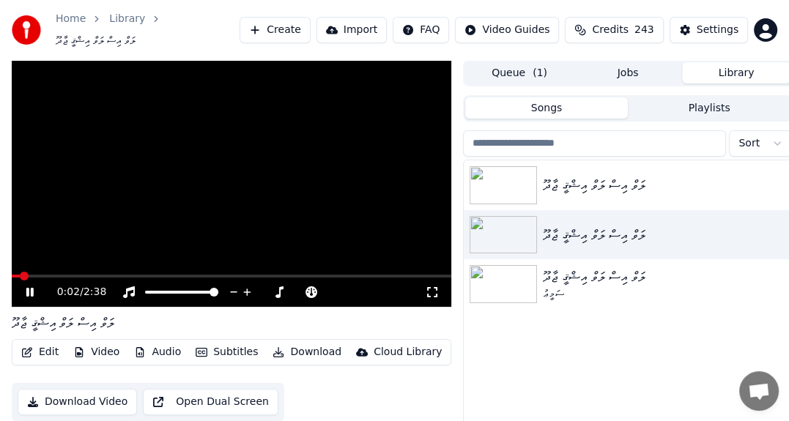
scroll to position [56, 0]
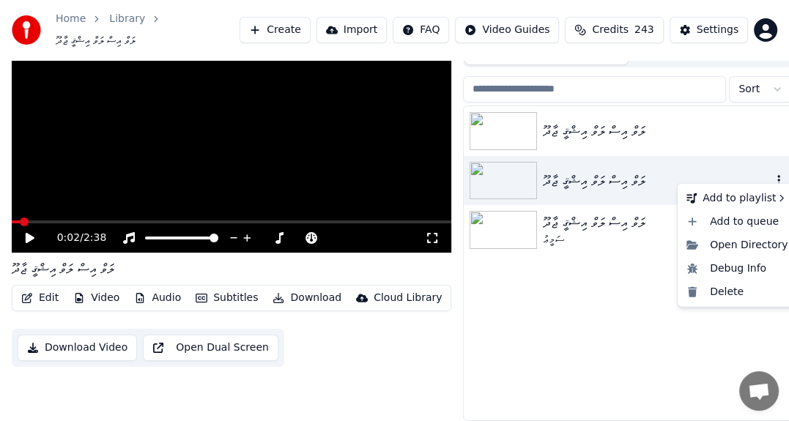
click at [779, 175] on icon "button" at bounding box center [778, 180] width 3 height 10
click at [724, 290] on div "Delete" at bounding box center [736, 292] width 113 height 23
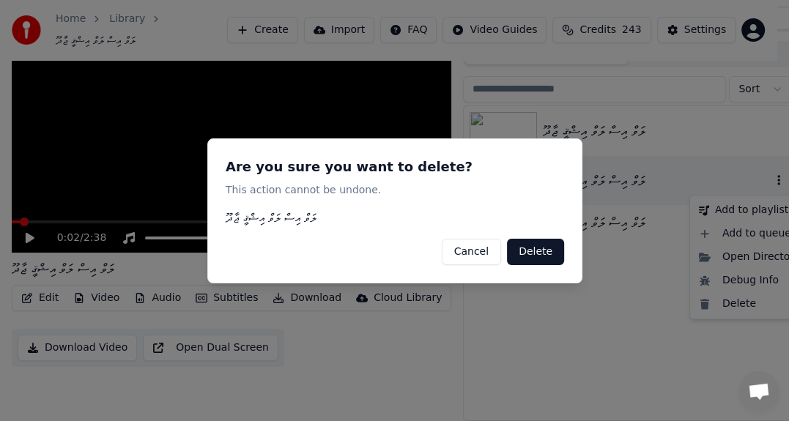
scroll to position [44, 0]
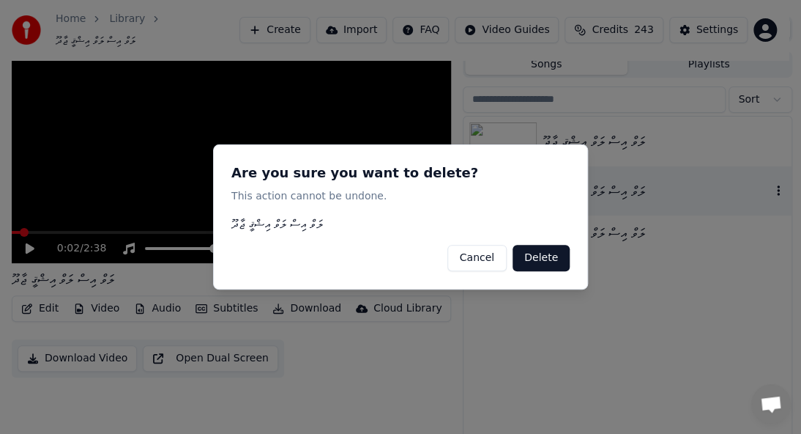
click at [557, 265] on button "Delete" at bounding box center [541, 258] width 57 height 26
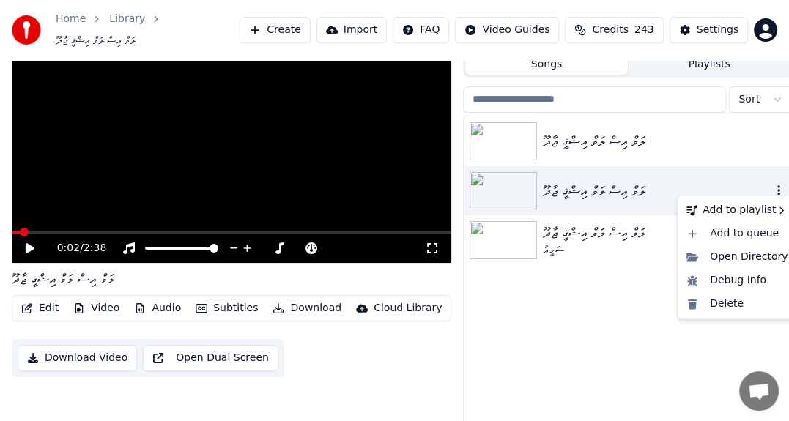
click at [779, 185] on icon "button" at bounding box center [778, 190] width 3 height 10
click at [740, 301] on div "Delete" at bounding box center [736, 303] width 113 height 23
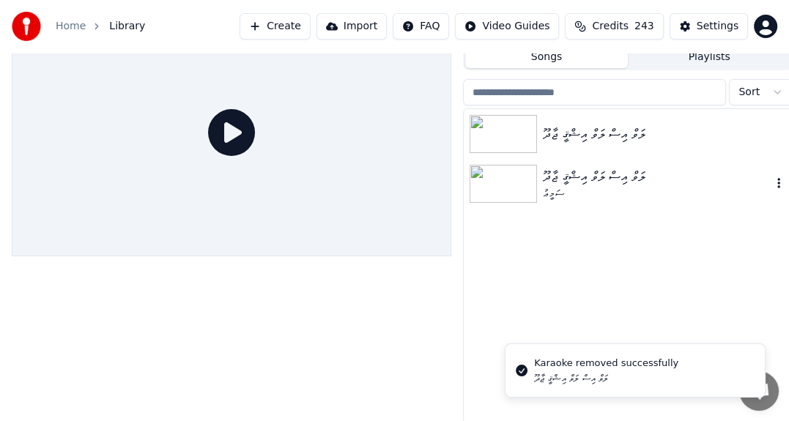
click at [774, 181] on icon "button" at bounding box center [778, 183] width 15 height 12
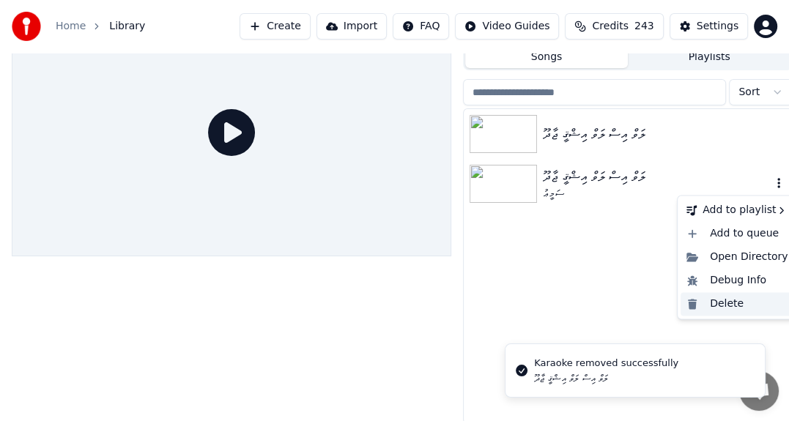
click at [738, 302] on div "Delete" at bounding box center [736, 303] width 113 height 23
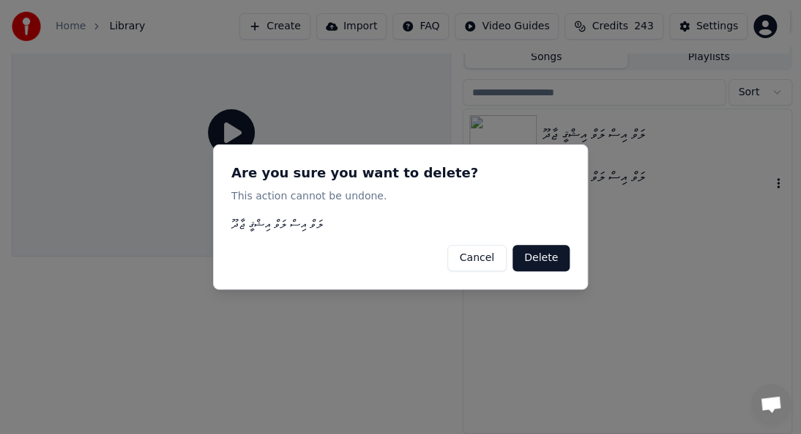
click at [564, 258] on button "Delete" at bounding box center [541, 258] width 57 height 26
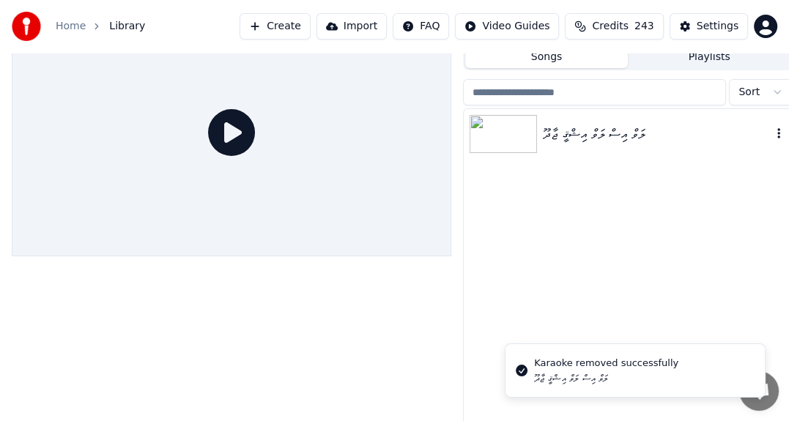
click at [583, 137] on div "ލަވް އިސް ލަވް އިޝްޤީ ޖާދޫ" at bounding box center [657, 134] width 229 height 21
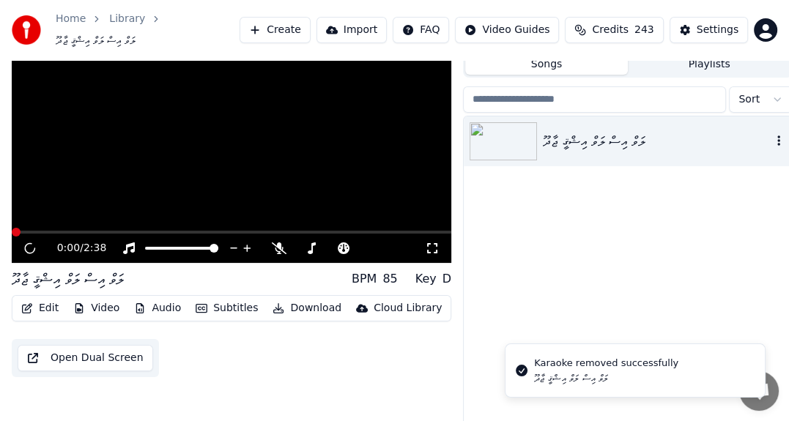
click at [583, 137] on div "ލަވް އިސް ލަވް އިޝްޤީ ޖާދޫ" at bounding box center [657, 141] width 229 height 21
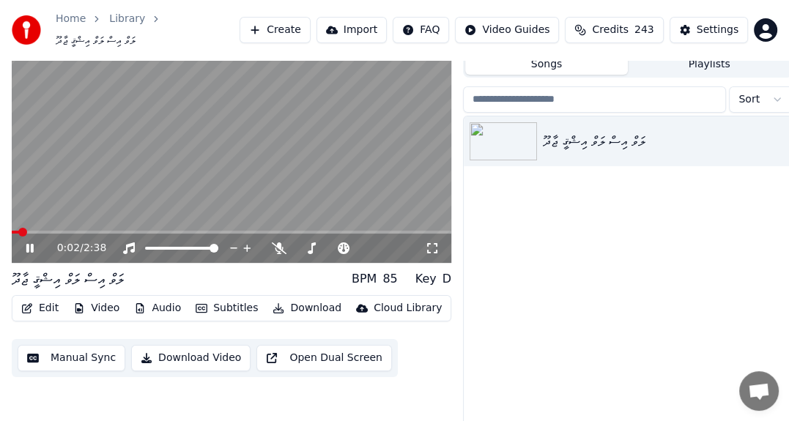
scroll to position [56, 0]
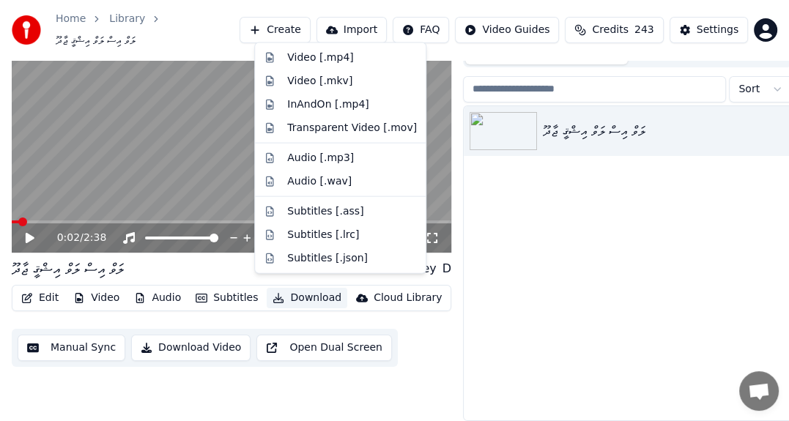
click at [272, 295] on button "Download" at bounding box center [307, 298] width 81 height 21
click at [296, 52] on div "Video [.mp4]" at bounding box center [320, 58] width 66 height 15
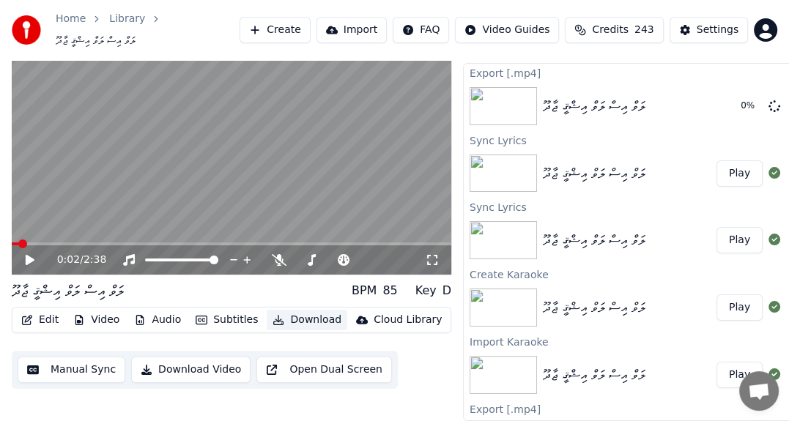
scroll to position [35, 0]
click at [12, 240] on span at bounding box center [16, 244] width 9 height 9
click at [718, 97] on button "Show" at bounding box center [736, 106] width 53 height 26
click at [718, 296] on button "Play" at bounding box center [739, 307] width 46 height 26
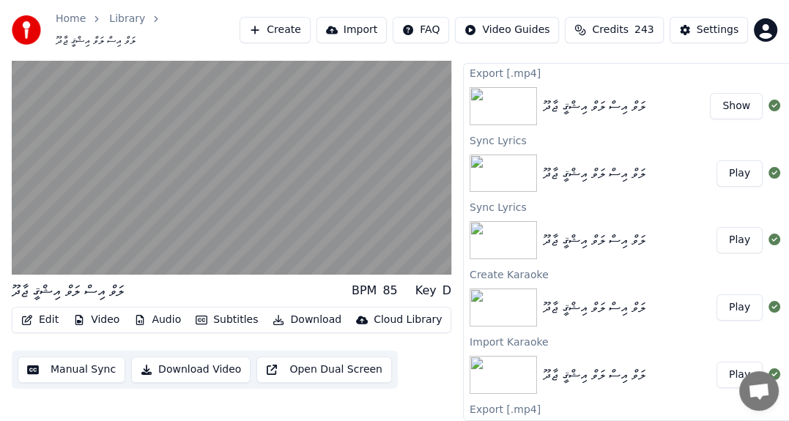
click at [725, 227] on button "Play" at bounding box center [739, 240] width 46 height 26
click at [721, 164] on button "Play" at bounding box center [739, 173] width 46 height 26
click at [710, 93] on button "Show" at bounding box center [736, 106] width 53 height 26
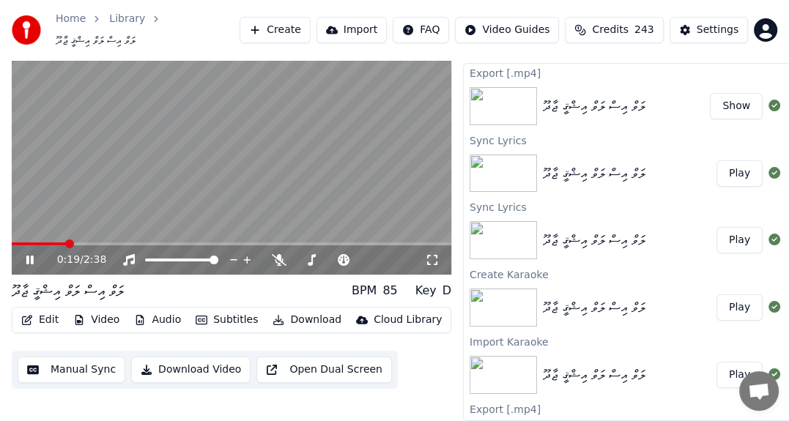
click at [443, 282] on div "D" at bounding box center [446, 291] width 9 height 18
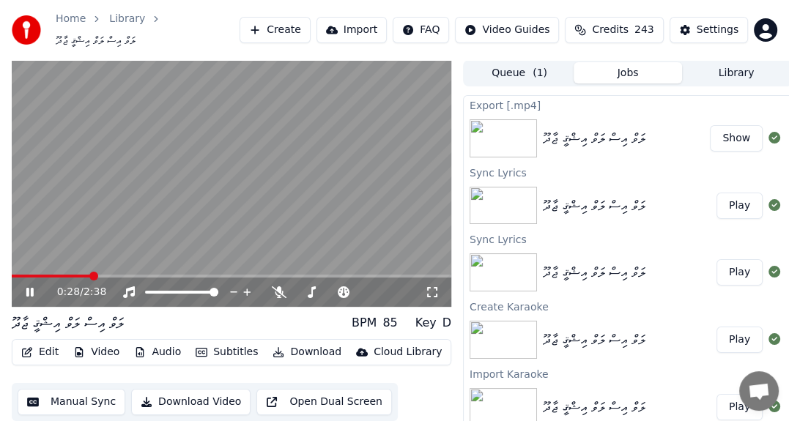
click at [136, 34] on span "ލަވް އިސް ލަވް އިޝްޤީ ޖާދޫ" at bounding box center [96, 41] width 80 height 15
click at [119, 15] on div "Home Library ލަވް އިސް ލަވް އިޝްޤީ ޖާދޫ" at bounding box center [126, 30] width 228 height 37
click at [123, 20] on link "Library" at bounding box center [127, 19] width 36 height 15
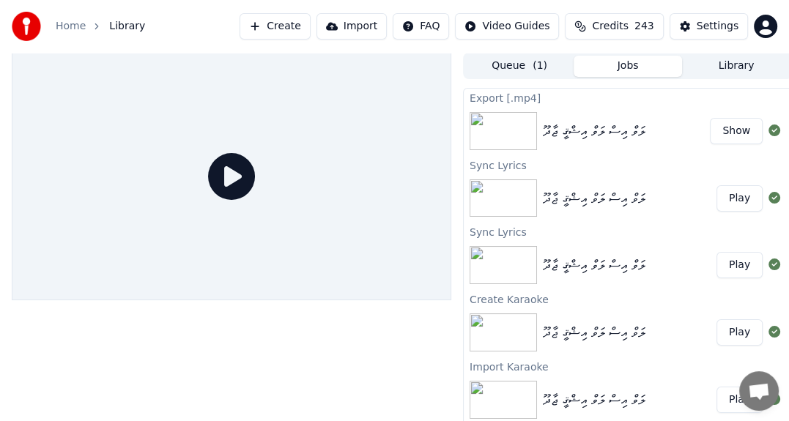
click at [133, 23] on span "Library" at bounding box center [127, 26] width 36 height 15
click at [508, 67] on button "Queue ( 1 )" at bounding box center [519, 66] width 108 height 21
click at [650, 56] on button "Jobs" at bounding box center [628, 66] width 108 height 21
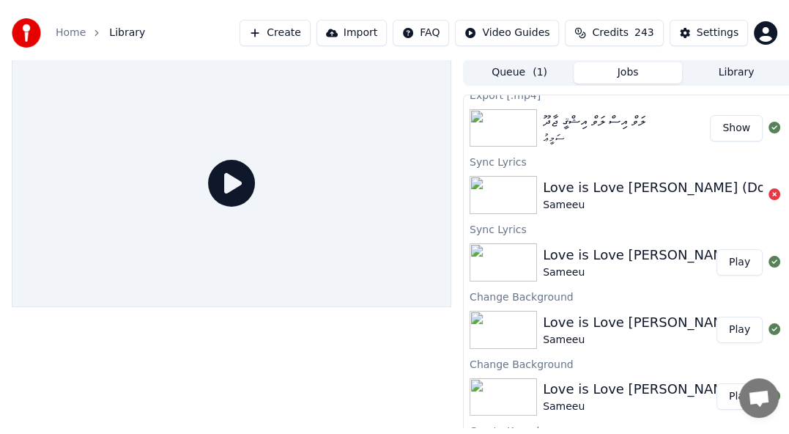
scroll to position [368, 0]
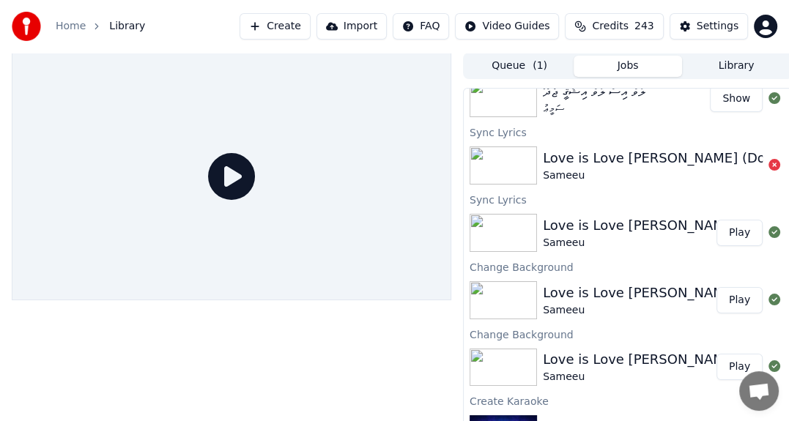
click at [739, 64] on button "Library" at bounding box center [736, 66] width 108 height 21
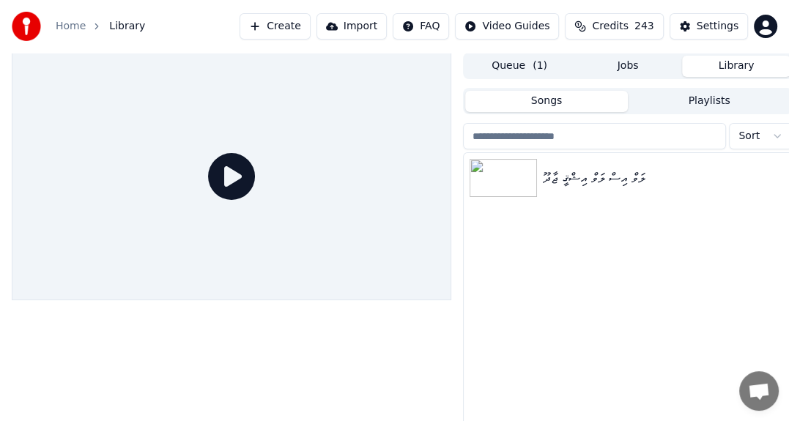
click at [672, 108] on button "Playlists" at bounding box center [709, 101] width 163 height 21
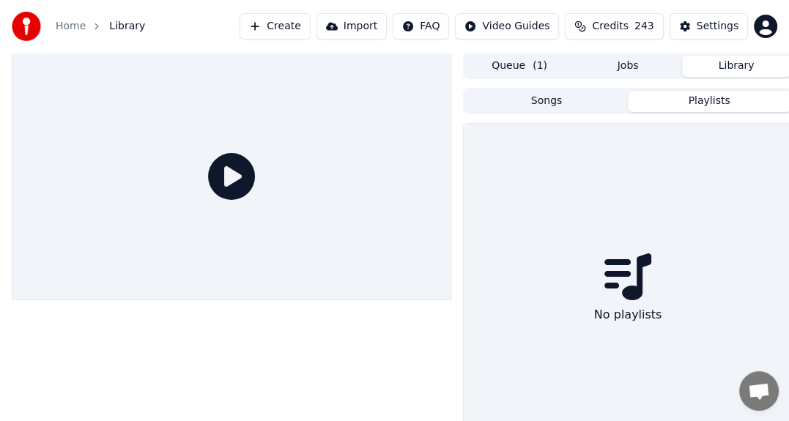
click at [598, 99] on button "Songs" at bounding box center [546, 101] width 163 height 21
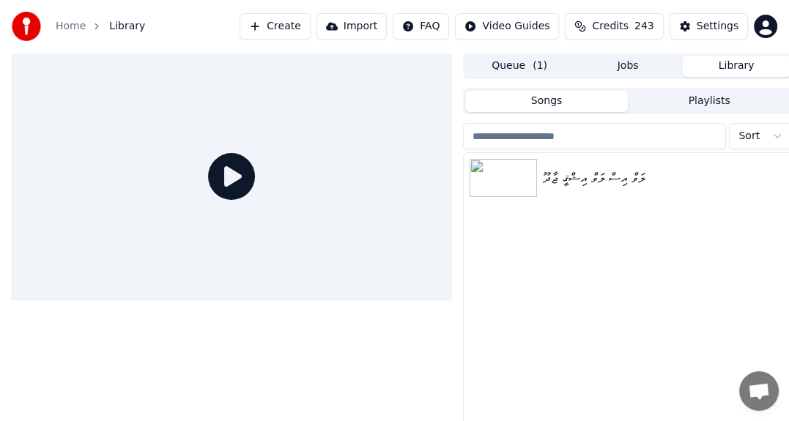
click at [563, 64] on button "Queue ( 1 )" at bounding box center [519, 66] width 108 height 21
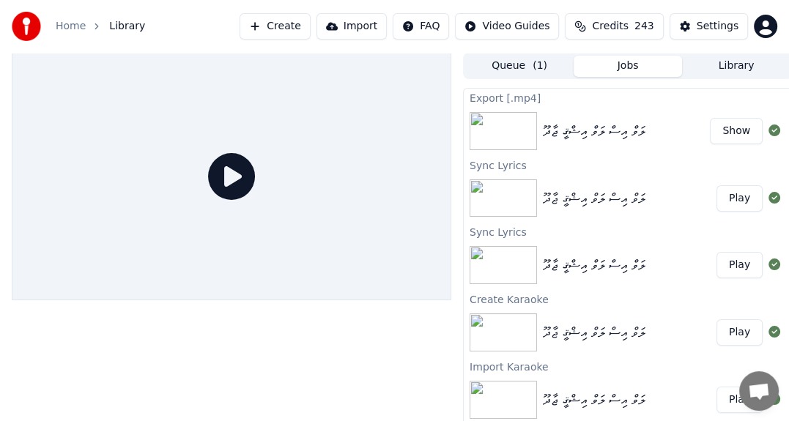
click at [617, 67] on button "Jobs" at bounding box center [628, 66] width 108 height 21
click at [66, 21] on link "Home" at bounding box center [71, 26] width 30 height 15
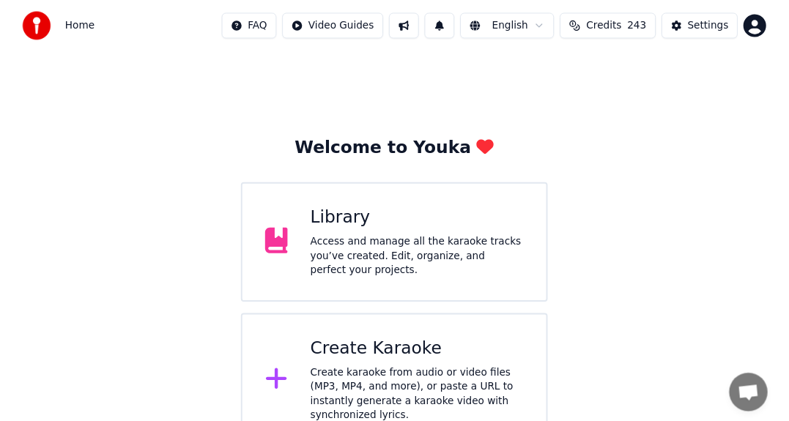
scroll to position [20, 0]
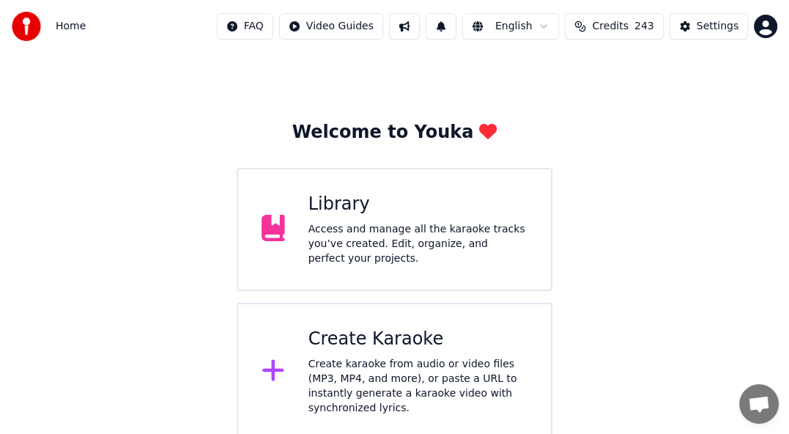
click at [352, 243] on div "Access and manage all the karaoke tracks you’ve created. Edit, organize, and pe…" at bounding box center [417, 244] width 219 height 44
